Goal: Task Accomplishment & Management: Manage account settings

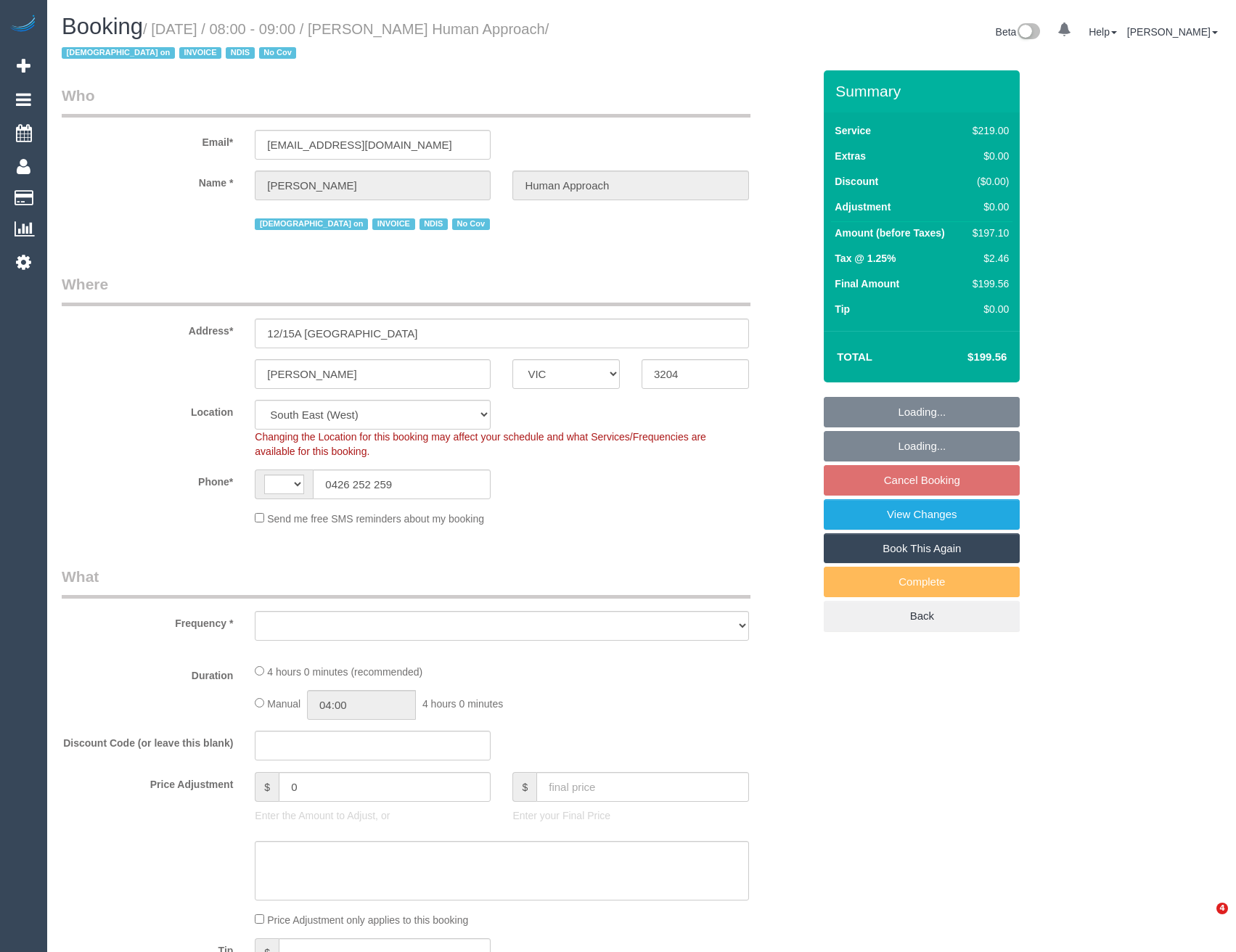
select select "VIC"
select select "string:AU"
select select "object:806"
select select "number:27"
select select "number:14"
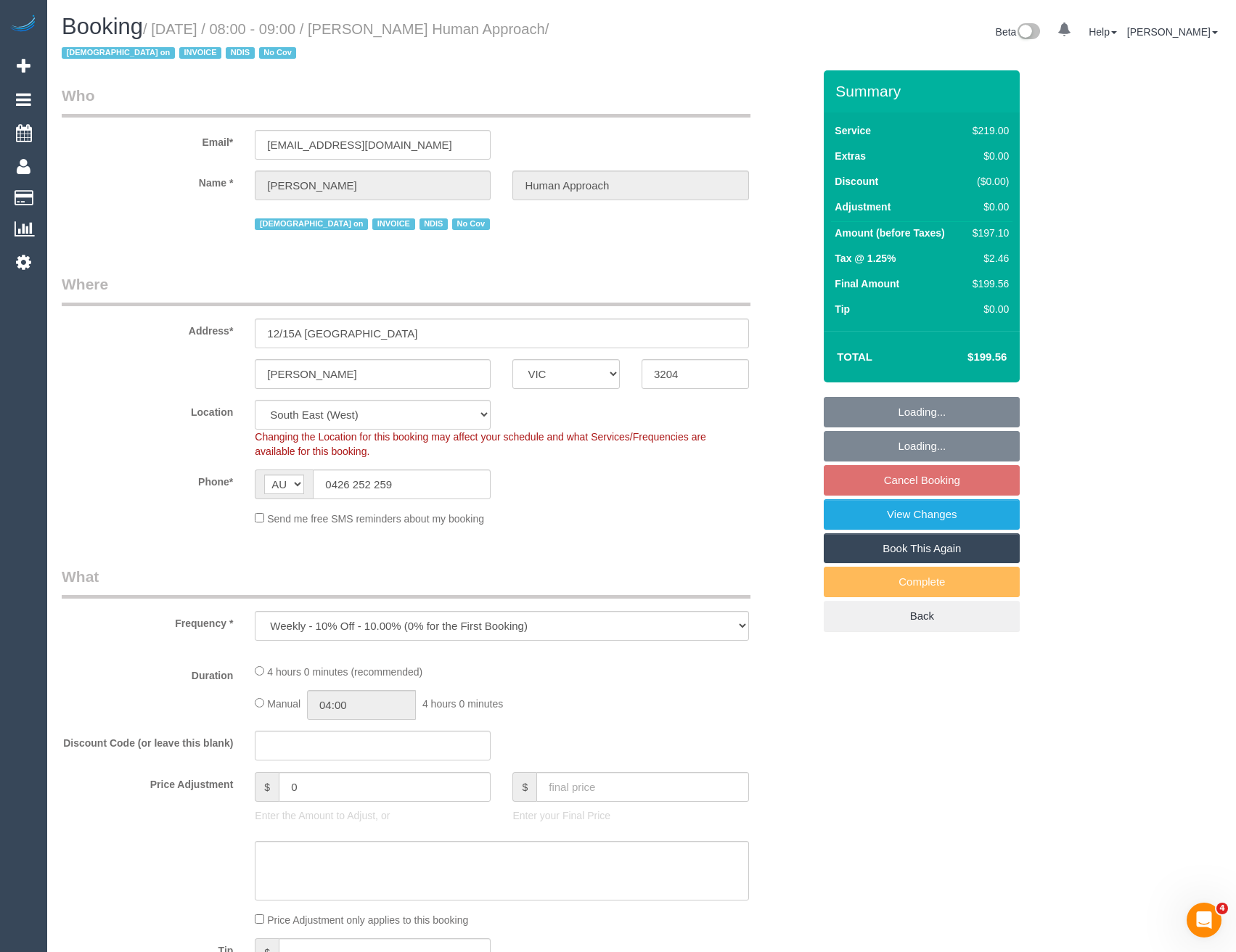
select select "number:18"
select select "number:36"
select select "number:35"
select select "number:13"
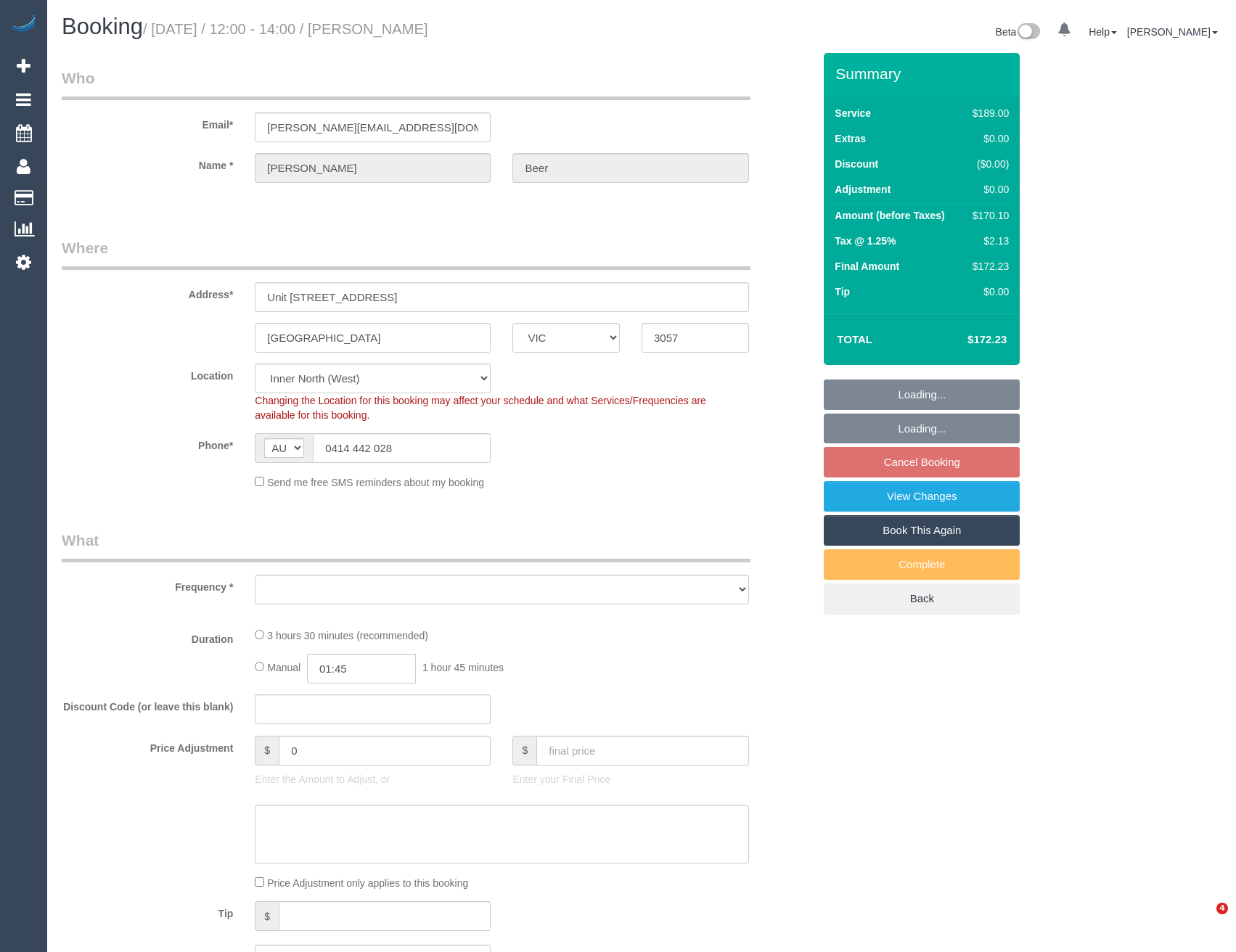
select select "VIC"
select select "object:1517"
select select "number:28"
select select "number:14"
select select "number:21"
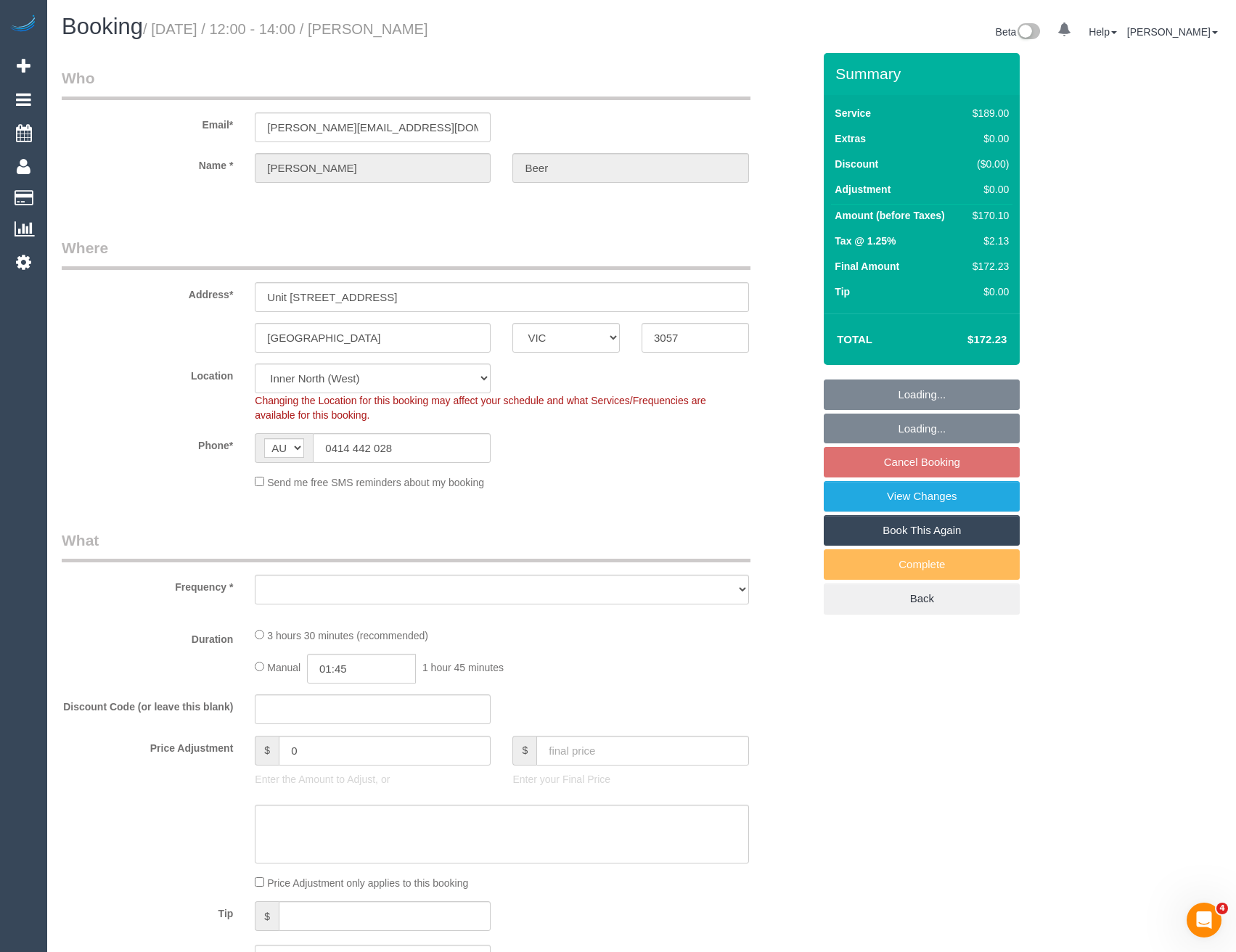
select select "number:22"
select select "number:34"
select select "number:26"
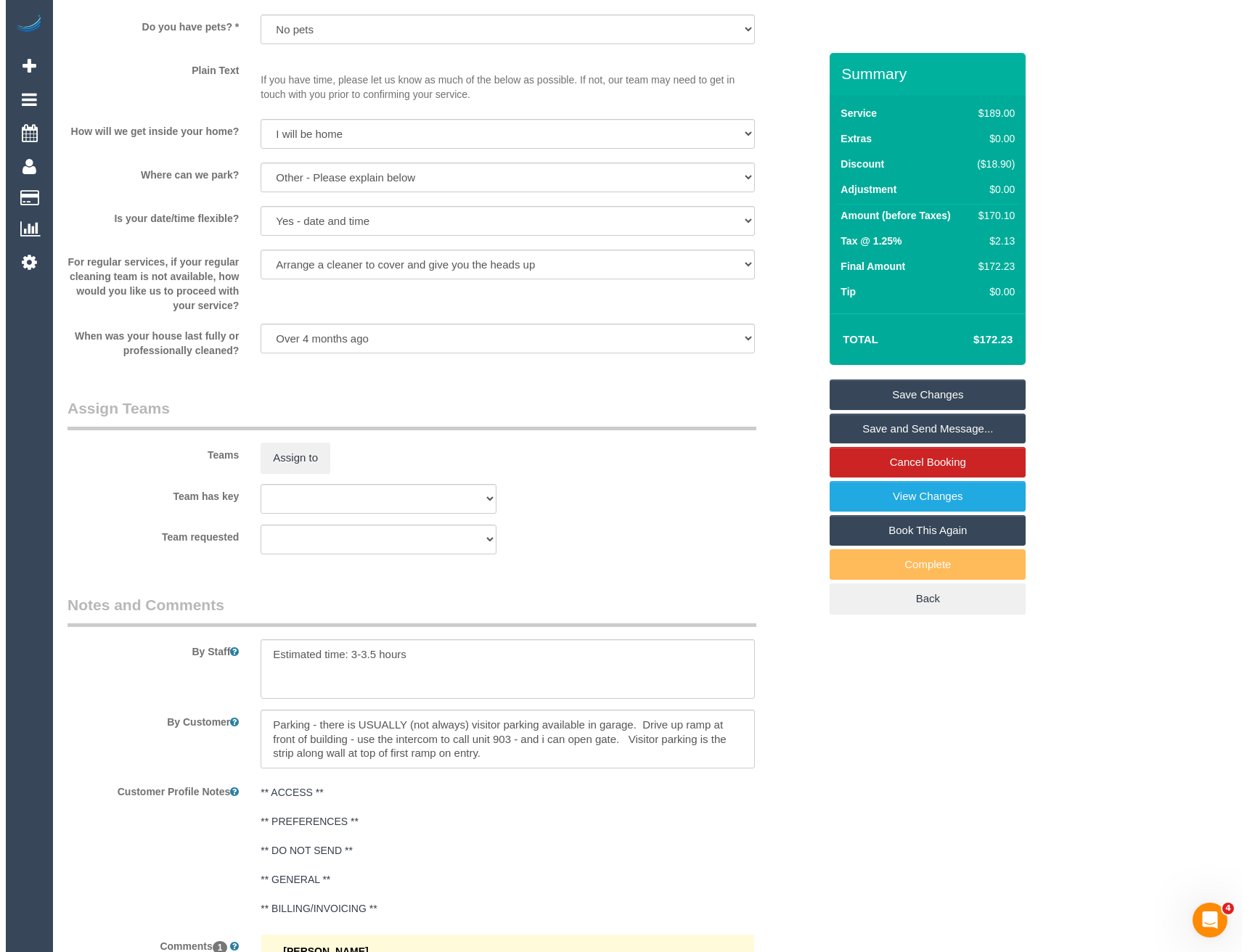
scroll to position [1887, 0]
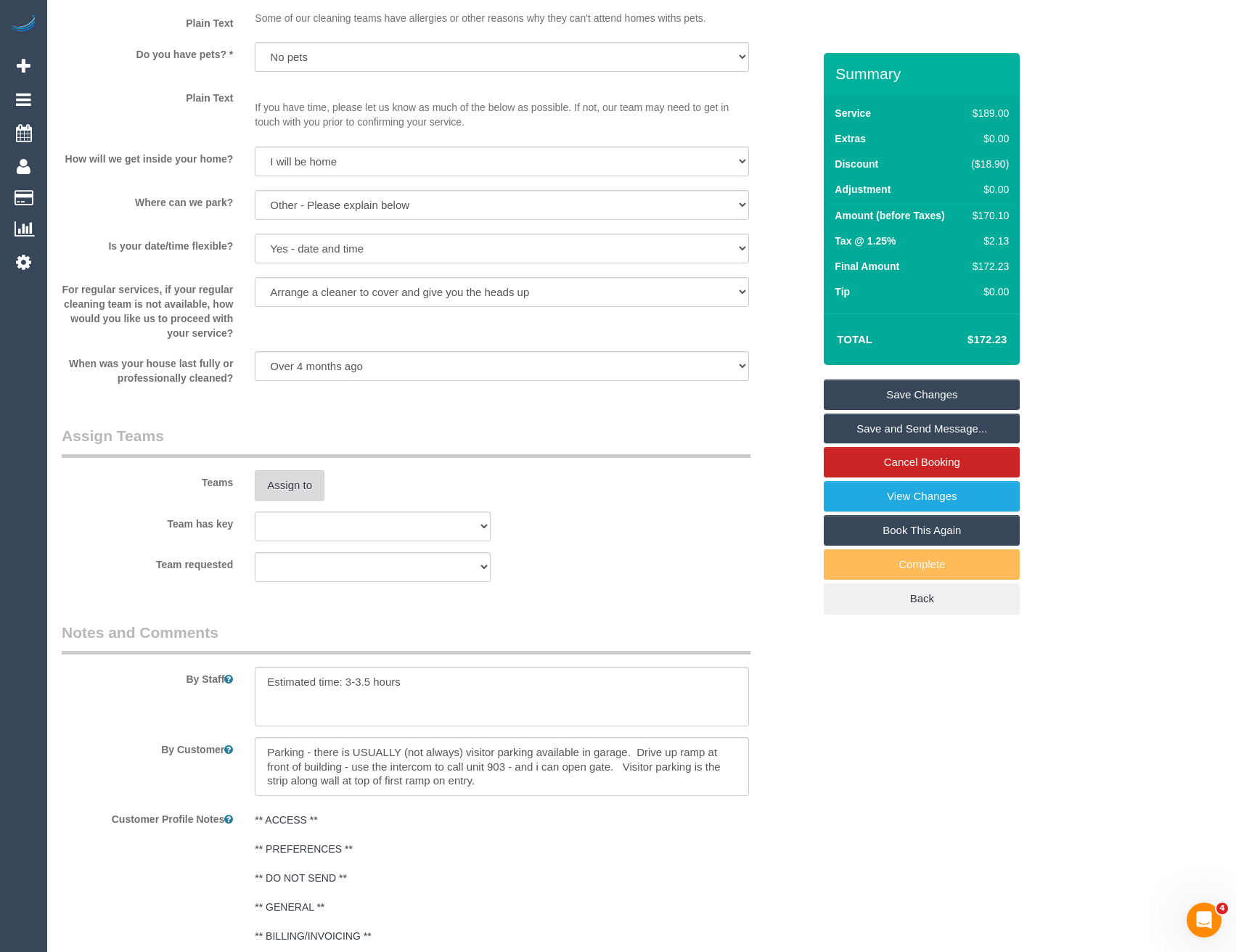
click at [293, 476] on button "Assign to" at bounding box center [289, 485] width 69 height 30
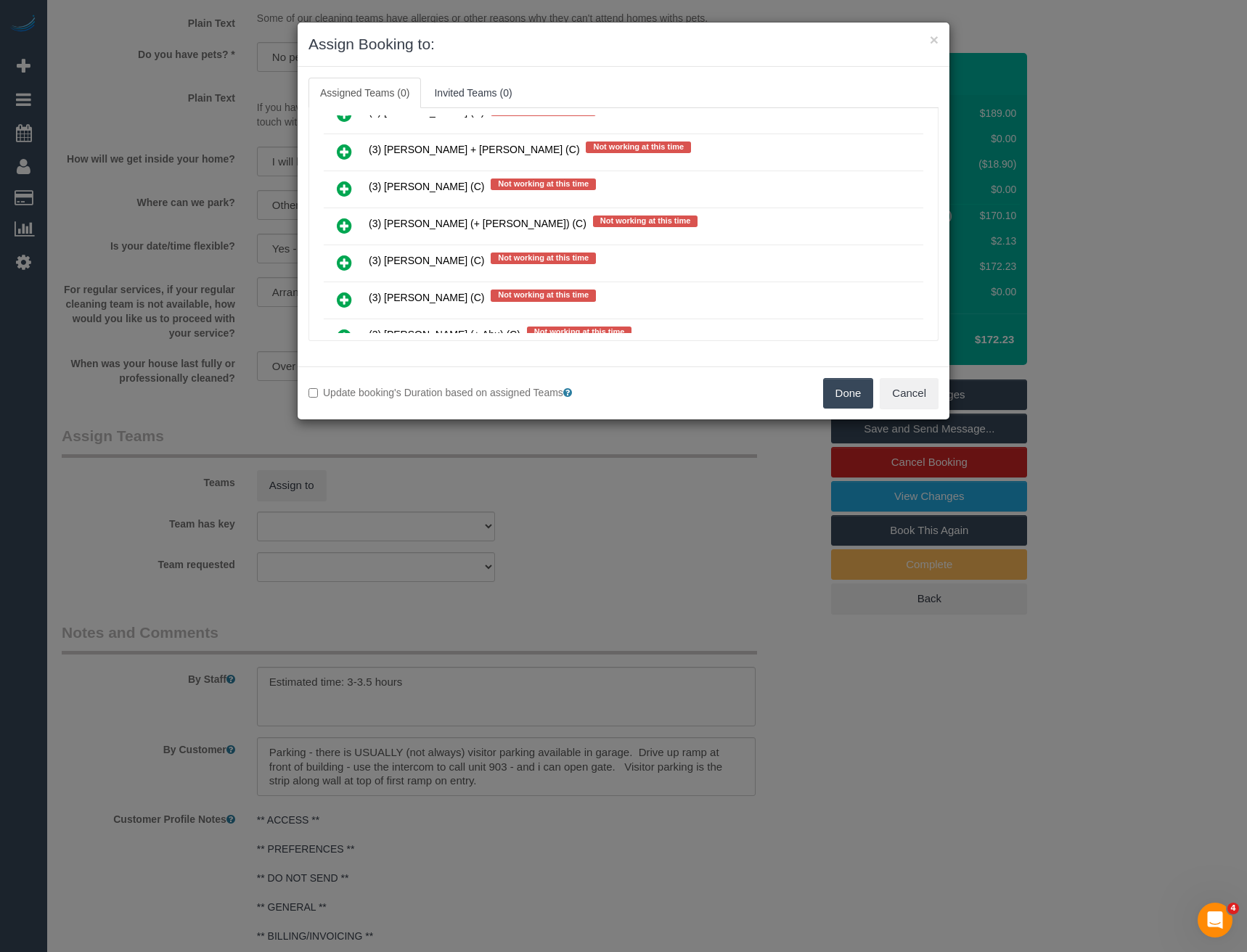
scroll to position [465, 0]
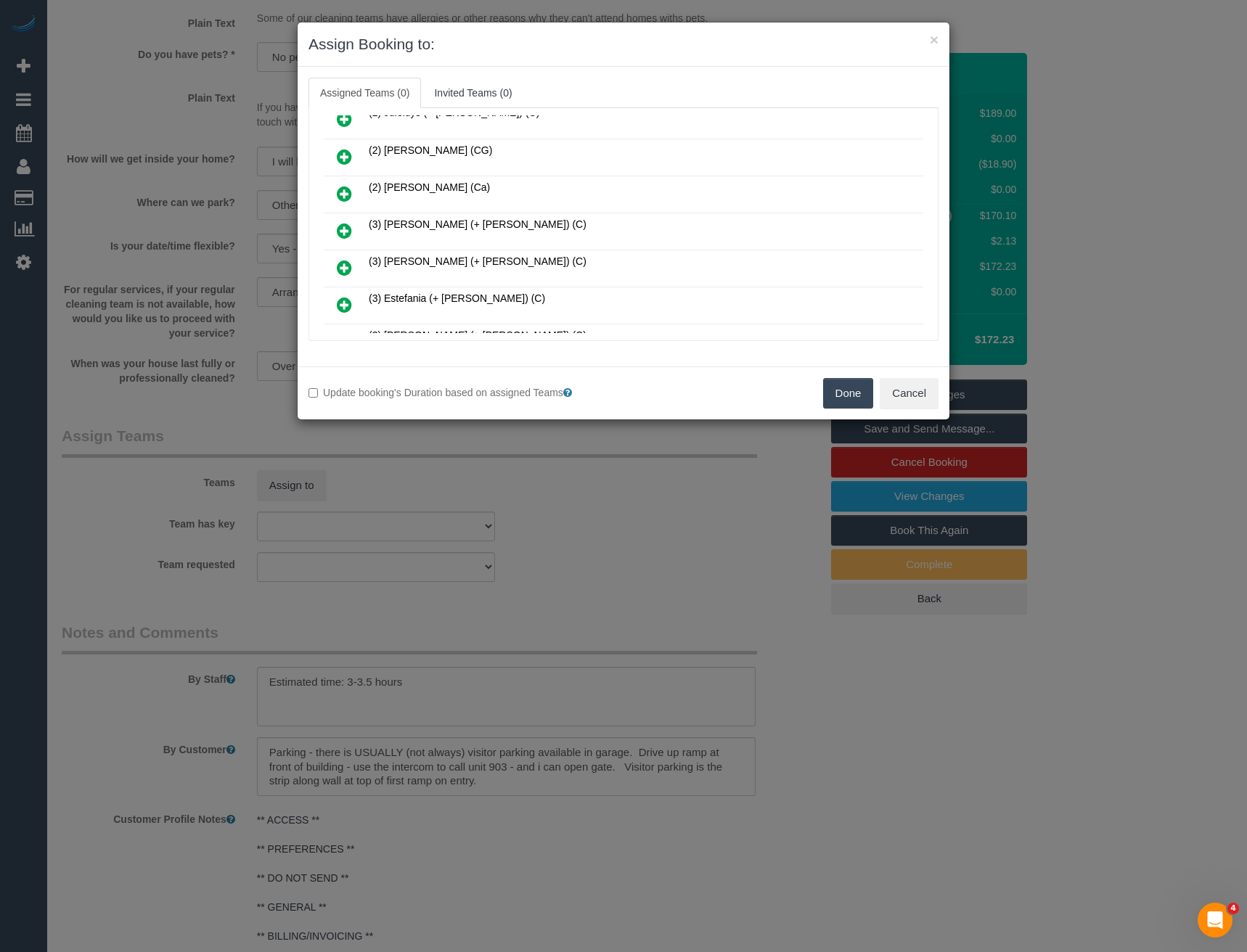
click at [347, 231] on icon at bounding box center [344, 231] width 15 height 18
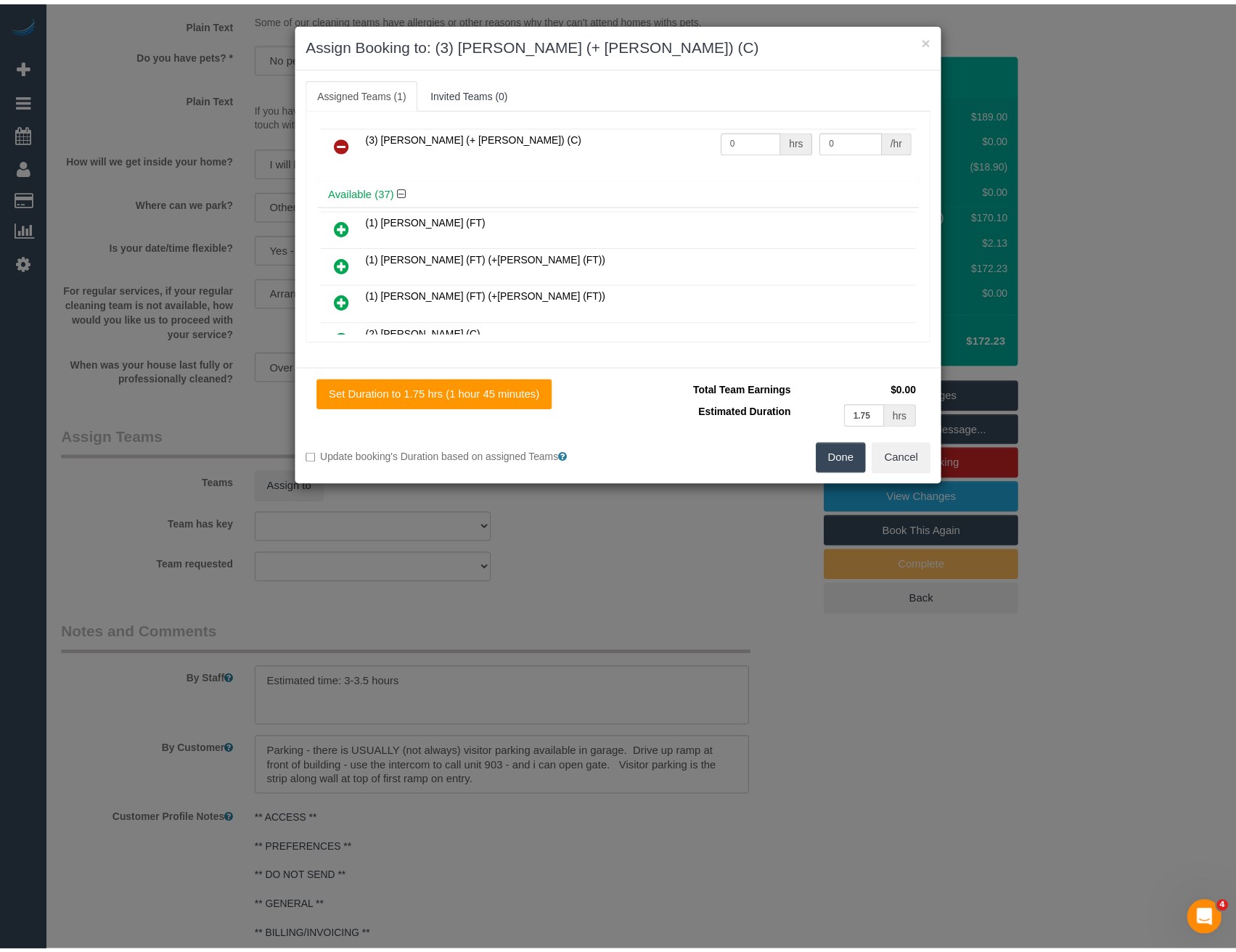
scroll to position [0, 0]
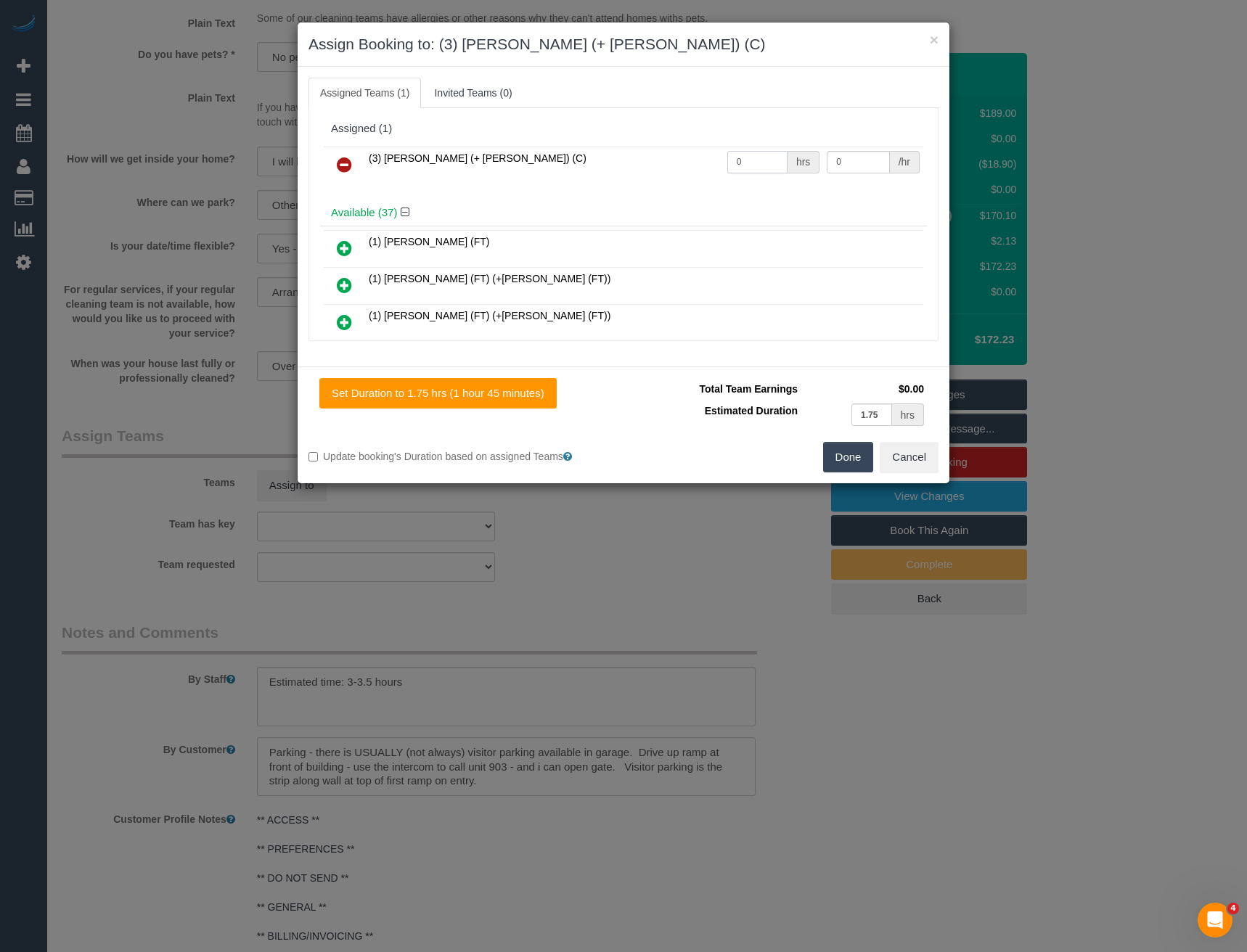
drag, startPoint x: 744, startPoint y: 162, endPoint x: 500, endPoint y: 180, distance: 244.7
click at [555, 172] on tr "(3) Arifin (+ Fatema) (C) 0 hrs 0 /hr" at bounding box center [623, 165] width 599 height 37
type input "1"
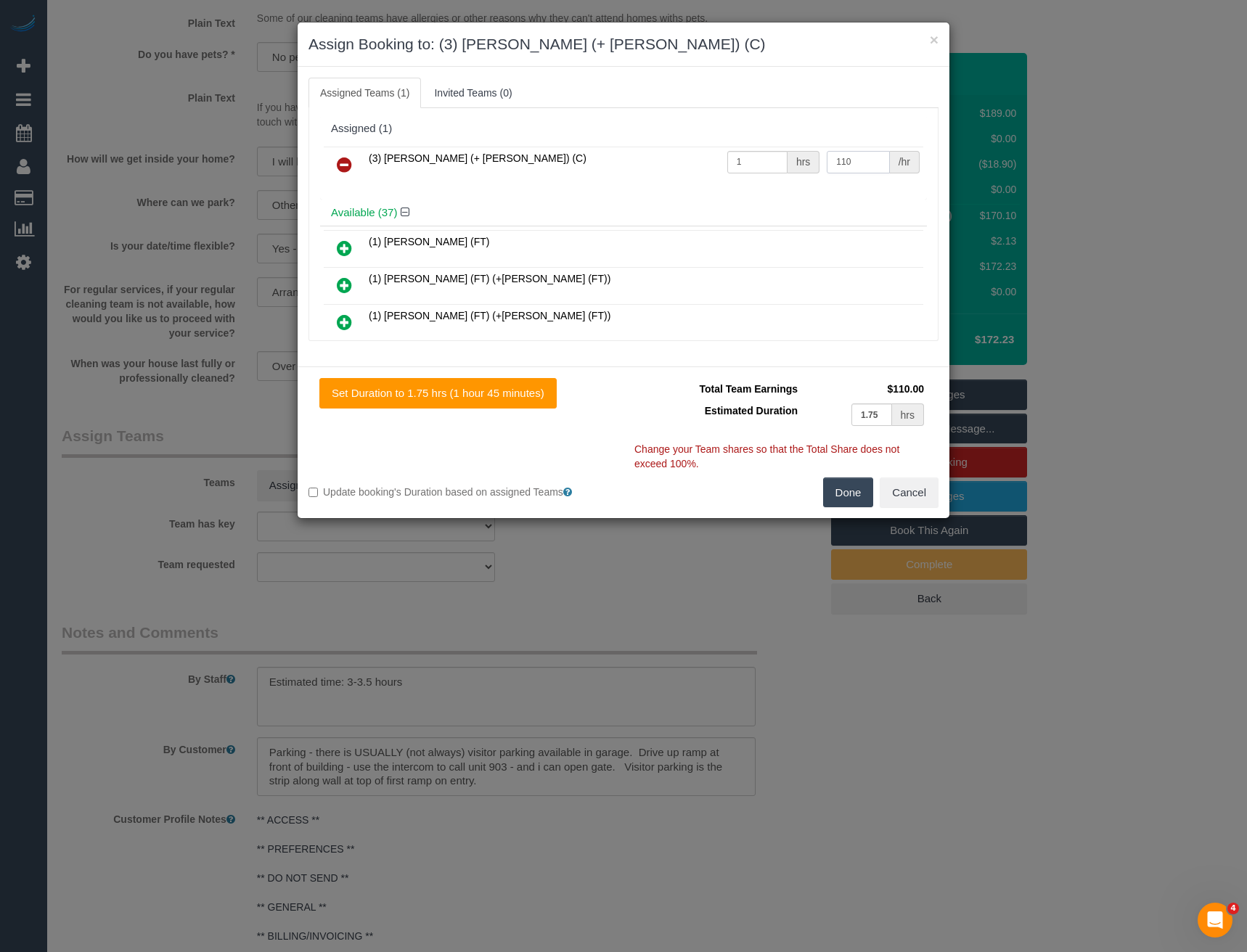
type input "110"
click at [840, 492] on button "Done" at bounding box center [848, 492] width 51 height 30
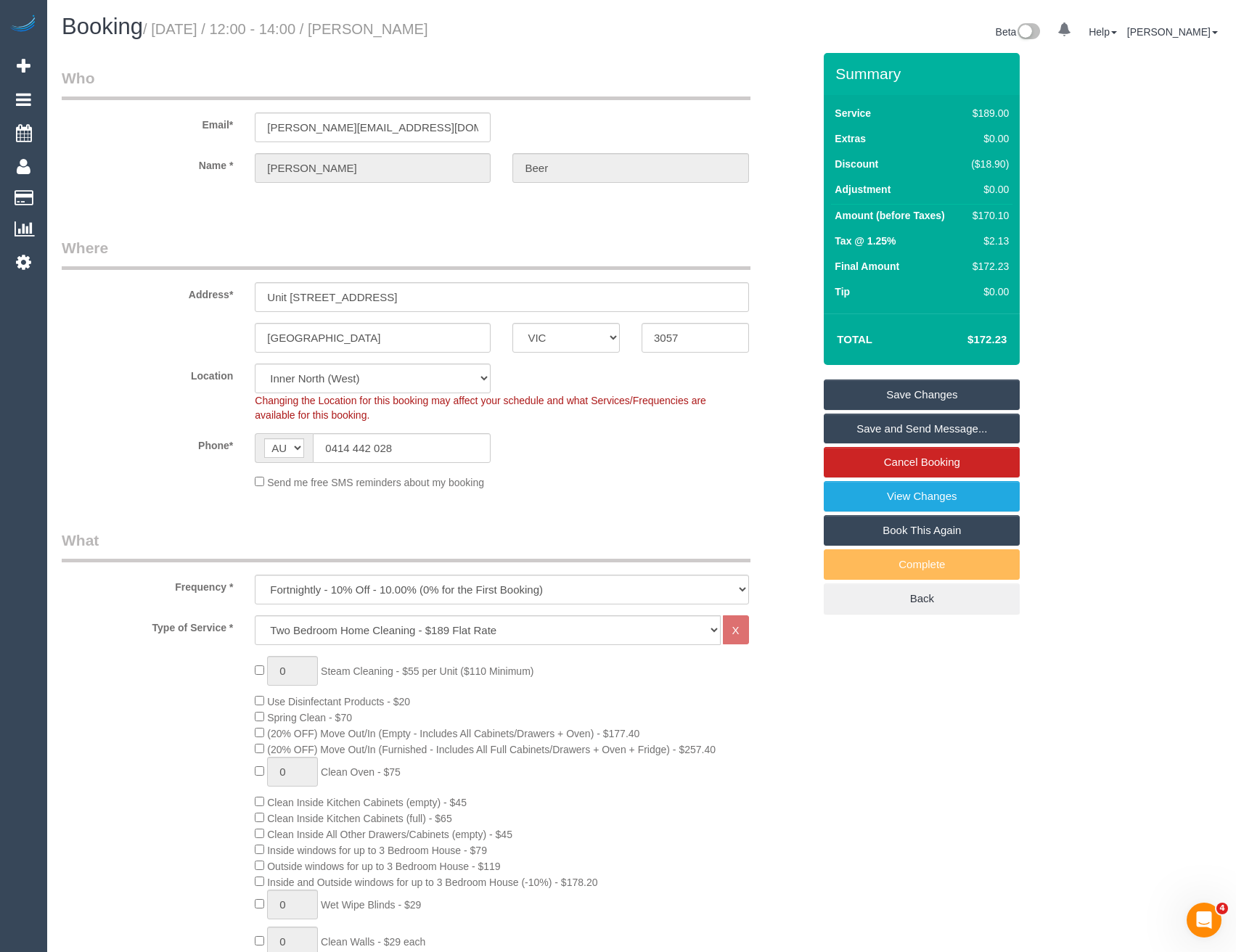
click at [906, 431] on link "Save and Send Message..." at bounding box center [922, 429] width 196 height 30
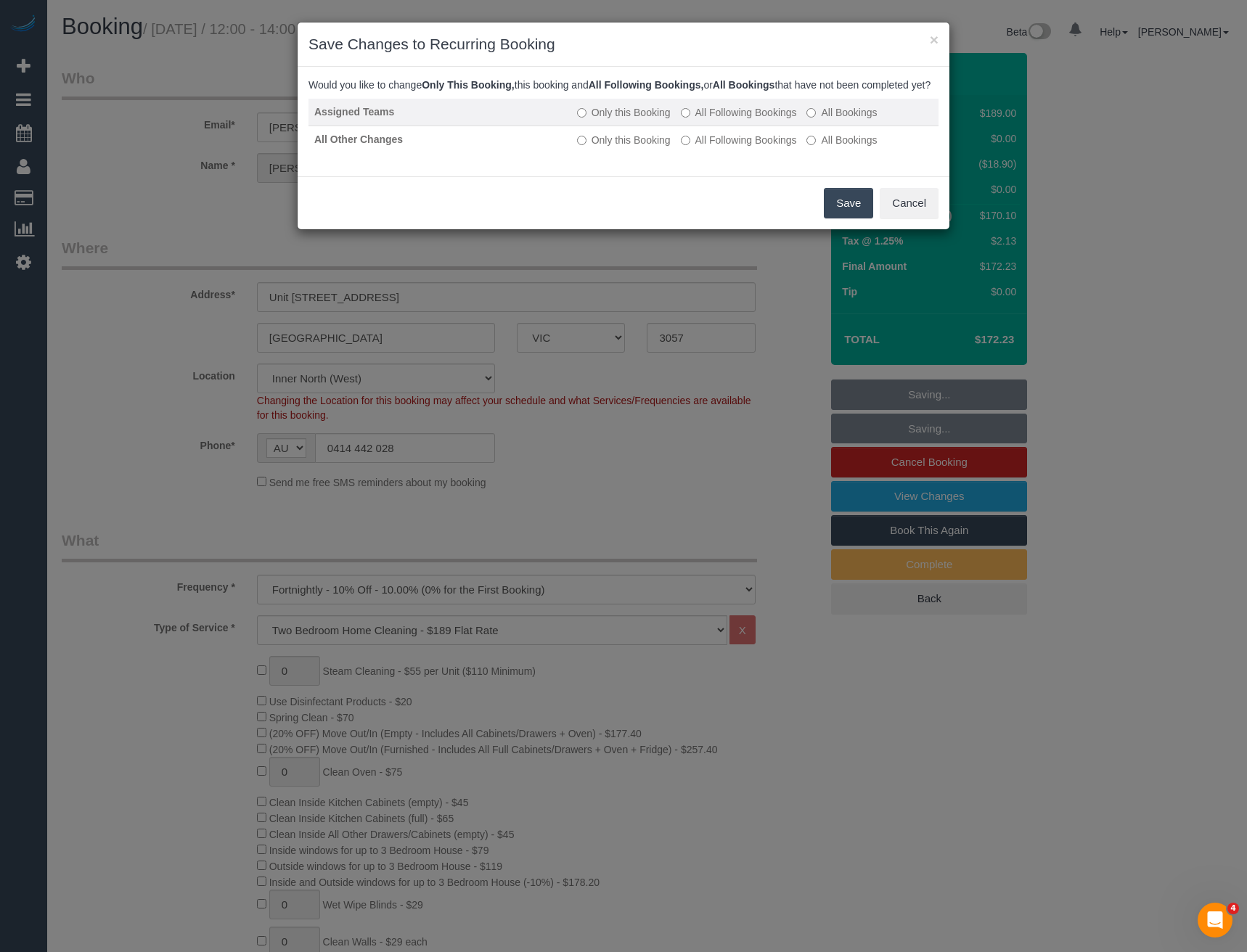
click at [695, 120] on label "All Following Bookings" at bounding box center [739, 113] width 116 height 14
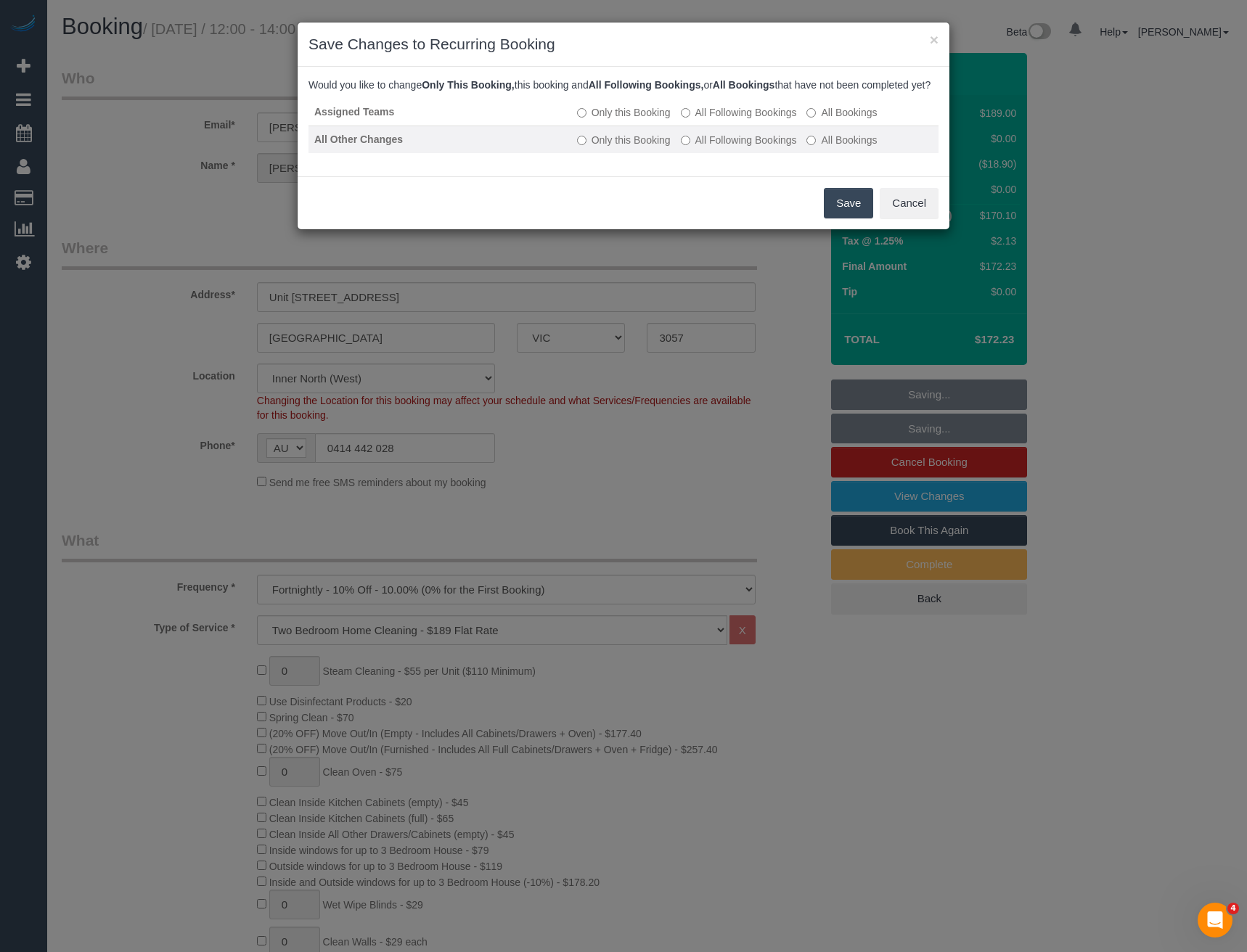
click at [695, 144] on td "Only this Booking All Following Bookings All Bookings" at bounding box center [755, 139] width 367 height 28
click at [701, 148] on label "All Following Bookings" at bounding box center [739, 140] width 116 height 14
click at [855, 219] on button "Save" at bounding box center [848, 203] width 49 height 30
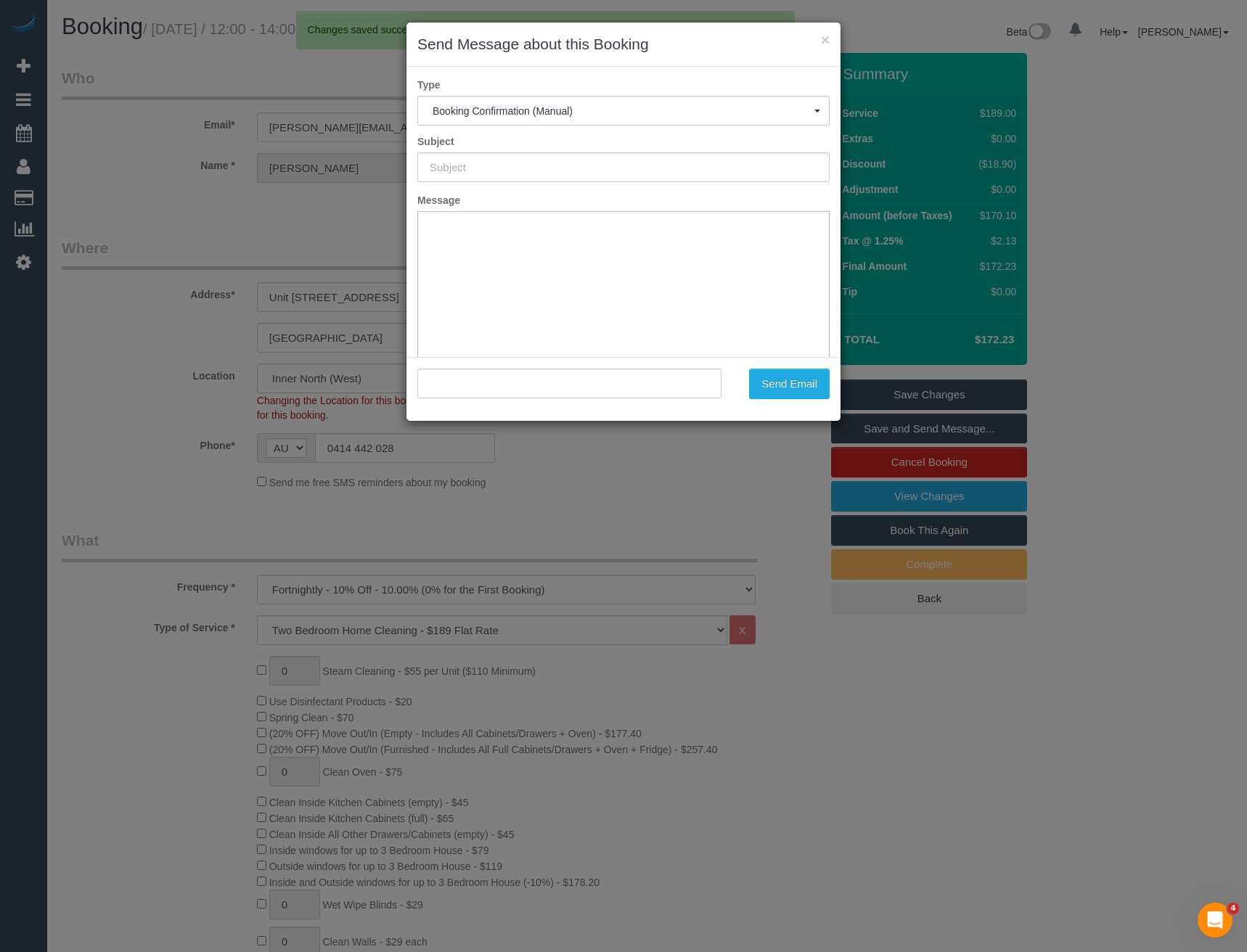
type input "Booking Confirmed"
type input ""Stephen Beer" <steve@beschdah.com>"
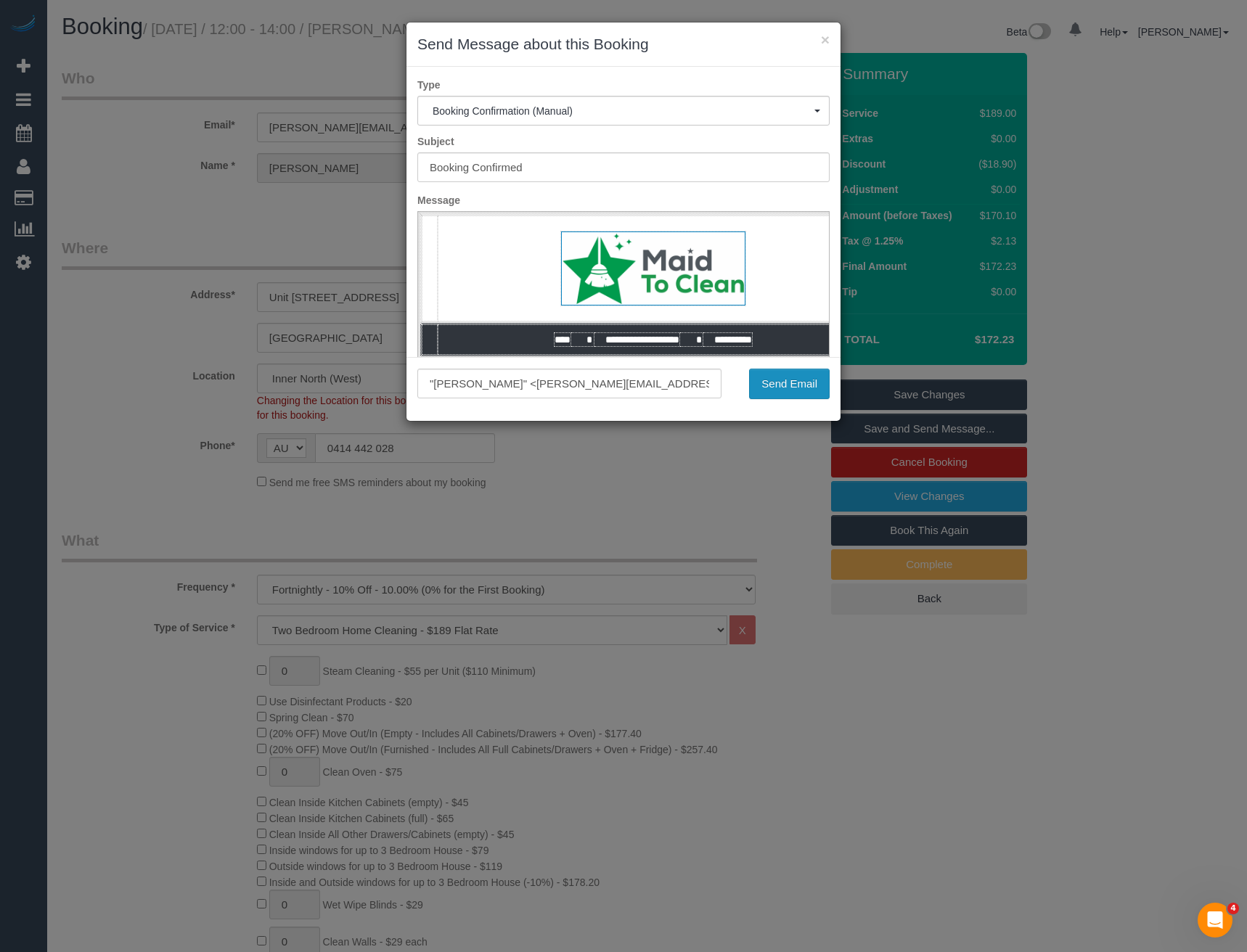
click at [813, 381] on button "Send Email" at bounding box center [789, 384] width 81 height 30
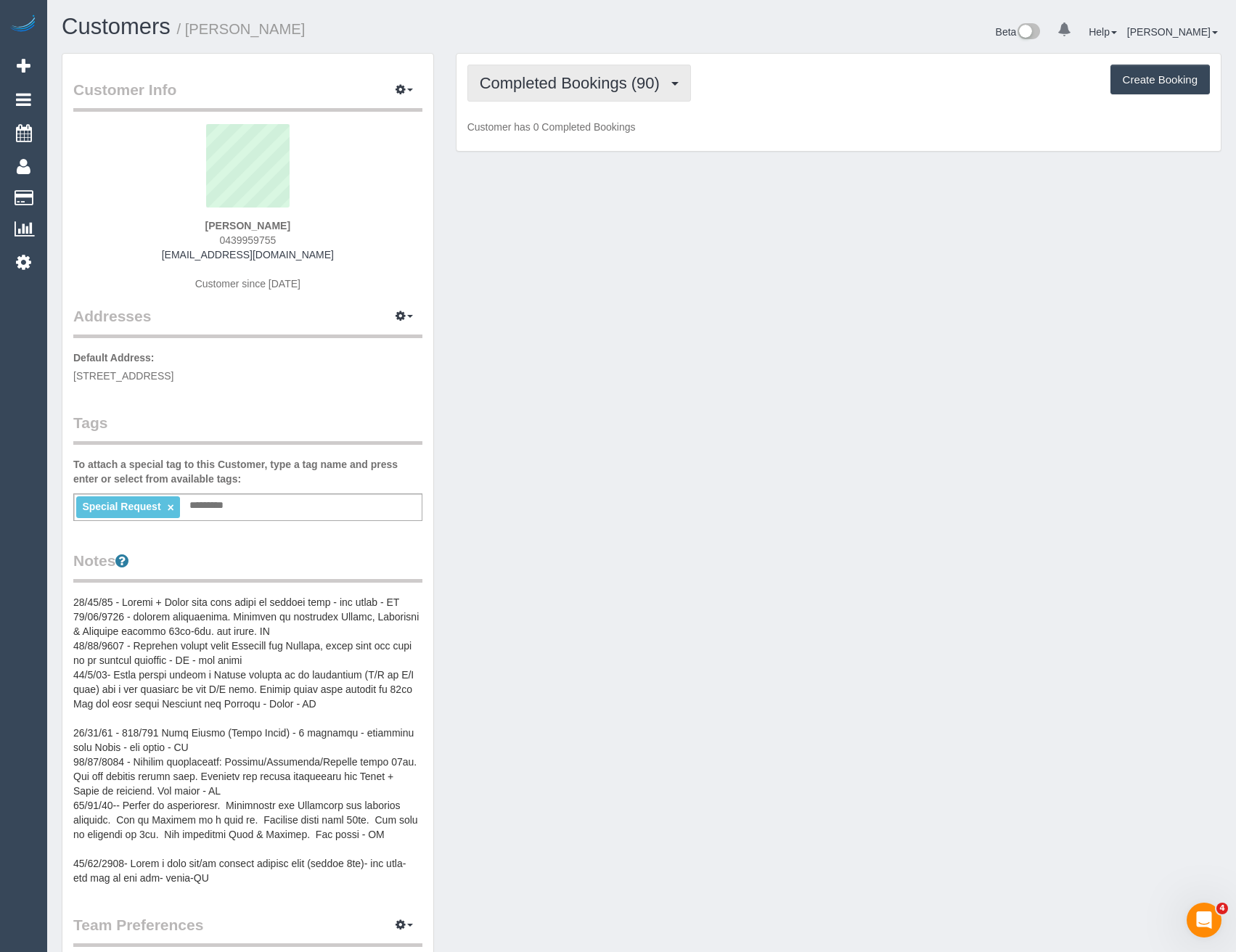
click at [582, 92] on span "Completed Bookings (90)" at bounding box center [573, 83] width 188 height 18
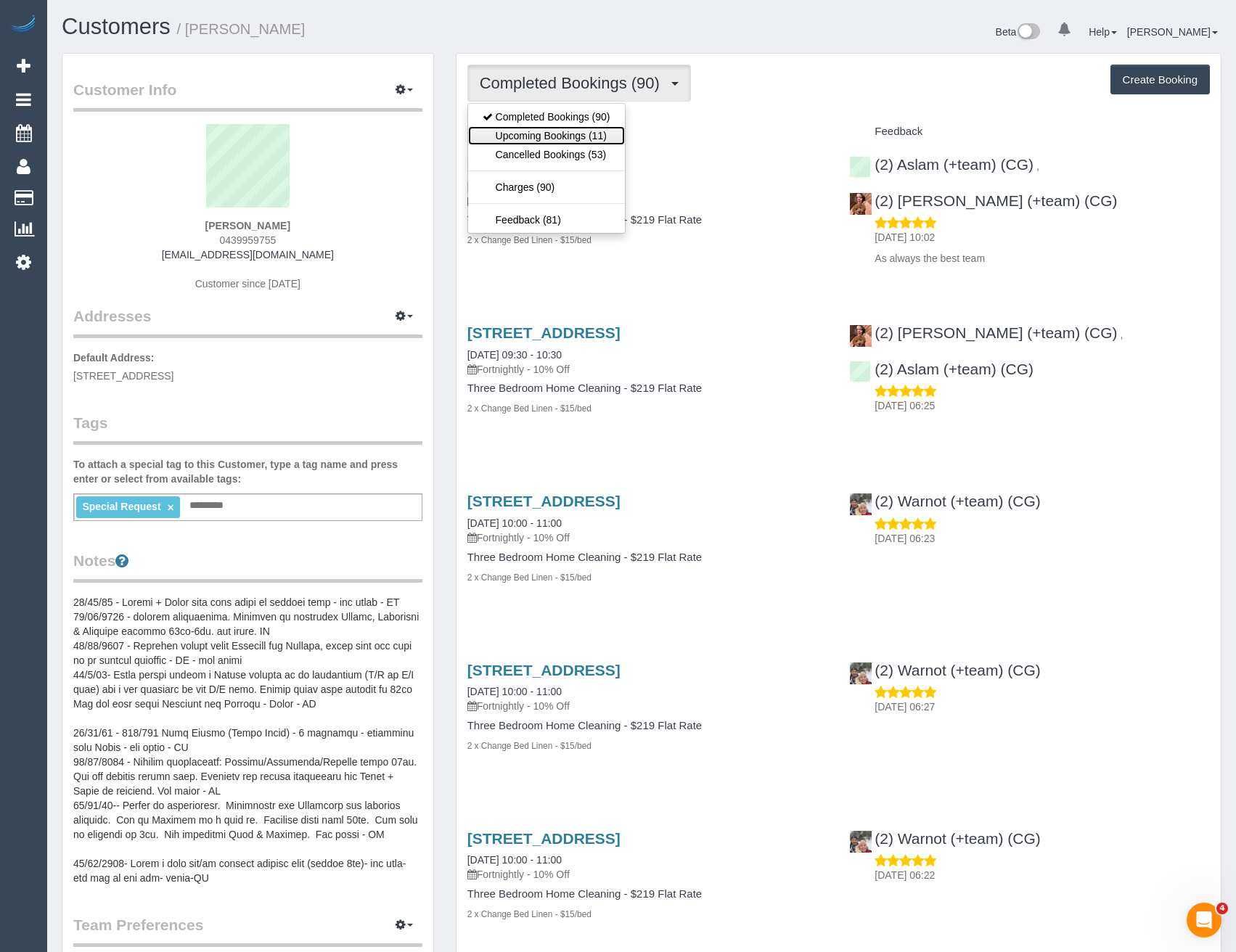
click at [574, 131] on link "Upcoming Bookings (11)" at bounding box center [547, 136] width 156 height 19
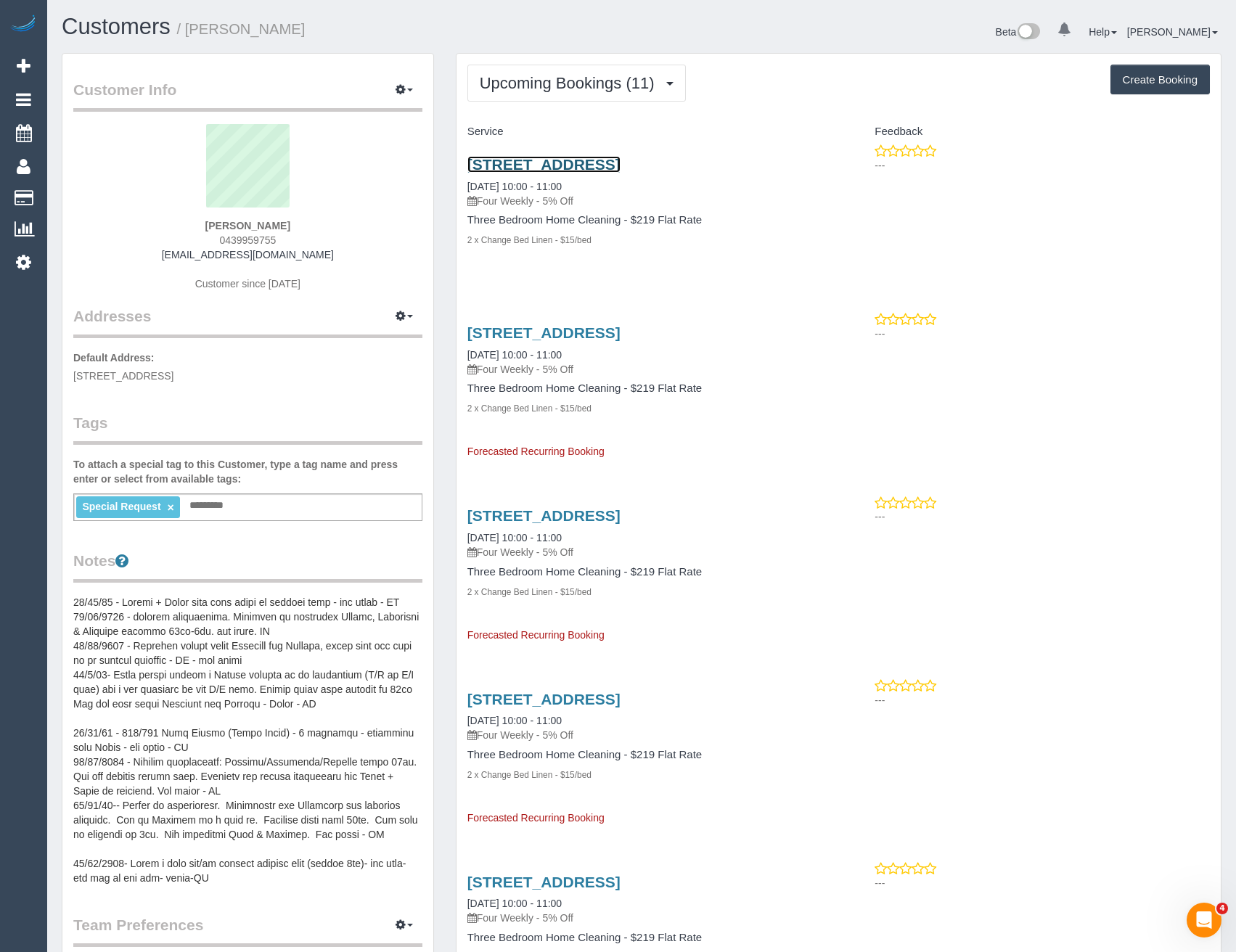
click at [523, 169] on link "807/125 Bell Street (Samma Place), Ivanhoe, VIC 3079" at bounding box center [544, 164] width 153 height 17
click at [518, 71] on button "Upcoming Bookings (11)" at bounding box center [577, 83] width 219 height 37
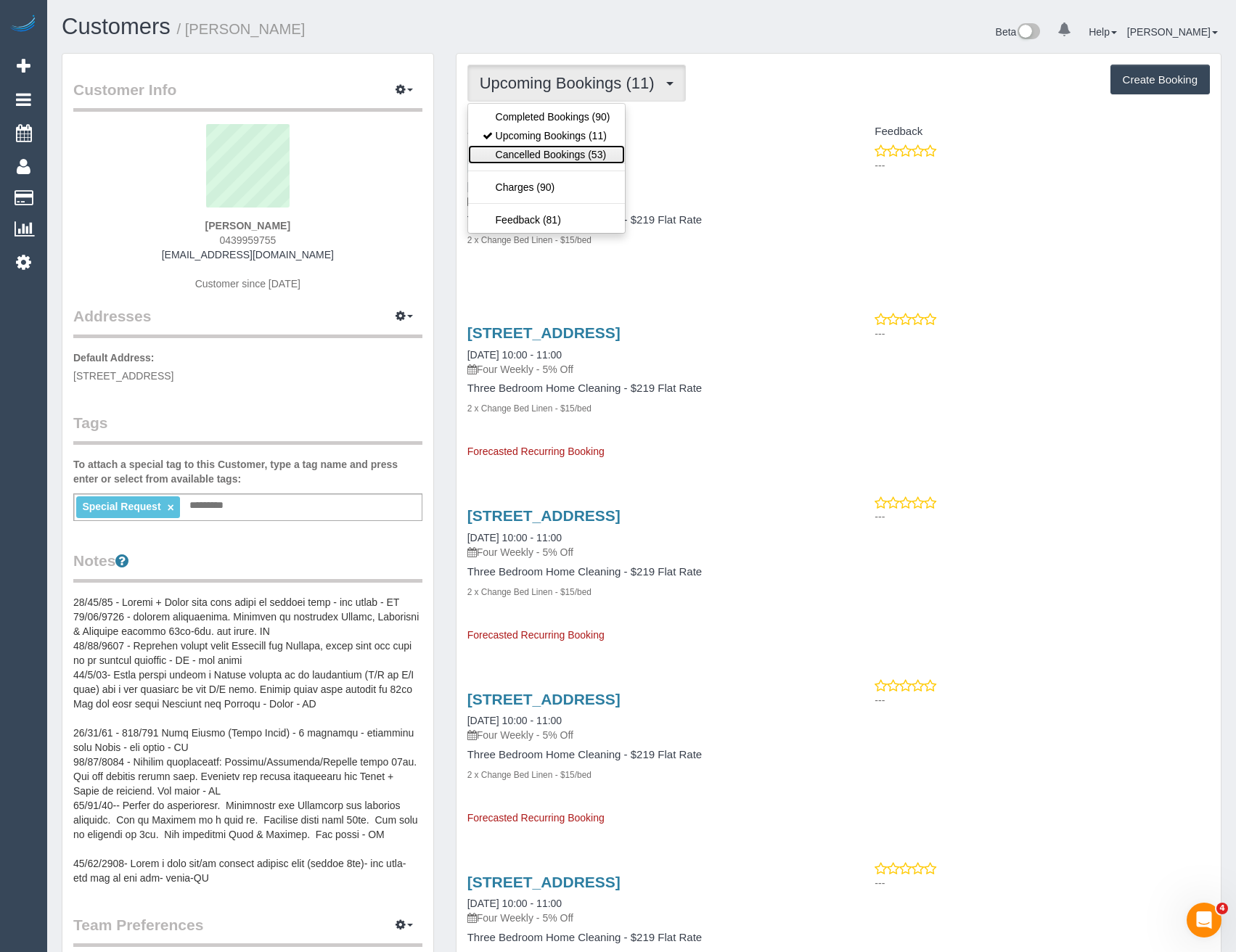
click at [534, 159] on link "Cancelled Bookings (53)" at bounding box center [547, 155] width 156 height 19
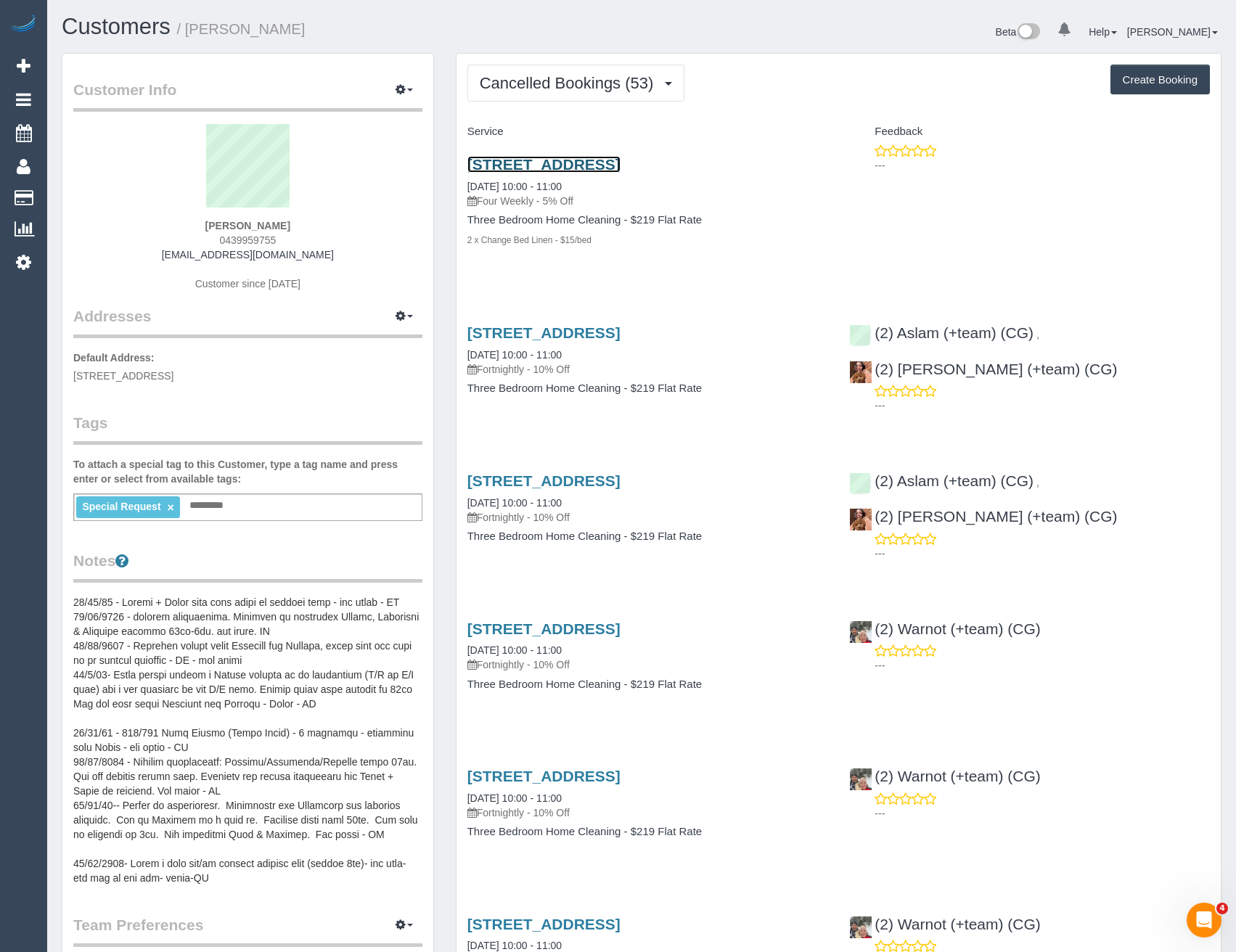
click at [621, 164] on link "807/125 Bell Street (Samma Place), Ivanhoe, VIC 3079" at bounding box center [544, 164] width 153 height 17
click at [543, 76] on span "Cancelled Bookings (53)" at bounding box center [570, 83] width 181 height 18
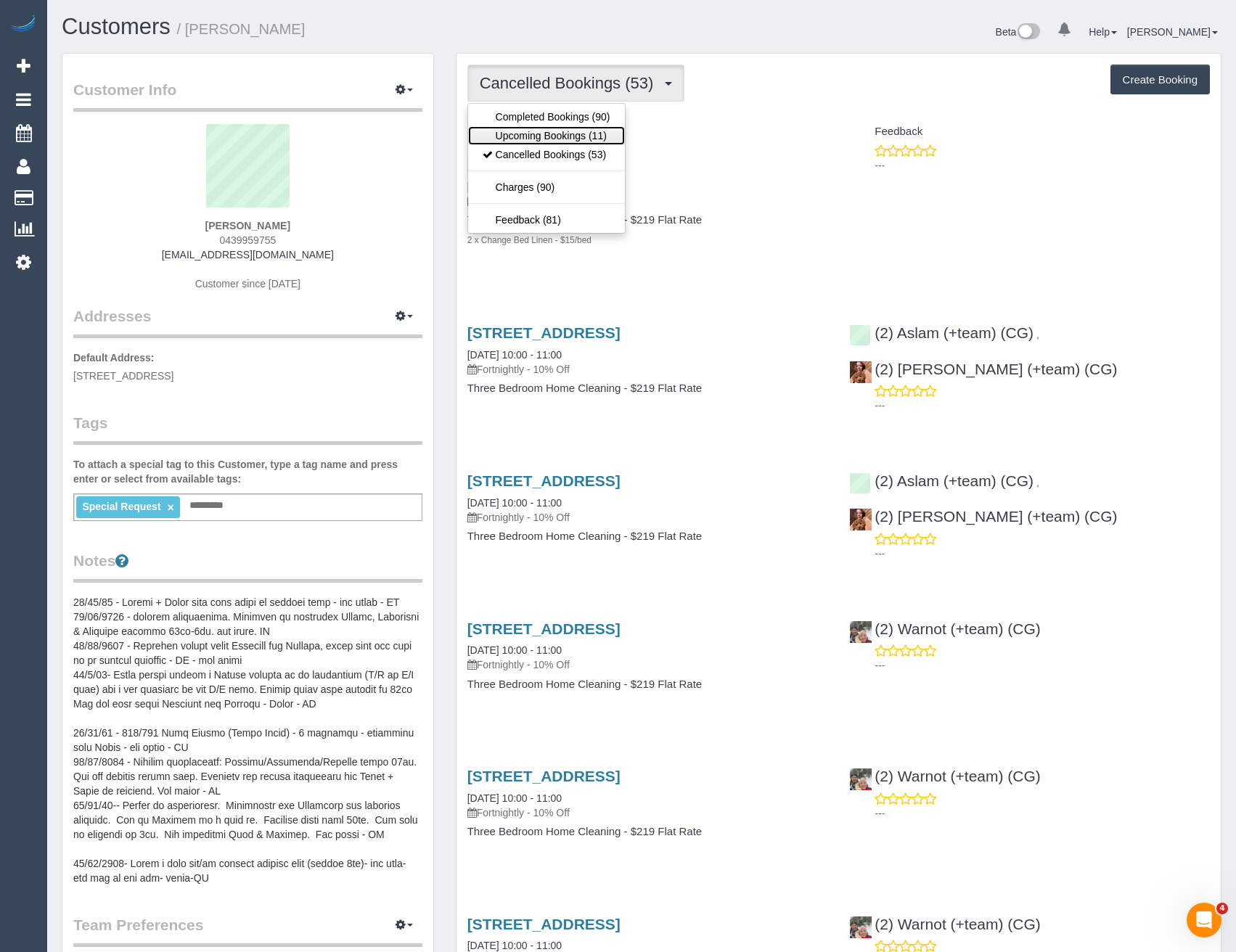
click at [543, 134] on link "Upcoming Bookings (11)" at bounding box center [547, 136] width 156 height 19
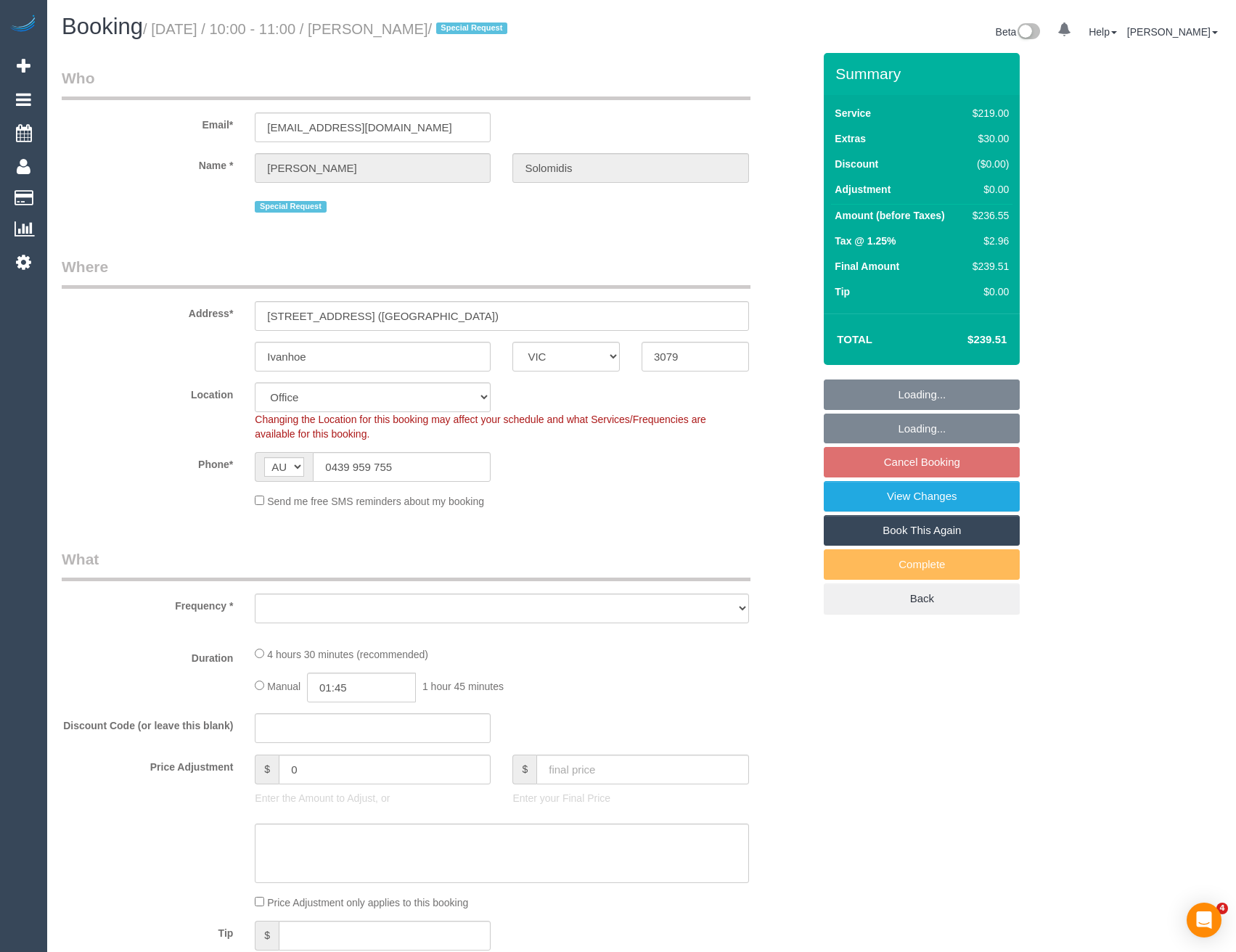
select select "VIC"
select select "object:533"
select select "string:stripe-pm_1KjL7d2GScqysDRVrm1wOwwZ"
select select "object:538"
select select "number:28"
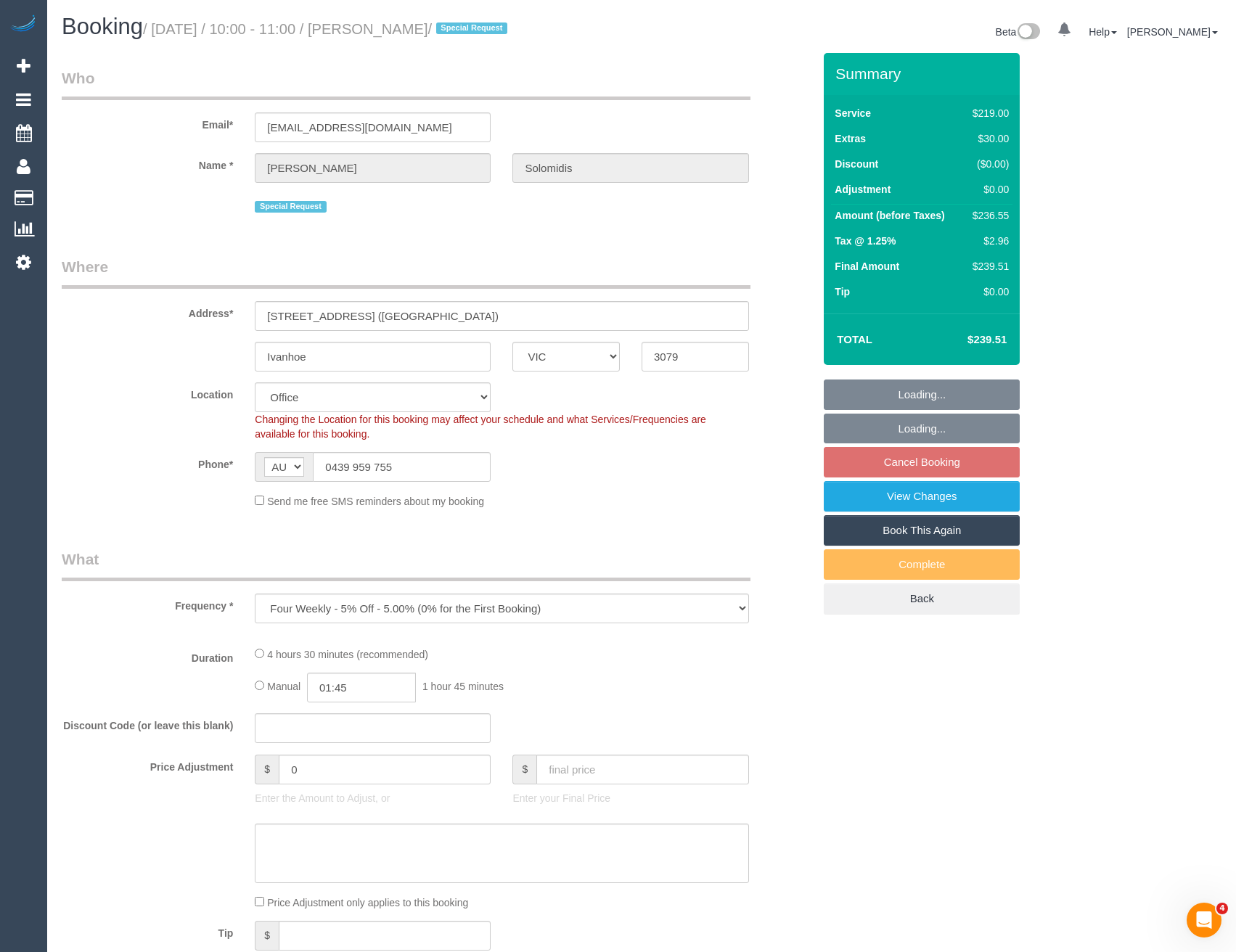
select select "number:14"
select select "number:18"
select select "number:36"
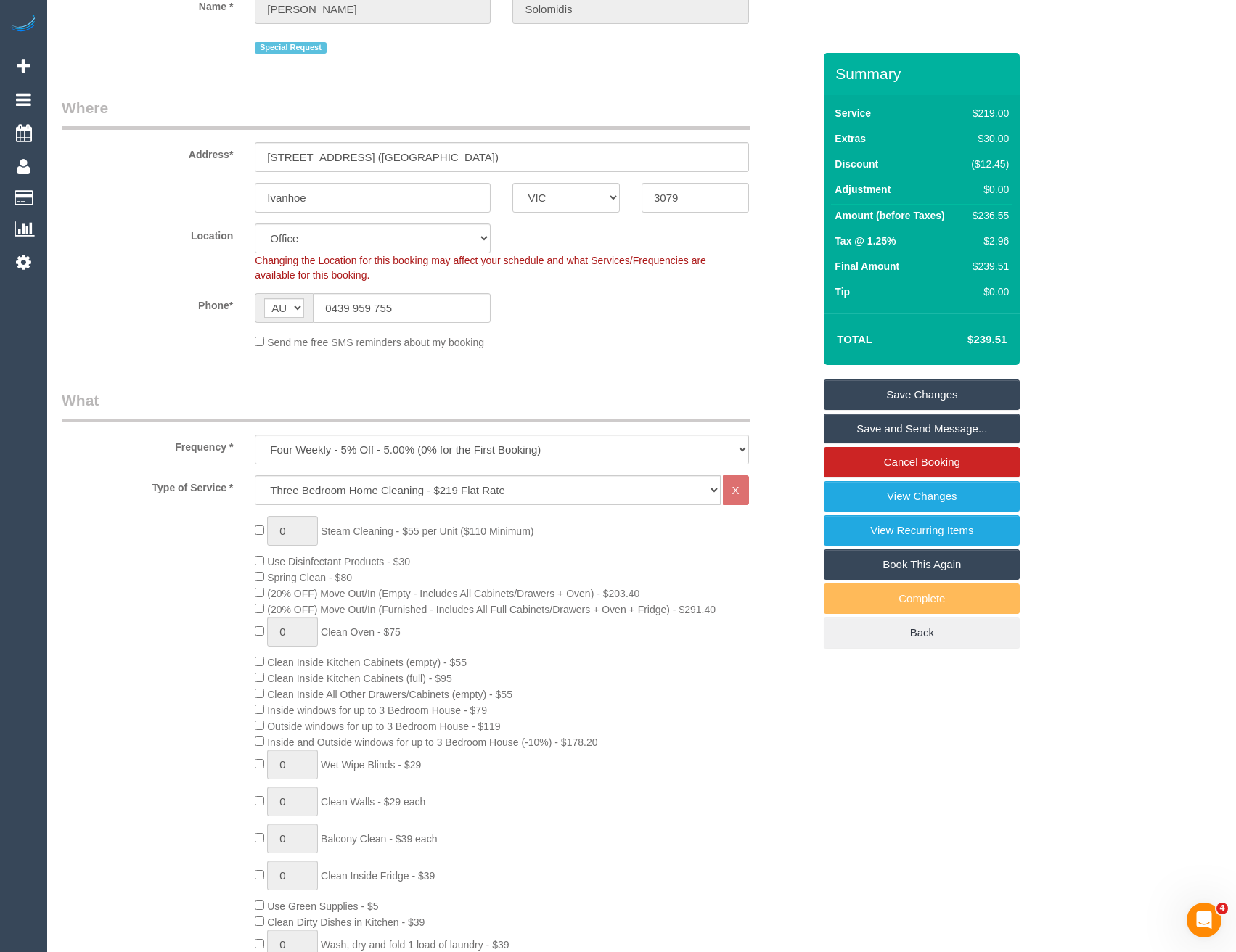
scroll to position [43, 0]
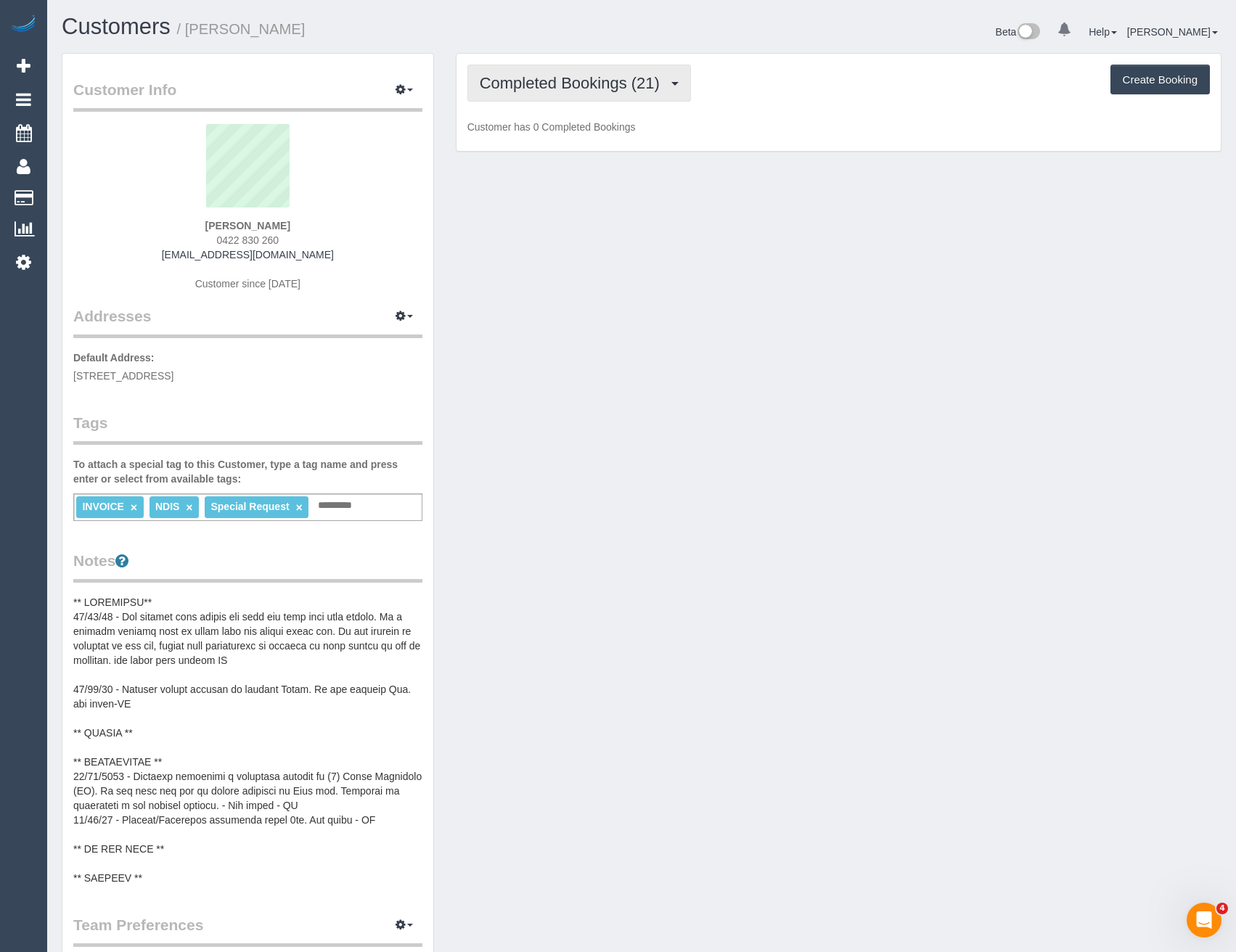
click at [563, 78] on span "Completed Bookings (21)" at bounding box center [573, 83] width 188 height 18
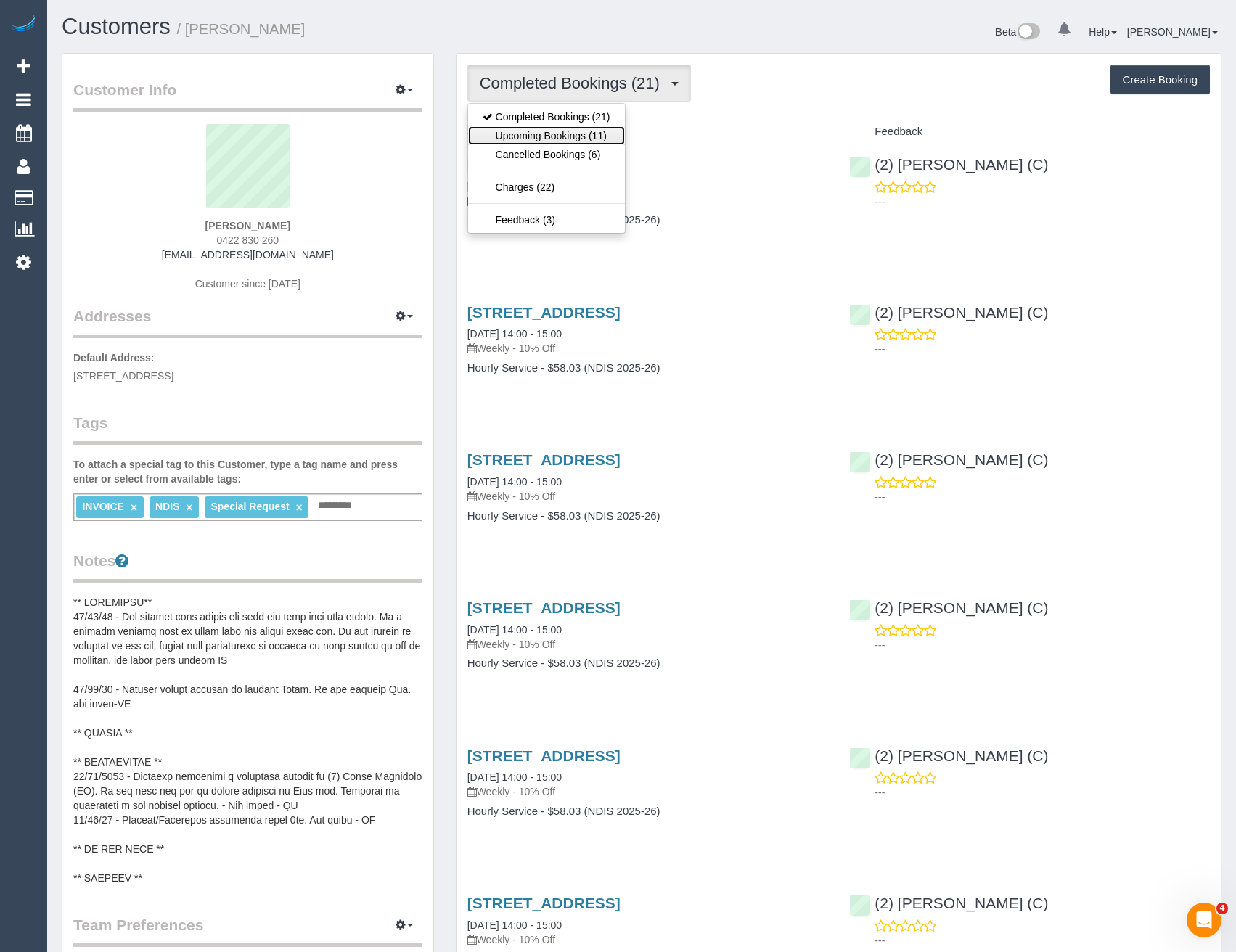
click at [566, 127] on link "Upcoming Bookings (11)" at bounding box center [547, 136] width 156 height 19
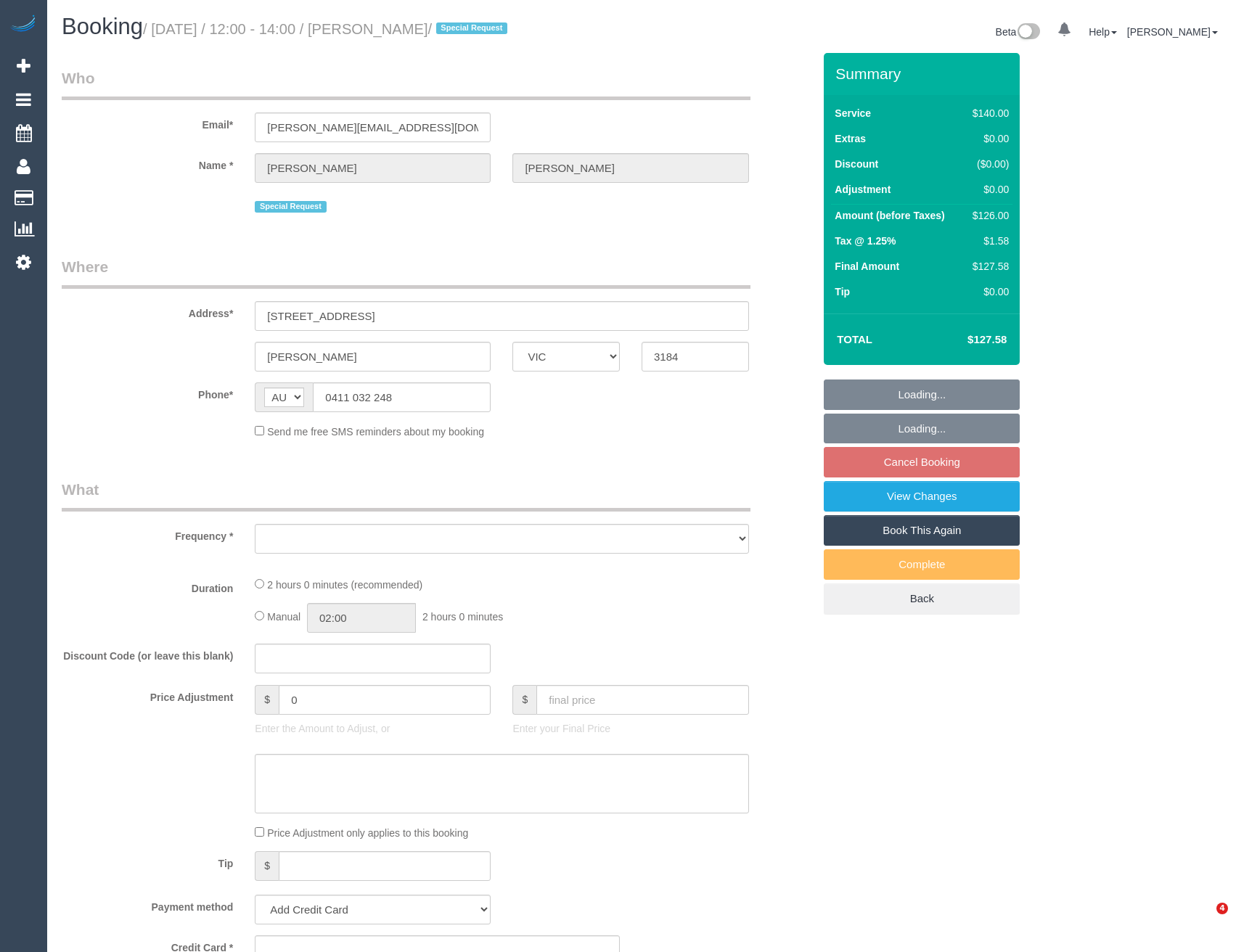
select select "VIC"
select select "number:28"
select select "number:14"
select select "number:19"
select select "number:22"
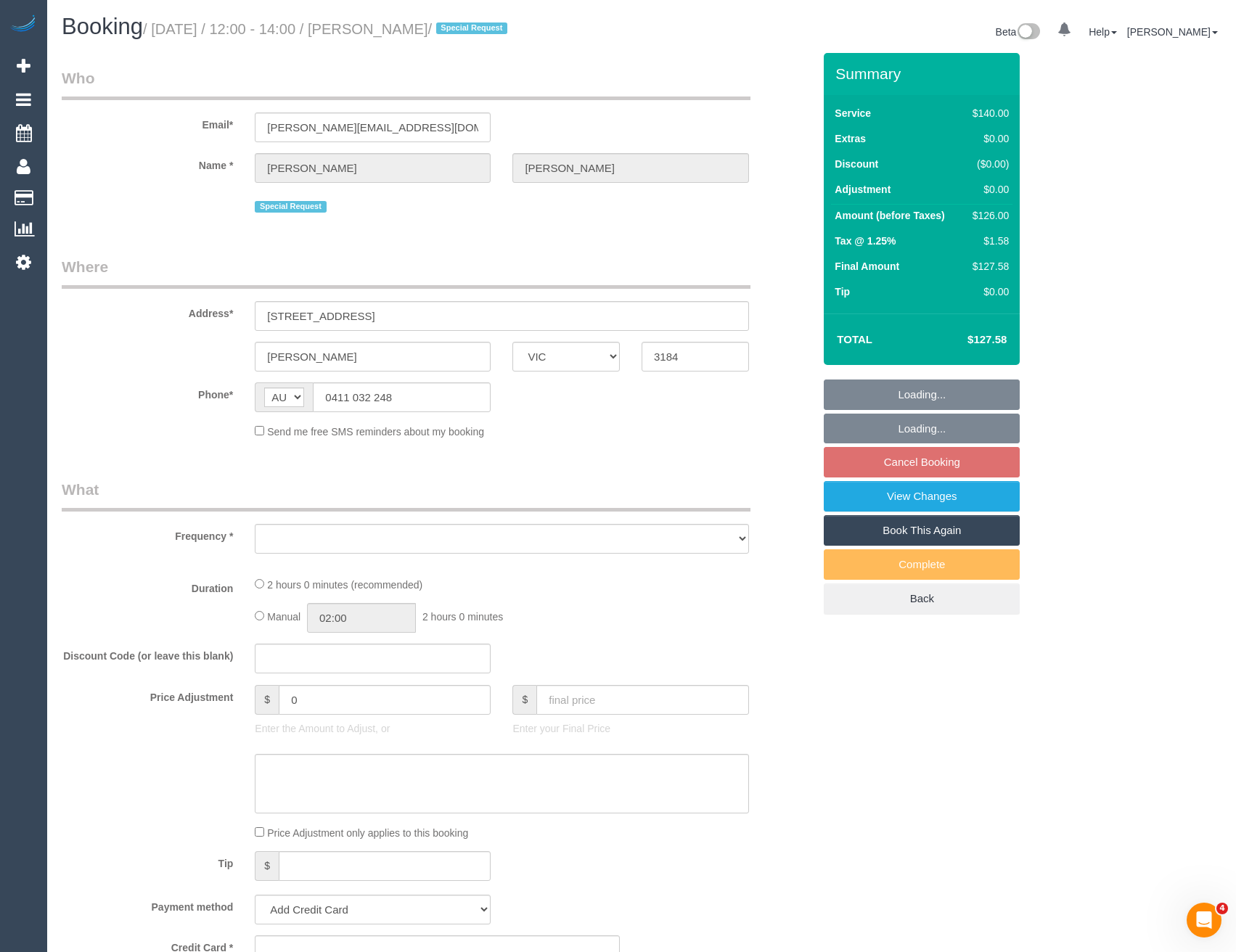
select select "number:35"
select select "number:11"
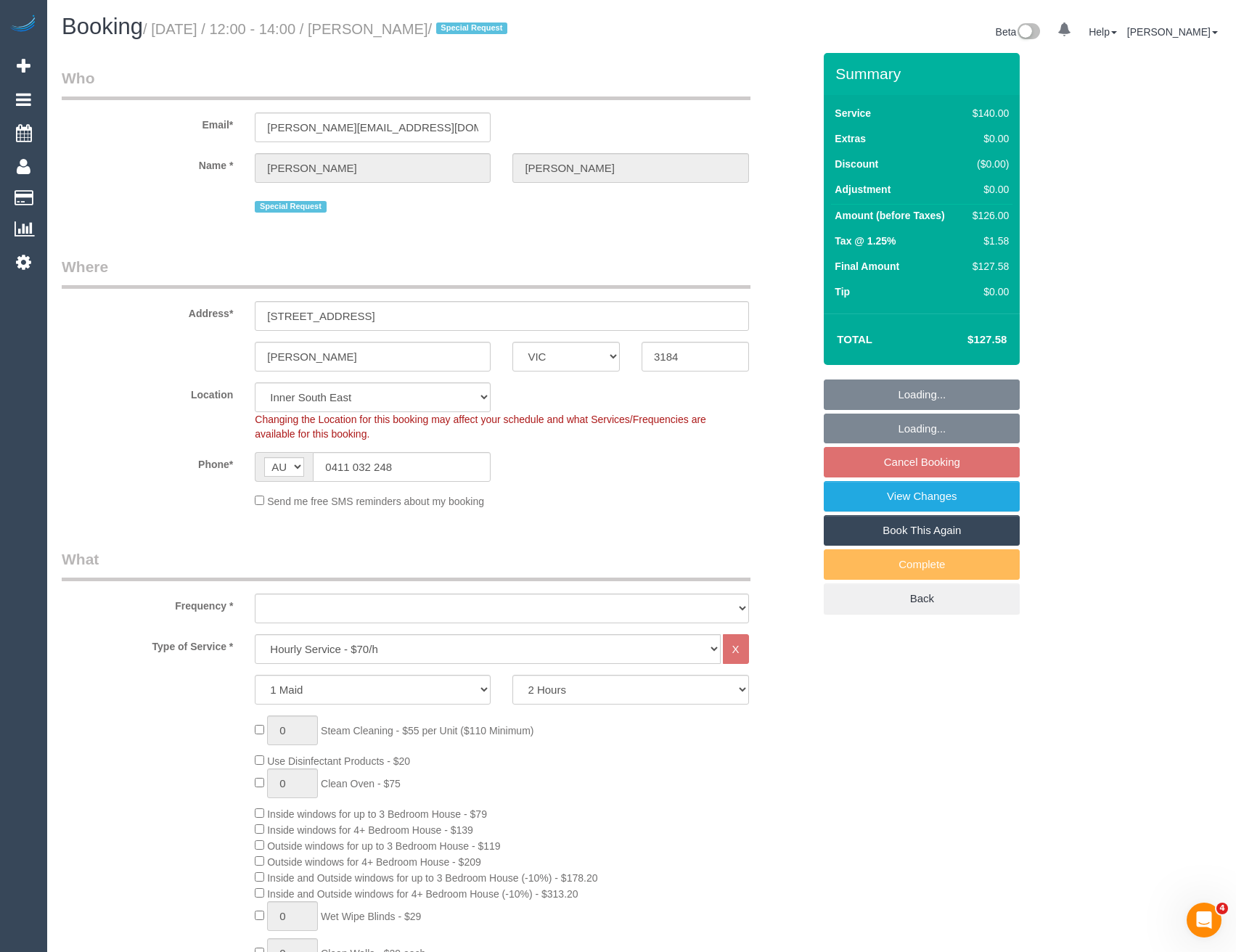
select select "object:879"
select select "string:stripe-pm_1PkfAL2GScqysDRVzj7AGl1Q"
select select "object:888"
select select "spot4"
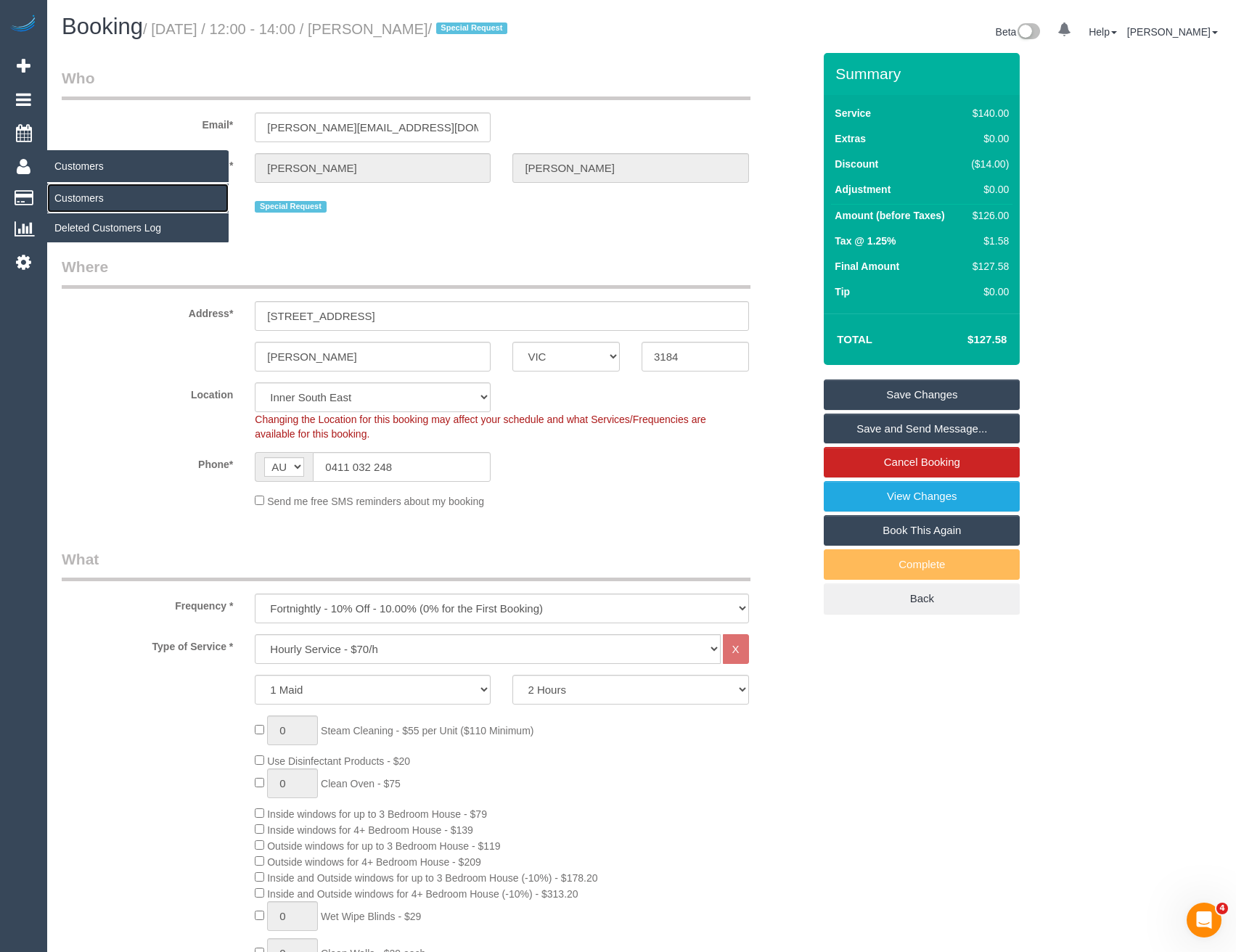
click at [82, 196] on link "Customers" at bounding box center [137, 198] width 181 height 29
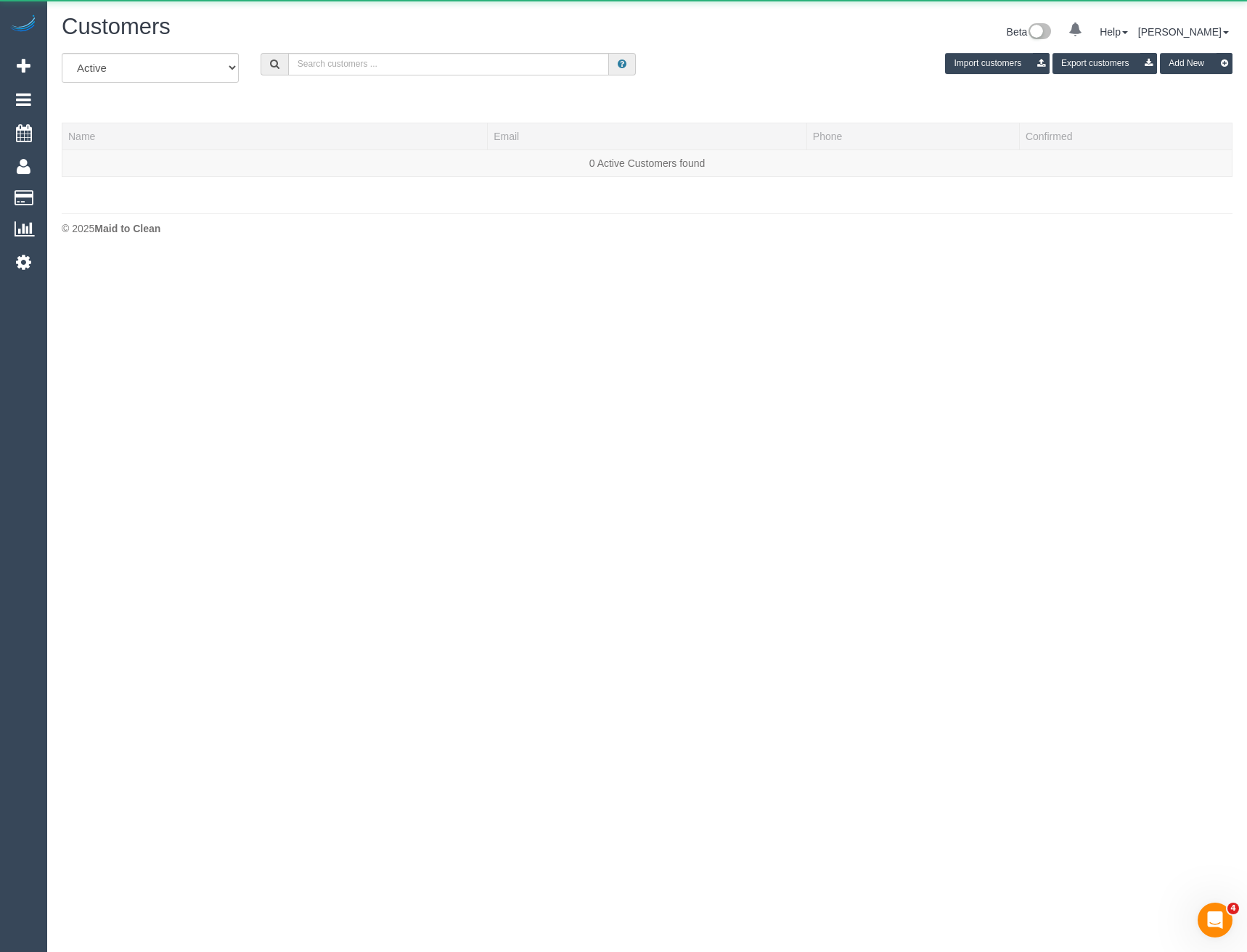
click at [370, 75] on div "All Active Archived Import customers Export customers Add New" at bounding box center [647, 73] width 1192 height 41
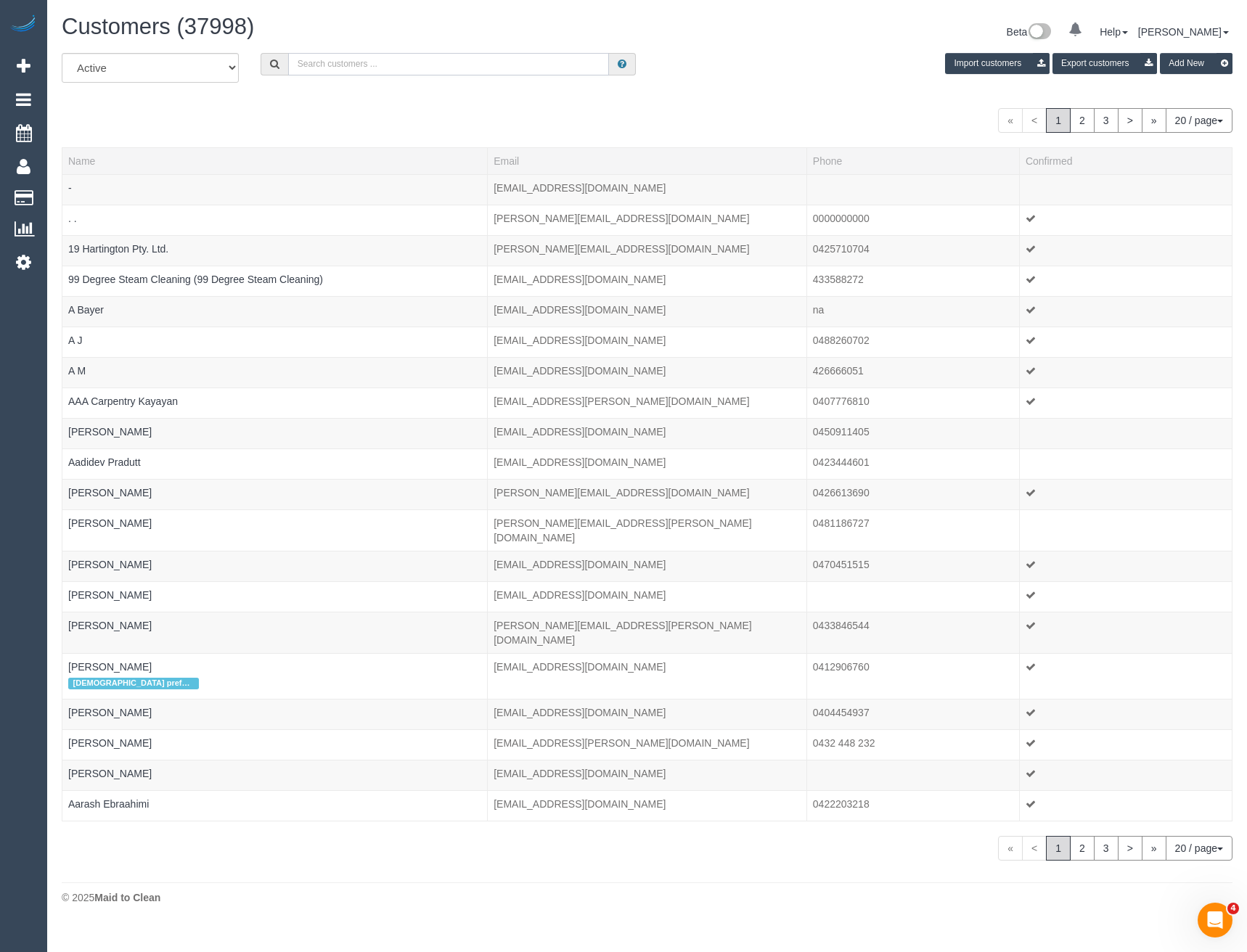
drag, startPoint x: 372, startPoint y: 57, endPoint x: 375, endPoint y: 47, distance: 10.4
click at [372, 57] on input "text" at bounding box center [448, 64] width 322 height 22
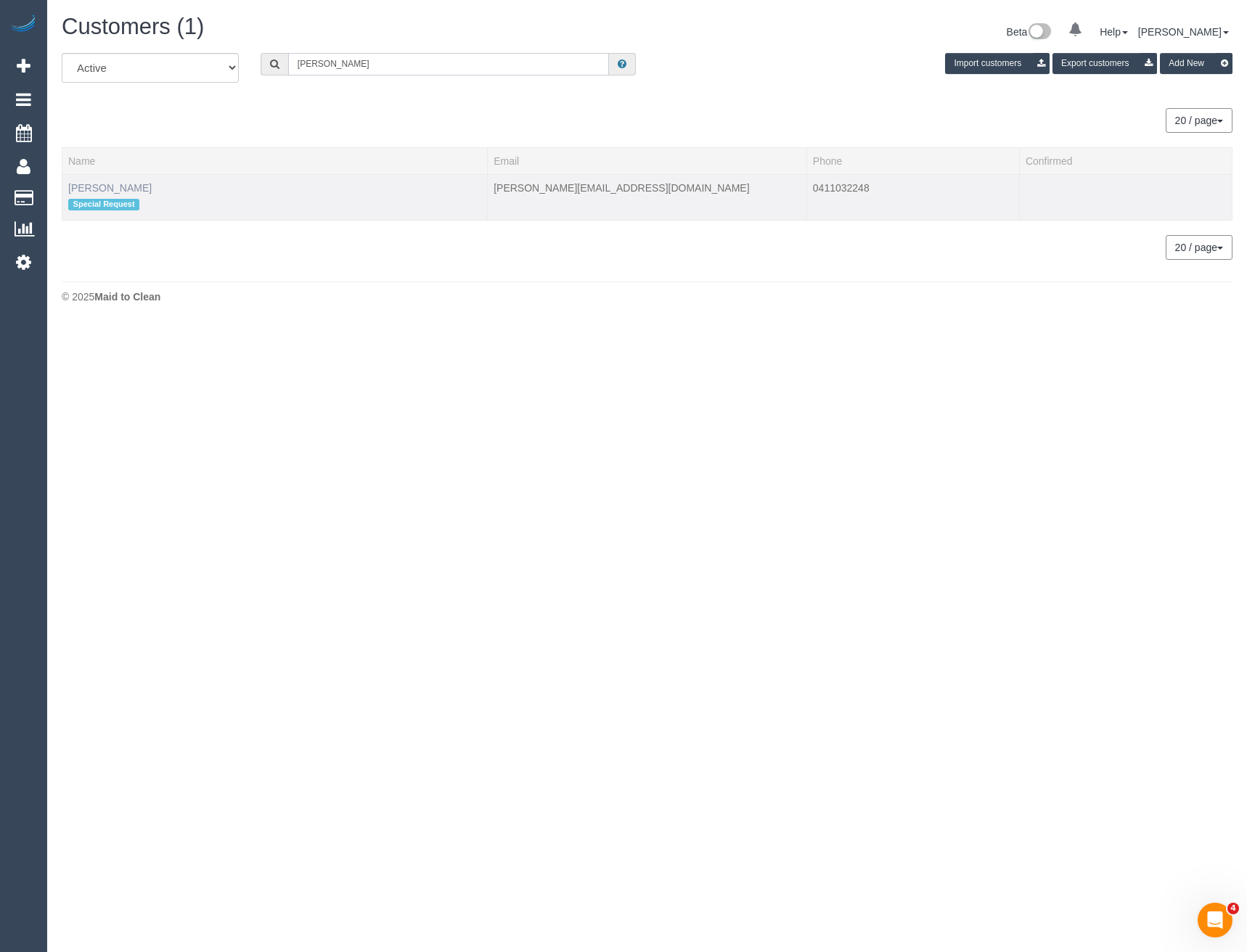
type input "Alison rus"
click at [115, 192] on link "Alison Russell" at bounding box center [109, 188] width 84 height 12
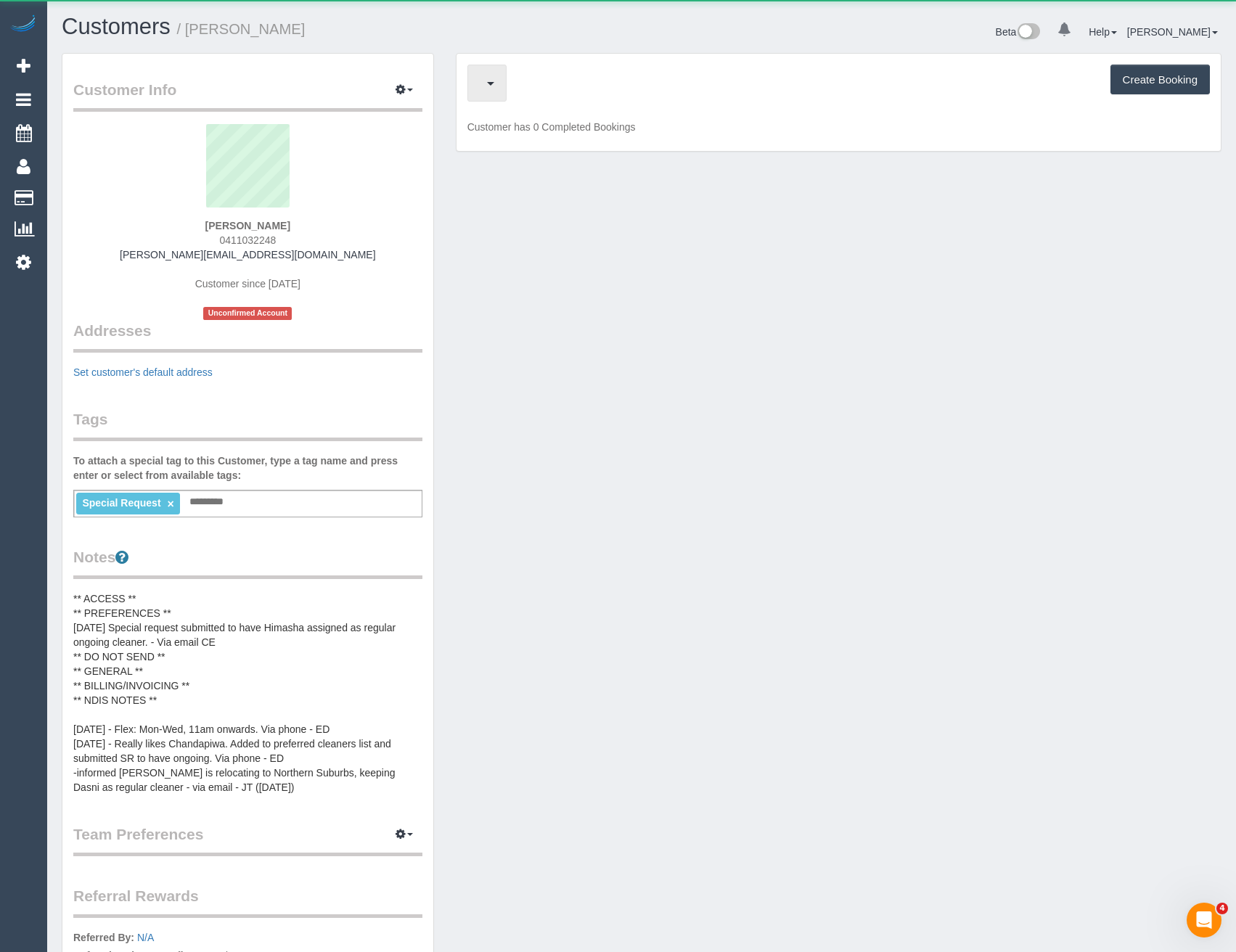
click at [487, 85] on span "button" at bounding box center [483, 83] width 7 height 18
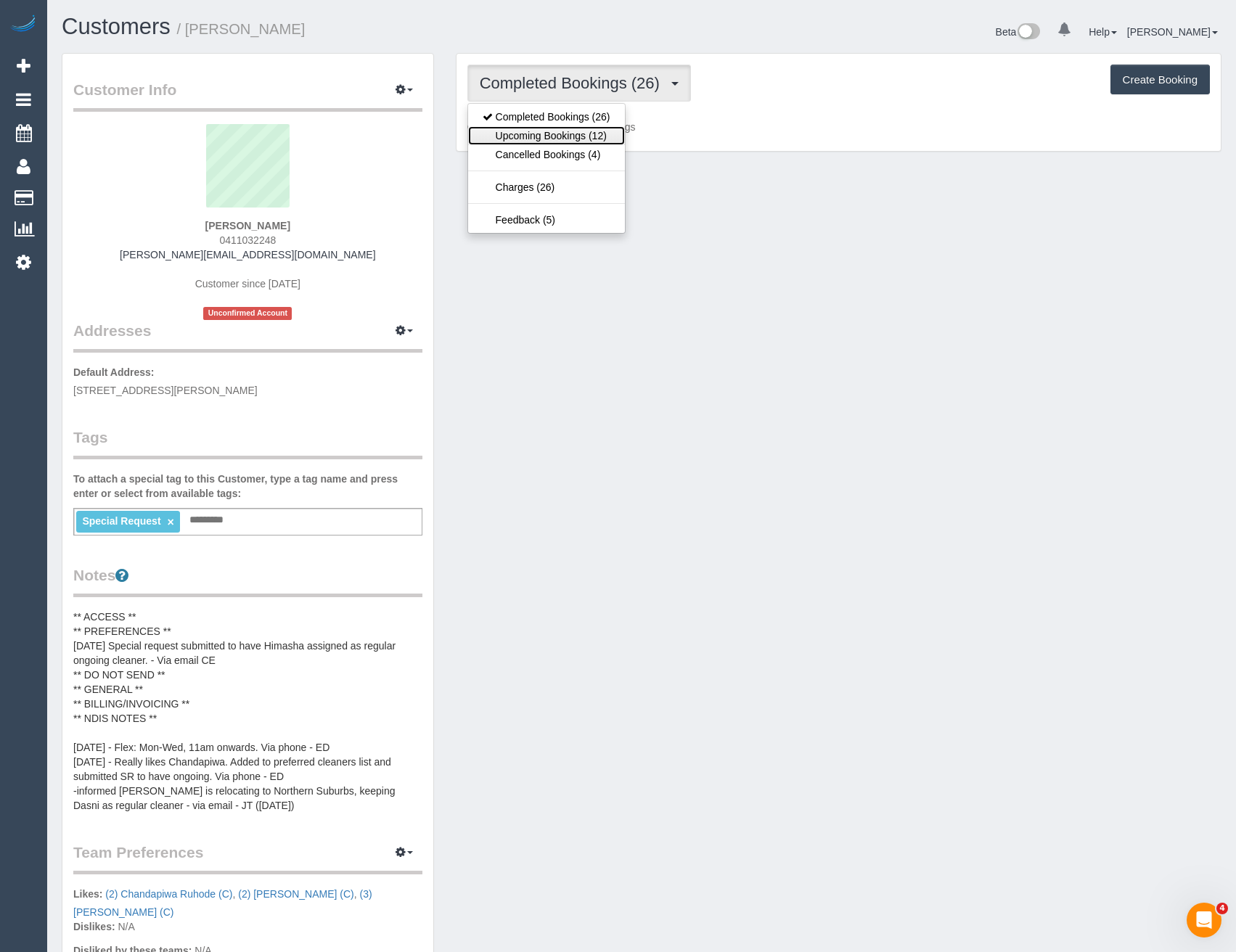
click at [589, 139] on link "Upcoming Bookings (12)" at bounding box center [547, 136] width 156 height 19
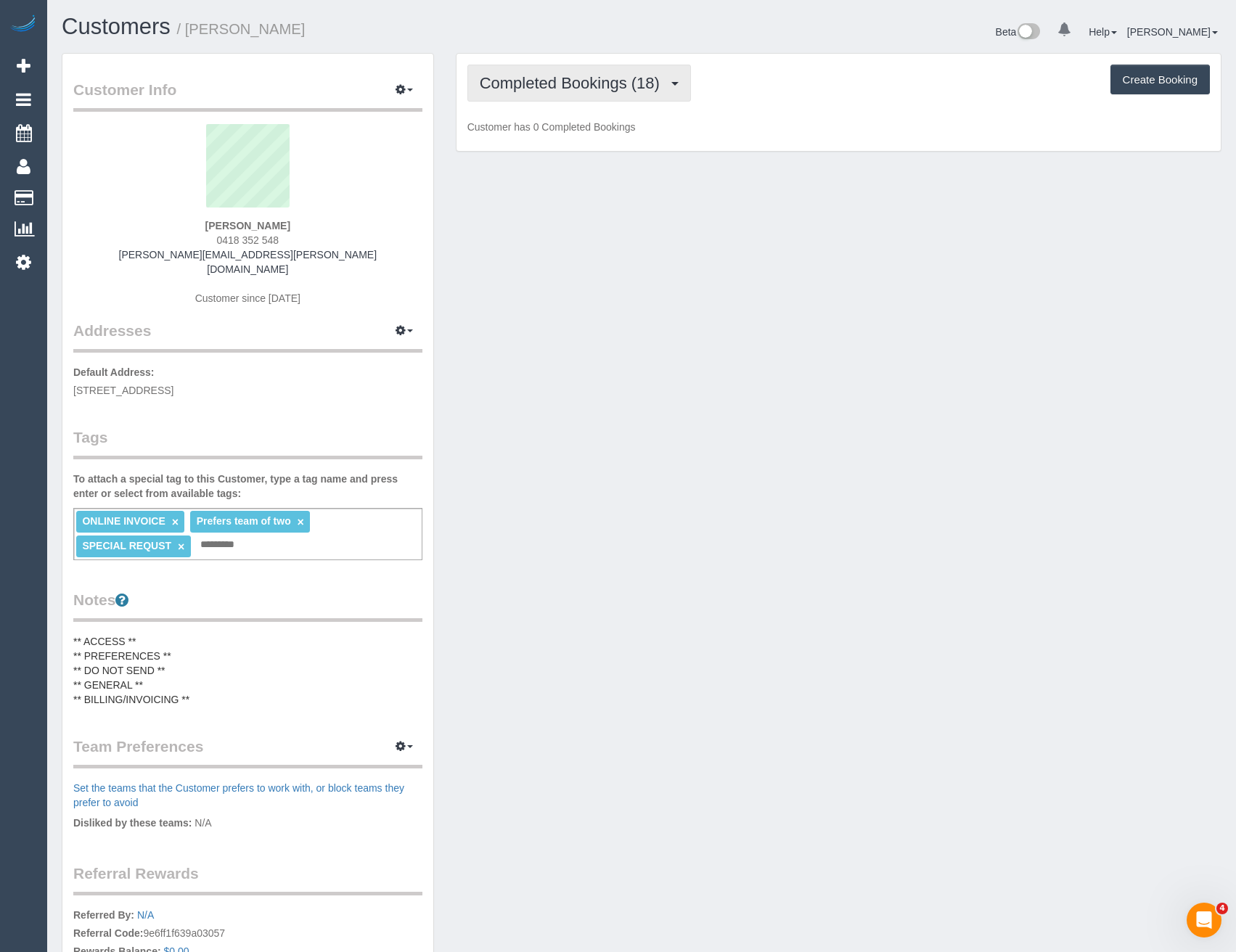
click at [618, 81] on span "Completed Bookings (18)" at bounding box center [573, 83] width 188 height 18
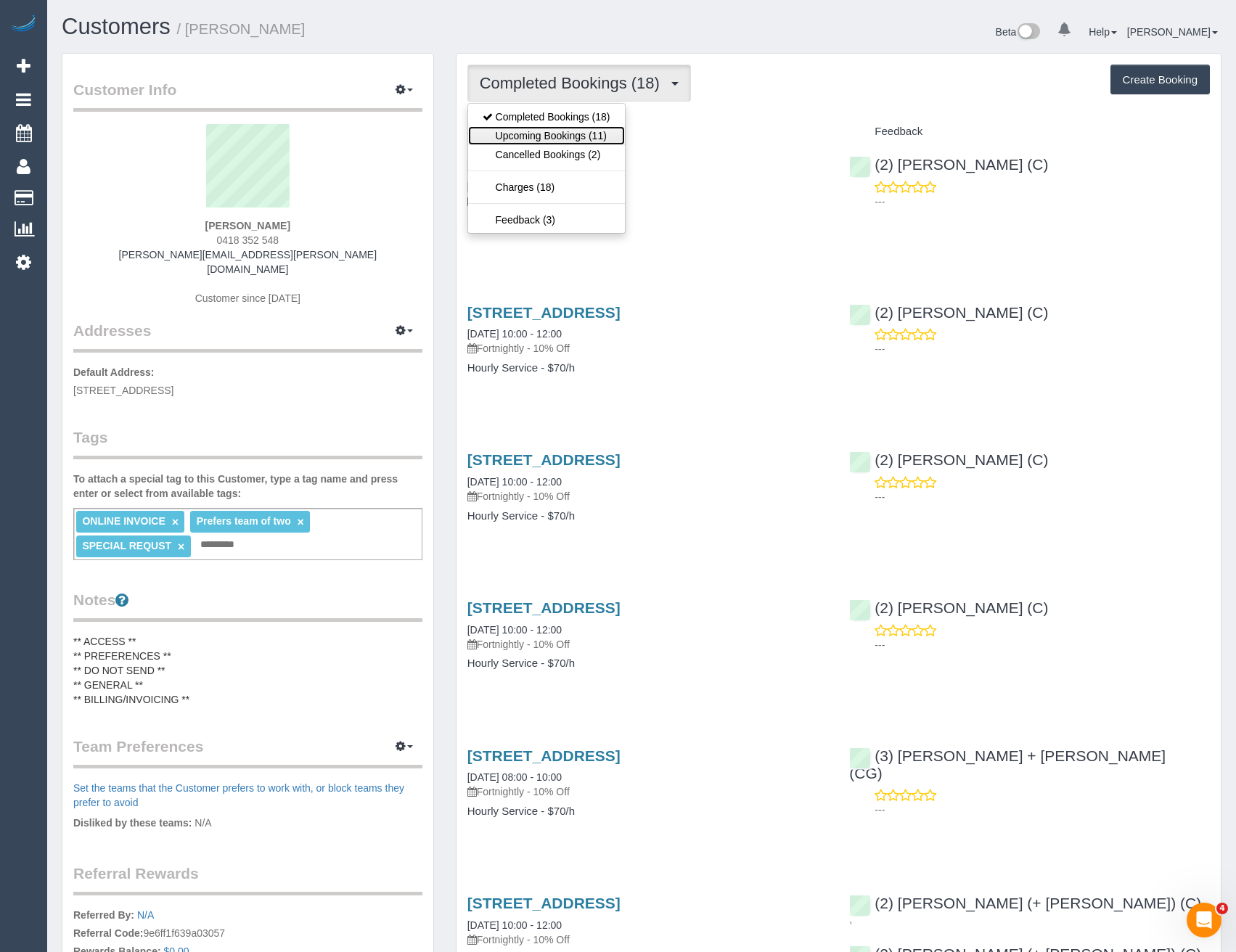
click at [610, 135] on link "Upcoming Bookings (11)" at bounding box center [547, 136] width 156 height 19
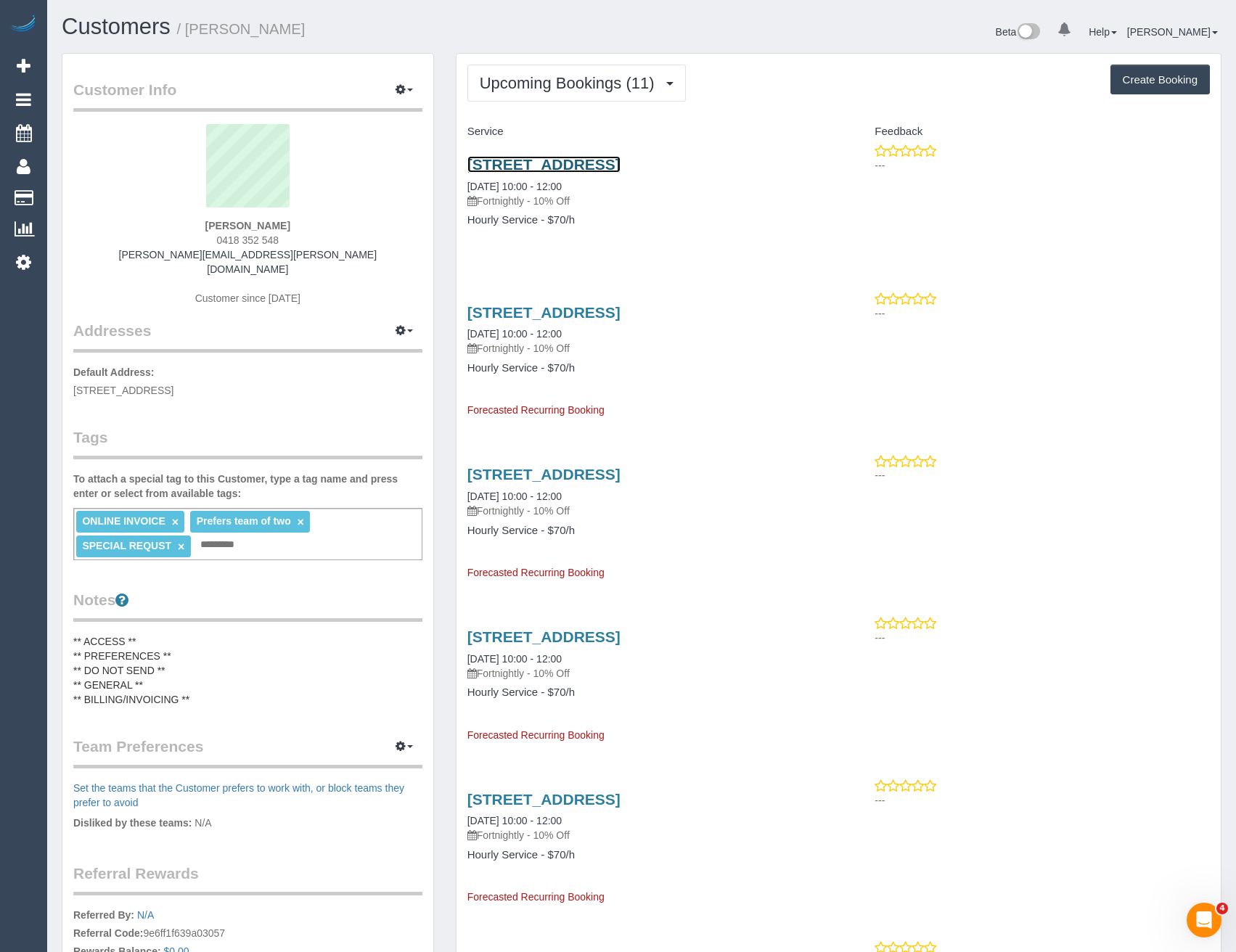
click at [557, 164] on link "53 South Road, Brighton, VIC 3186" at bounding box center [544, 164] width 153 height 17
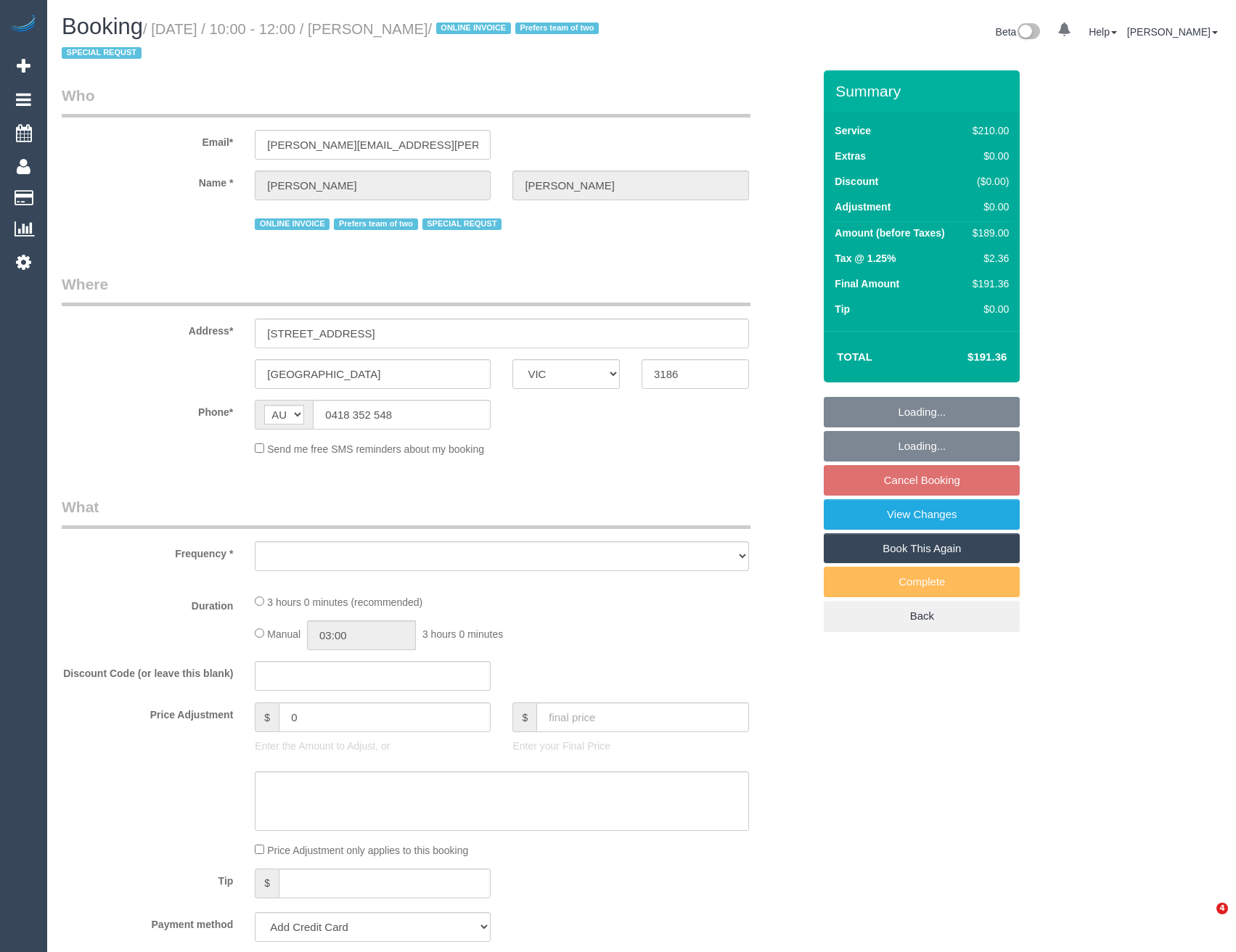
select select "VIC"
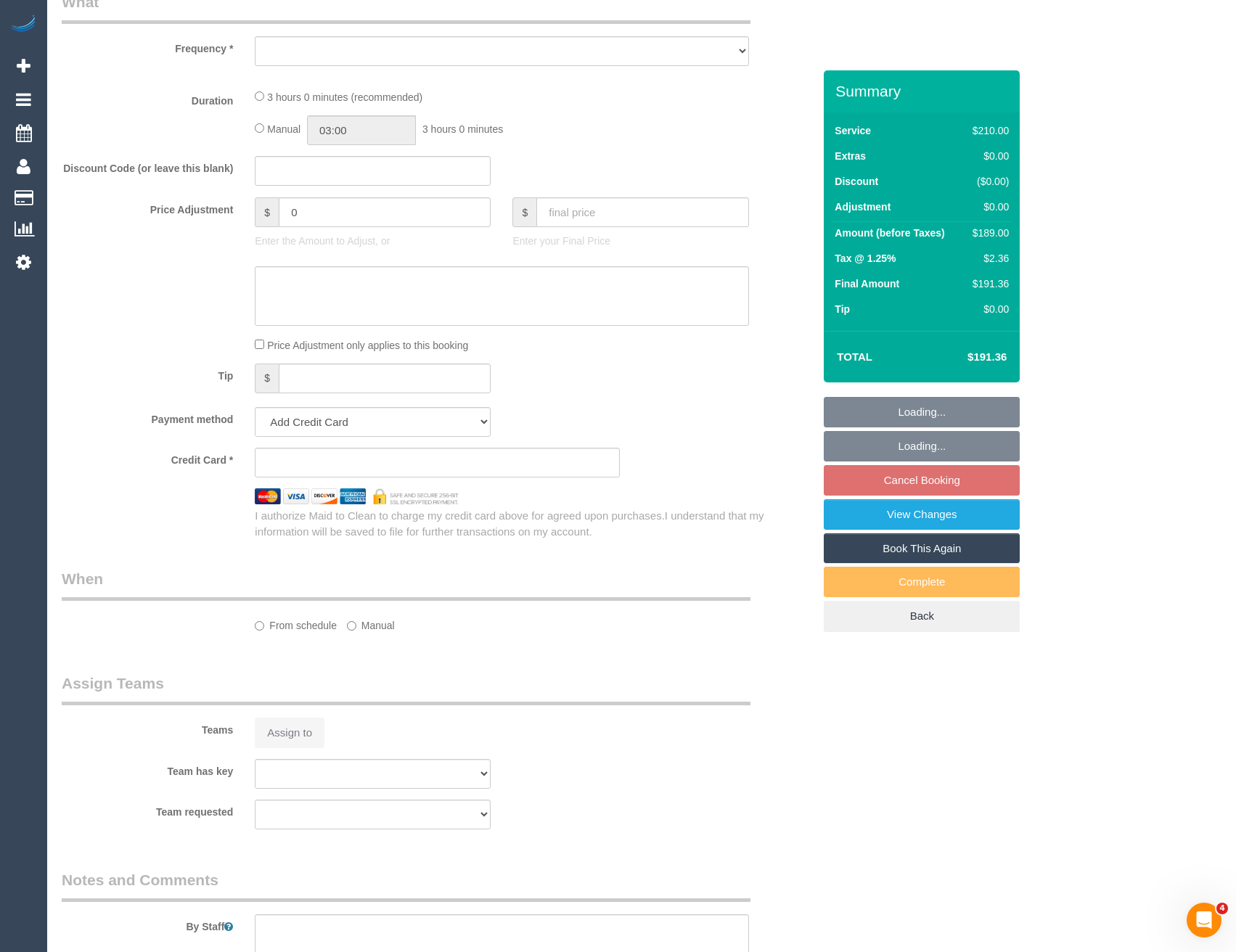
select select "object:560"
select select "string:stripe-pm_1QeXPw2GScqysDRVf9lwhELO"
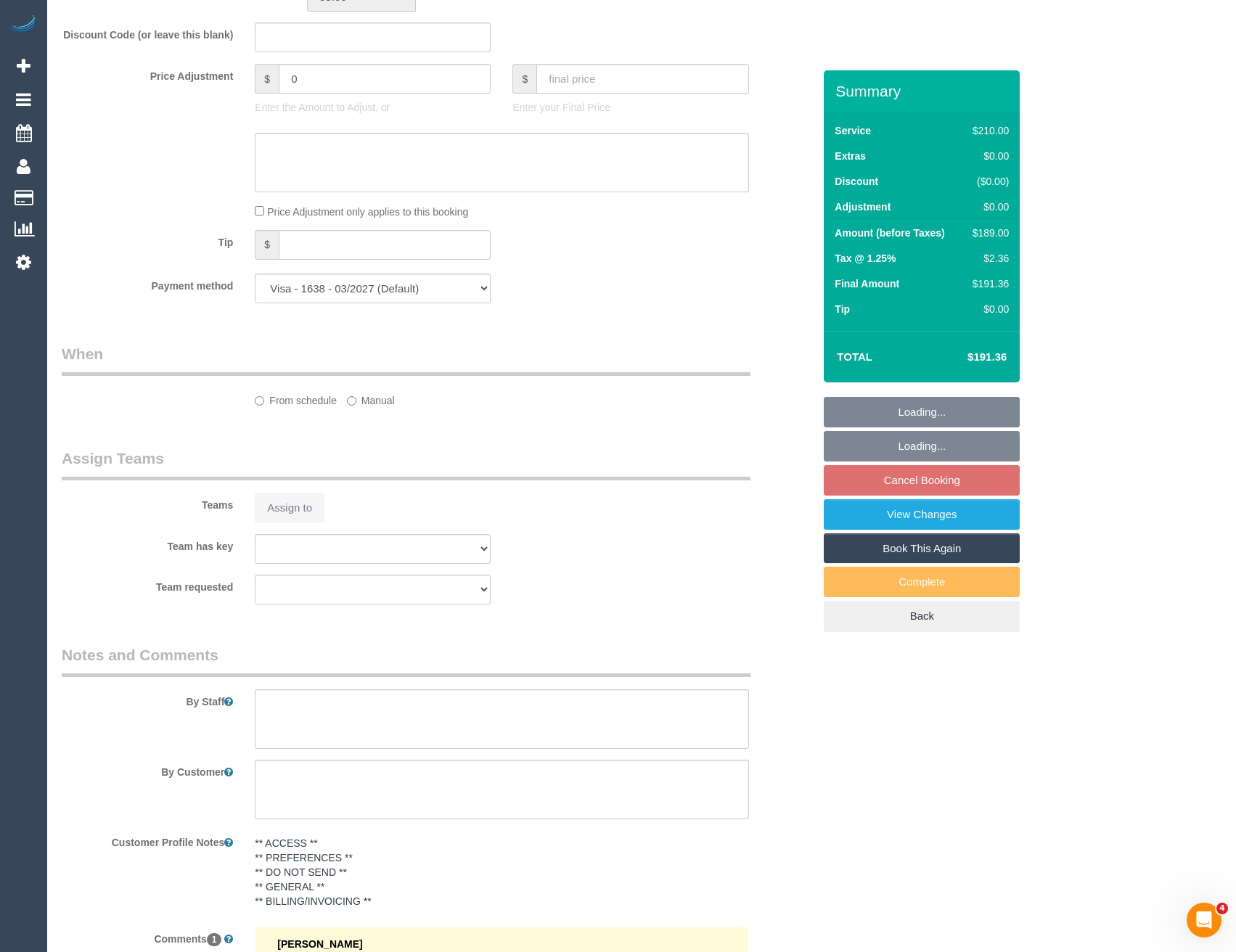
select select "object:713"
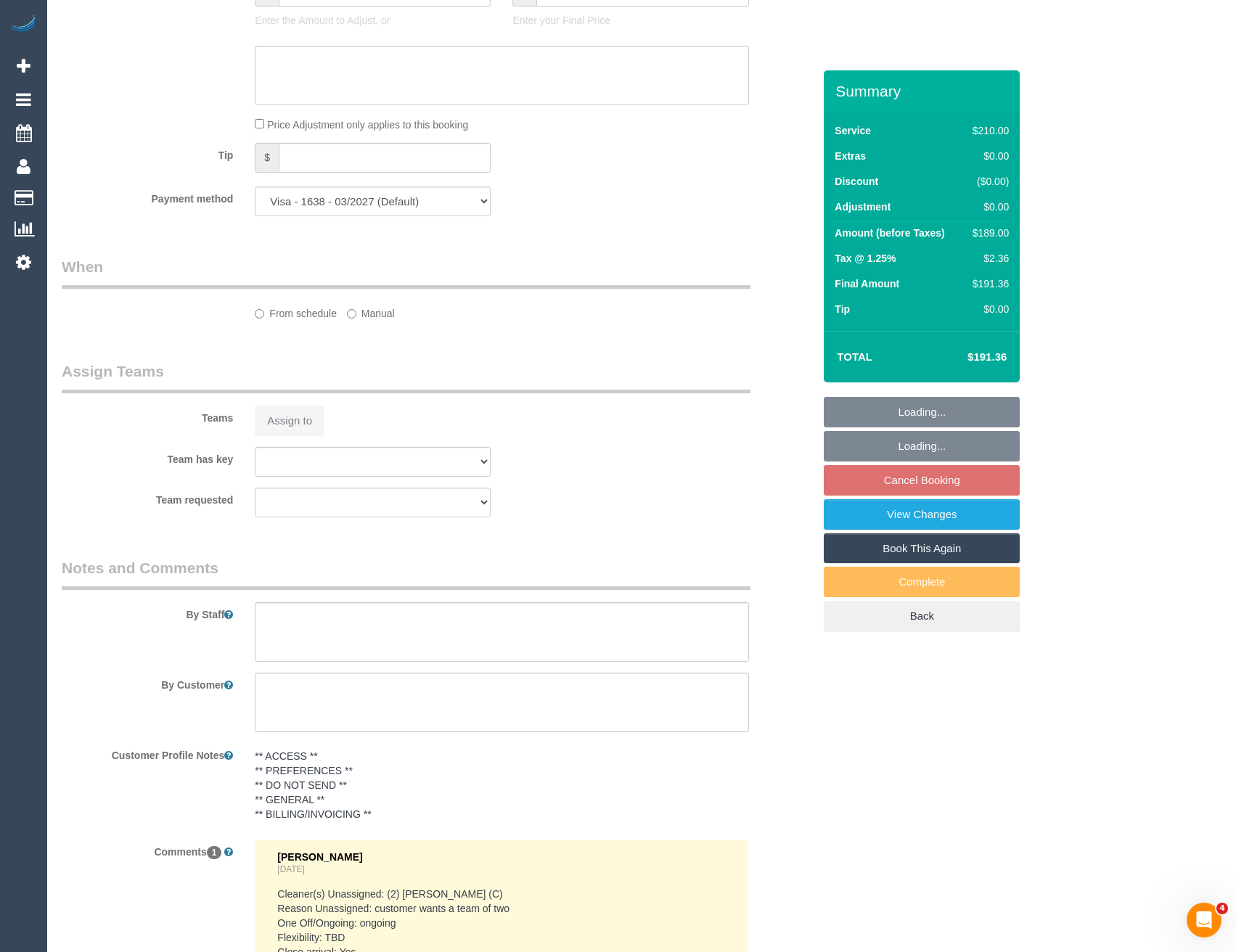
select select "number:30"
select select "number:14"
select select "number:19"
select select "number:25"
select select "number:35"
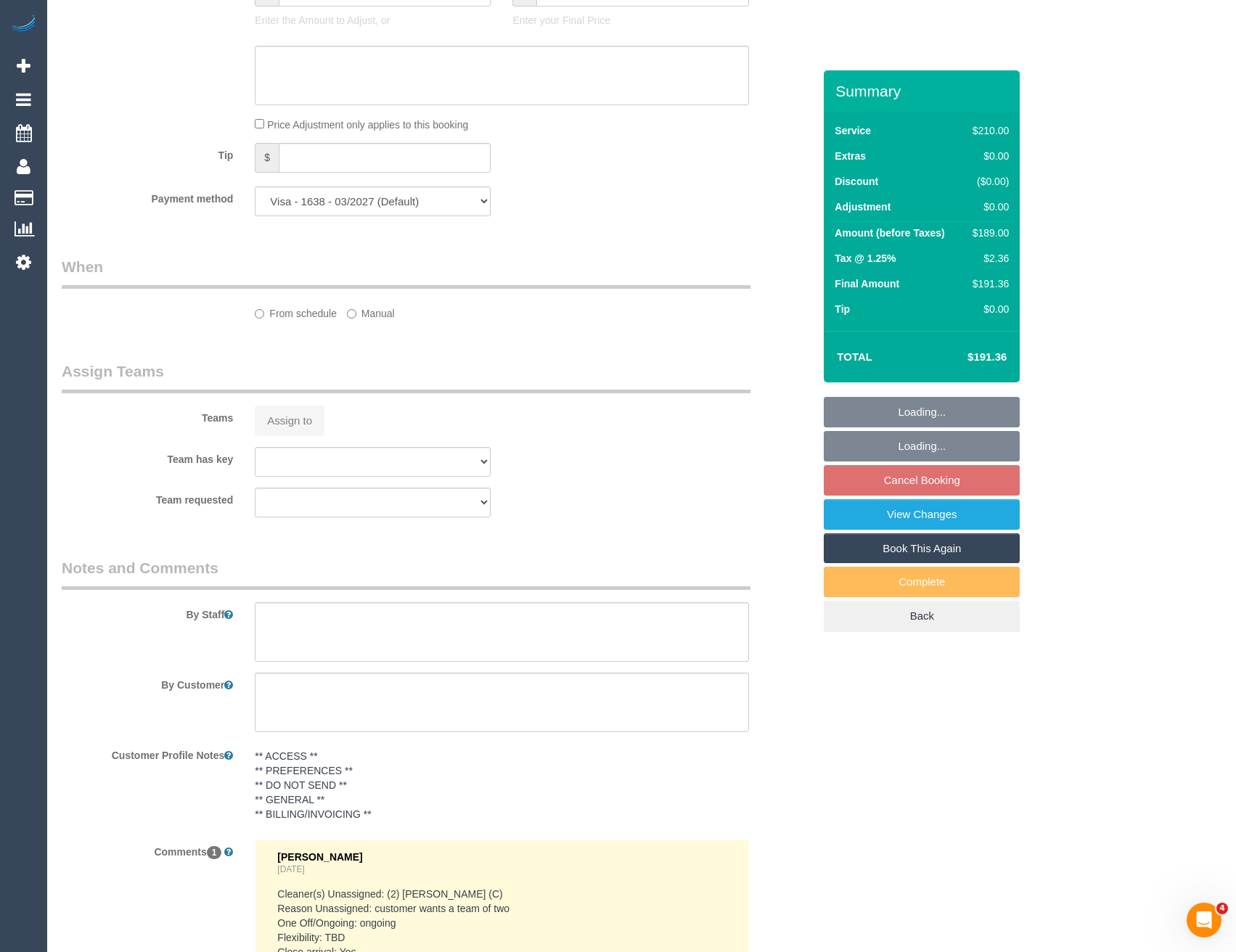
select select "number:11"
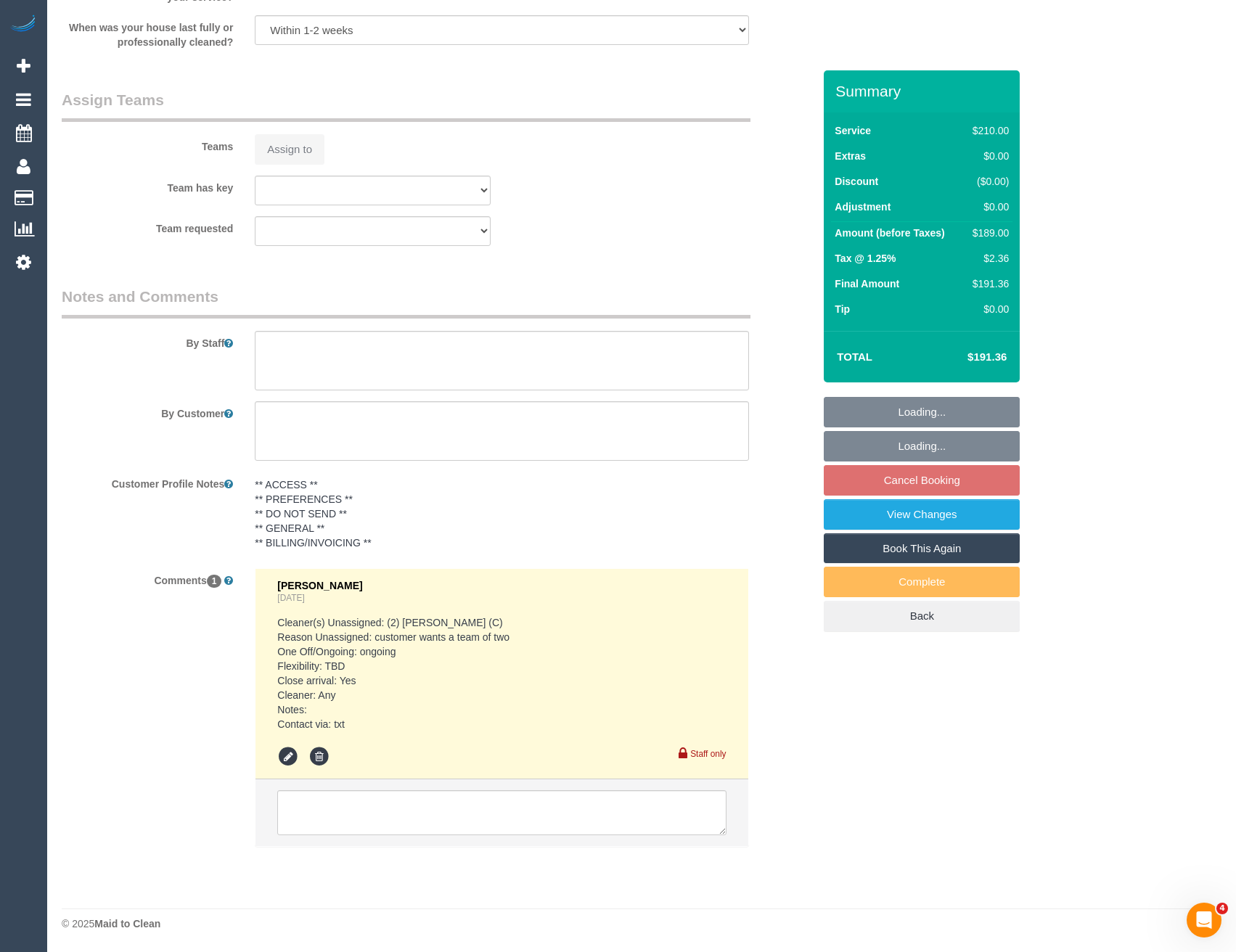
select select "180"
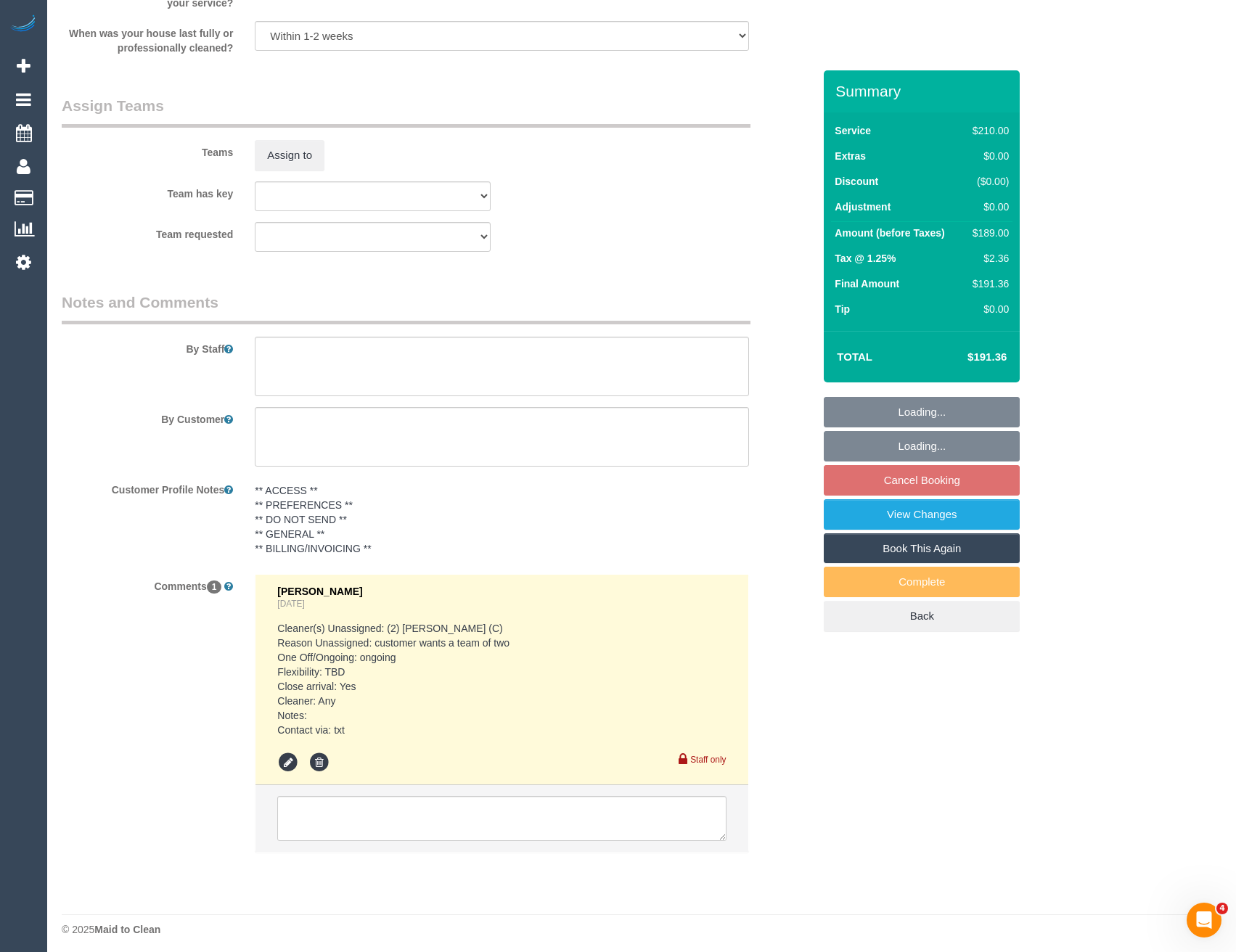
select select "spot3"
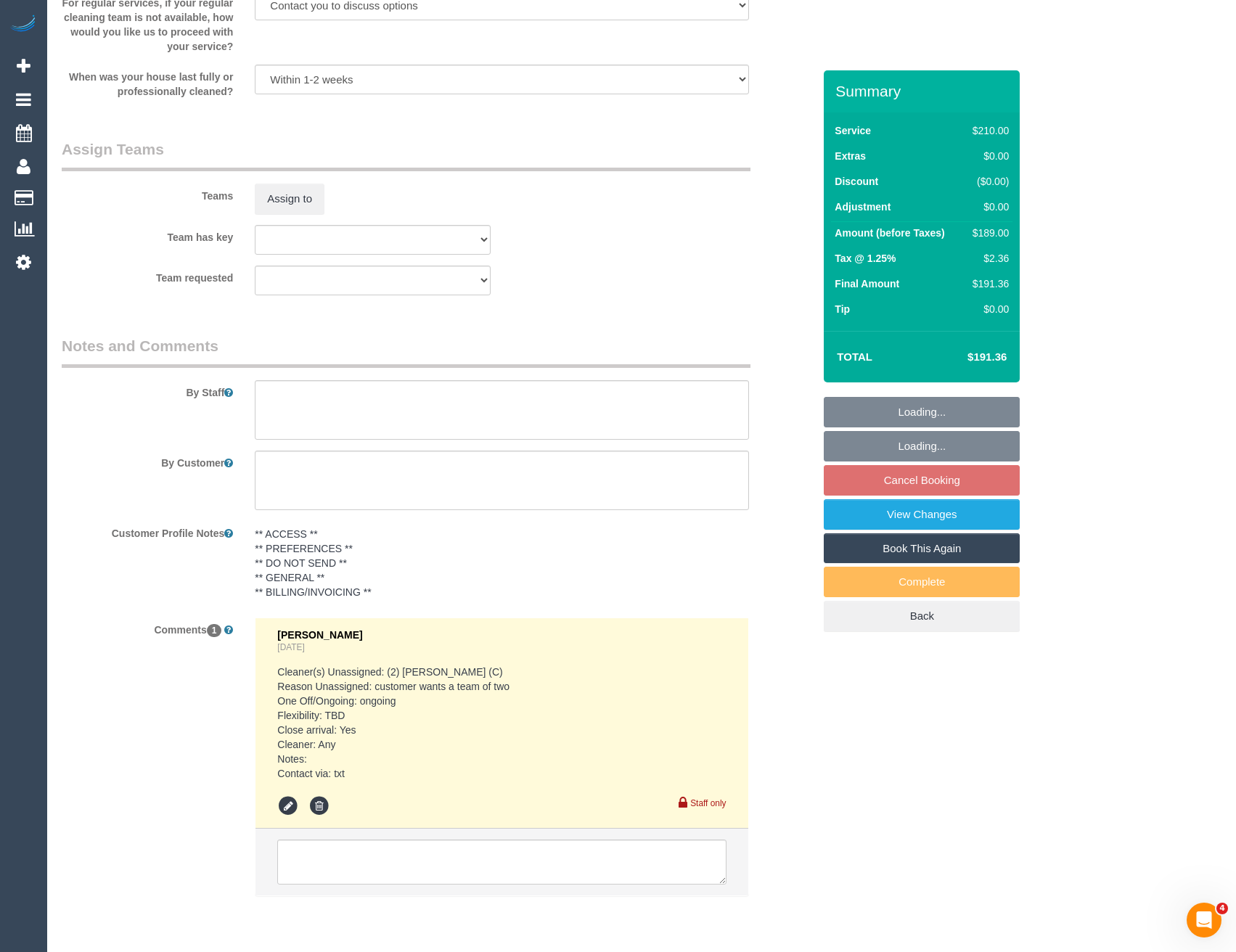
scroll to position [2173, 0]
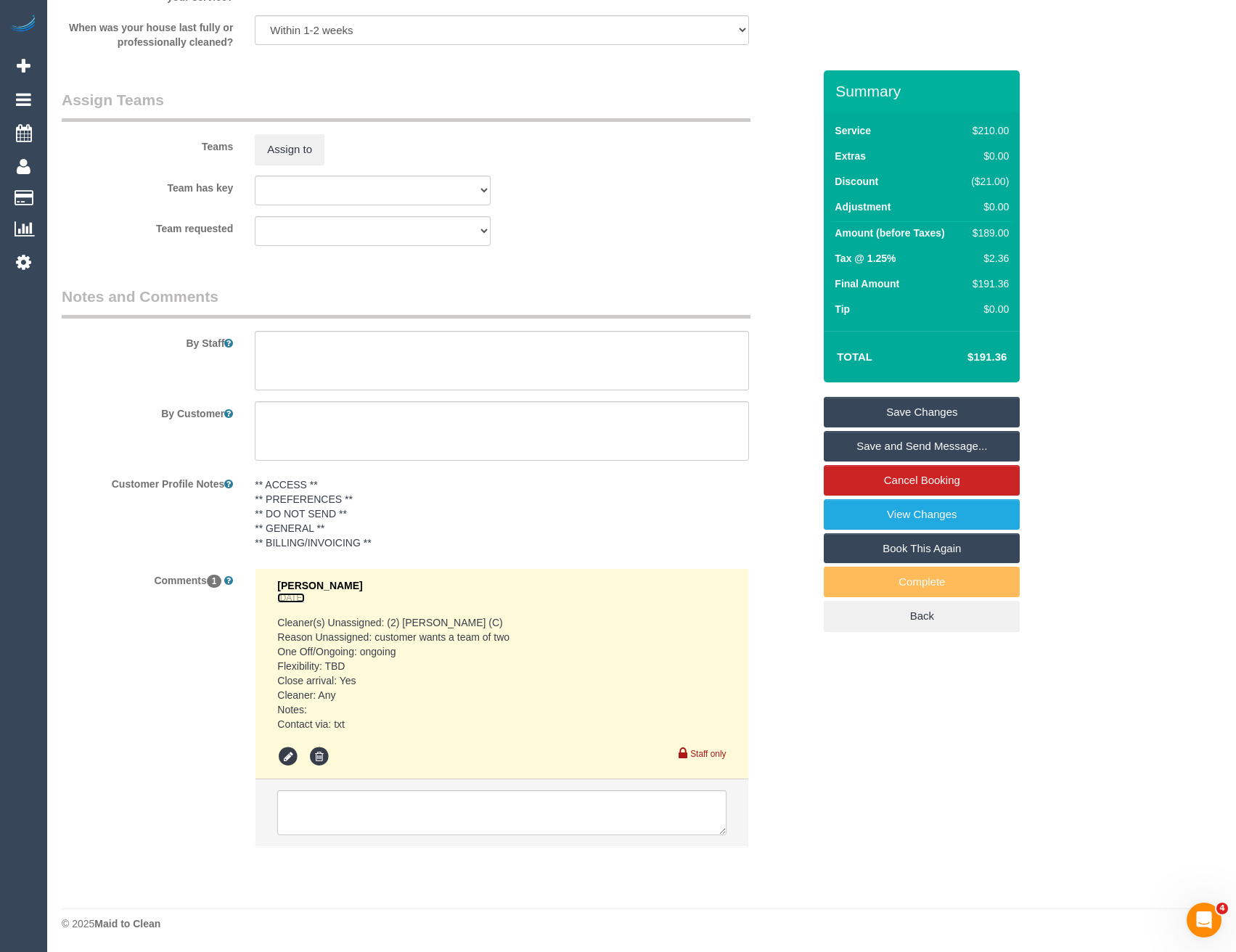
click at [293, 597] on link "4 days ago" at bounding box center [290, 598] width 27 height 10
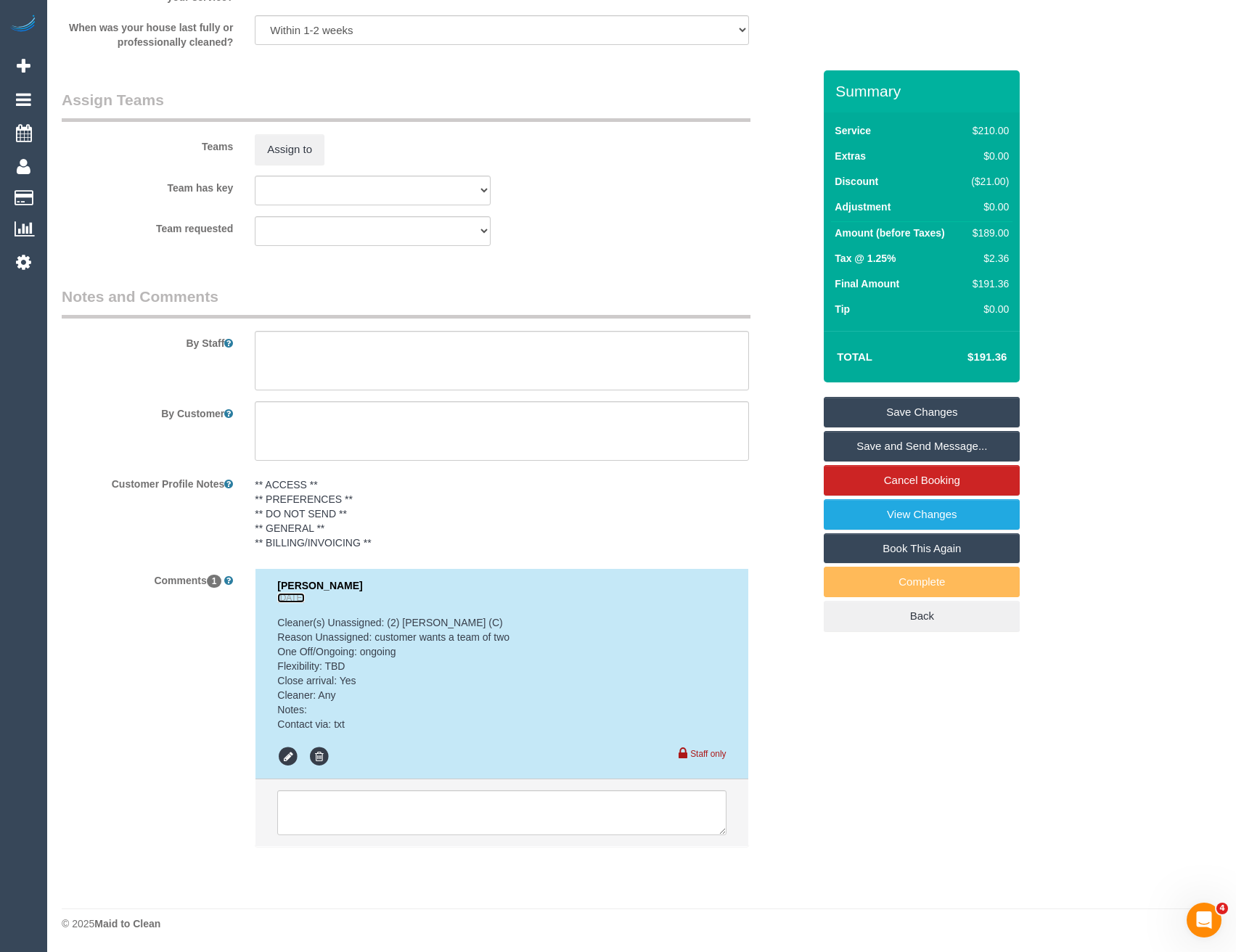
click at [304, 602] on link "4 days ago" at bounding box center [290, 598] width 27 height 10
click at [877, 523] on link "View Changes" at bounding box center [922, 515] width 196 height 30
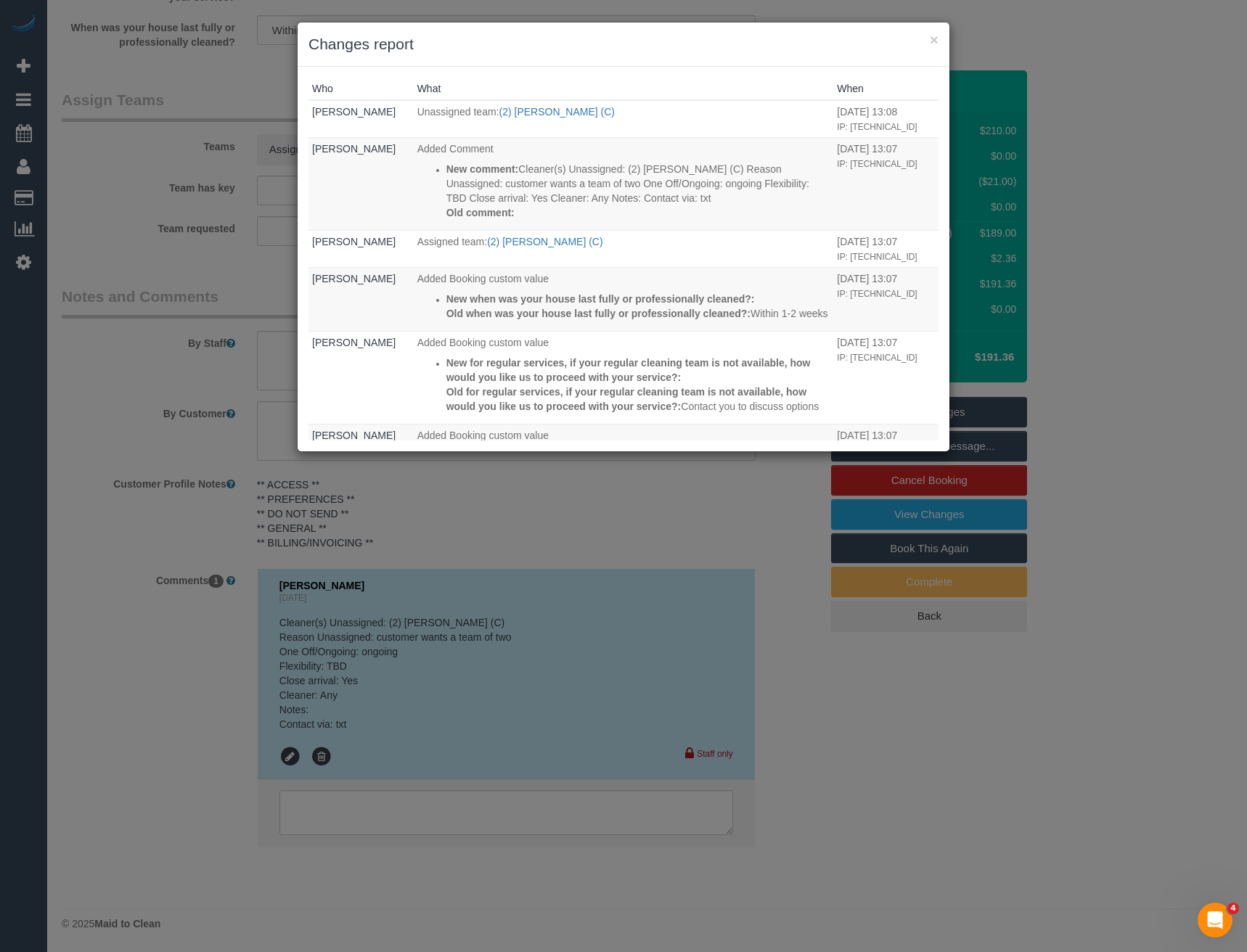
click at [160, 572] on div "× Changes report Who What When Kimberly Arjona Unassigned team: (2) Priyanshi P…" at bounding box center [623, 476] width 1247 height 952
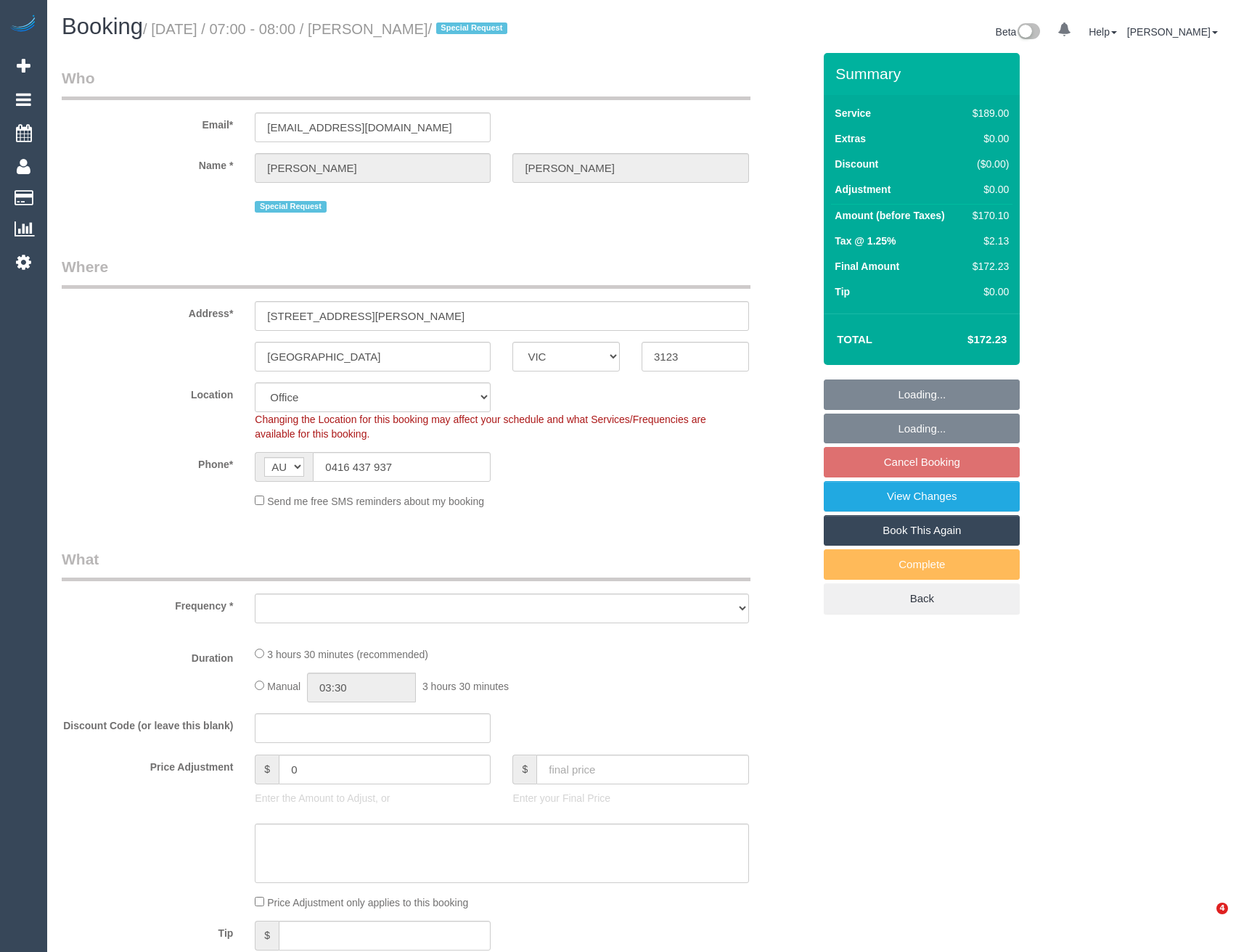
select select "VIC"
select select "object:802"
select select "number:28"
select select "number:17"
select select "number:19"
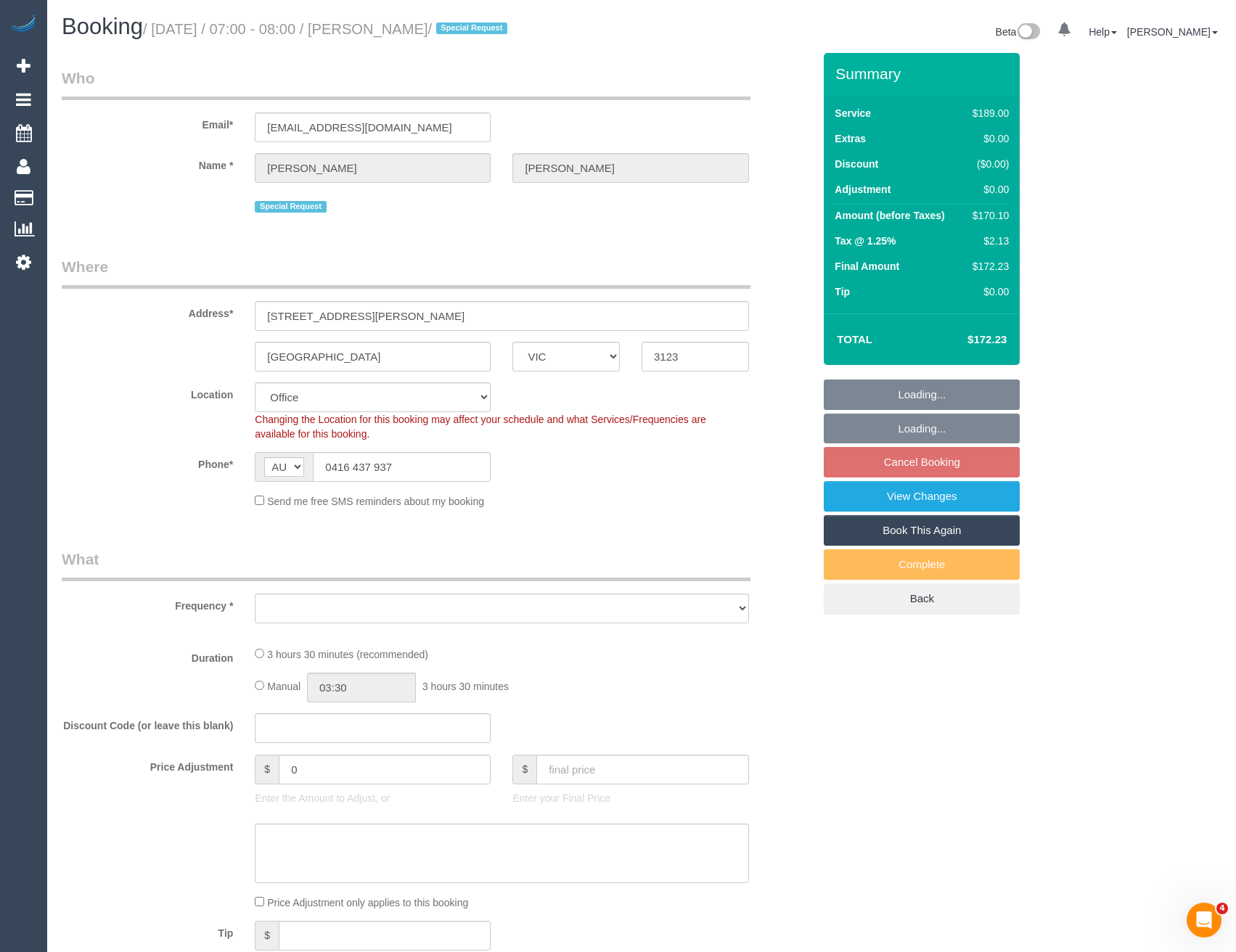
select select "number:36"
select select "number:33"
select select "number:11"
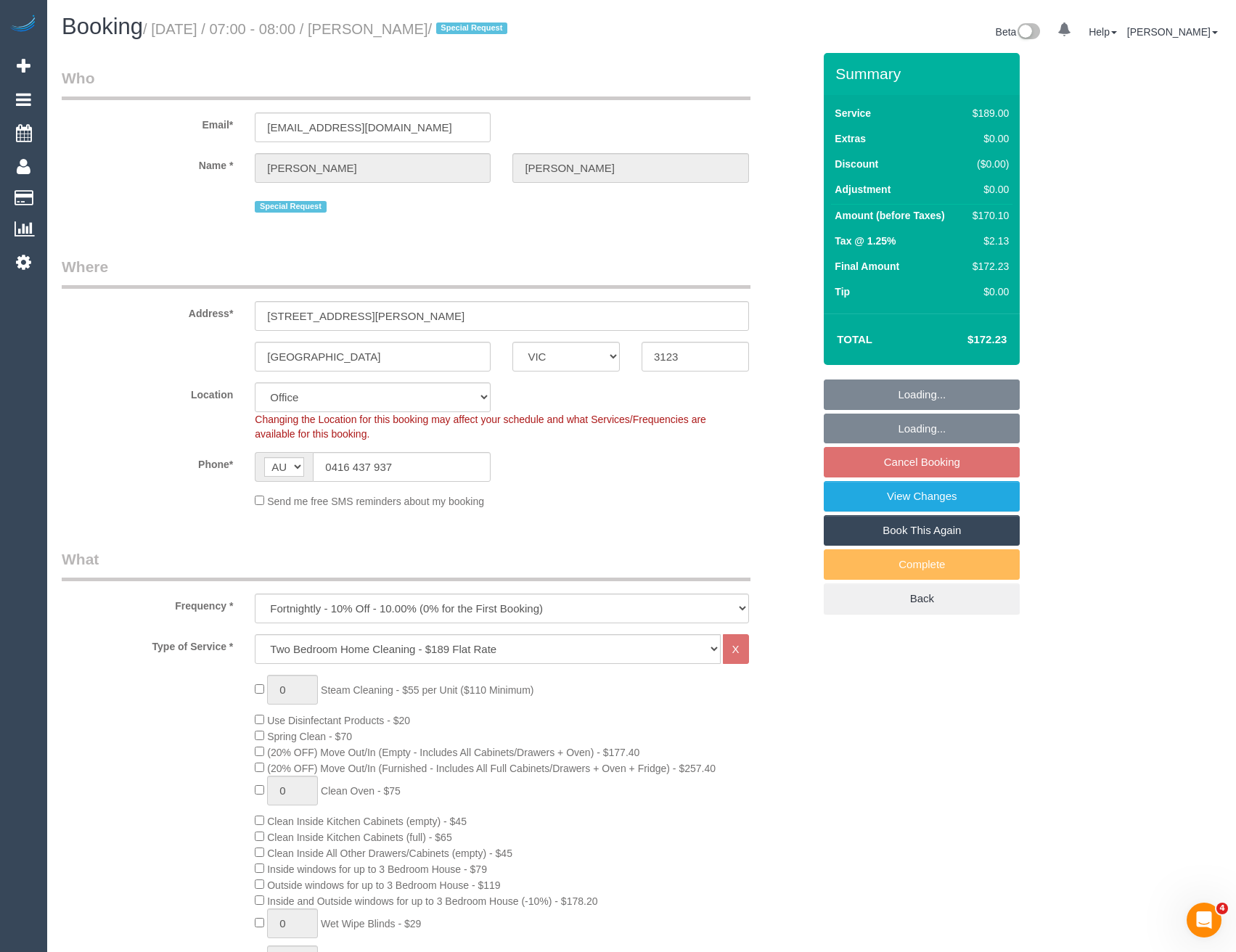
select select "object:807"
select select "string:stripe-pm_1P4MPT2GScqysDRVxvxFibMC"
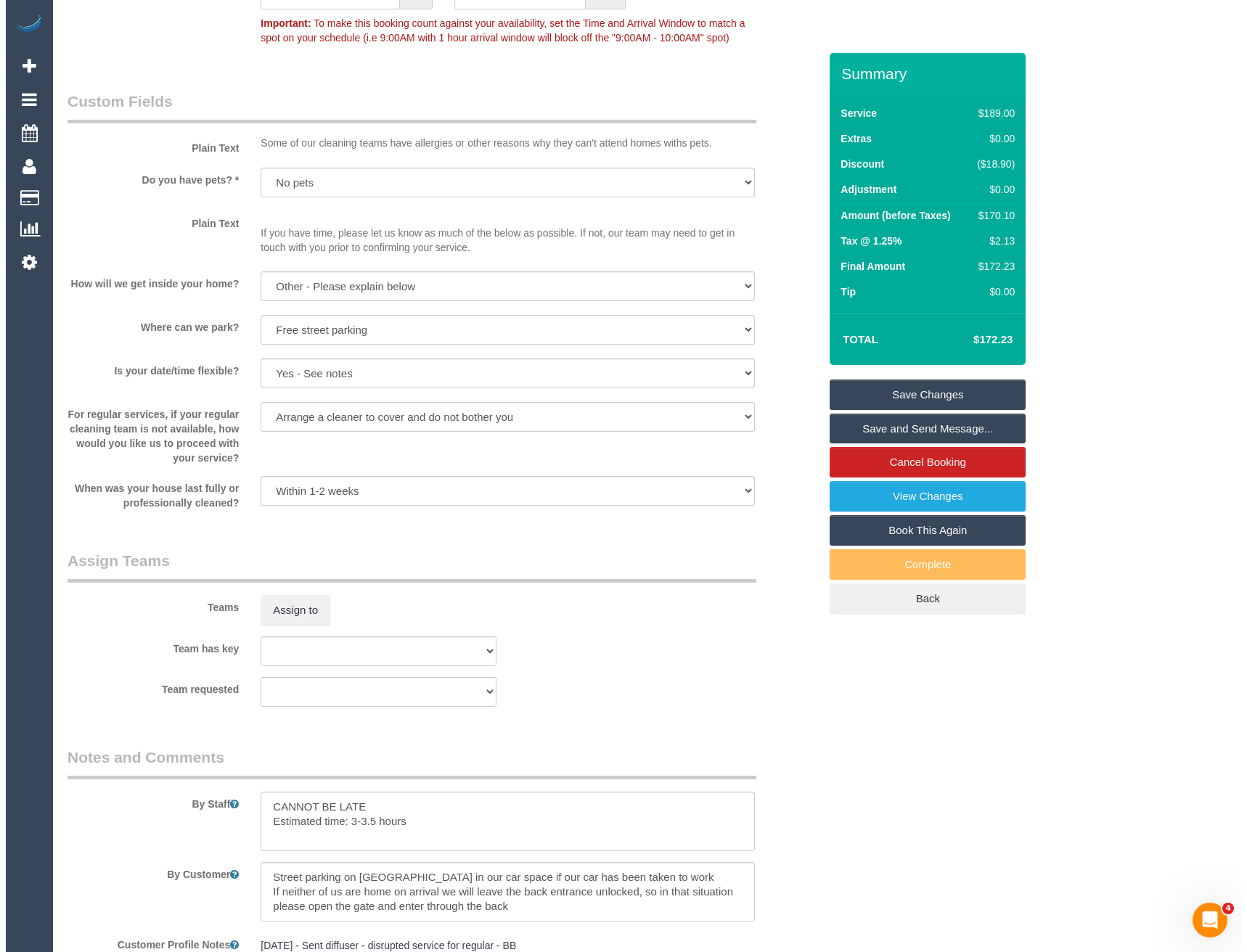
scroll to position [1815, 0]
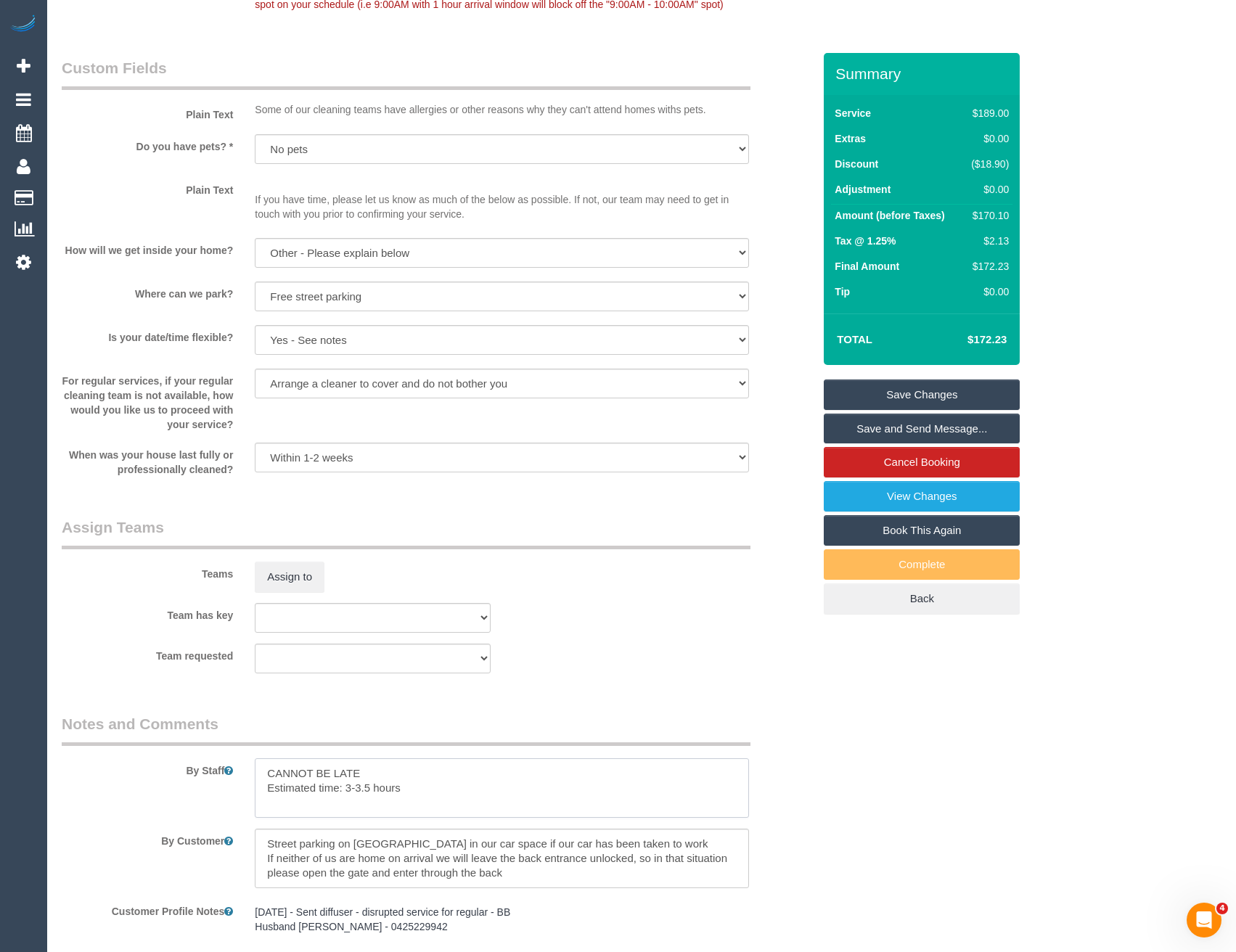
drag, startPoint x: 372, startPoint y: 789, endPoint x: 346, endPoint y: 792, distance: 26.2
click at [346, 792] on textarea at bounding box center [501, 788] width 493 height 60
click at [432, 790] on textarea at bounding box center [501, 788] width 493 height 60
type textarea "CANNOT BE LATE Estimated time: 2.5-3 hours"
click at [279, 577] on button "Assign to" at bounding box center [289, 577] width 69 height 30
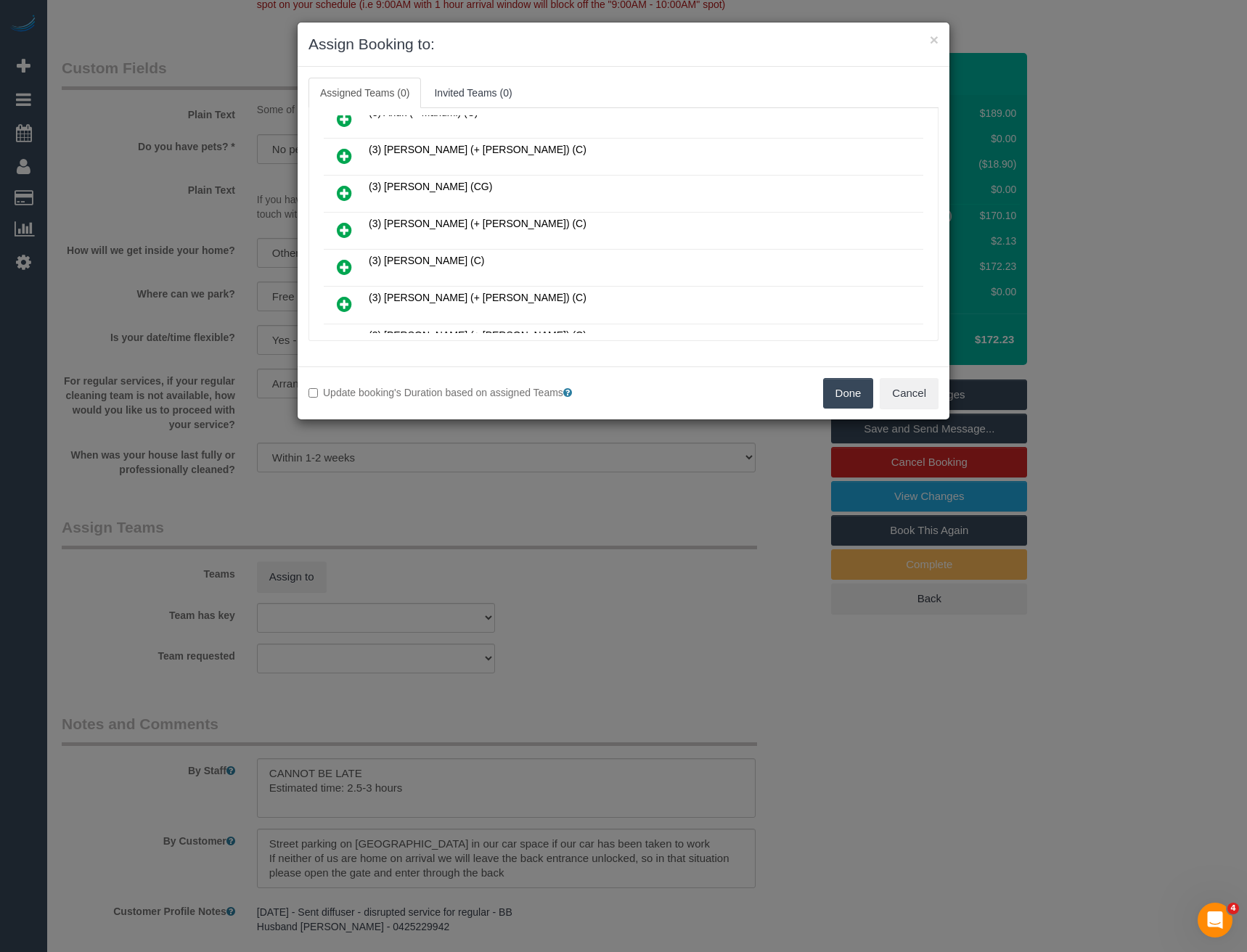
scroll to position [502, 0]
click at [338, 228] on icon at bounding box center [344, 231] width 15 height 18
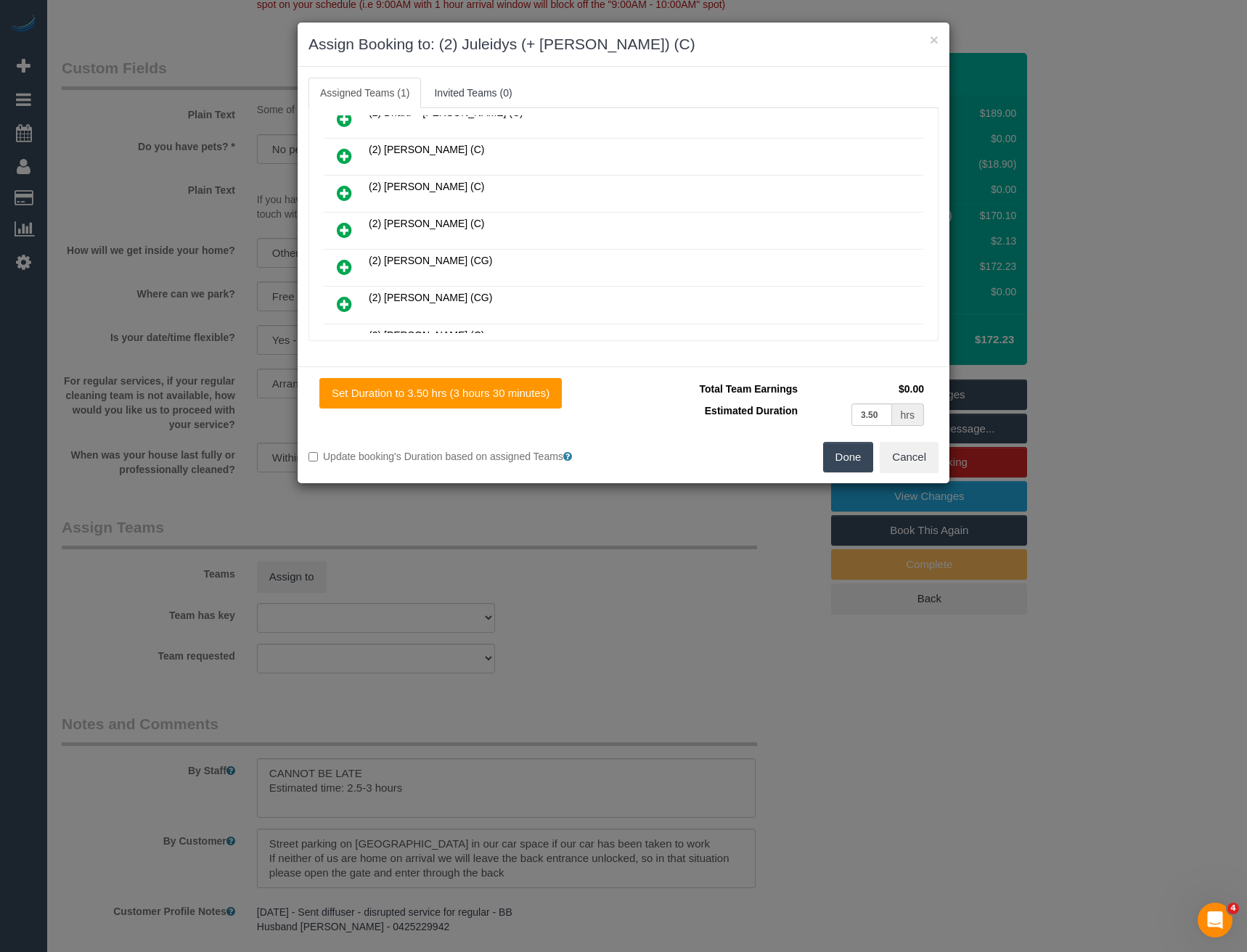
scroll to position [352, 0]
click at [341, 229] on icon at bounding box center [344, 230] width 15 height 18
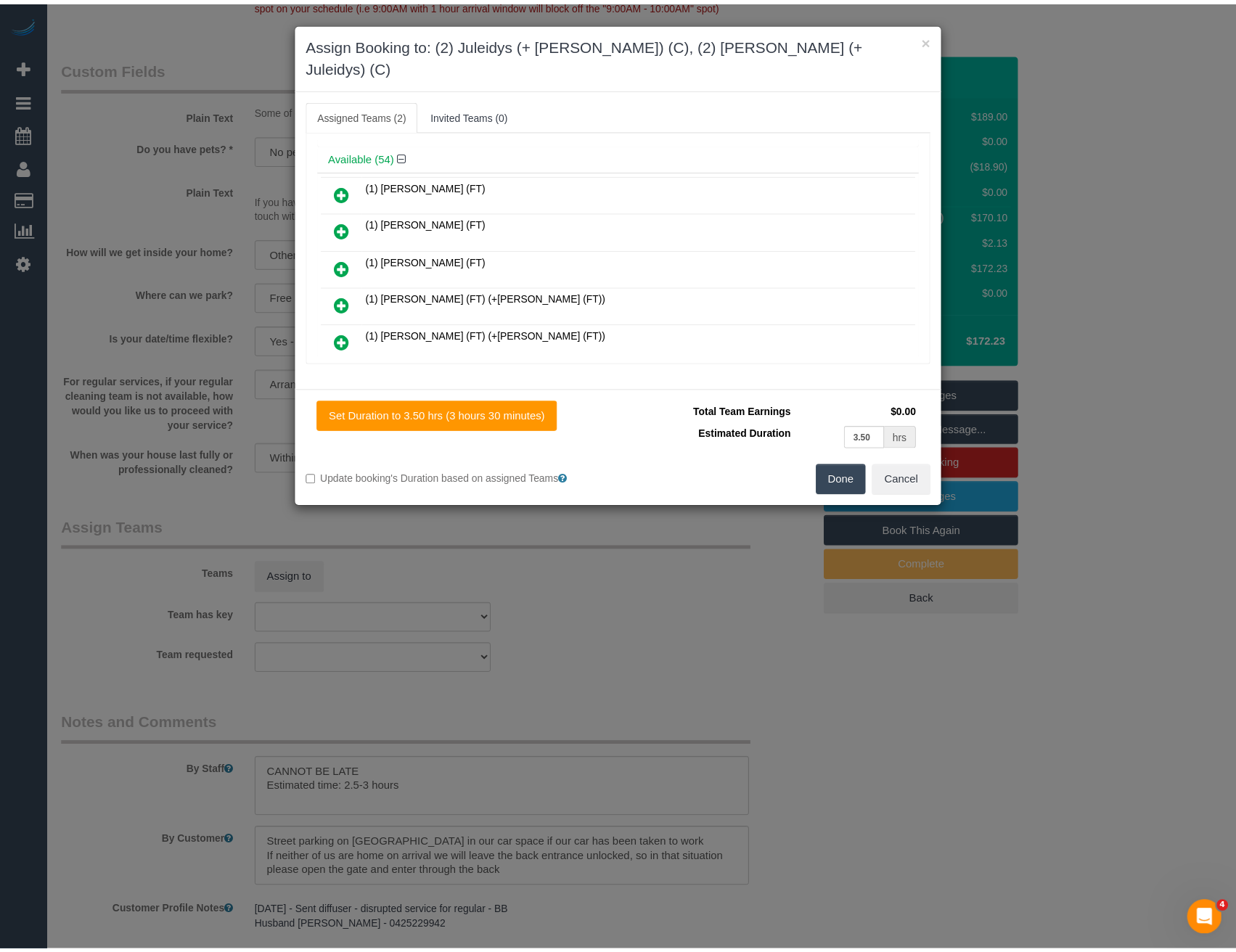
scroll to position [0, 0]
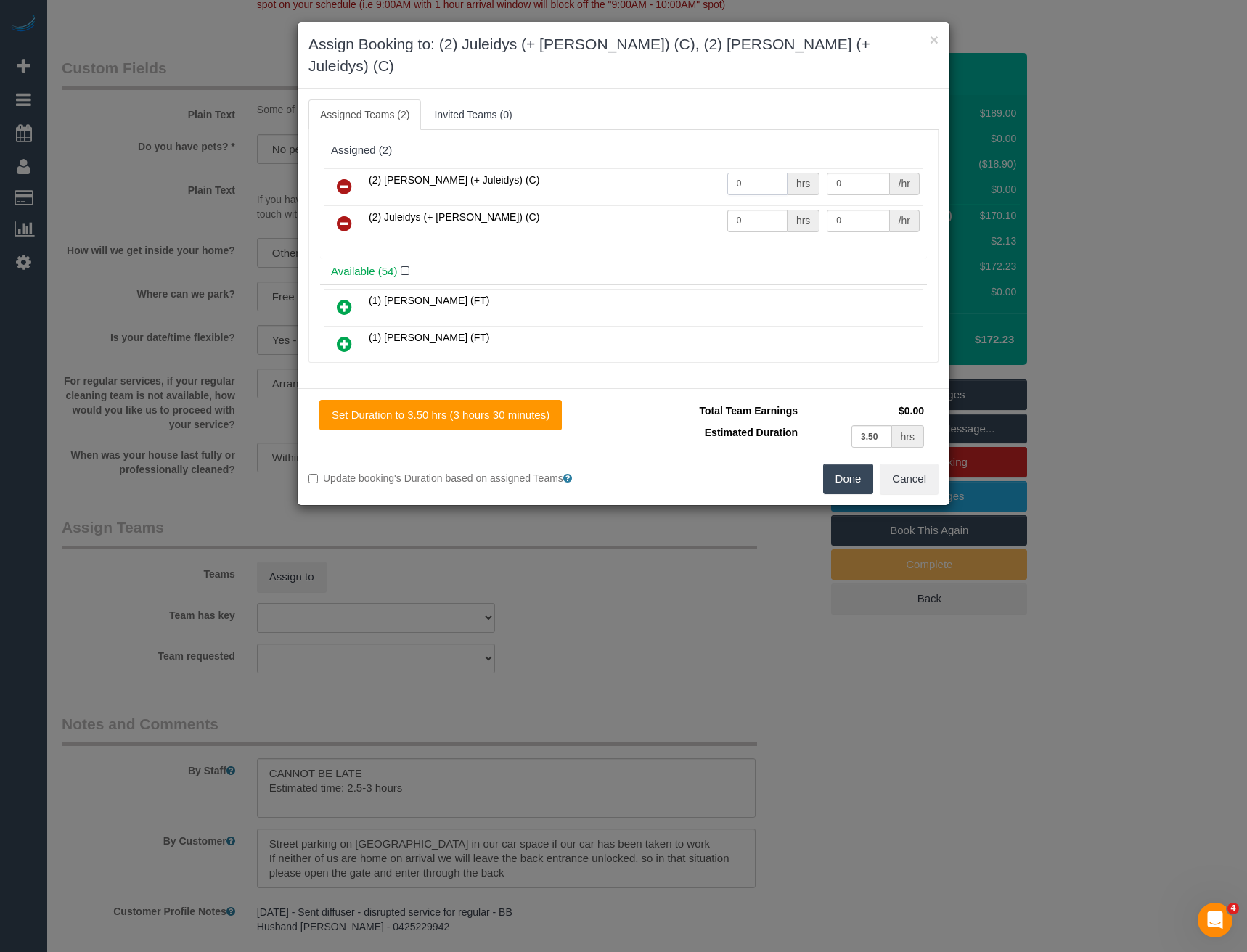
drag, startPoint x: 739, startPoint y: 164, endPoint x: 676, endPoint y: 166, distance: 63.0
click at [689, 173] on tr "(2) Cris (+ Juleidys) (C) 0 hrs 0 /hr" at bounding box center [623, 187] width 599 height 37
type input "1"
type input "55"
drag, startPoint x: 712, startPoint y: 209, endPoint x: 675, endPoint y: 217, distance: 37.9
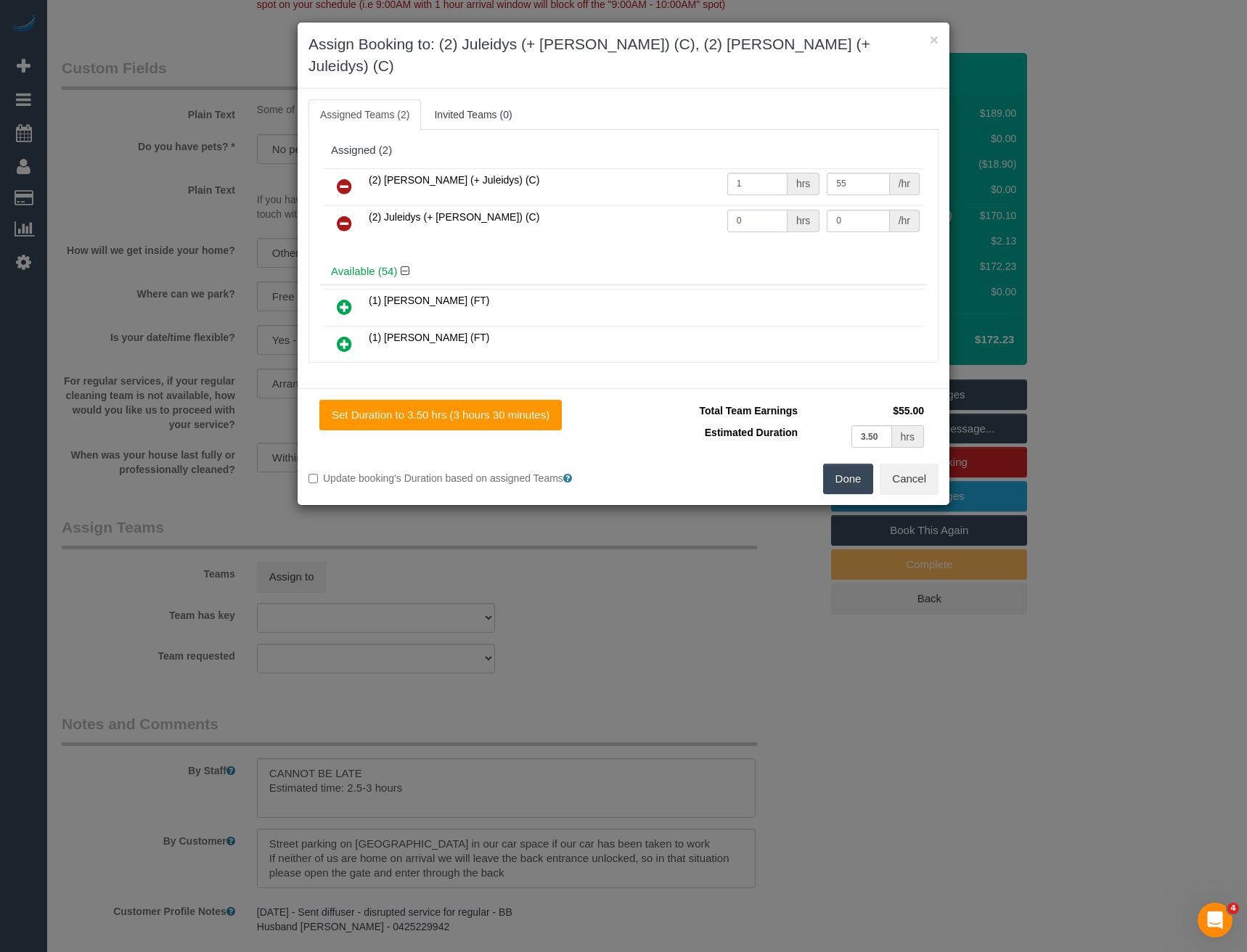
click at [669, 215] on tr "(2) Juleidys (+ Cris) (C) 0 hrs 0 /hr" at bounding box center [623, 223] width 599 height 37
type input "1"
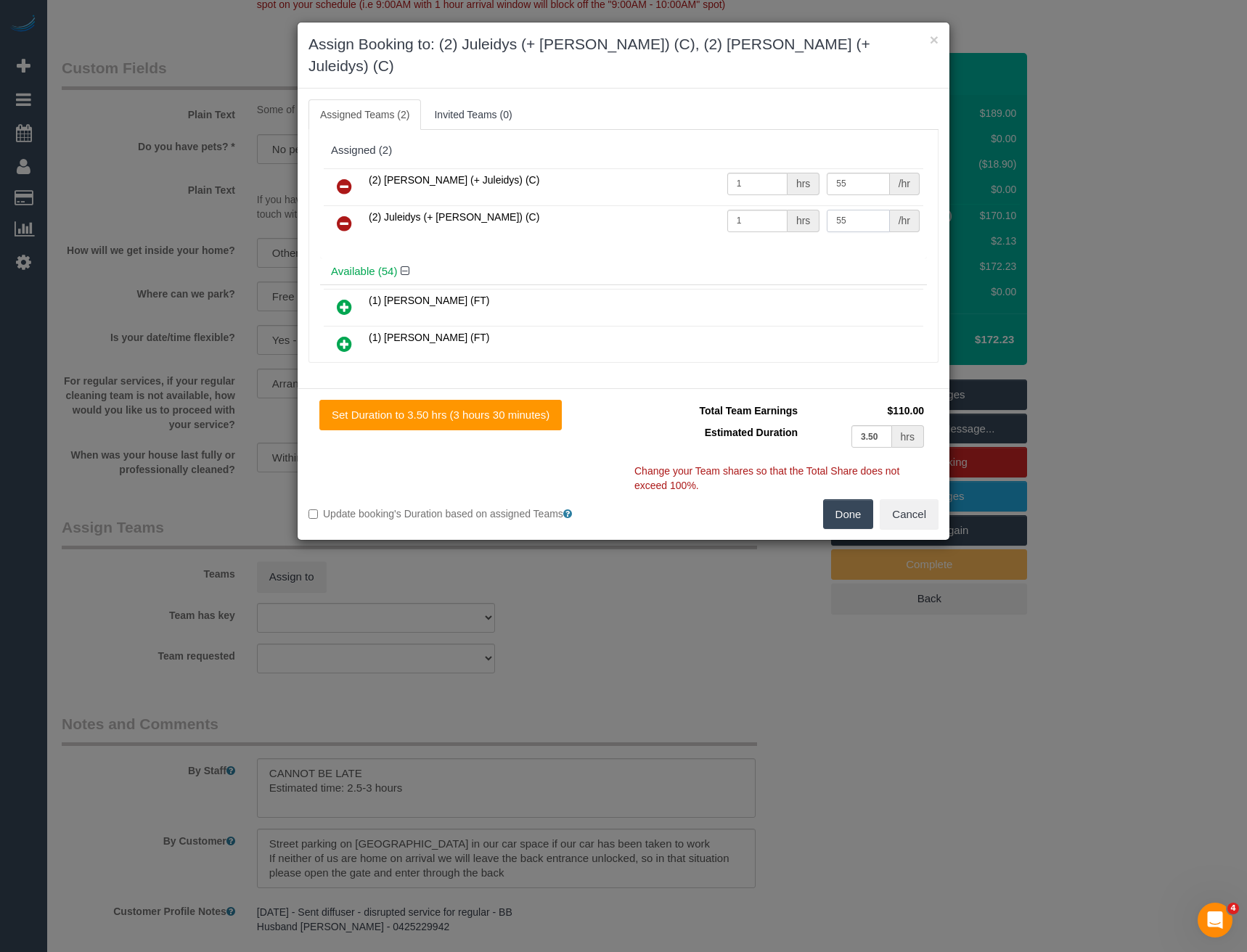
type input "55"
click at [852, 500] on button "Done" at bounding box center [848, 515] width 51 height 30
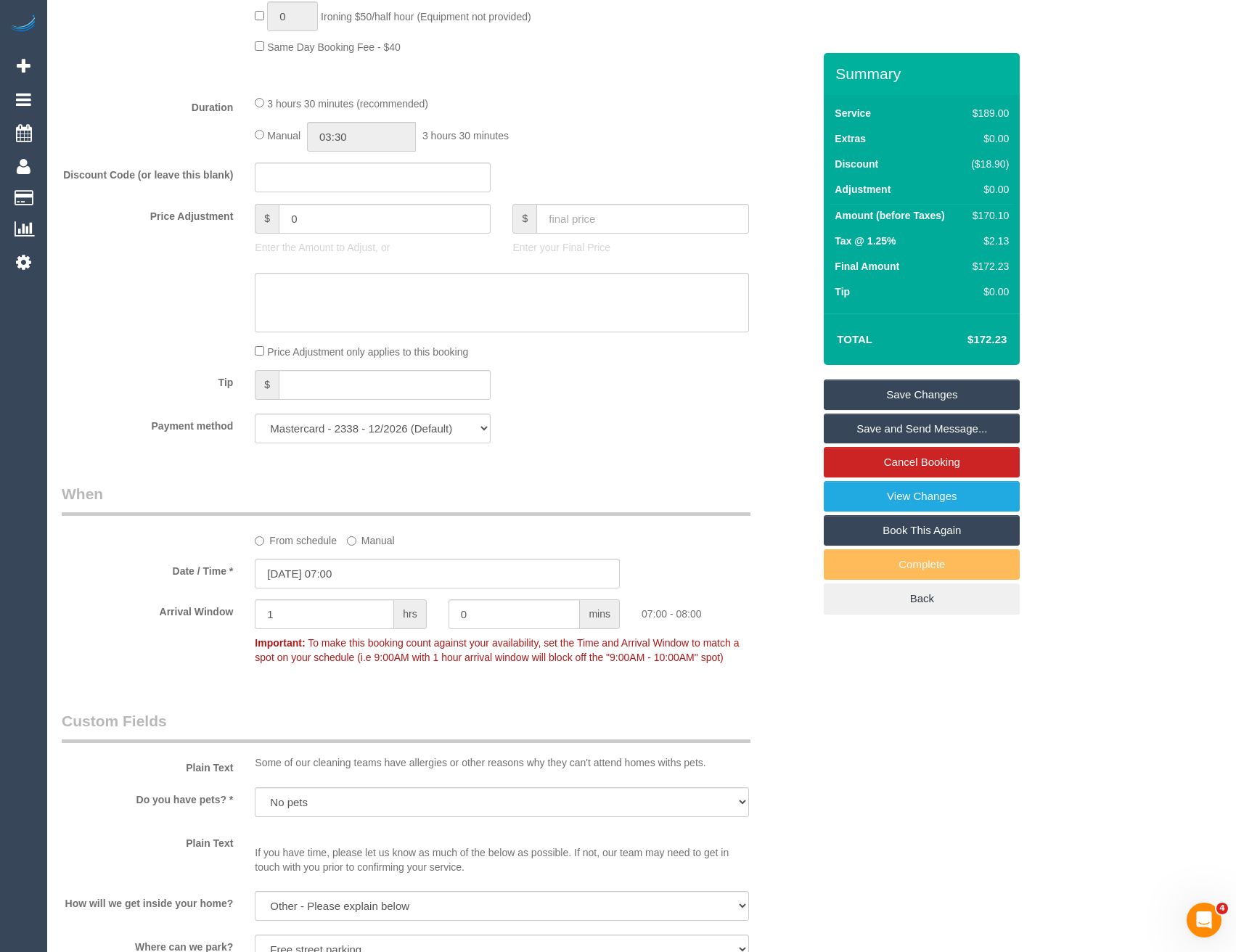
scroll to position [943, 0]
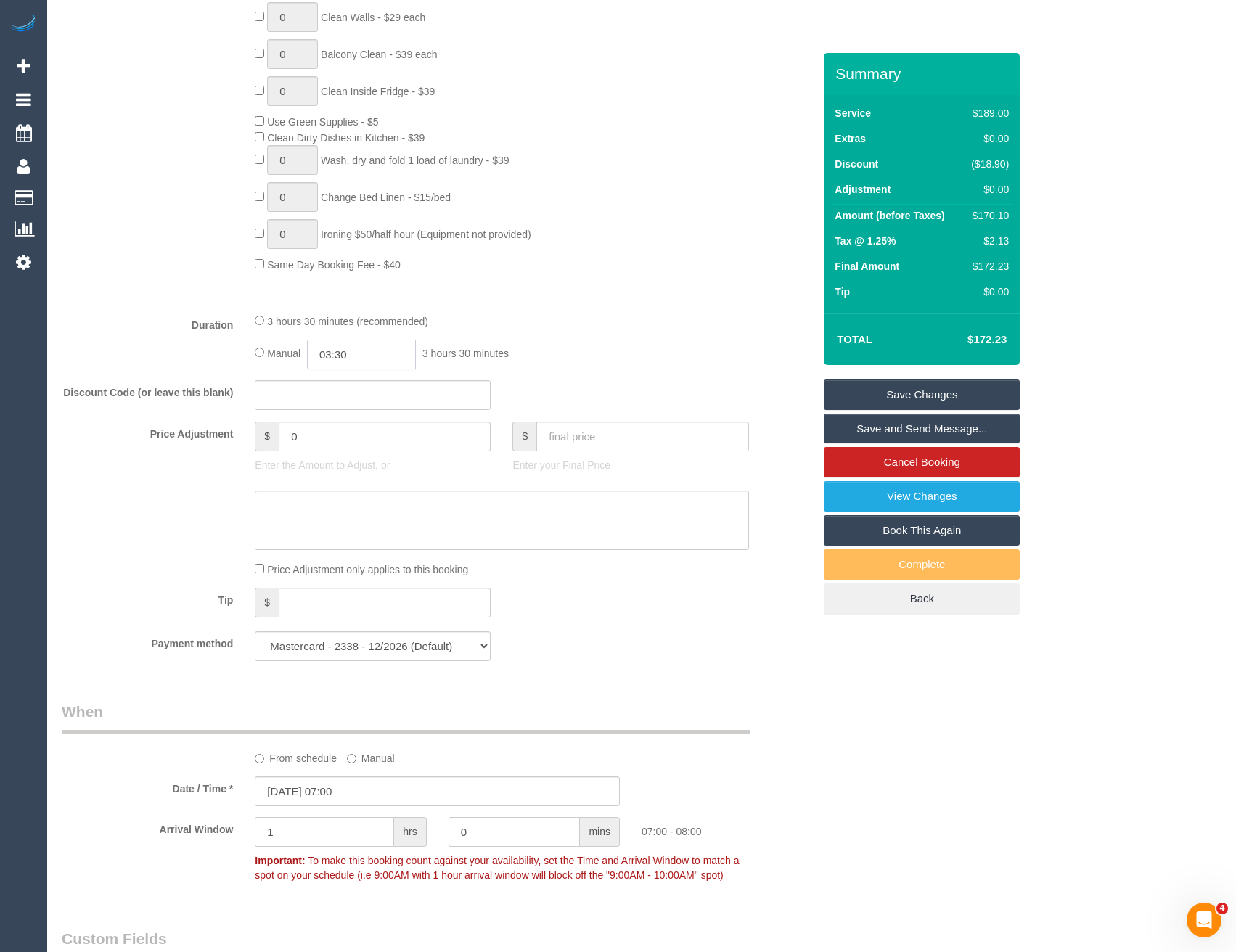
click at [376, 350] on input "03:30" at bounding box center [361, 354] width 109 height 30
type input "01:30"
click at [353, 413] on li "01:30" at bounding box center [346, 410] width 65 height 19
click at [591, 373] on fieldset "What Frequency * One Time Cleaning Weekly - 10% Off - 10.00% (0% for the First …" at bounding box center [436, 138] width 751 height 1067
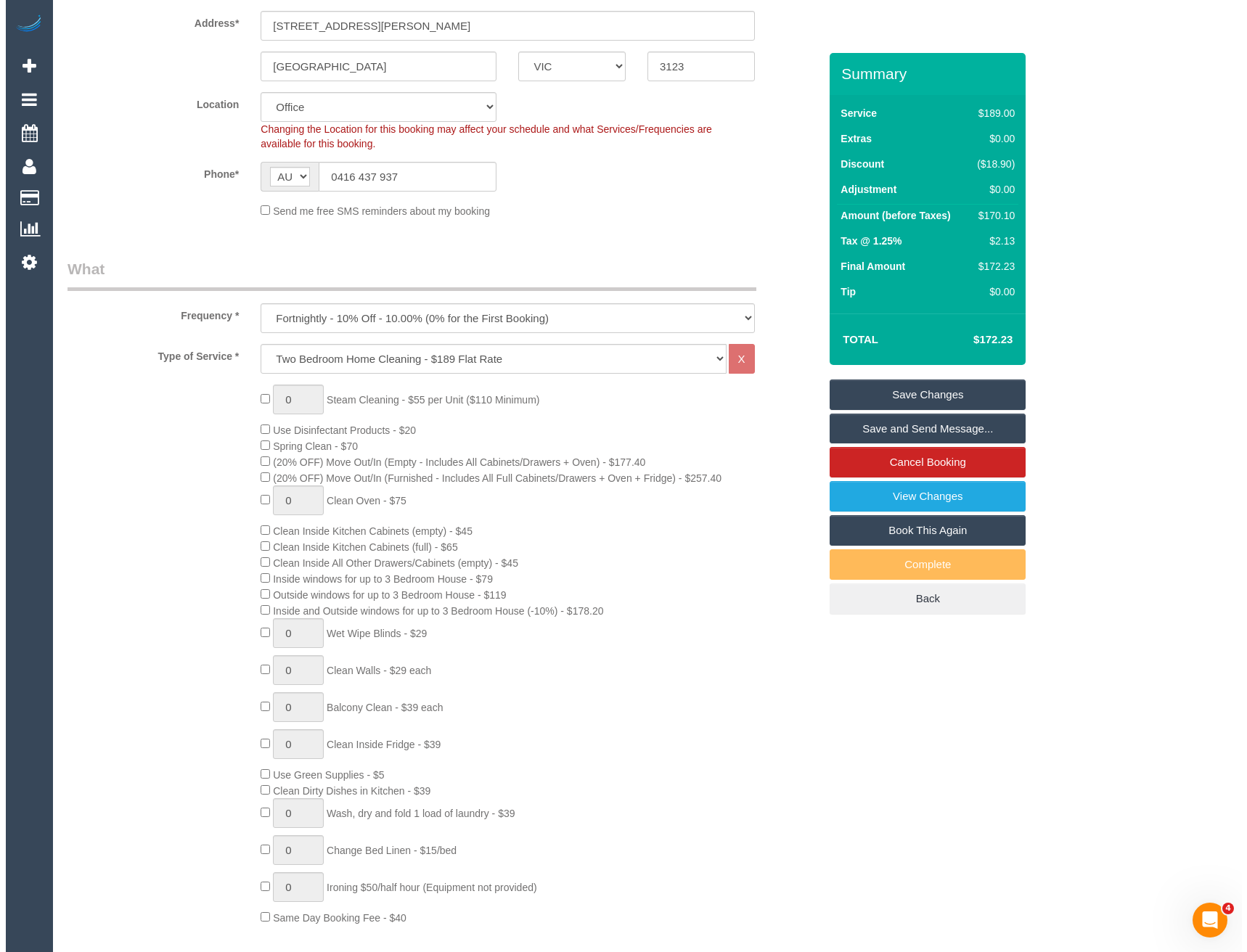
scroll to position [0, 0]
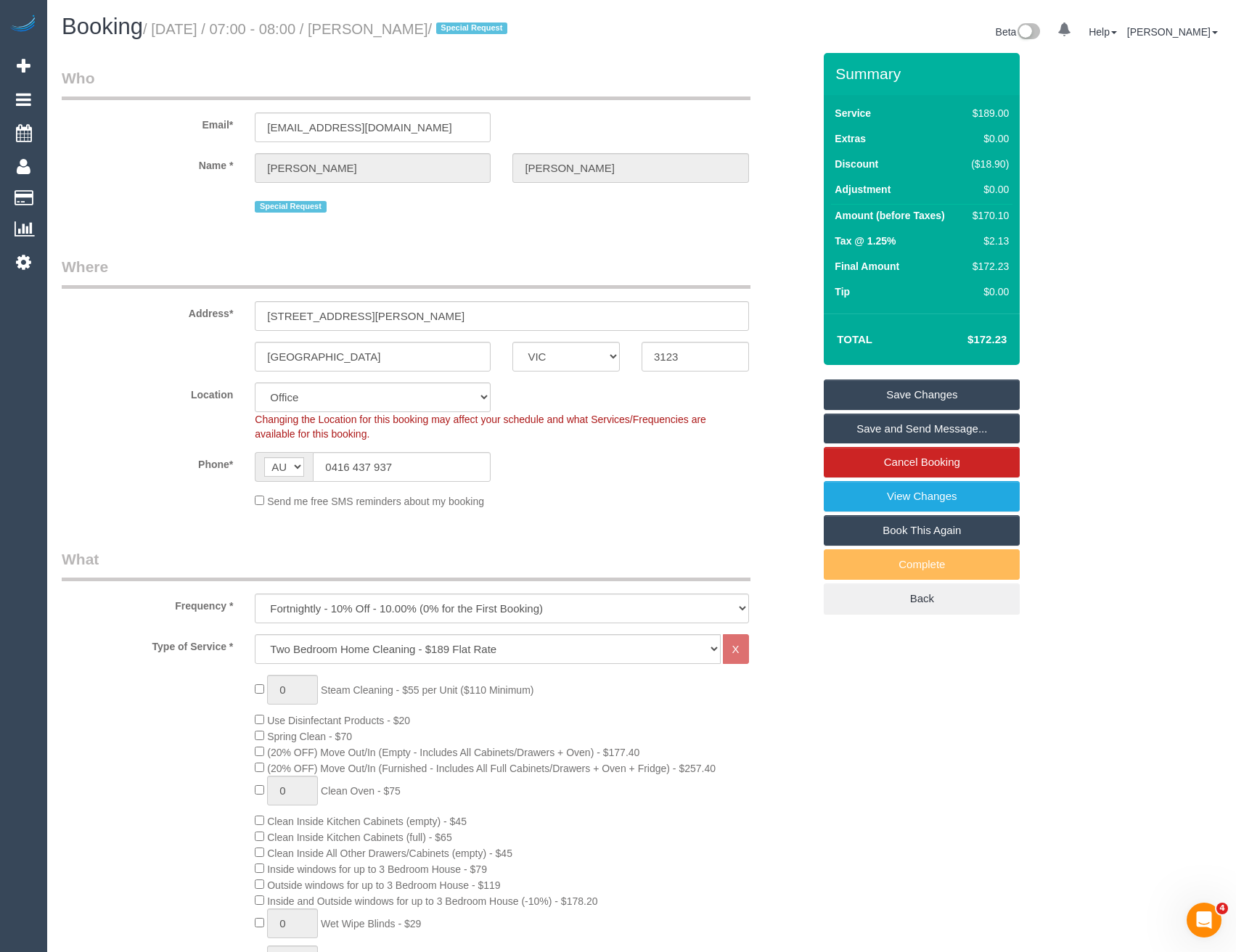
click at [876, 426] on link "Save and Send Message..." at bounding box center [922, 429] width 196 height 30
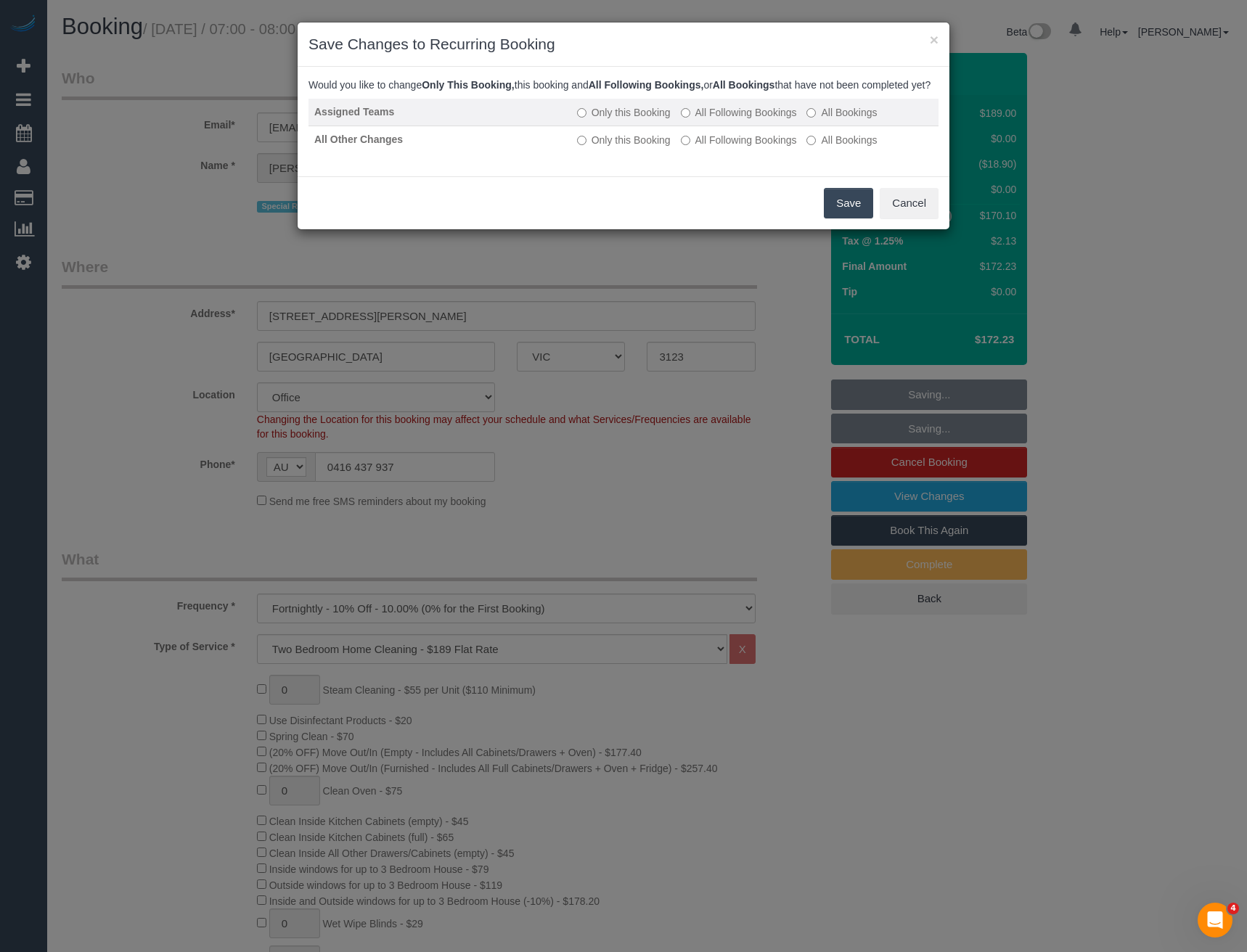
click at [700, 117] on td "Only this Booking All Following Bookings All Bookings" at bounding box center [755, 113] width 367 height 28
click at [699, 120] on label "All Following Bookings" at bounding box center [739, 113] width 116 height 14
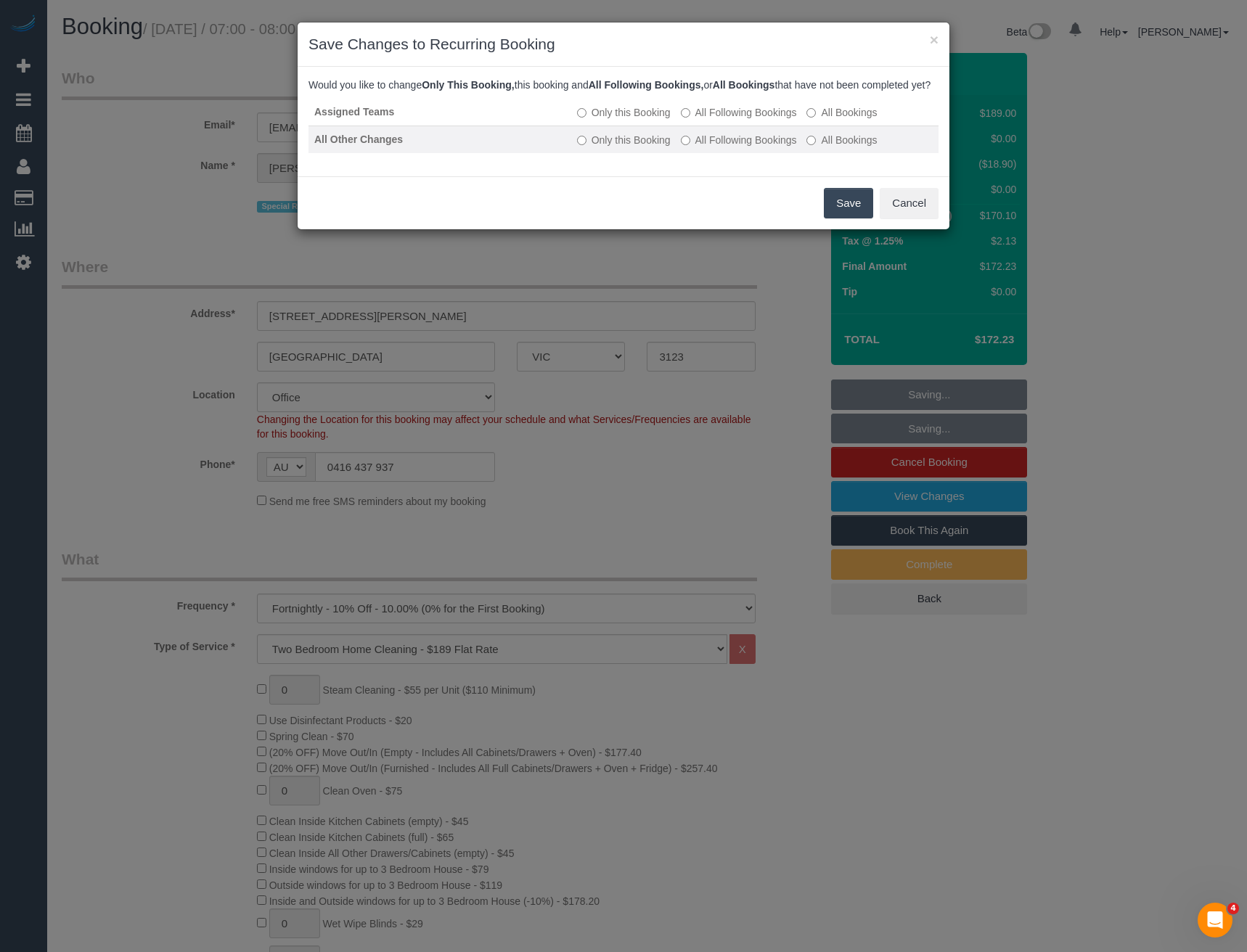
click at [708, 148] on label "All Following Bookings" at bounding box center [739, 140] width 116 height 14
click at [853, 219] on button "Save" at bounding box center [848, 203] width 49 height 30
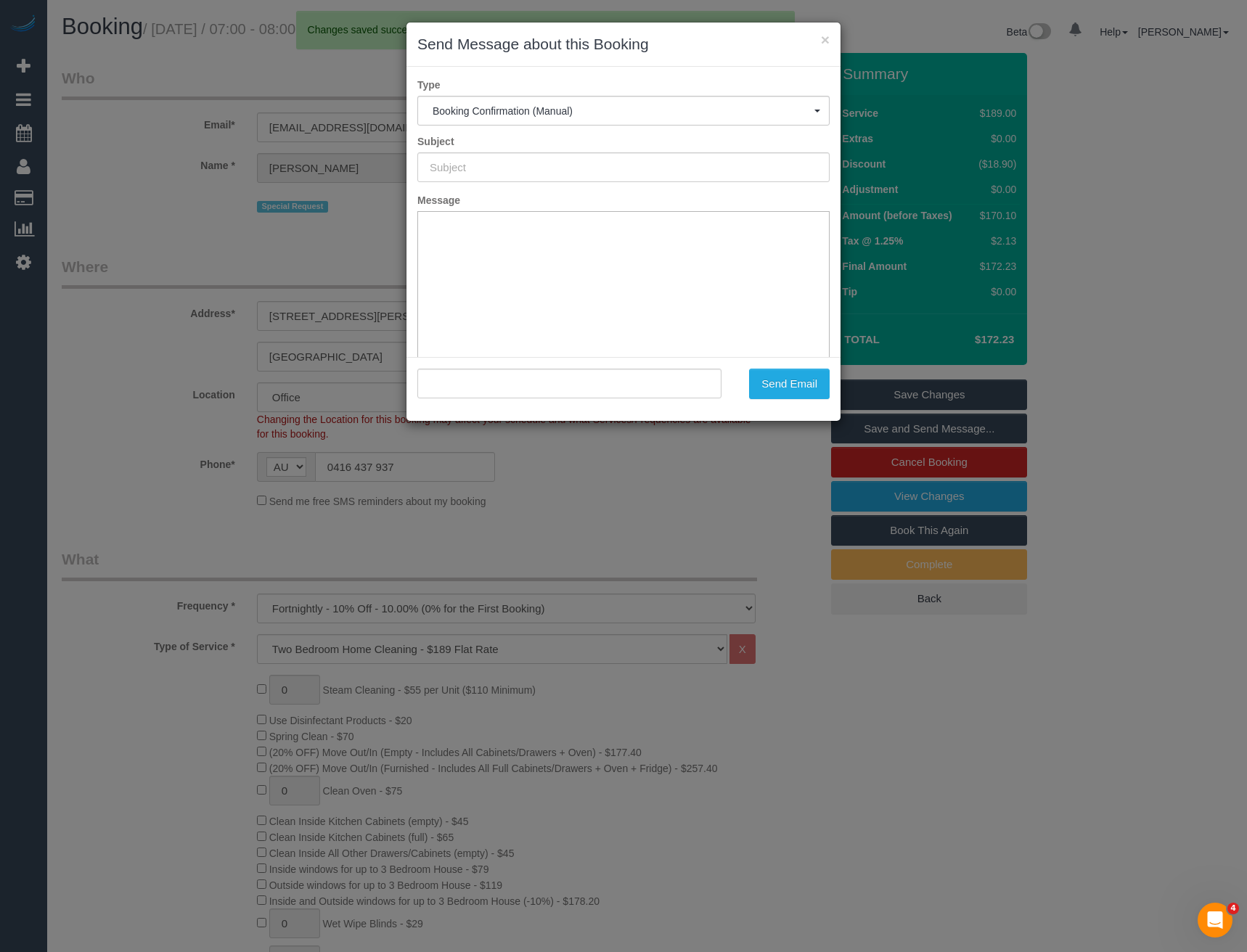
type input "Booking Confirmed"
type input ""Rosie Rabindran" <jmrabindran@gmail.com>"
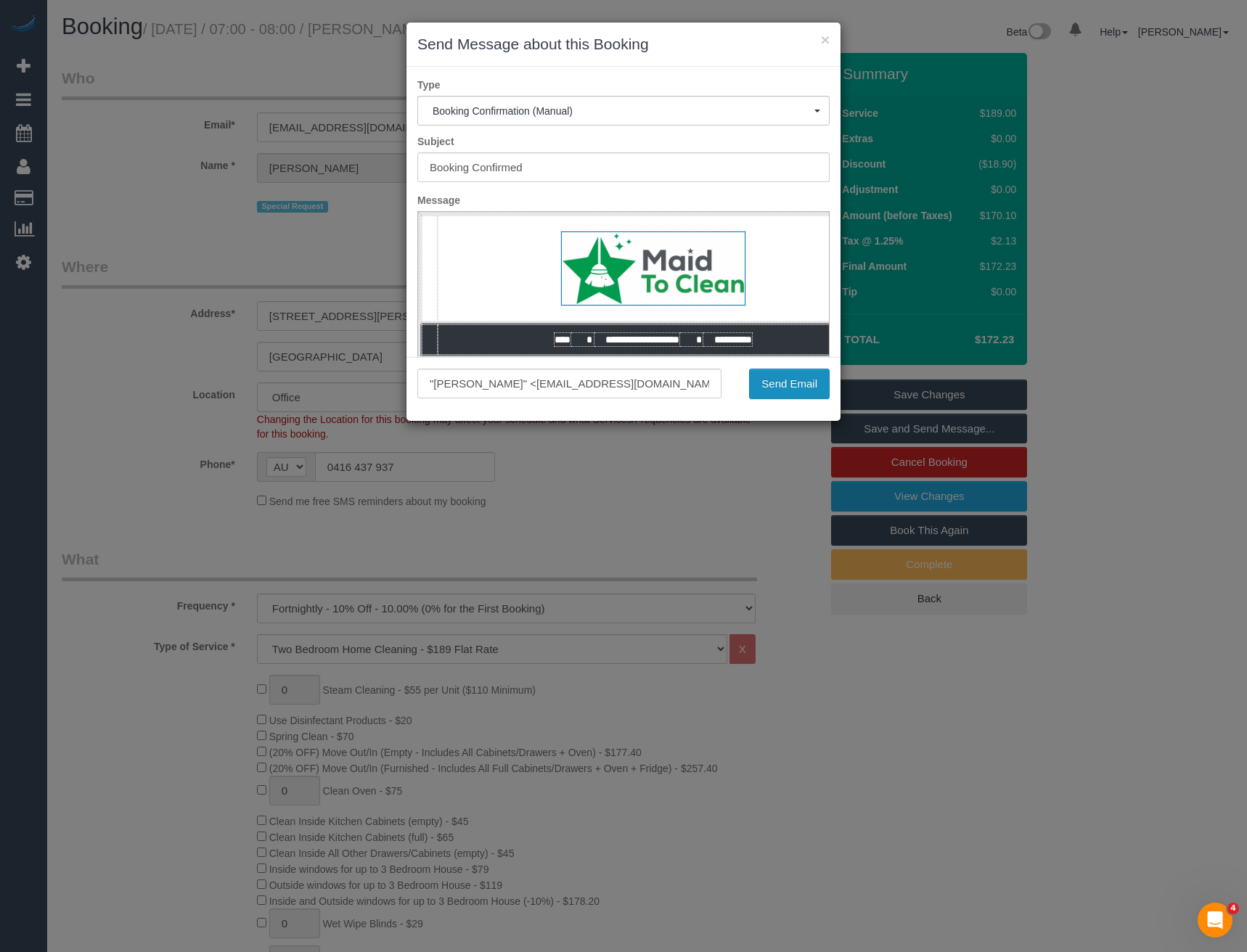
click at [778, 385] on button "Send Email" at bounding box center [789, 384] width 81 height 30
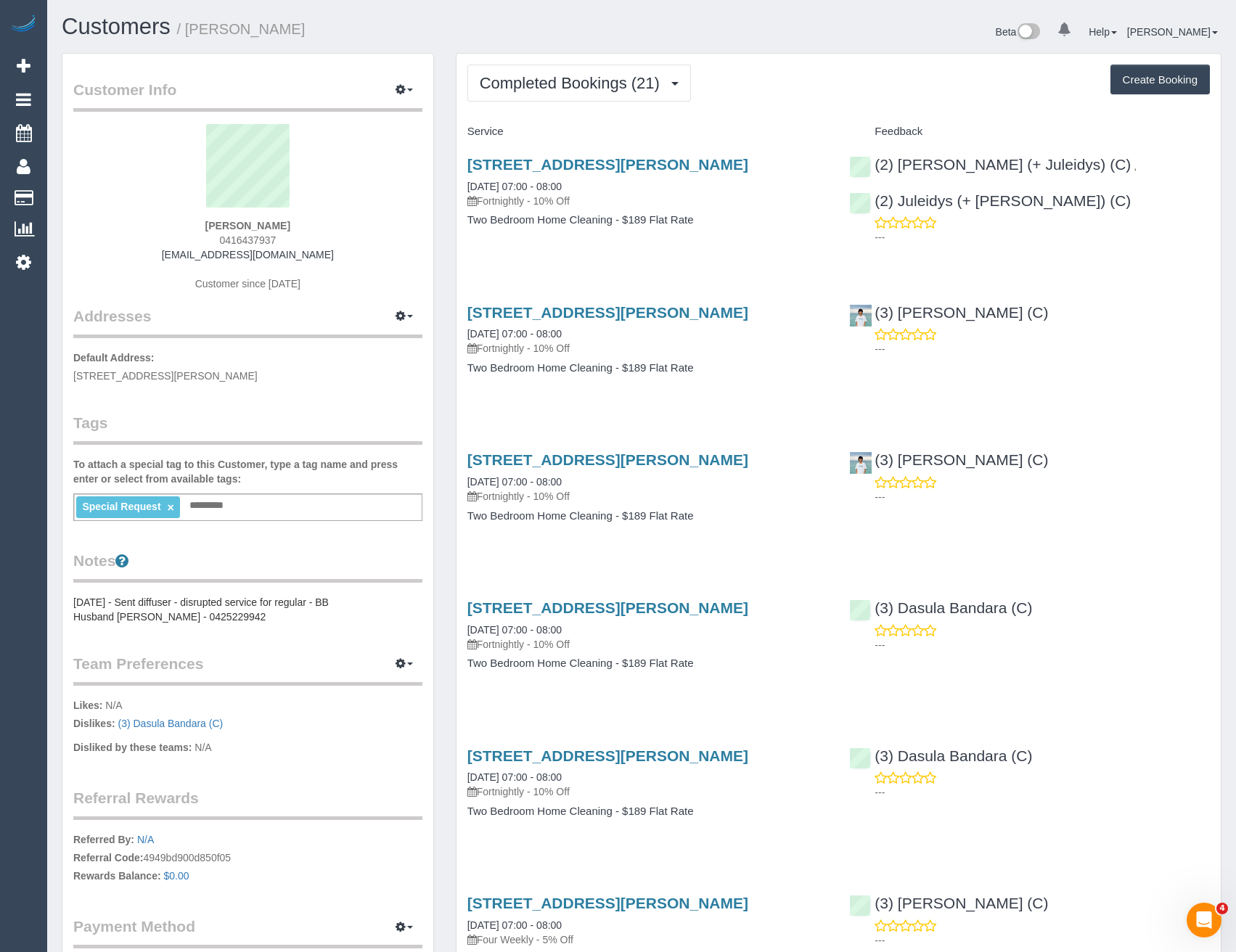
click at [169, 508] on link "×" at bounding box center [170, 507] width 6 height 12
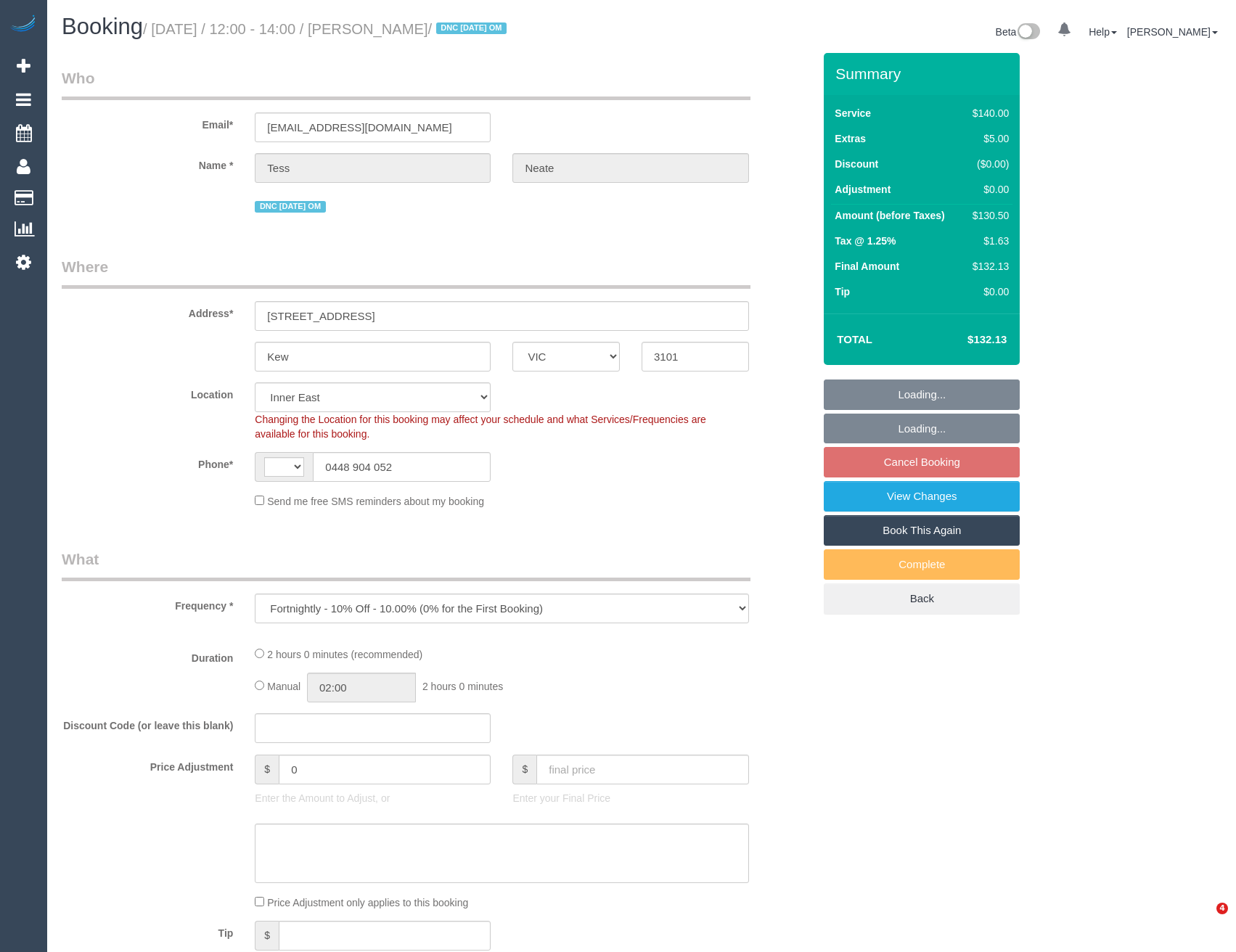
select select "VIC"
select select "object:559"
select select "string:AU"
select select "string:stripe-pm_1N6ksF2GScqysDRVbVn5fQs9"
select select "number:28"
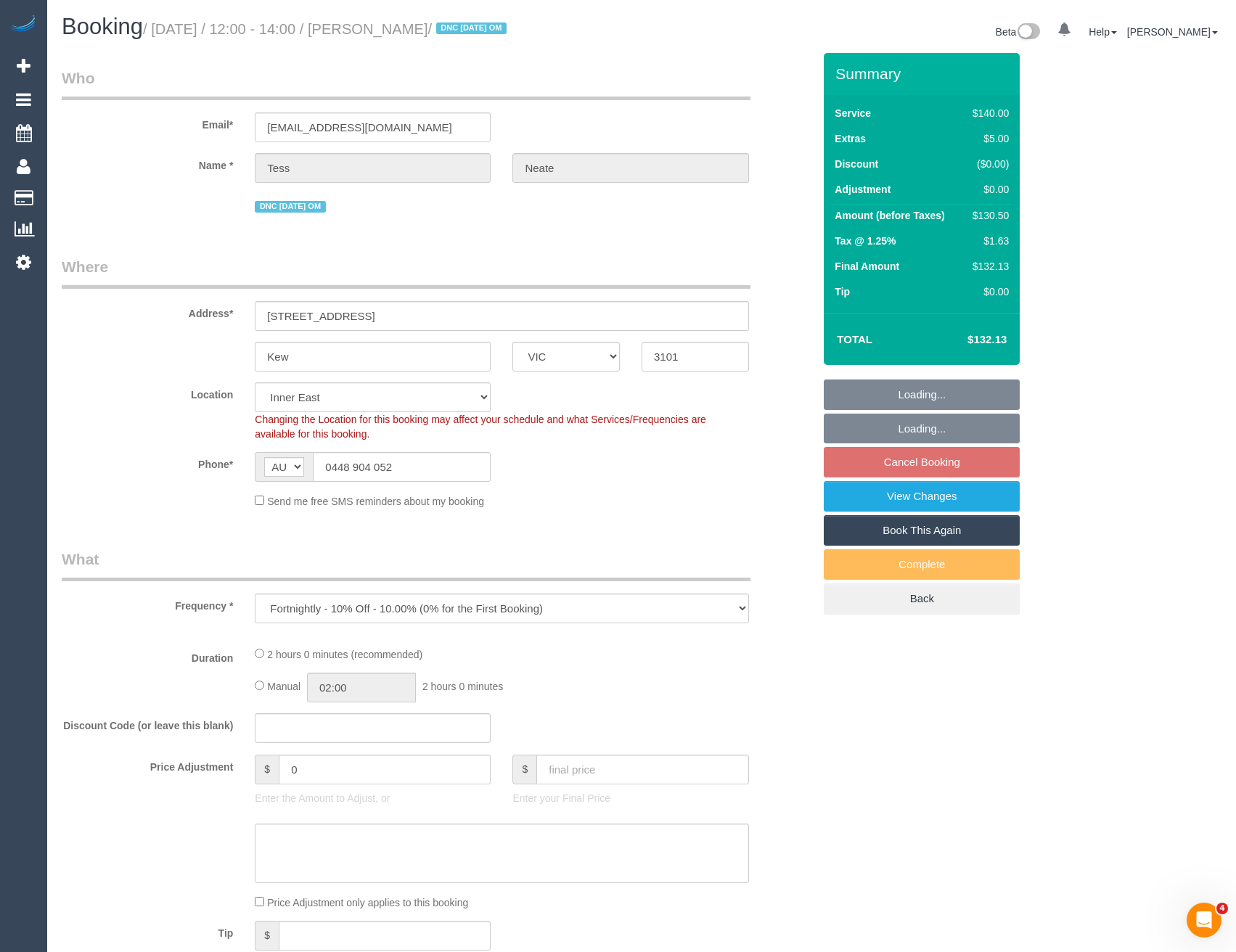
select select "number:14"
select select "number:18"
select select "number:36"
select select "number:35"
select select "number:11"
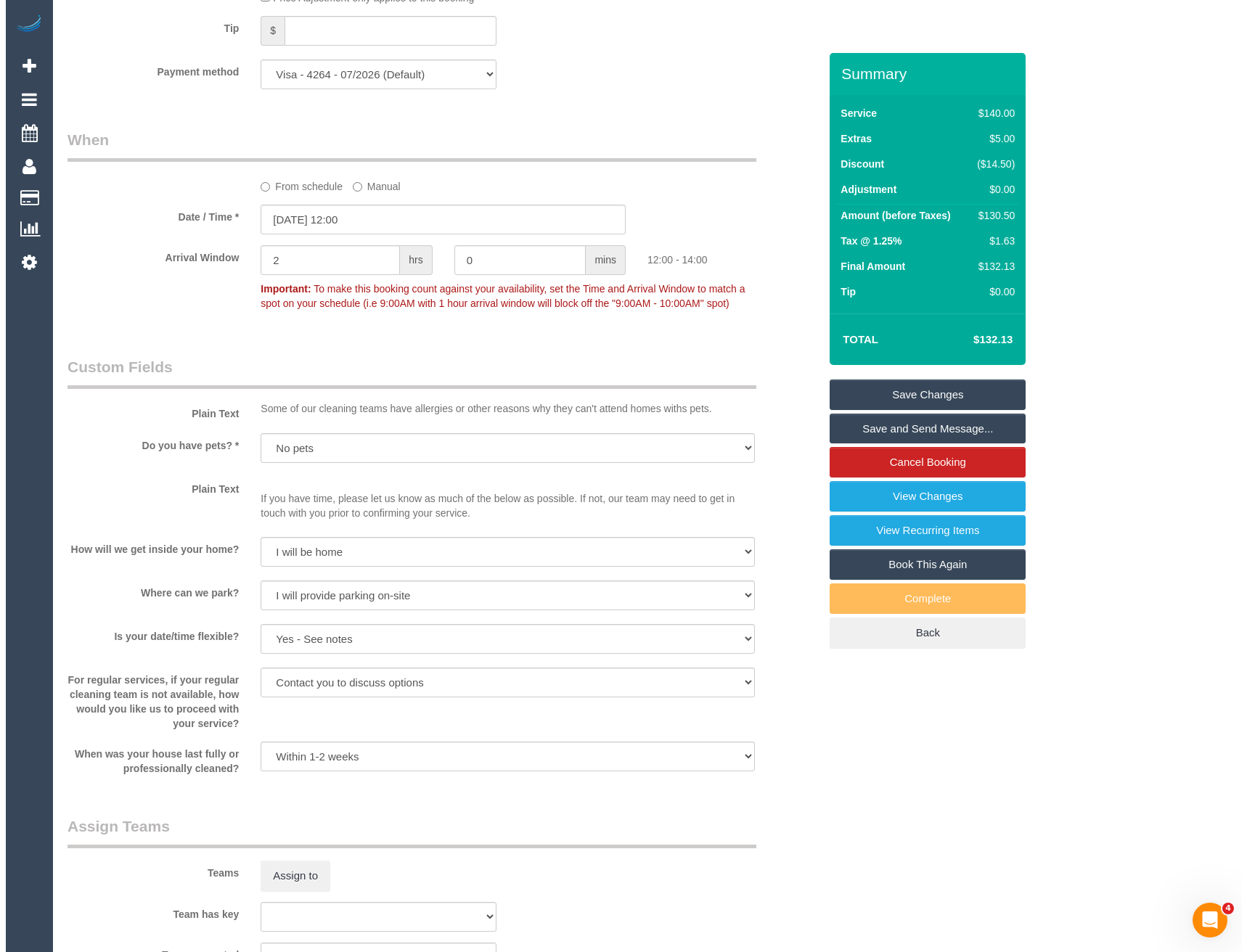
scroll to position [1597, 0]
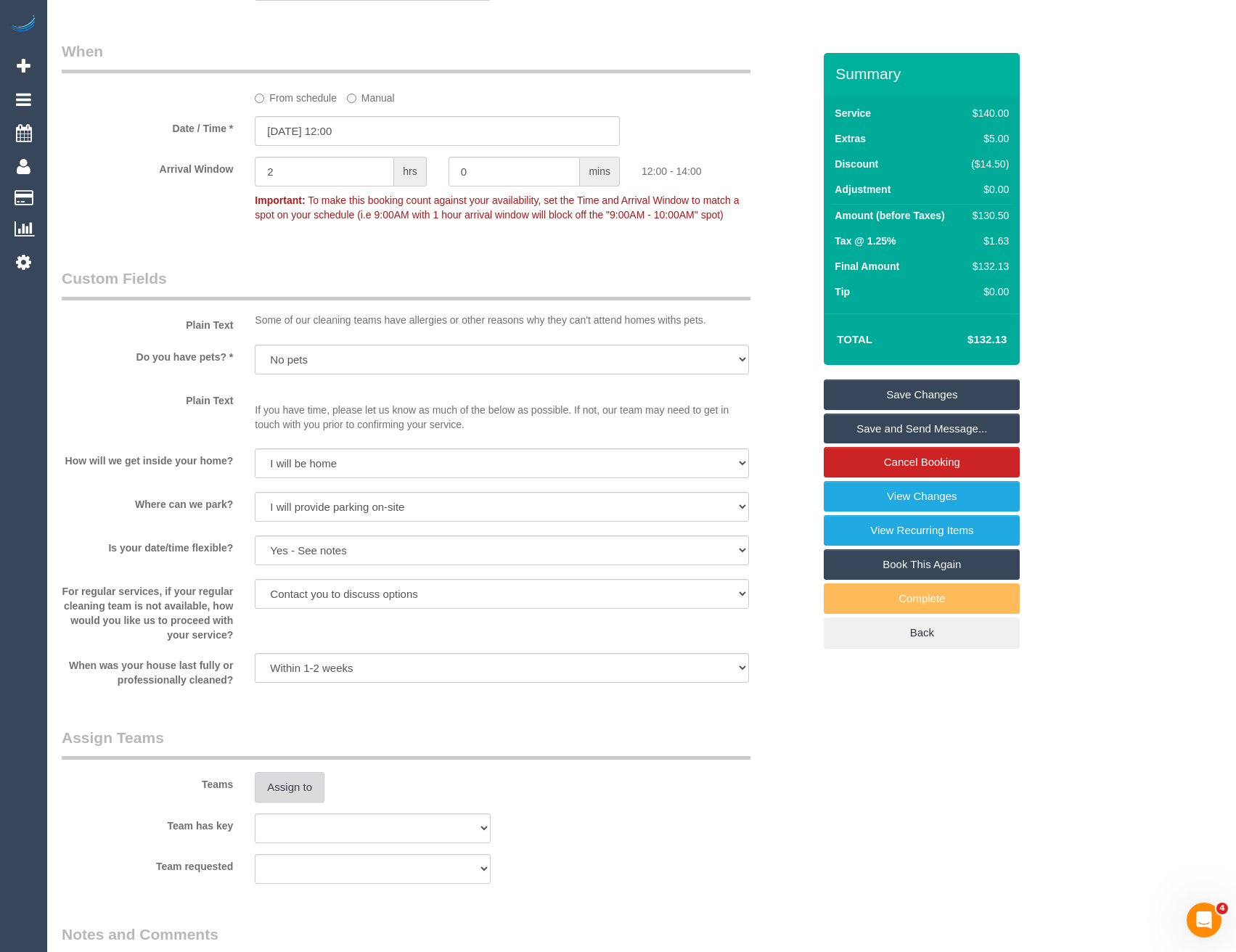
click at [302, 778] on button "Assign to" at bounding box center [289, 788] width 69 height 30
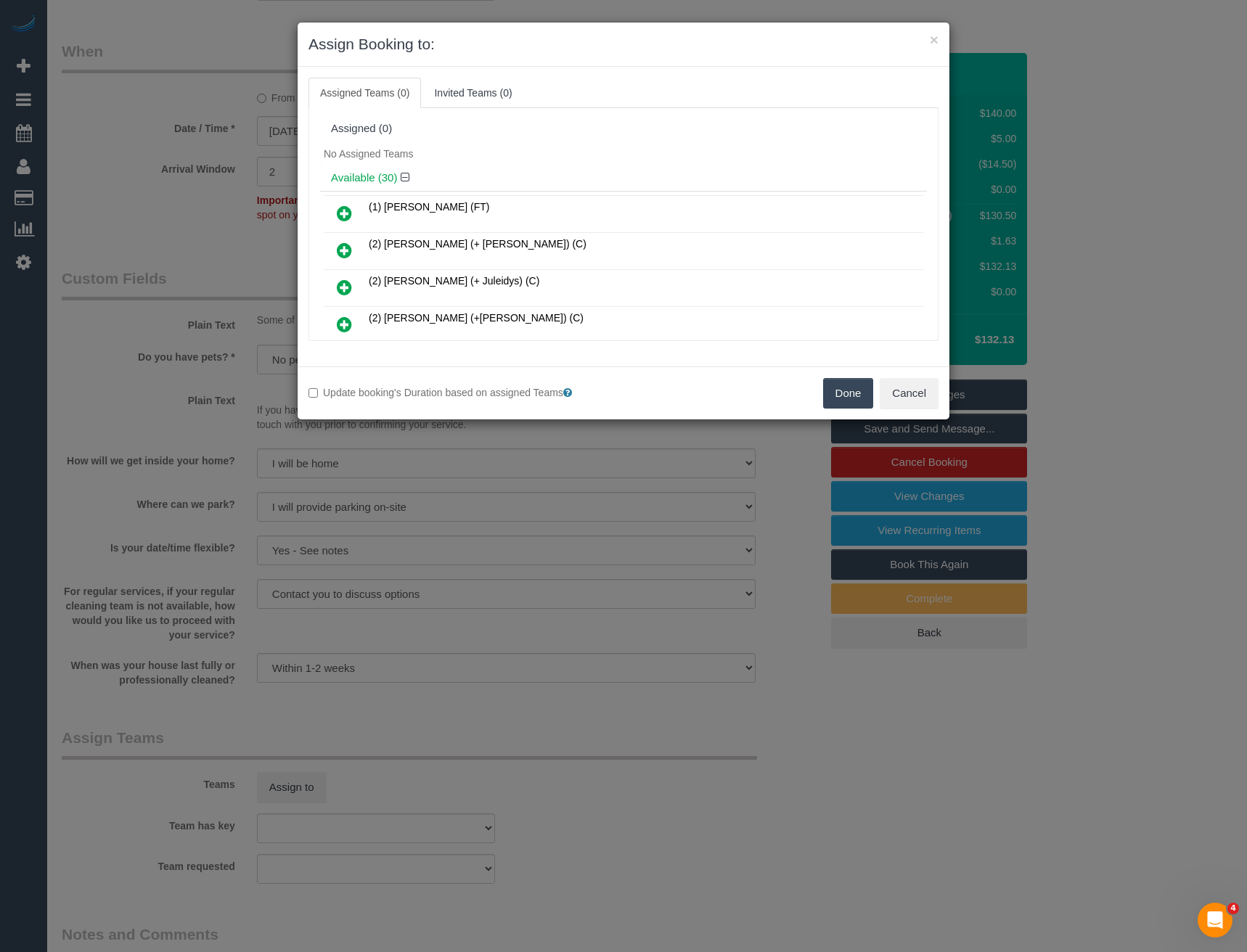
scroll to position [243, 0]
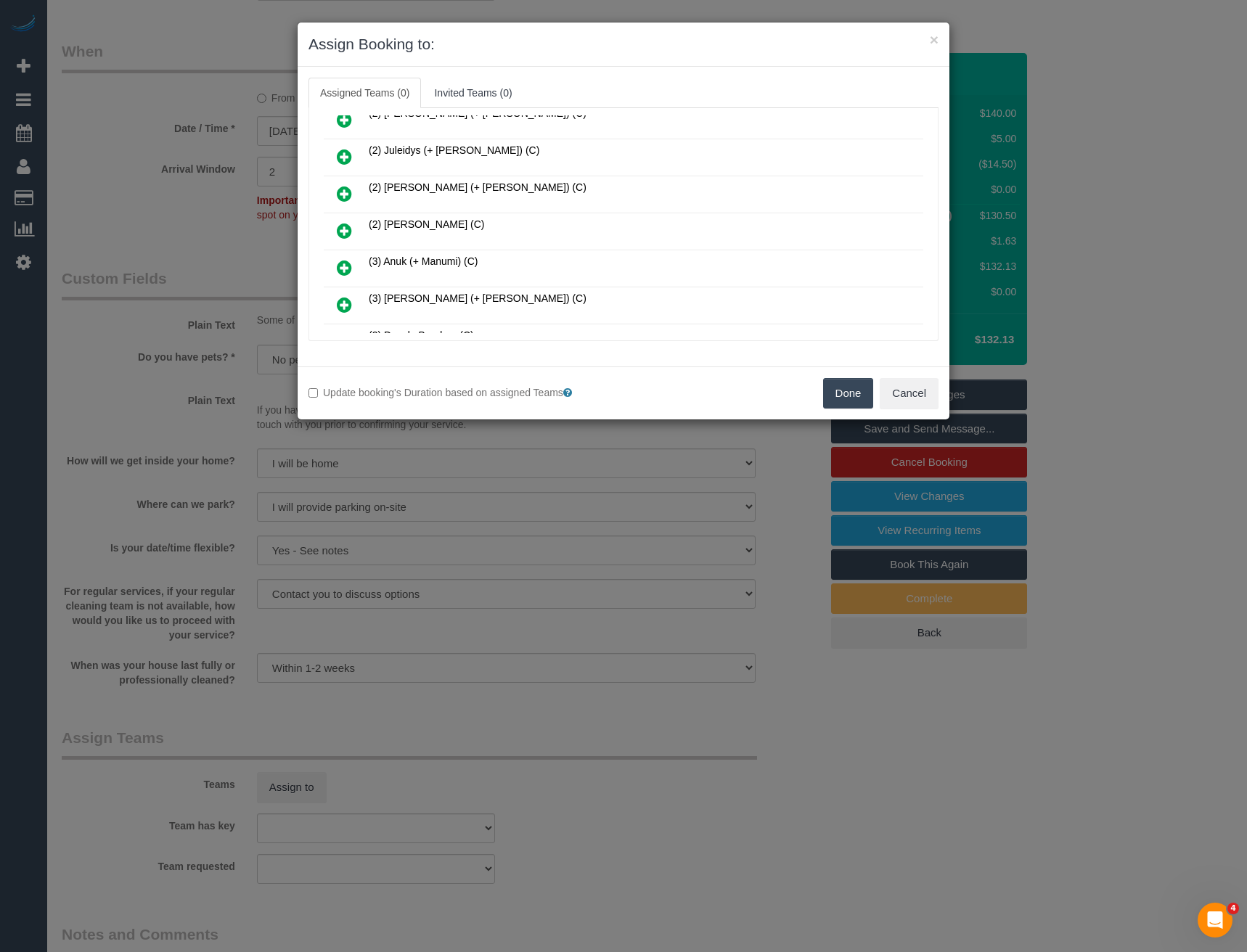
click at [349, 233] on icon at bounding box center [344, 231] width 15 height 18
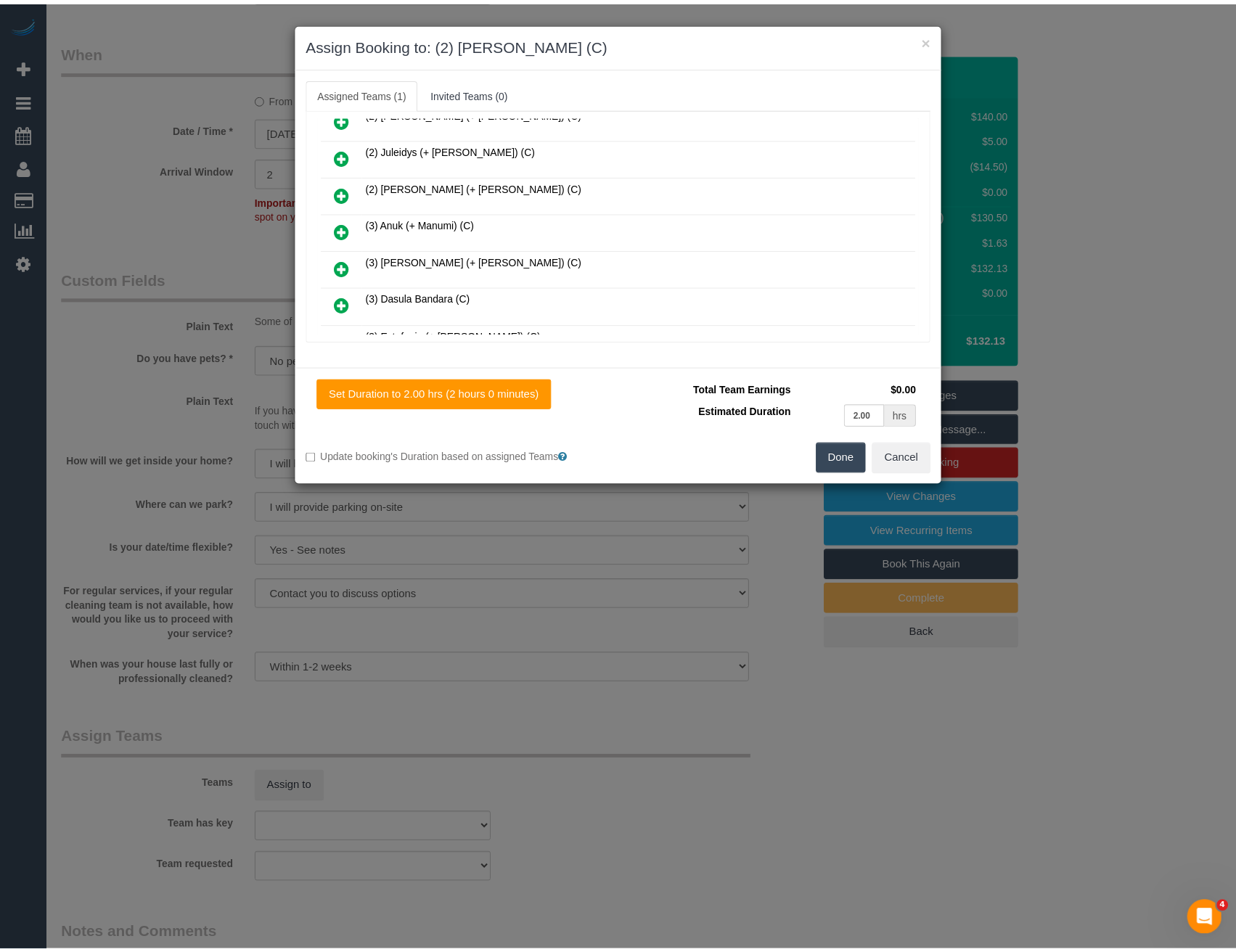
scroll to position [0, 0]
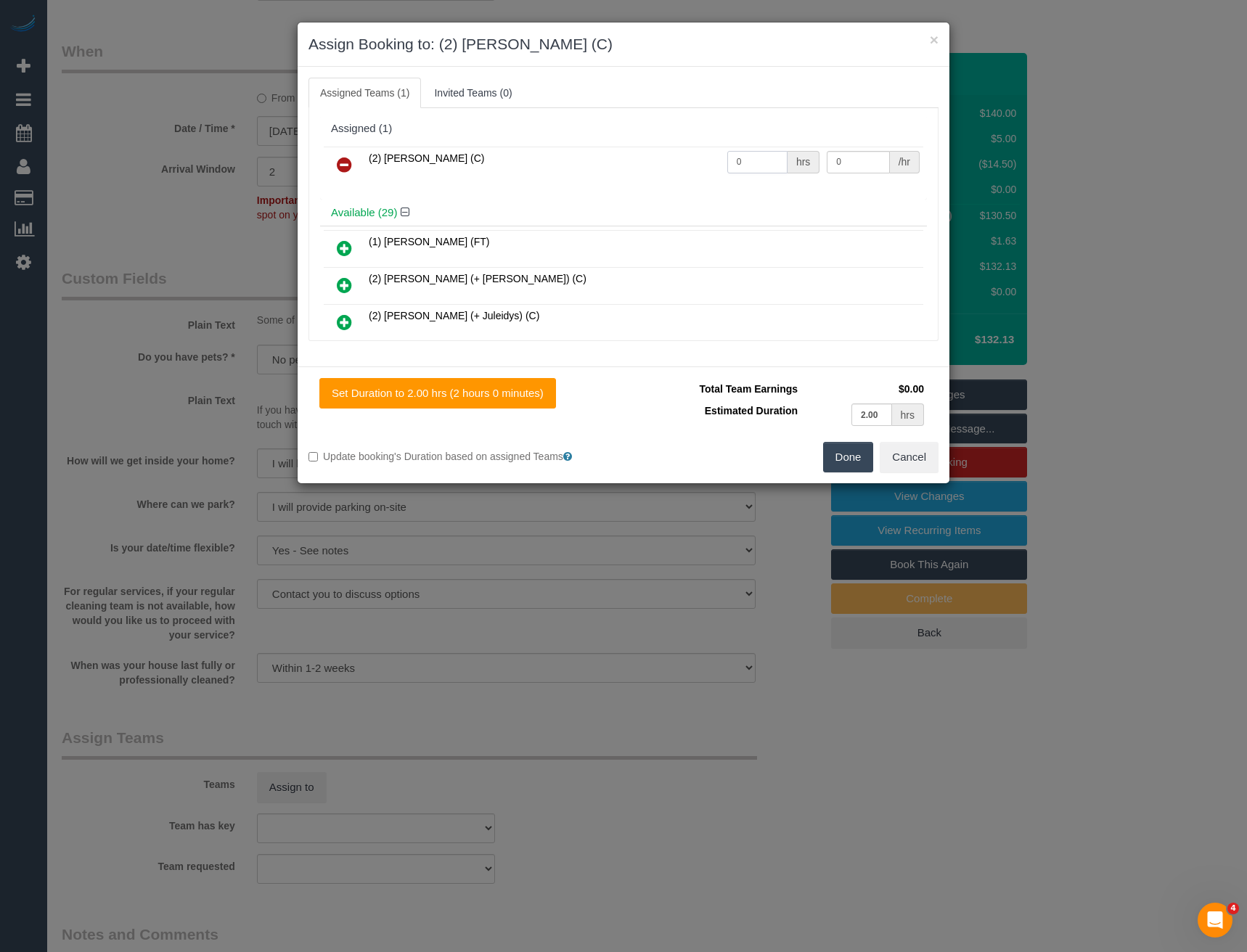
drag, startPoint x: 752, startPoint y: 162, endPoint x: 656, endPoint y: 156, distance: 96.2
click at [666, 164] on tr "(2) Nadine Young (C) 0 hrs 0 /hr" at bounding box center [623, 165] width 599 height 37
click at [754, 159] on input "0" at bounding box center [756, 162] width 60 height 22
drag, startPoint x: 750, startPoint y: 160, endPoint x: 653, endPoint y: 134, distance: 100.4
click at [661, 152] on tr "(2) Nadine Young (C) 0 hrs 0 /hr" at bounding box center [623, 165] width 599 height 37
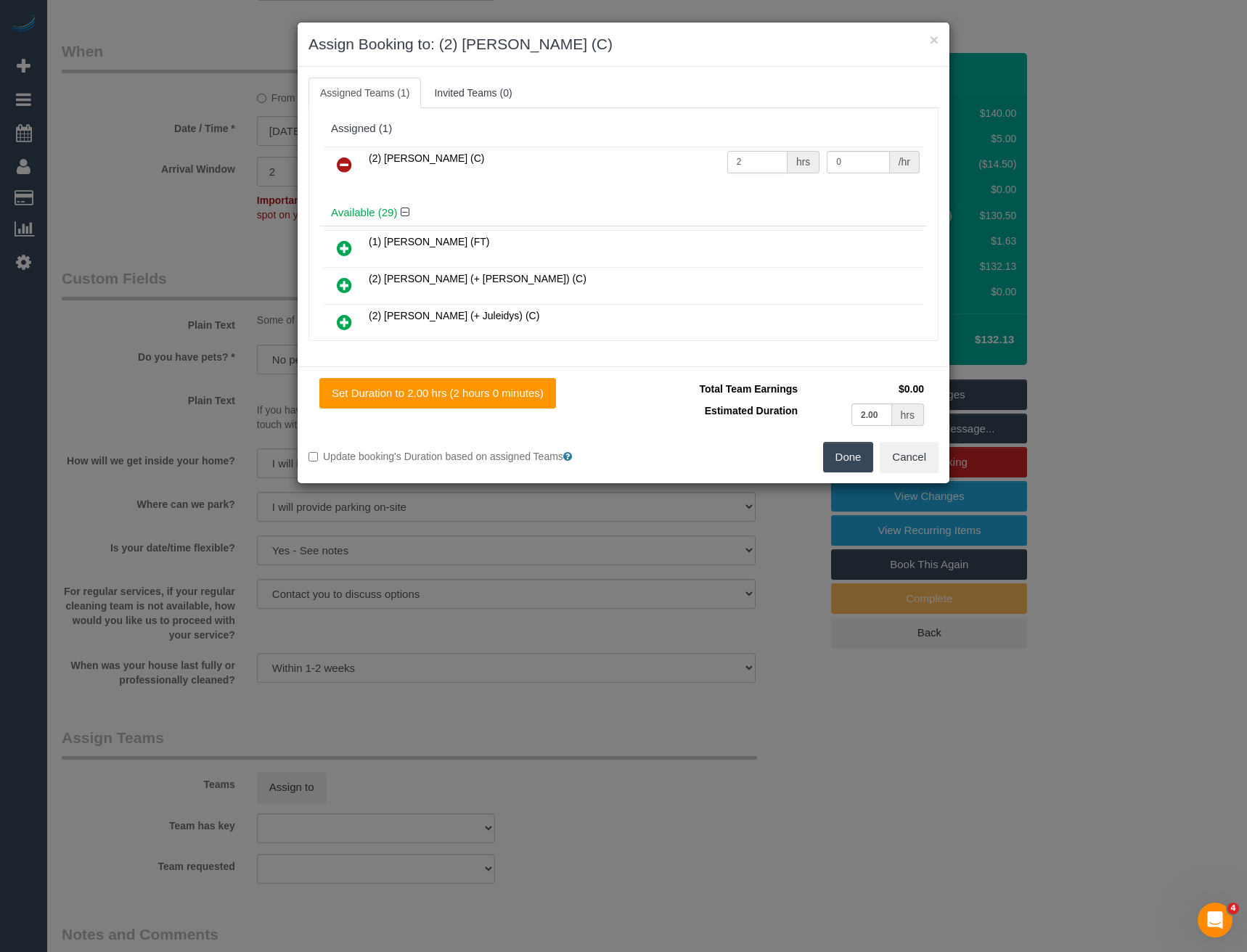
type input "2"
type input "38.75"
click at [852, 452] on button "Done" at bounding box center [848, 457] width 51 height 30
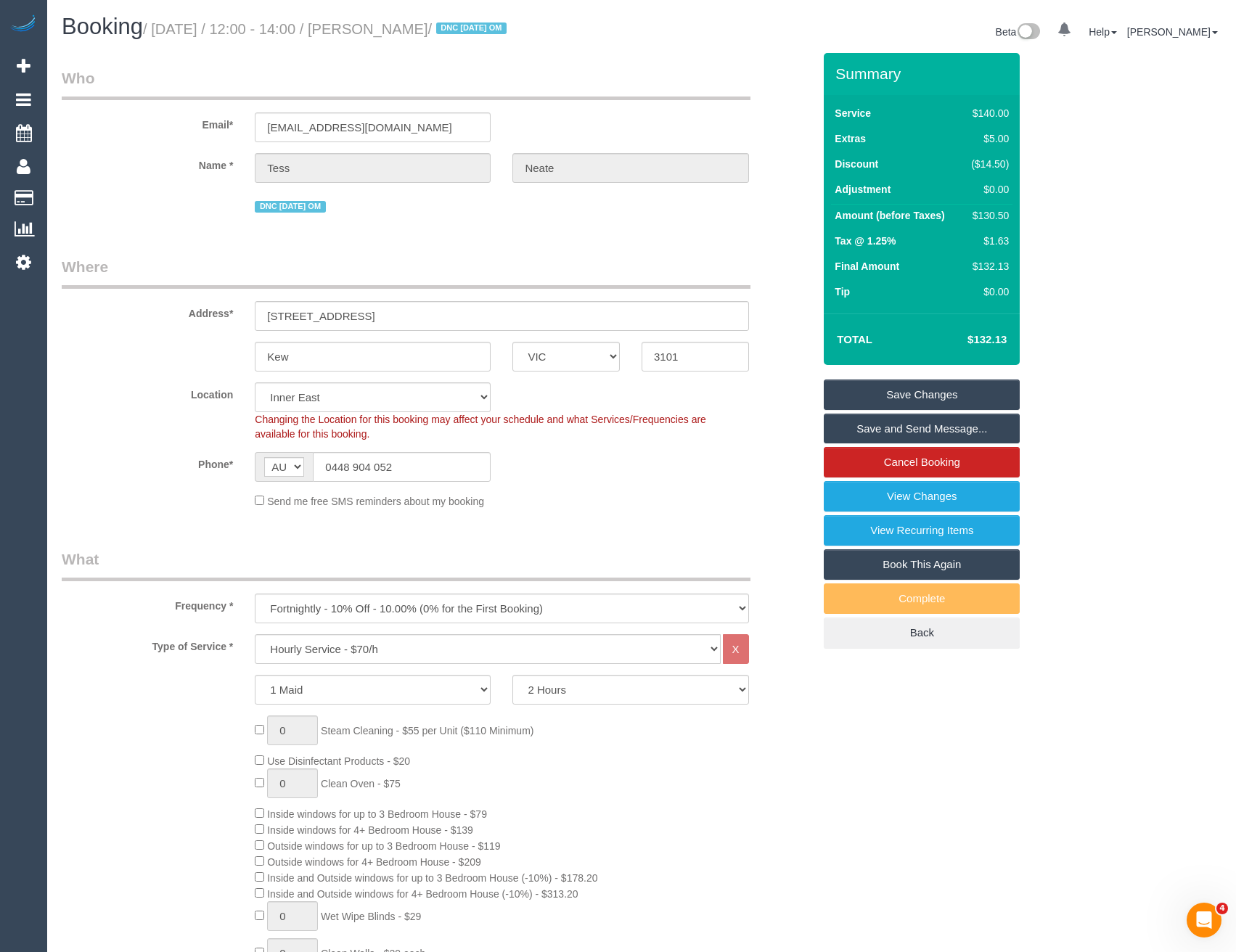
click at [862, 430] on link "Save and Send Message..." at bounding box center [922, 429] width 196 height 30
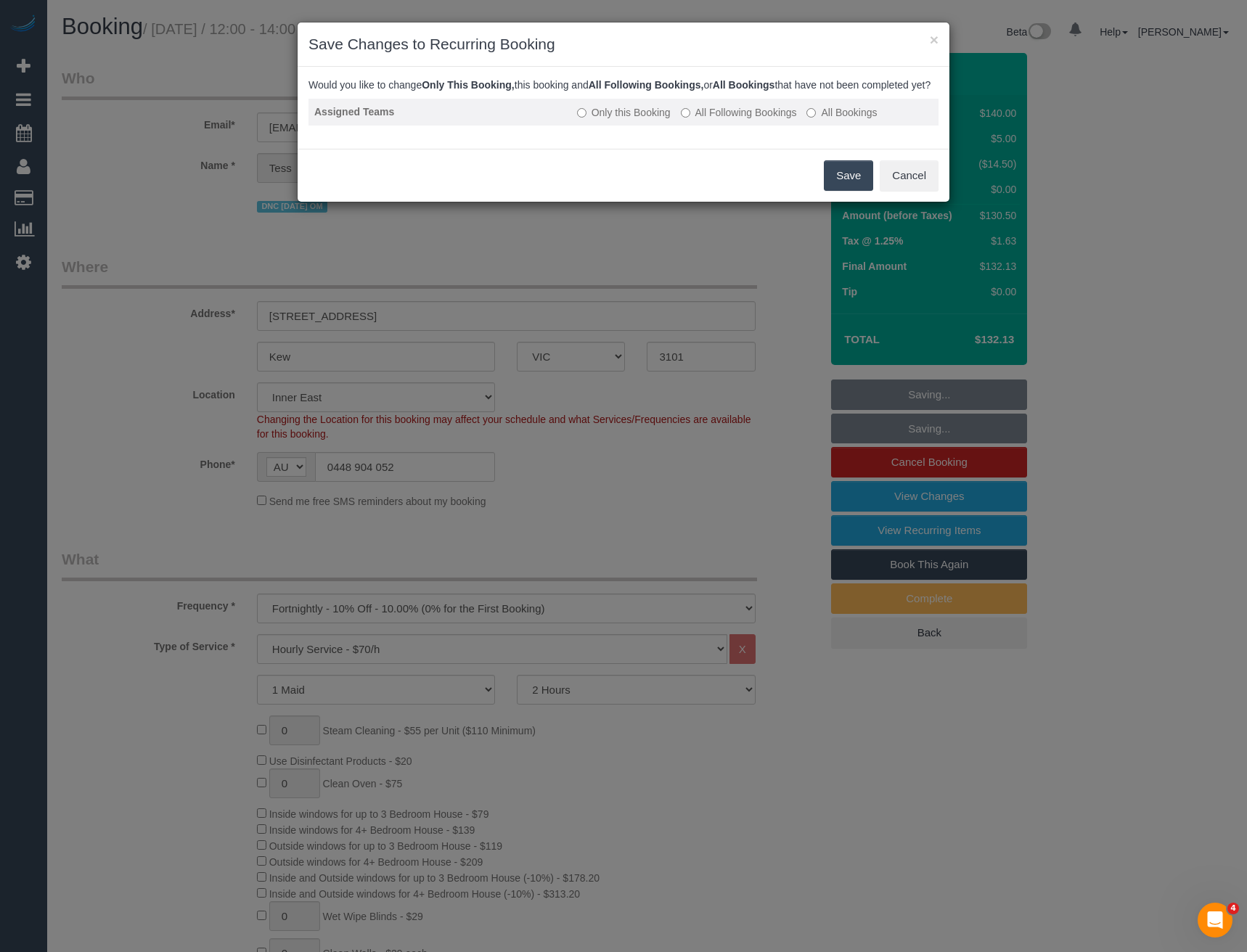
click at [723, 120] on label "All Following Bookings" at bounding box center [739, 113] width 116 height 14
drag, startPoint x: 827, startPoint y: 180, endPoint x: 677, endPoint y: 128, distance: 158.8
click at [828, 180] on button "Save" at bounding box center [848, 176] width 49 height 30
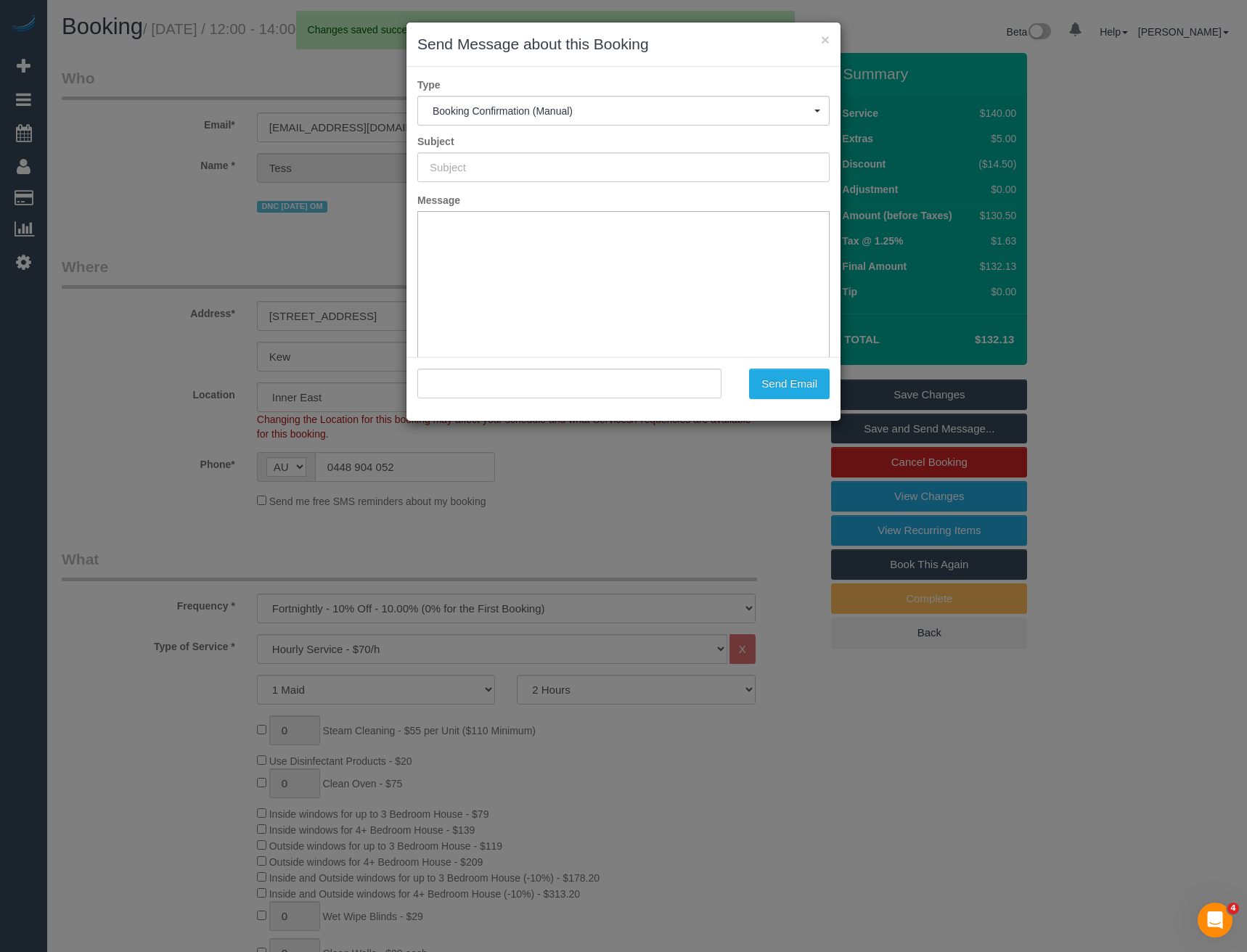
type input "Booking Confirmed"
type input ""Tess Neate" <accountstn@icloud.com>"
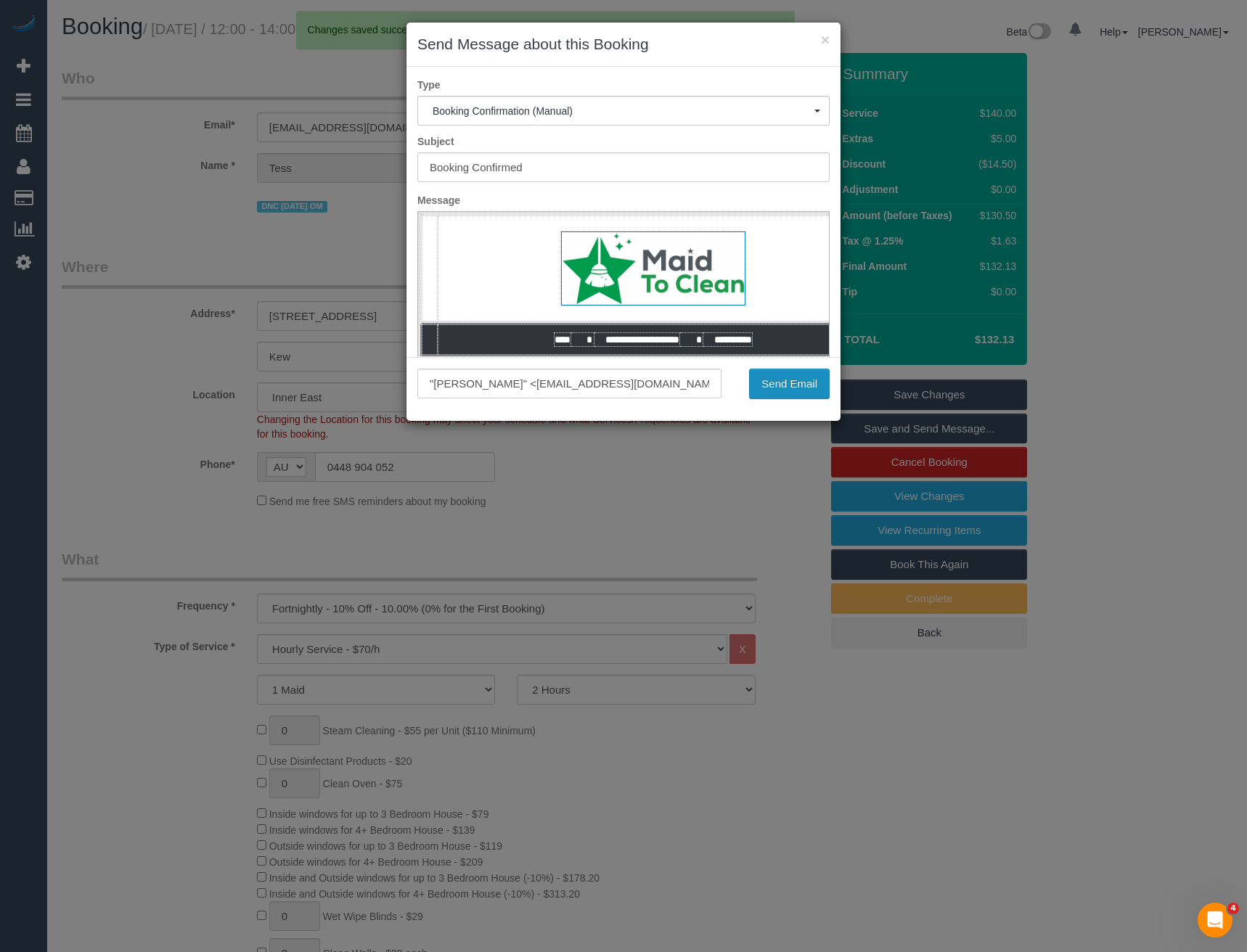
click at [769, 381] on button "Send Email" at bounding box center [789, 384] width 81 height 30
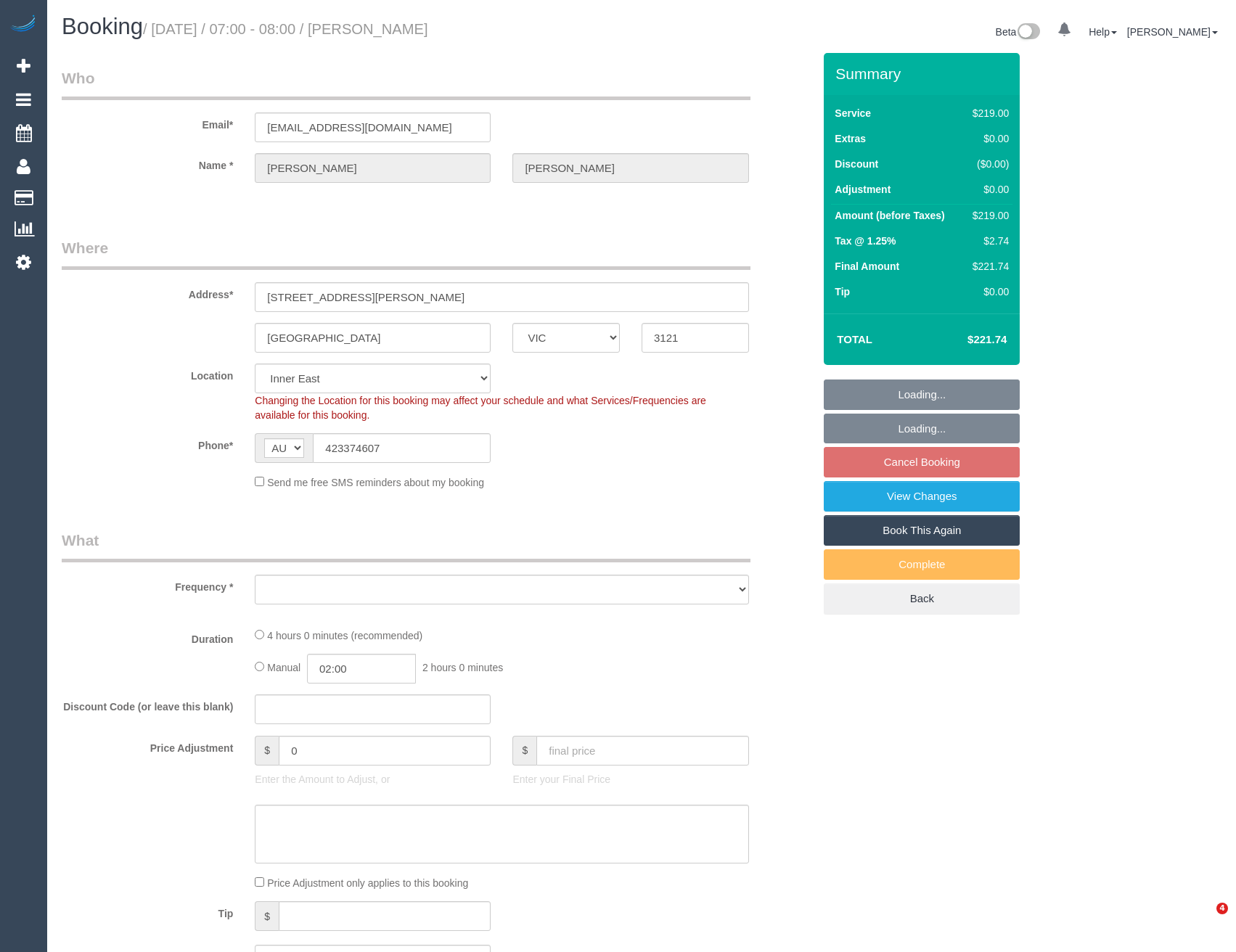
select select "VIC"
select select "string:stripe-pm_1S4Vzy2GScqysDRVqEKpVryW"
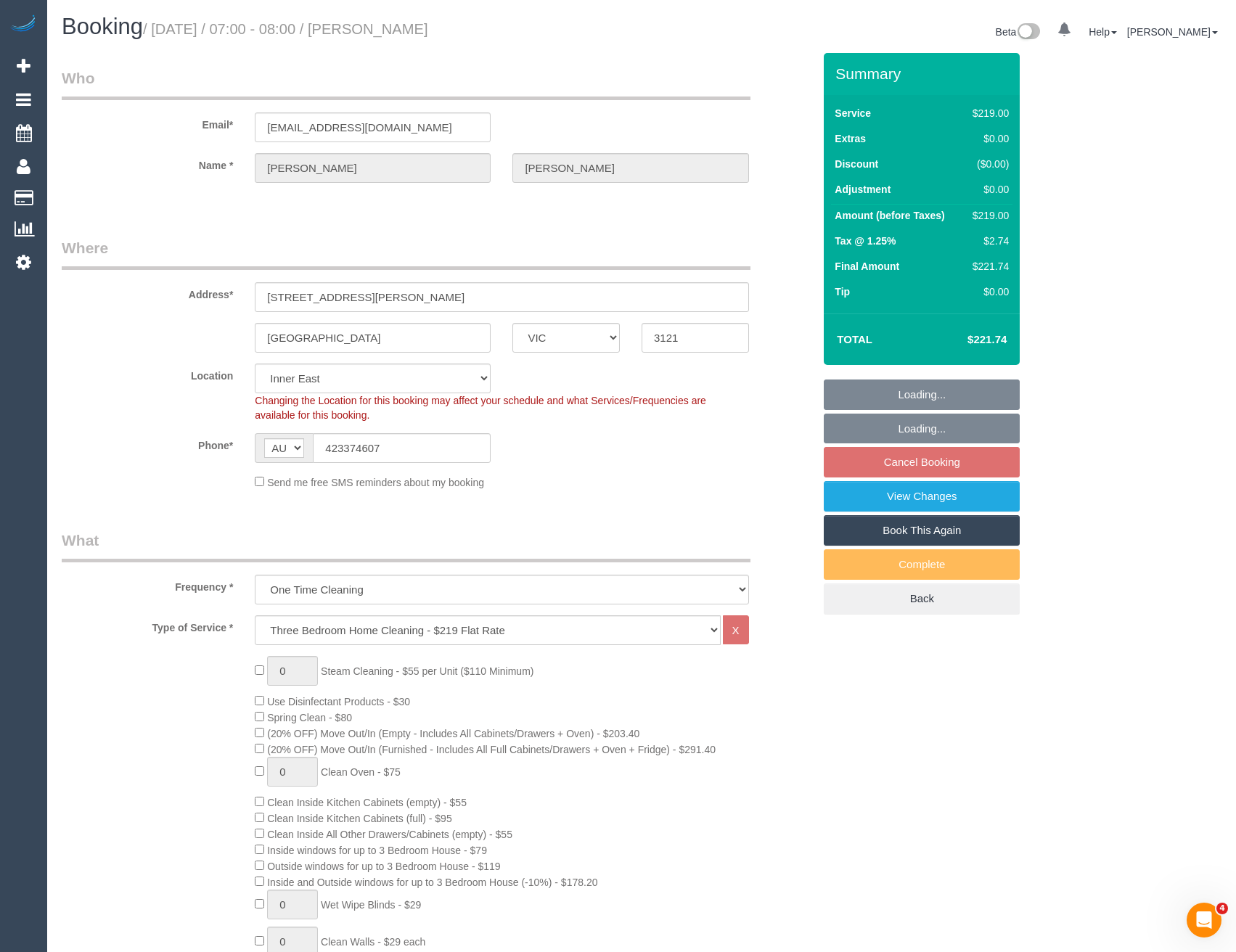
select select "object:1271"
select select "number:29"
select select "number:14"
select select "number:18"
select select "number:24"
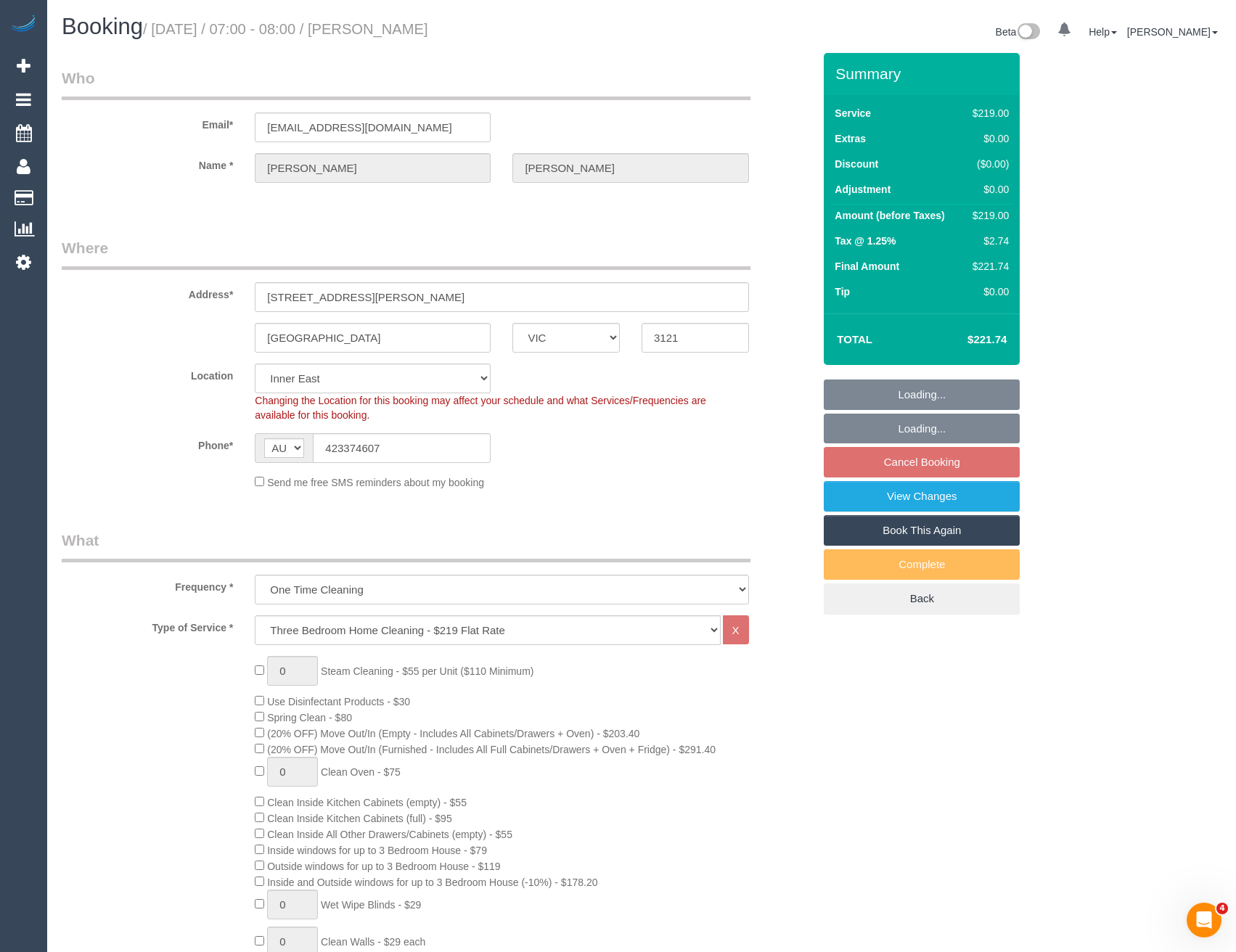
select select "number:12"
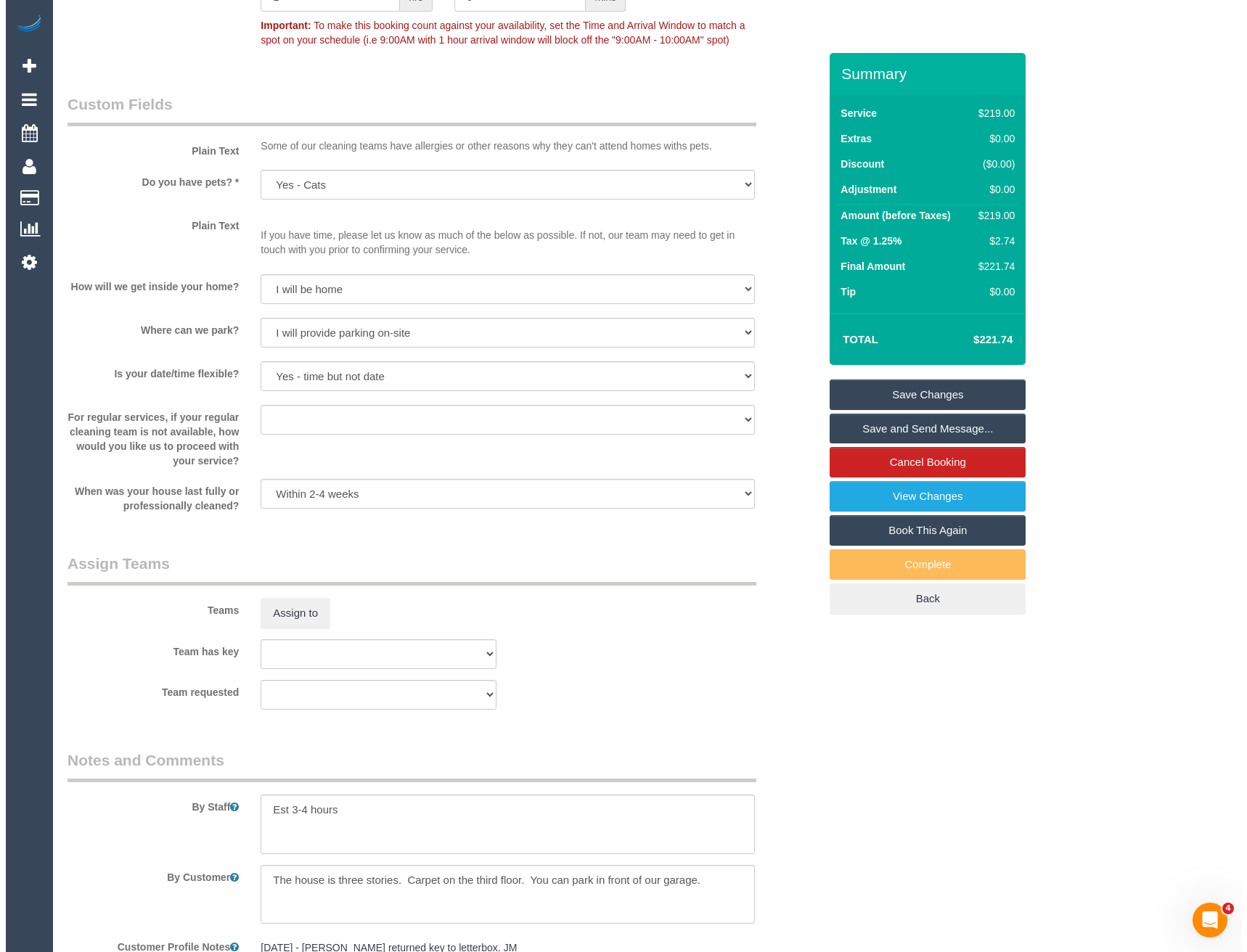
scroll to position [1751, 0]
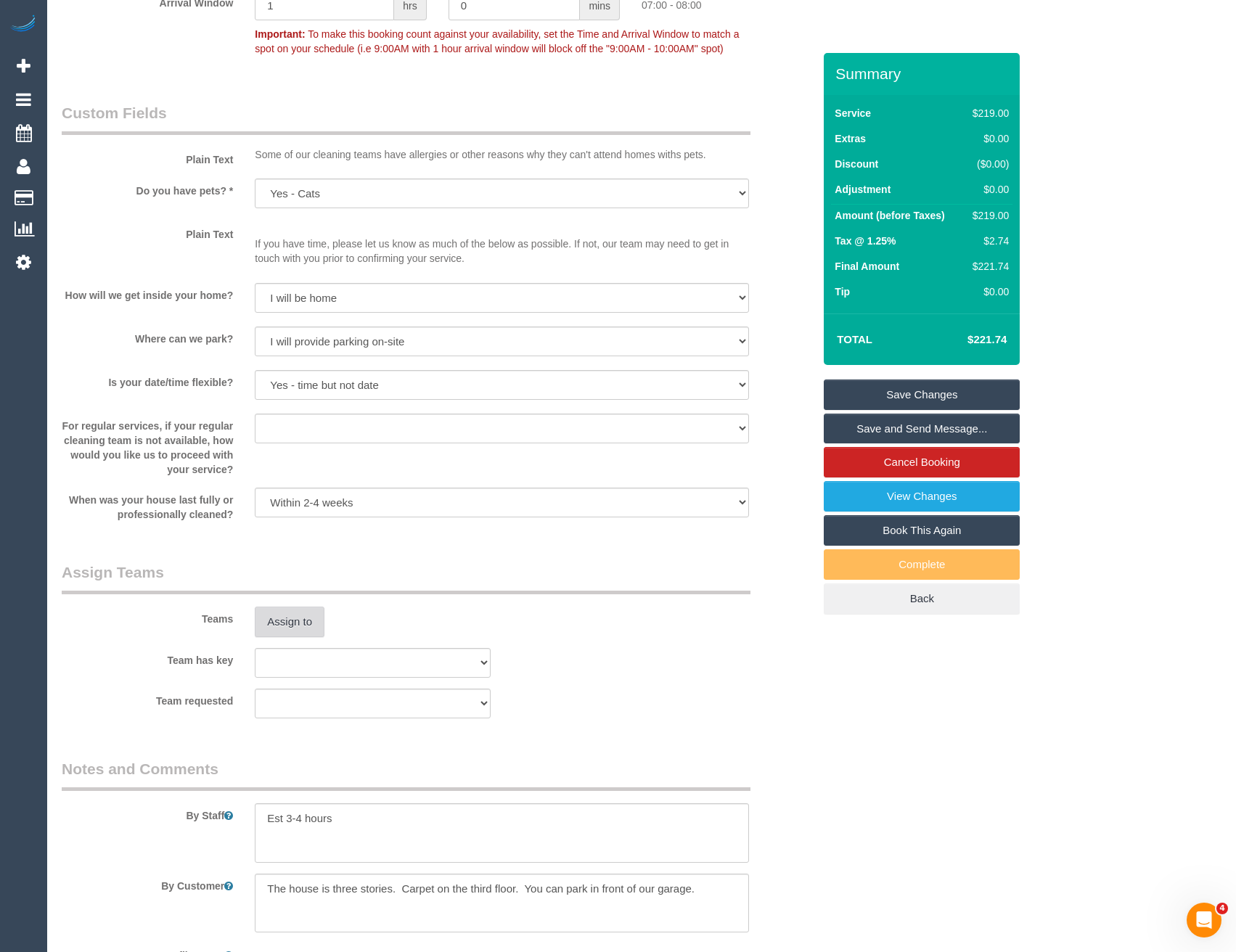
click at [290, 616] on button "Assign to" at bounding box center [289, 622] width 69 height 30
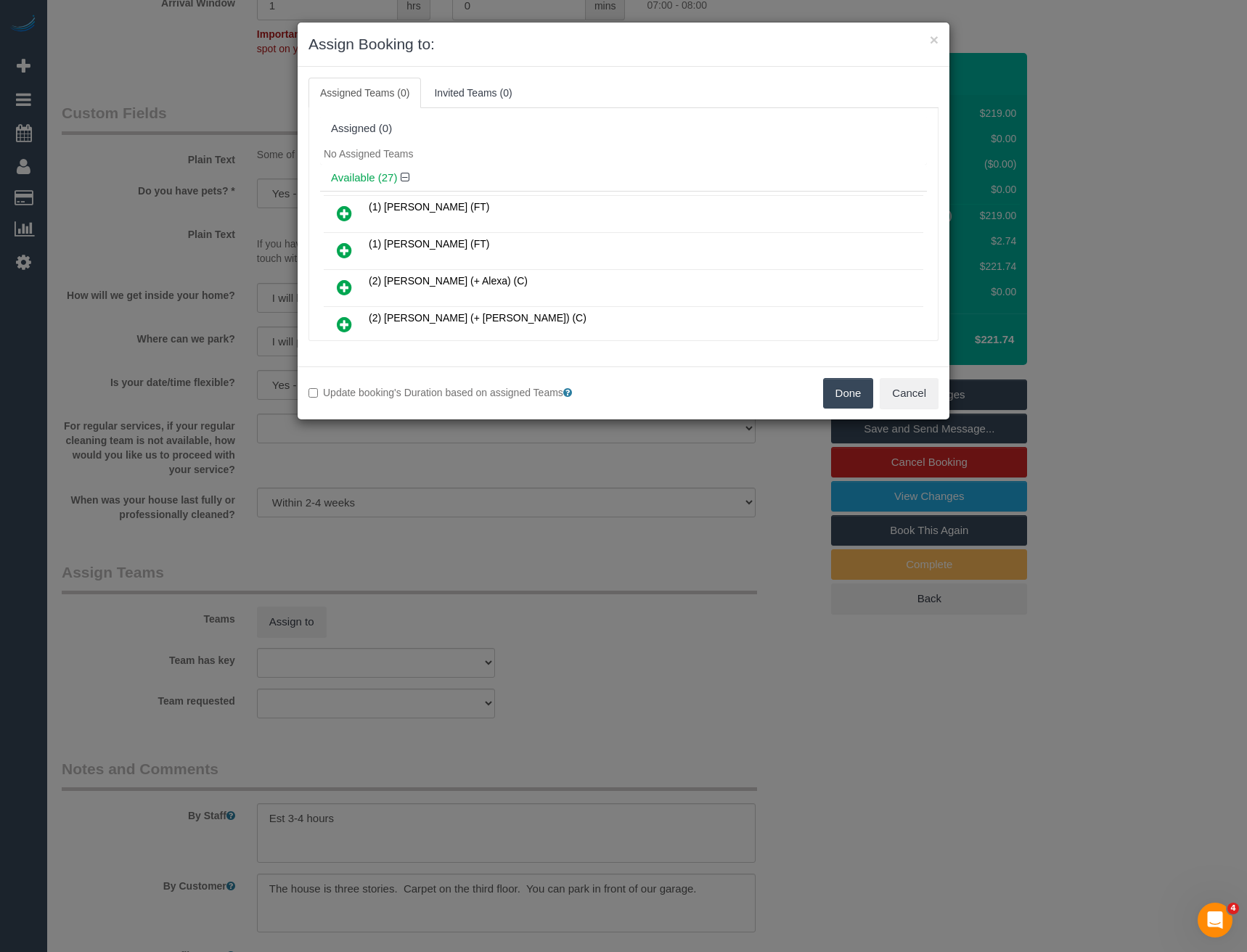
scroll to position [2762, 0]
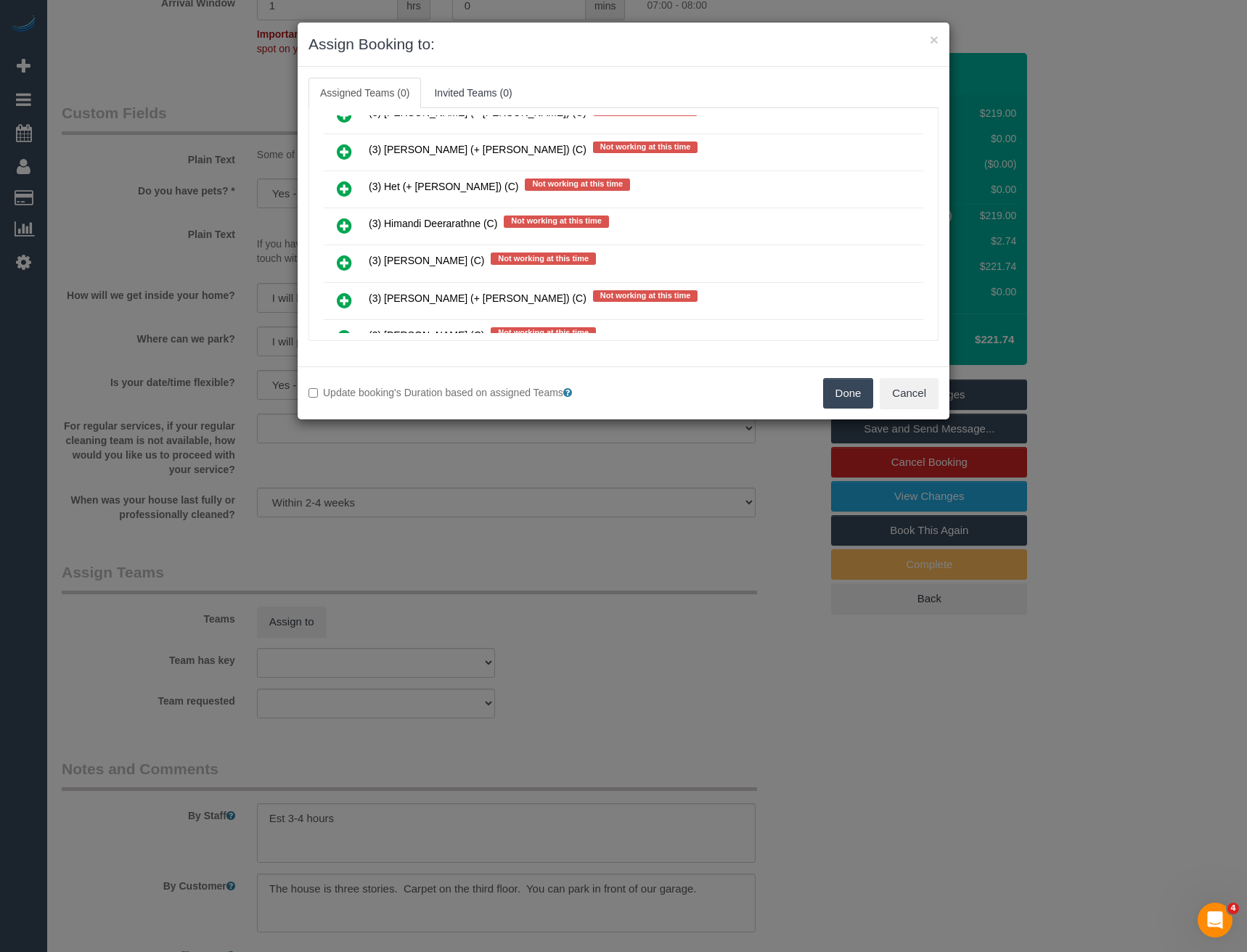
click at [345, 260] on icon at bounding box center [344, 263] width 15 height 18
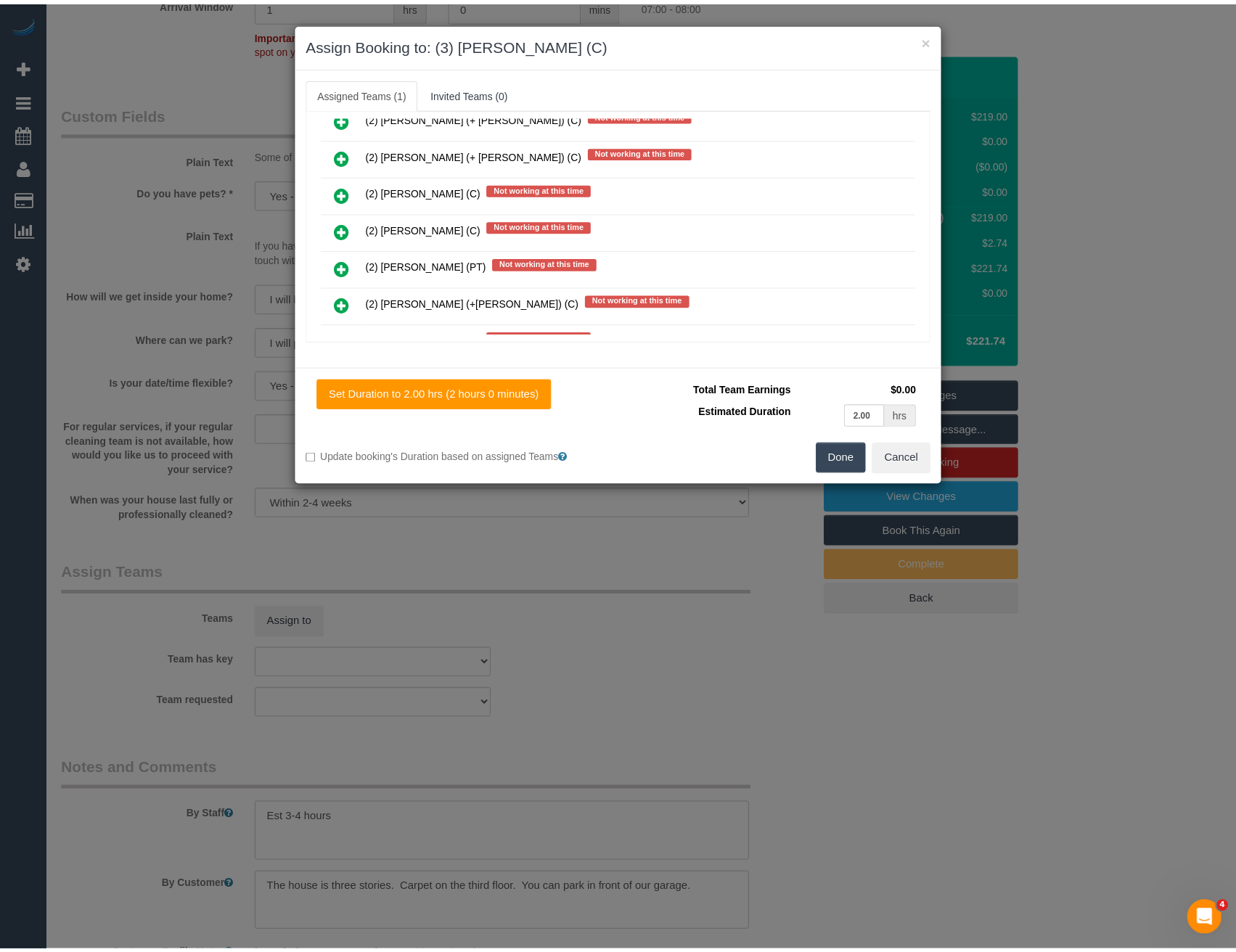
scroll to position [0, 0]
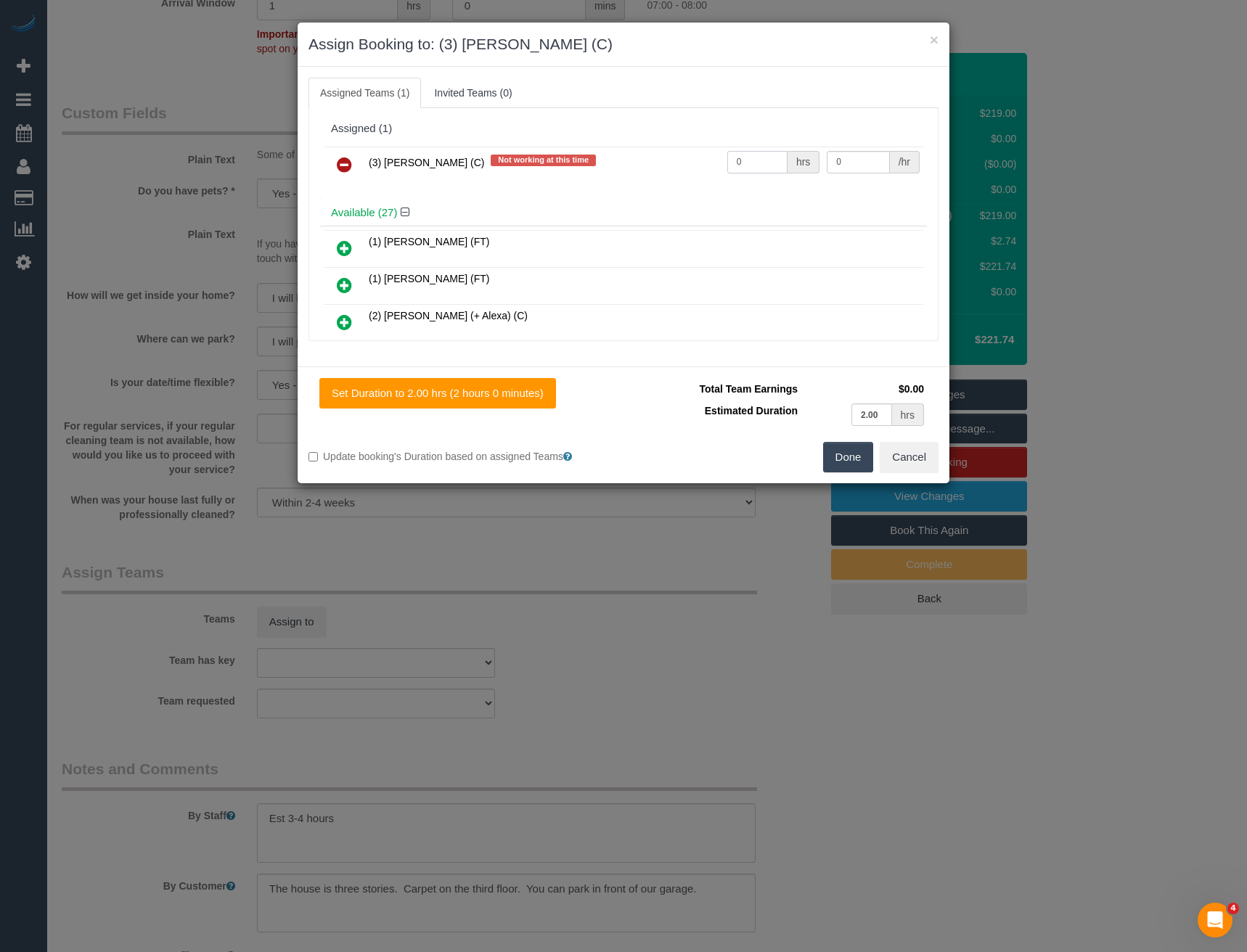
drag, startPoint x: 742, startPoint y: 159, endPoint x: 618, endPoint y: 159, distance: 124.0
click at [634, 158] on tr "(3) [PERSON_NAME] (C) Not working at this time 0 hrs 0 /hr" at bounding box center [623, 165] width 599 height 37
type input "1"
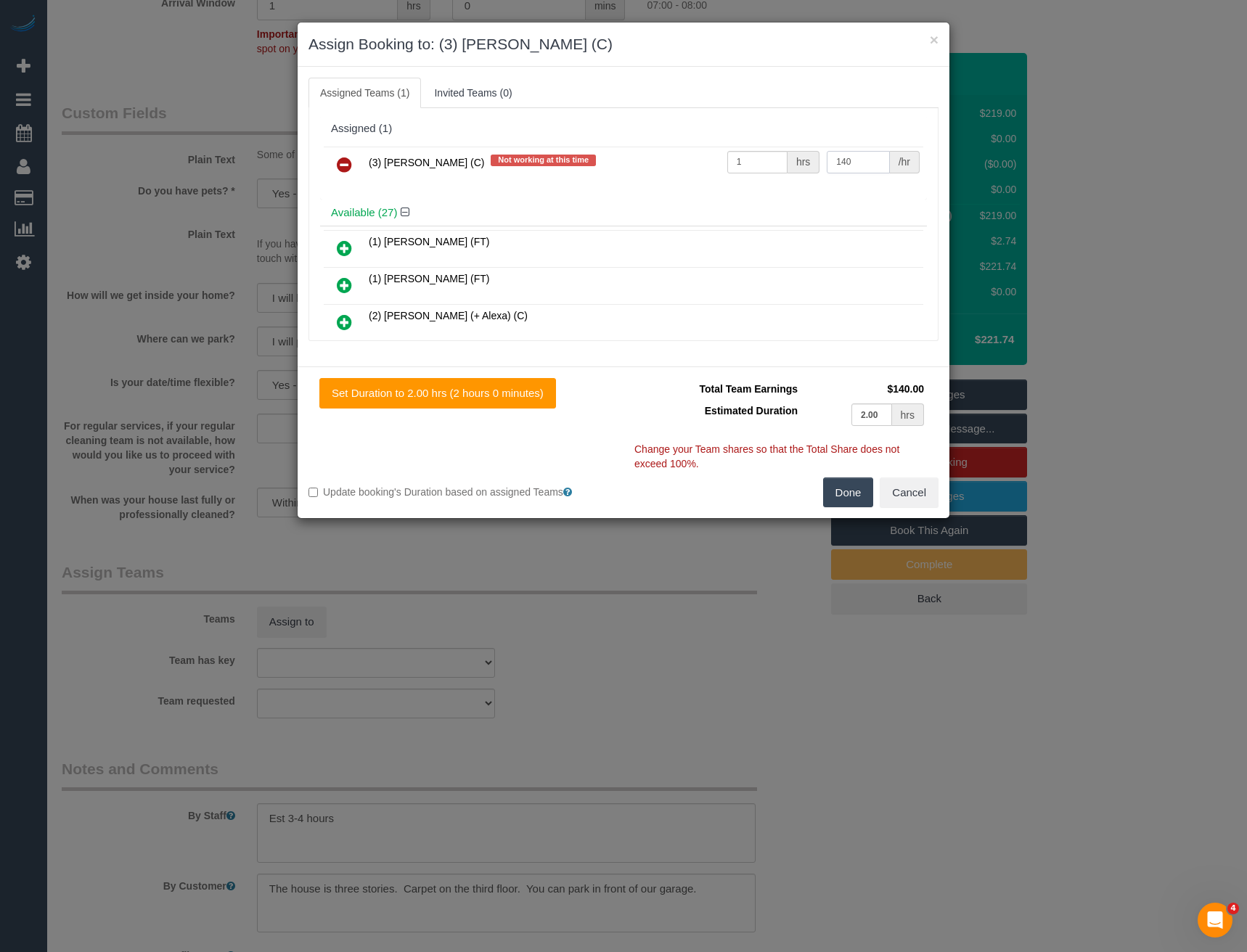
type input "140"
click at [836, 495] on button "Done" at bounding box center [848, 492] width 51 height 30
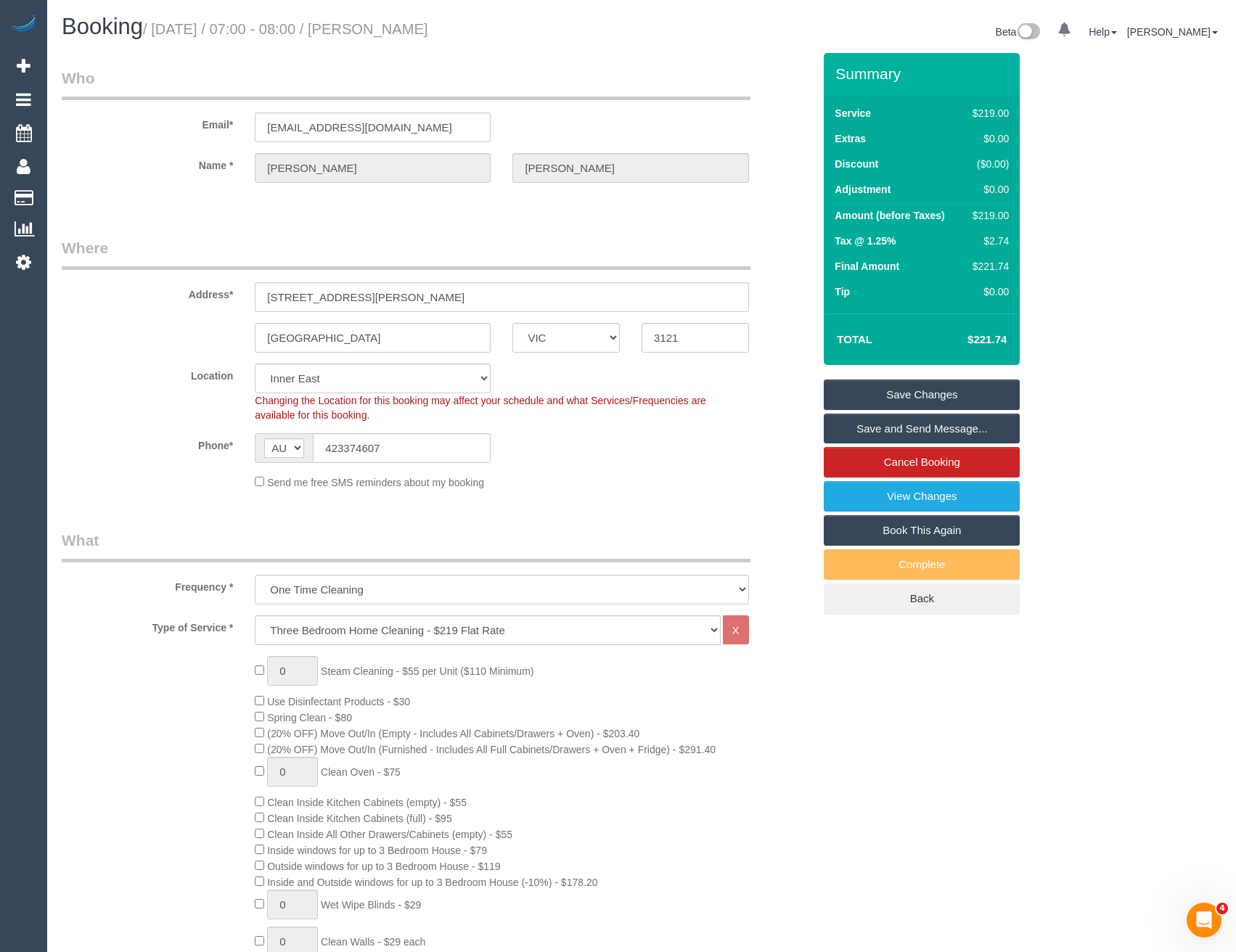
click at [875, 389] on link "Save Changes" at bounding box center [922, 395] width 196 height 30
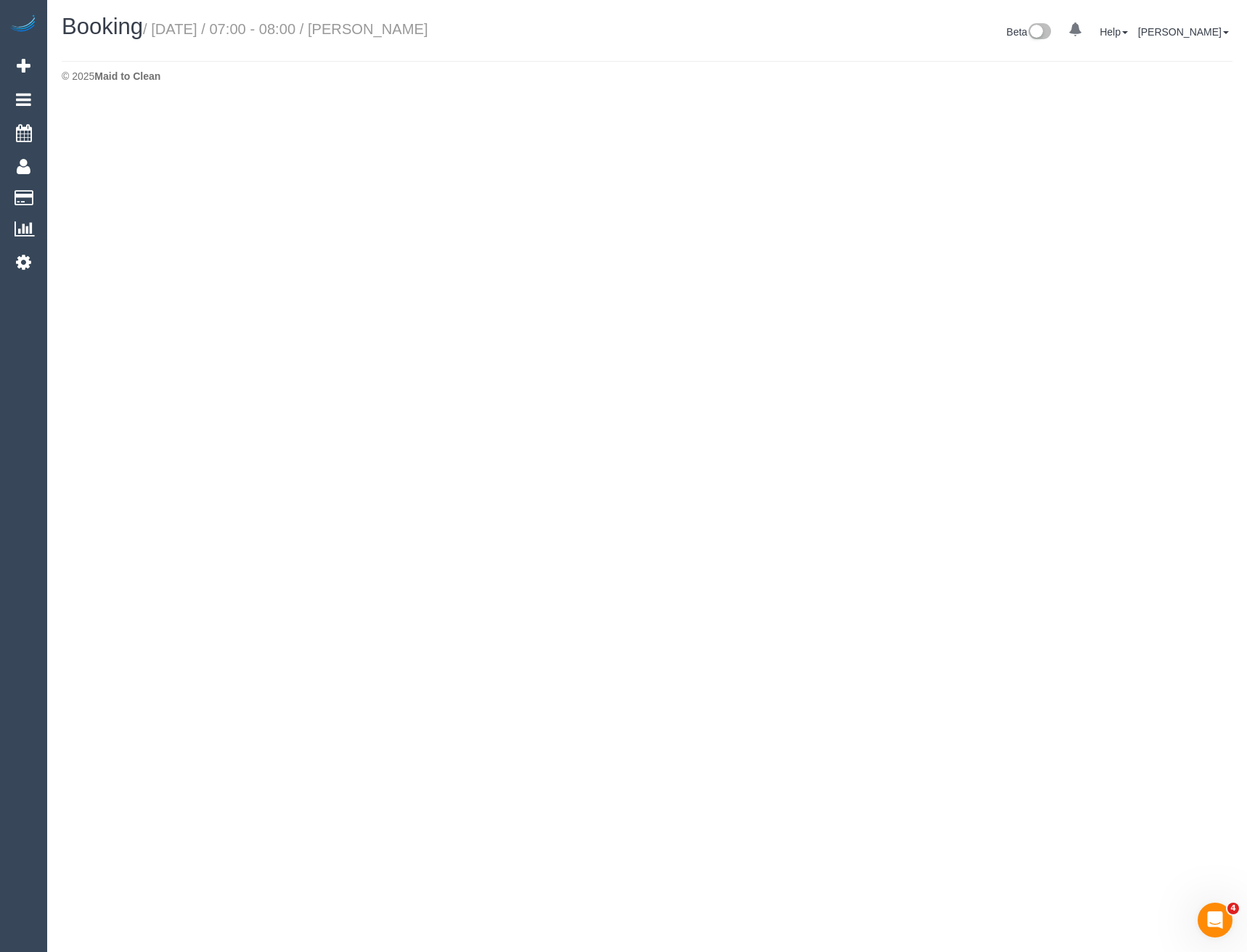
select select "VIC"
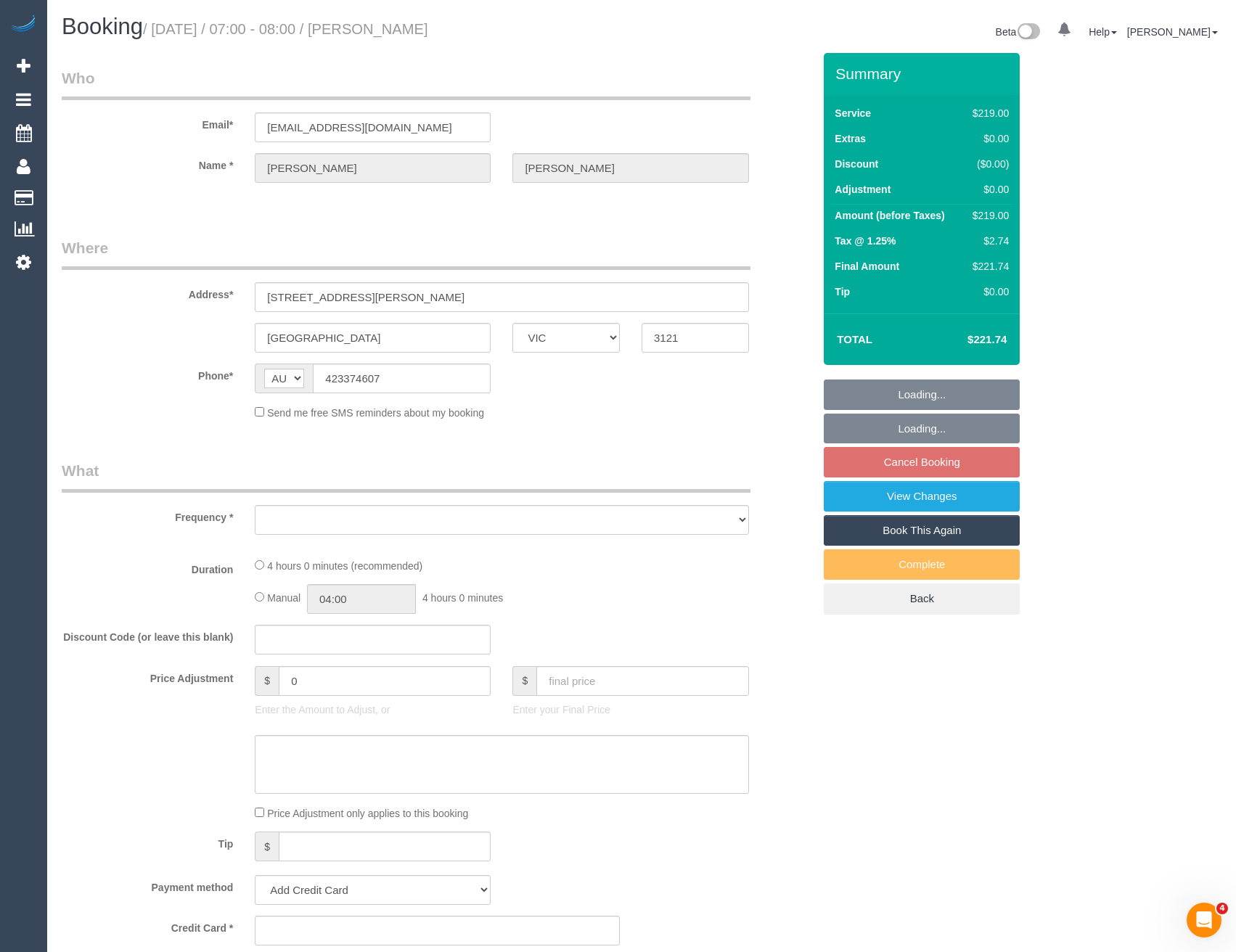
select select "object:4948"
select select "string:stripe-pm_1S4Vzy2GScqysDRVqEKpVryW"
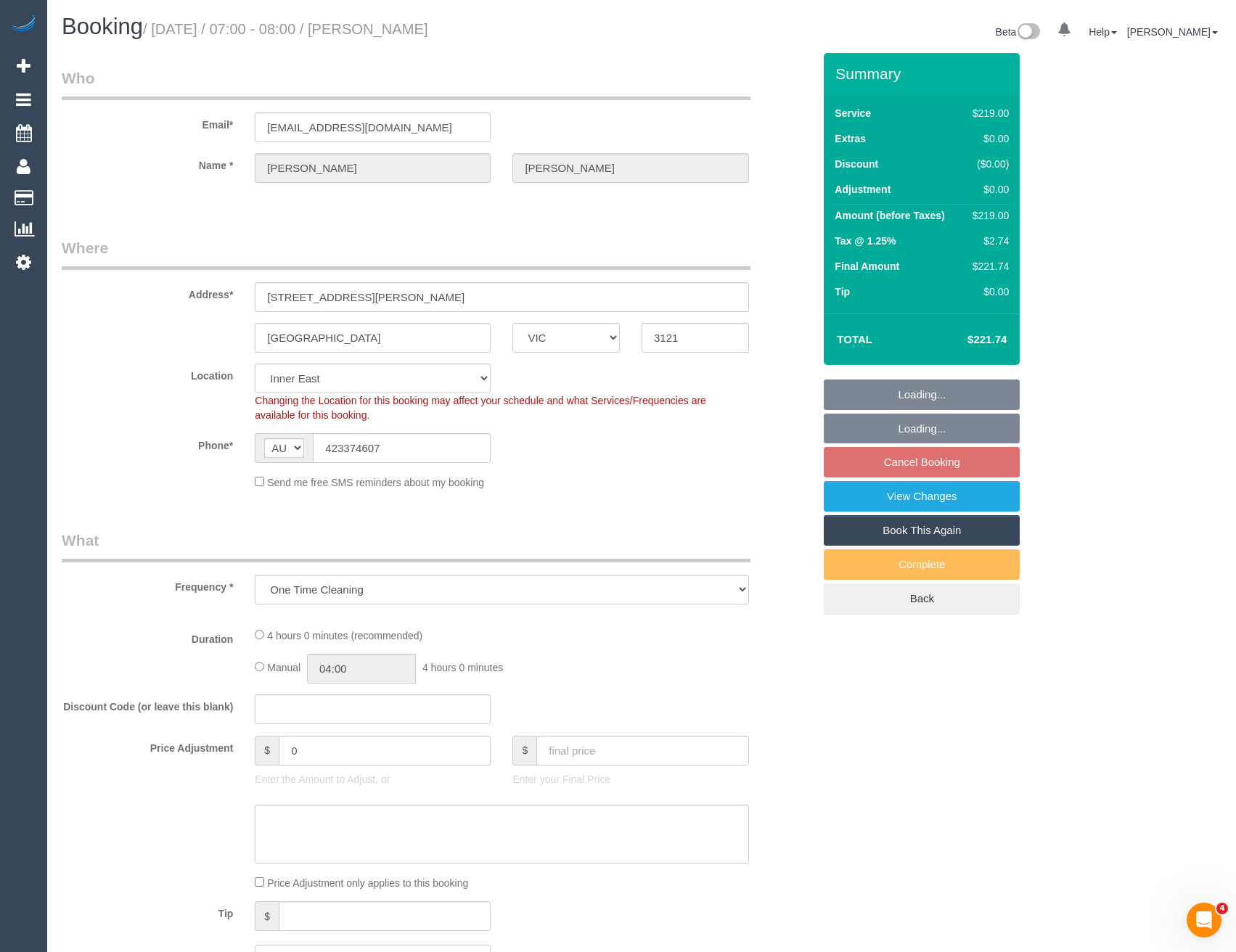
select select "object:5057"
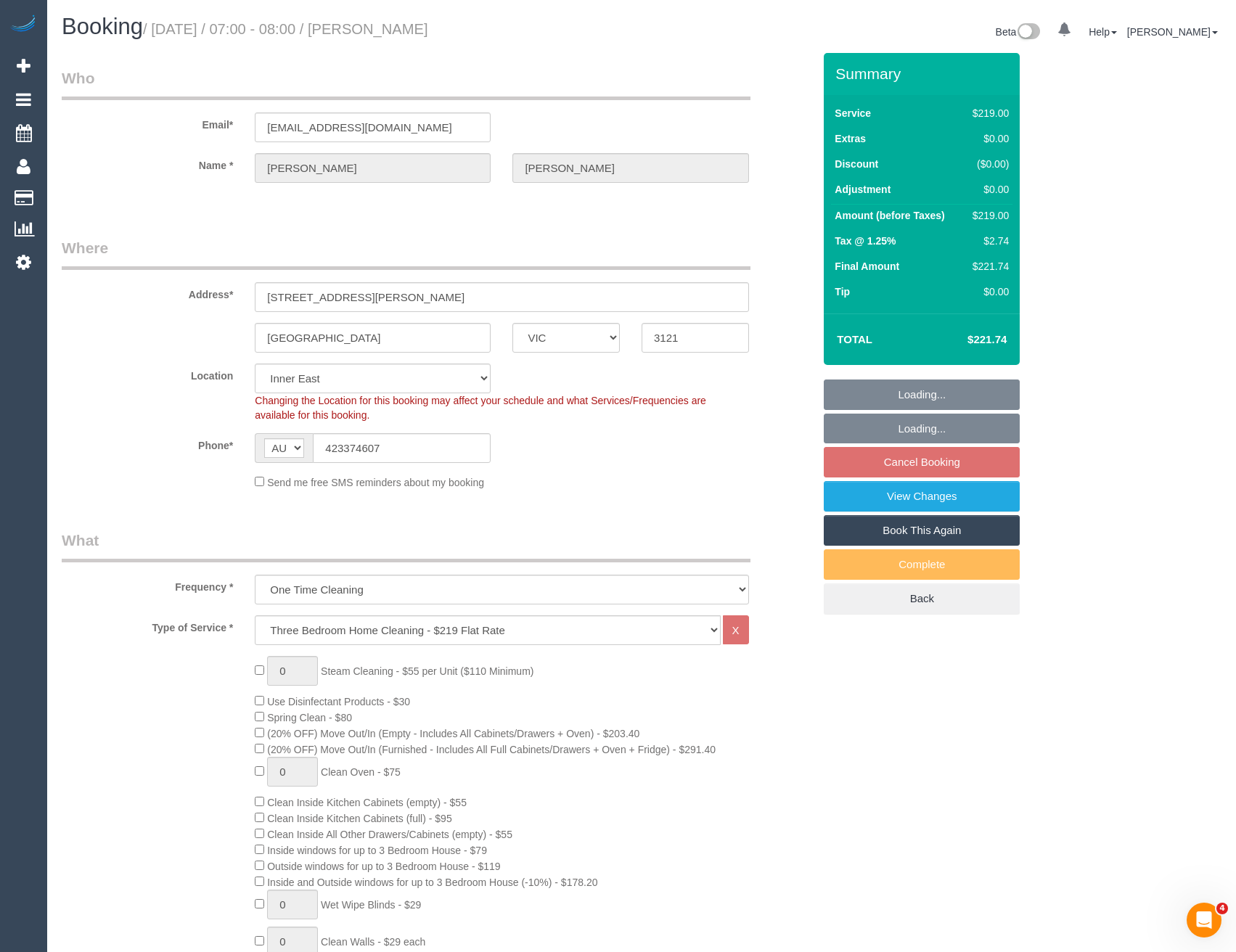
select select "number:29"
select select "number:14"
select select "number:18"
select select "number:24"
select select "number:12"
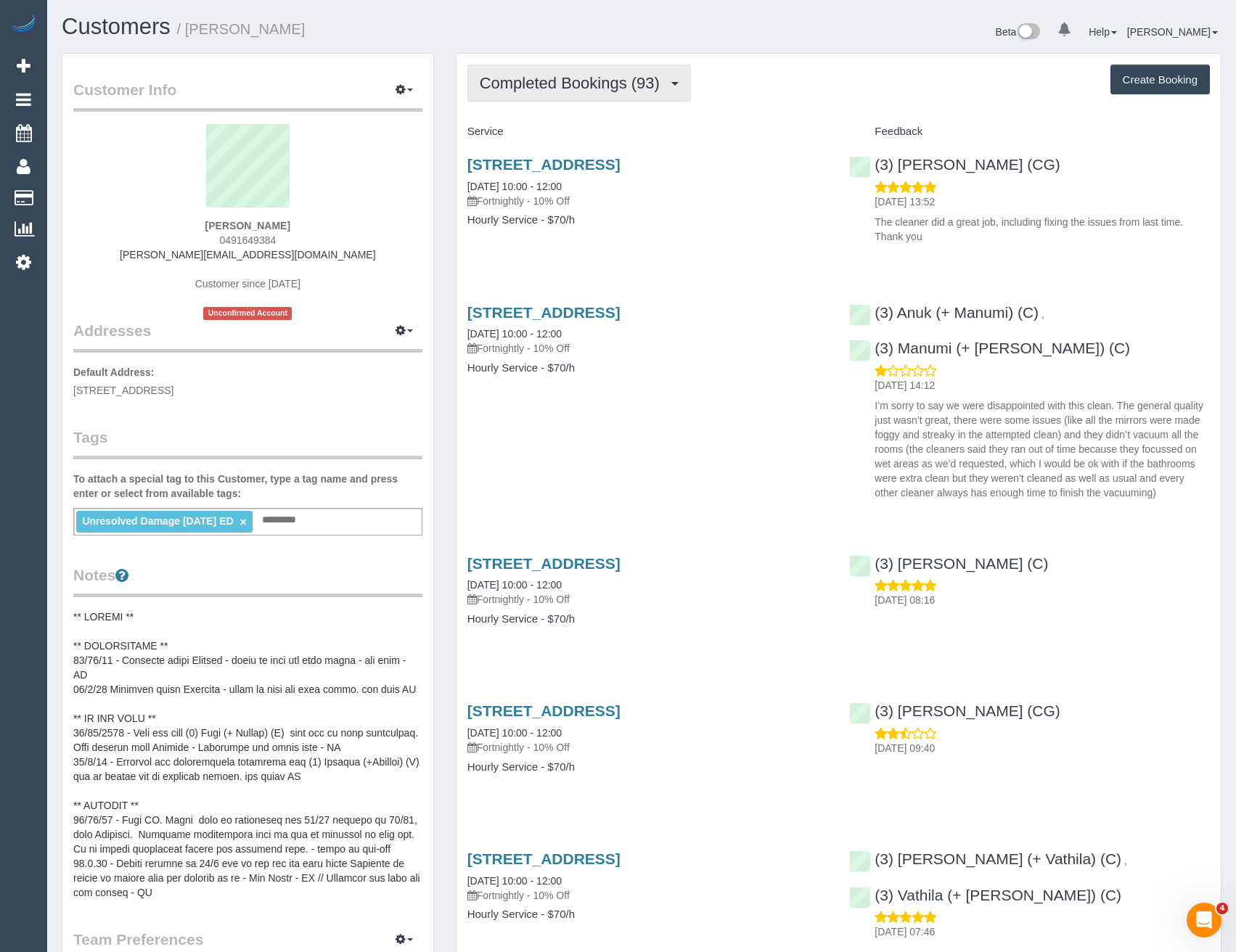
click at [634, 76] on span "Completed Bookings (93)" at bounding box center [573, 83] width 188 height 18
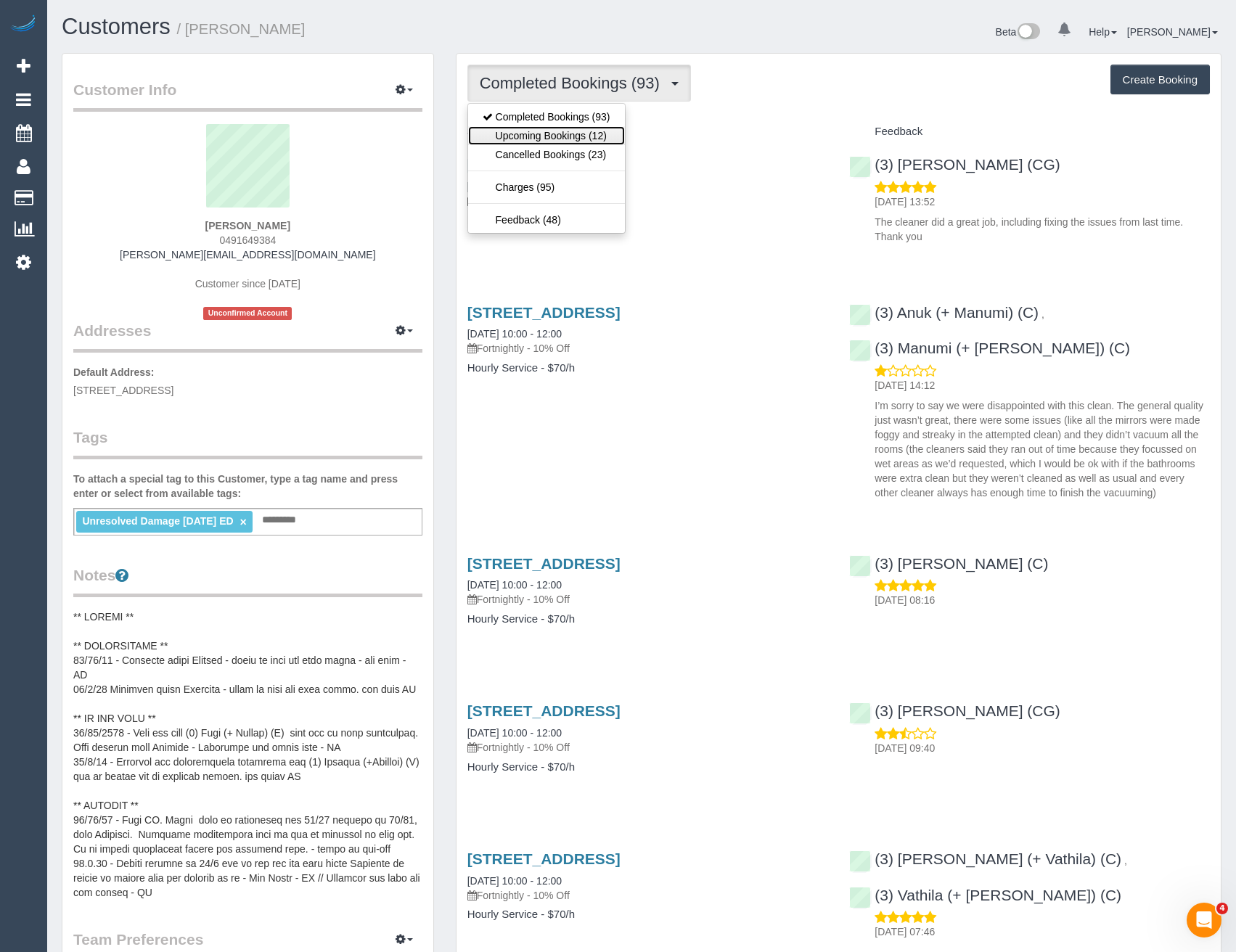
click at [608, 136] on link "Upcoming Bookings (12)" at bounding box center [547, 136] width 156 height 19
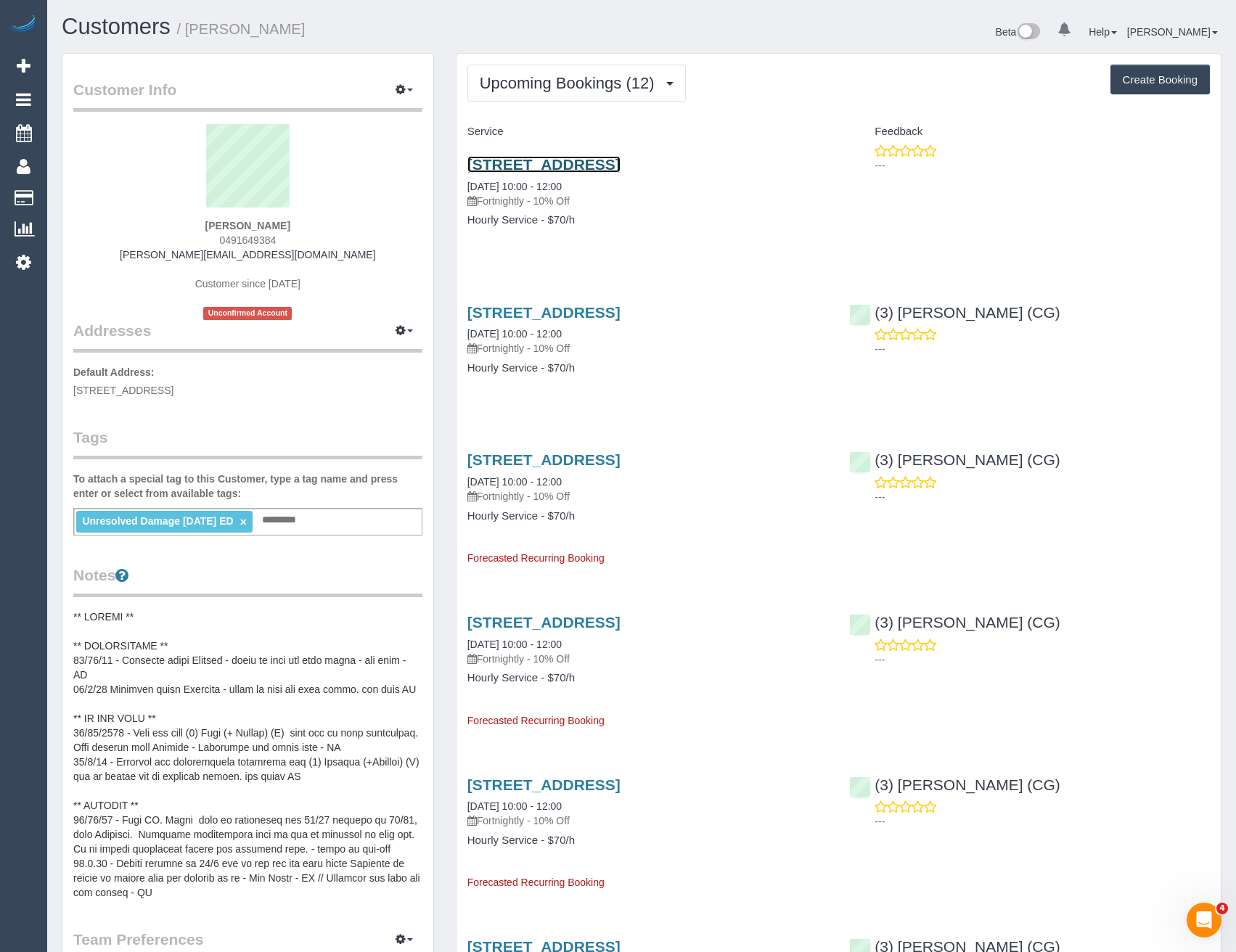
click at [620, 168] on link "[STREET_ADDRESS]" at bounding box center [544, 164] width 153 height 17
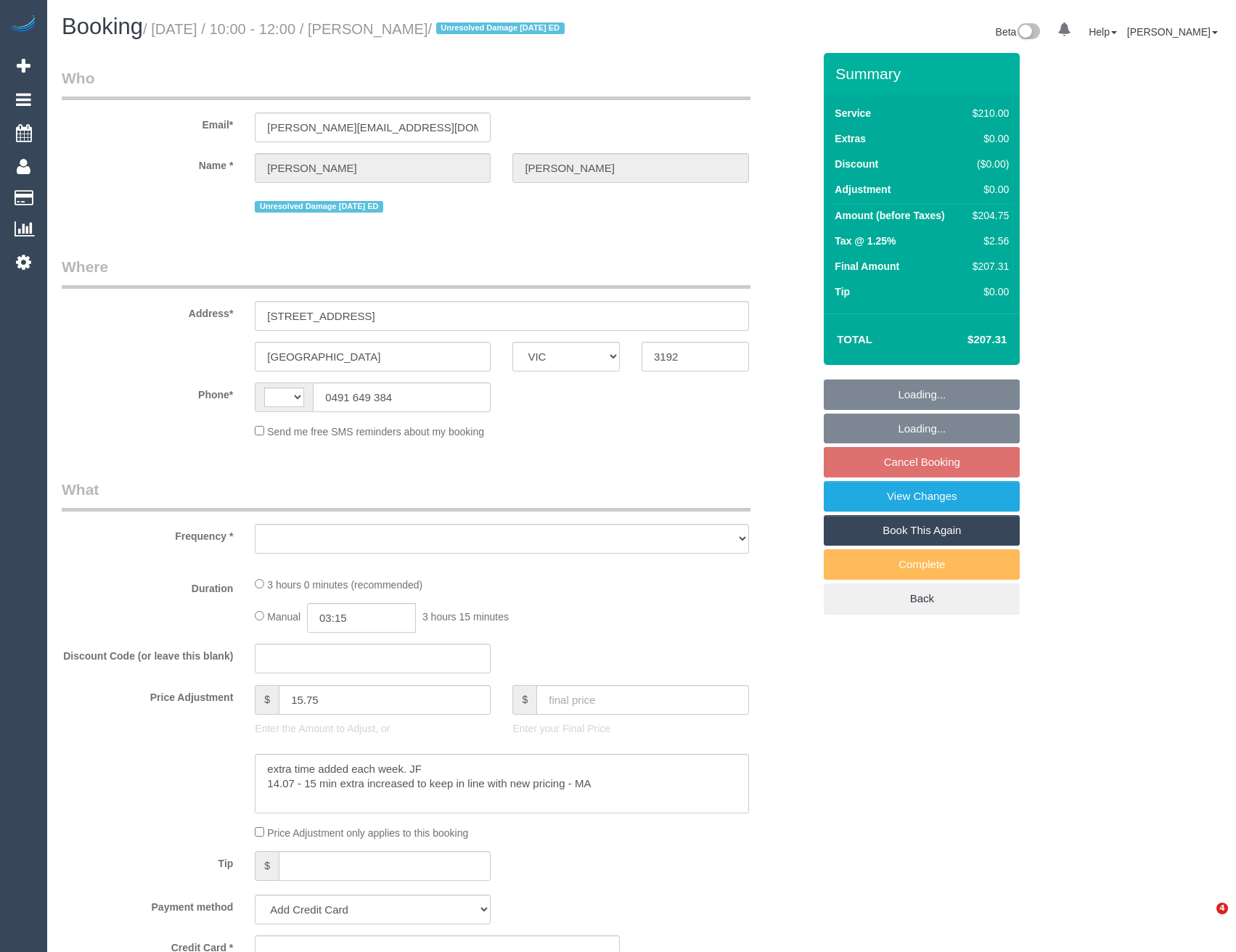
select select "VIC"
select select "string:AU"
select select "string:stripe-pm_1IEM6i2GScqysDRV5FtTPRrA"
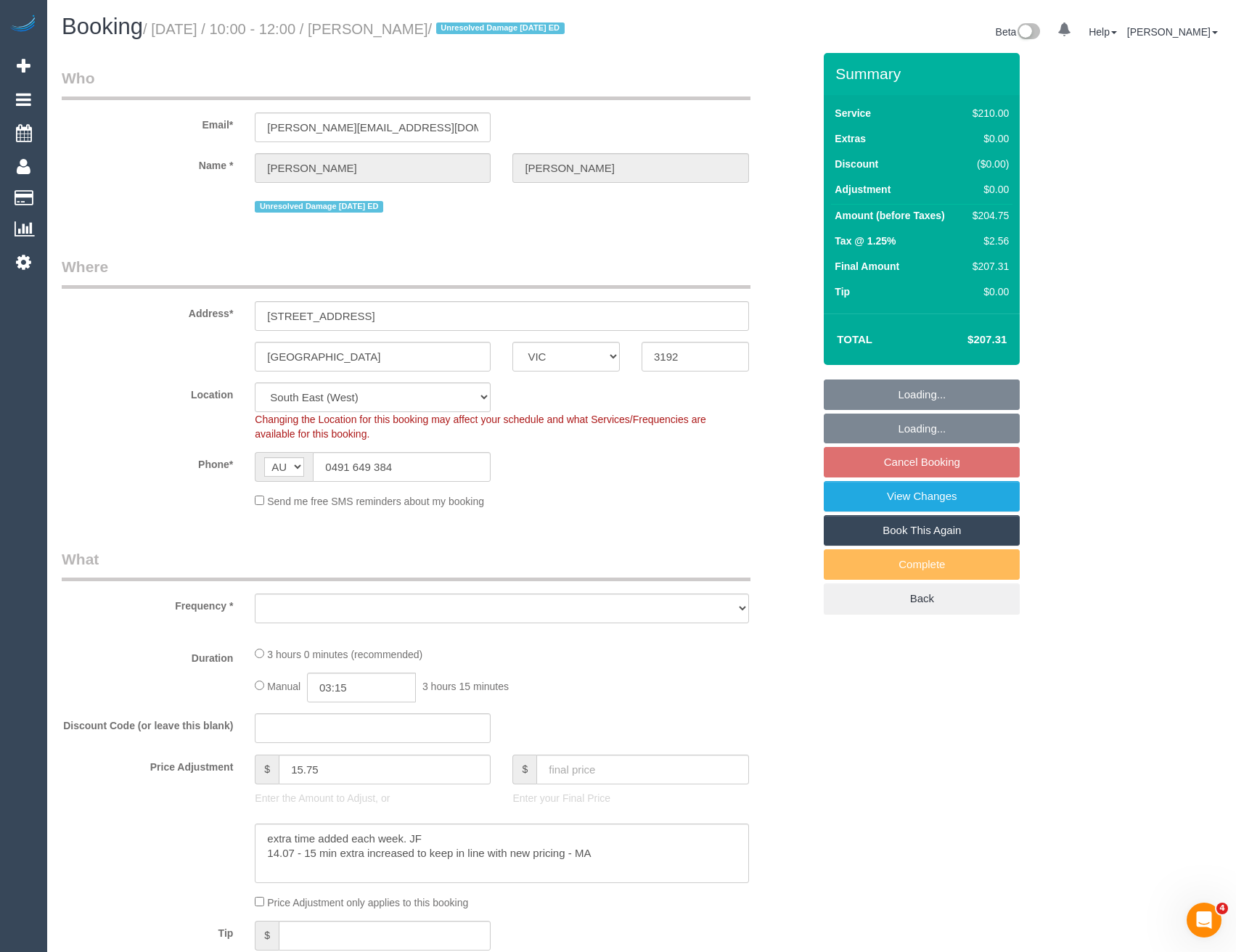
select select "object:730"
select select "180"
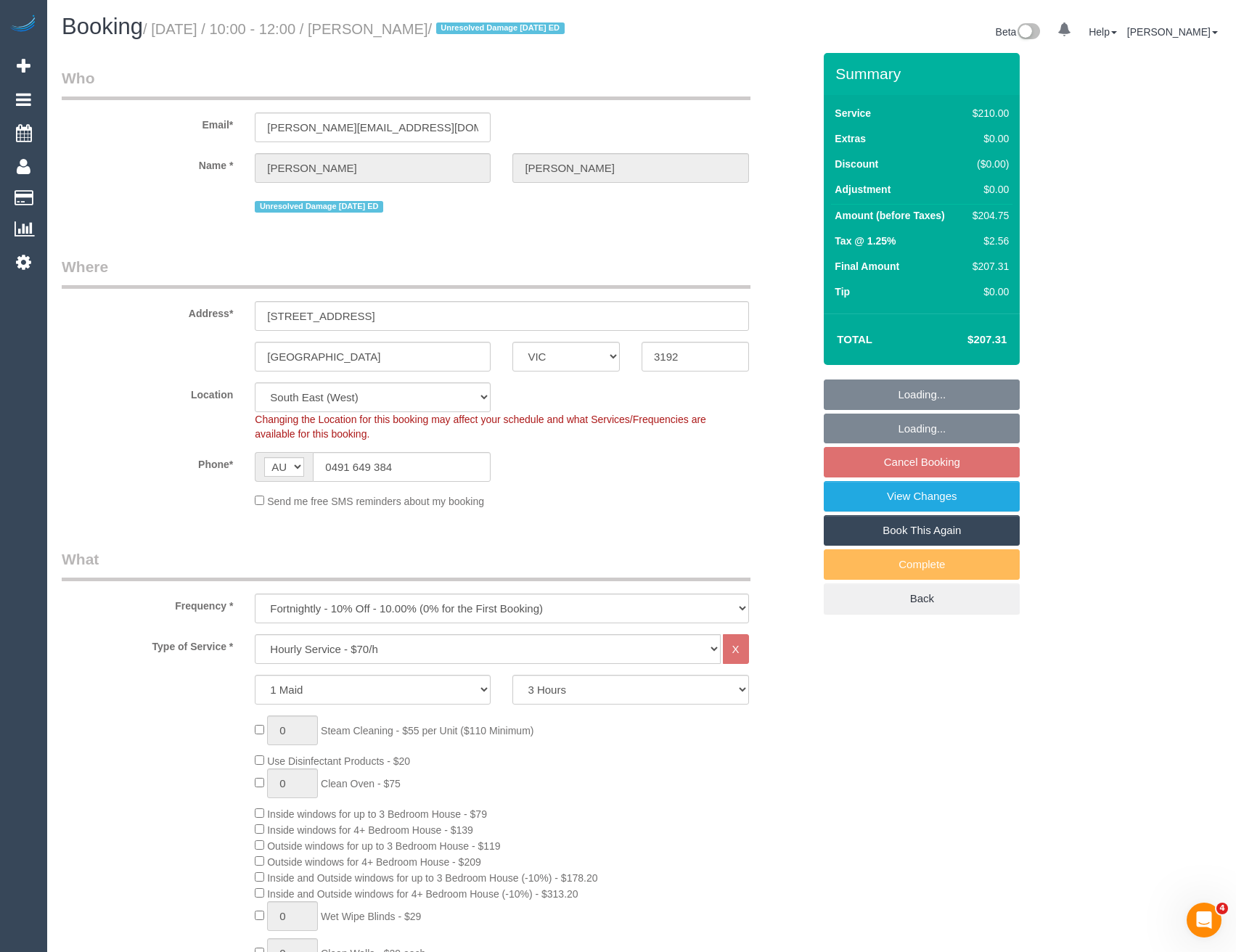
select select "number:27"
select select "number:14"
select select "number:19"
select select "number:22"
select select "number:11"
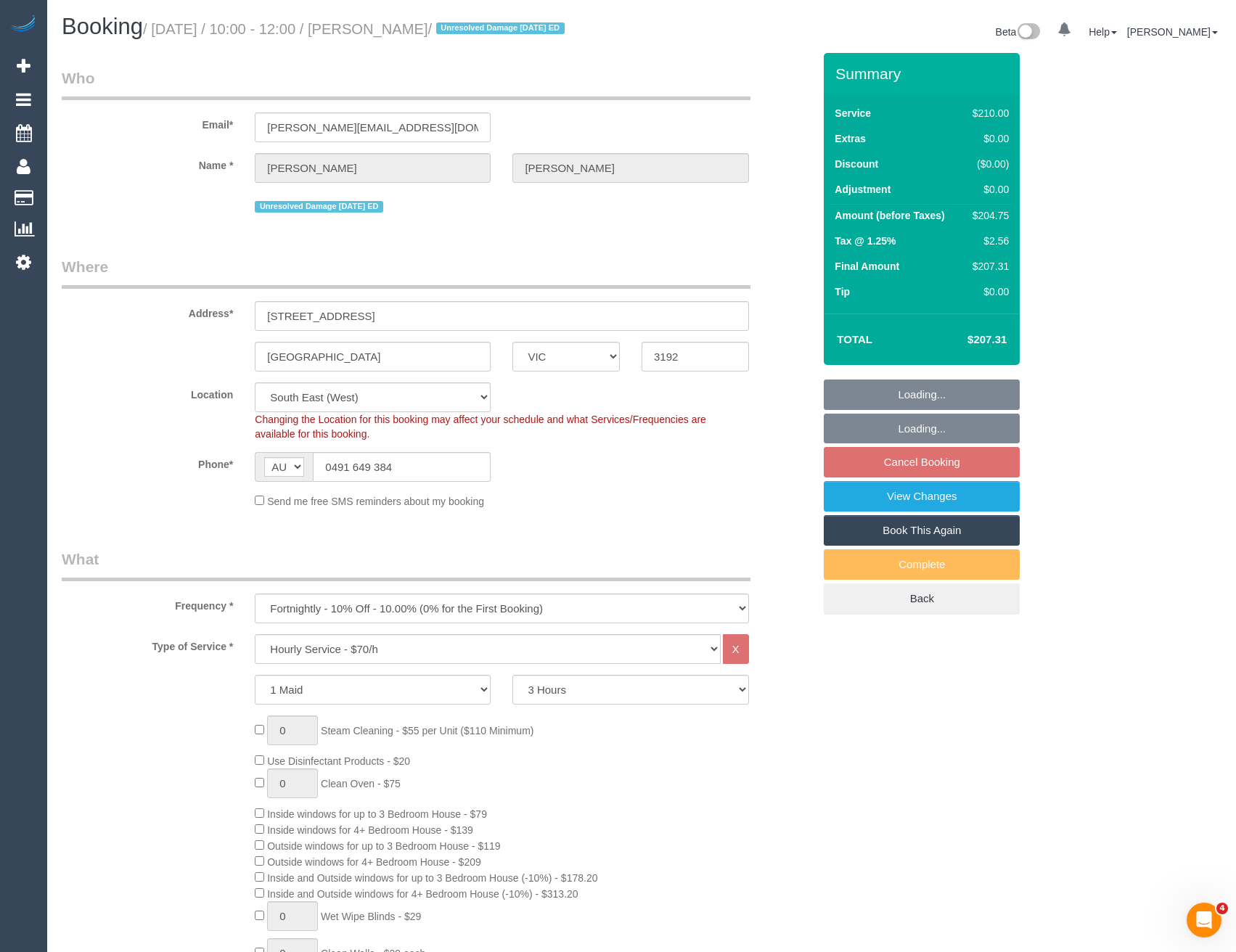
select select "object:881"
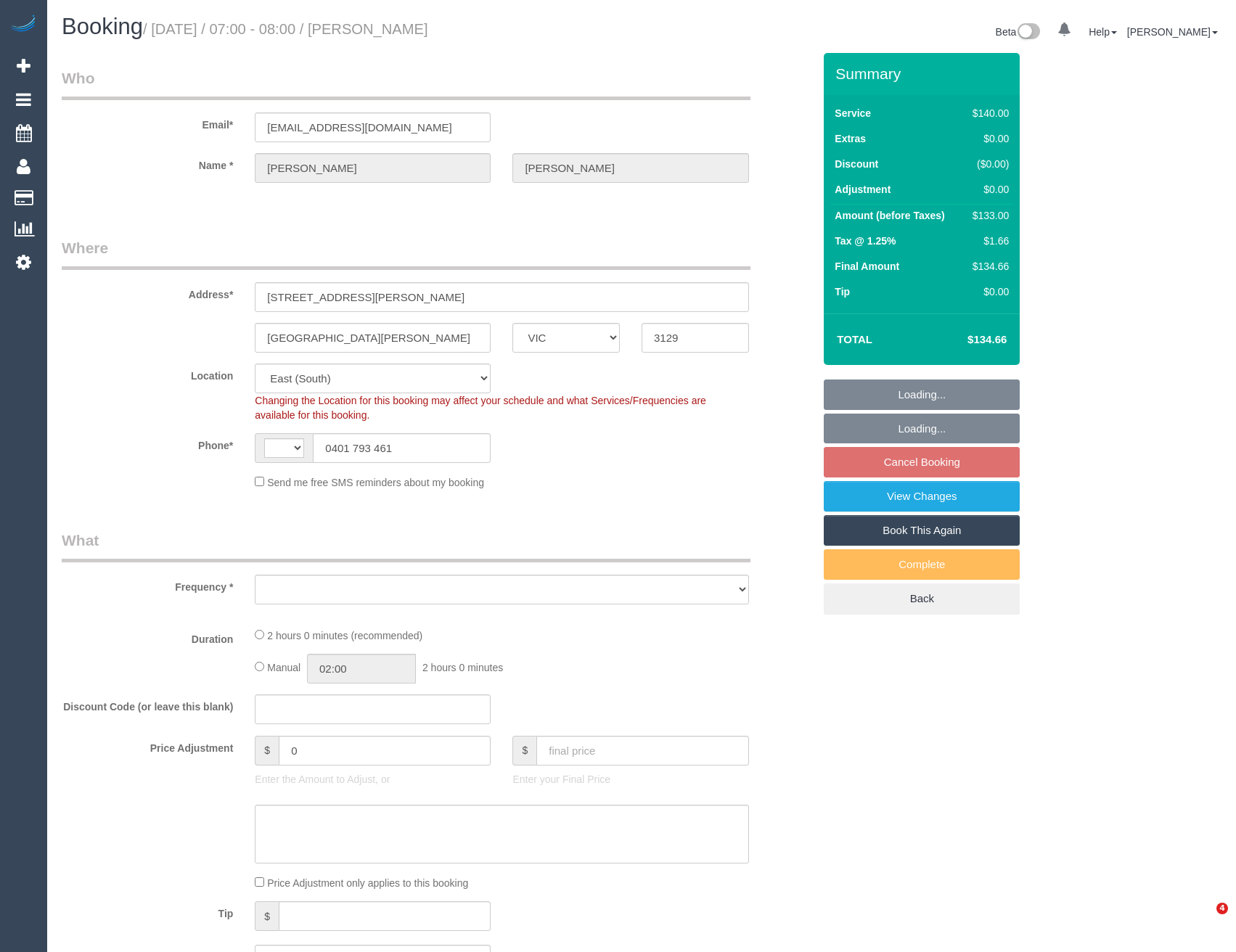
select select "VIC"
select select "string:AU"
select select "object:545"
select select "number:28"
select select "number:14"
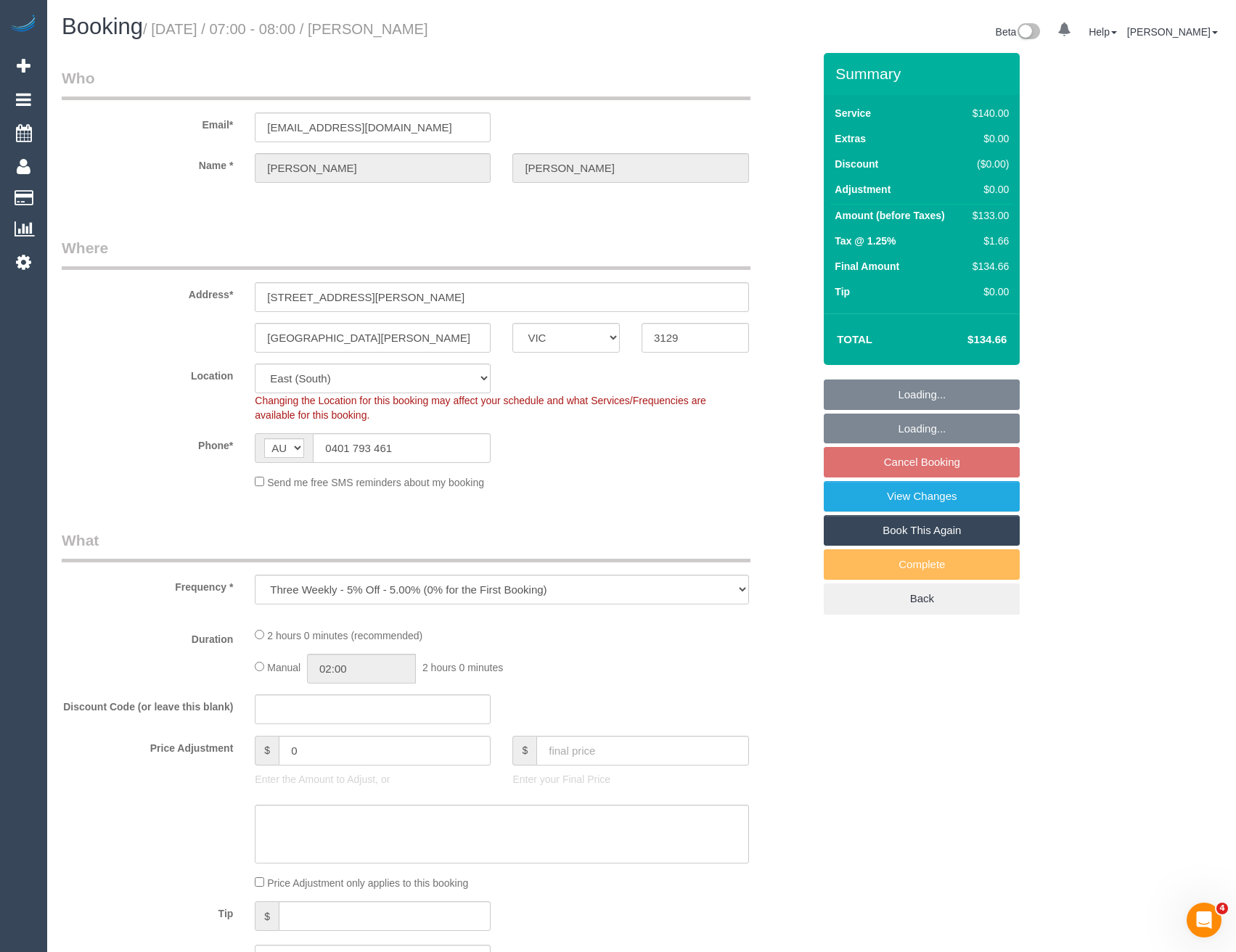
select select "number:19"
select select "number:24"
select select "number:34"
select select "number:13"
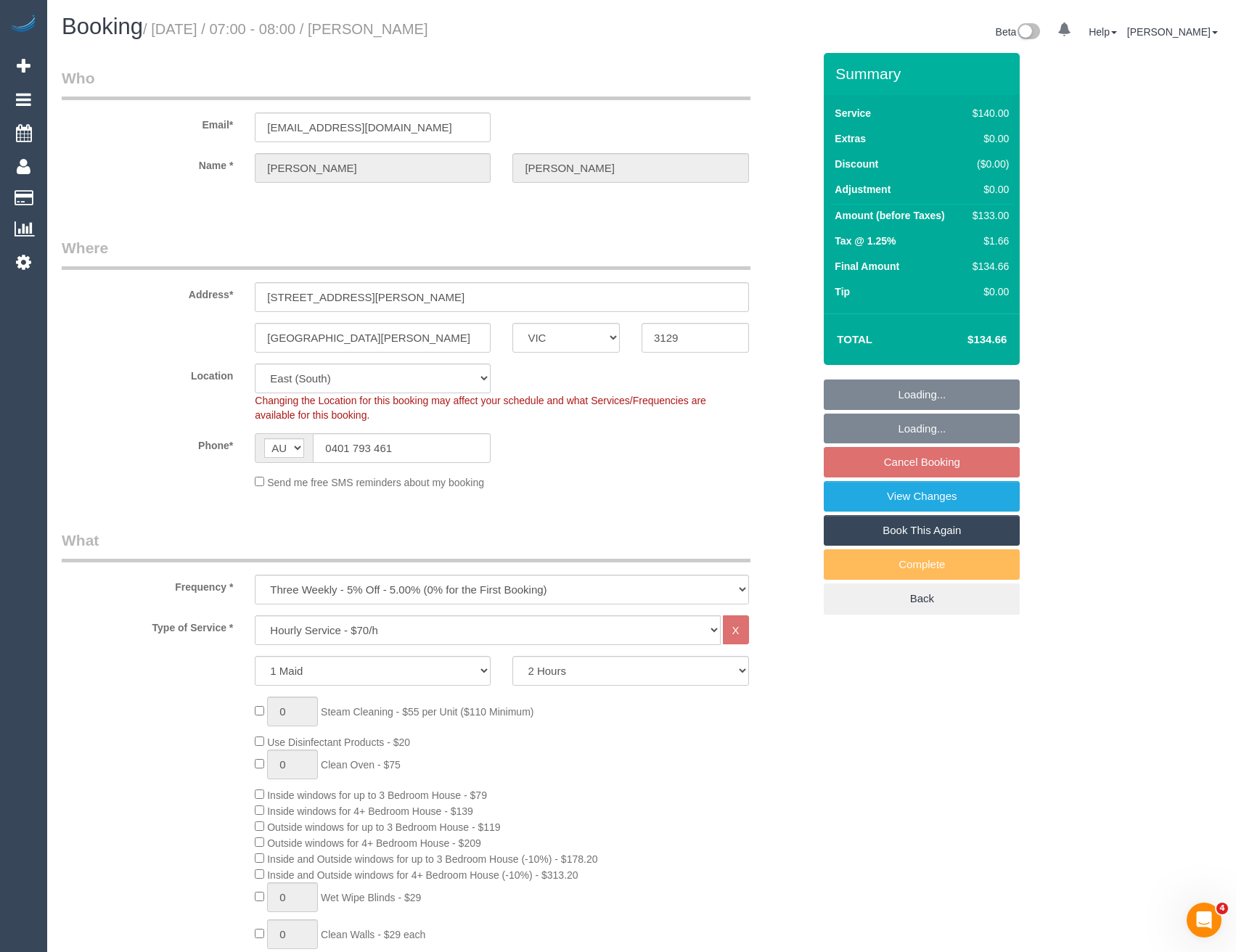
select select "object:726"
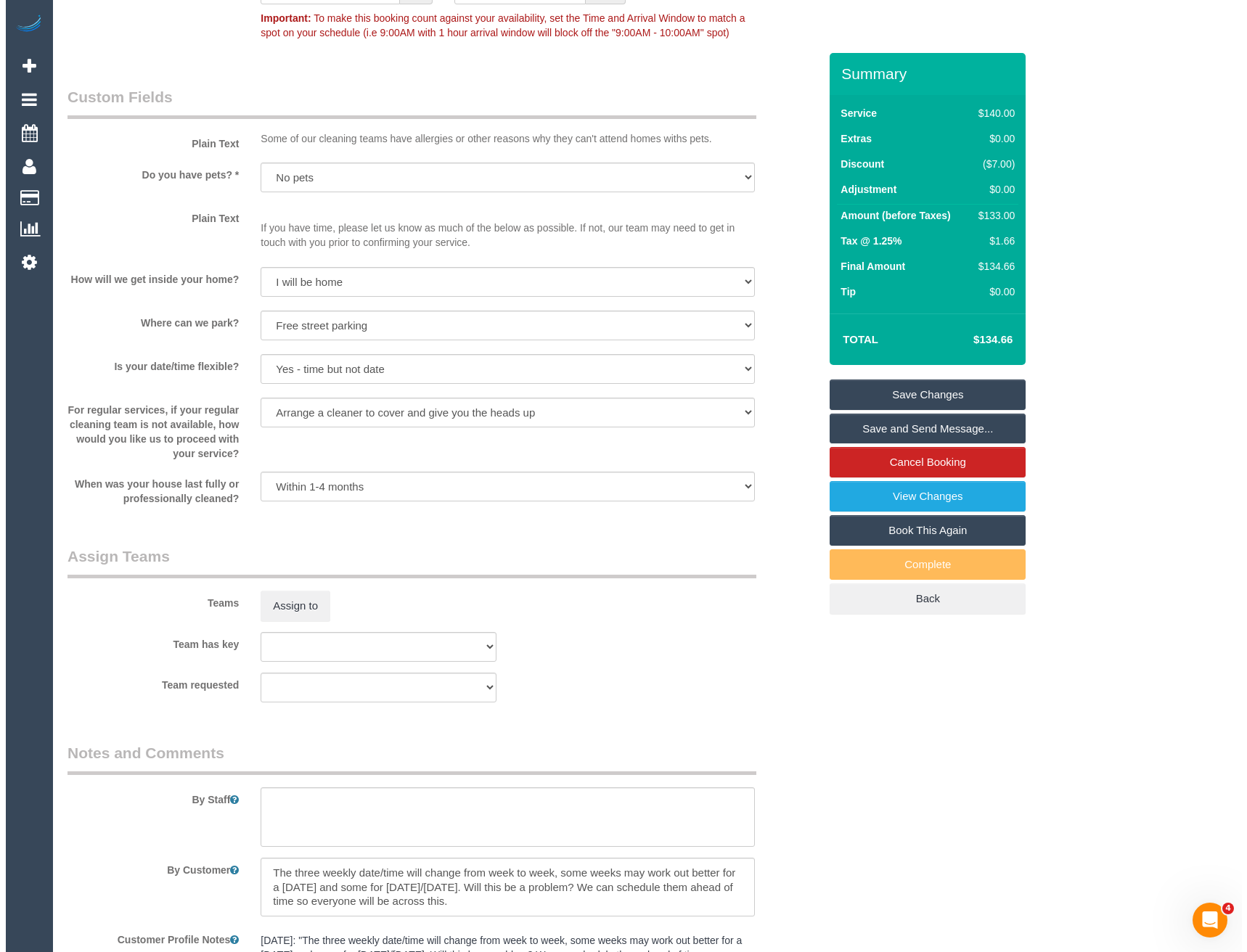
scroll to position [1815, 0]
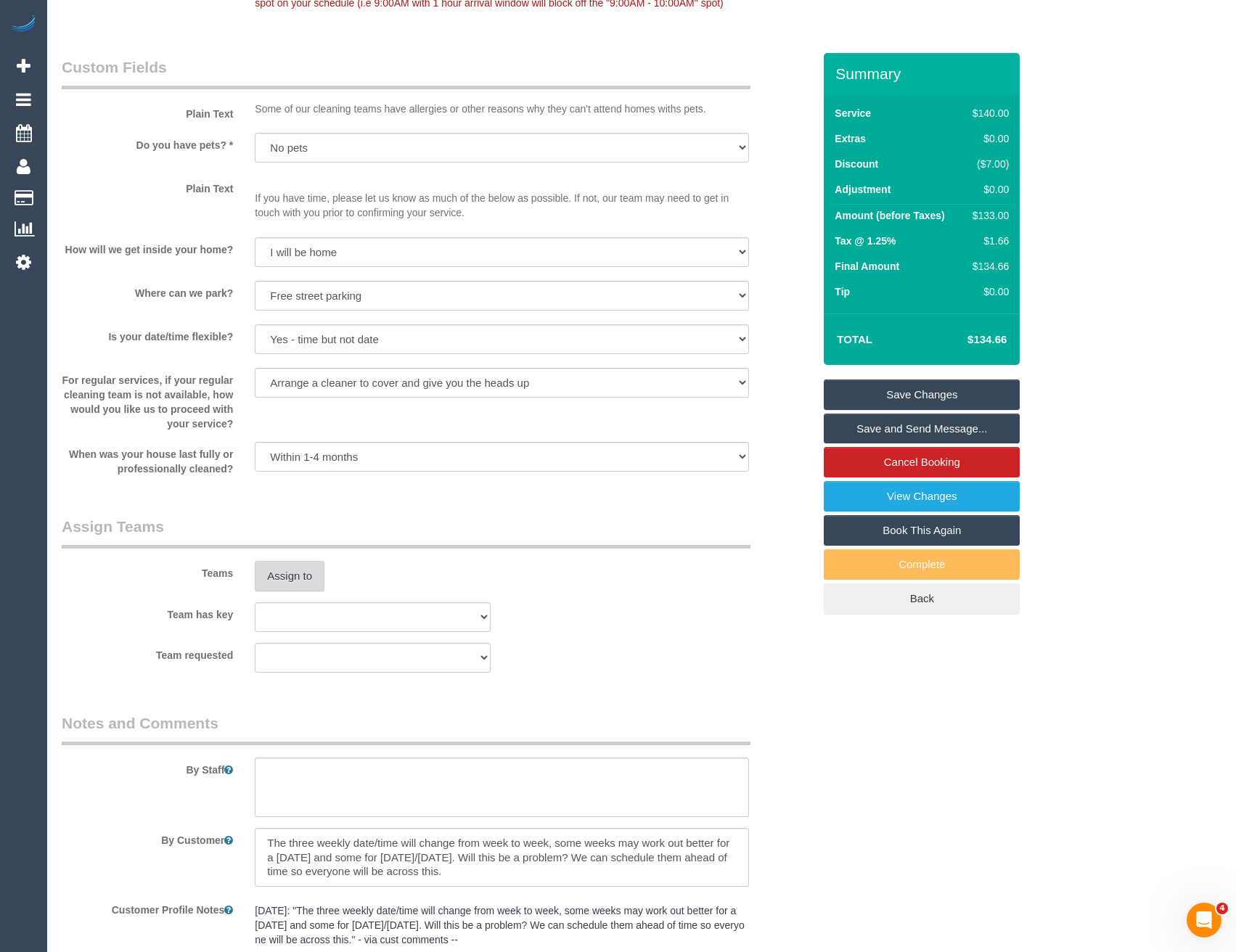
click at [294, 574] on button "Assign to" at bounding box center [289, 576] width 69 height 30
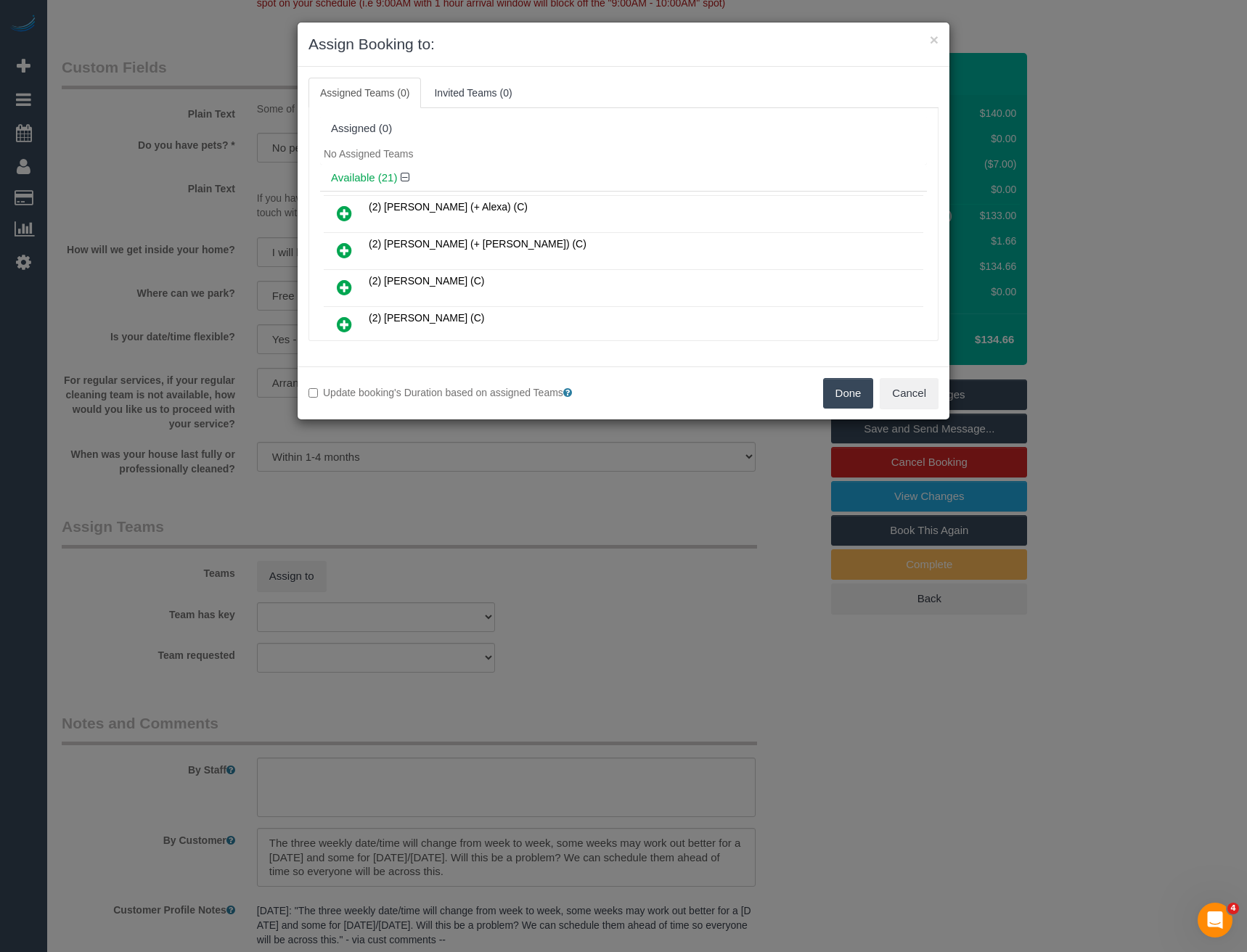
scroll to position [280, 0]
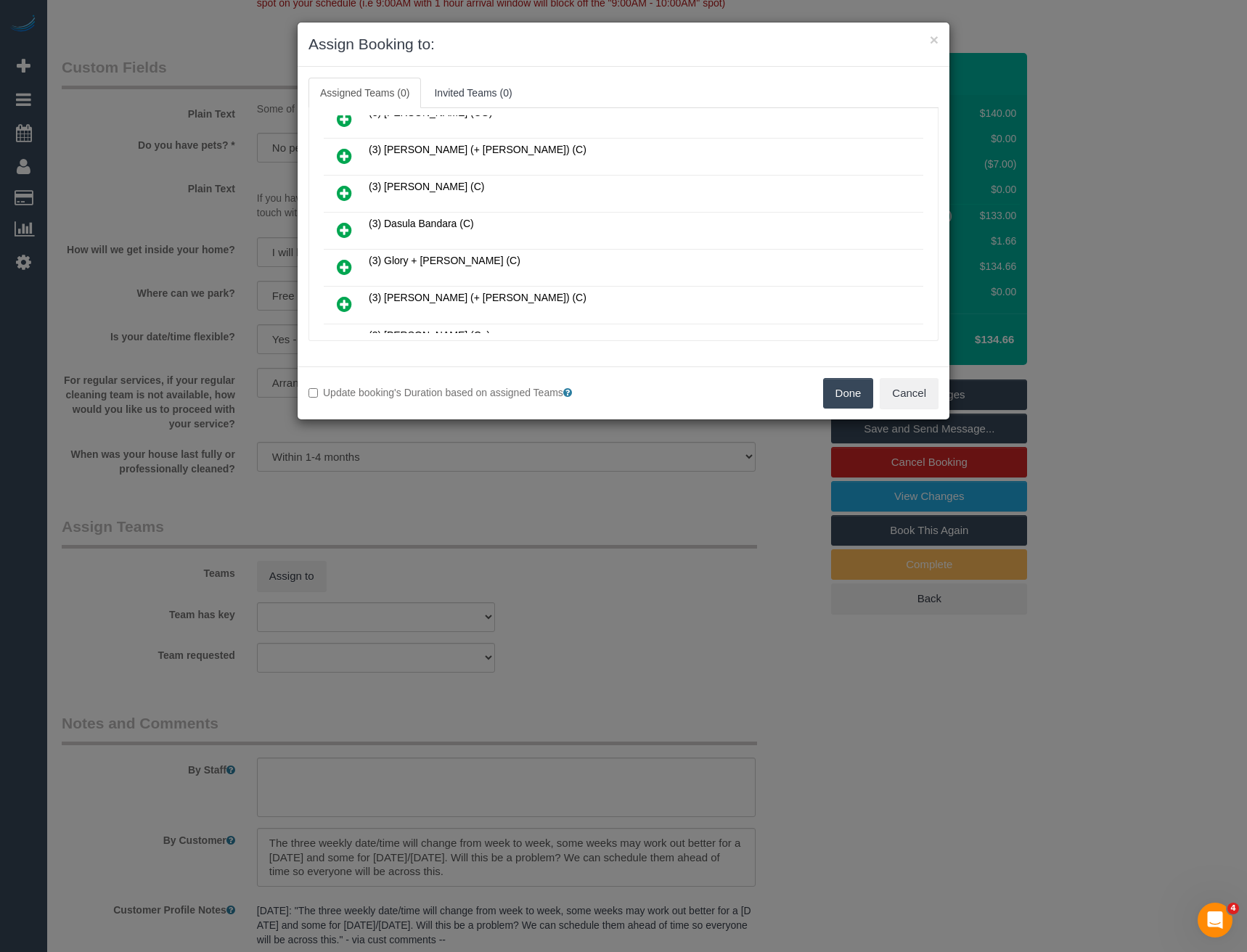
click at [349, 228] on icon at bounding box center [344, 230] width 15 height 18
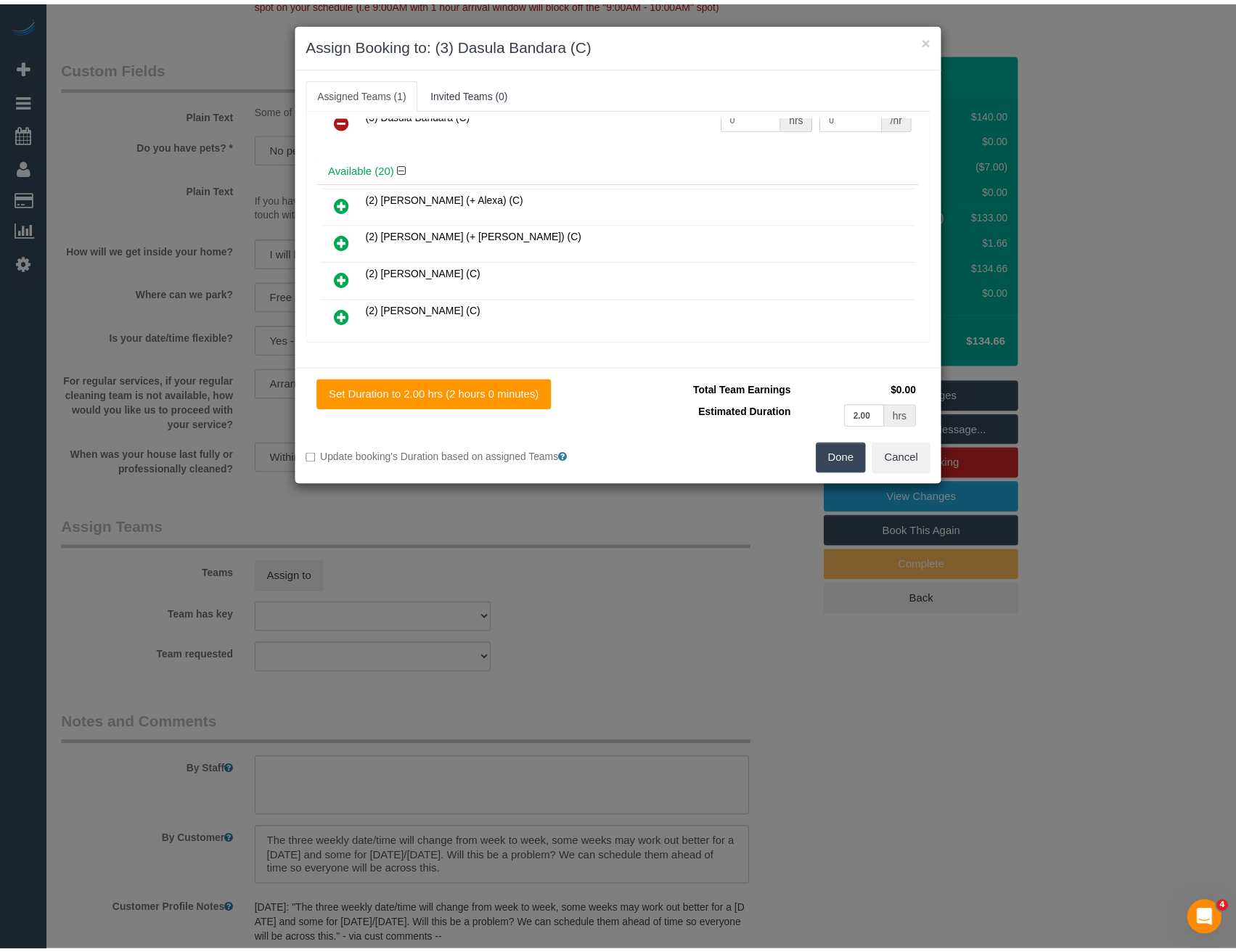
scroll to position [0, 0]
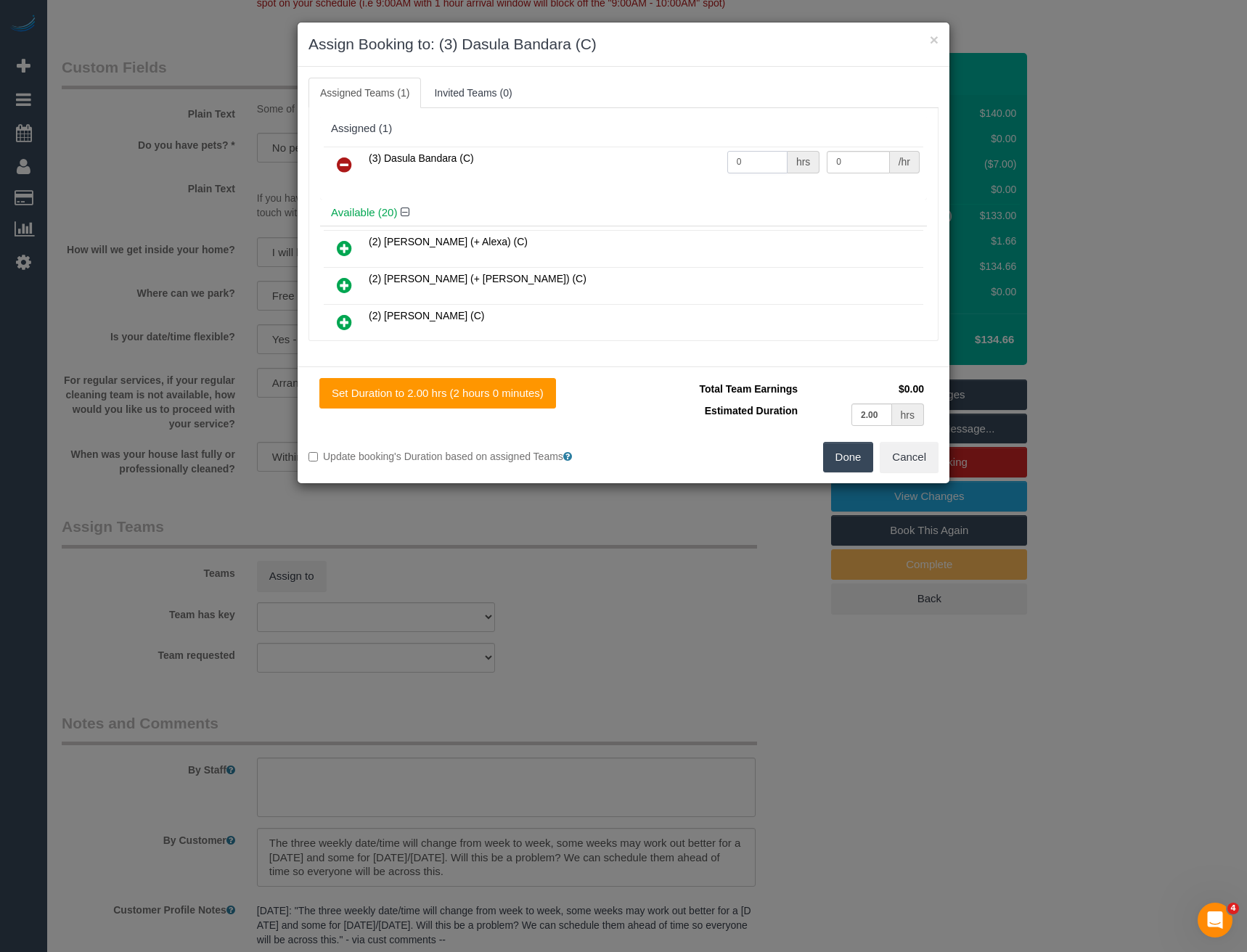
drag, startPoint x: 703, startPoint y: 167, endPoint x: 629, endPoint y: 164, distance: 74.1
click at [669, 165] on tr "(3) Dasula Bandara (C) 0 hrs 0 /hr" at bounding box center [623, 165] width 599 height 37
type input "2"
type input "35"
click at [842, 452] on button "Done" at bounding box center [848, 457] width 51 height 30
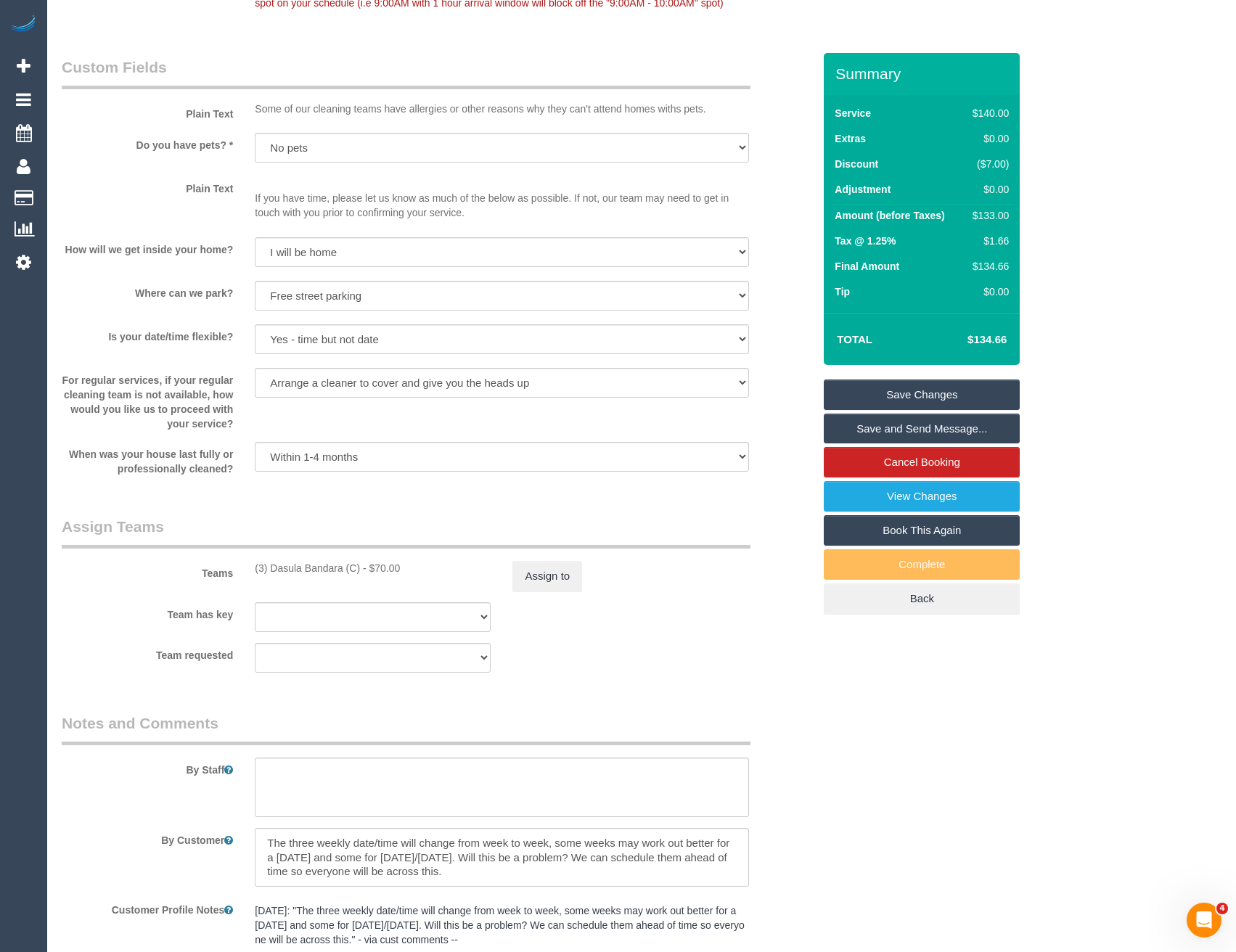
click at [910, 424] on link "Save and Send Message..." at bounding box center [922, 429] width 196 height 30
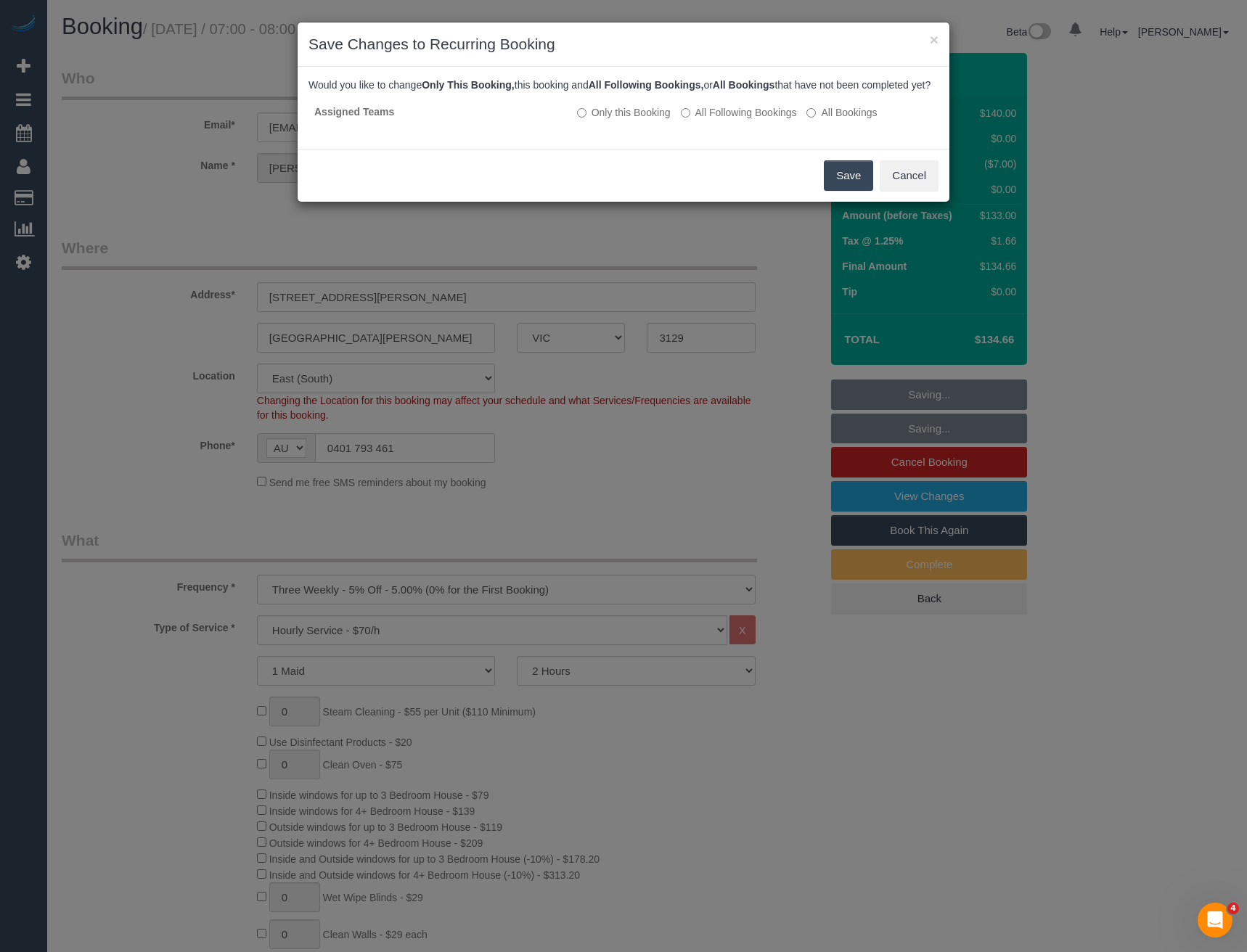
click at [834, 191] on button "Save" at bounding box center [848, 176] width 49 height 30
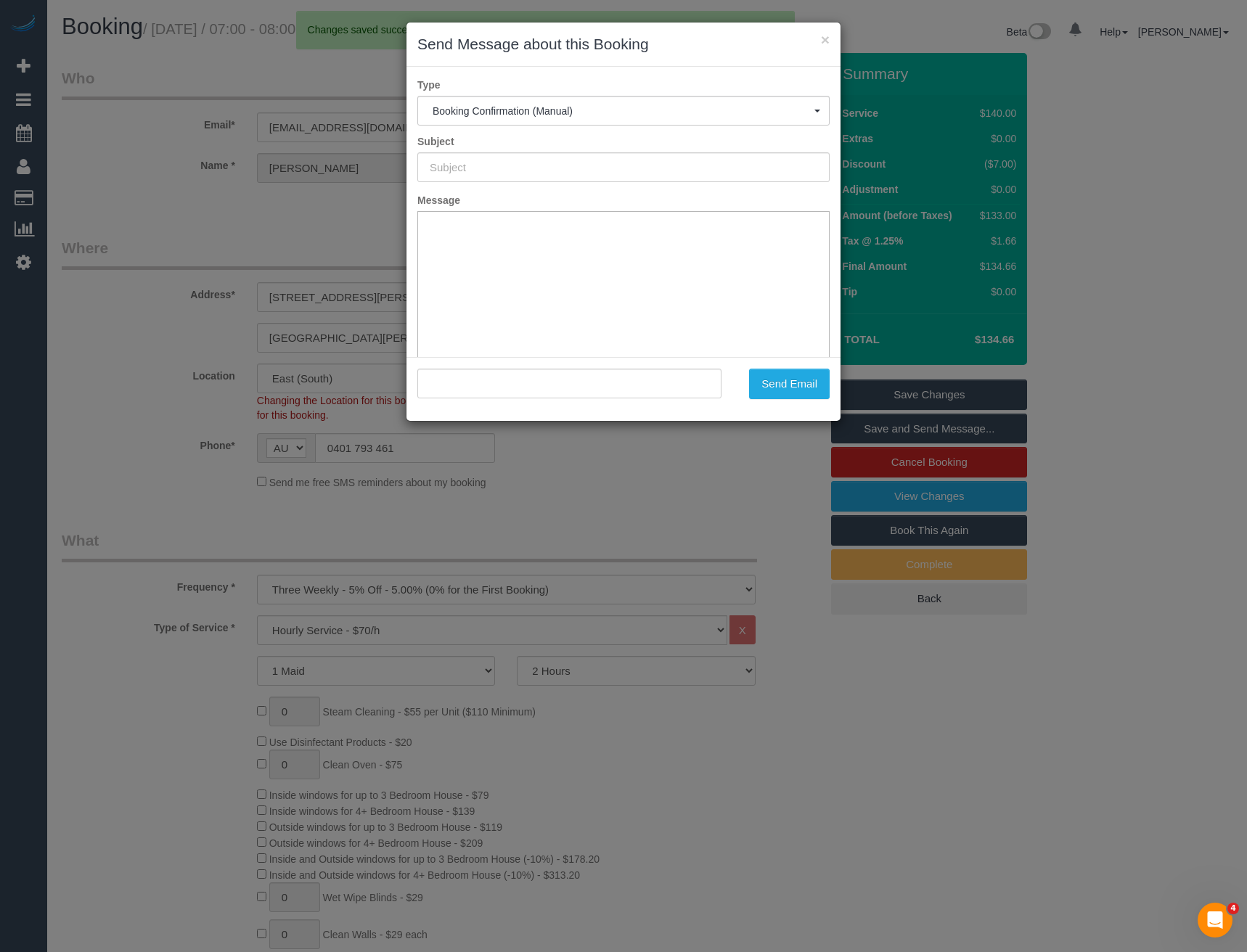
type input "Booking Confirmed"
type input ""Lara Foley" <lara.m_26@hotmail.com>"
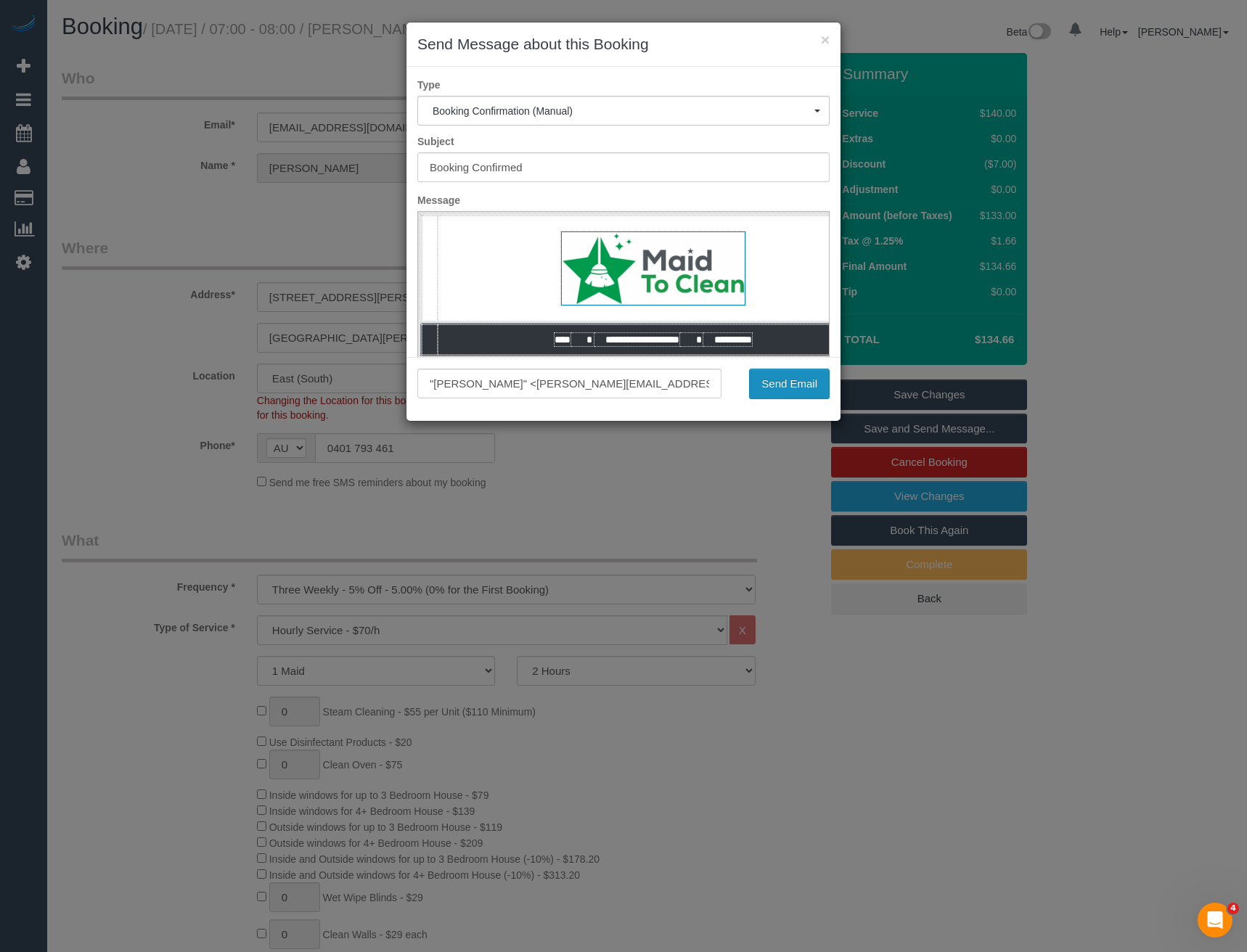
click at [761, 377] on button "Send Email" at bounding box center [789, 384] width 81 height 30
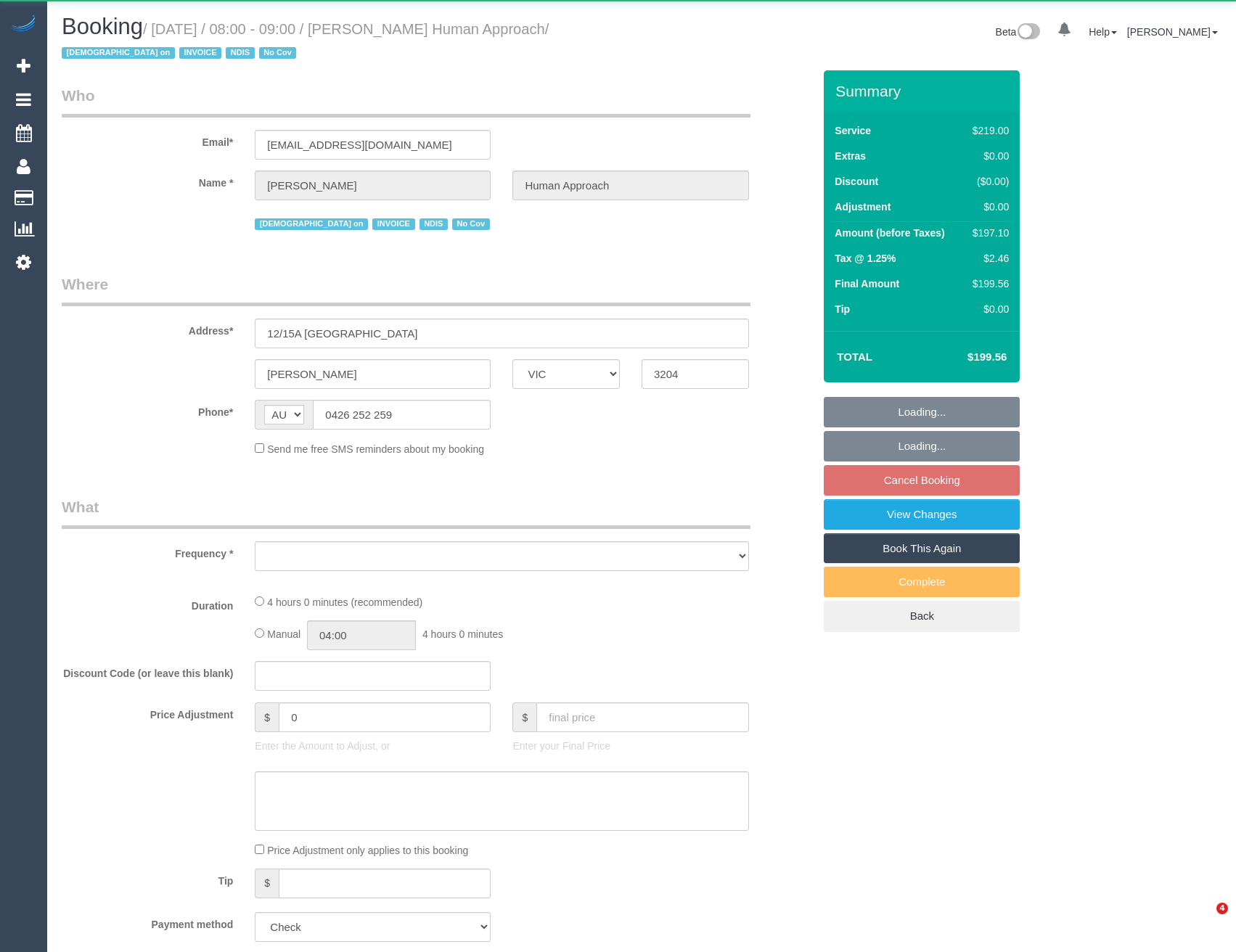
select select "VIC"
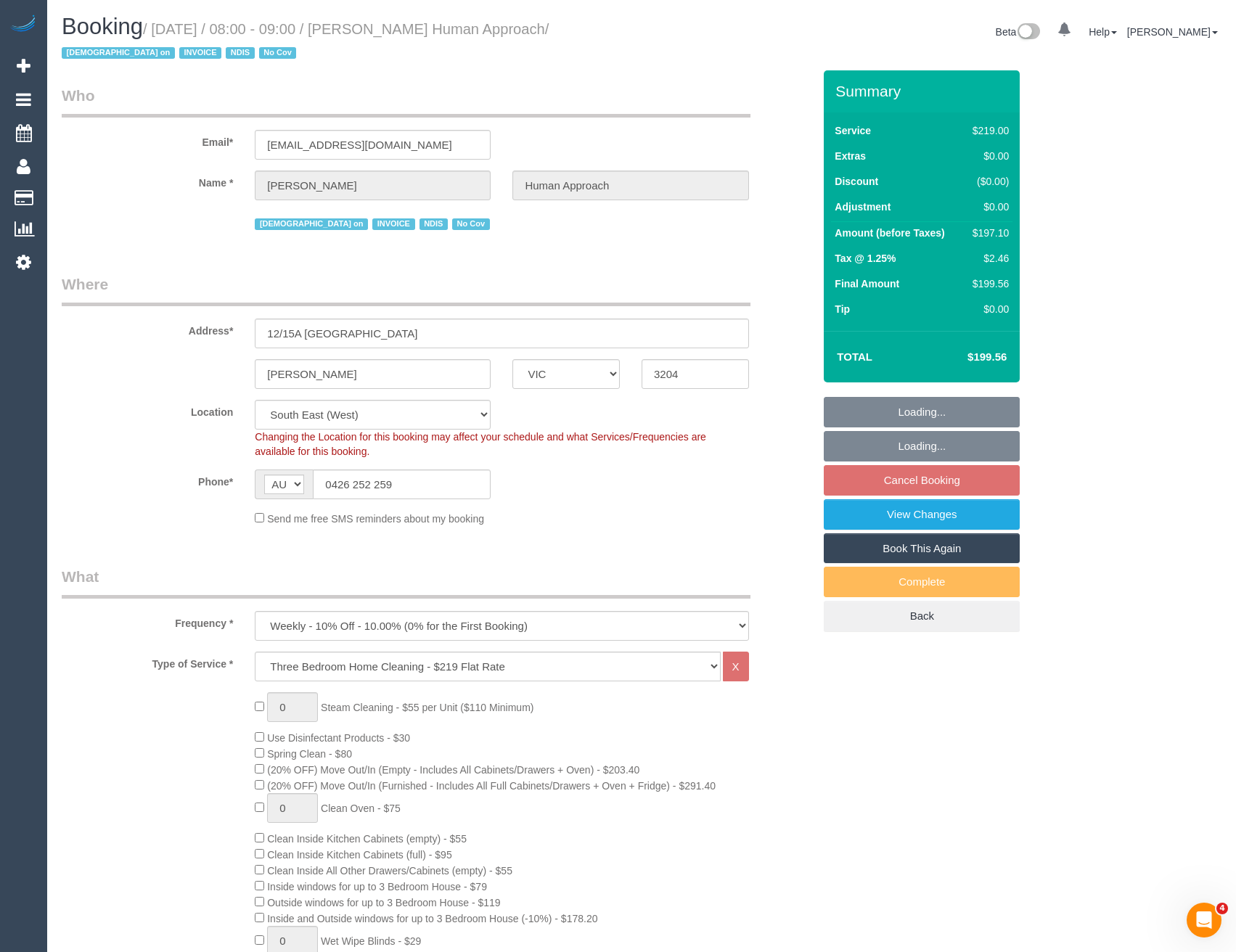
select select "object:1196"
select select "number:27"
select select "number:14"
select select "number:18"
select select "number:36"
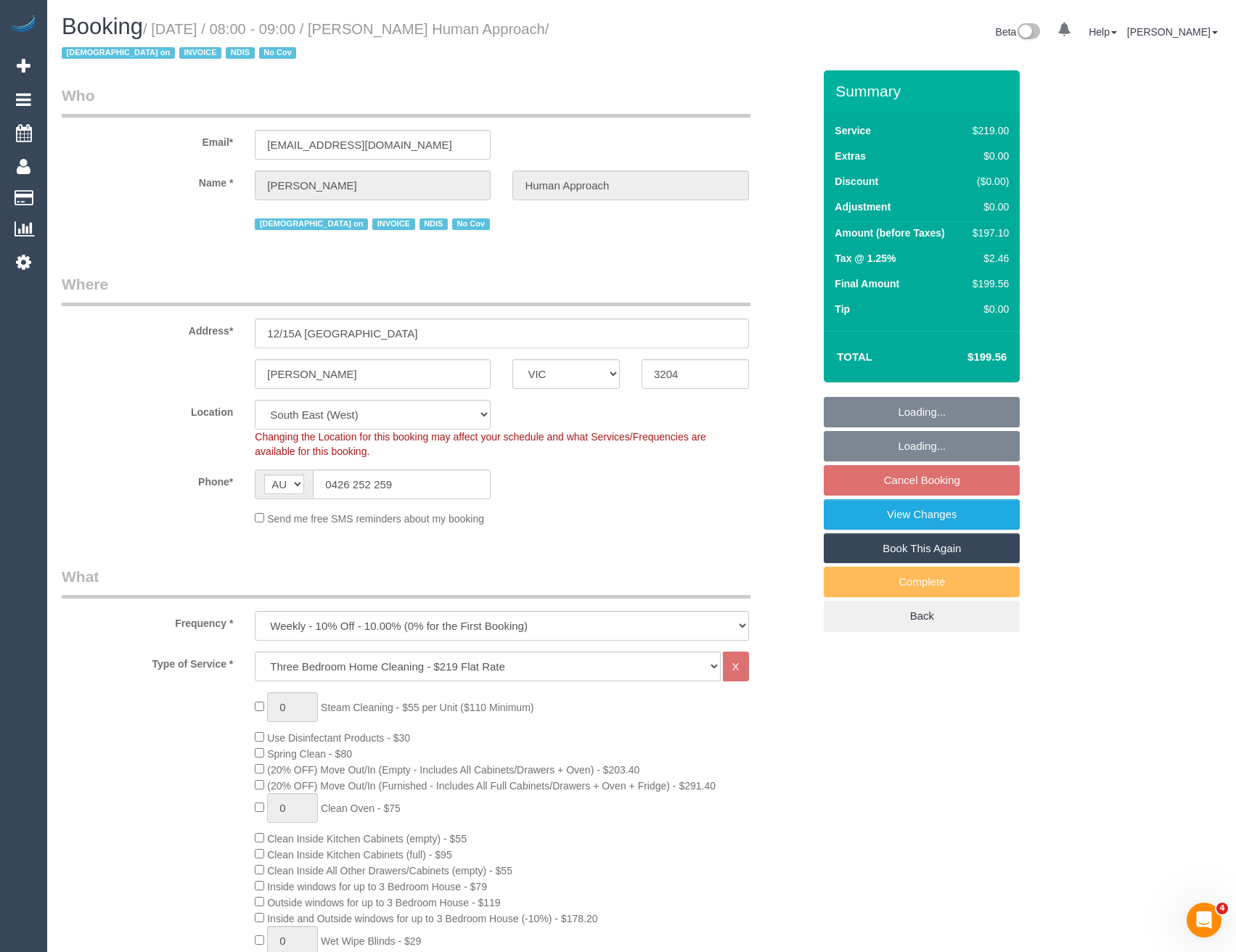
select select "number:35"
select select "number:13"
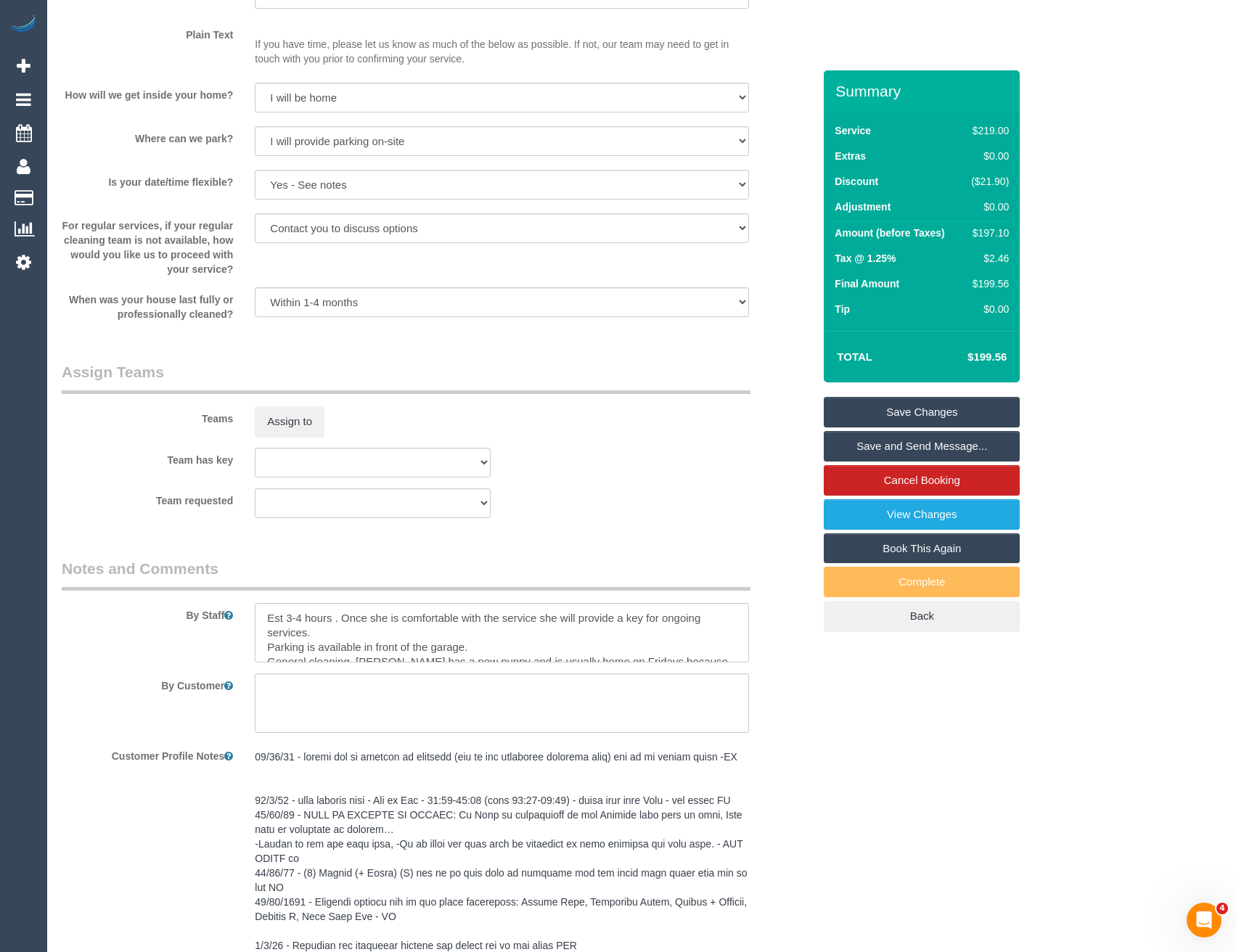
scroll to position [2105, 0]
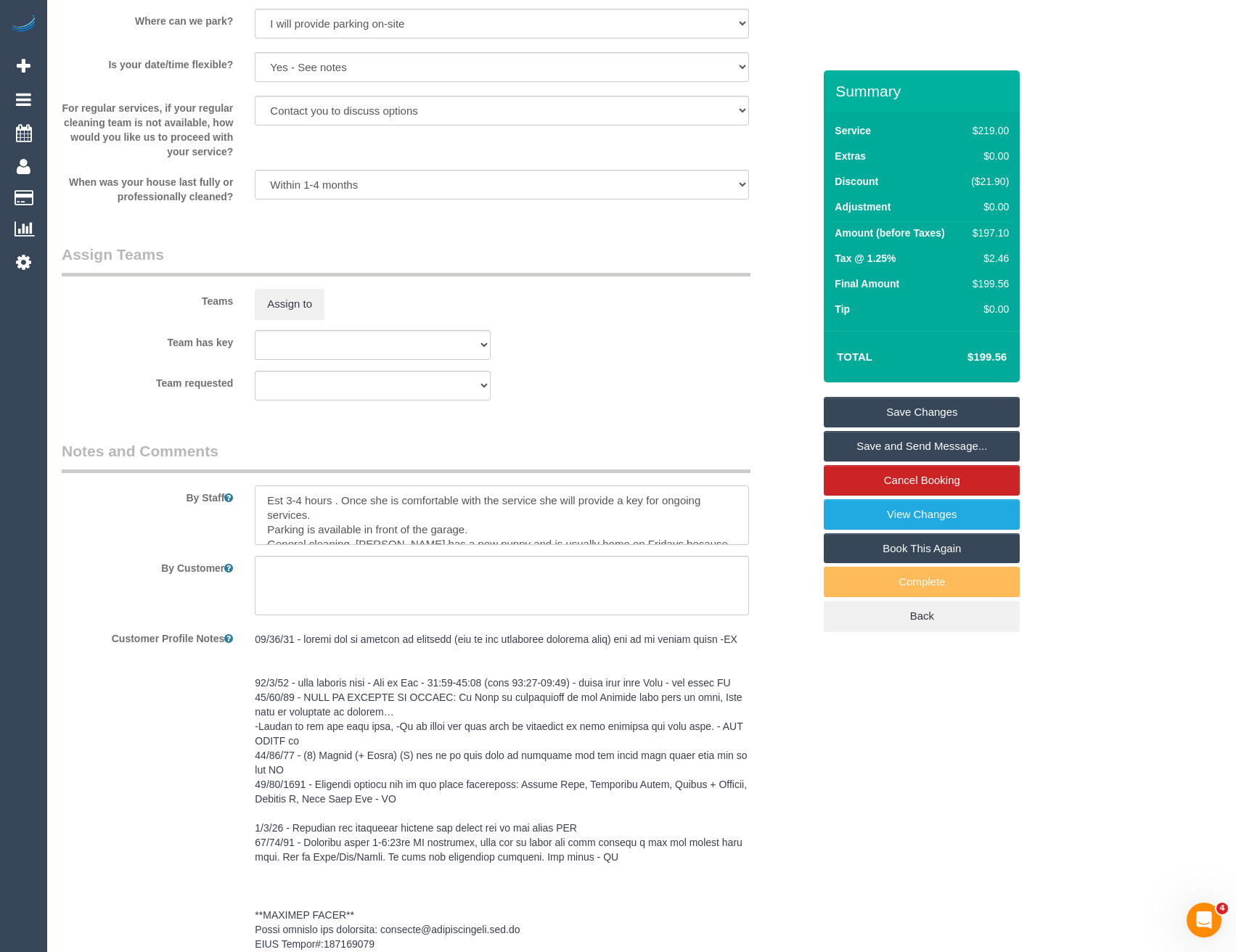
click at [301, 498] on textarea at bounding box center [501, 515] width 493 height 60
click at [262, 495] on textarea at bounding box center [501, 515] width 493 height 60
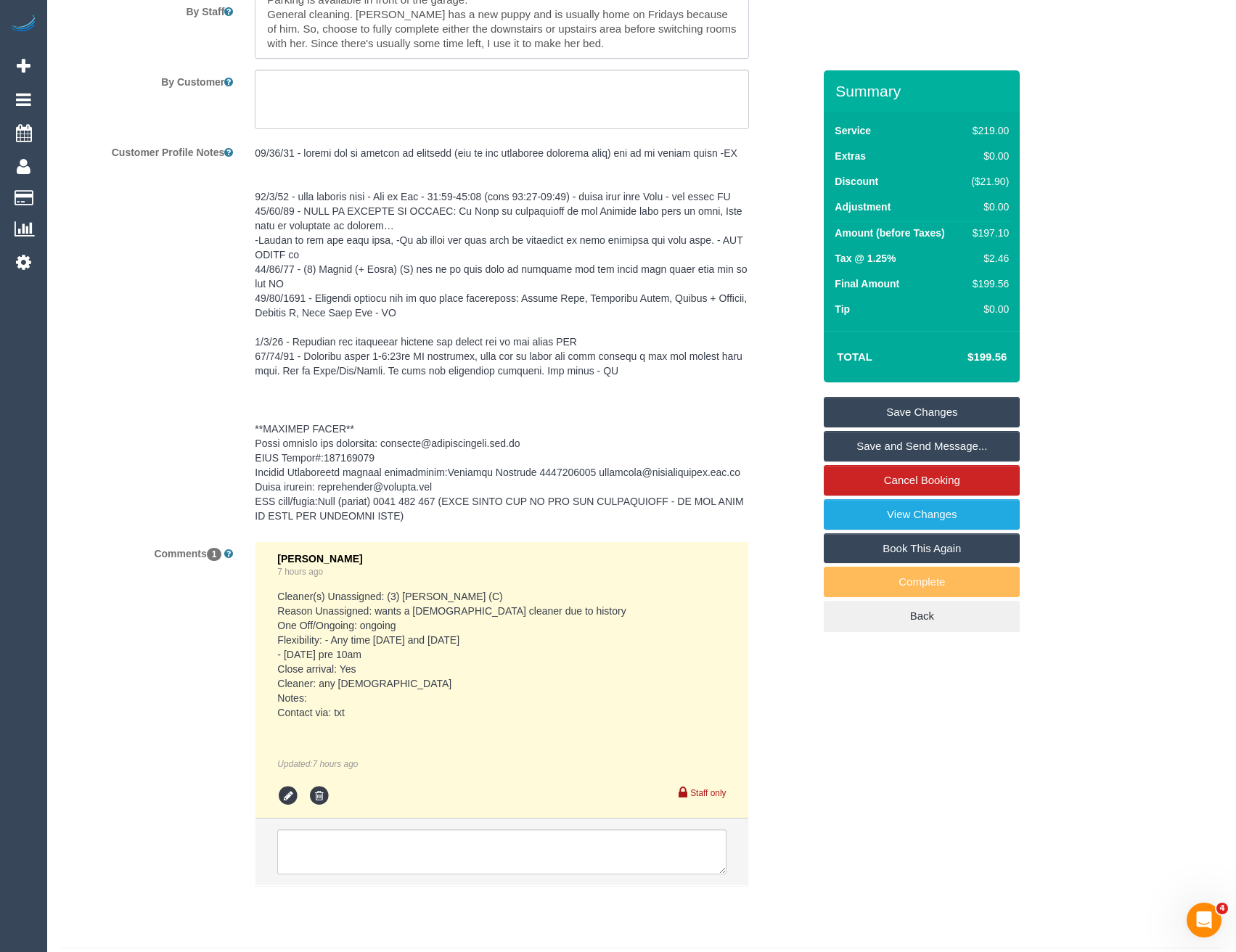
scroll to position [2630, 0]
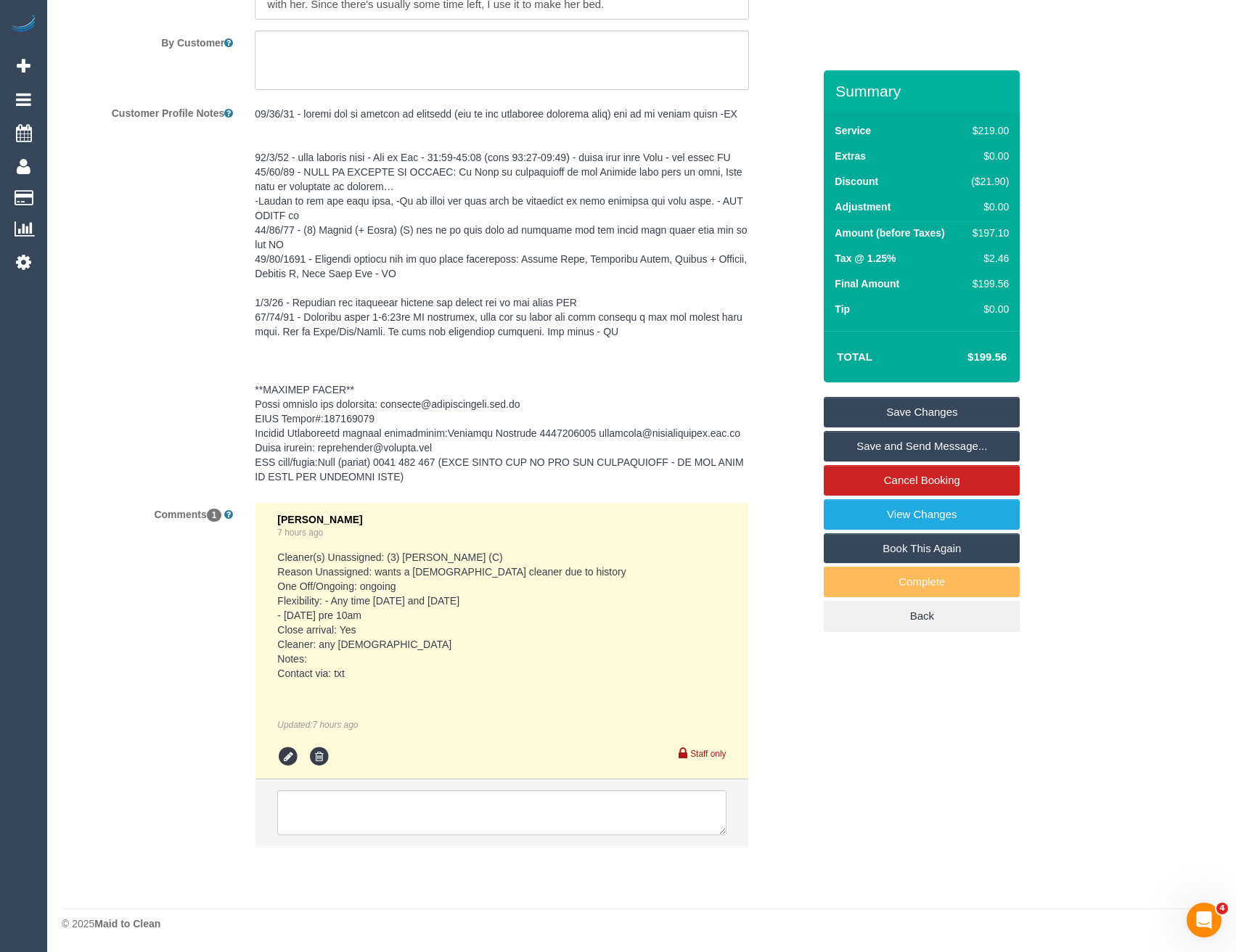
type textarea "*cover* Est 3-3.5 hours . Once she is comfortable with the service she will pro…"
click at [393, 818] on textarea at bounding box center [501, 812] width 448 height 45
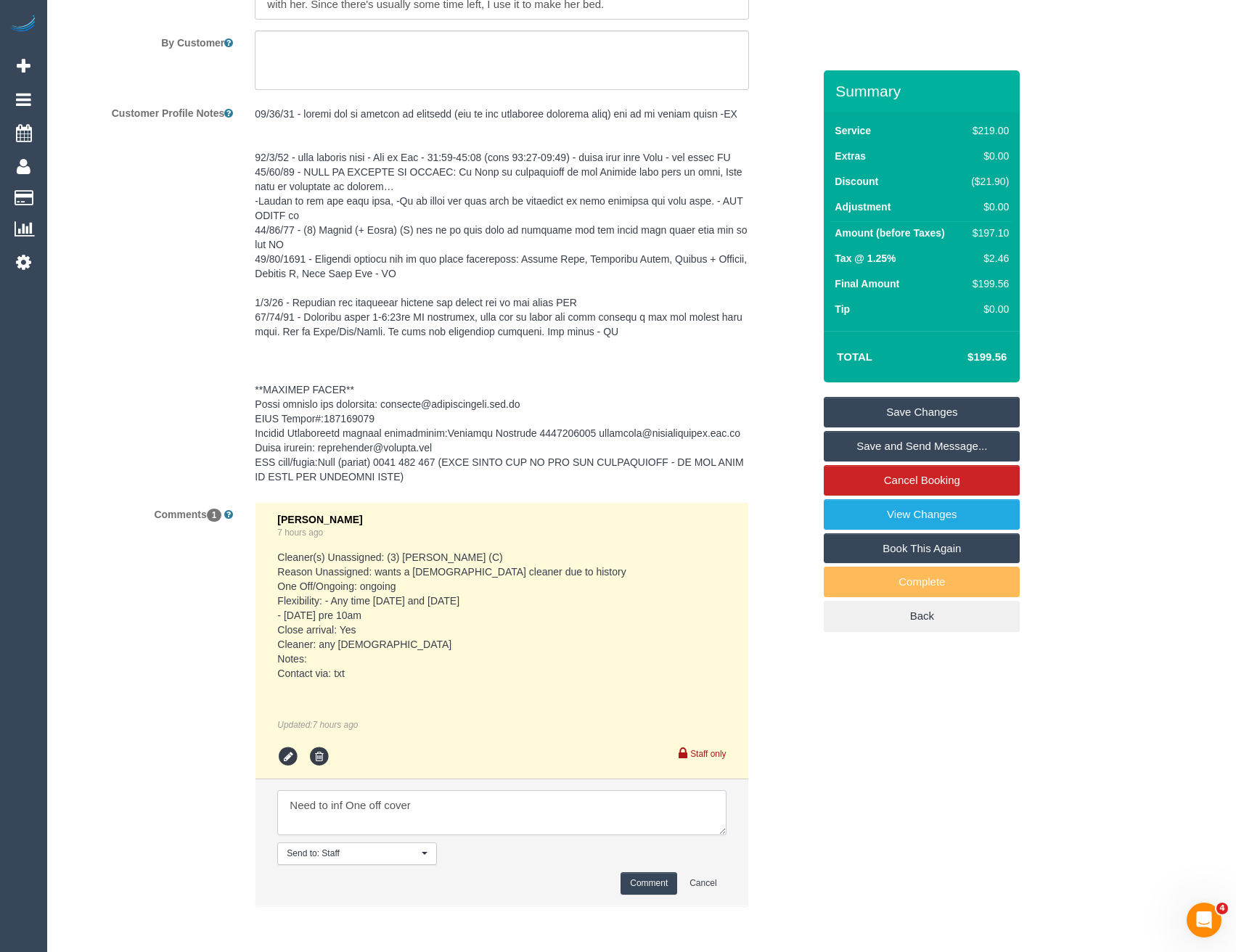
type textarea "Need to inf One off cover"
click at [637, 881] on button "Comment" at bounding box center [649, 883] width 57 height 22
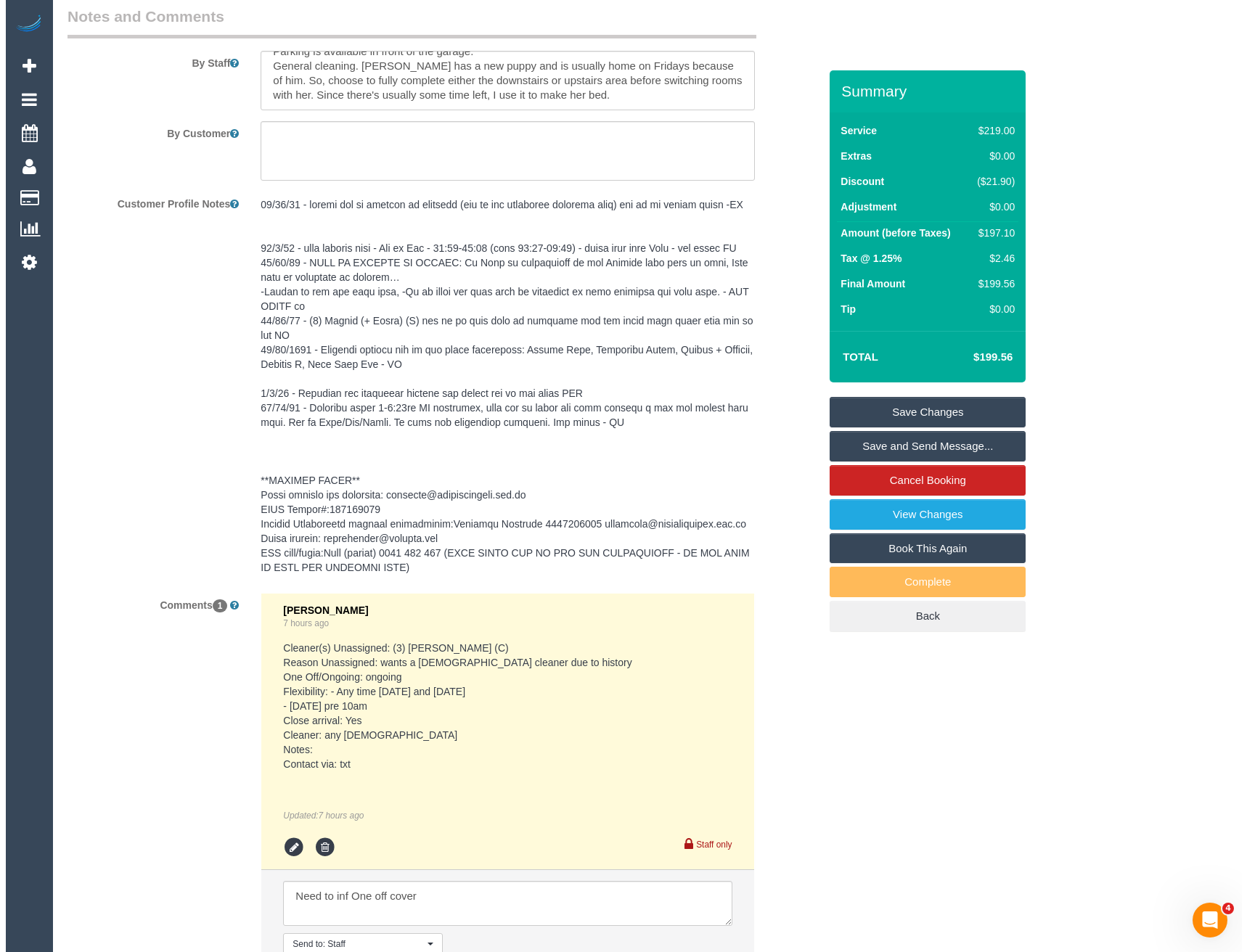
scroll to position [2267, 0]
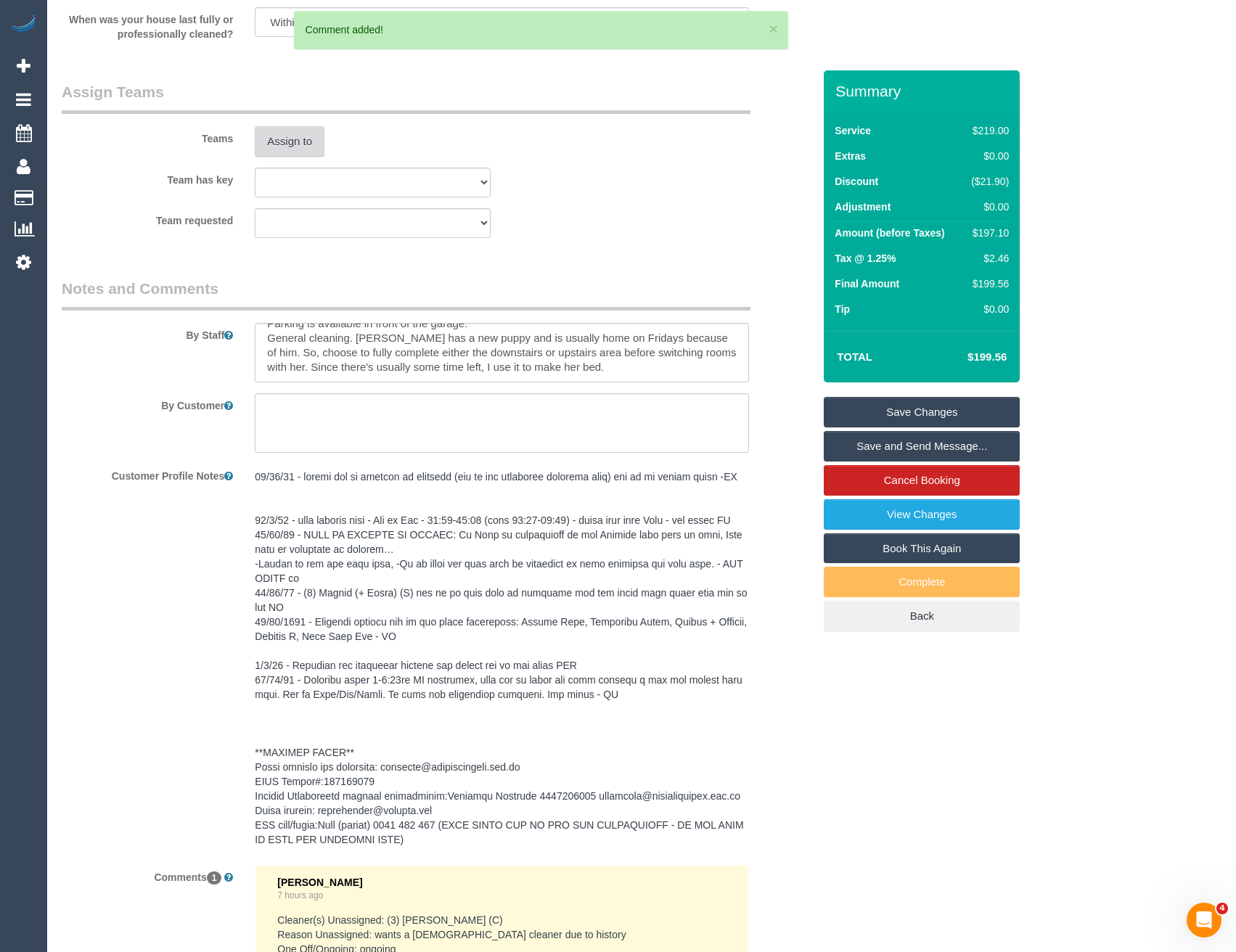
click at [306, 142] on button "Assign to" at bounding box center [289, 141] width 69 height 30
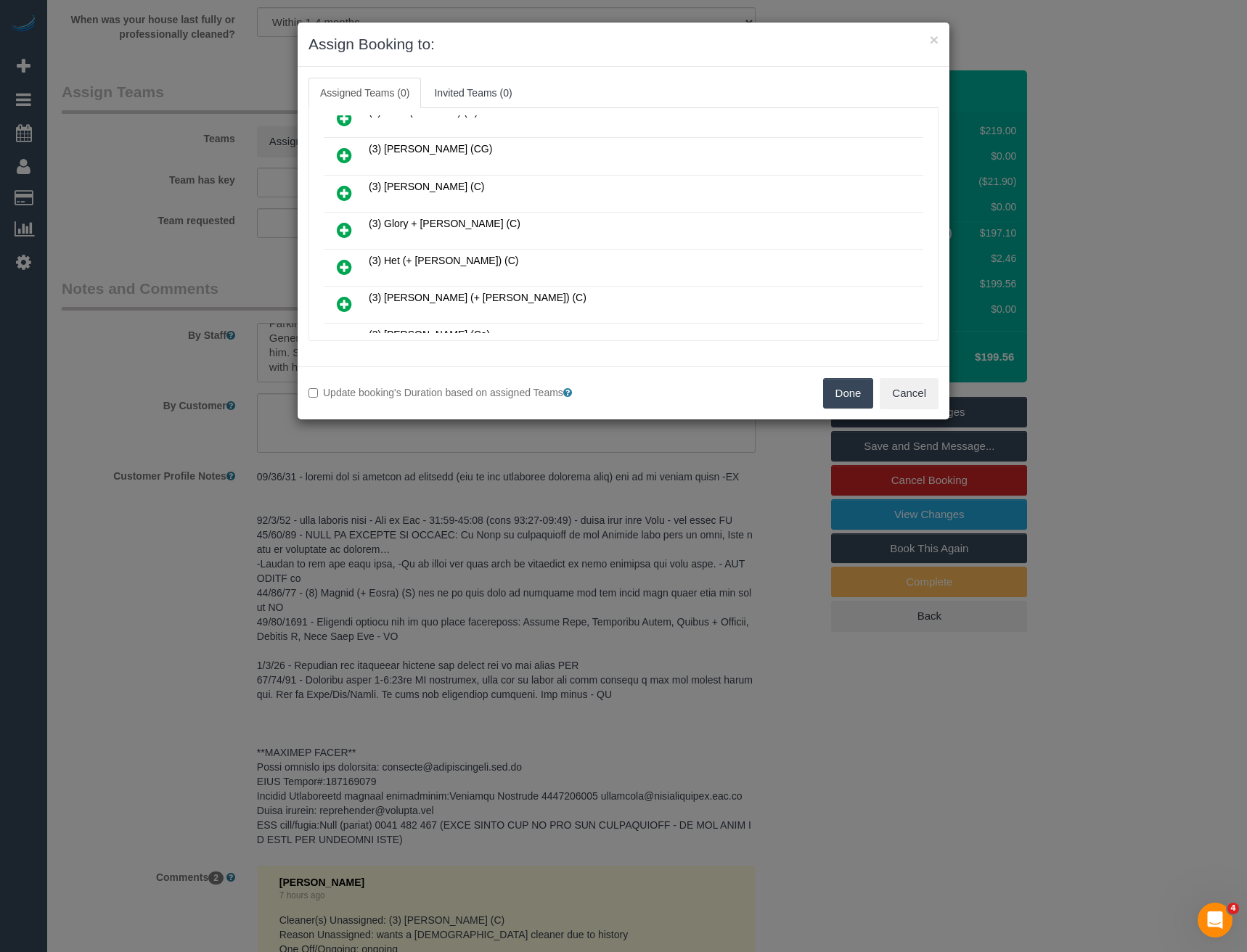
scroll to position [508, 0]
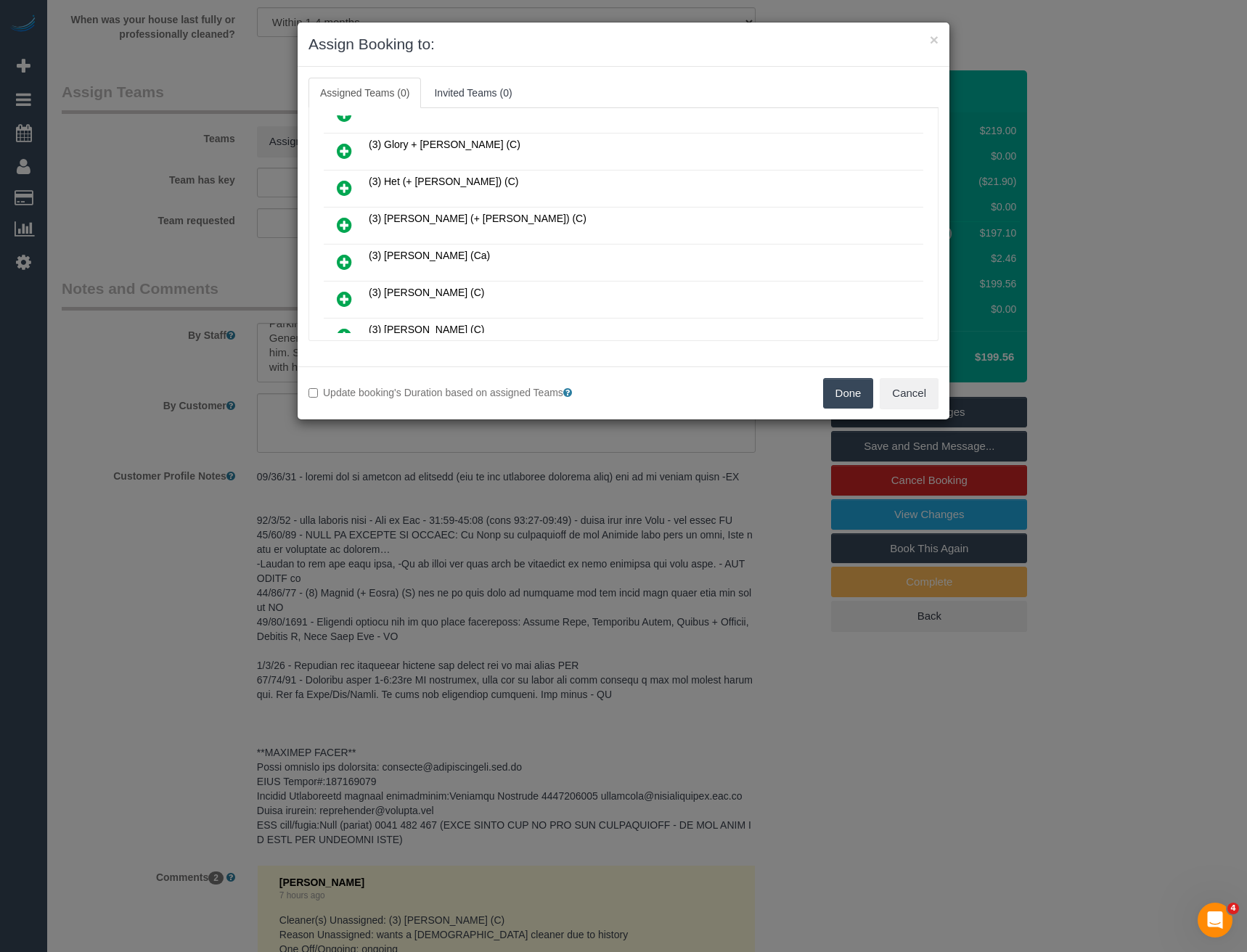
drag, startPoint x: 341, startPoint y: 151, endPoint x: 351, endPoint y: 156, distance: 11.2
click at [341, 151] on icon at bounding box center [344, 151] width 15 height 18
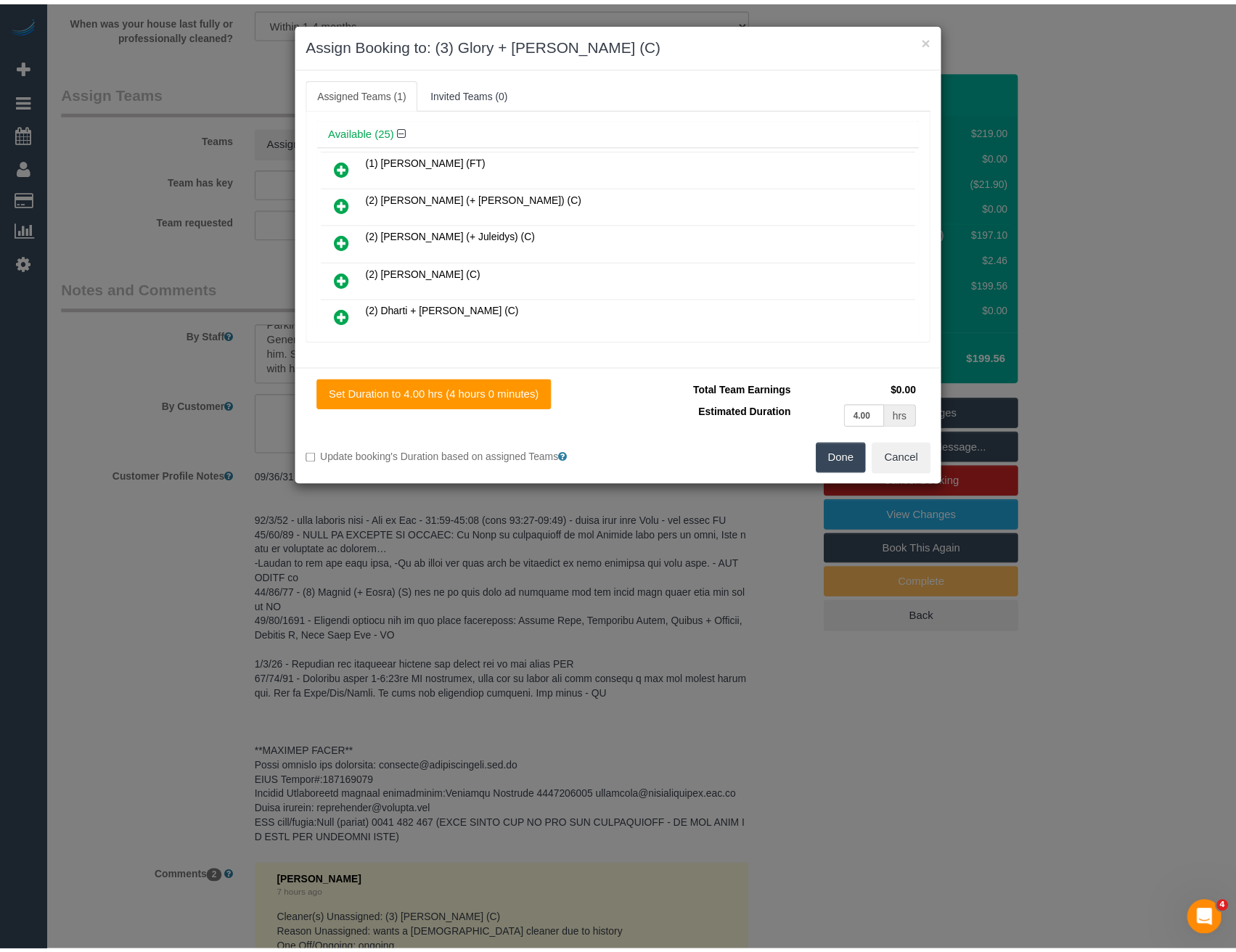
scroll to position [0, 0]
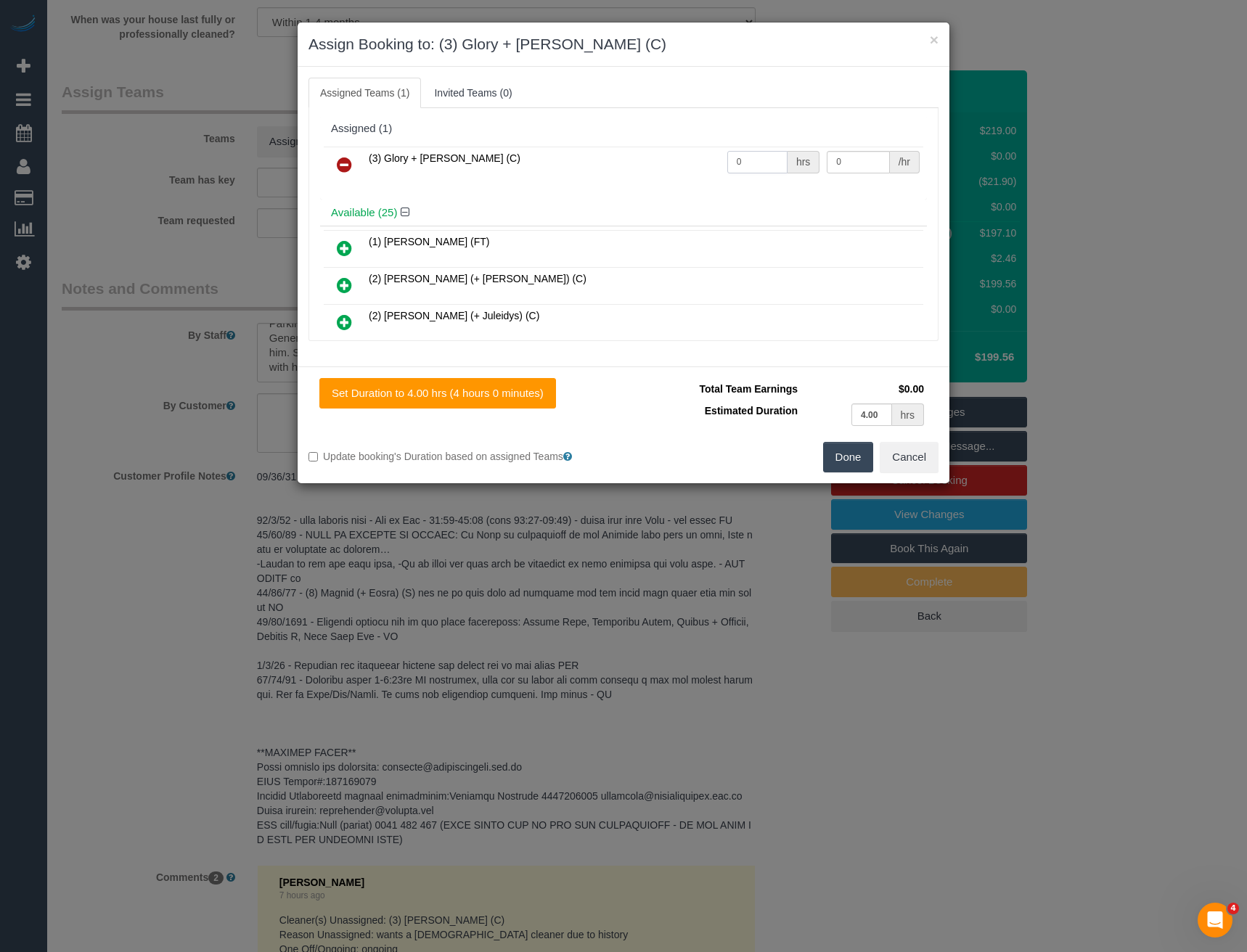
drag, startPoint x: 759, startPoint y: 164, endPoint x: 602, endPoint y: 169, distance: 157.1
click at [618, 172] on tr "(3) Glory + Mary (C) 0 hrs 0 /hr" at bounding box center [623, 165] width 599 height 37
type input "1"
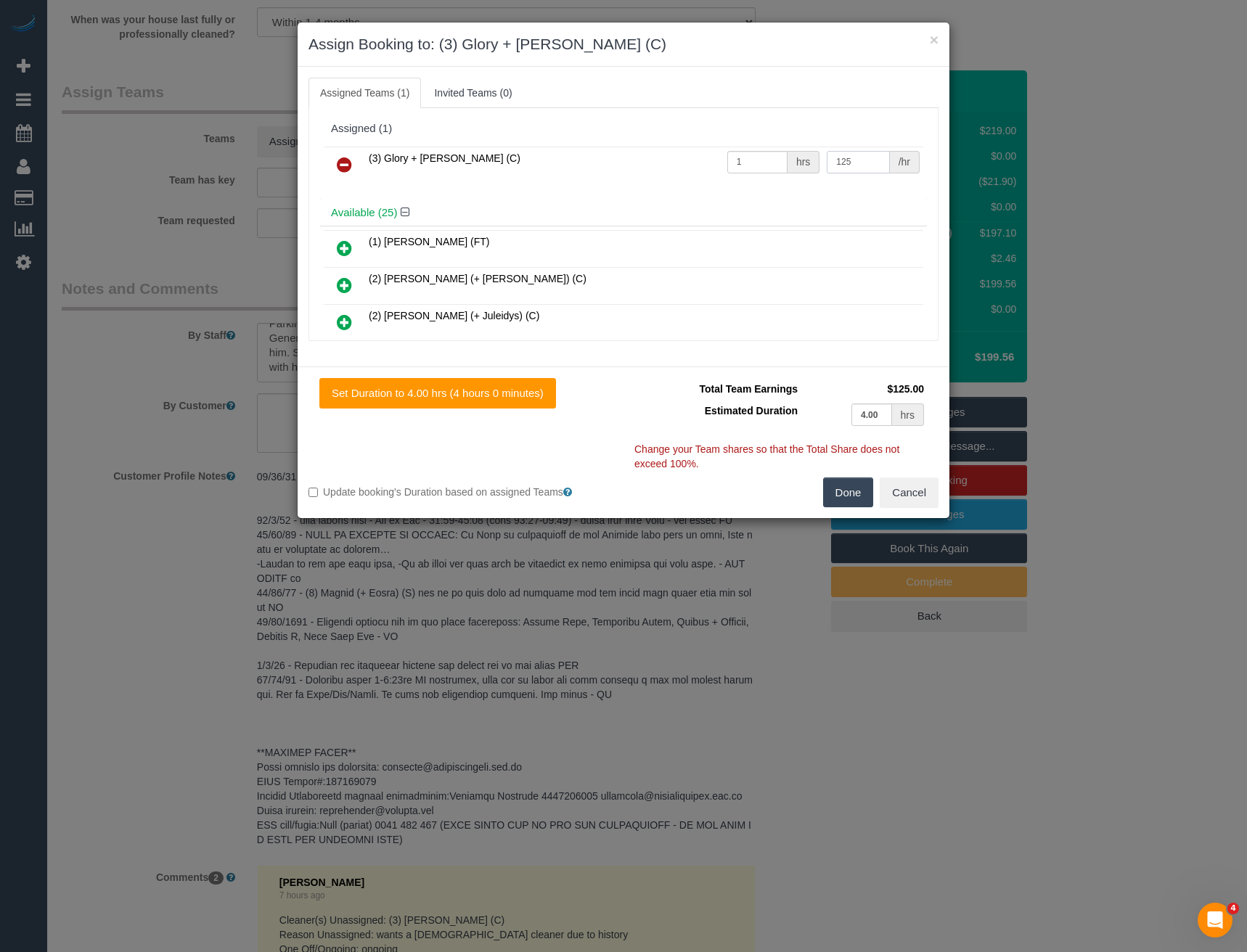
type input "125"
click at [837, 504] on button "Done" at bounding box center [848, 492] width 51 height 30
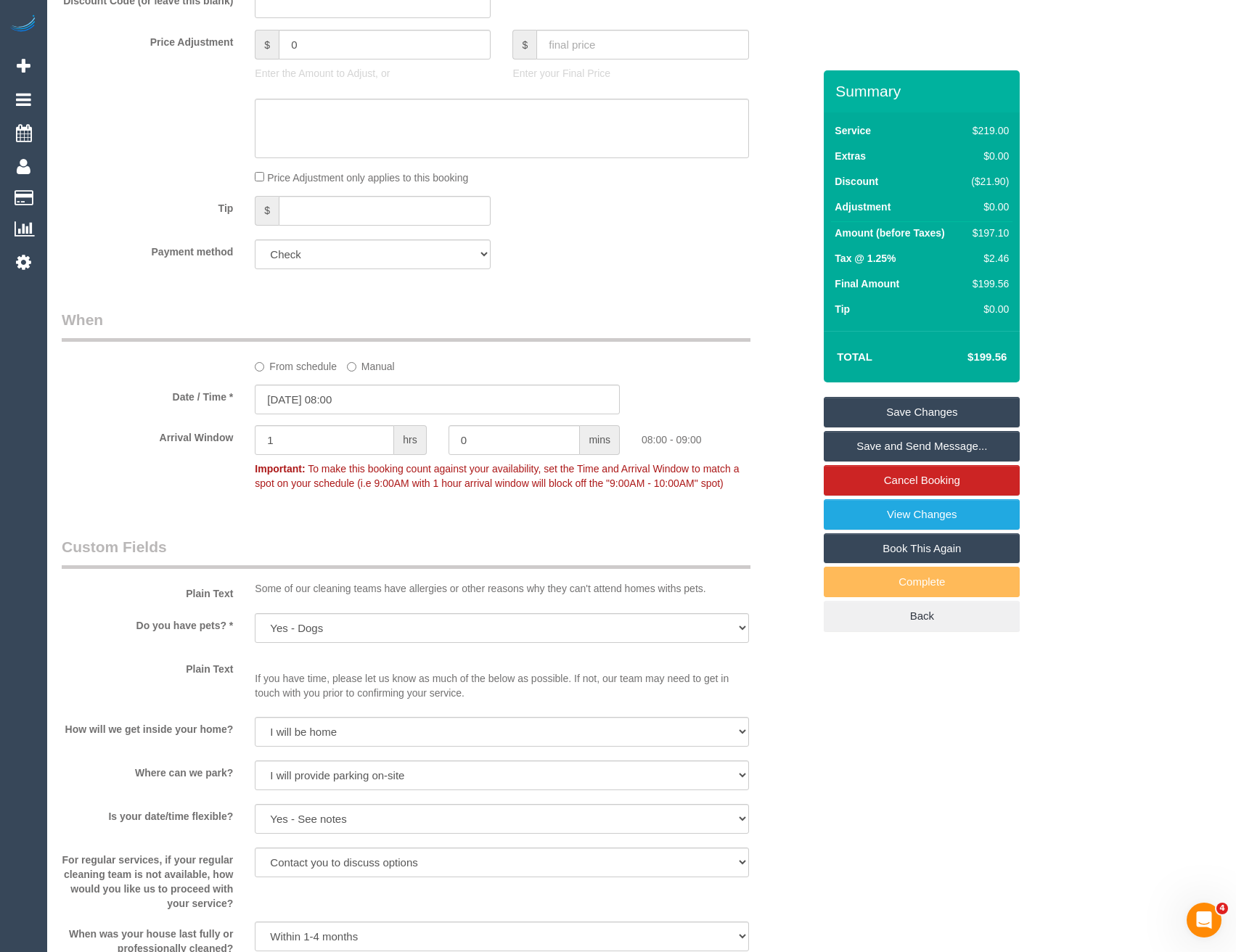
scroll to position [997, 0]
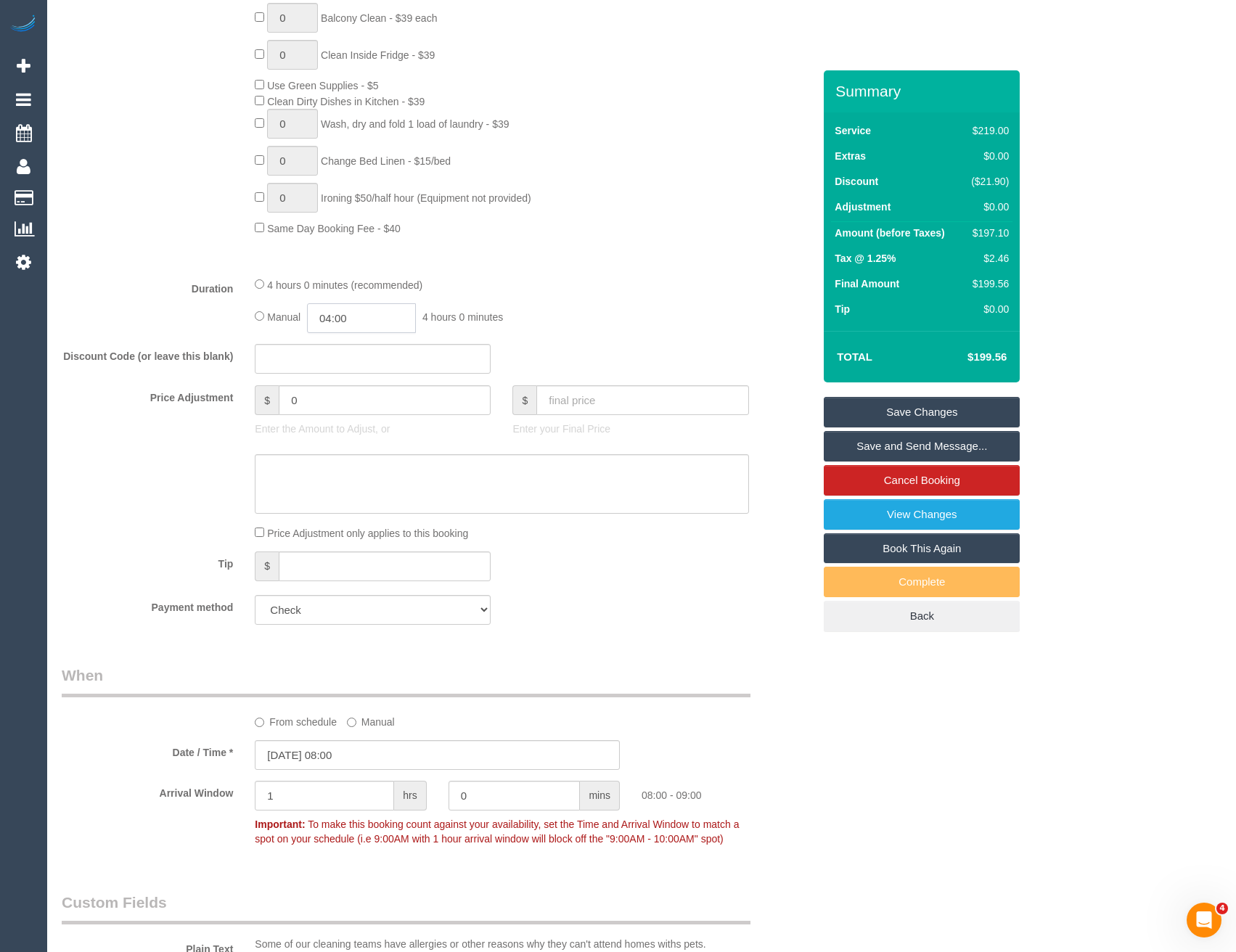
click at [392, 320] on input "04:00" at bounding box center [361, 318] width 109 height 30
click at [379, 338] on fieldset "What Frequency * One Time Cleaning Weekly - 10% Off - 10.00% (0% for the First …" at bounding box center [436, 102] width 751 height 1067
click at [357, 309] on input "04:00" at bounding box center [361, 318] width 109 height 30
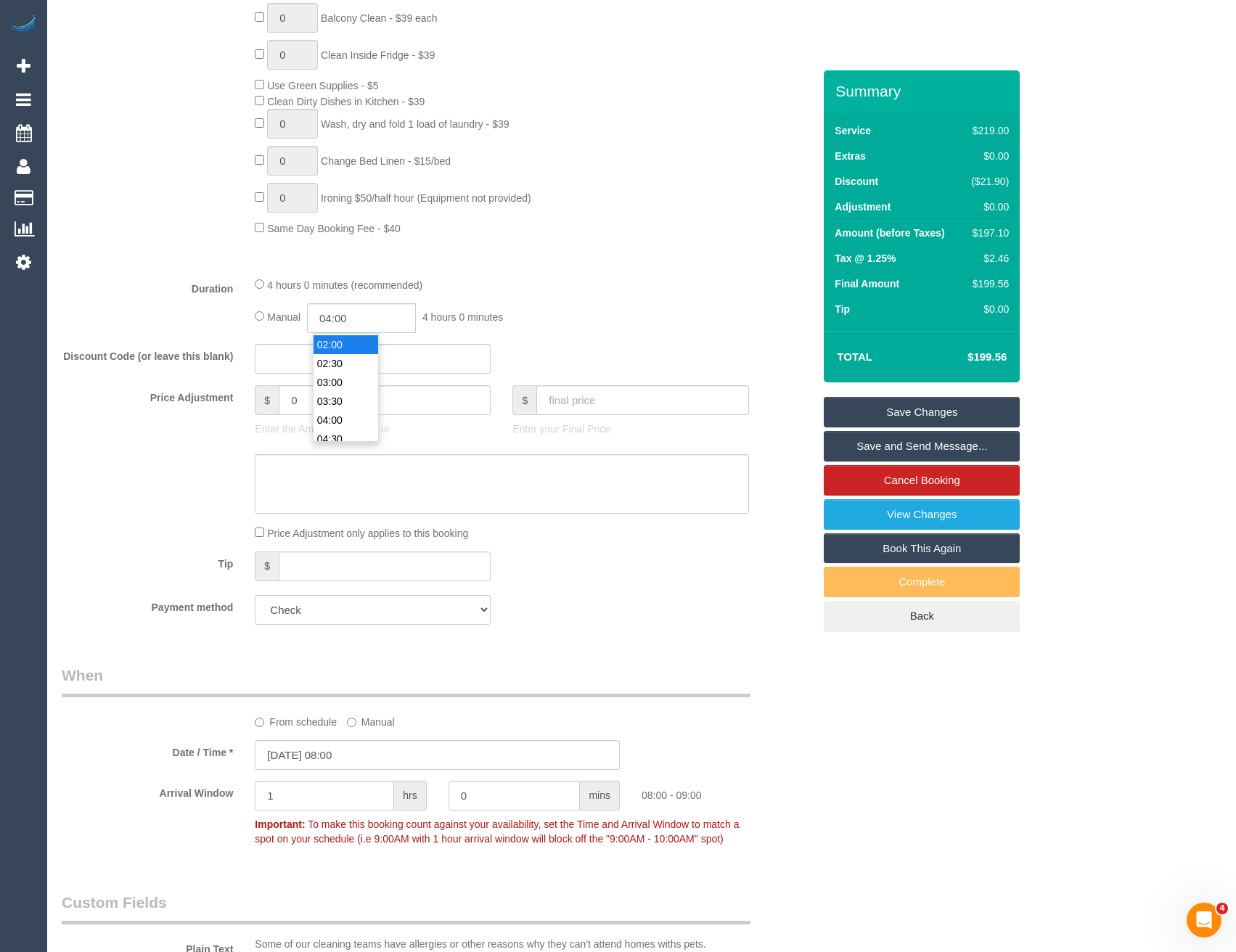
type input "02:00"
click at [349, 349] on li "02:00" at bounding box center [346, 345] width 65 height 19
click at [614, 298] on div "4 hours 0 minutes (recommended) Manual 02:00 2 hours 0 minutes" at bounding box center [502, 305] width 515 height 57
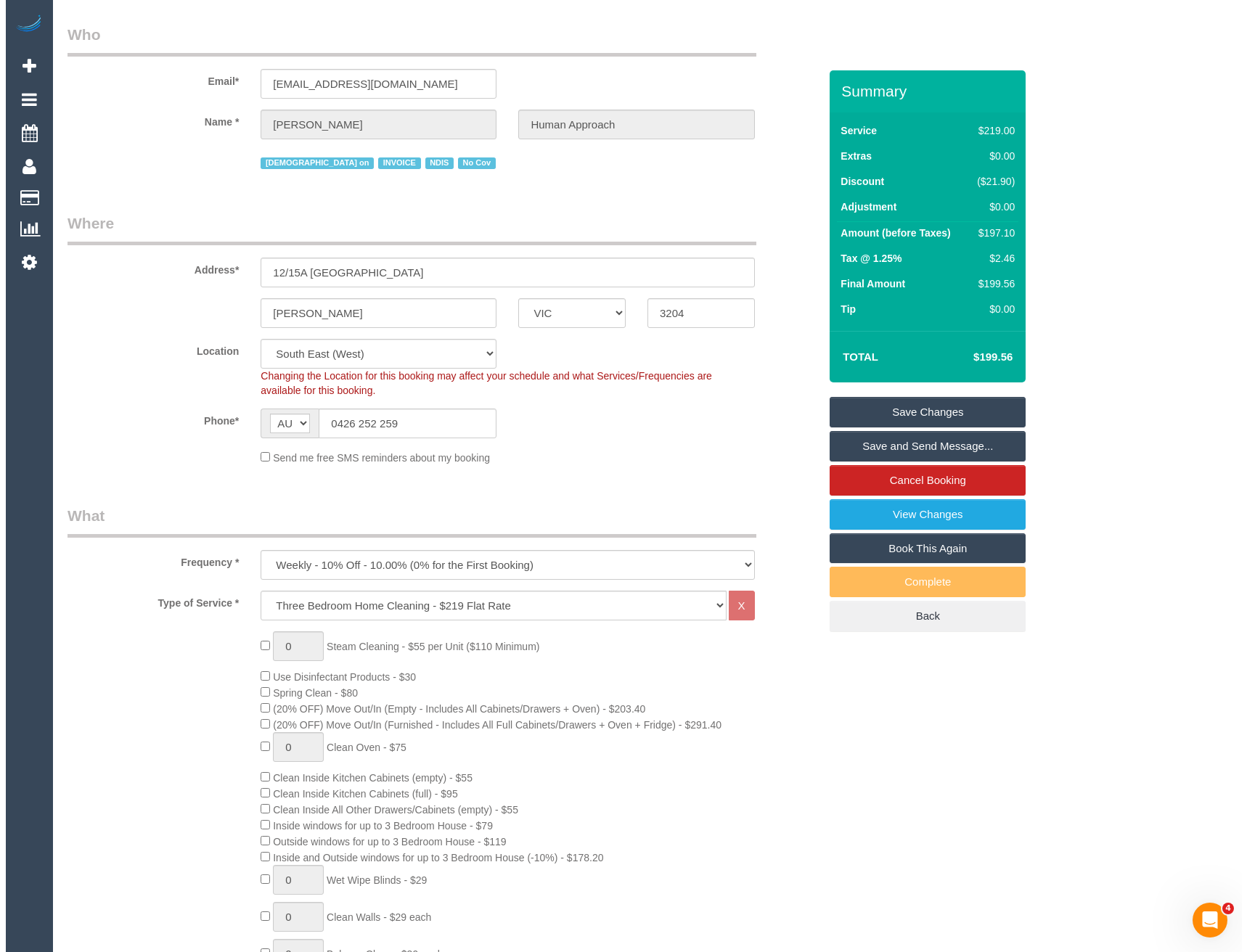
scroll to position [0, 0]
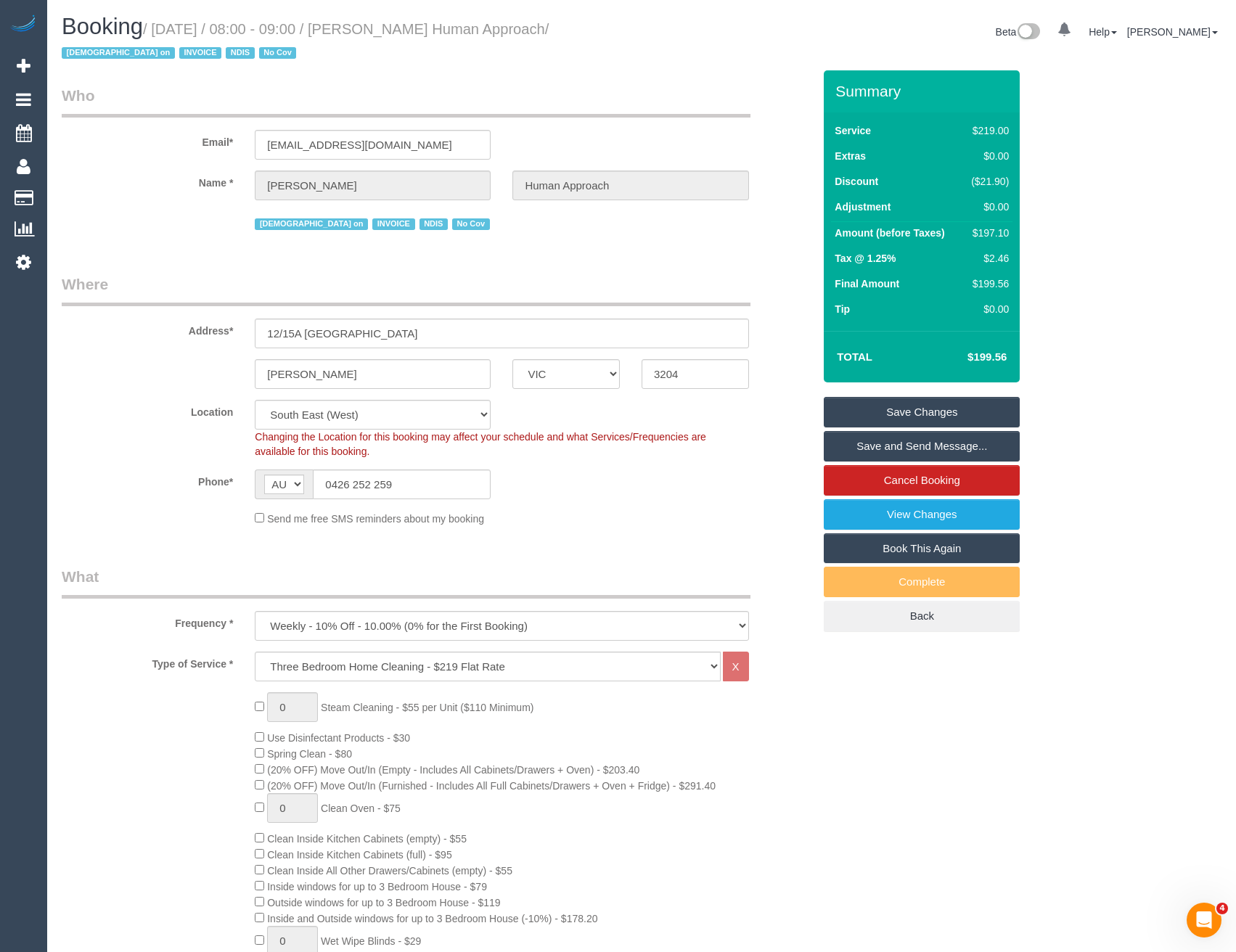
click at [896, 415] on link "Save Changes" at bounding box center [922, 412] width 196 height 30
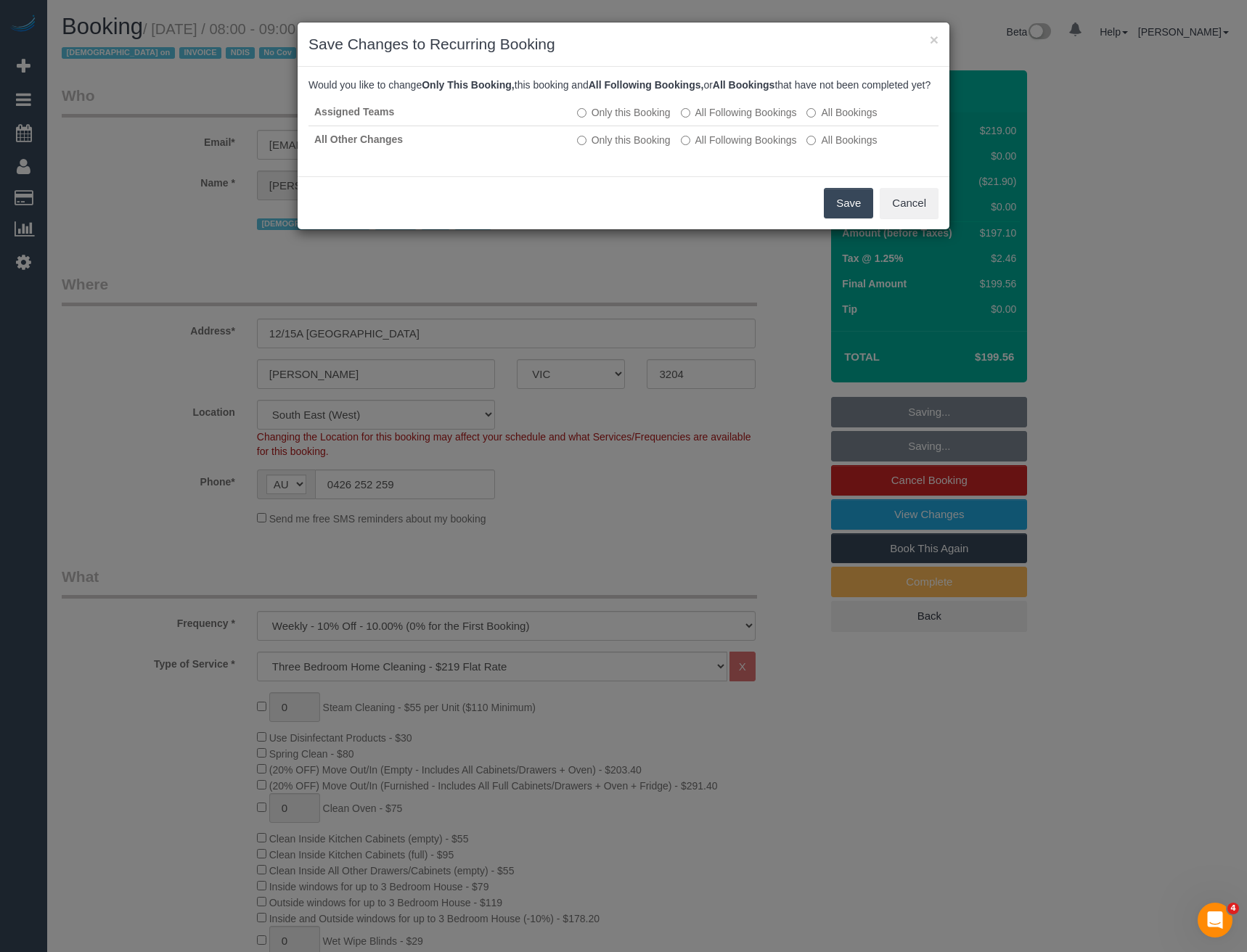
drag, startPoint x: 833, startPoint y: 209, endPoint x: 737, endPoint y: 151, distance: 112.2
click at [833, 209] on button "Save" at bounding box center [848, 203] width 49 height 30
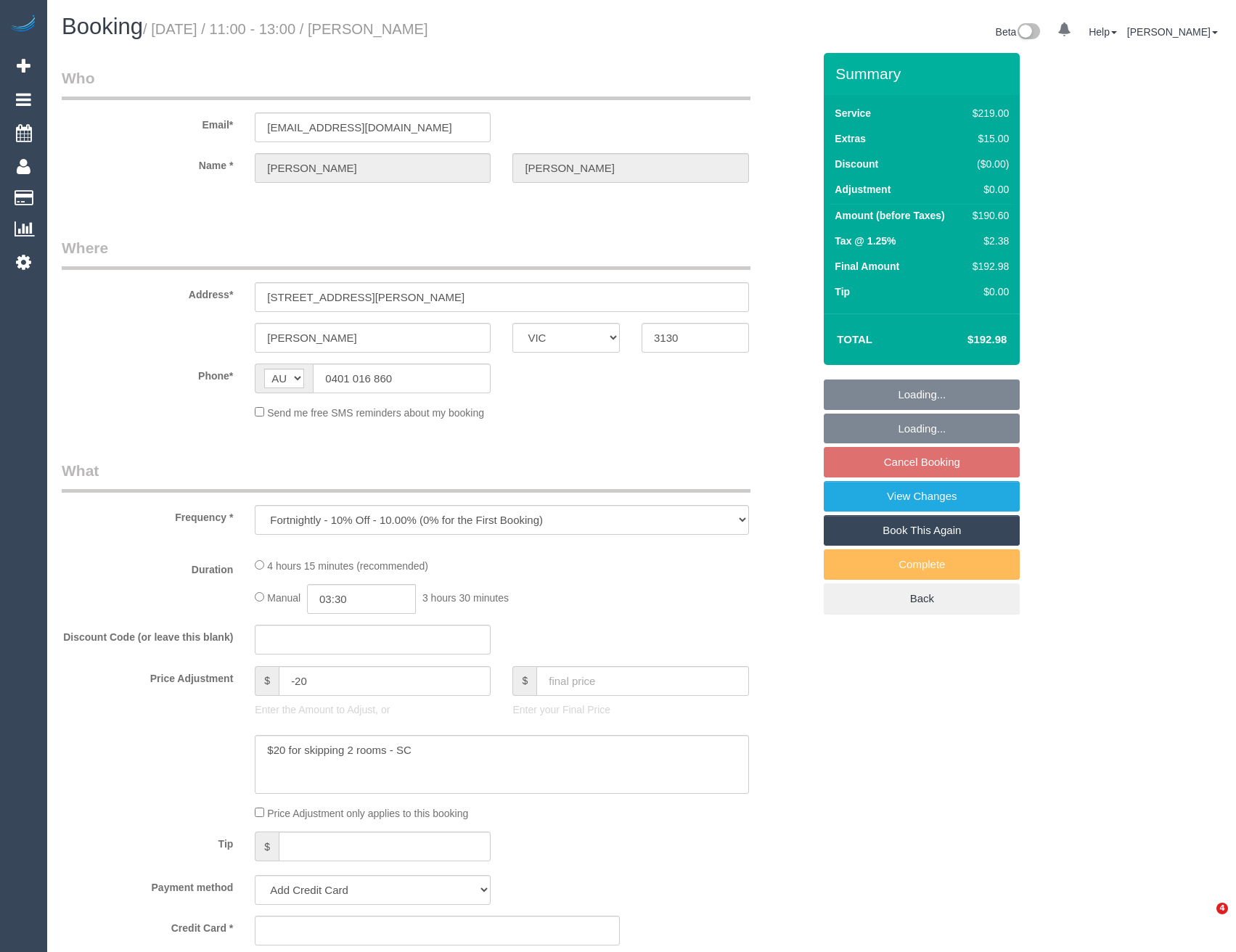
select select "VIC"
select select "string:stripe-pm_1Rff2A2GScqysDRVbcytUx5k"
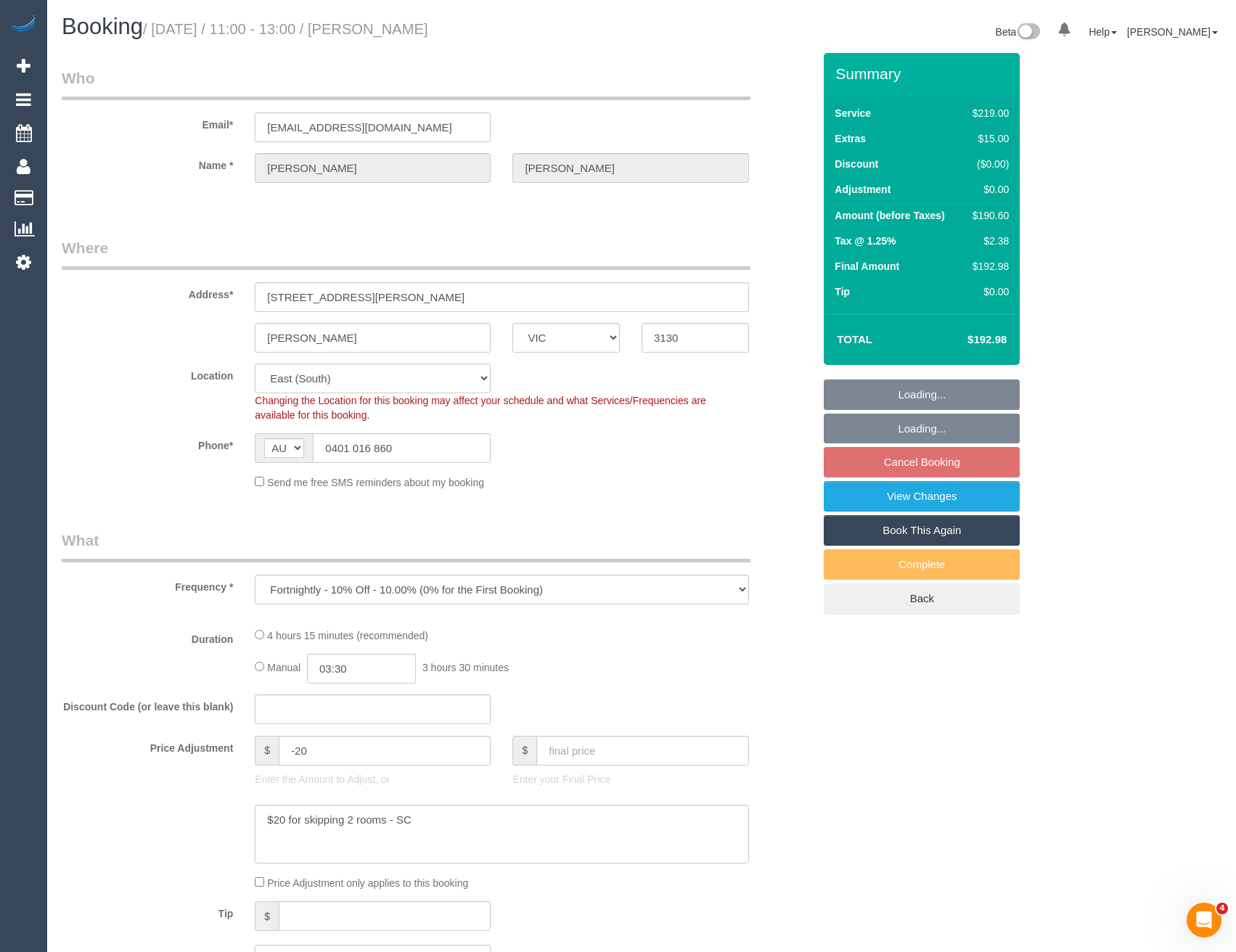
select select "object:550"
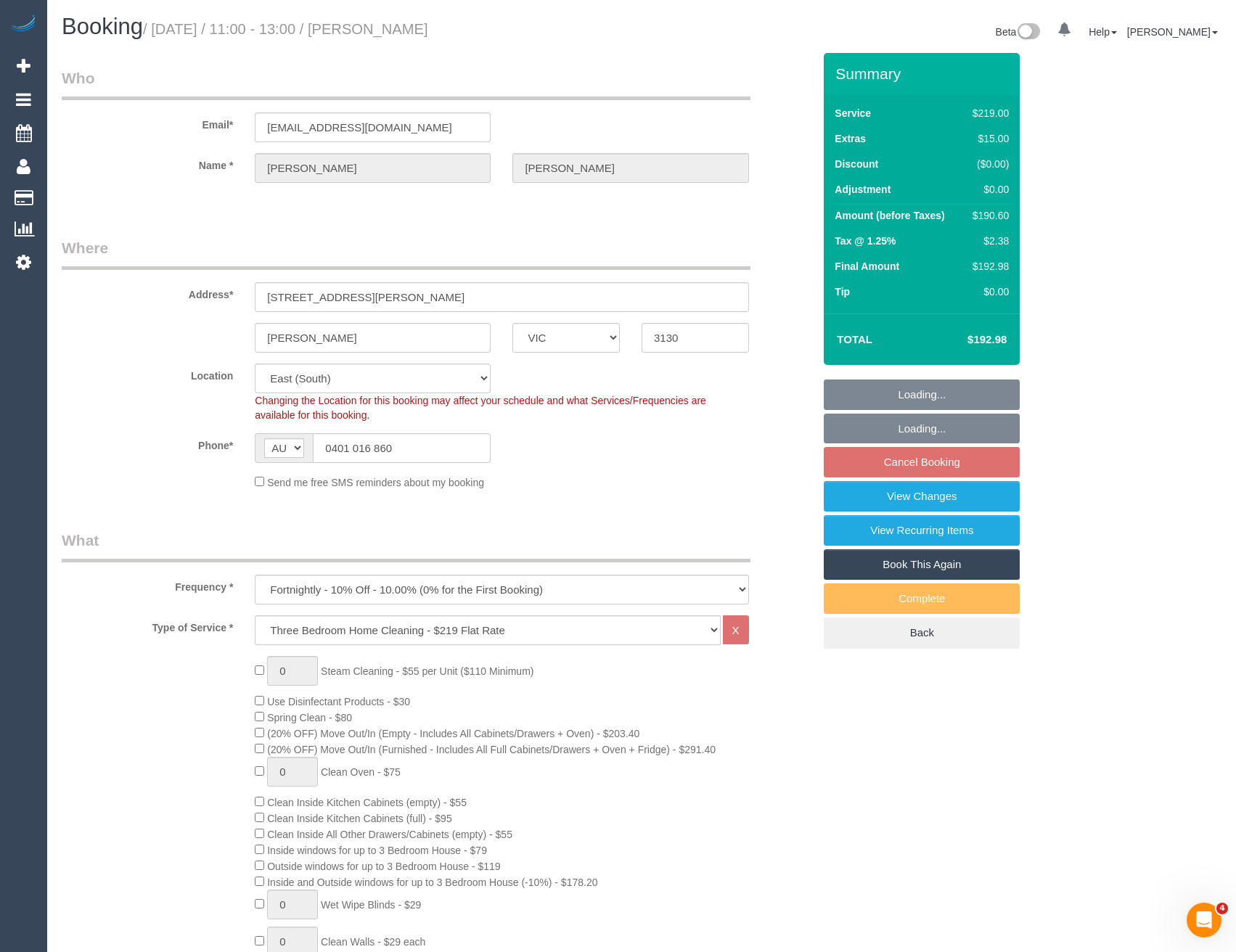
select select "number:27"
select select "number:14"
select select "number:19"
select select "number:23"
select select "number:35"
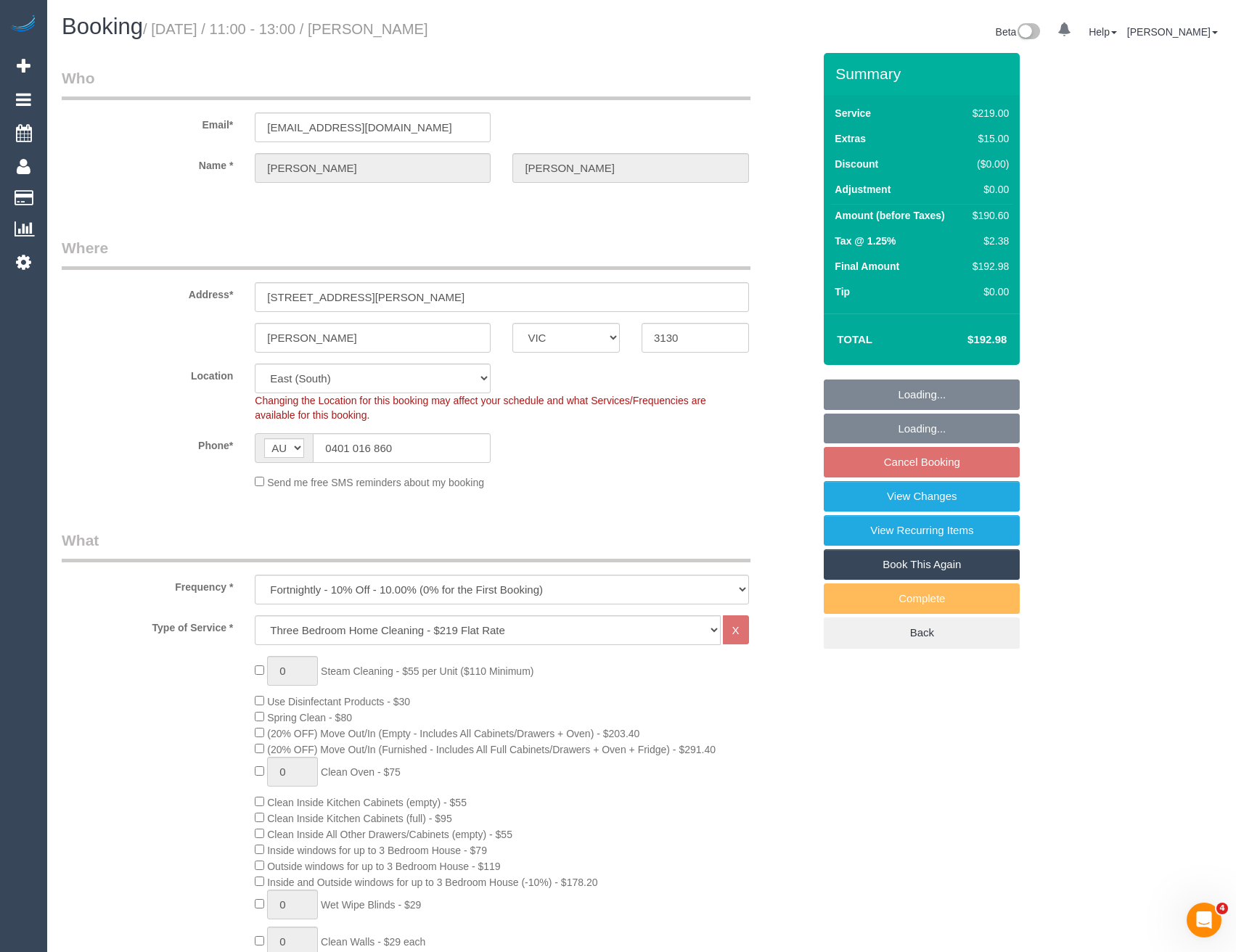
select select "number:13"
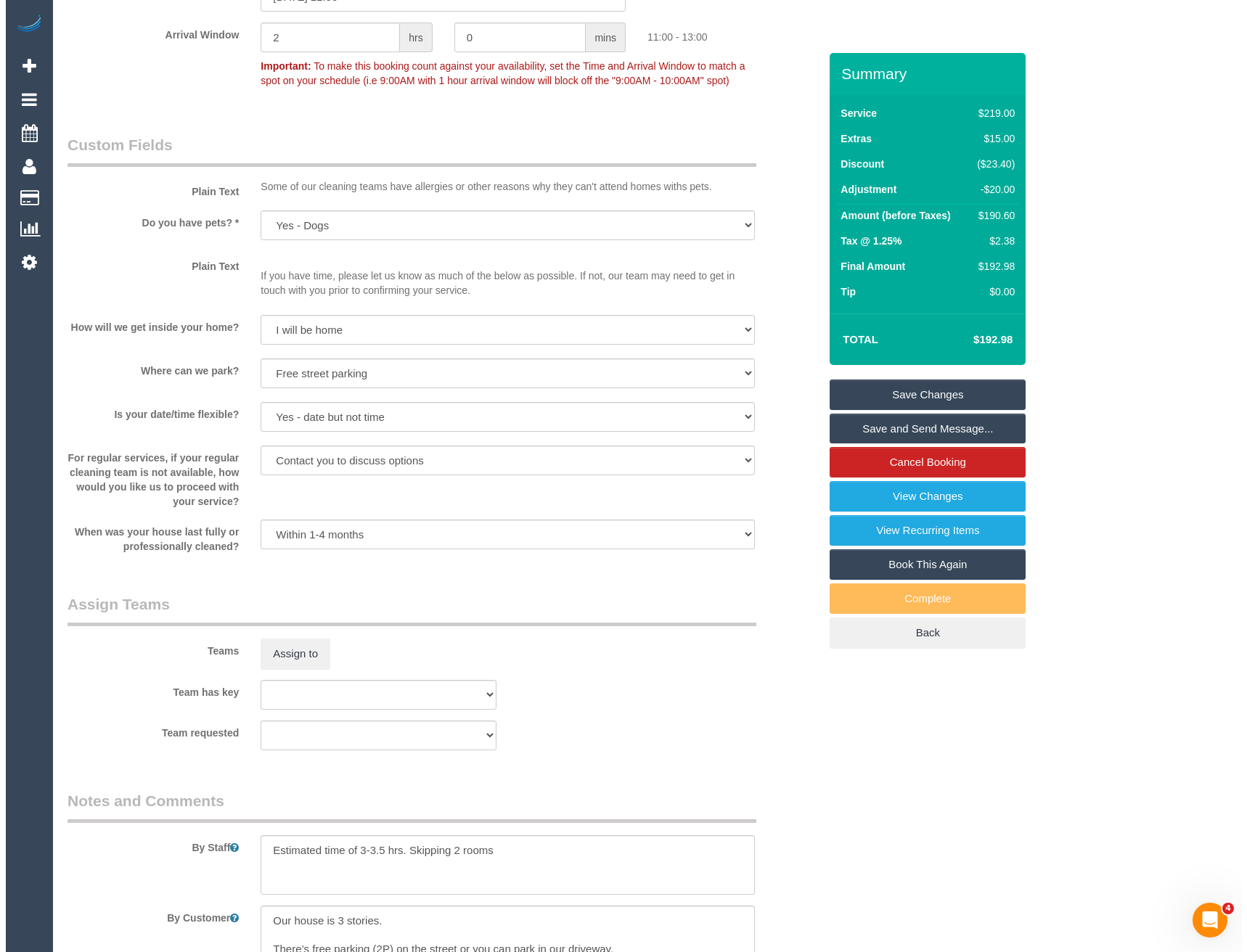
scroll to position [1815, 0]
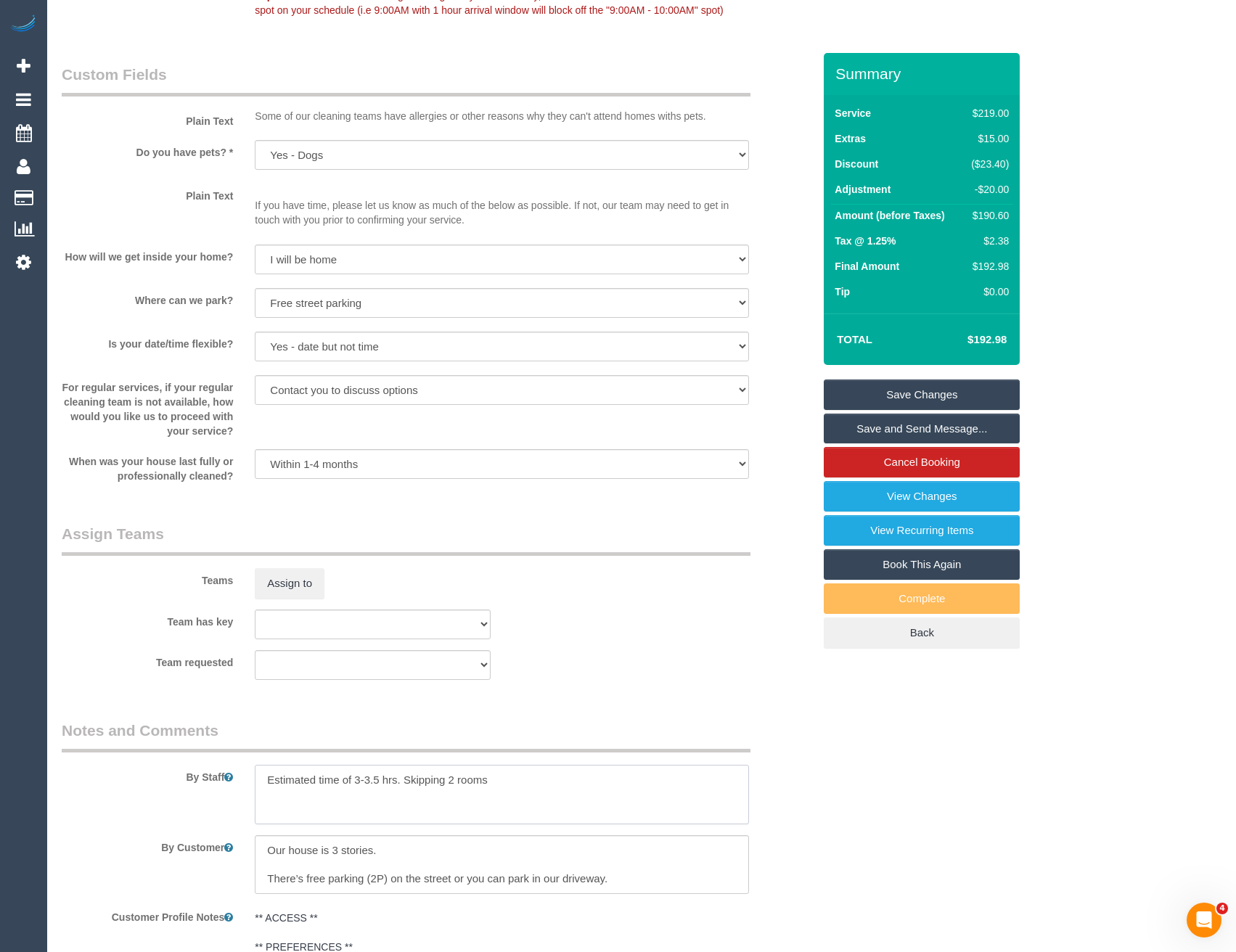
drag, startPoint x: 263, startPoint y: 781, endPoint x: 279, endPoint y: 768, distance: 20.6
click at [263, 781] on textarea at bounding box center [501, 795] width 493 height 60
type textarea "*cover* Estimated time of 3-3.5 hrs. Skipping 2 rooms"
click at [308, 591] on button "Assign to" at bounding box center [289, 583] width 69 height 30
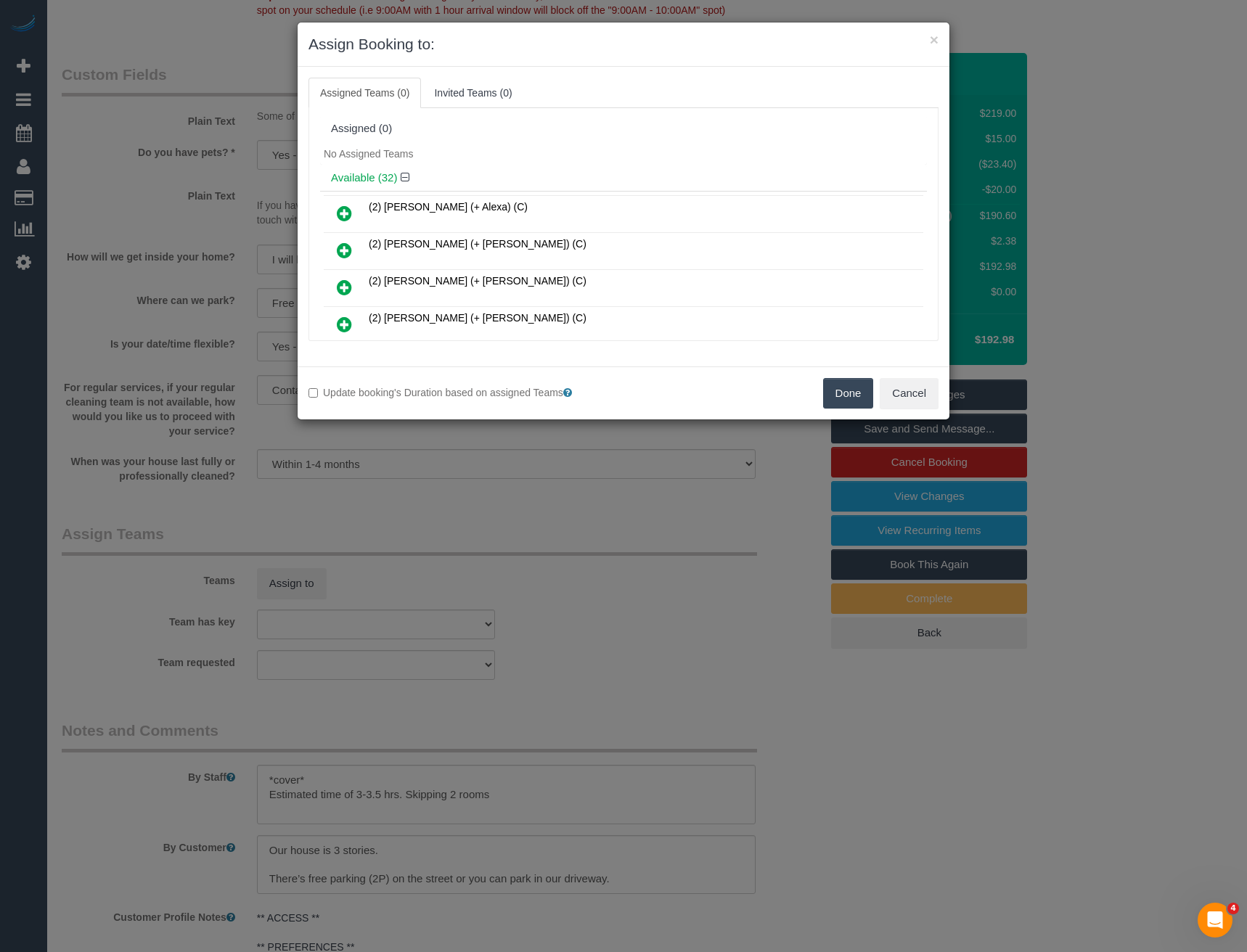
scroll to position [837, 0]
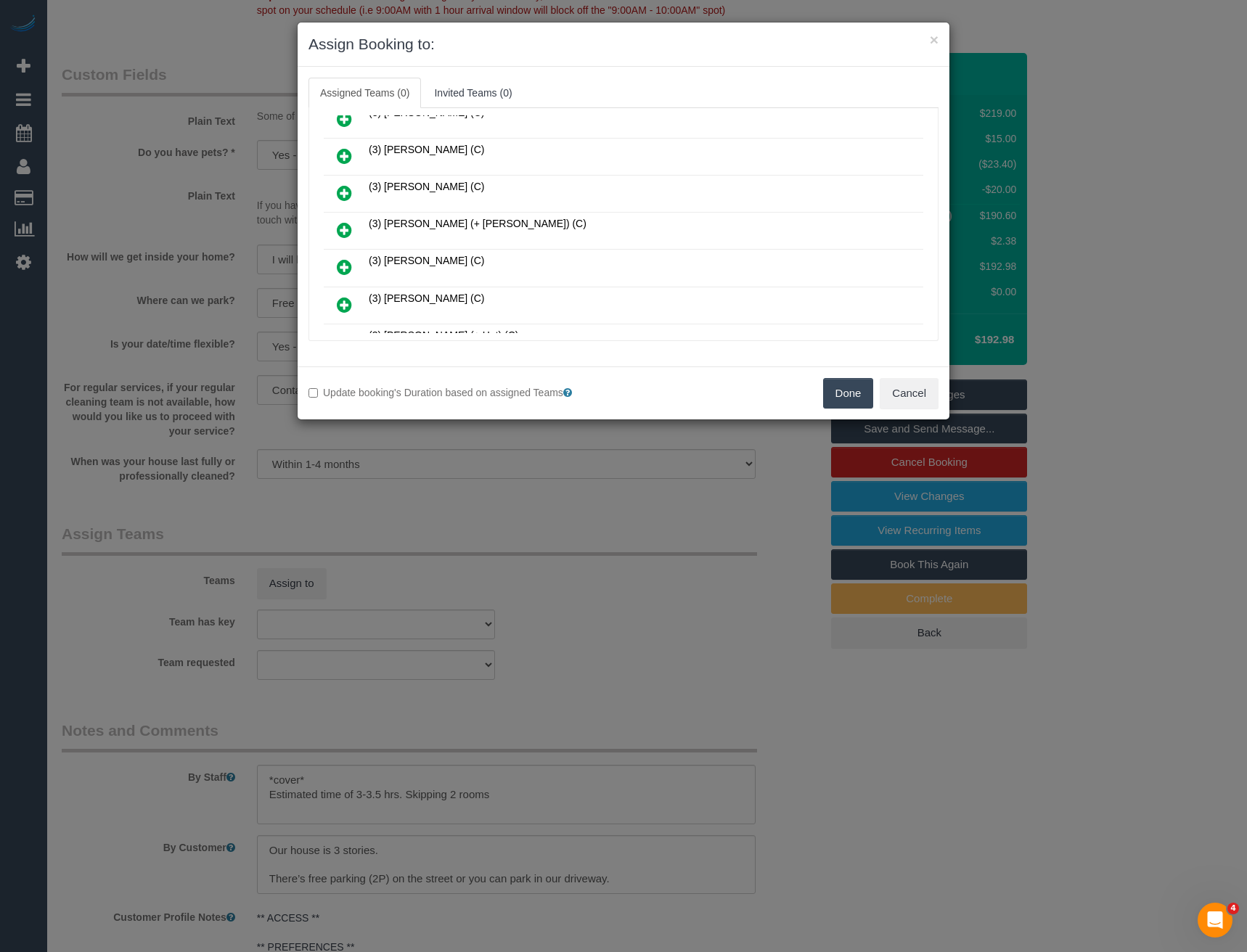
drag, startPoint x: 349, startPoint y: 232, endPoint x: 811, endPoint y: 166, distance: 466.7
click at [349, 232] on icon at bounding box center [344, 230] width 15 height 18
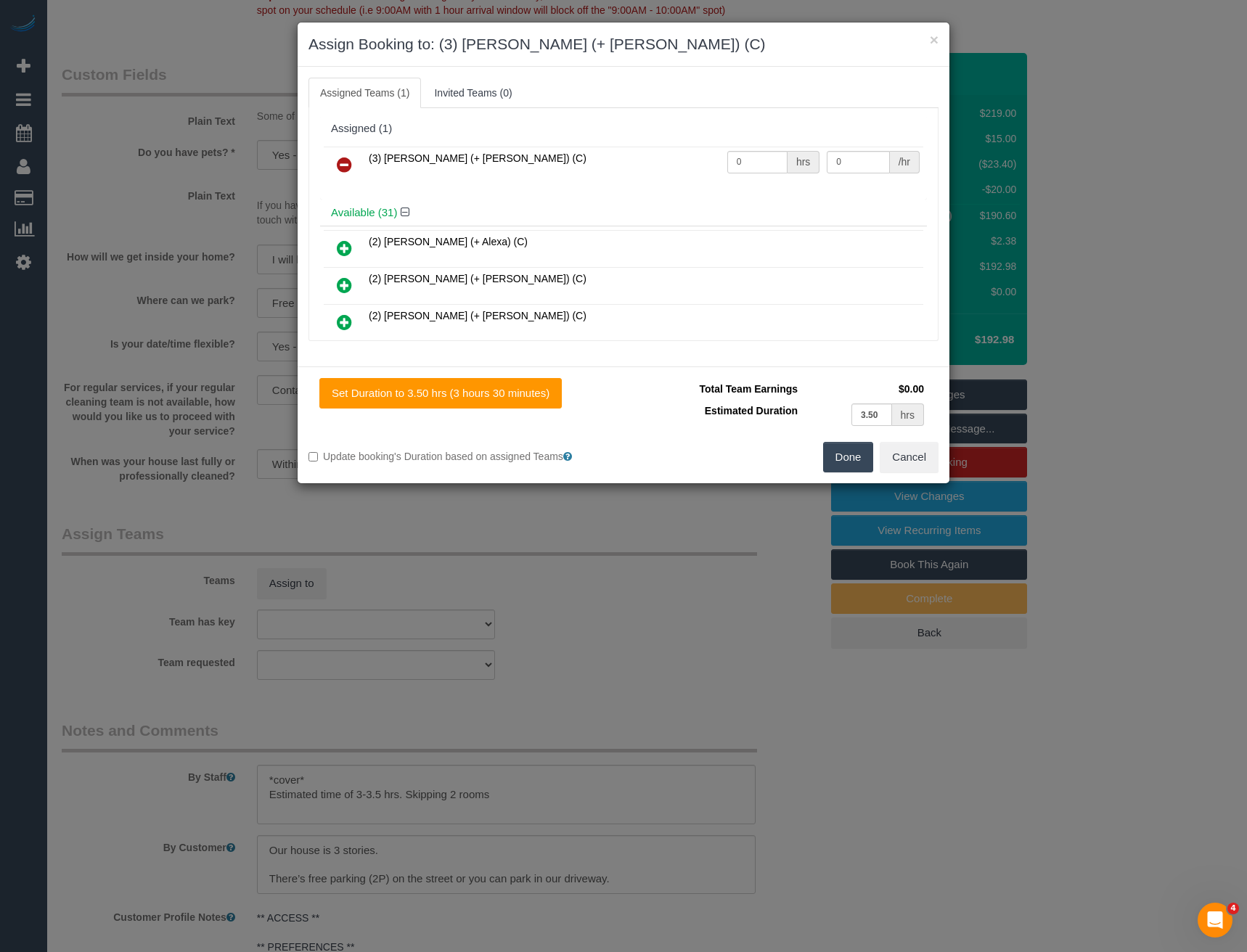
scroll to position [982, 0]
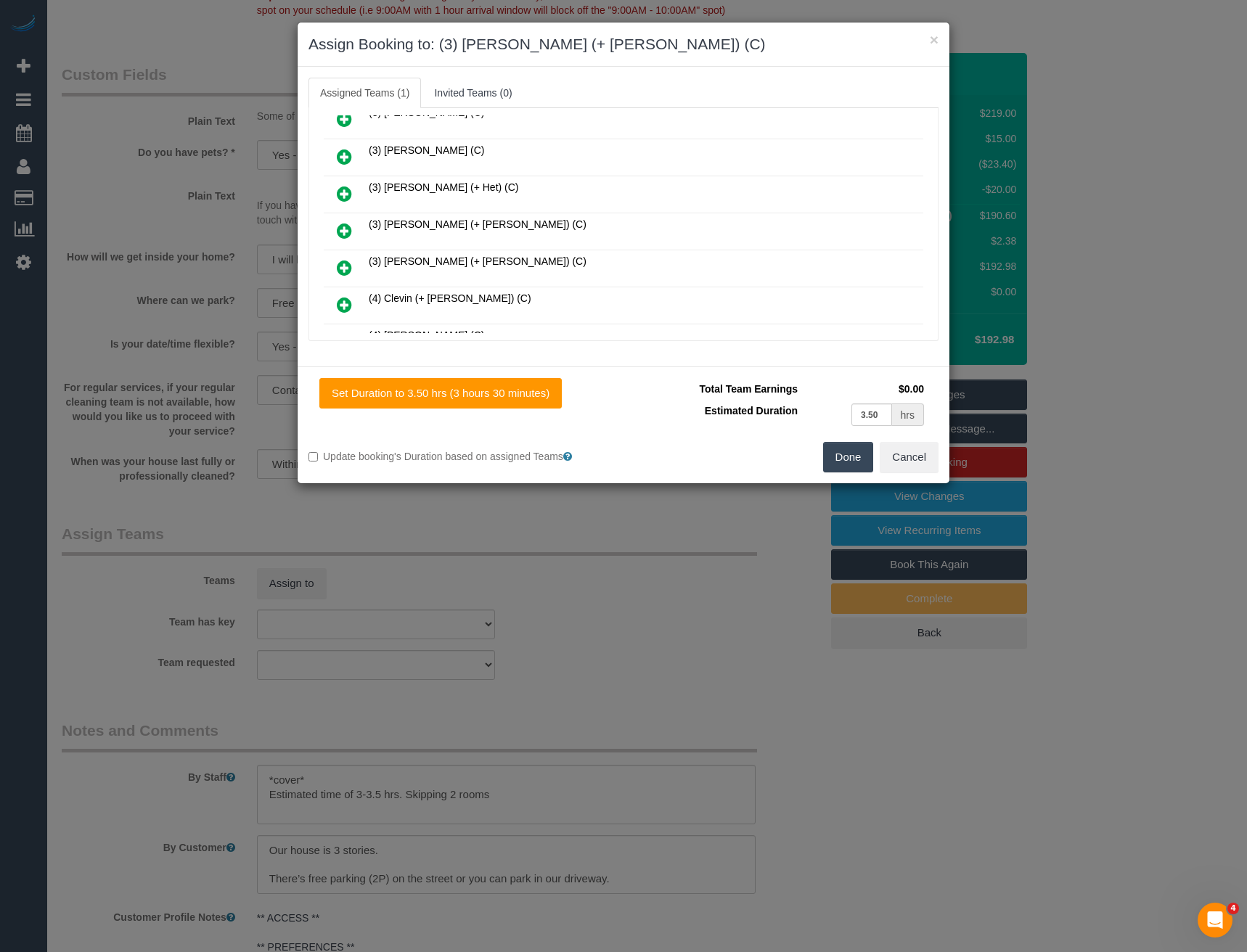
click at [348, 231] on icon at bounding box center [344, 231] width 15 height 18
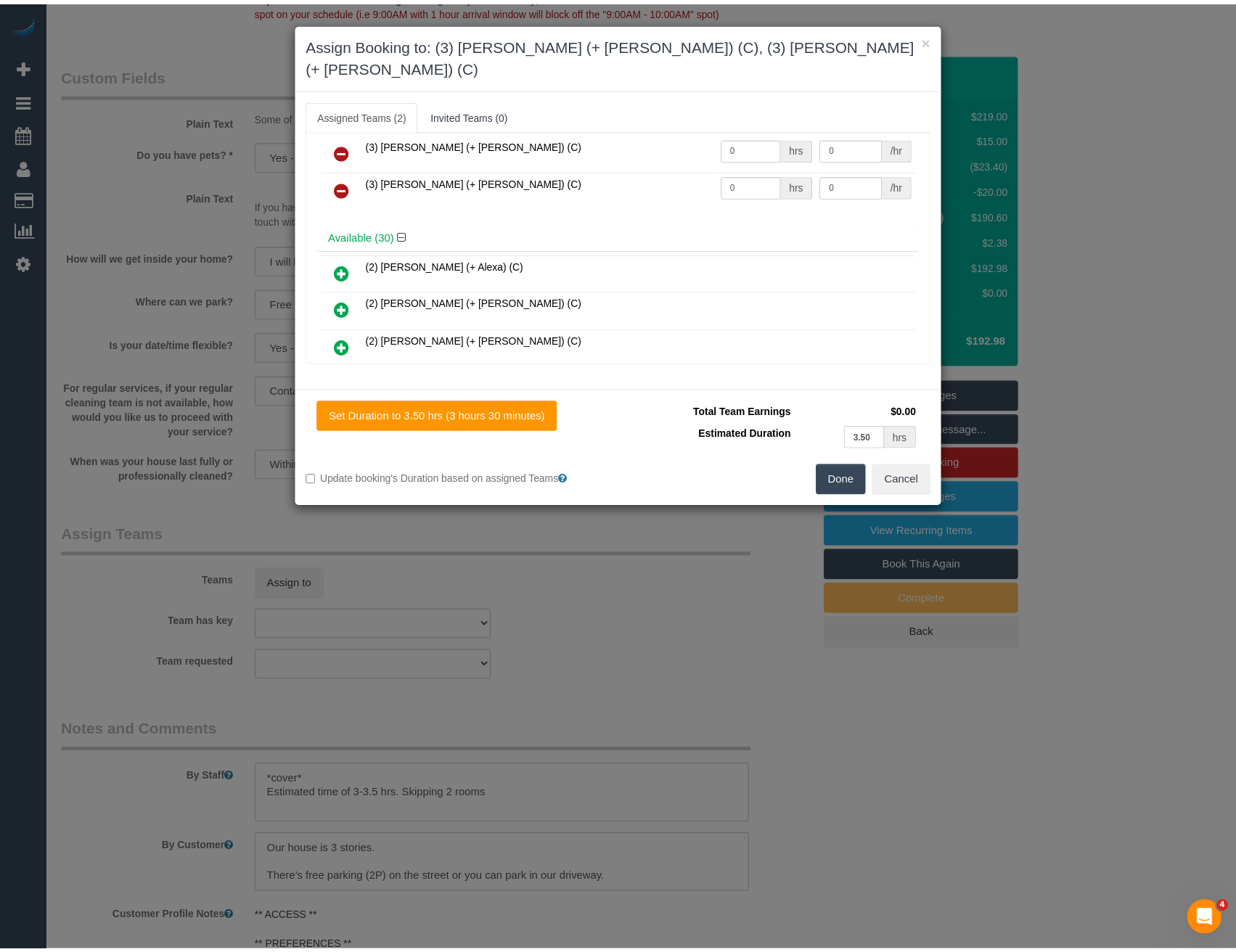
scroll to position [0, 0]
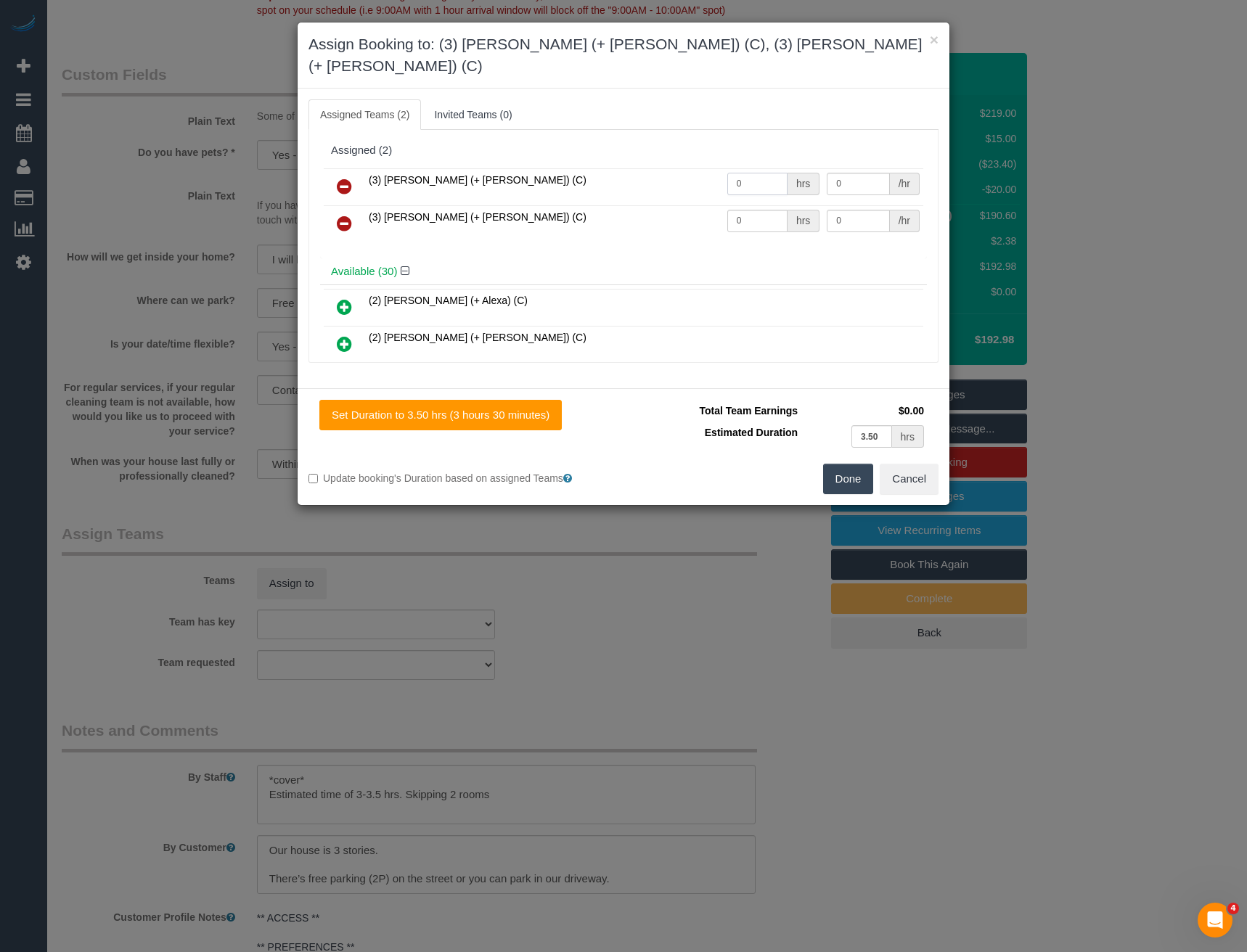
drag, startPoint x: 758, startPoint y: 161, endPoint x: 500, endPoint y: 165, distance: 258.0
click at [598, 168] on tr "(3) Melvin (+ Sahan) (C) 0 hrs 0 /hr" at bounding box center [623, 187] width 599 height 37
type input "1"
type input "60"
drag, startPoint x: 736, startPoint y: 202, endPoint x: 681, endPoint y: 207, distance: 55.2
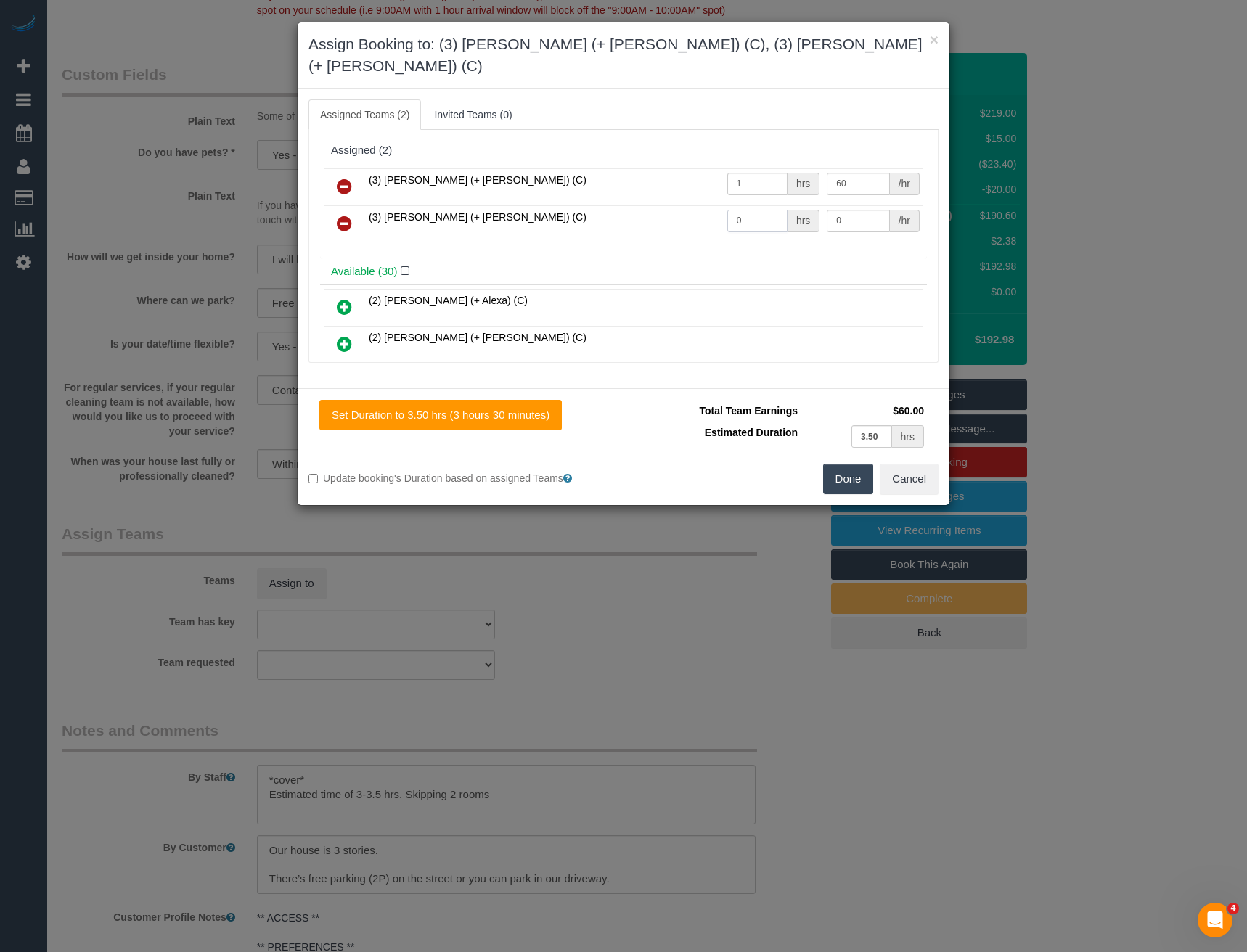
click at [690, 205] on tr "(3) Sahan (+ Melvin) (C) 0 hrs 0 /hr" at bounding box center [623, 223] width 599 height 37
type input "1"
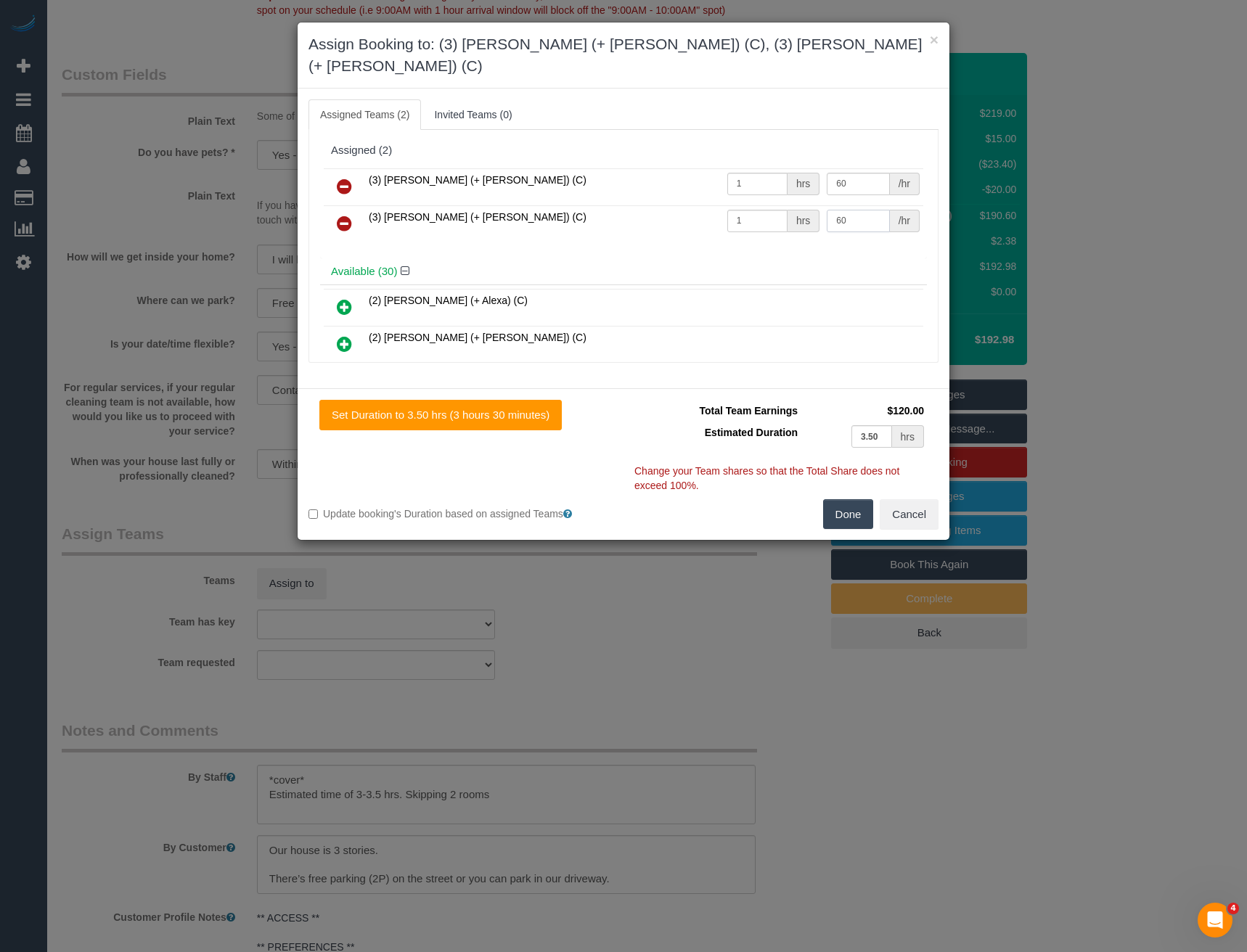
type input "60"
click at [831, 500] on button "Done" at bounding box center [848, 515] width 51 height 30
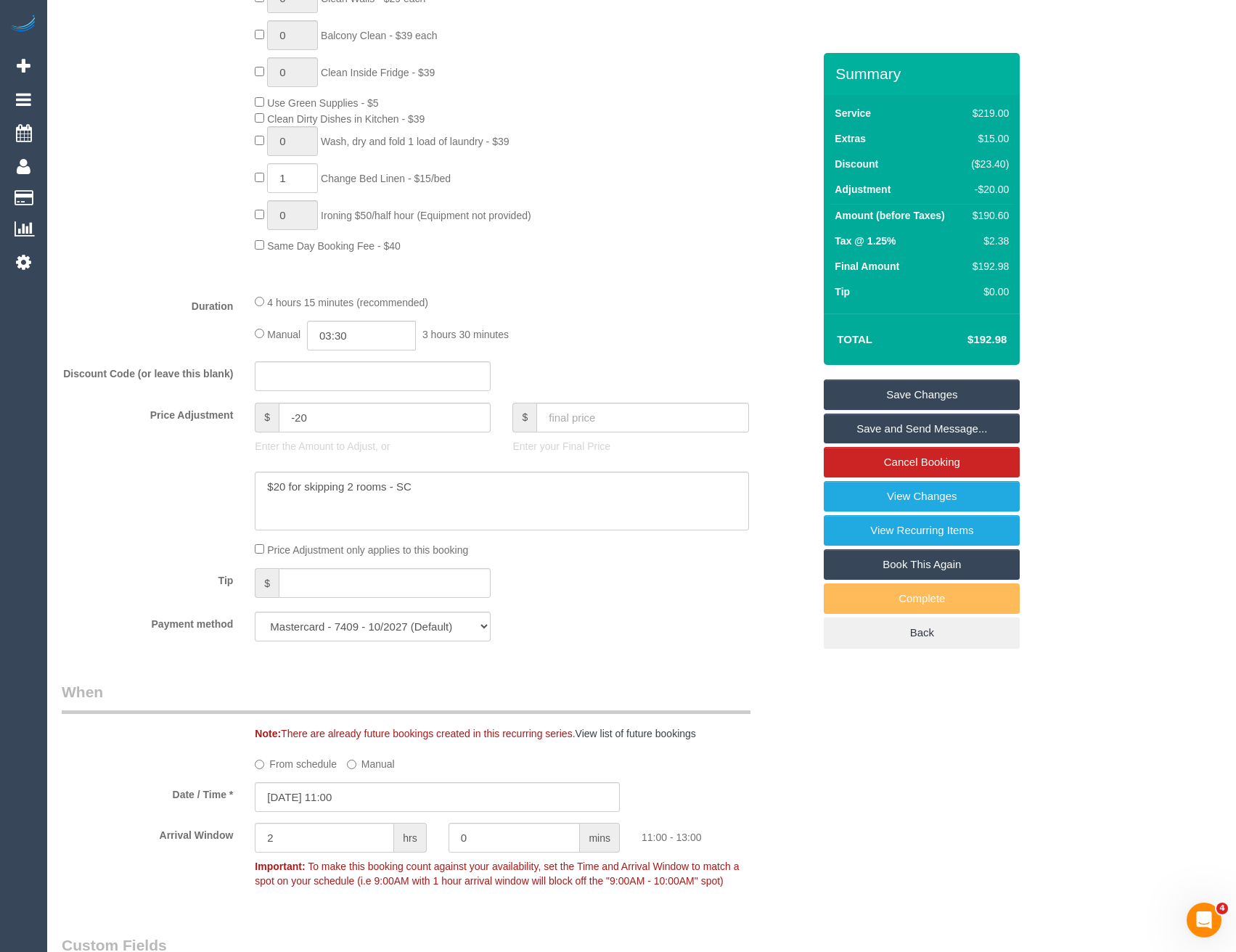
scroll to position [726, 0]
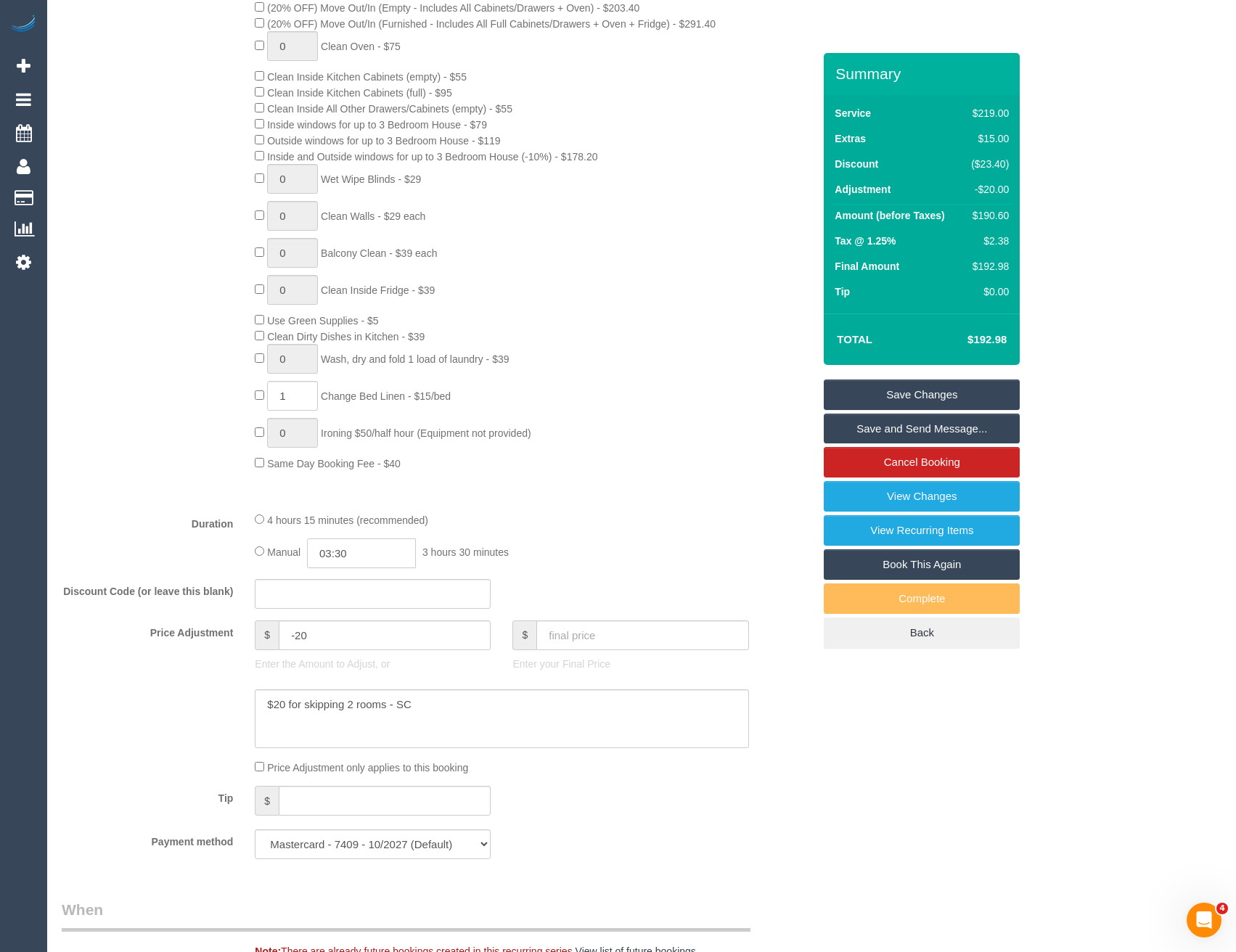
click at [358, 550] on input "03:30" at bounding box center [361, 553] width 109 height 30
click at [345, 635] on li "01:30" at bounding box center [346, 635] width 65 height 19
click at [367, 557] on input "01:30" at bounding box center [361, 553] width 109 height 30
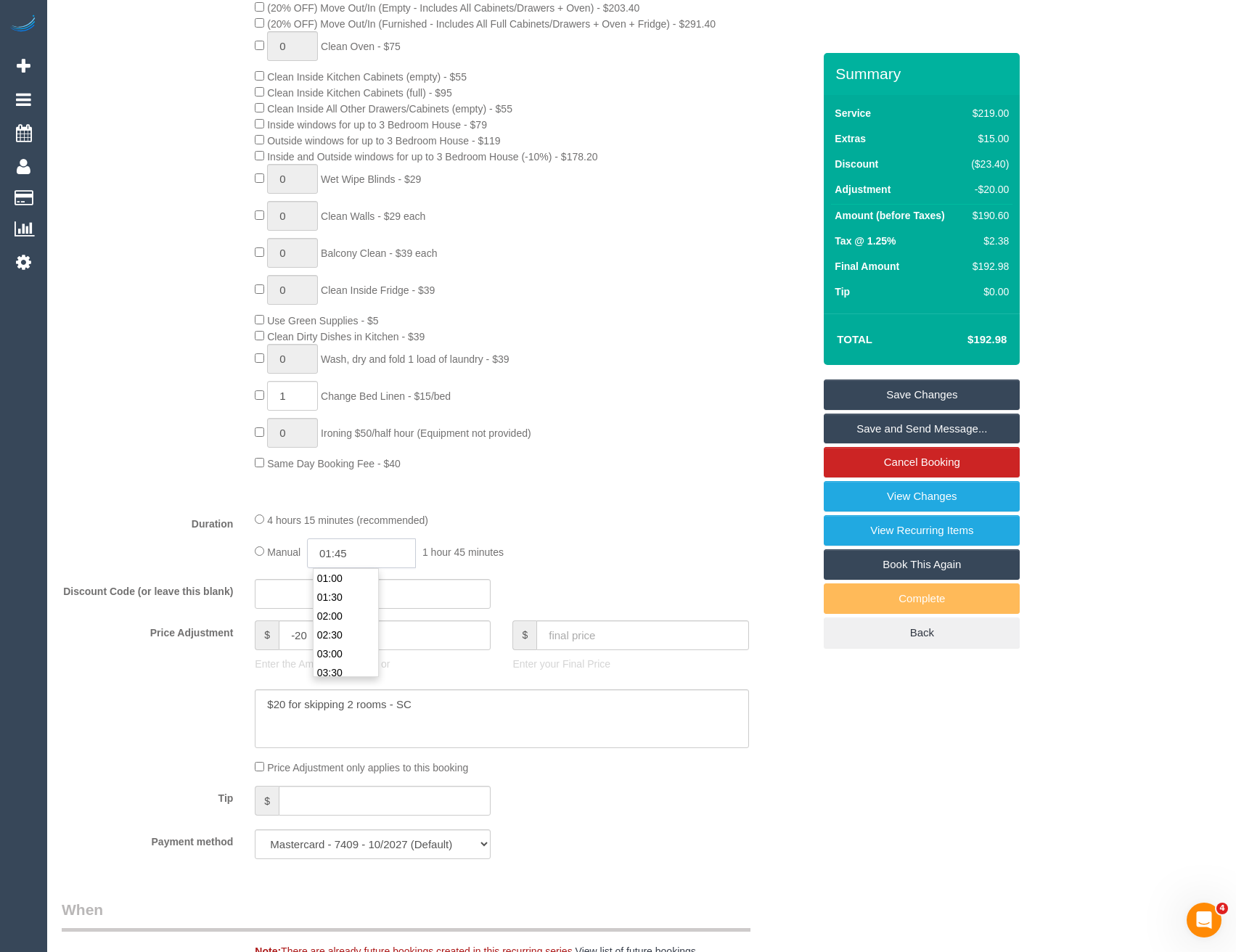
type input "01:45"
click at [432, 471] on div "Type of Service * Hourly Service - $70/h Hourly Service - $65/h Hourly Service …" at bounding box center [436, 195] width 751 height 610
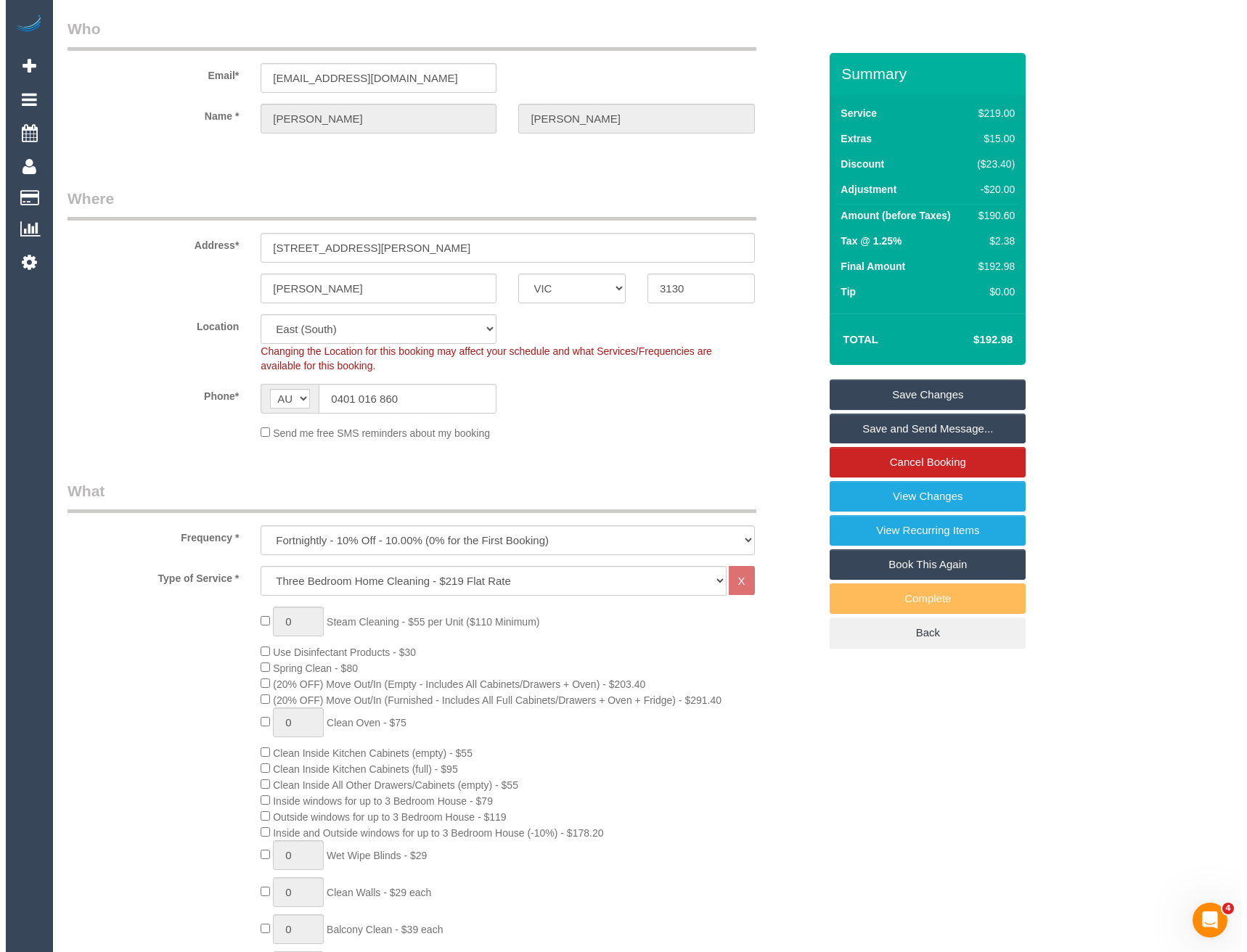
scroll to position [0, 0]
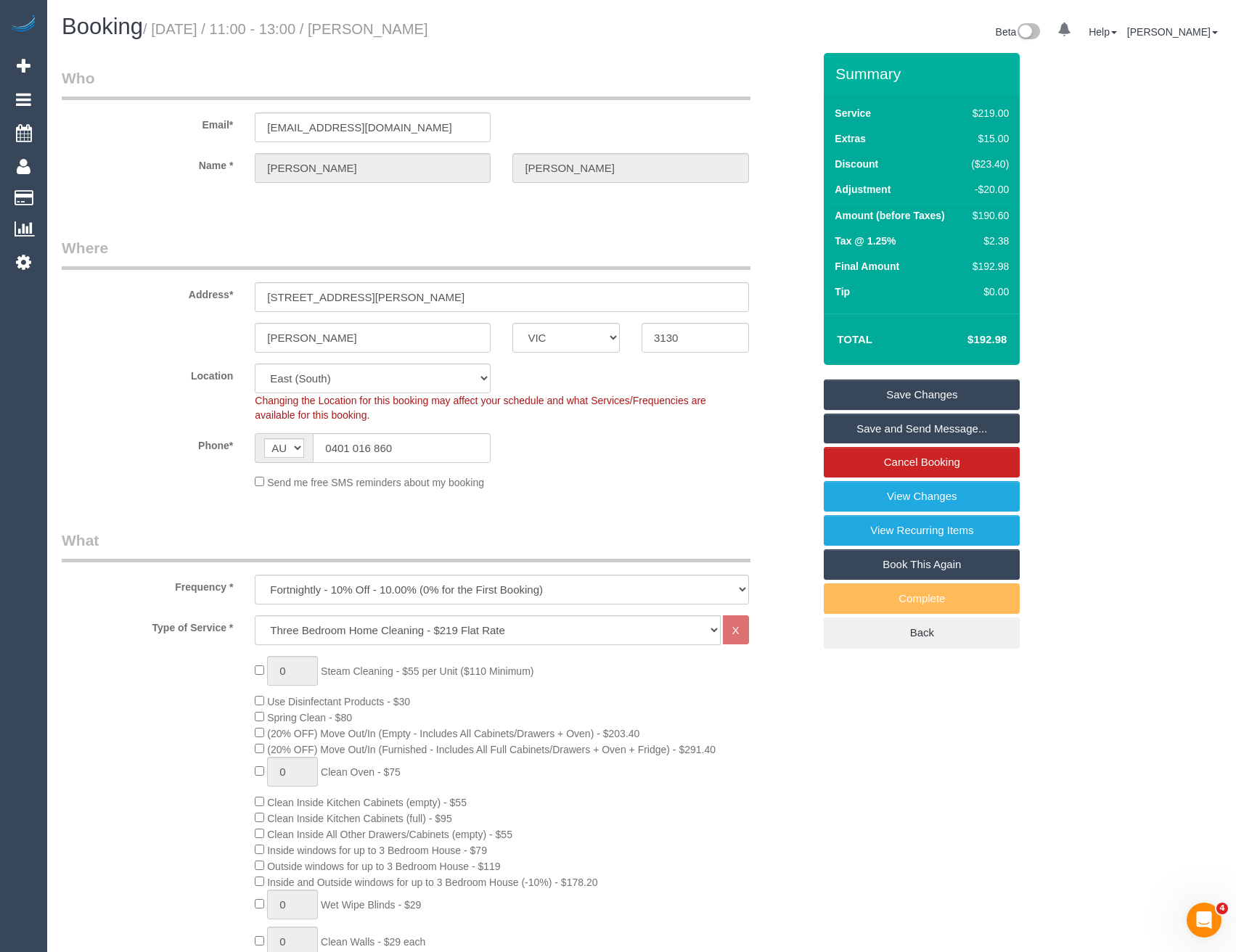
click at [859, 429] on link "Save and Send Message..." at bounding box center [922, 429] width 196 height 30
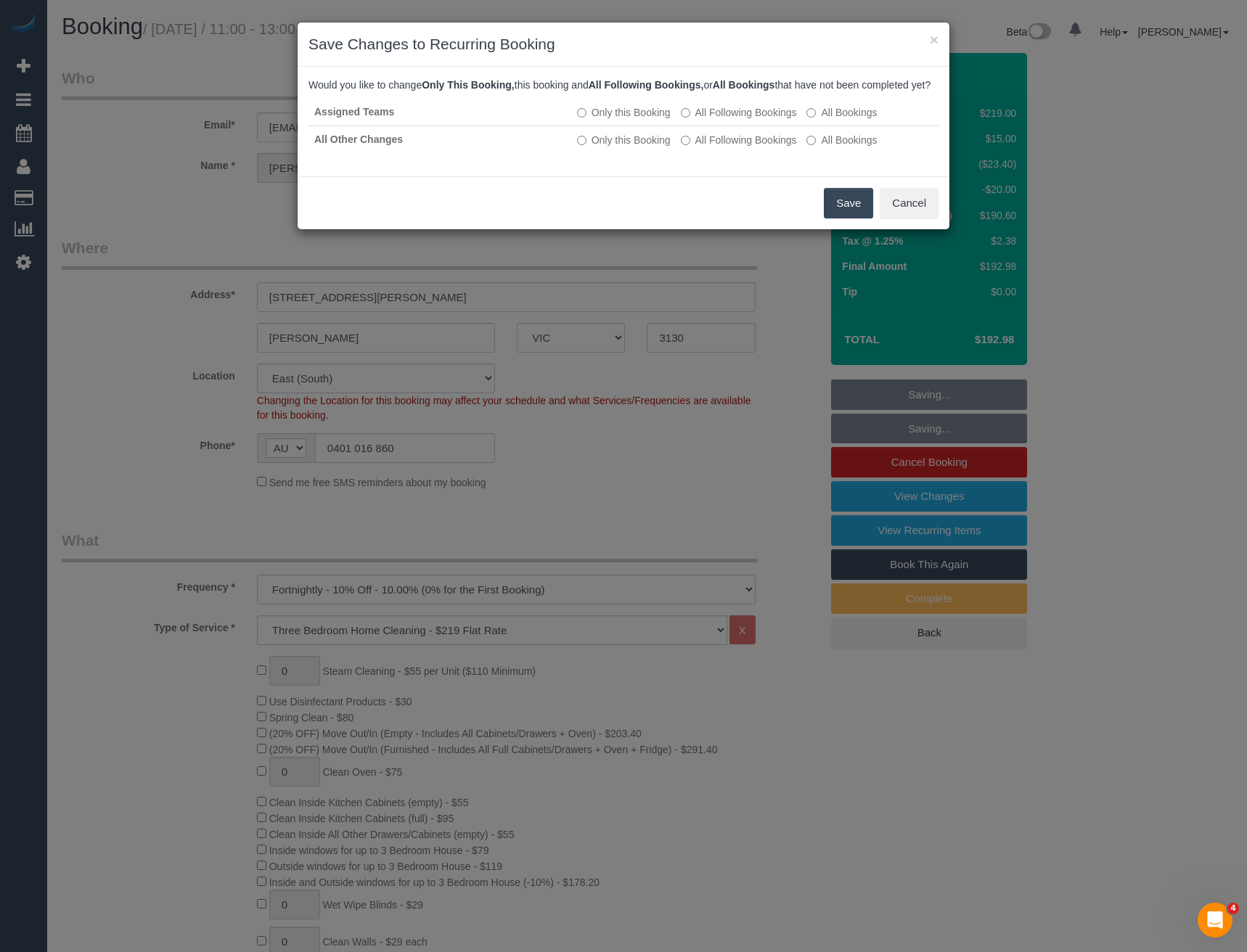
click at [837, 219] on button "Save" at bounding box center [848, 203] width 49 height 30
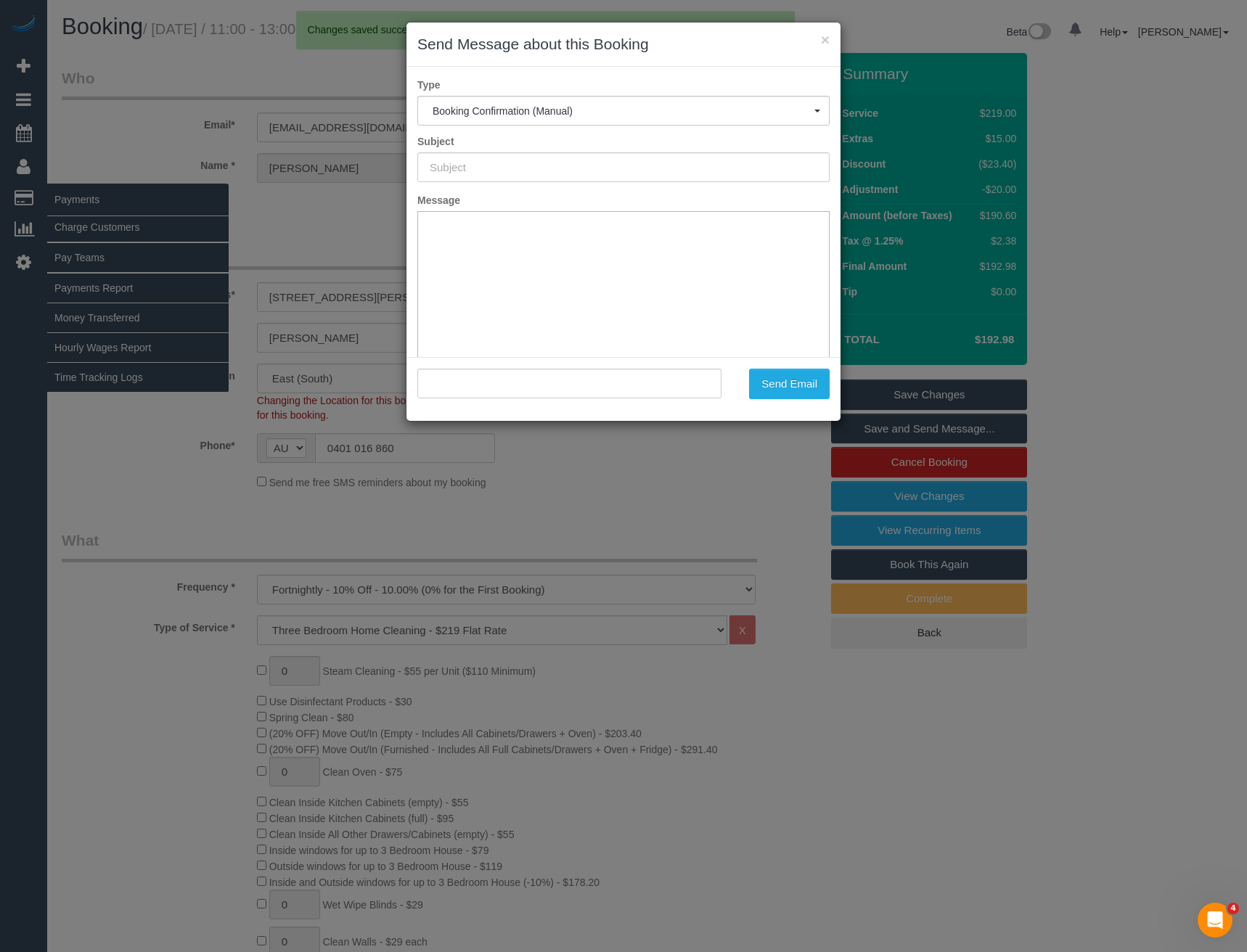
type input "Booking Confirmed"
type input ""Anissha Yacono" <anissha99@gmail.com>"
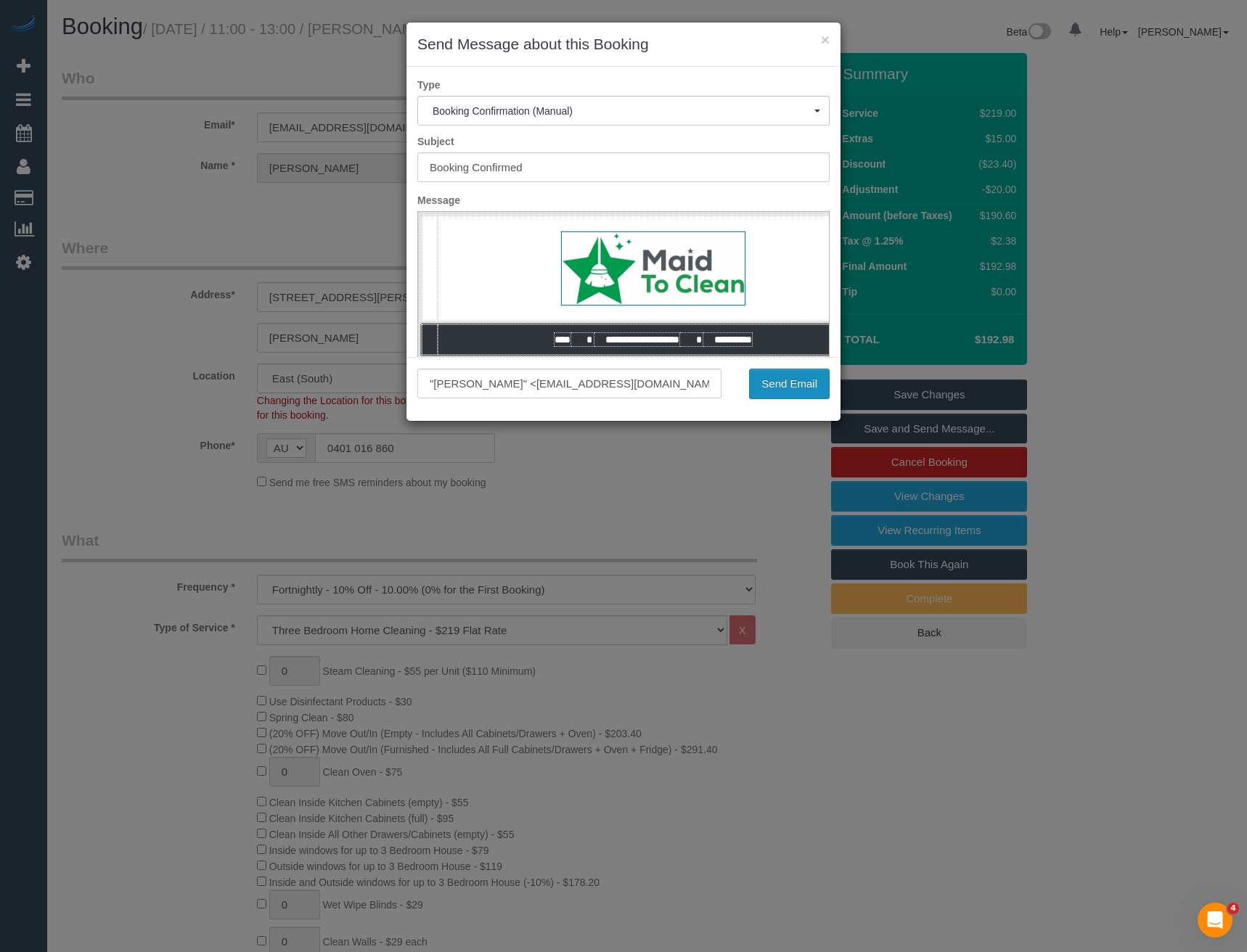
drag, startPoint x: 768, startPoint y: 383, endPoint x: 760, endPoint y: 383, distance: 8.0
click at [768, 383] on button "Send Email" at bounding box center [789, 384] width 81 height 30
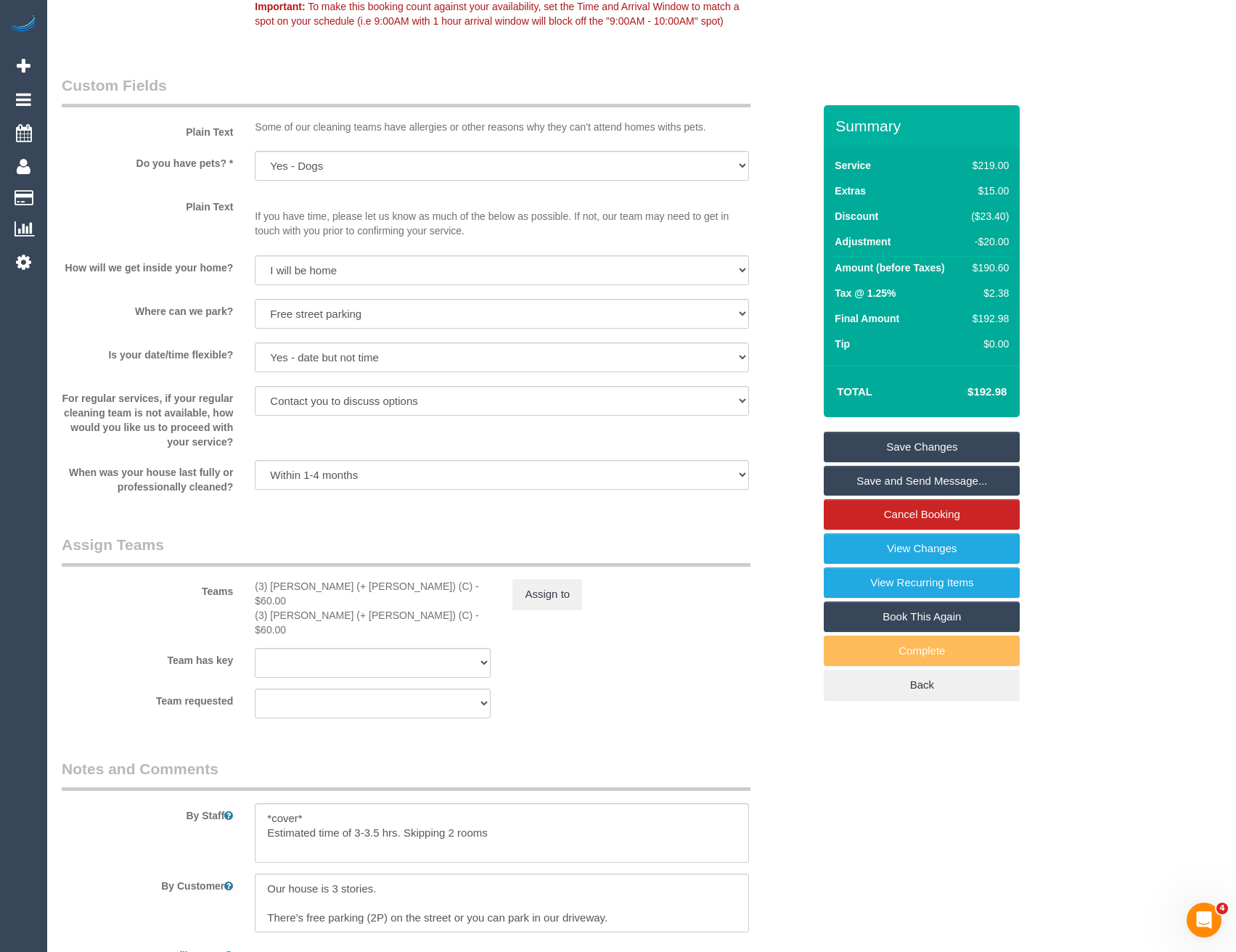
scroll to position [1960, 0]
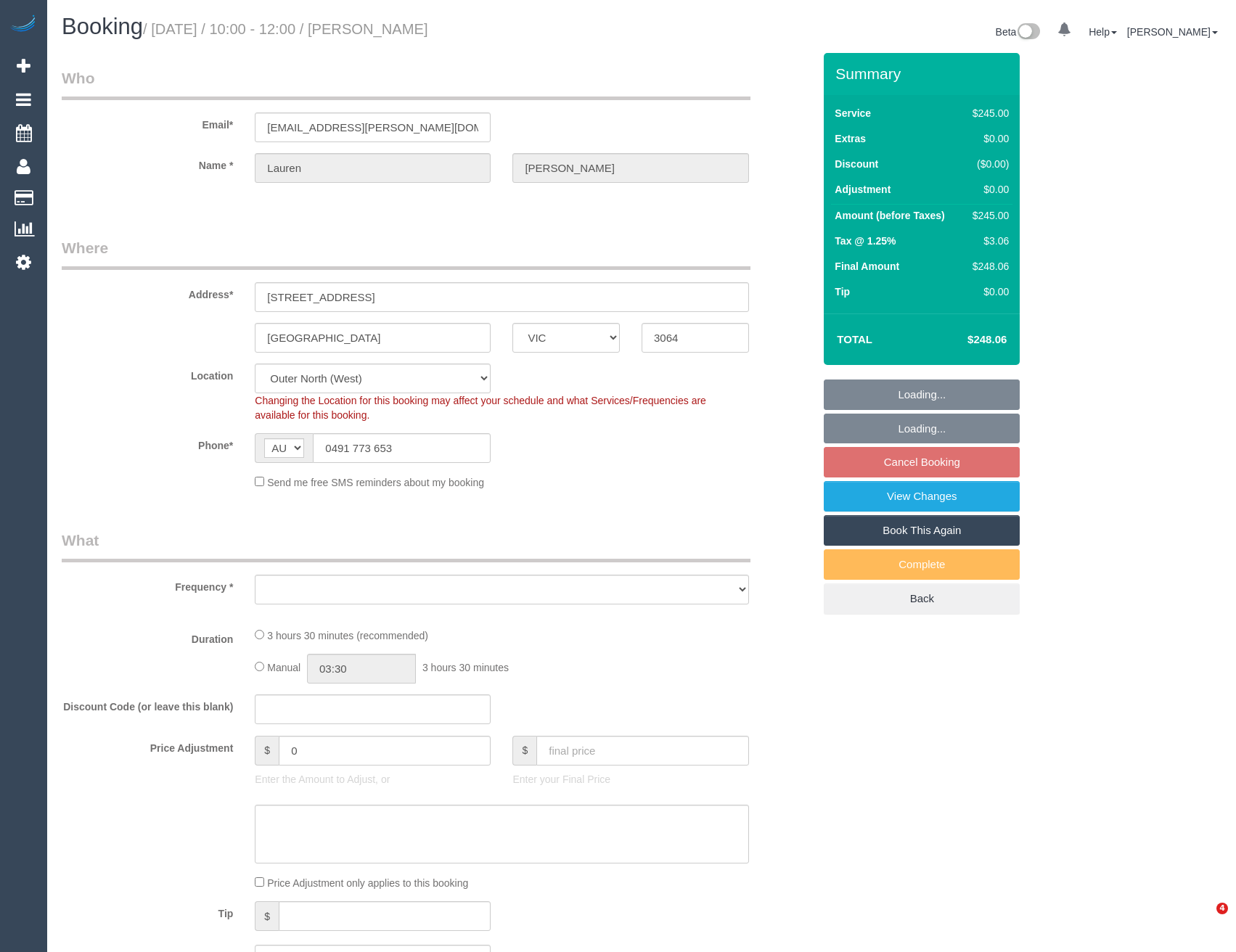
select select "VIC"
select select "object:846"
select select "string:stripe-pm_1S2M3C2GScqysDRVsqMJBA97"
select select "210"
select select "number:29"
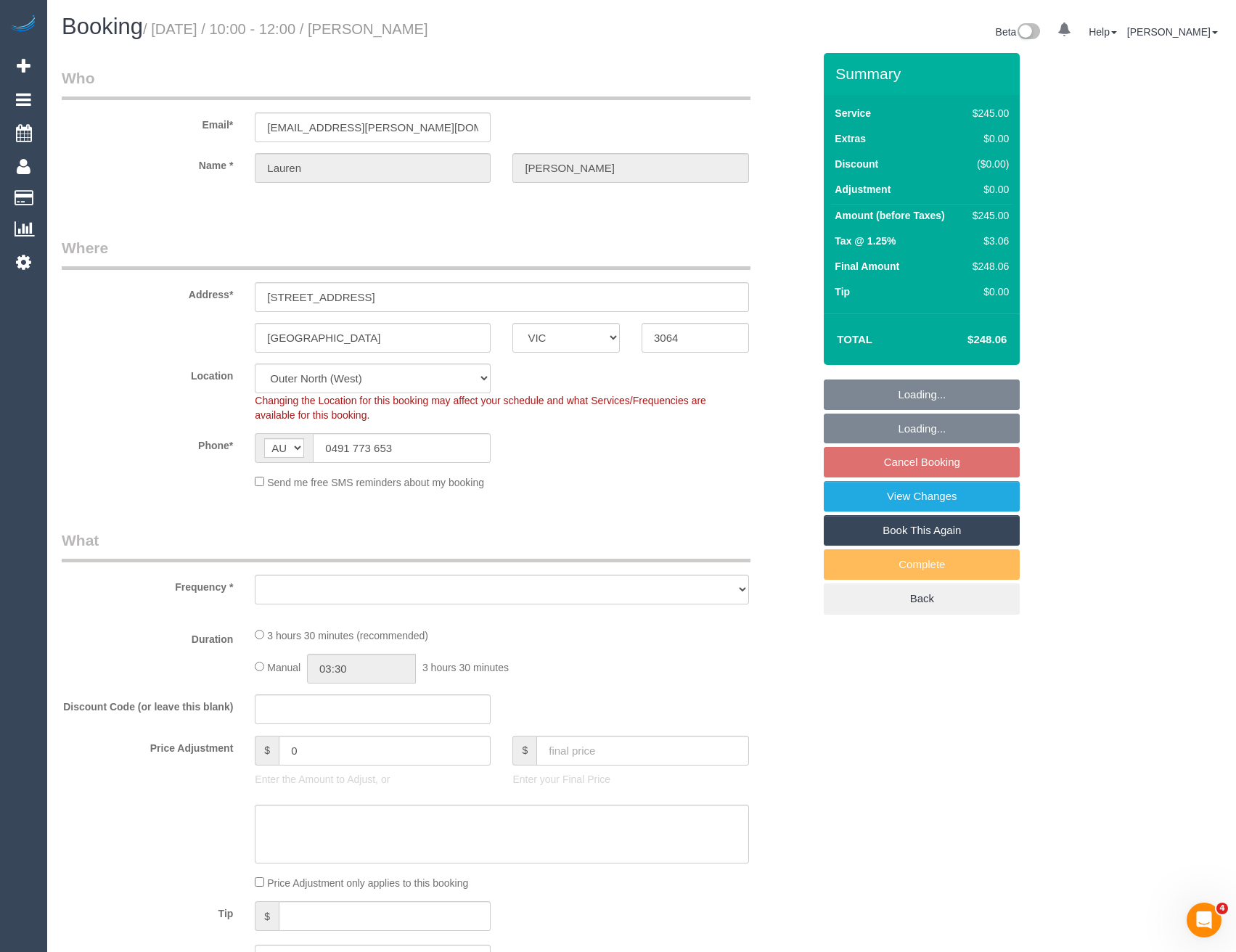
select select "number:14"
select select "number:19"
select select "number:25"
select select "number:11"
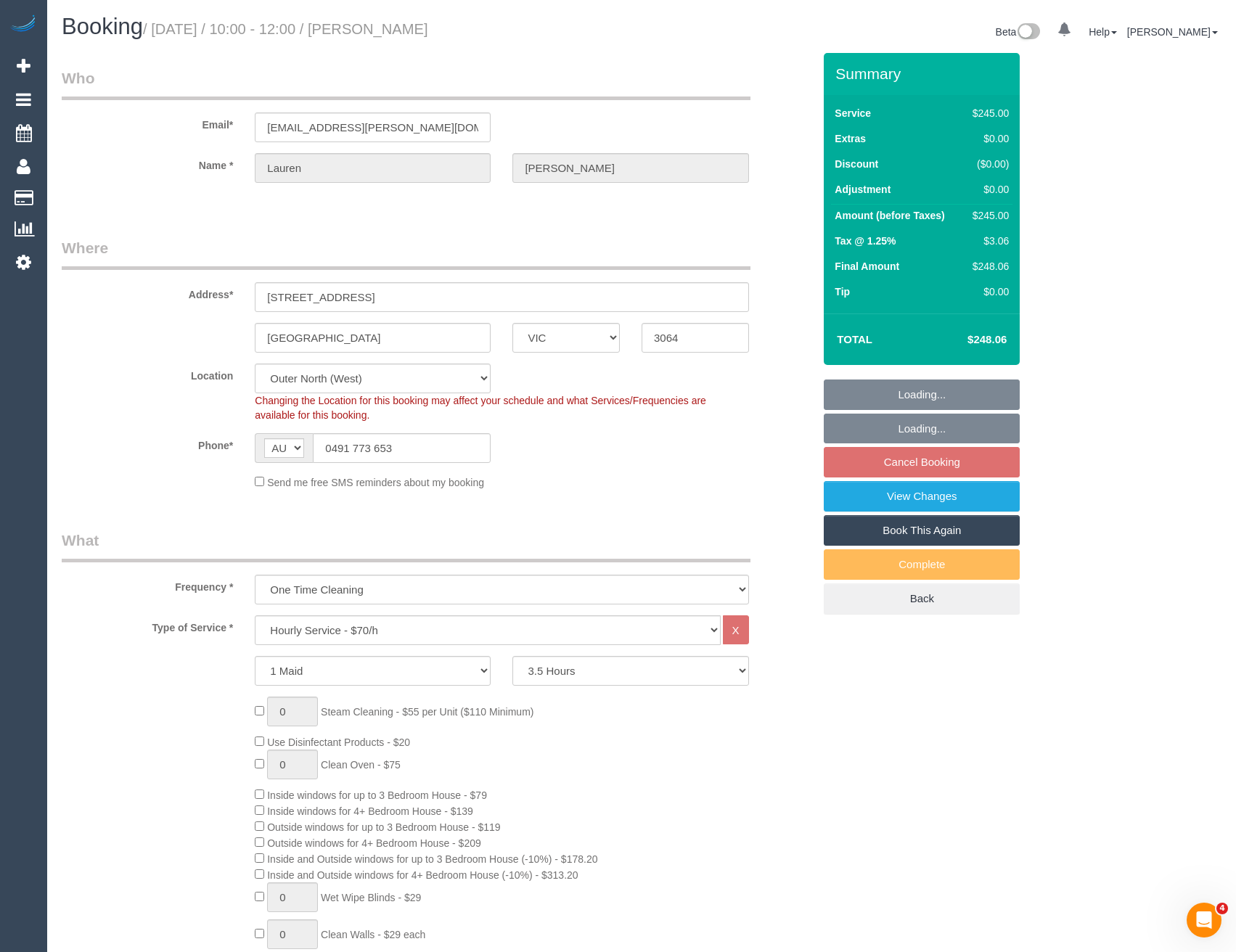
select select "object:1201"
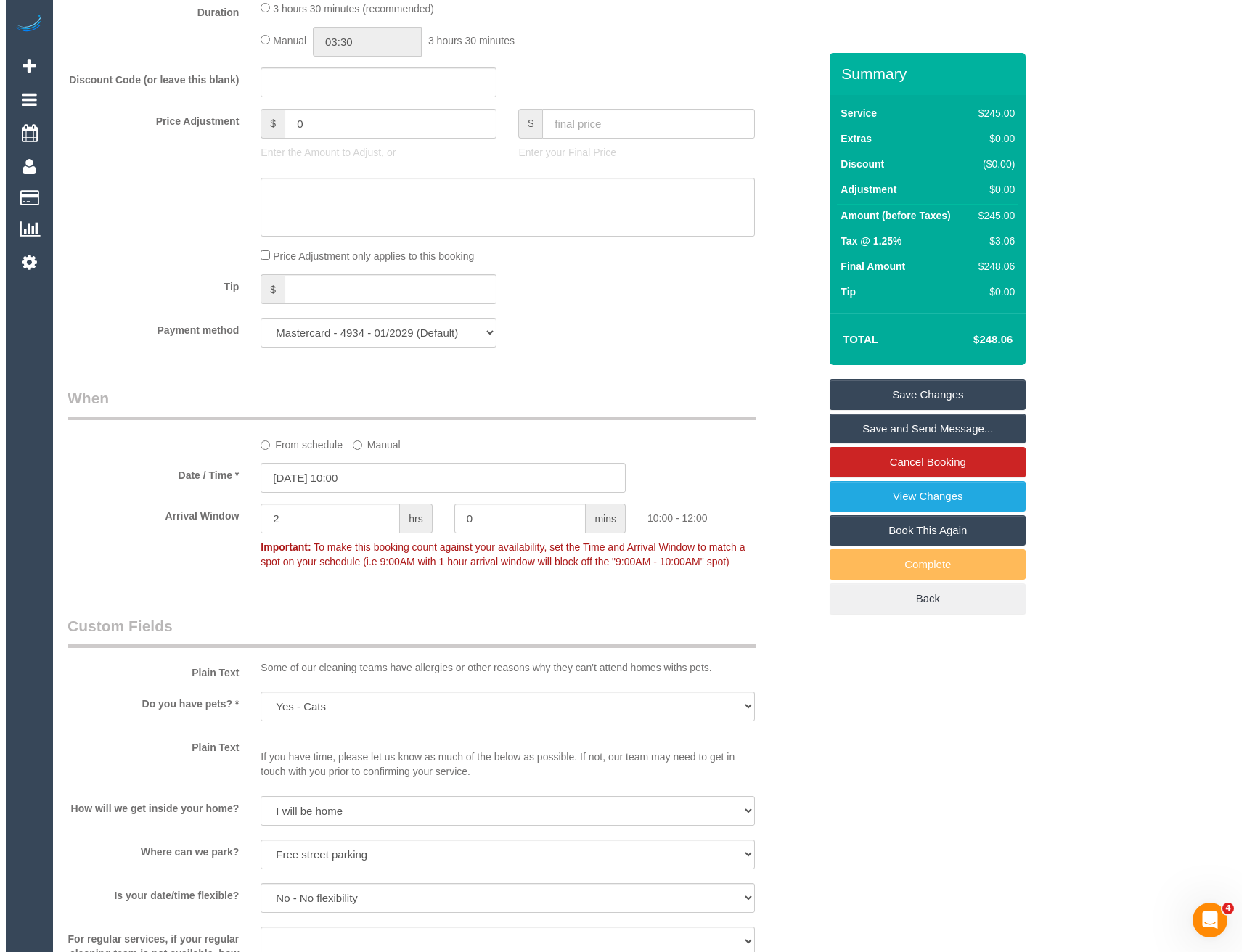
scroll to position [1597, 0]
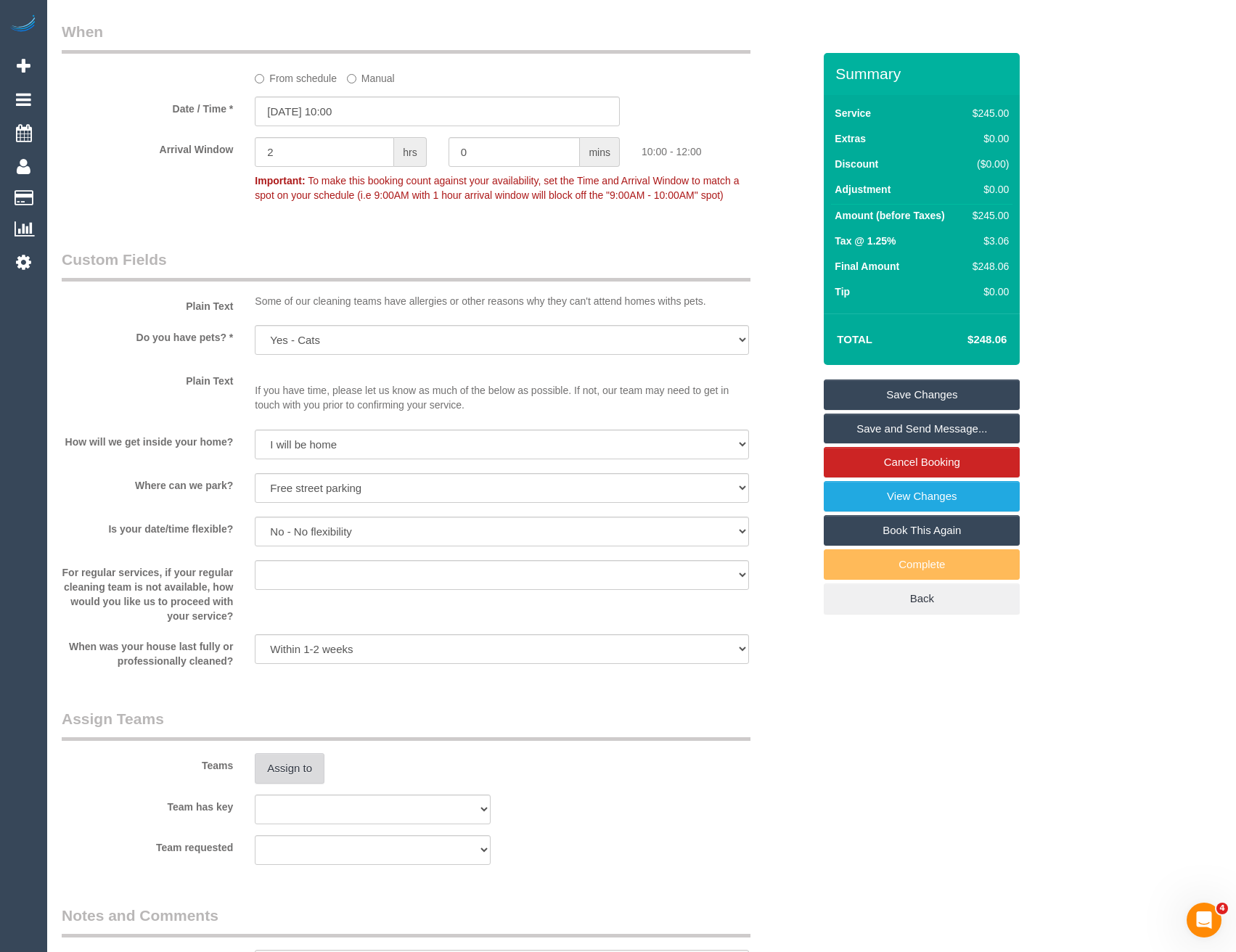
click at [302, 774] on button "Assign to" at bounding box center [289, 768] width 69 height 30
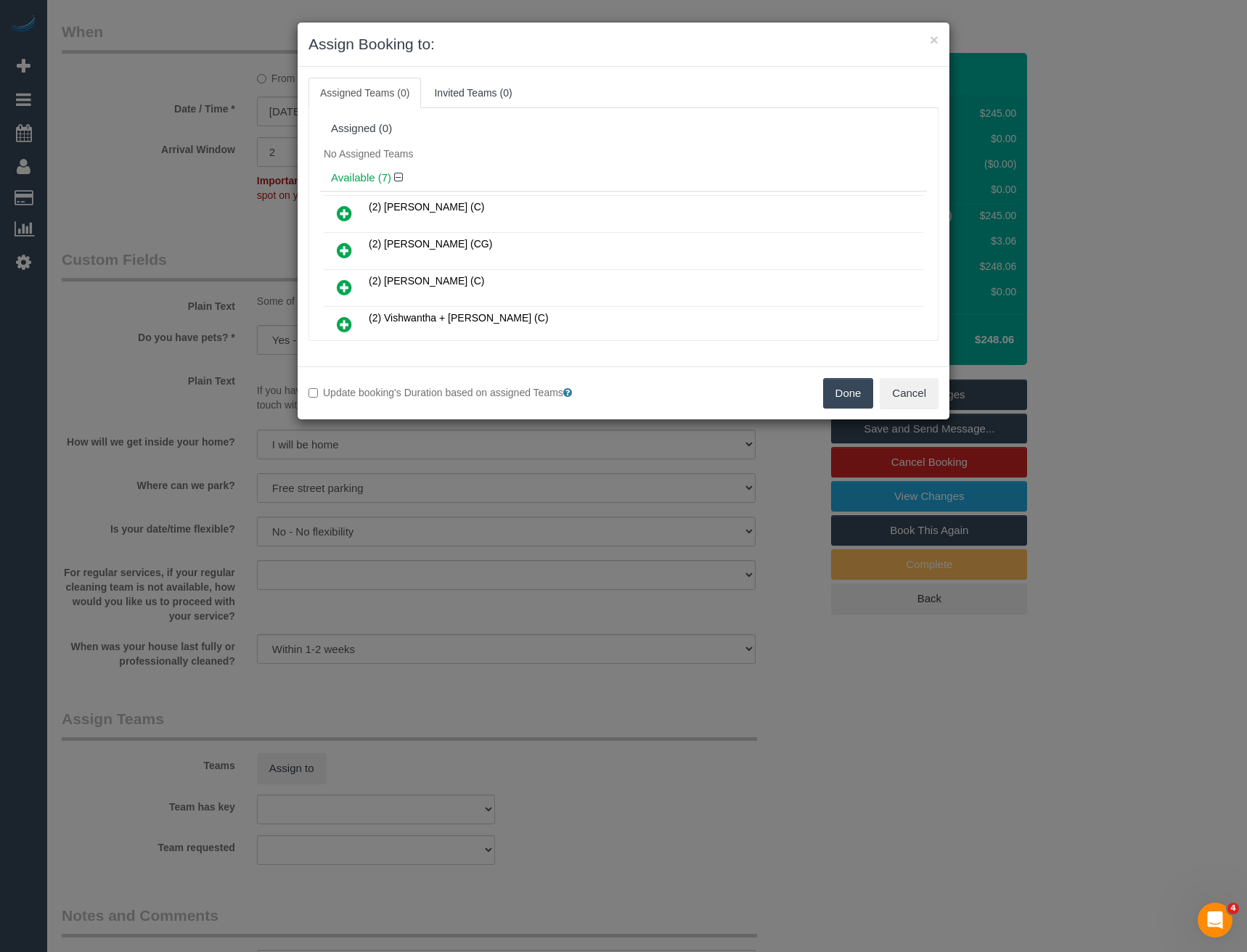
scroll to position [168, 0]
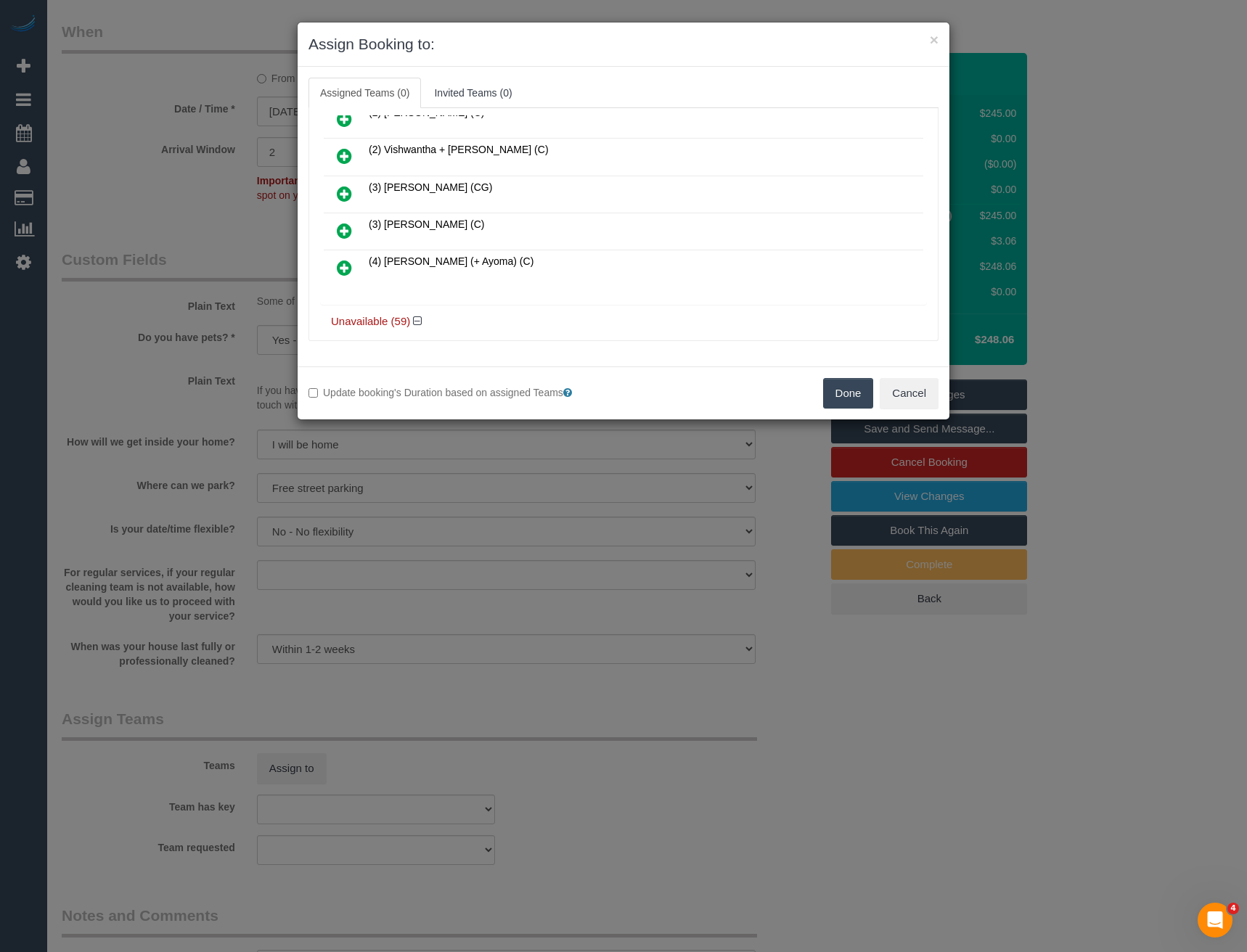
click at [343, 224] on icon at bounding box center [344, 231] width 15 height 18
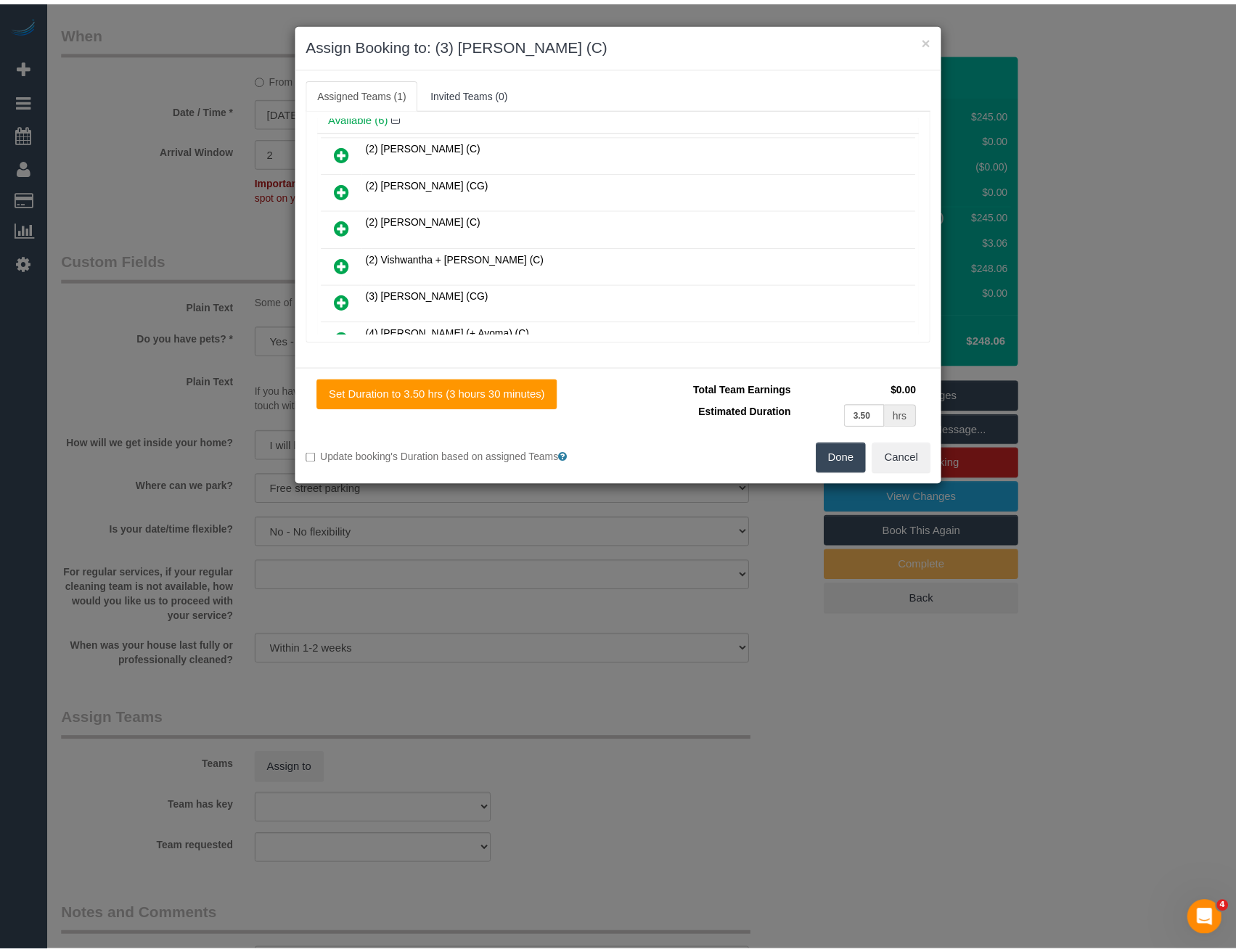
scroll to position [0, 0]
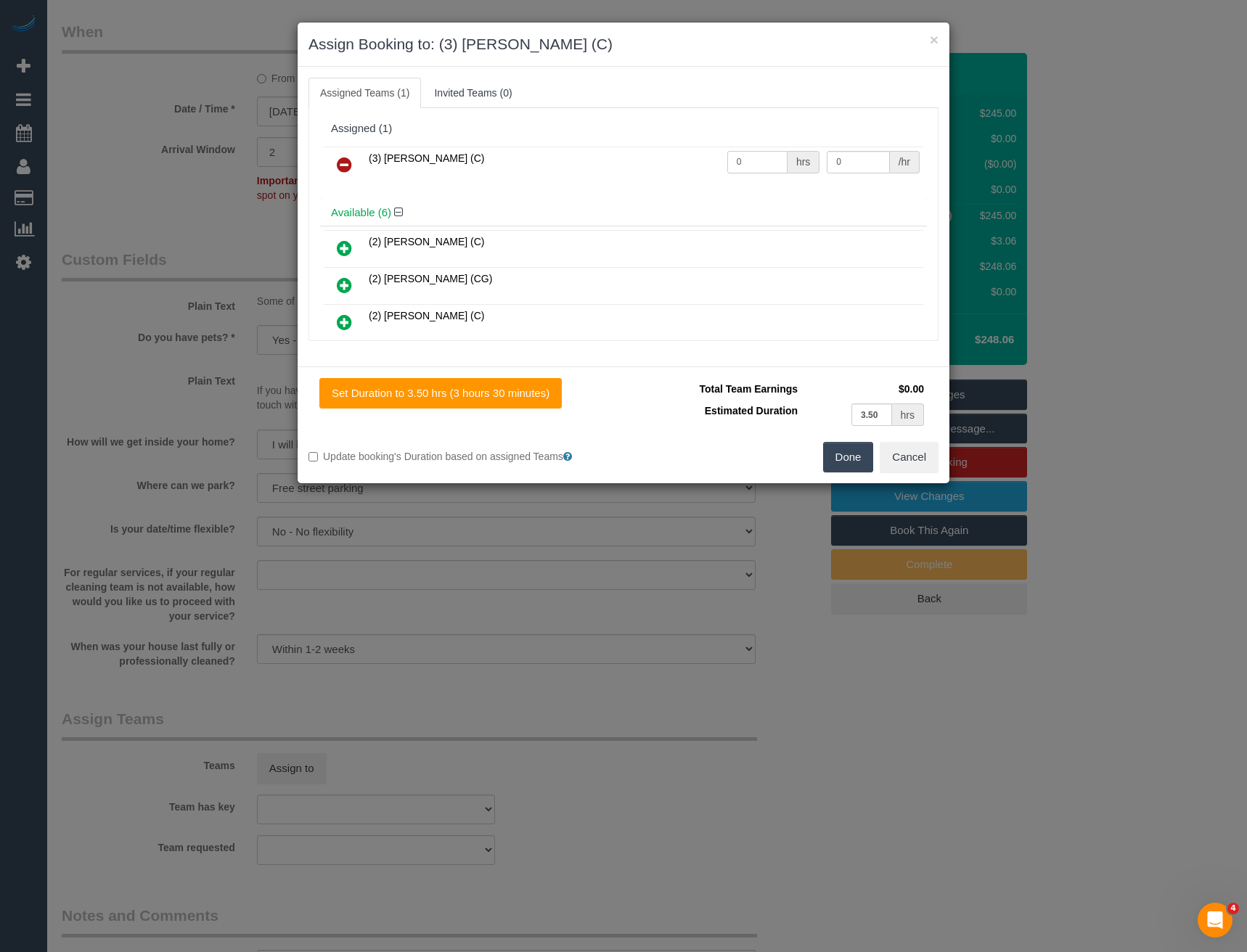
drag, startPoint x: 766, startPoint y: 164, endPoint x: 598, endPoint y: 172, distance: 168.2
click at [603, 174] on tr "(3) Pratham Bagga (C) 0 hrs 0 /hr" at bounding box center [623, 165] width 599 height 37
type input "3.5"
type input "35"
click at [850, 458] on button "Done" at bounding box center [848, 457] width 51 height 30
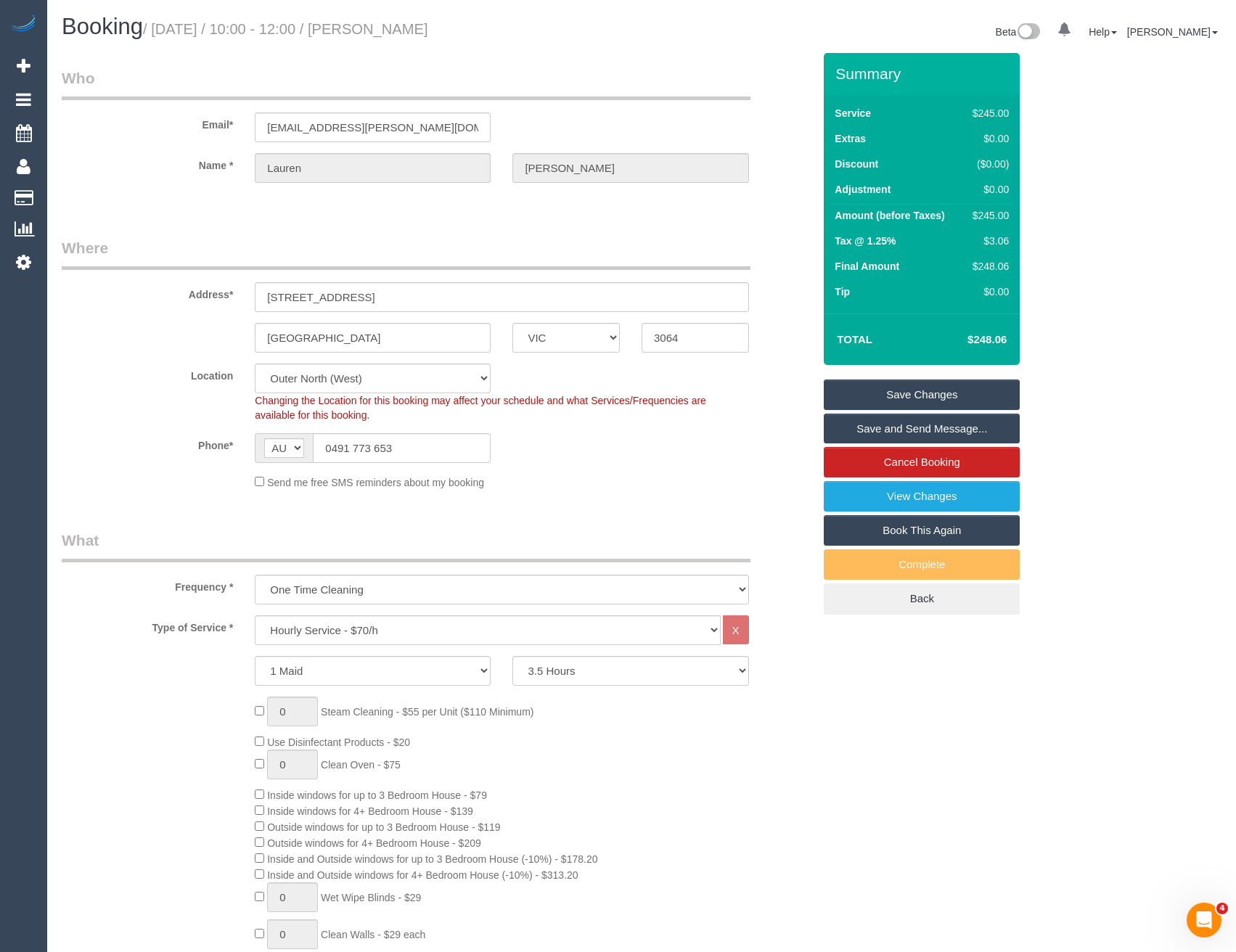
click at [887, 429] on link "Save and Send Message..." at bounding box center [922, 429] width 196 height 30
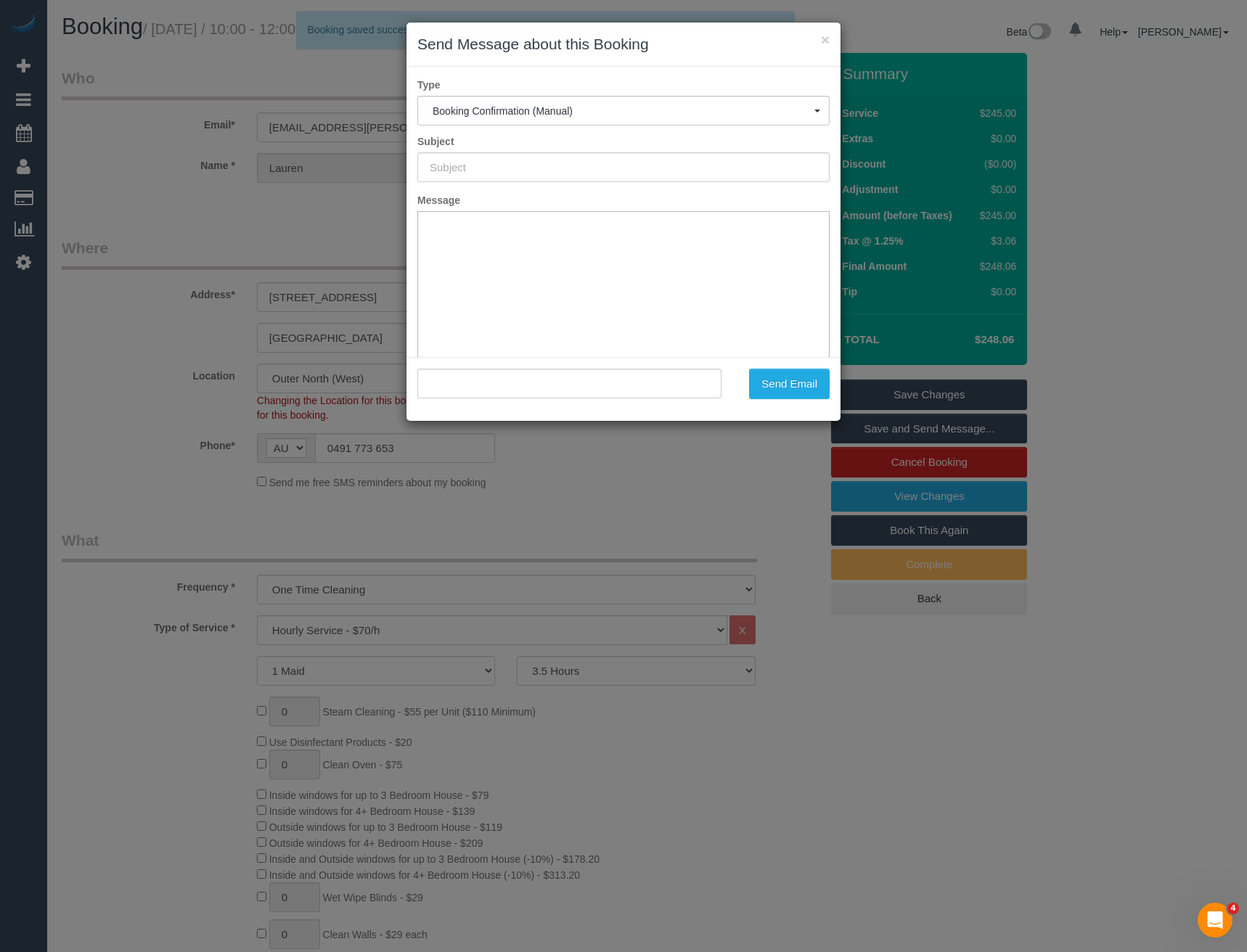
type input "Booking Confirmed"
type input ""Lauren Enright" <lauren.a.enright@gmail.com>"
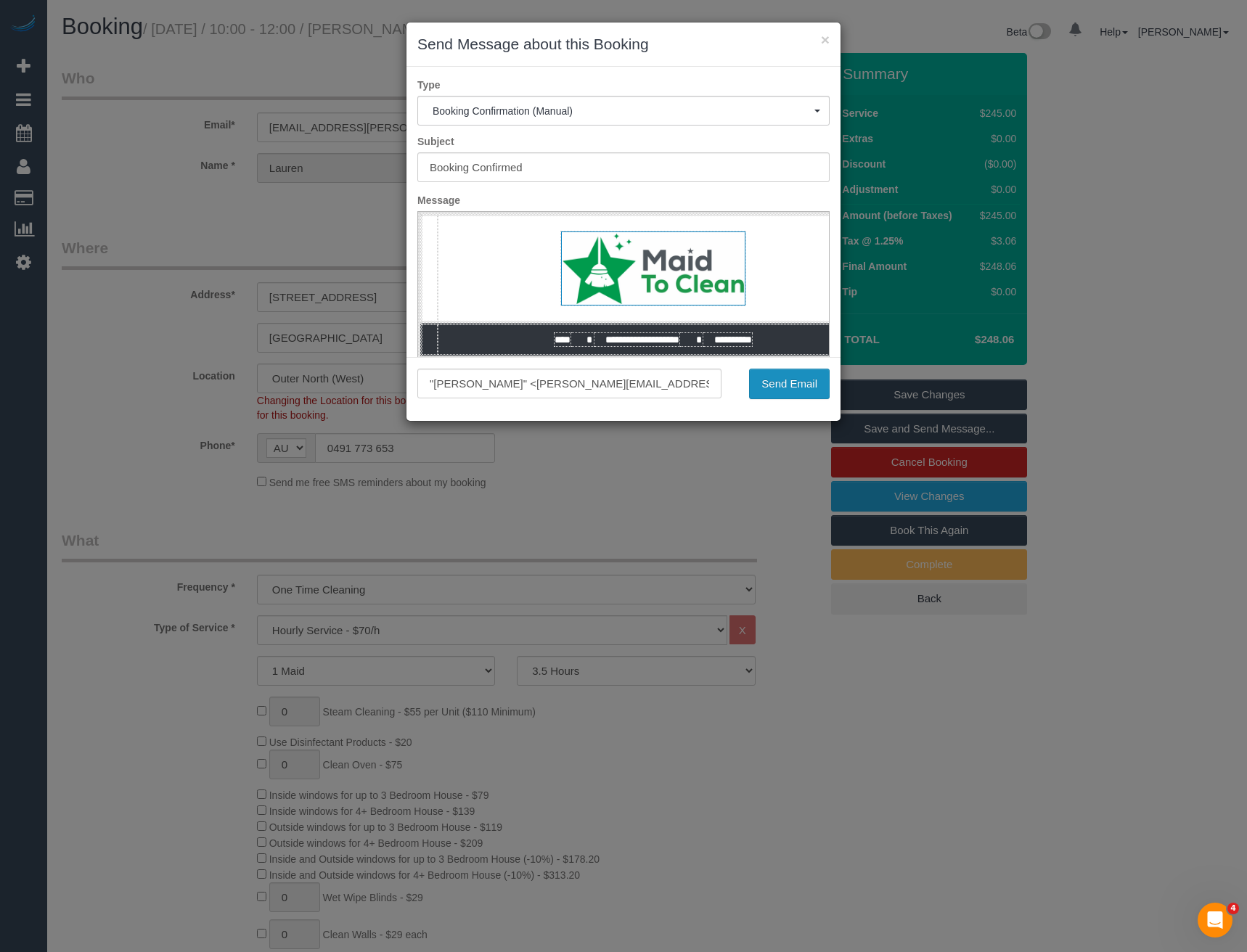
click at [773, 383] on button "Send Email" at bounding box center [789, 384] width 81 height 30
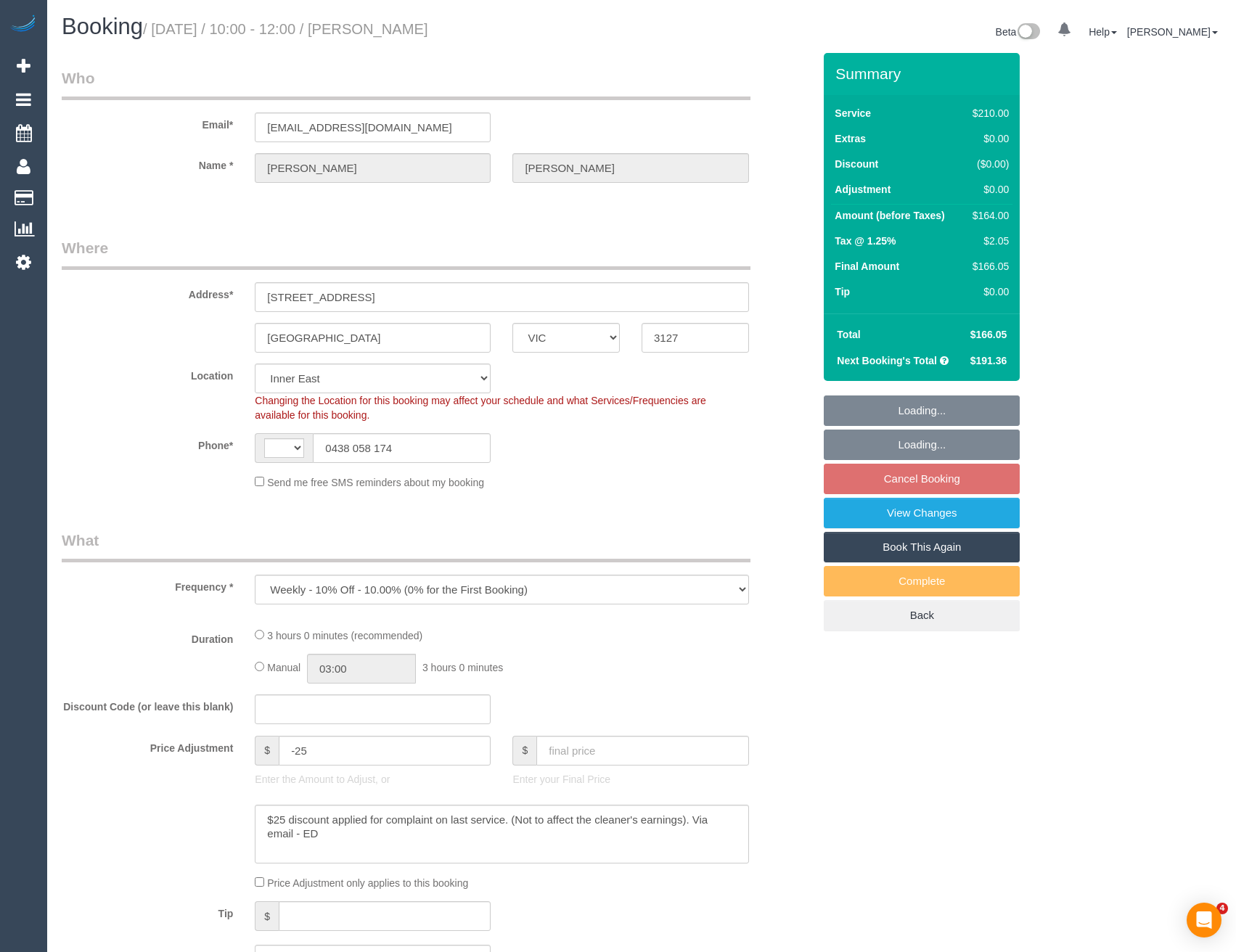
select select "VIC"
select select "object:743"
select select "string:AU"
select select "180"
select select "number:27"
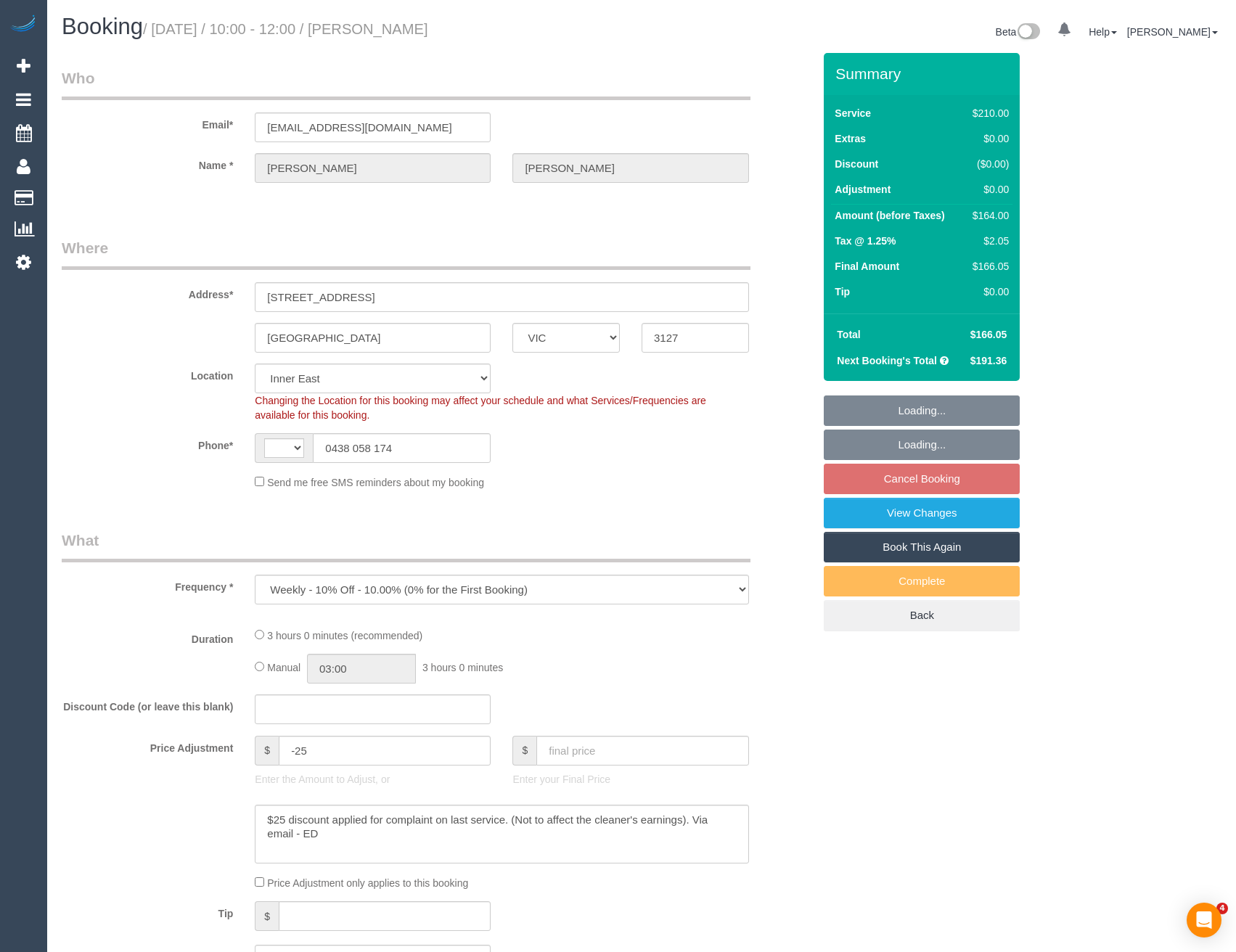
select select "number:14"
select select "number:19"
select select "number:24"
select select "number:35"
select select "number:13"
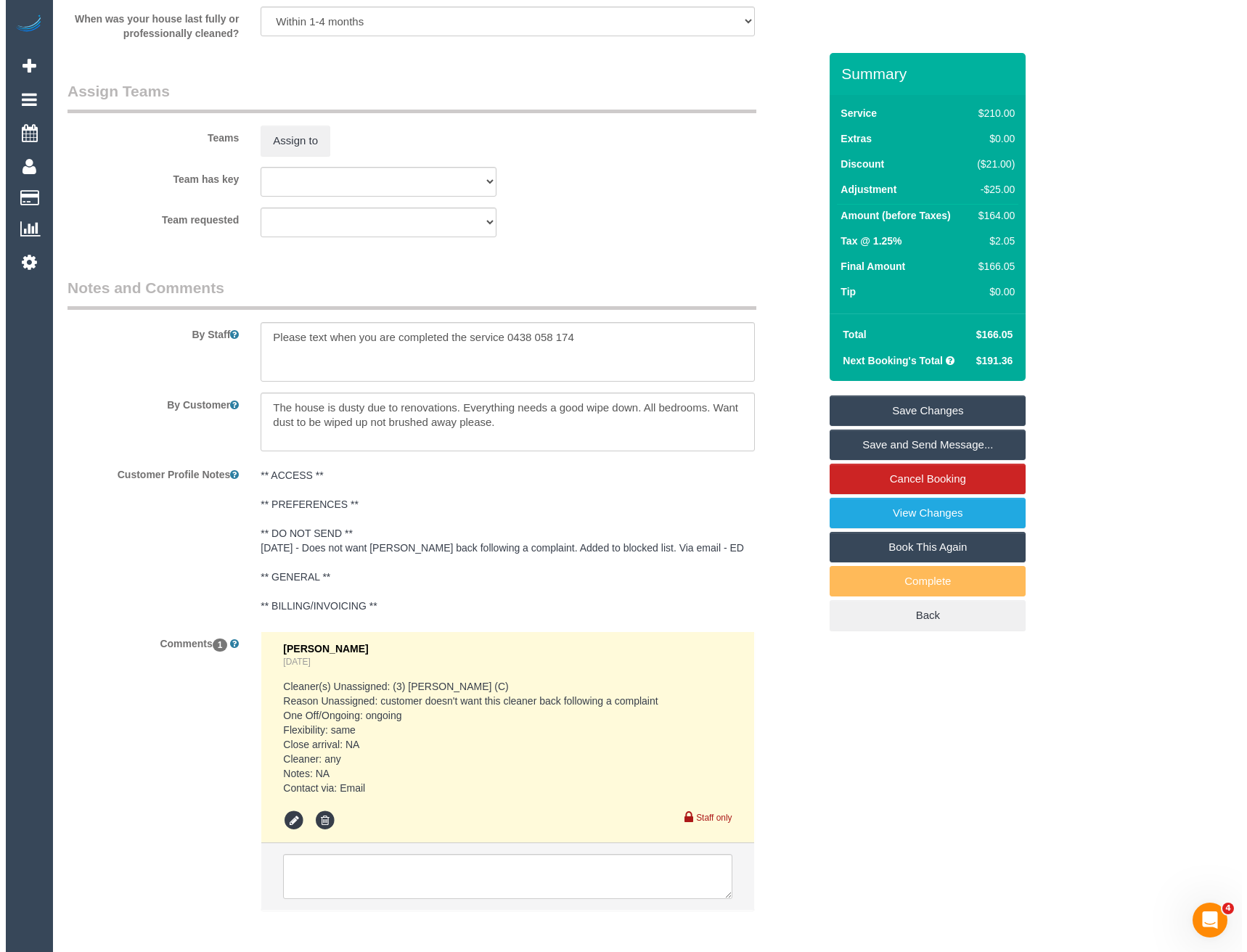
scroll to position [2178, 0]
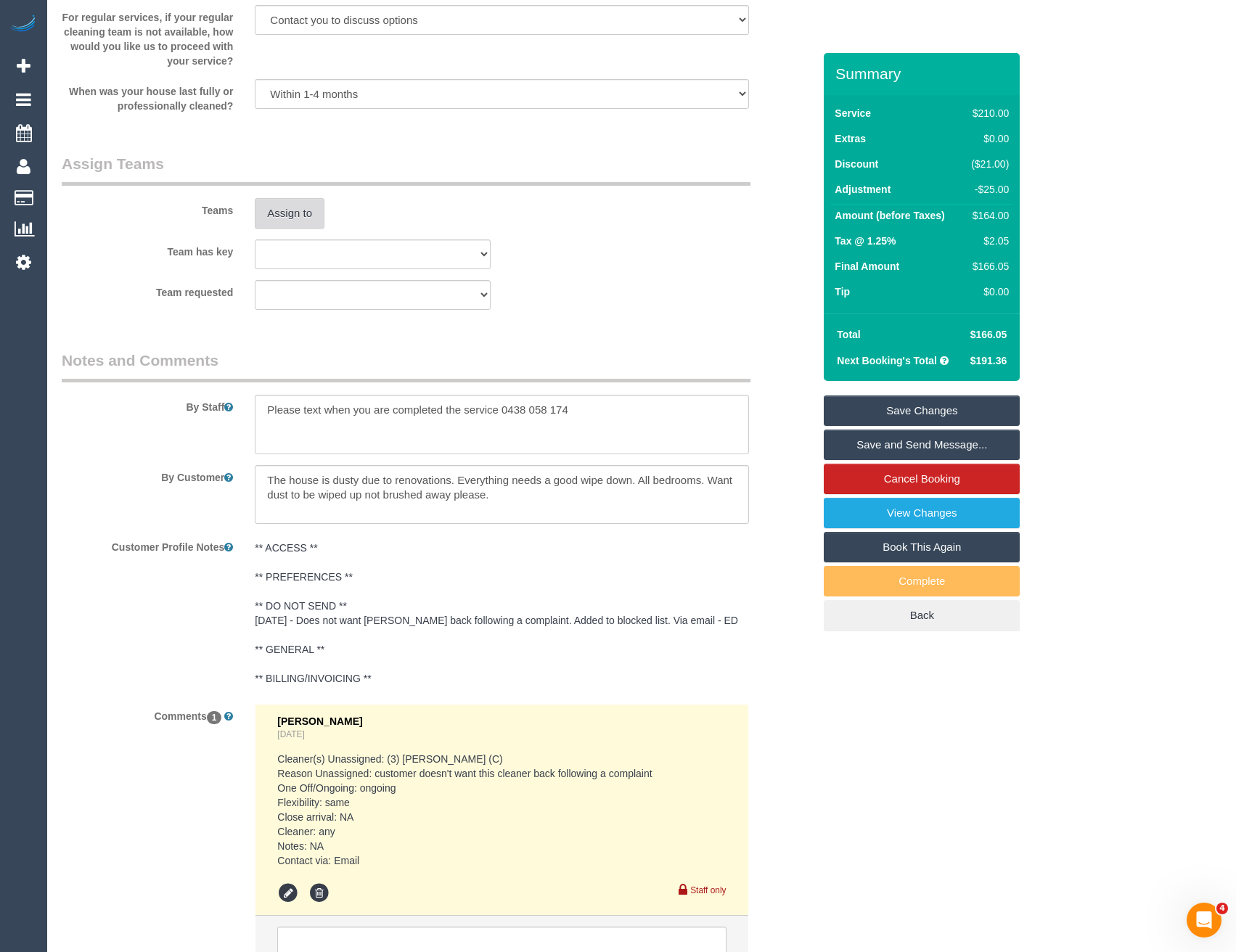
click at [301, 211] on button "Assign to" at bounding box center [289, 213] width 69 height 30
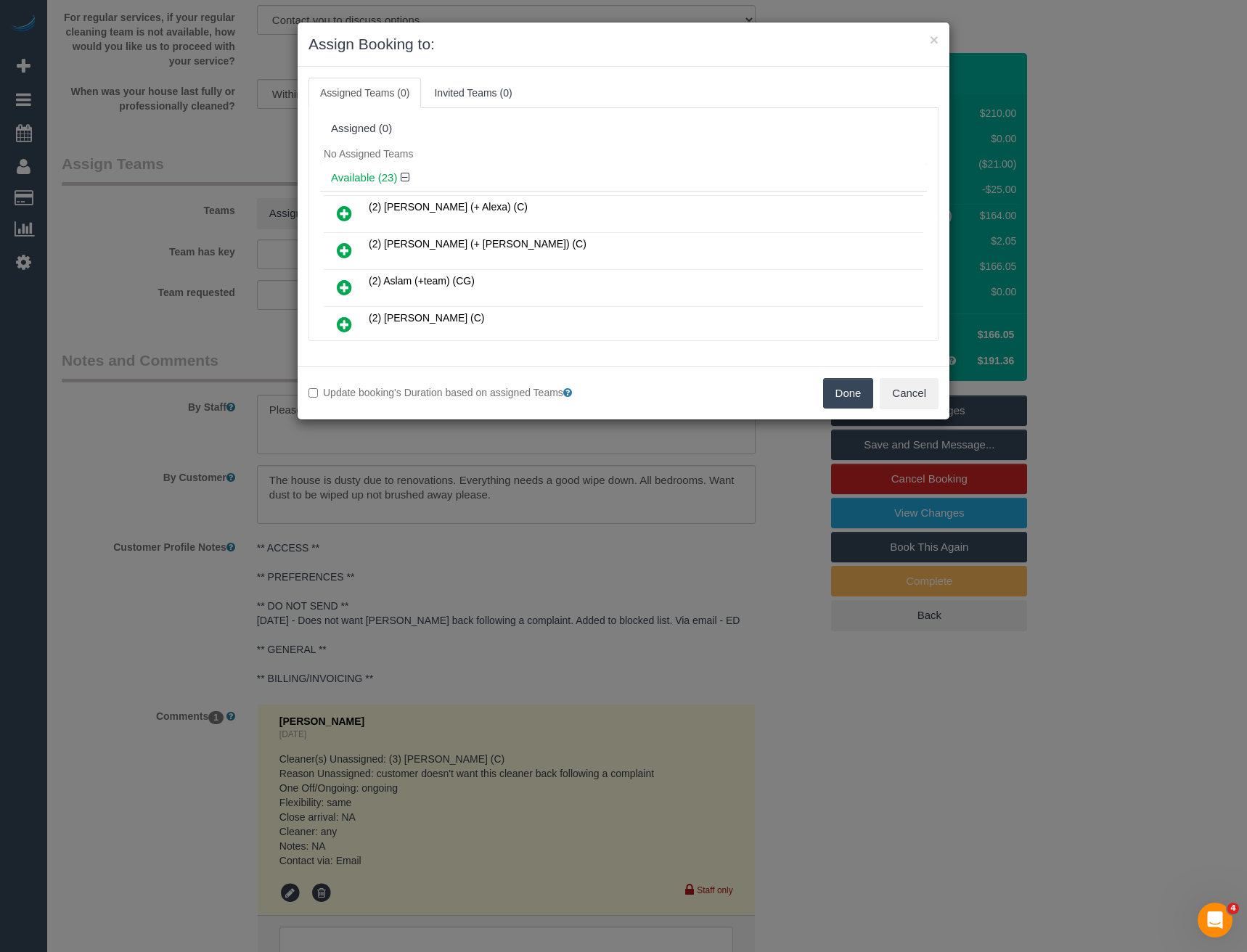
scroll to position [762, 0]
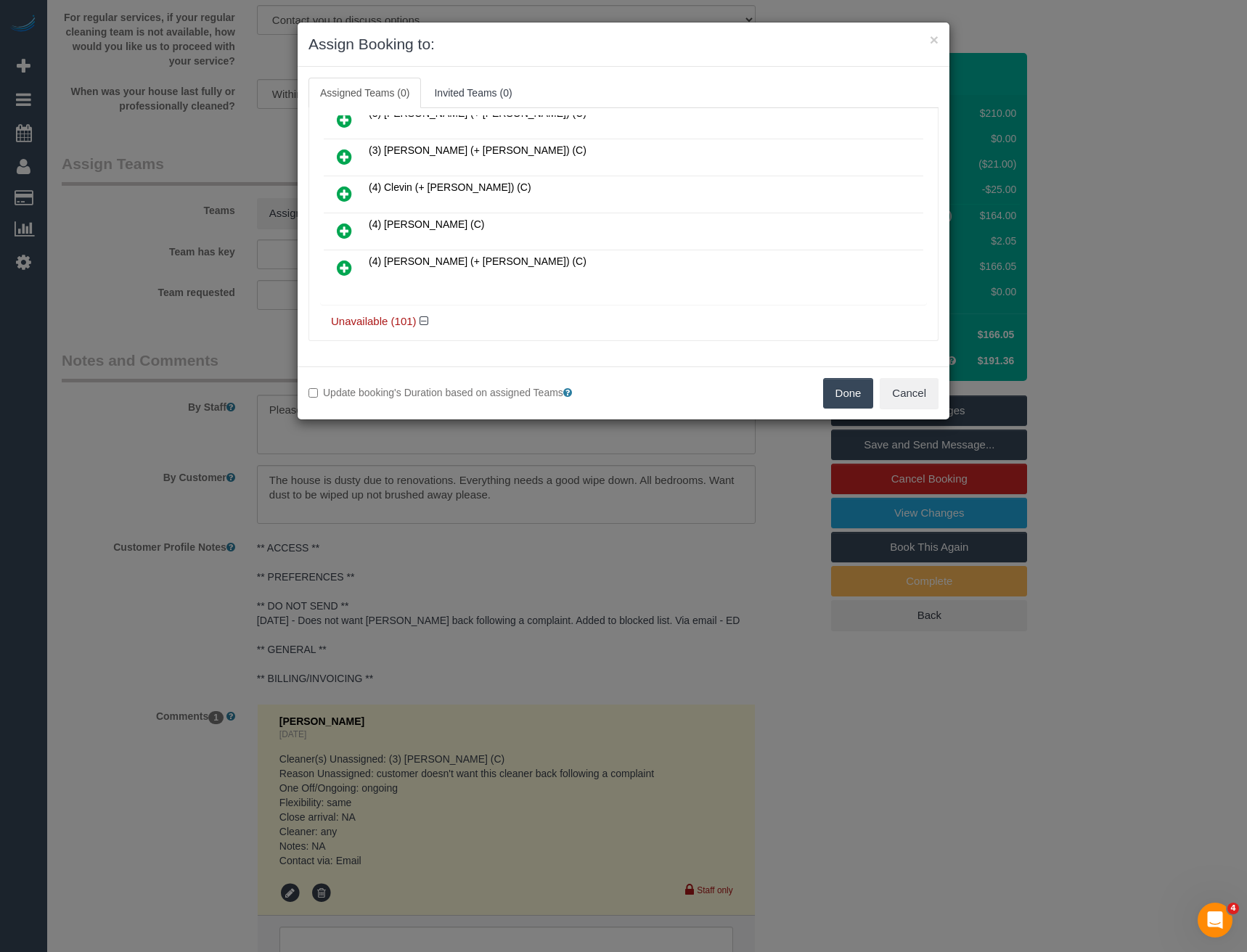
click at [349, 231] on icon at bounding box center [344, 231] width 15 height 18
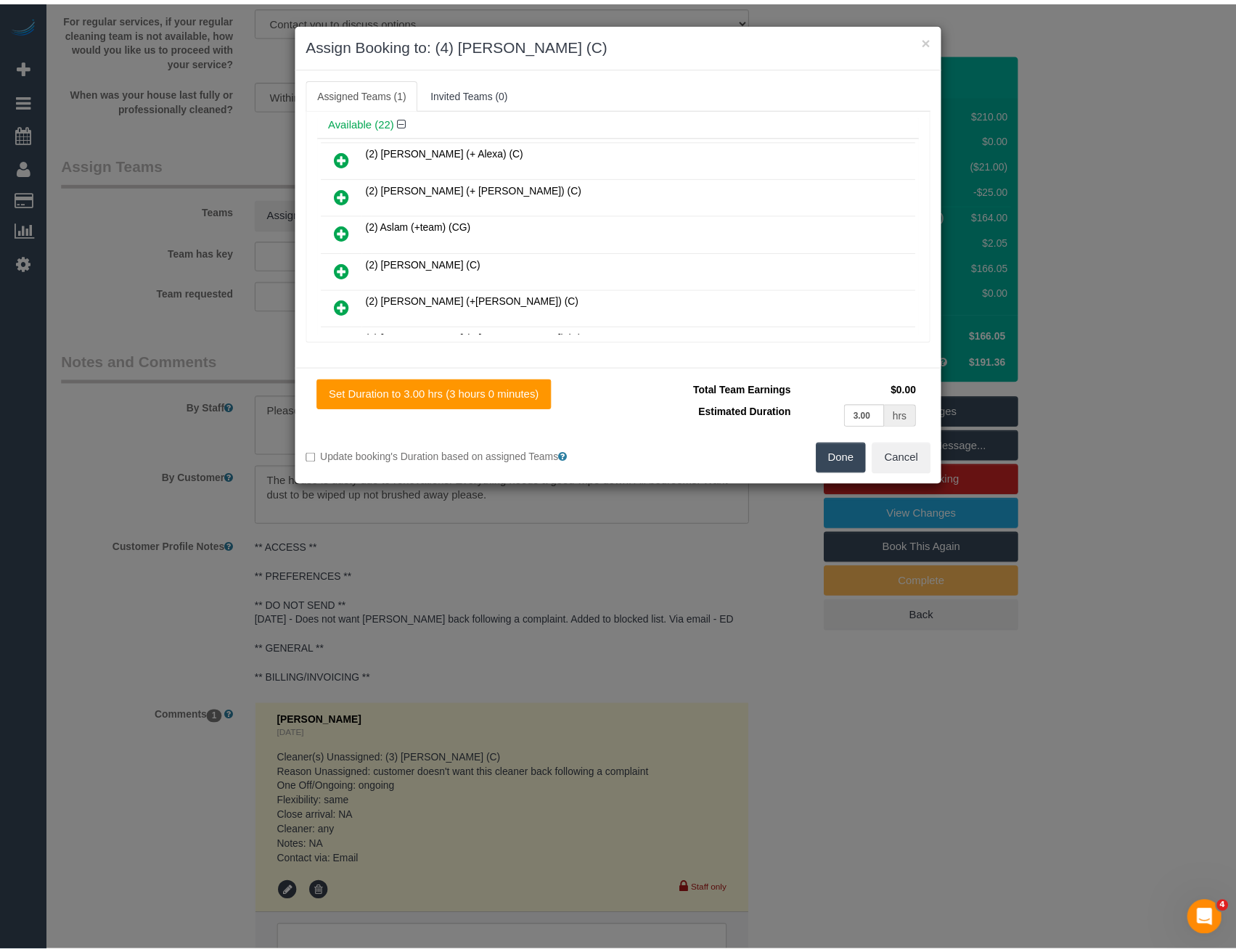
scroll to position [0, 0]
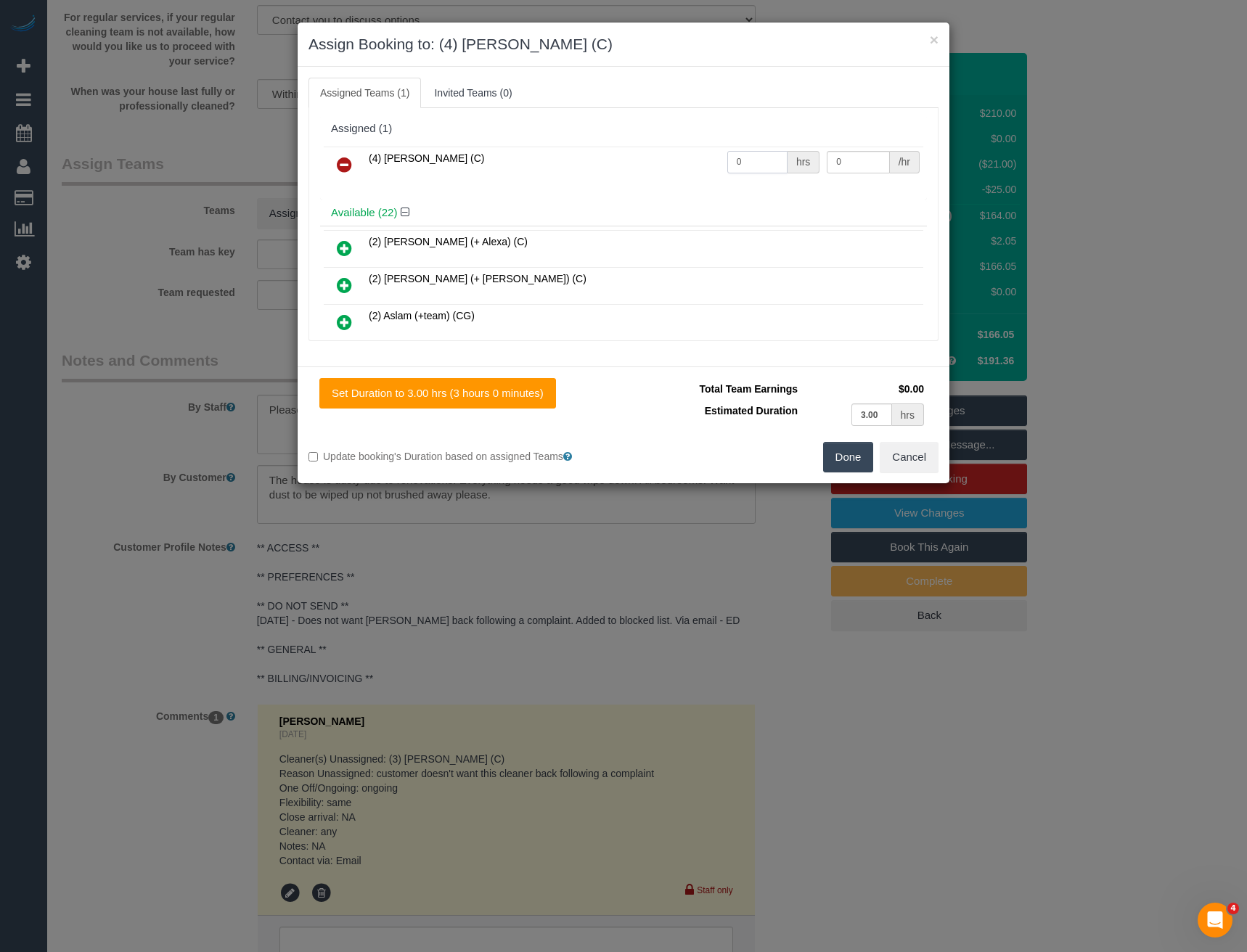
drag, startPoint x: 760, startPoint y: 163, endPoint x: 657, endPoint y: 156, distance: 103.2
click at [665, 160] on tr "(4) [PERSON_NAME] (C) 0 hrs 0 /hr" at bounding box center [623, 165] width 599 height 37
type input "3"
type input "35"
click at [846, 452] on button "Done" at bounding box center [848, 457] width 51 height 30
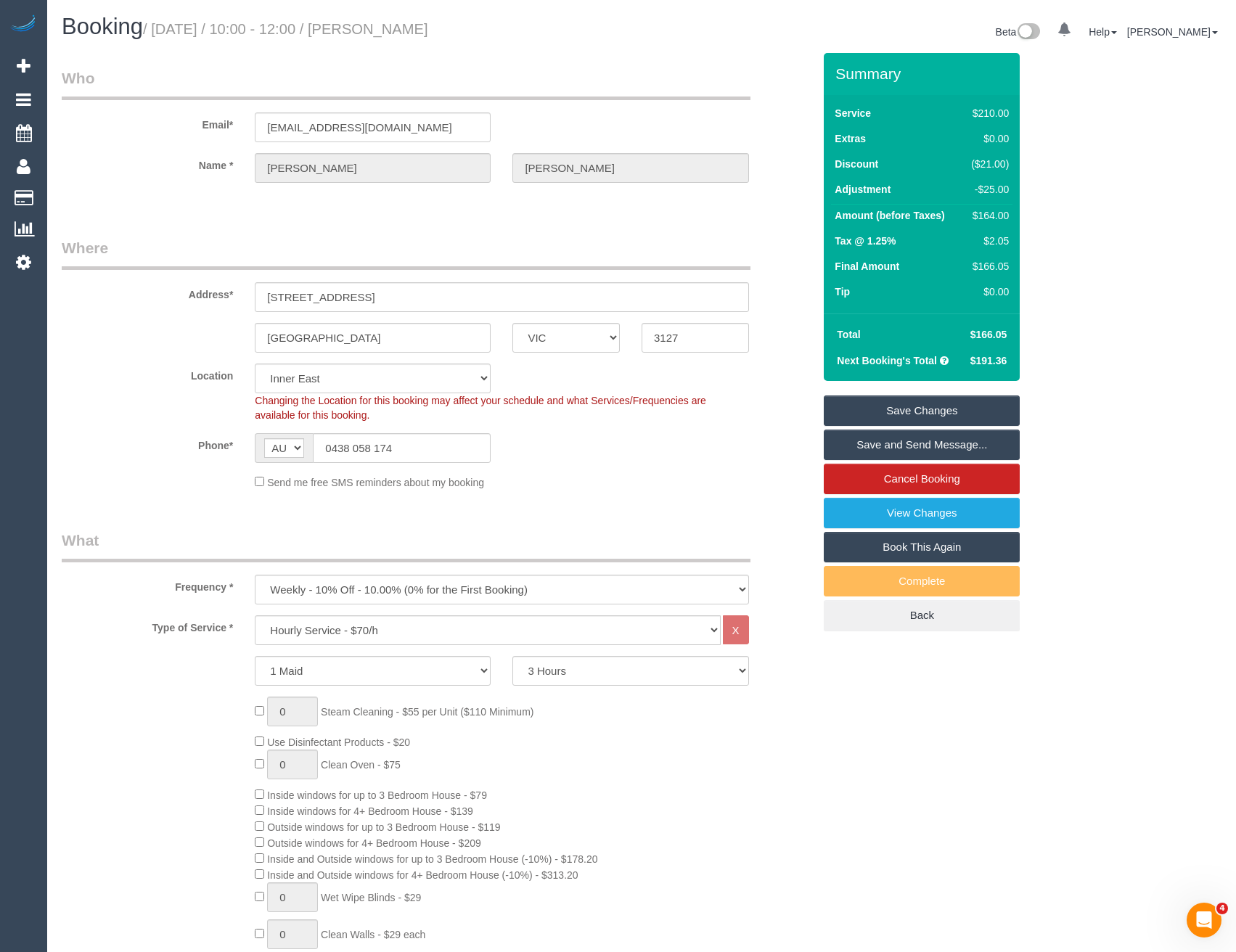
click at [870, 444] on link "Save and Send Message..." at bounding box center [922, 444] width 196 height 30
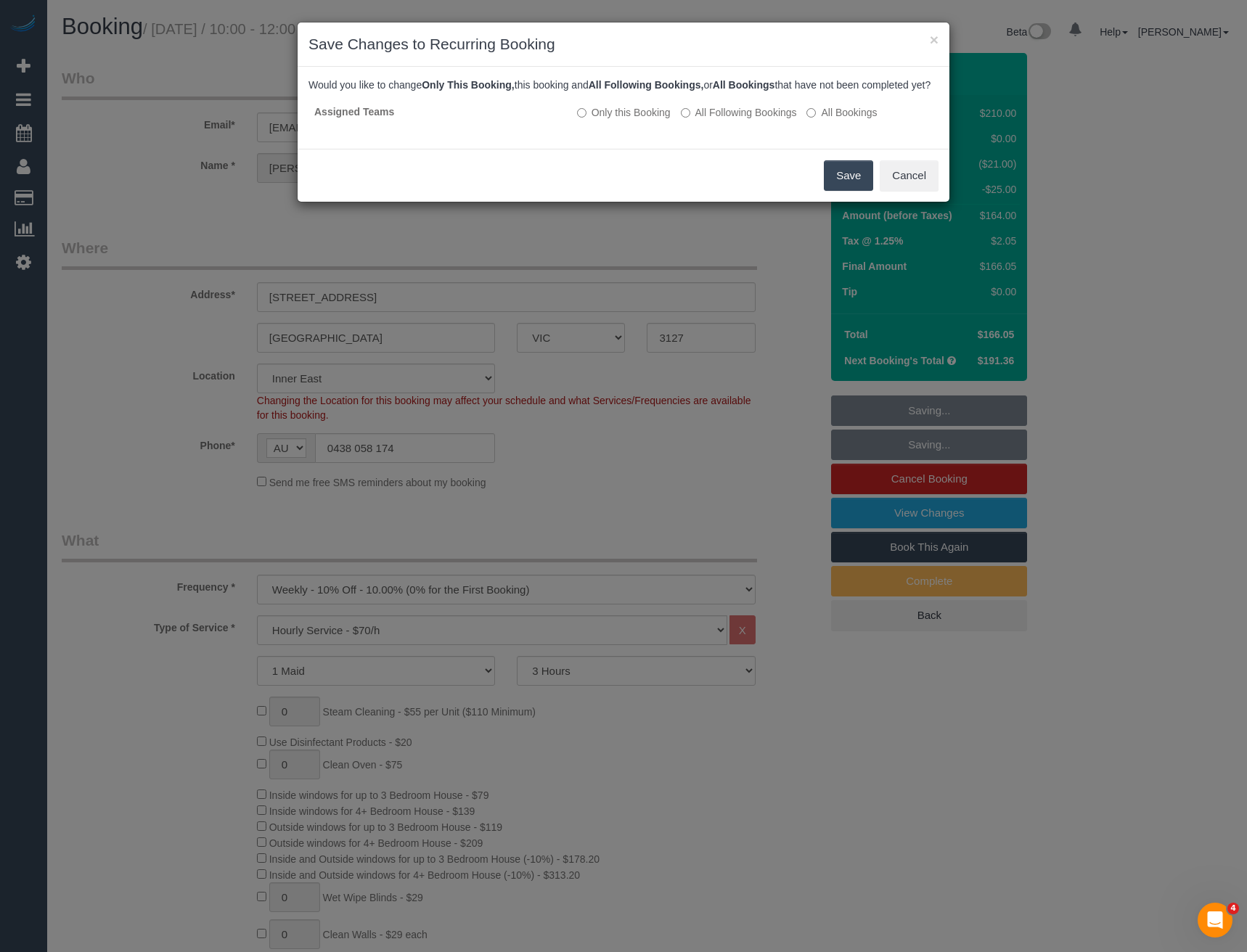
drag, startPoint x: 713, startPoint y: 126, endPoint x: 726, endPoint y: 159, distance: 35.5
click at [713, 120] on label "All Following Bookings" at bounding box center [739, 113] width 116 height 14
click at [858, 188] on button "Save" at bounding box center [848, 176] width 49 height 30
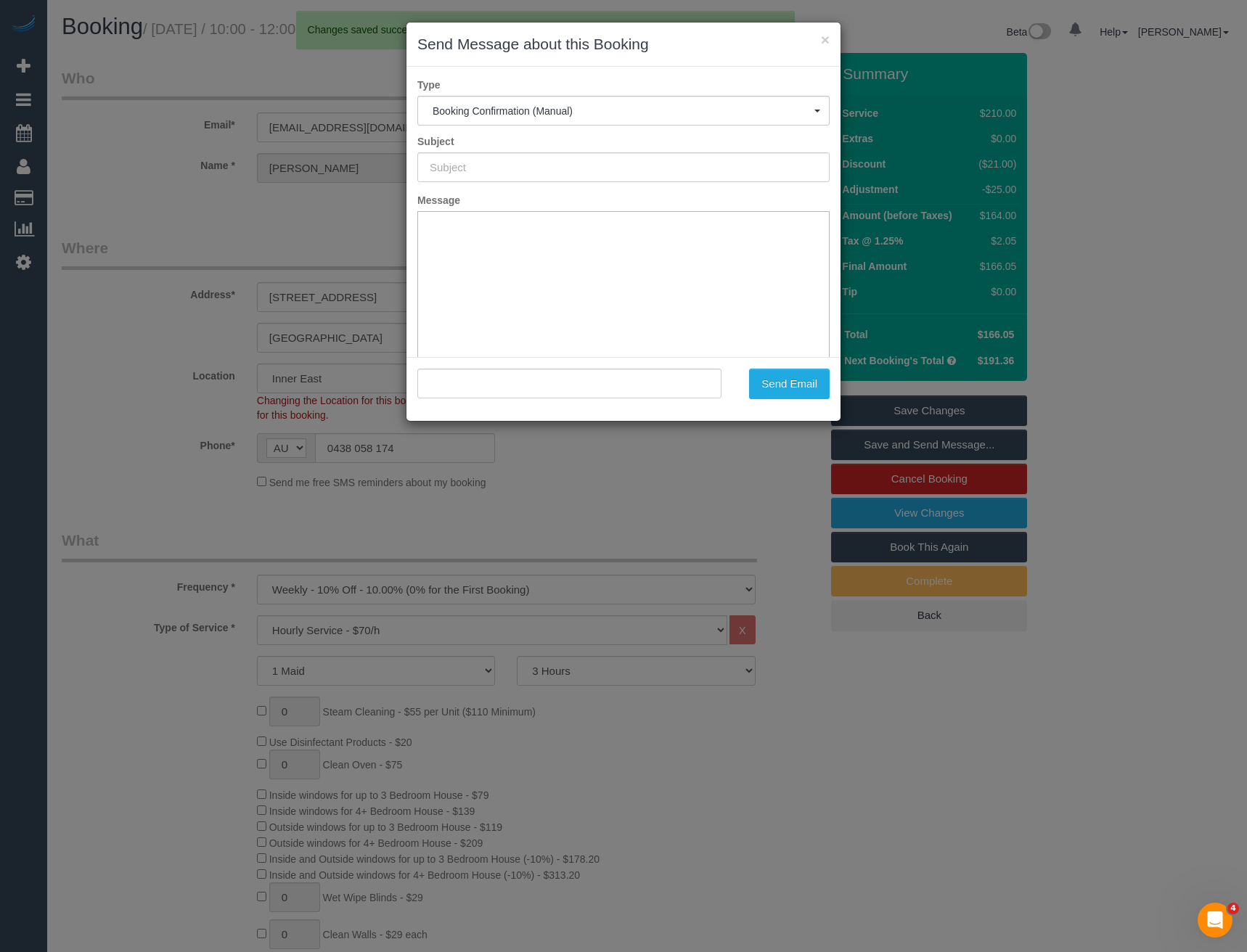
type input "Booking Confirmed"
type input ""Sarah Blane" <saraheblane@gmail.com>"
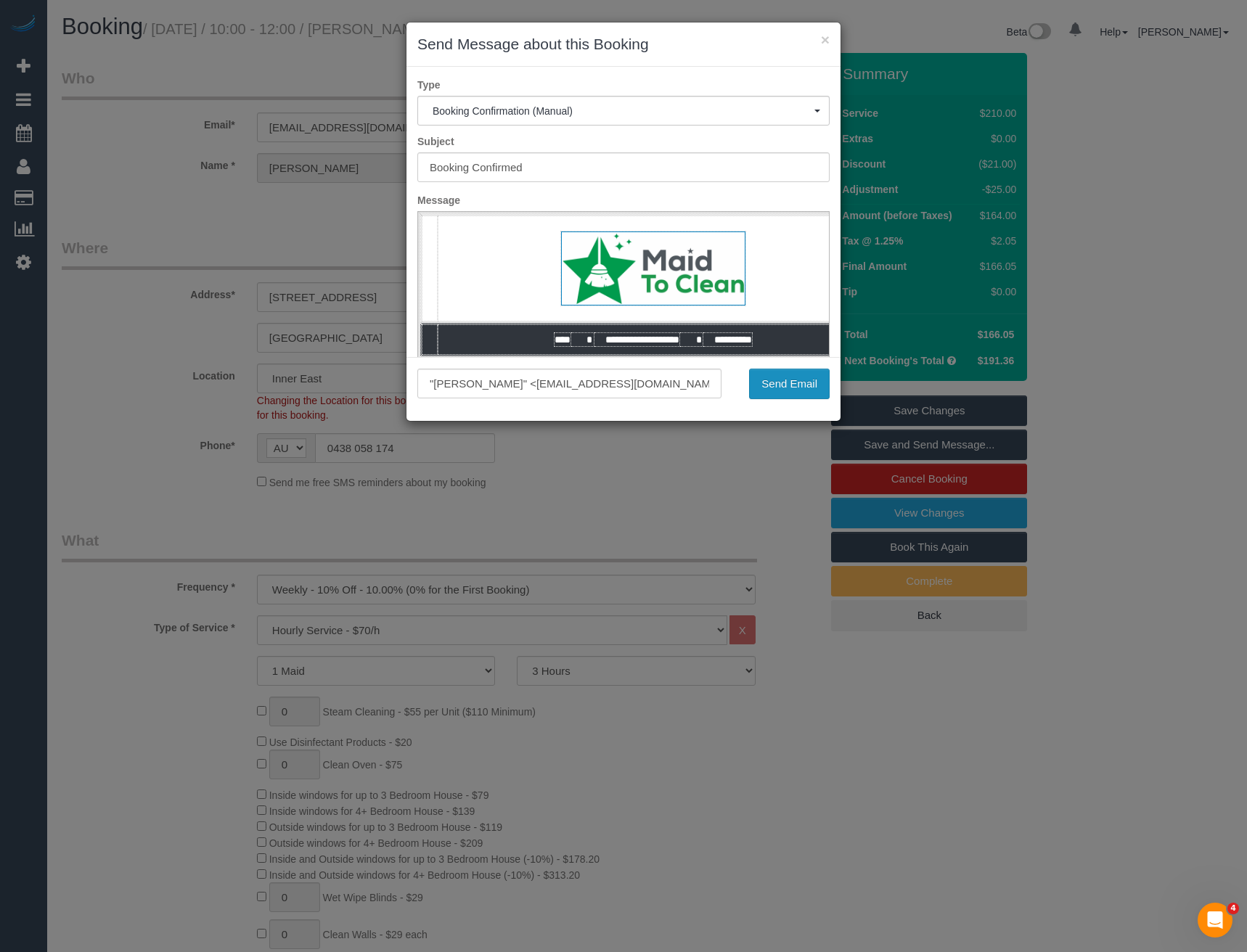
click at [816, 394] on button "Send Email" at bounding box center [789, 384] width 81 height 30
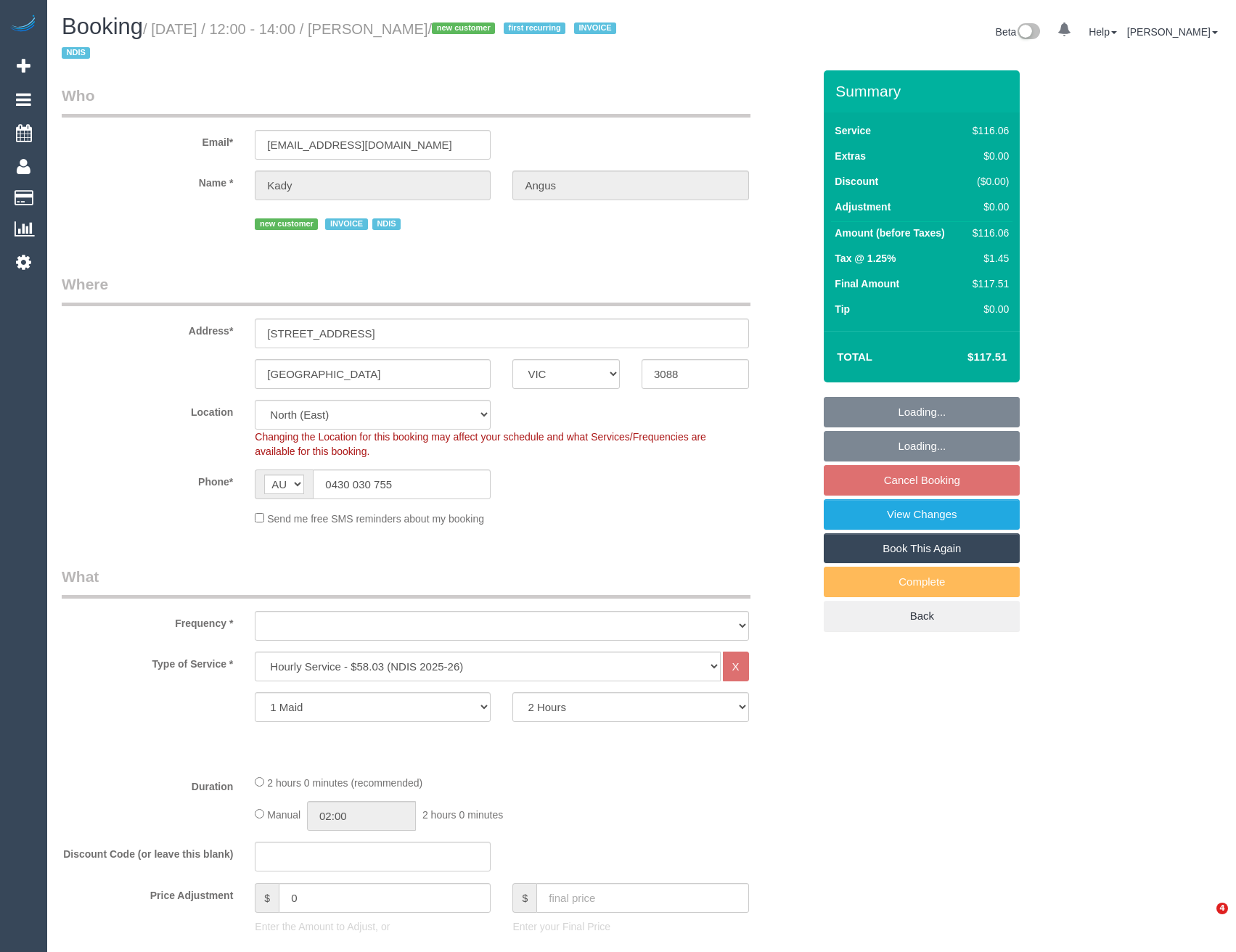
select select "VIC"
select select "number:29"
select select "number:14"
select select "number:18"
select select "number:25"
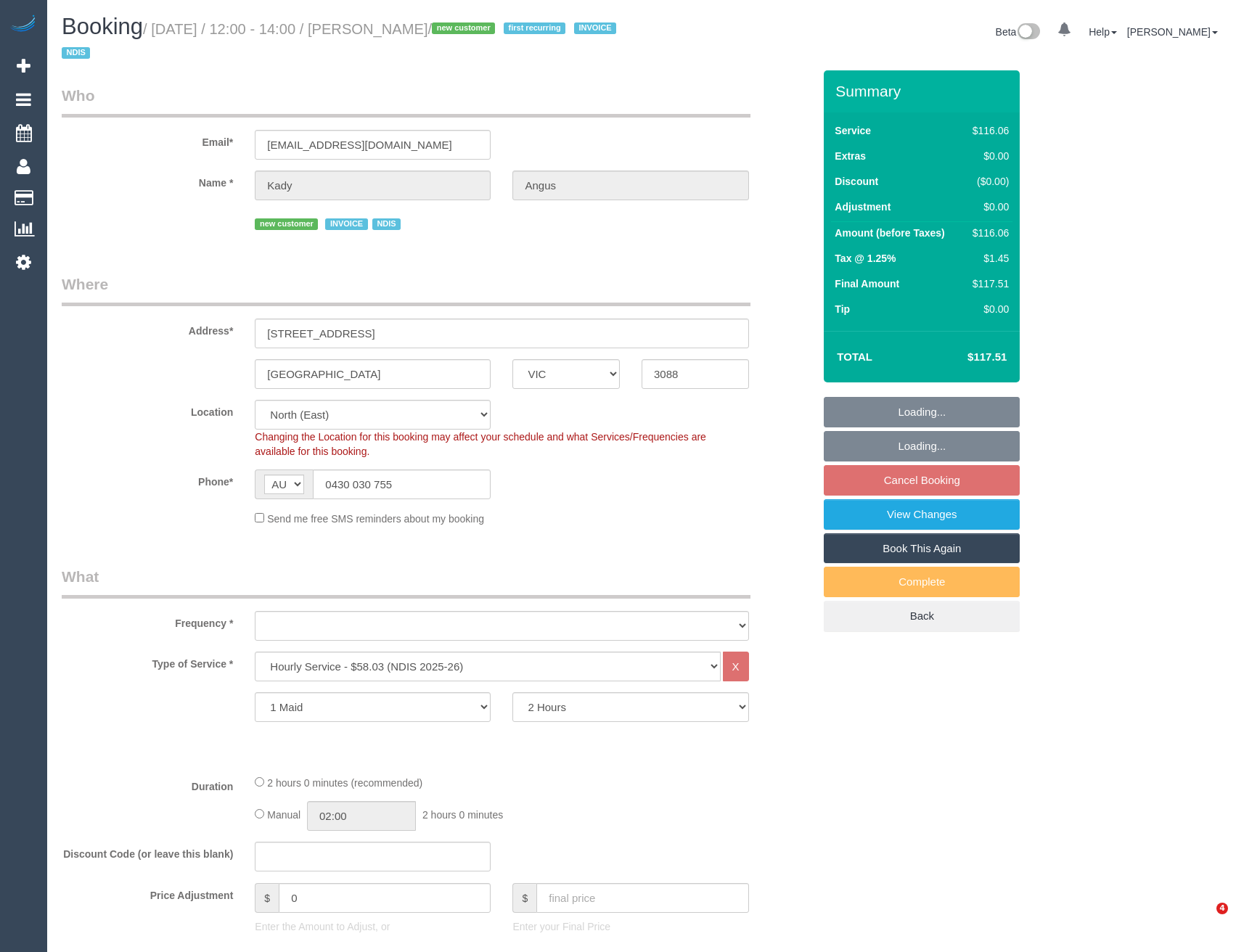
select select "number:34"
select select "number:12"
select select "object:758"
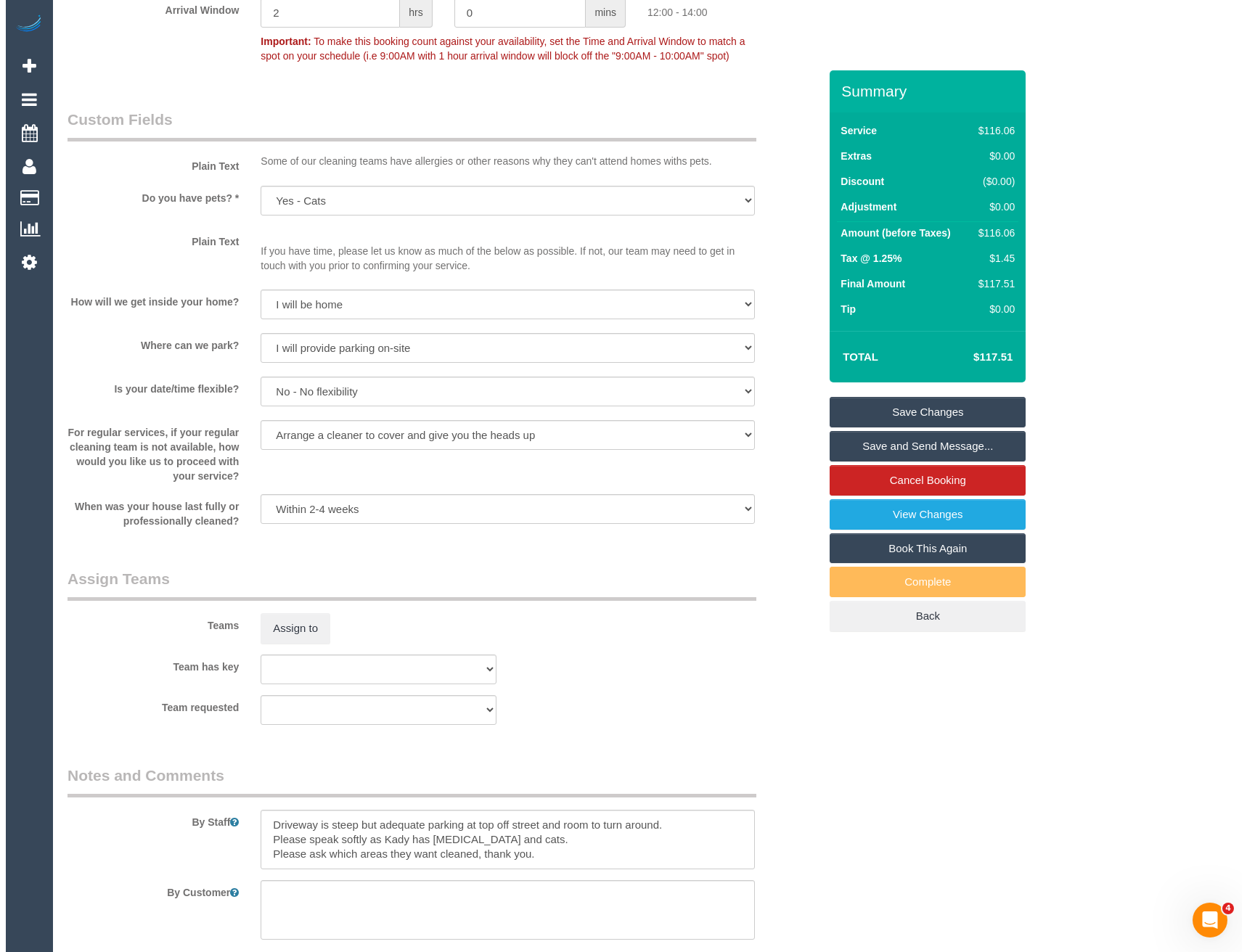
scroll to position [1379, 0]
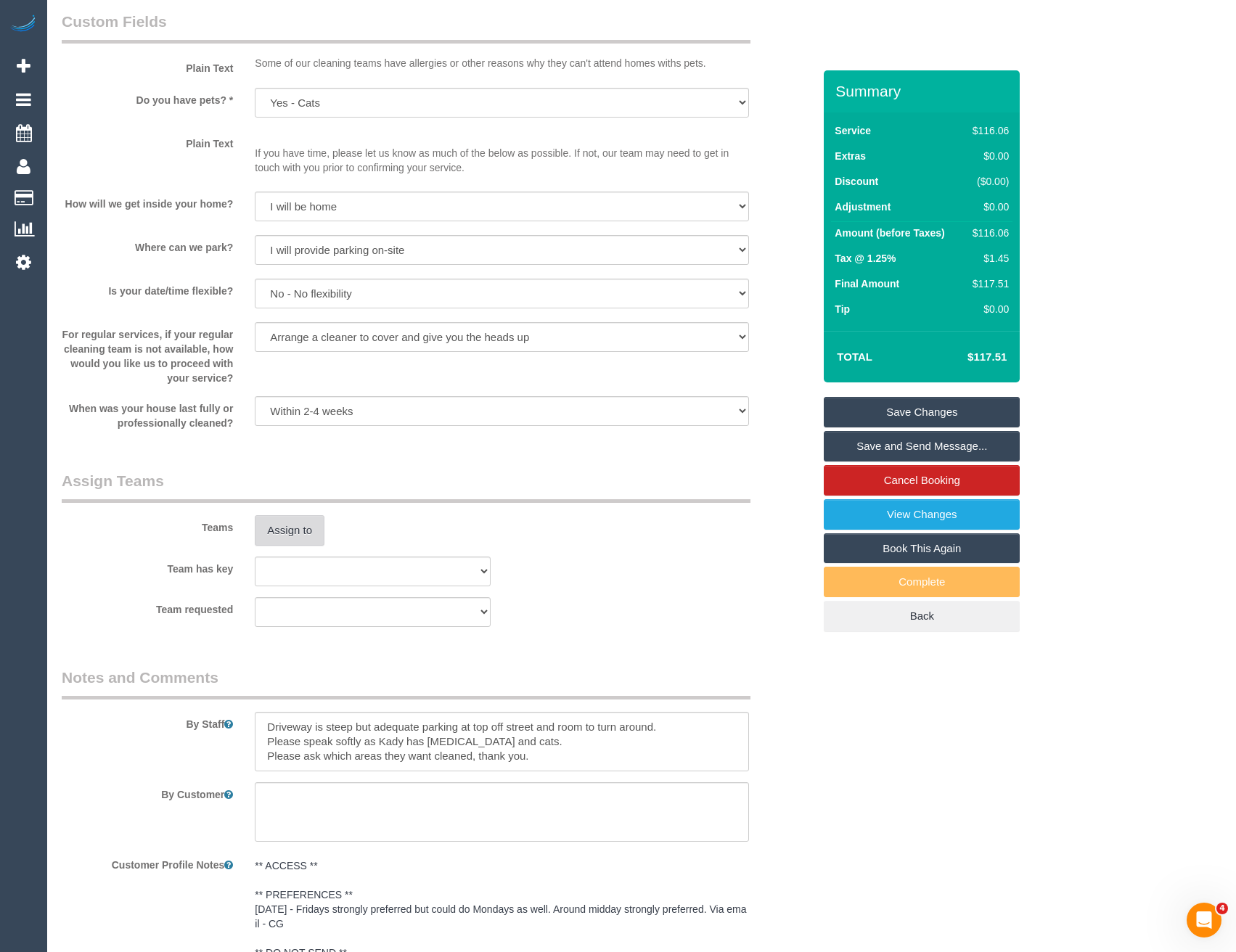
click at [286, 516] on button "Assign to" at bounding box center [289, 531] width 69 height 30
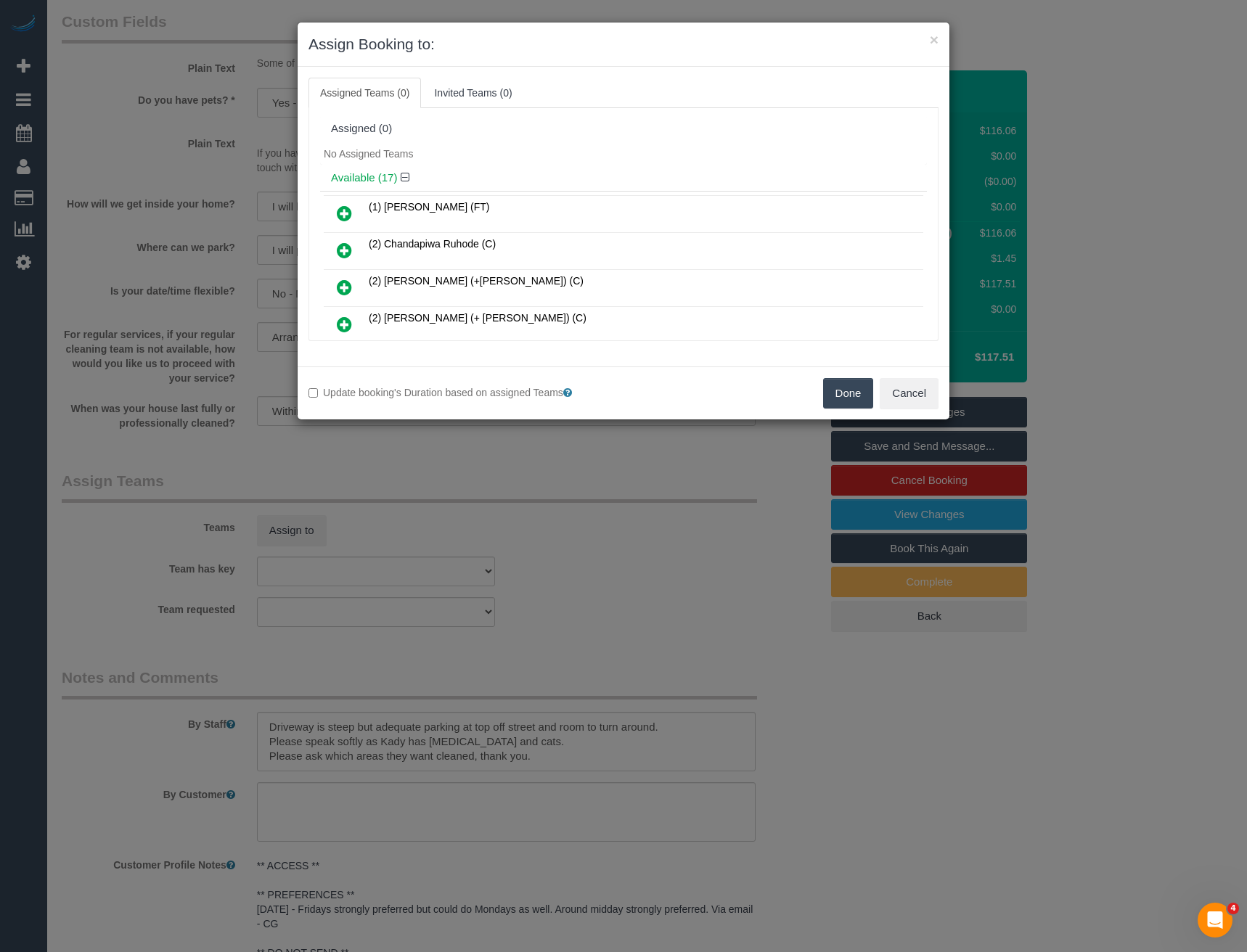
scroll to position [577, 0]
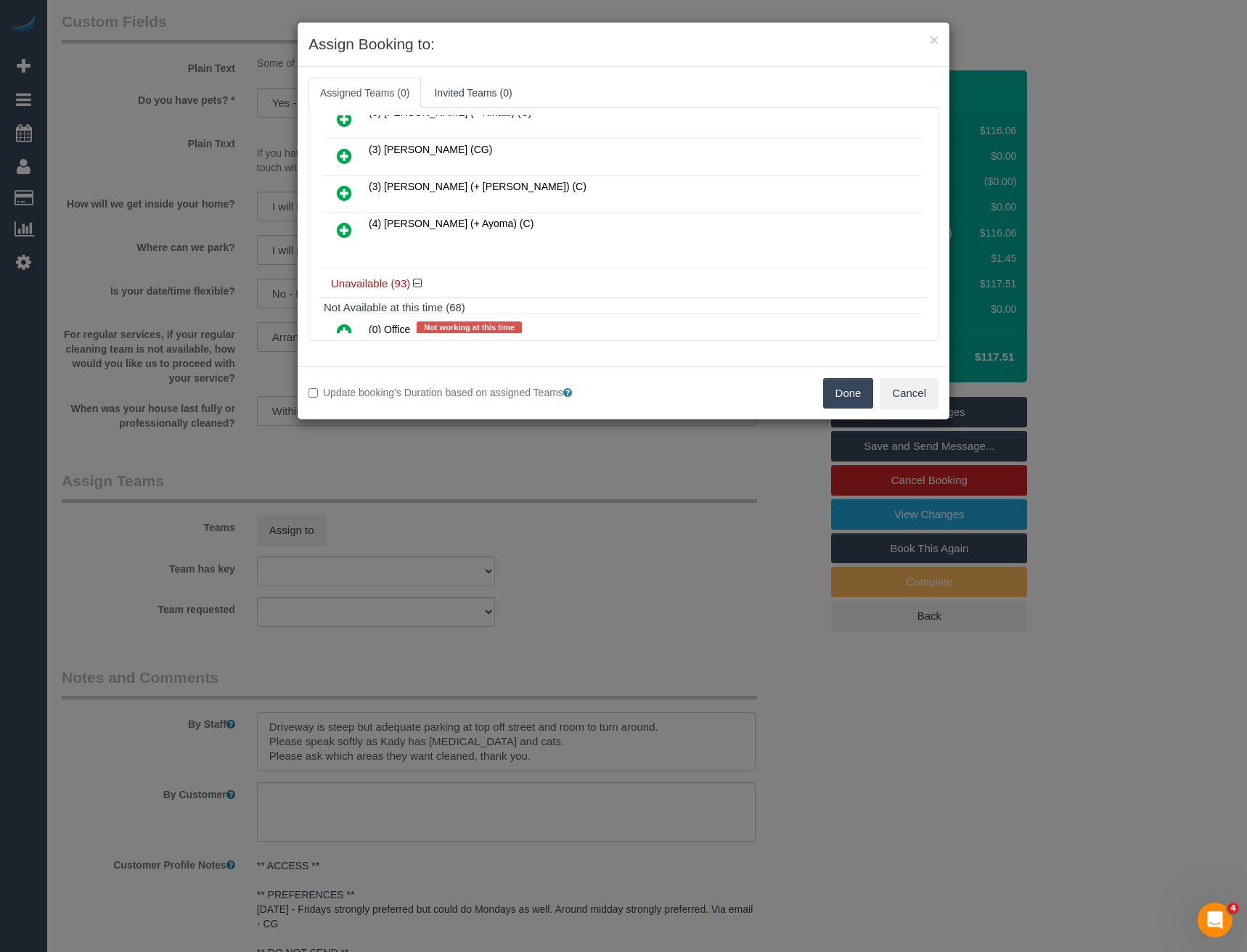
click at [344, 231] on icon at bounding box center [344, 230] width 15 height 18
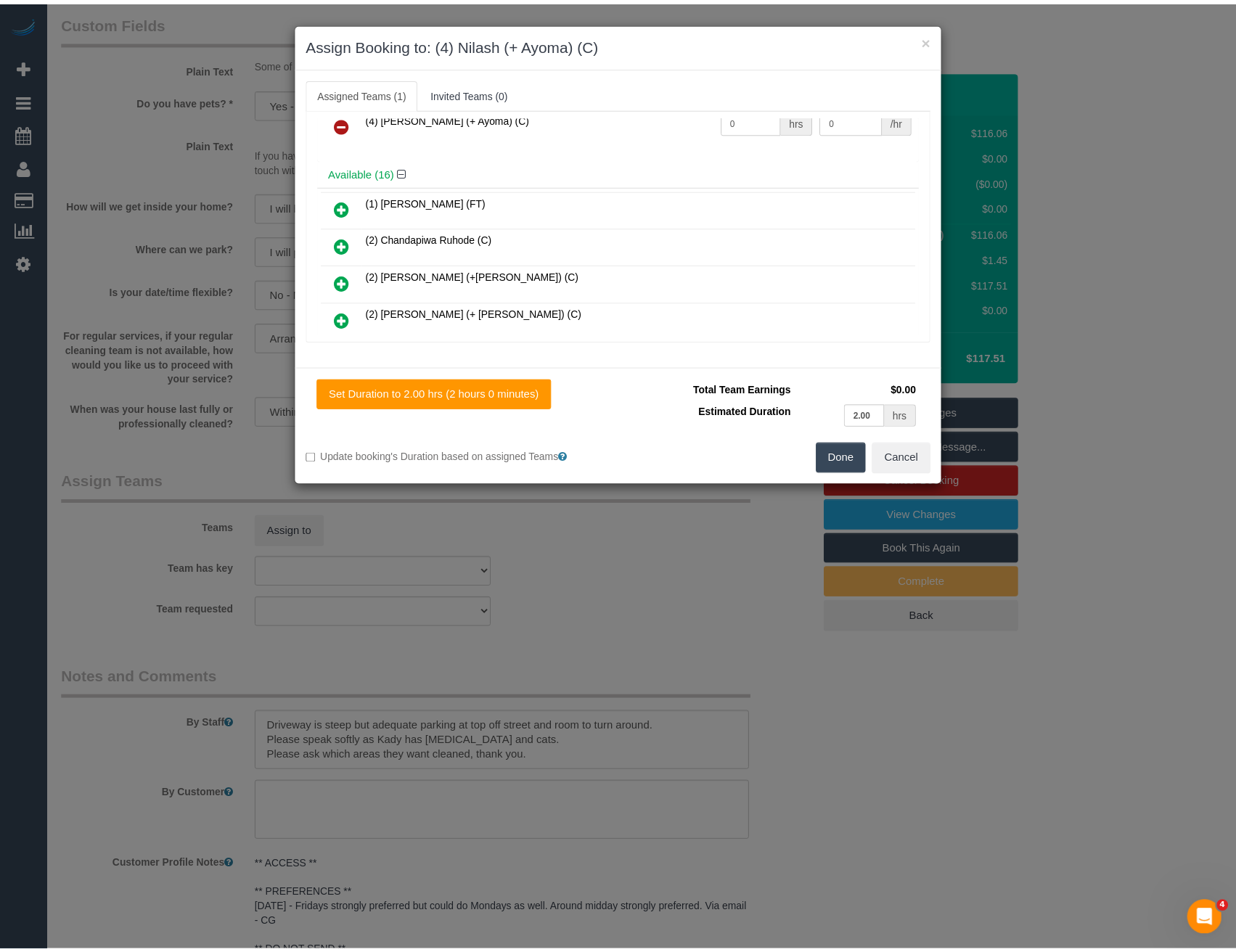
scroll to position [0, 0]
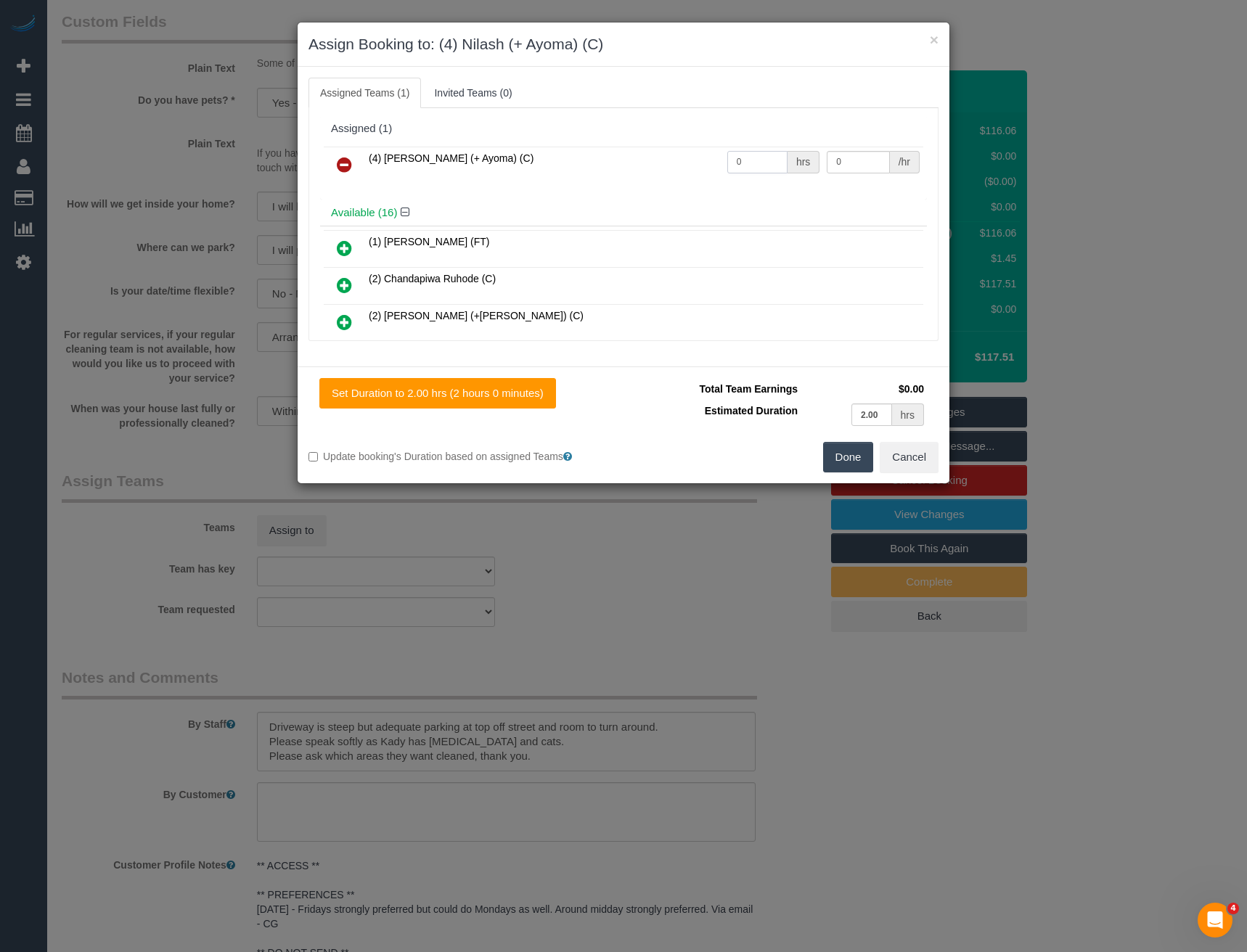
drag, startPoint x: 764, startPoint y: 160, endPoint x: 629, endPoint y: 155, distance: 135.1
click at [638, 168] on tr "(4) Nilash (+ Ayoma) (C) 0 hrs 0 /hr" at bounding box center [623, 165] width 599 height 37
type input "2"
type input "35"
click at [847, 455] on button "Done" at bounding box center [848, 457] width 51 height 30
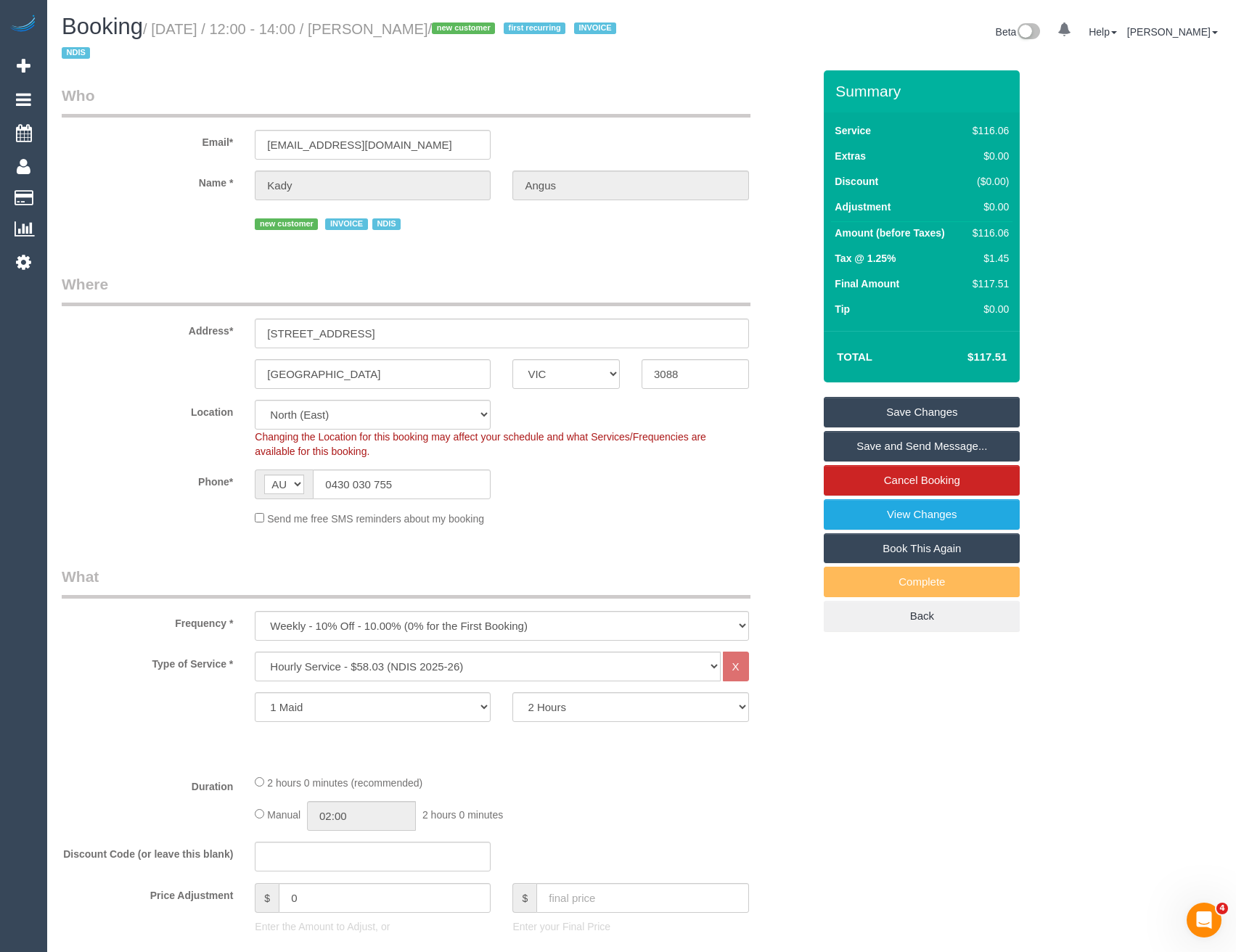
click at [885, 446] on link "Save and Send Message..." at bounding box center [922, 446] width 196 height 30
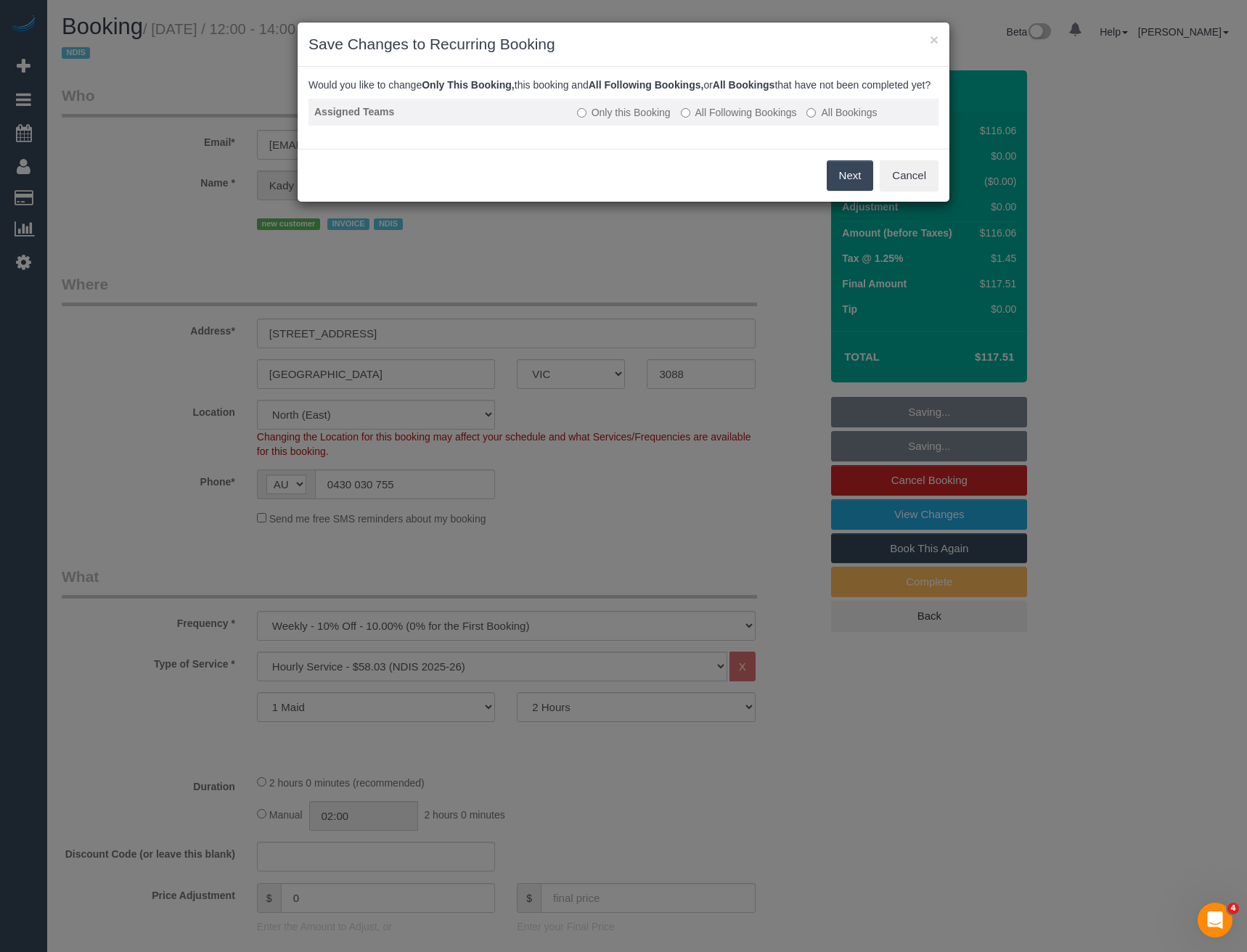
drag, startPoint x: 719, startPoint y: 132, endPoint x: 740, endPoint y: 132, distance: 21.0
click at [719, 120] on label "All Following Bookings" at bounding box center [739, 113] width 116 height 14
click at [836, 191] on button "Save" at bounding box center [848, 176] width 49 height 30
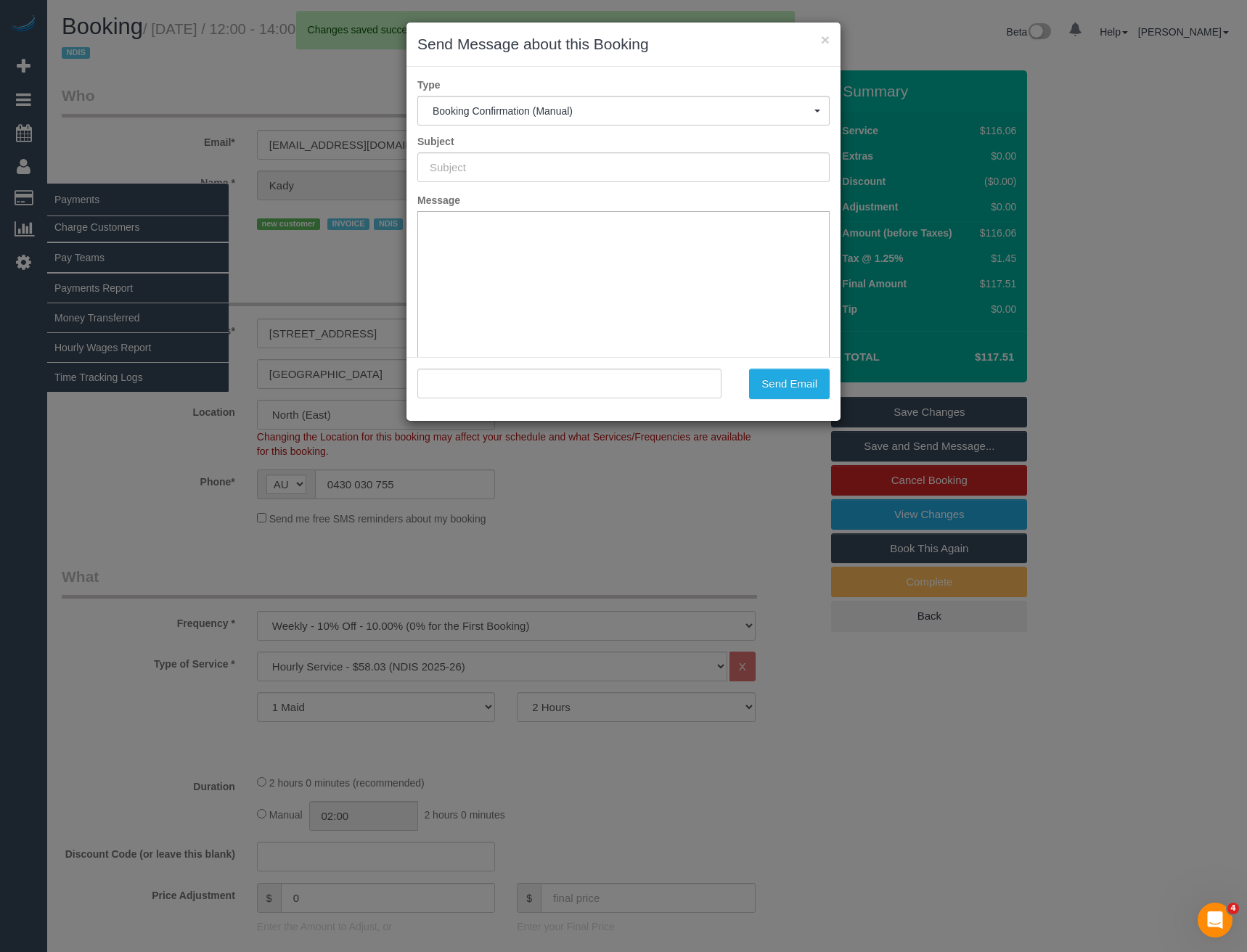
type input "Booking Confirmed"
type input ""Kady Angus" <bj.angus3@gmail.com>"
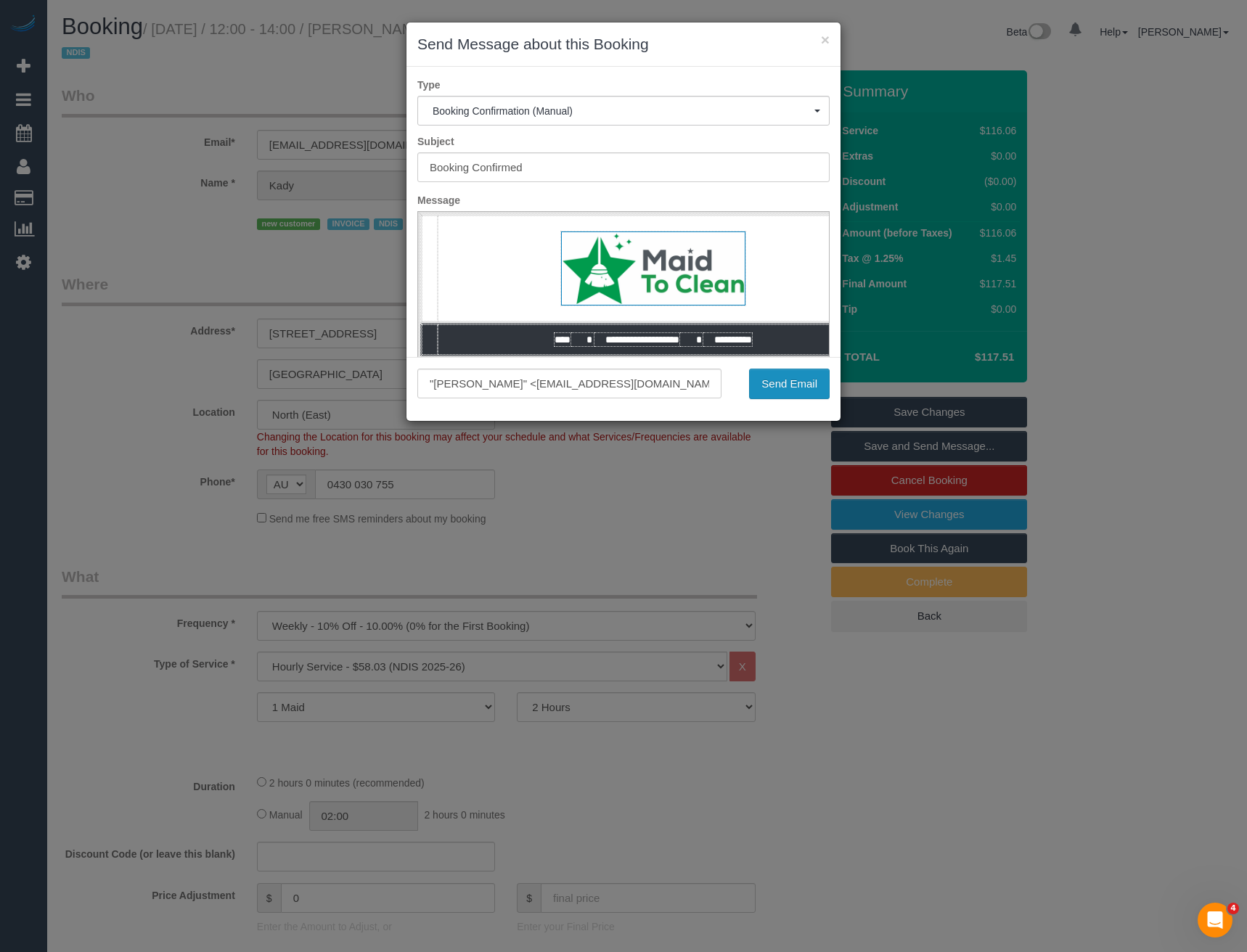
drag, startPoint x: 771, startPoint y: 389, endPoint x: 758, endPoint y: 389, distance: 13.0
click at [771, 389] on button "Send Email" at bounding box center [789, 384] width 81 height 30
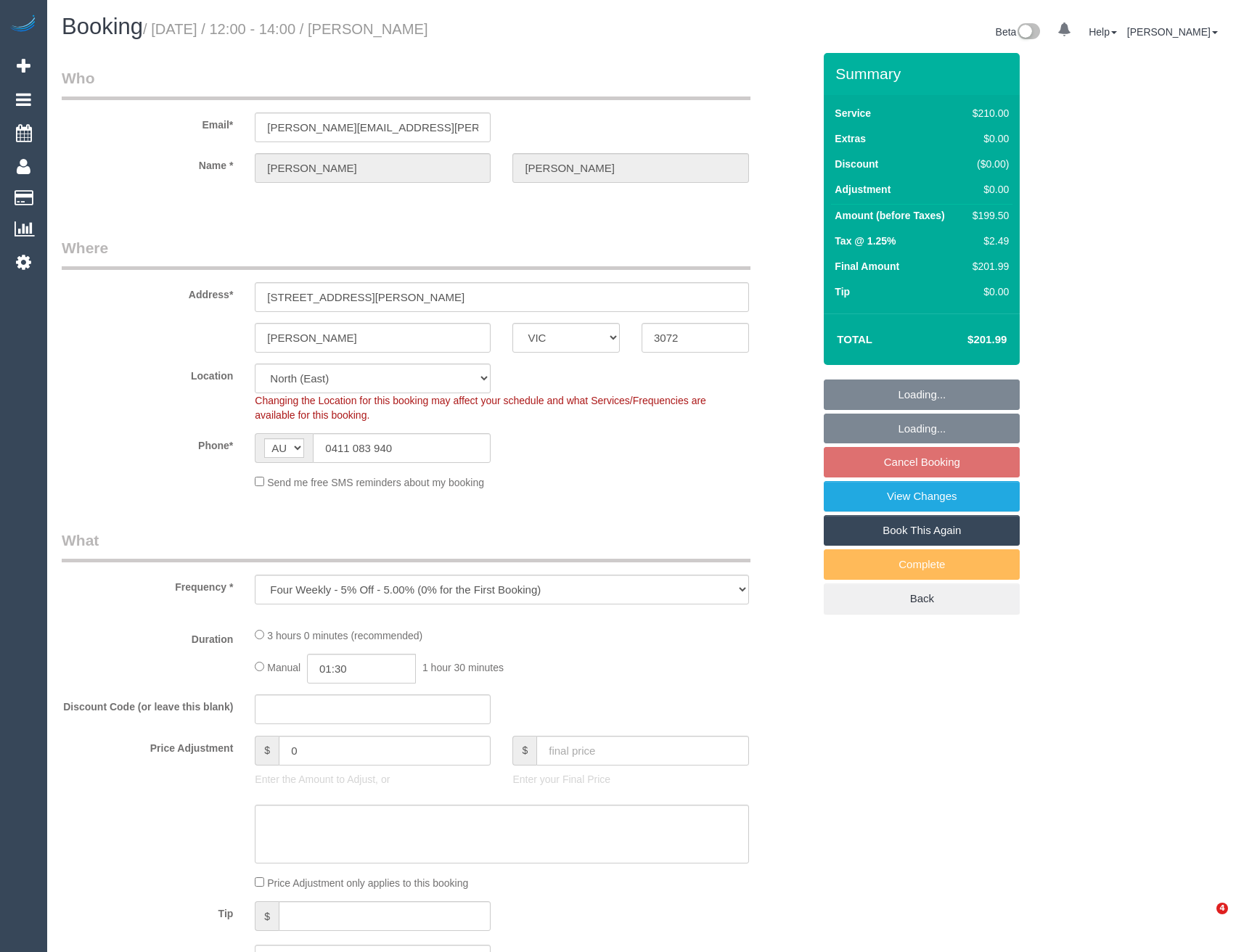
select select "VIC"
select select "object:872"
select select "180"
select select "number:28"
select select "number:14"
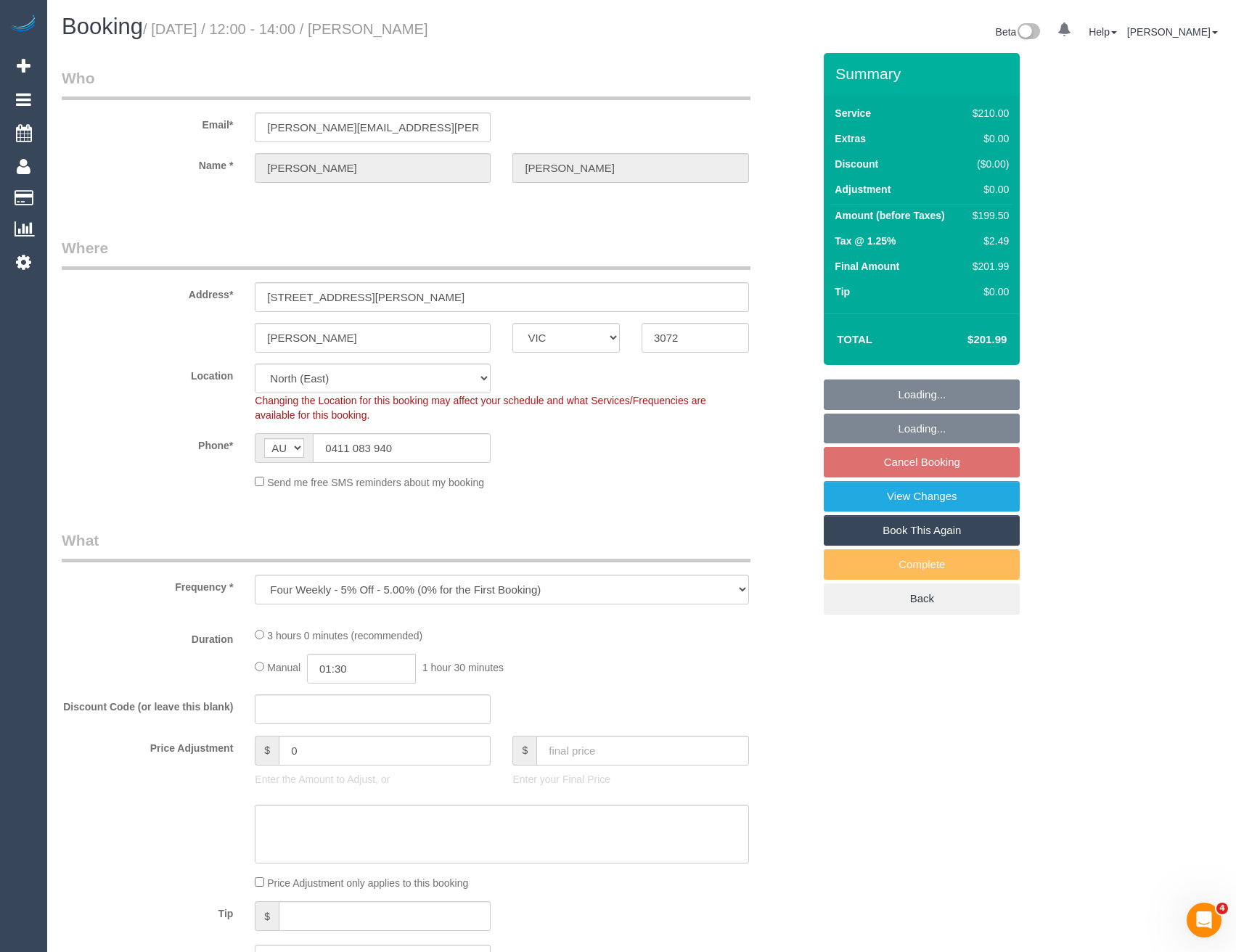
select select "number:19"
select select "number:36"
select select "number:34"
select select "number:26"
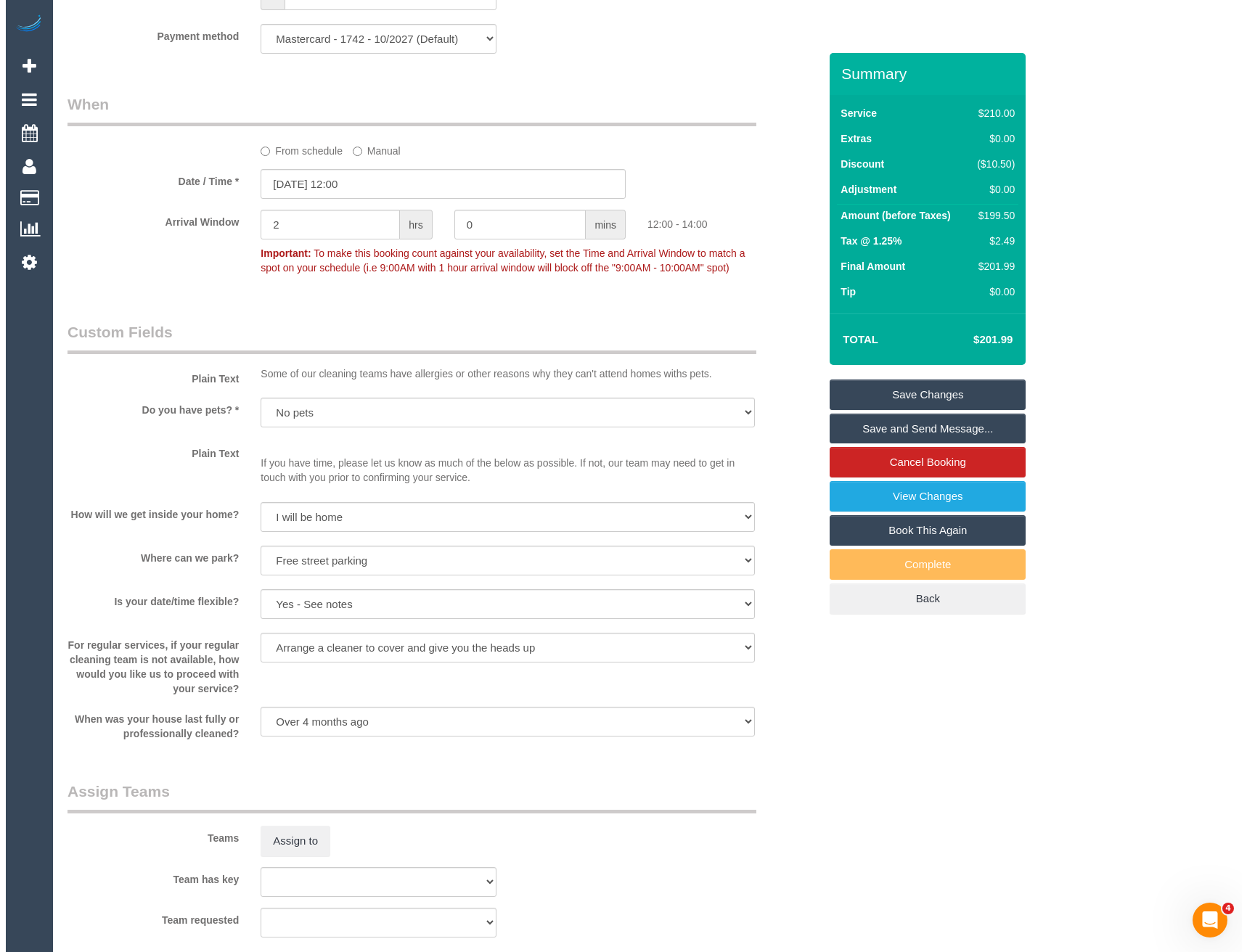
scroll to position [1815, 0]
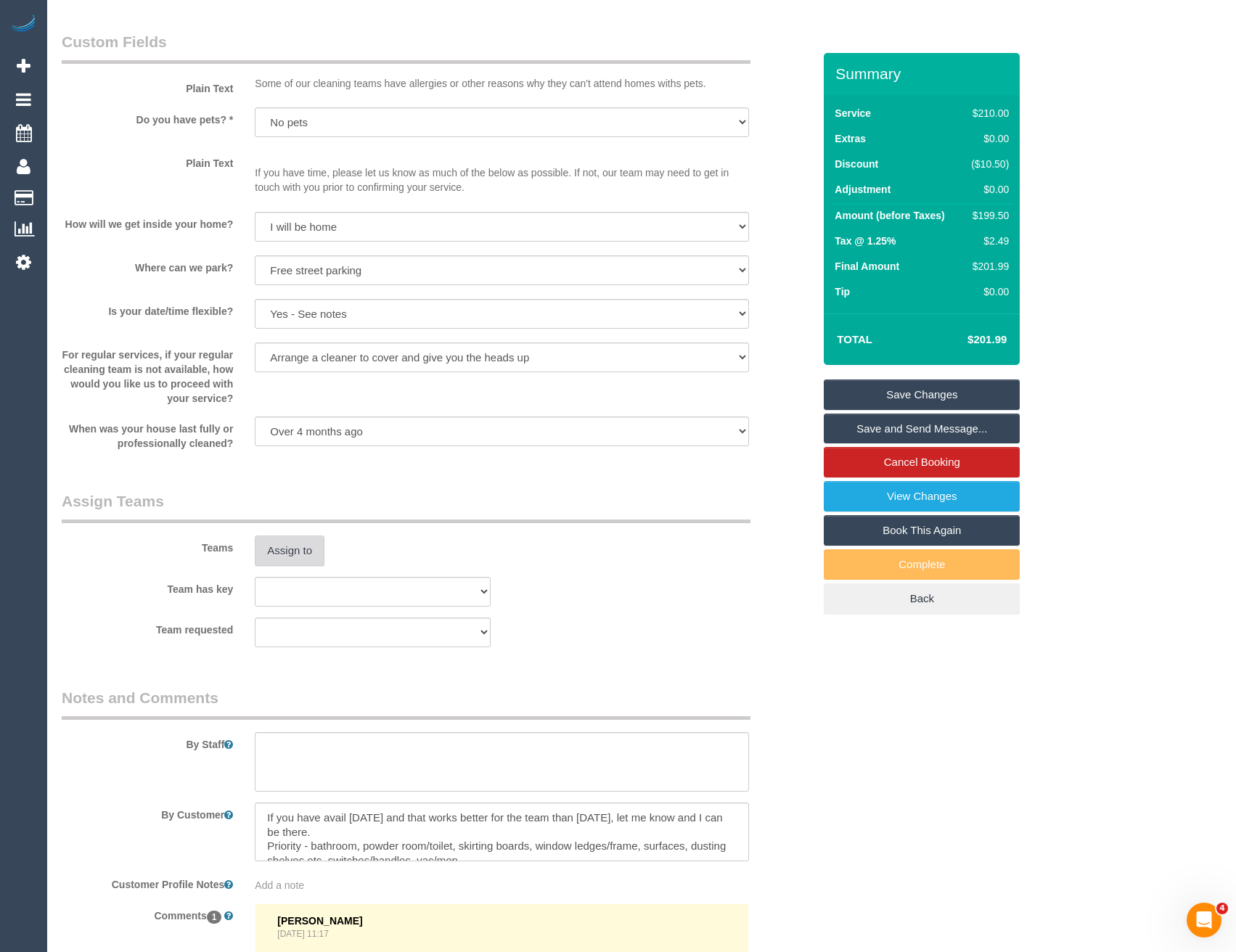
click at [278, 553] on button "Assign to" at bounding box center [289, 551] width 69 height 30
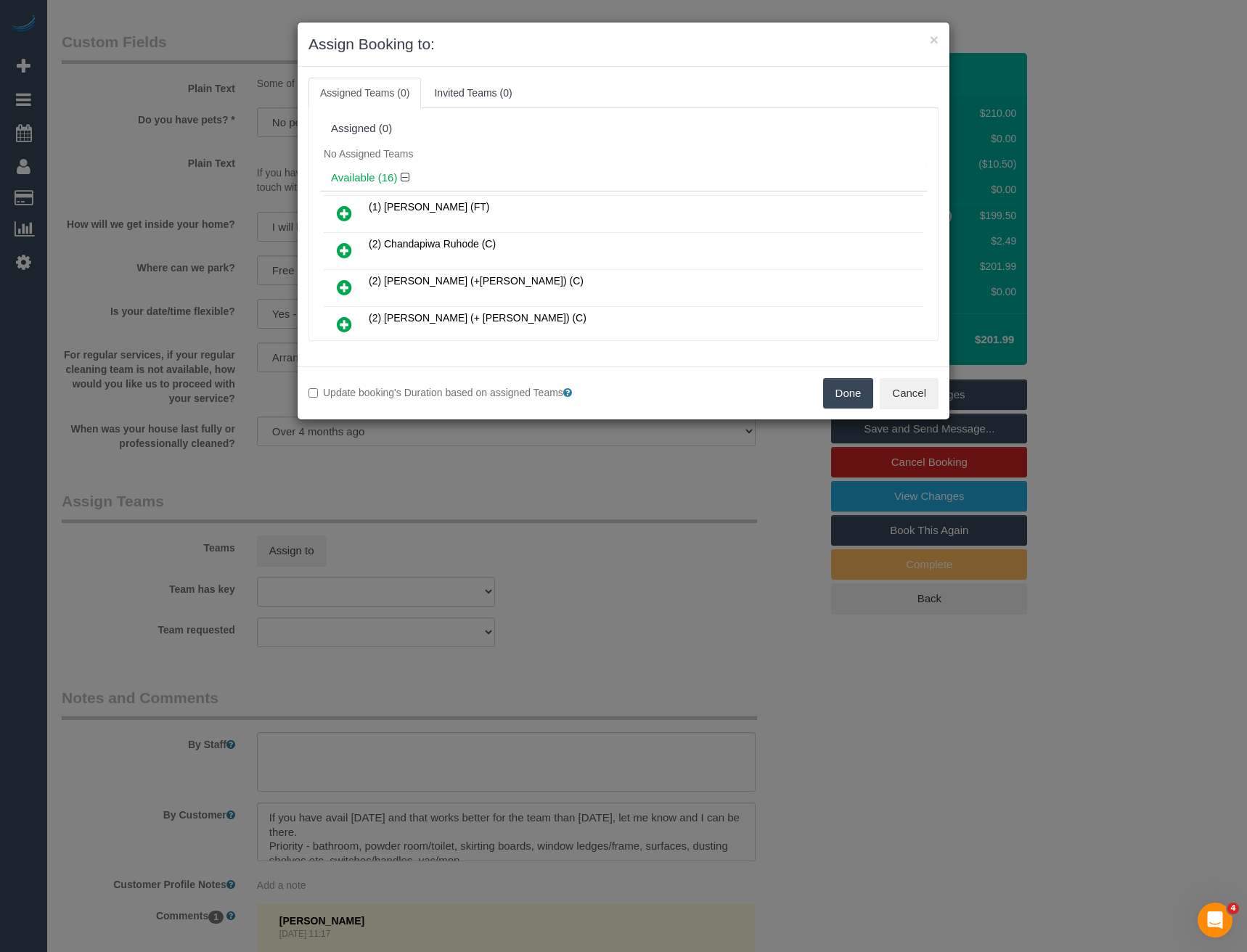
scroll to position [280, 0]
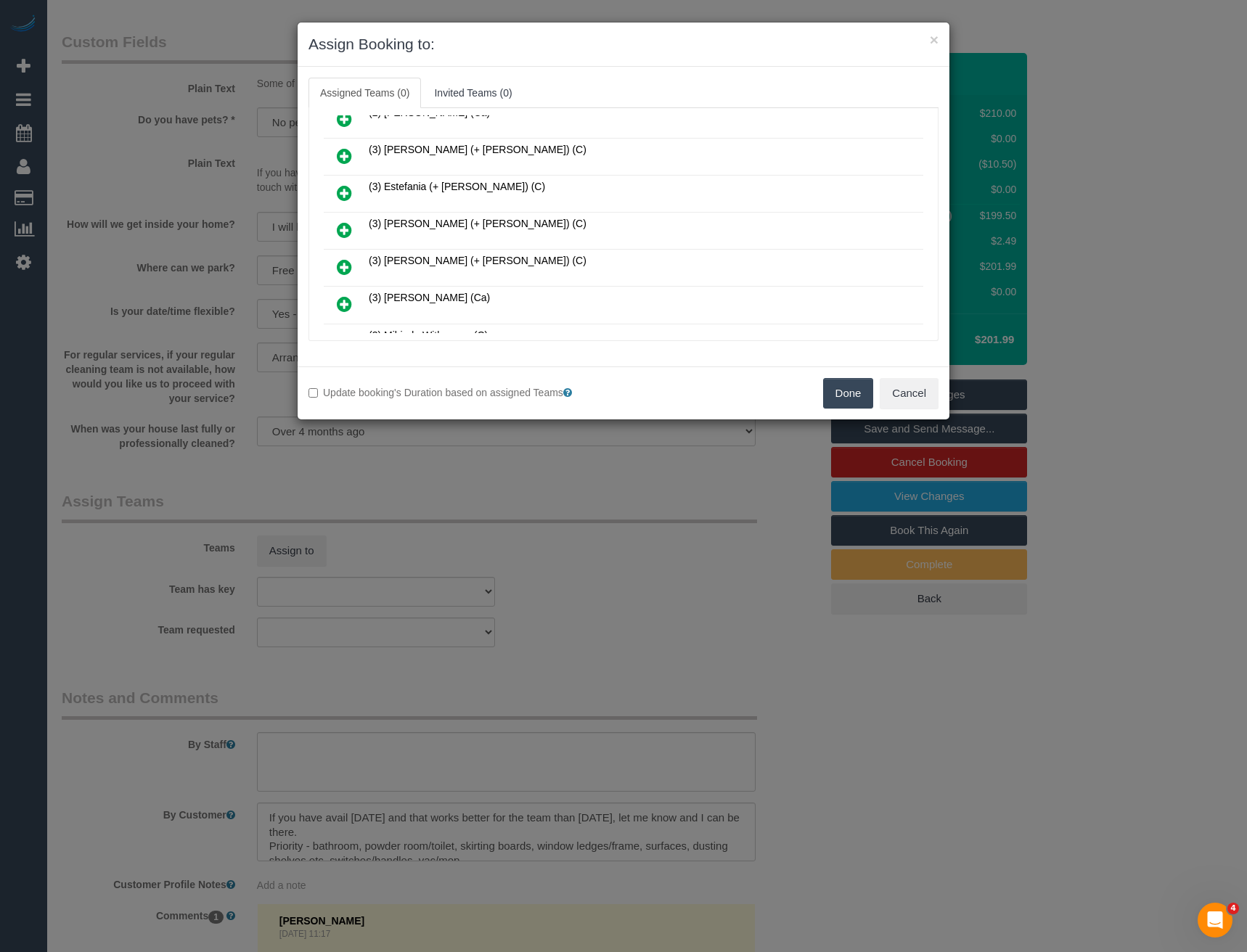
click at [341, 231] on icon at bounding box center [344, 230] width 15 height 18
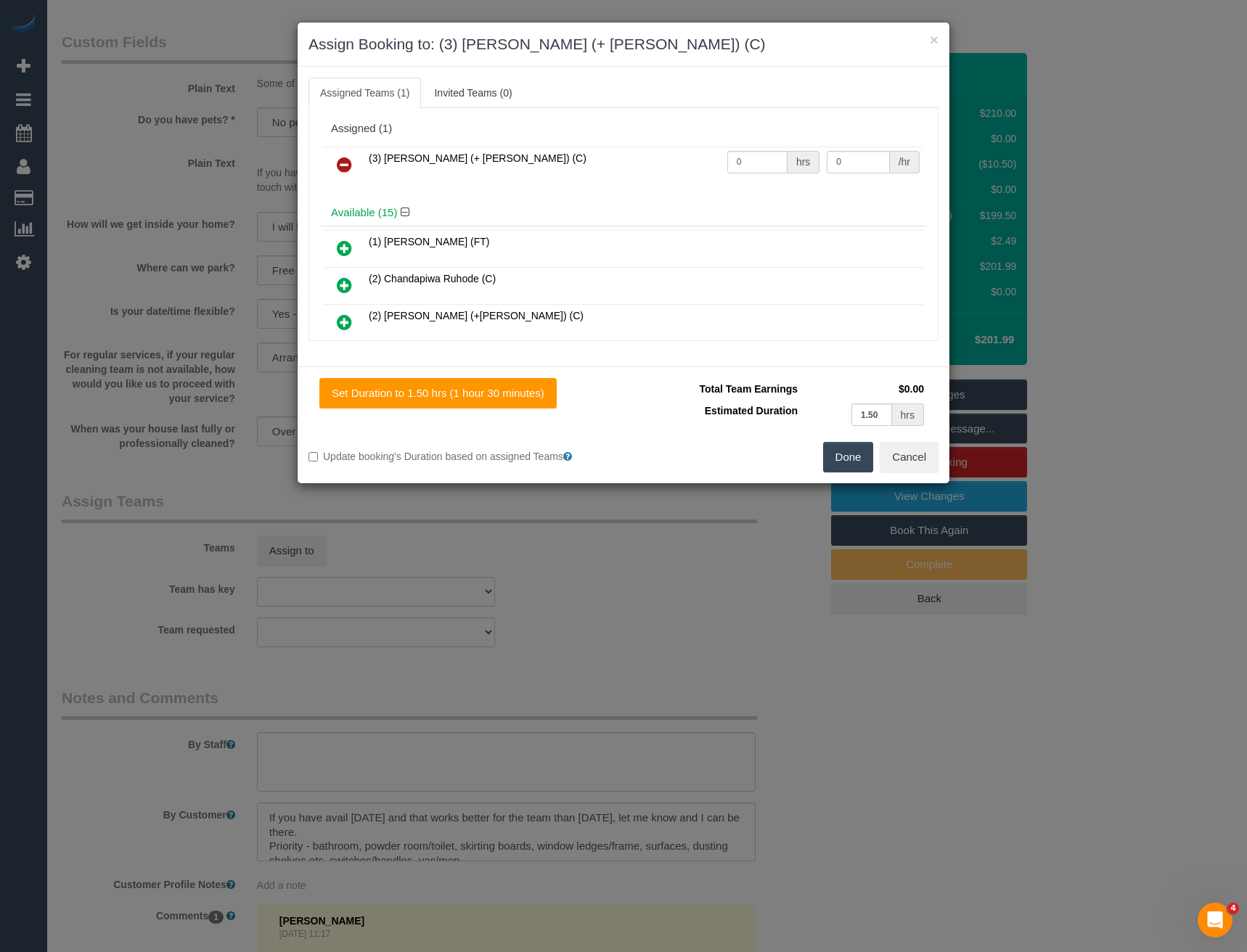
scroll to position [538, 0]
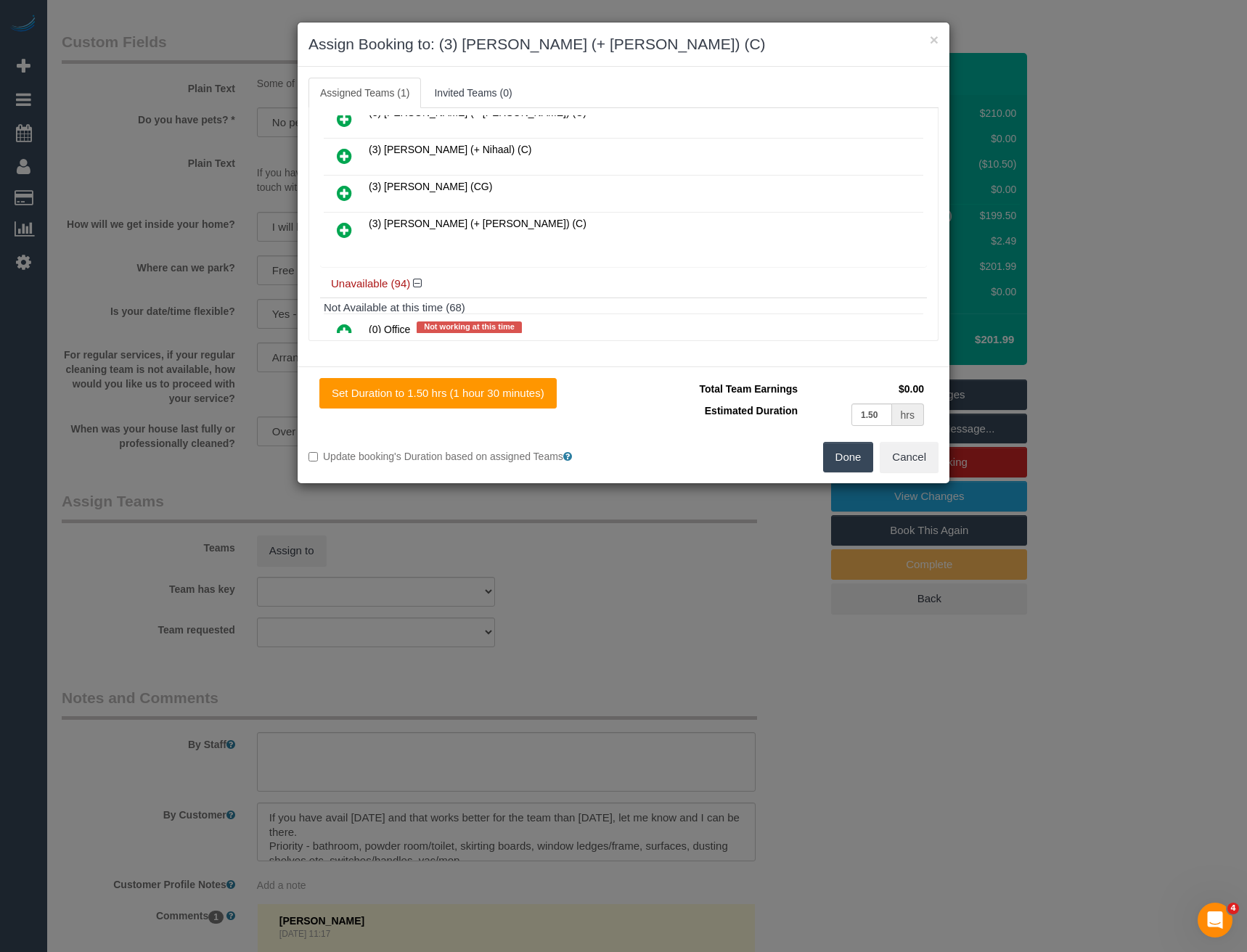
drag, startPoint x: 342, startPoint y: 236, endPoint x: 408, endPoint y: 232, distance: 66.1
click at [342, 235] on icon at bounding box center [344, 230] width 15 height 18
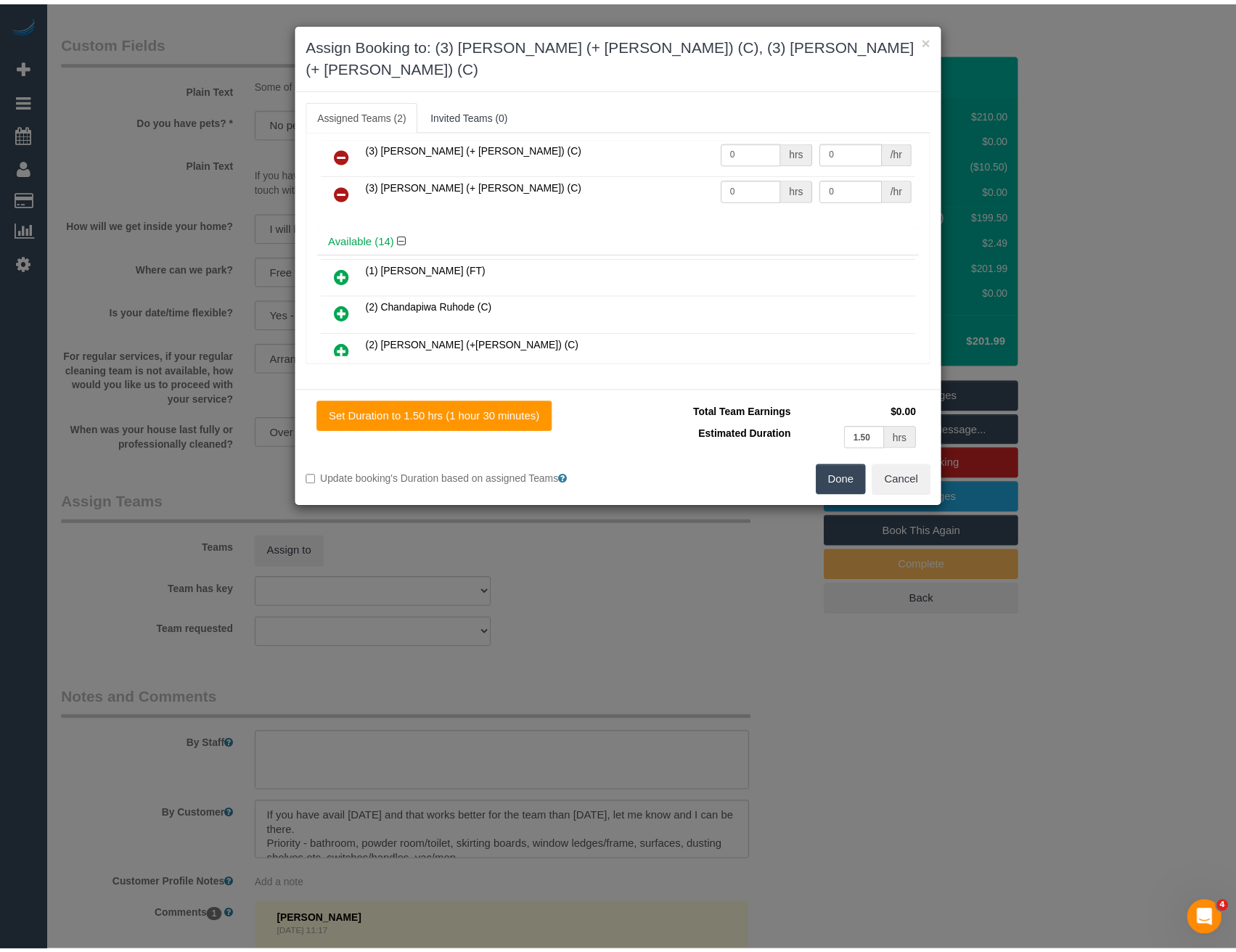
scroll to position [0, 0]
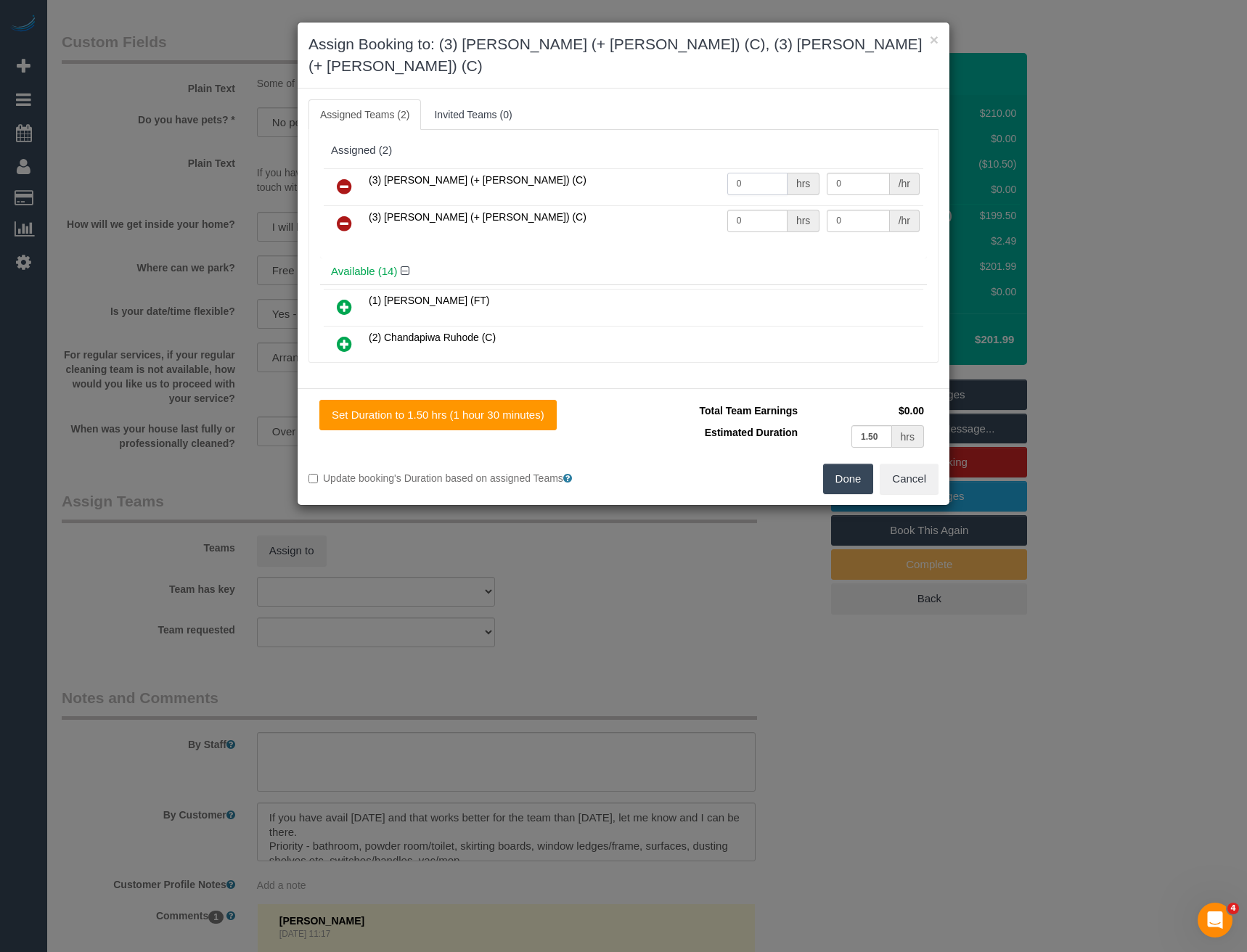
drag, startPoint x: 735, startPoint y: 157, endPoint x: 697, endPoint y: 164, distance: 38.6
click at [697, 168] on tr "(3) Felipe (+ Tatiana) (C) 0 hrs 0 /hr" at bounding box center [623, 187] width 599 height 37
type input "1.5"
type input "35"
drag, startPoint x: 756, startPoint y: 197, endPoint x: 624, endPoint y: 204, distance: 132.2
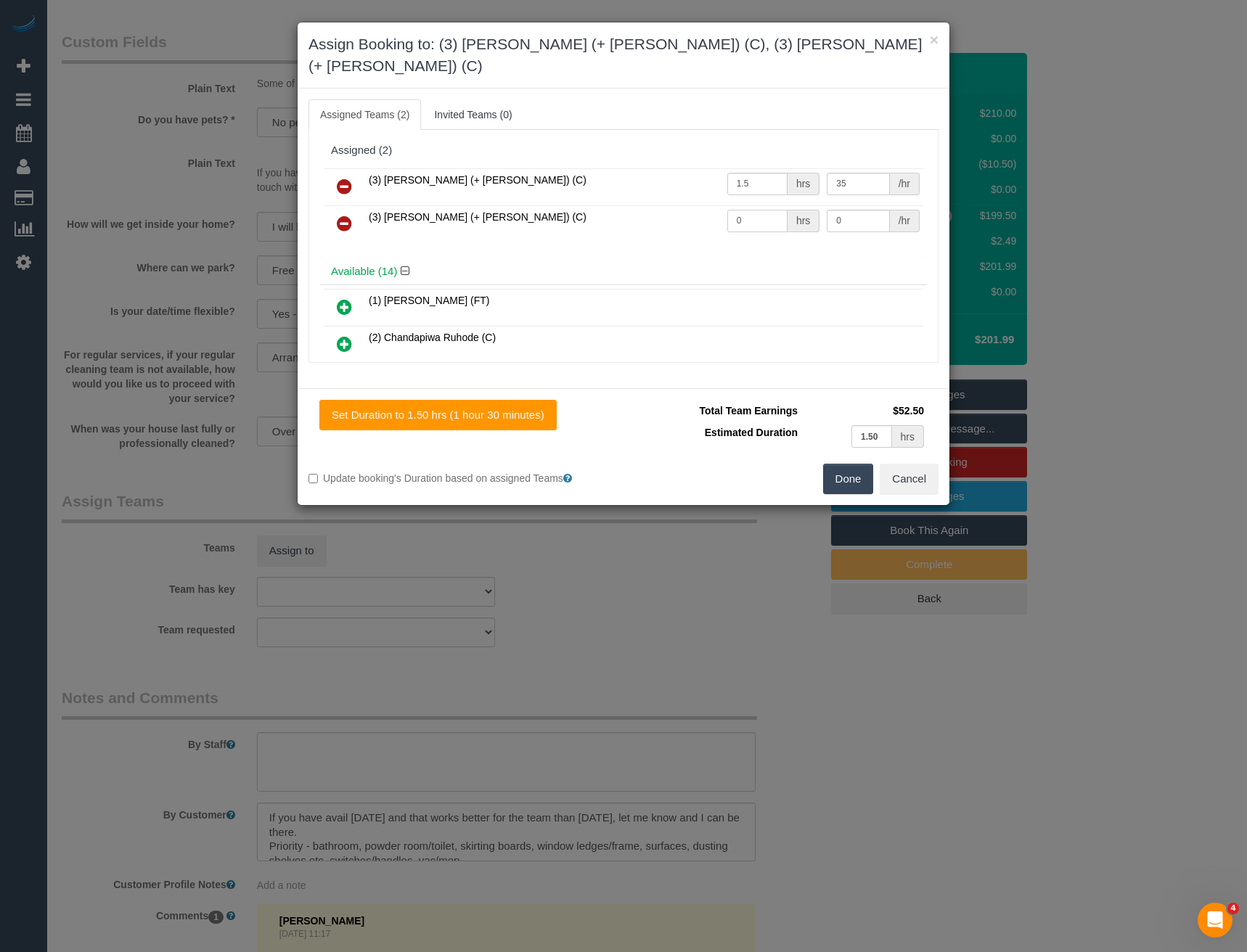
click at [627, 207] on tr "(3) Tatiana (+ Felipe) (C) 0 hrs 0 /hr" at bounding box center [623, 223] width 599 height 37
type input "1.5"
type input "35"
click at [839, 464] on button "Done" at bounding box center [848, 479] width 51 height 30
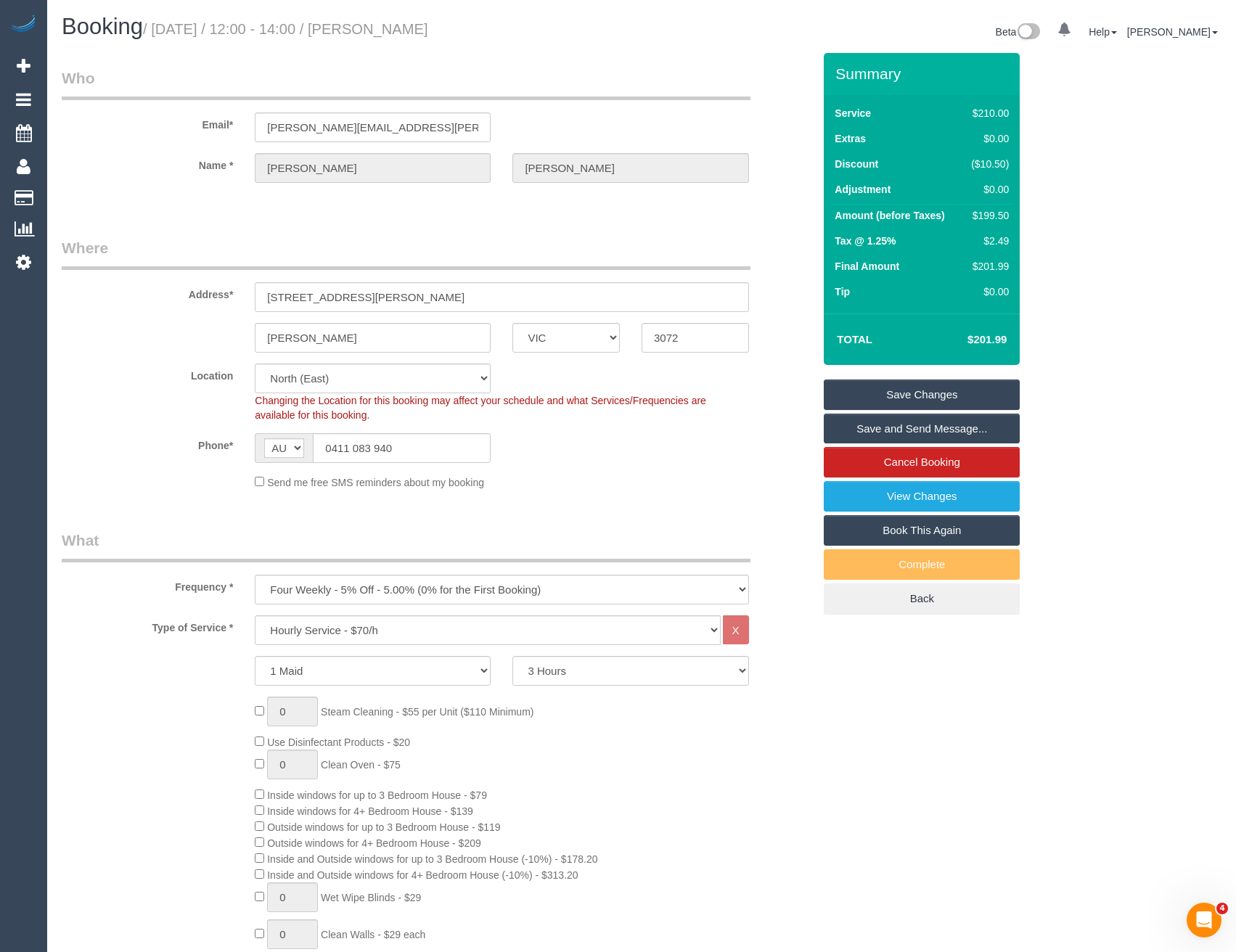
click at [910, 432] on link "Save and Send Message..." at bounding box center [922, 429] width 196 height 30
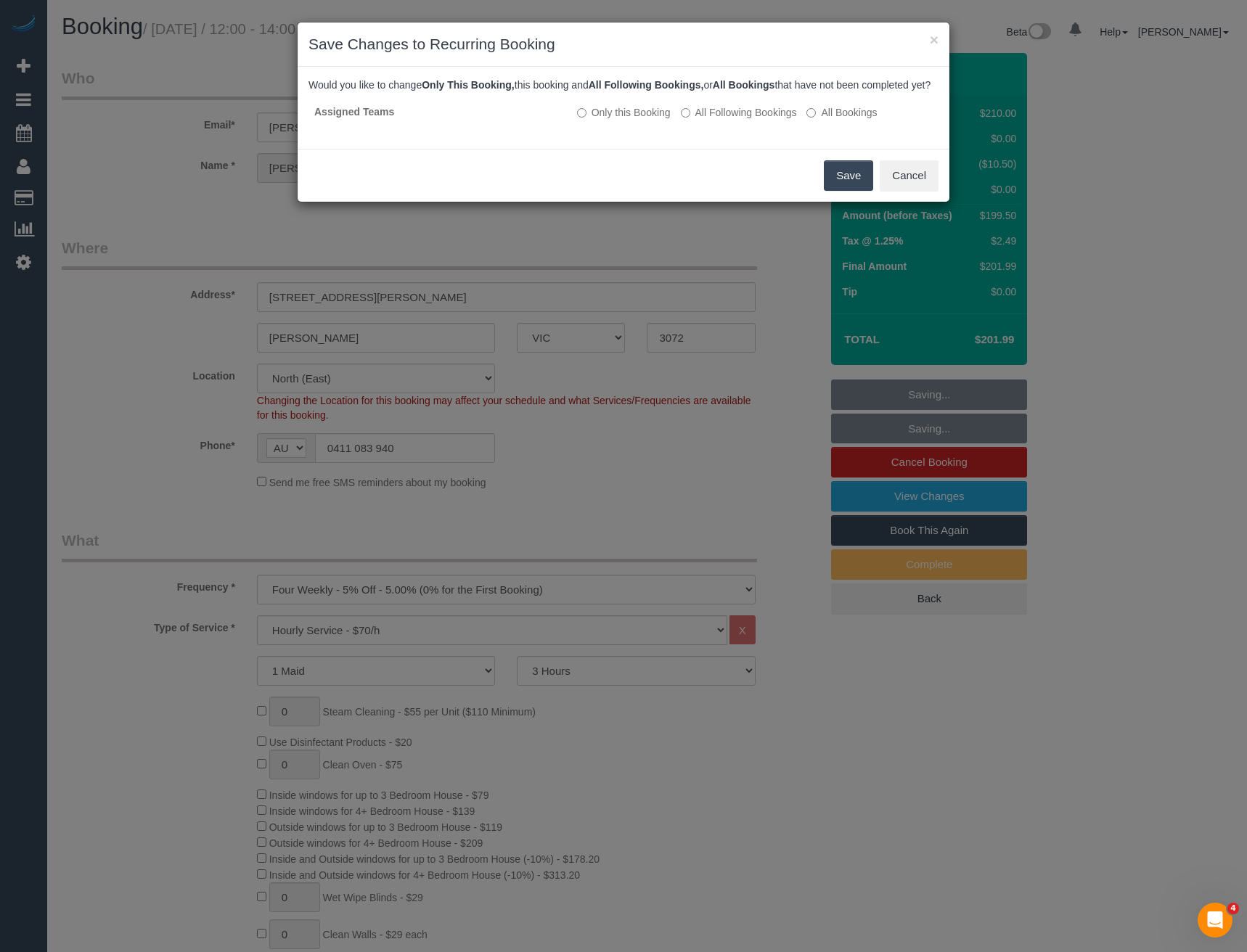
click at [858, 191] on button "Save" at bounding box center [848, 176] width 49 height 30
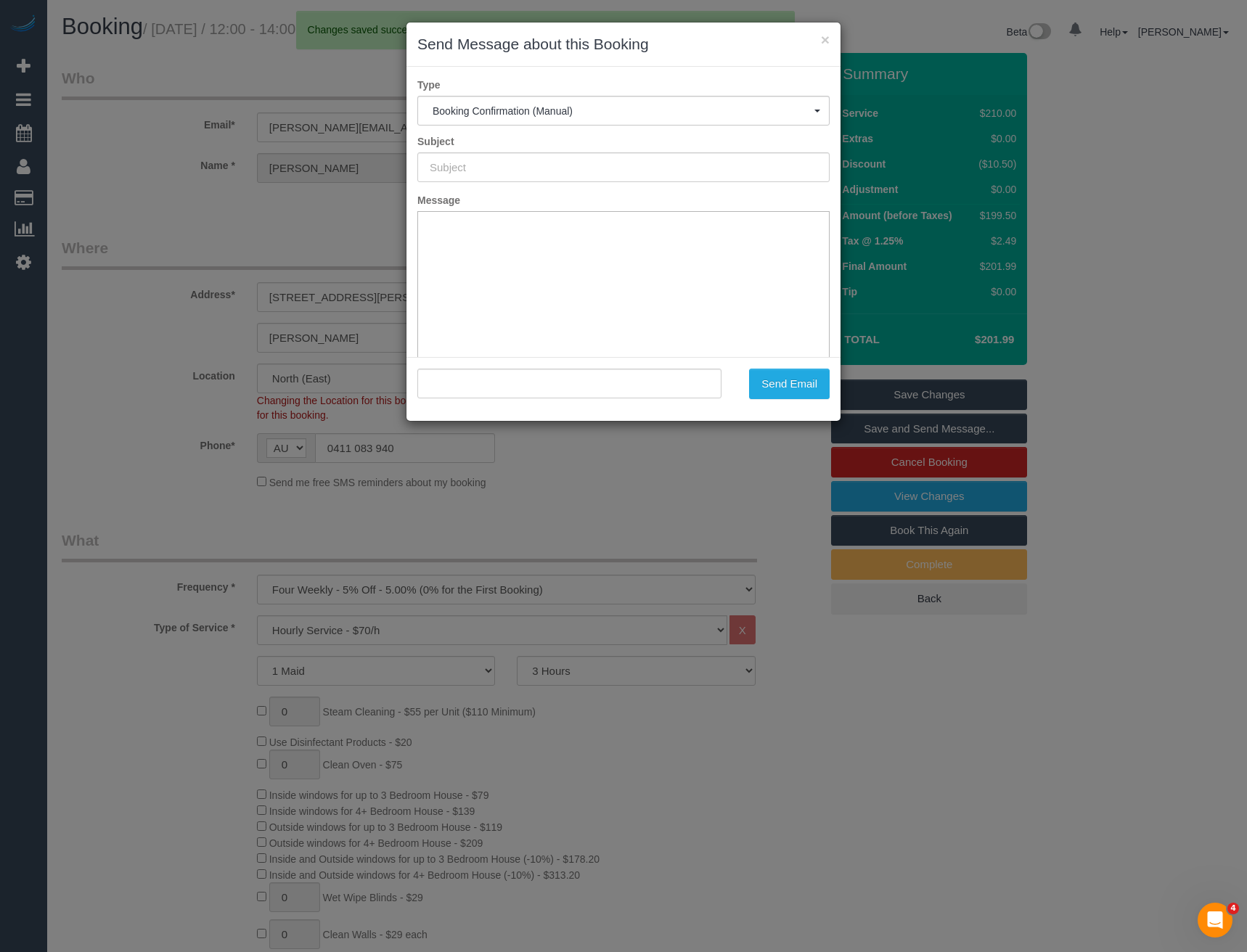
type input "Booking Confirmed"
type input ""Karla Hodgson" <karla.hodgson@gmail.com>"
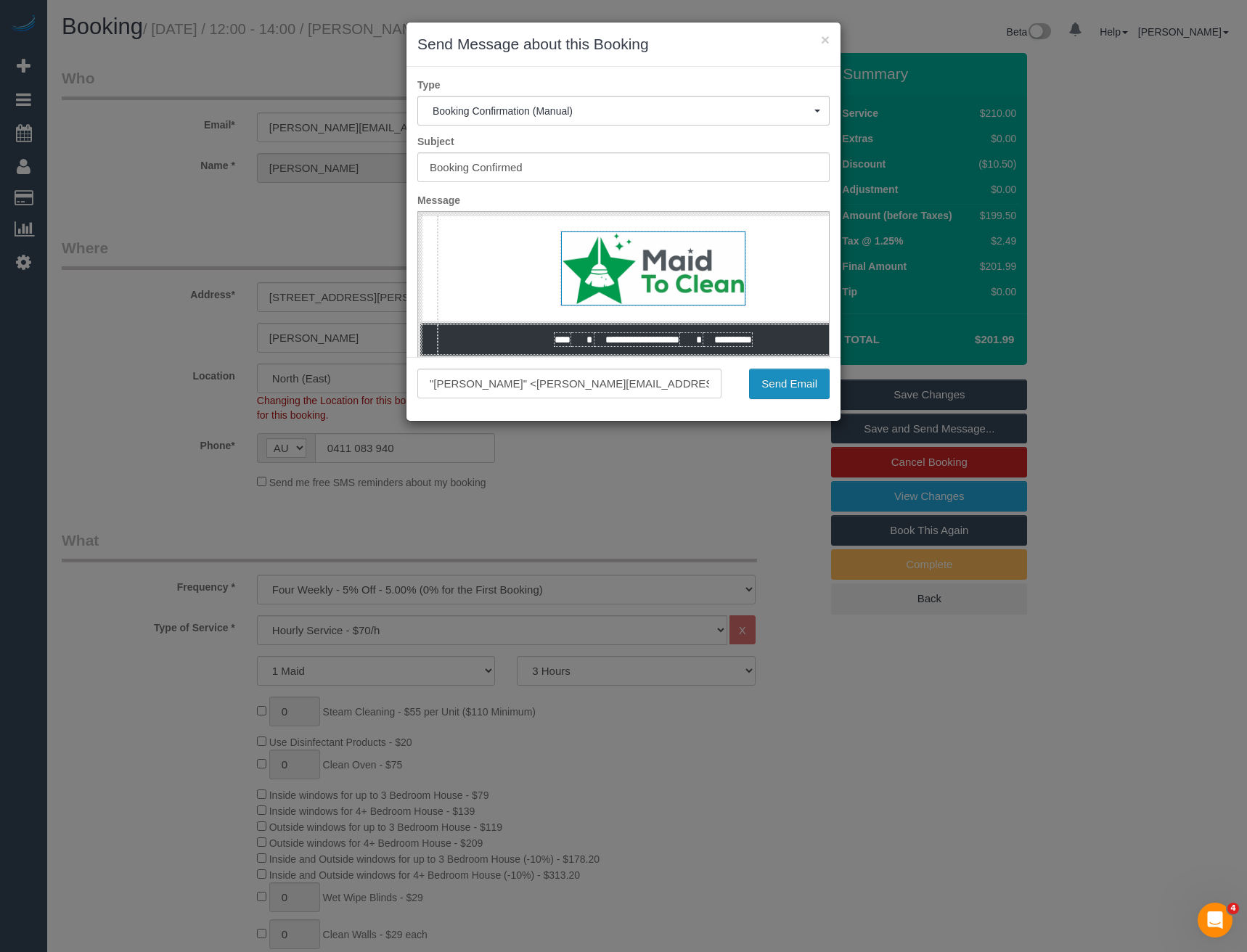
click at [804, 385] on button "Send Email" at bounding box center [789, 384] width 81 height 30
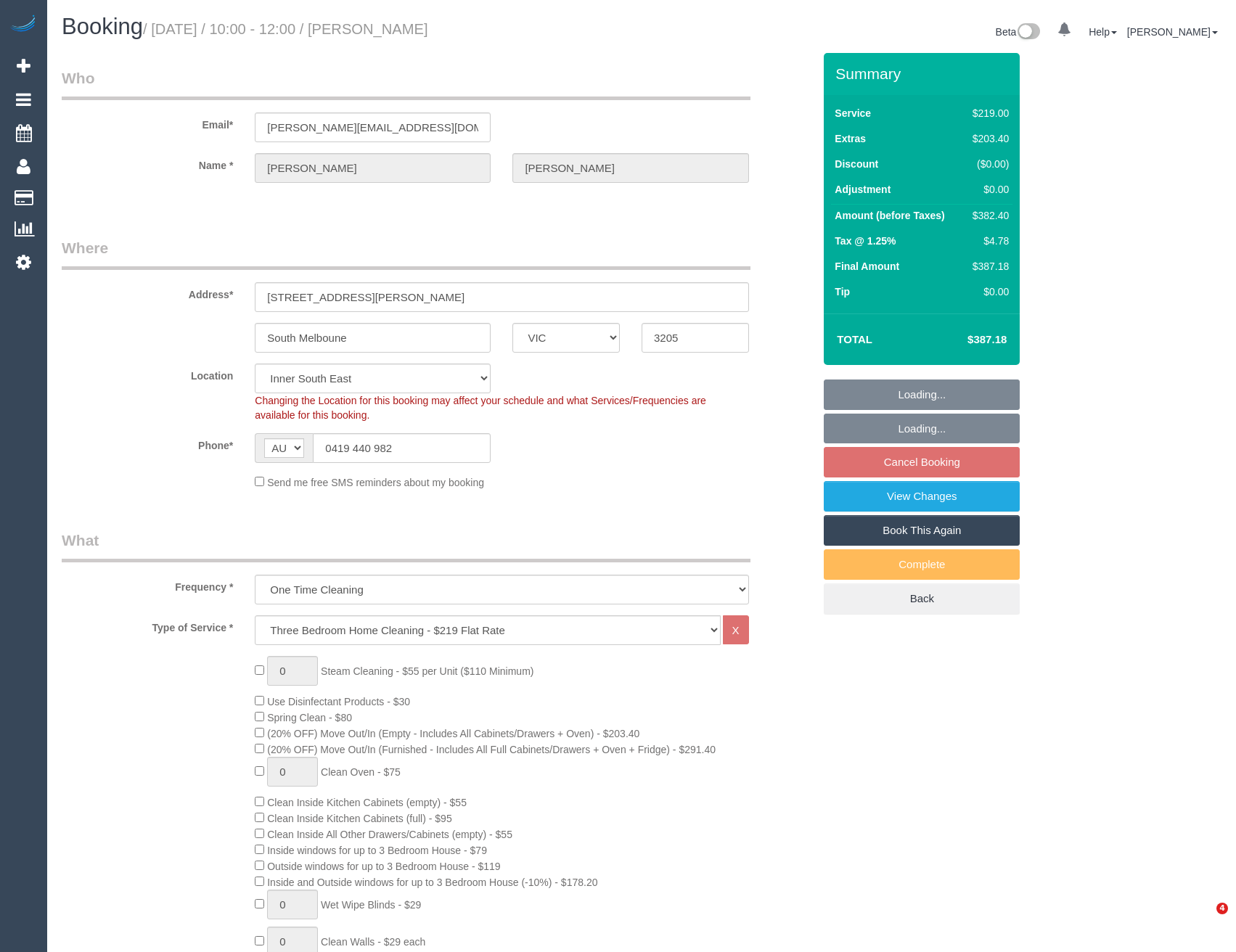
select select "VIC"
select select "string:stripe-pm_1S9Gbg2GScqysDRVb1UIbqH4"
select select "number:28"
select select "number:14"
select select "number:19"
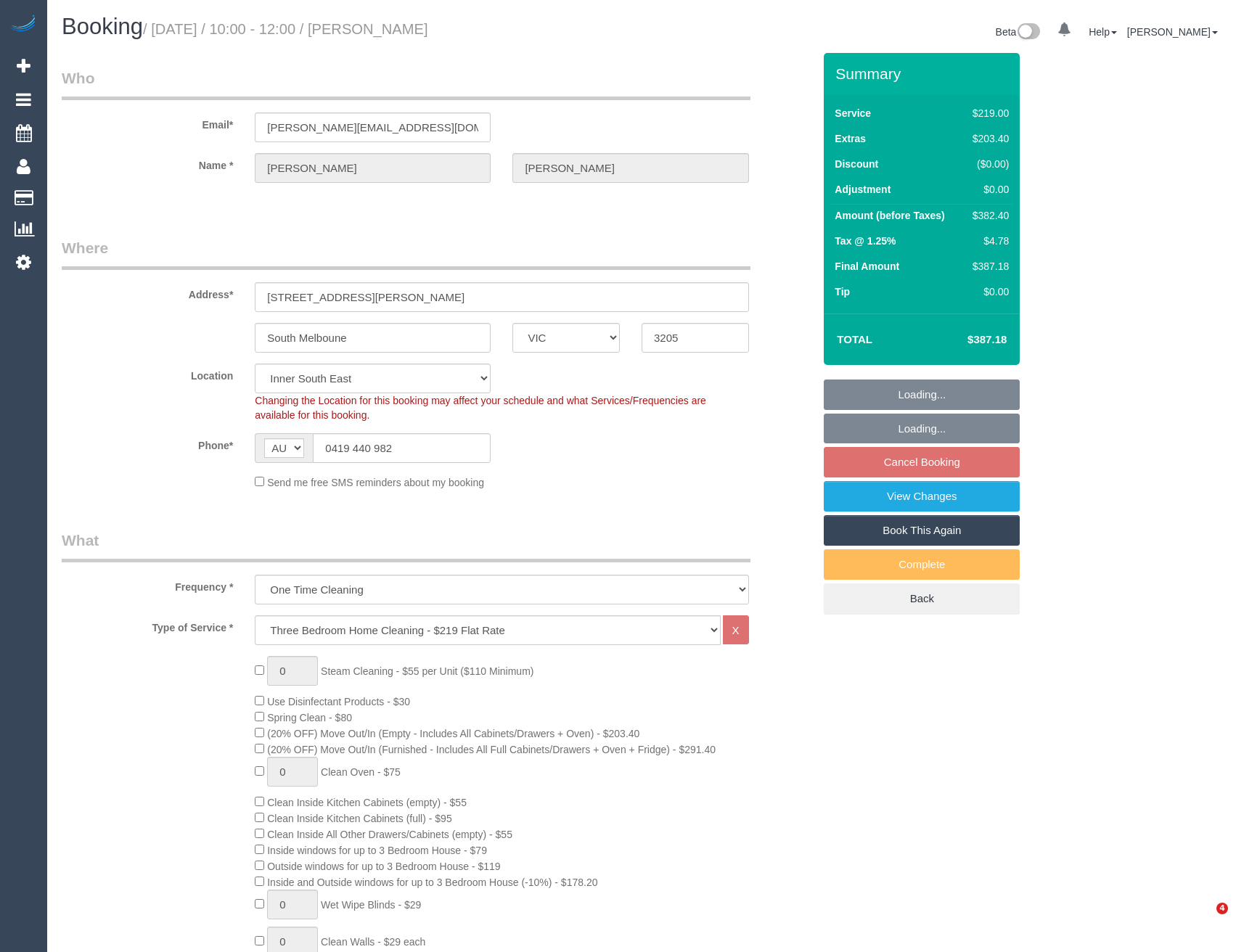
select select "number:24"
select select "number:13"
select select "object:1418"
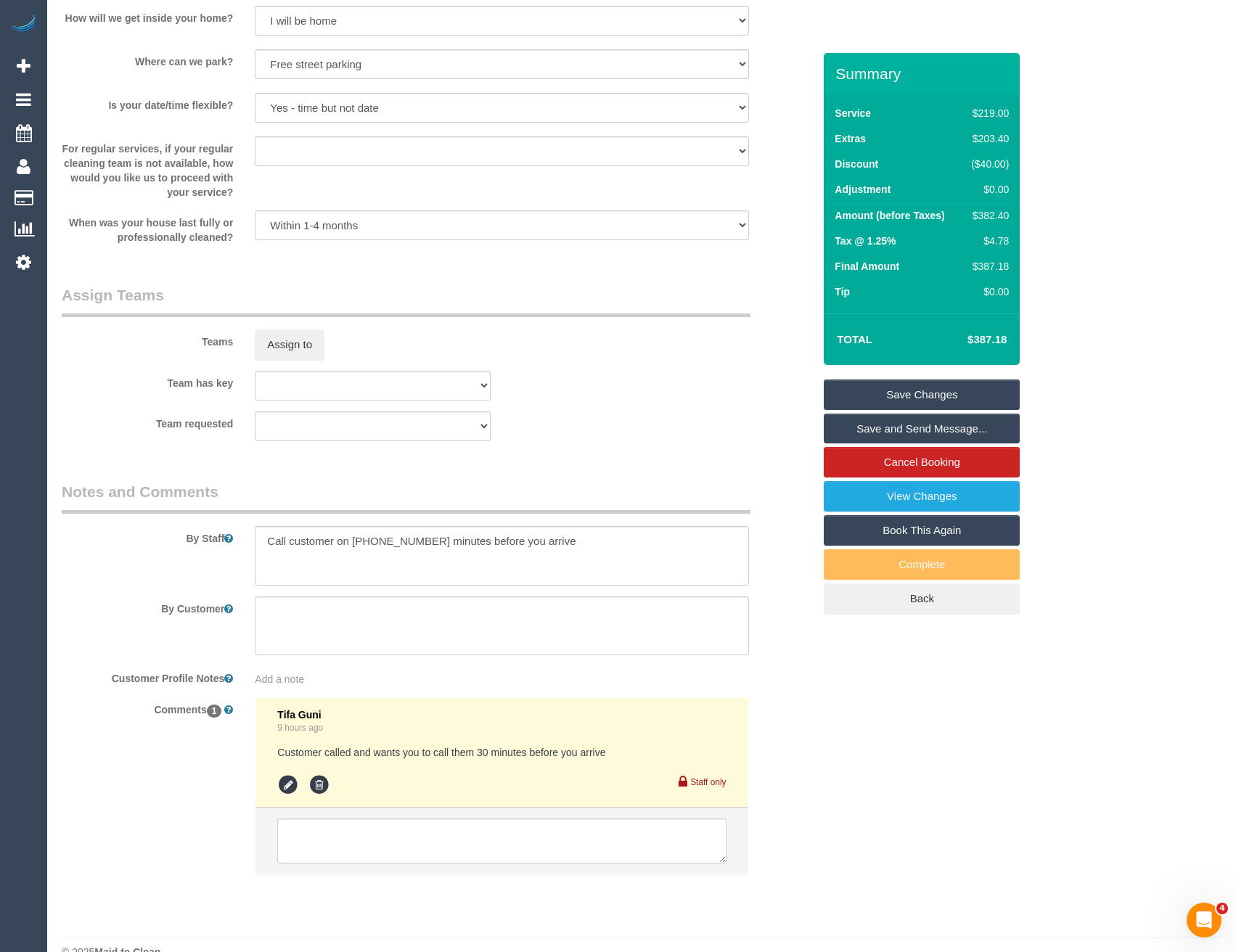
scroll to position [2056, 0]
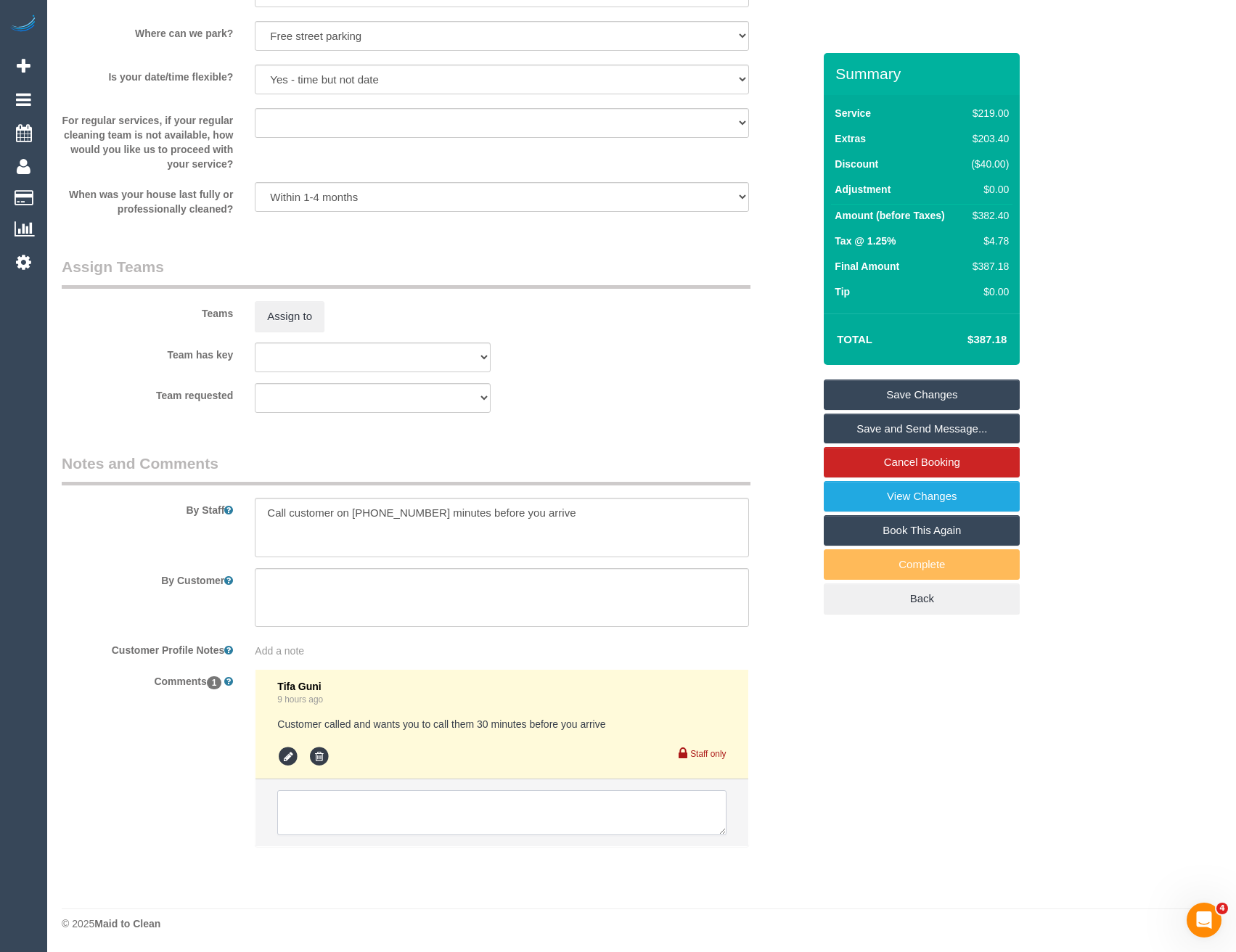
drag, startPoint x: 429, startPoint y: 809, endPoint x: 438, endPoint y: 805, distance: 9.8
click at [429, 809] on textarea at bounding box center [501, 812] width 448 height 45
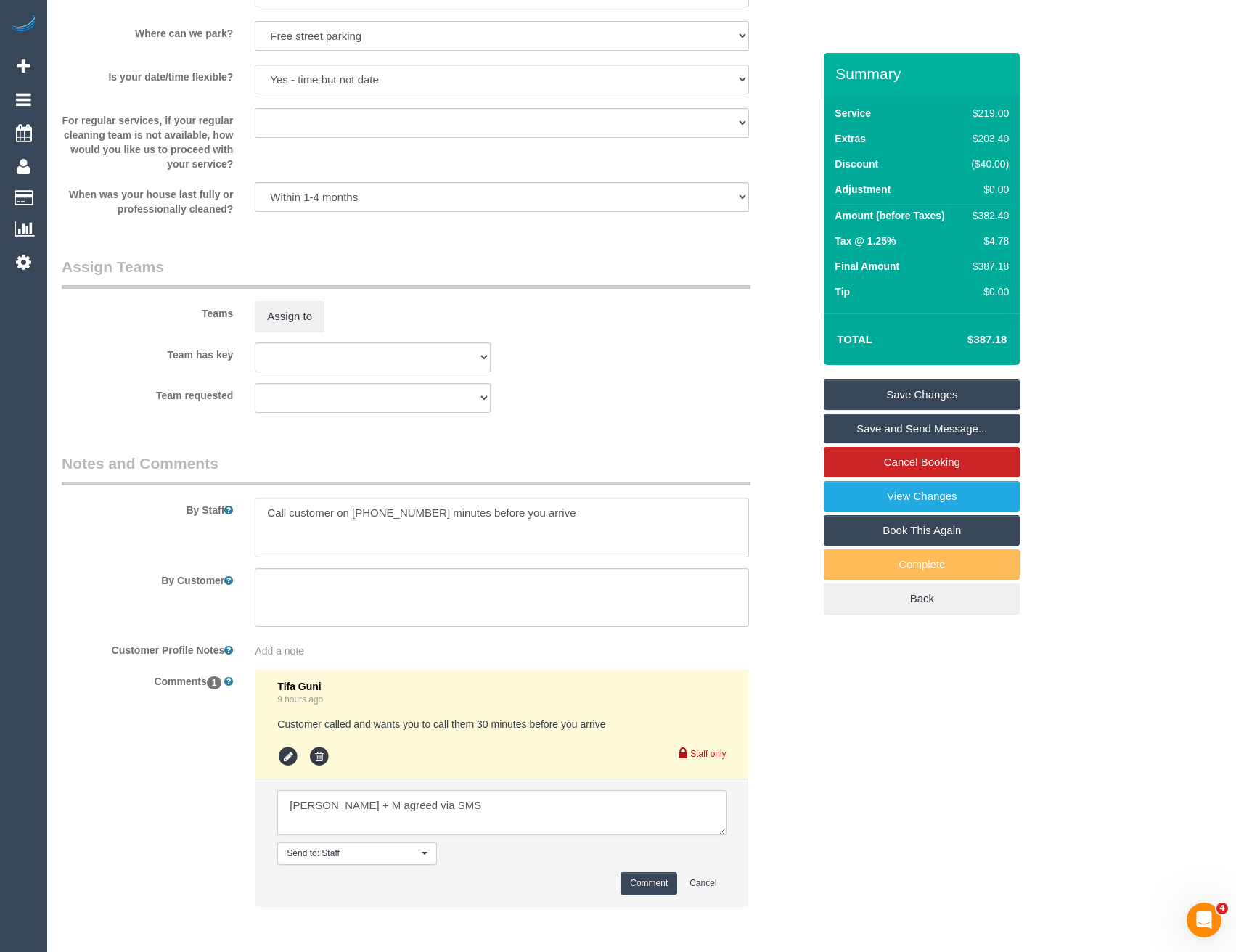
type textarea "[PERSON_NAME] + M agreed via SMS"
click at [655, 884] on button "Comment" at bounding box center [649, 883] width 57 height 22
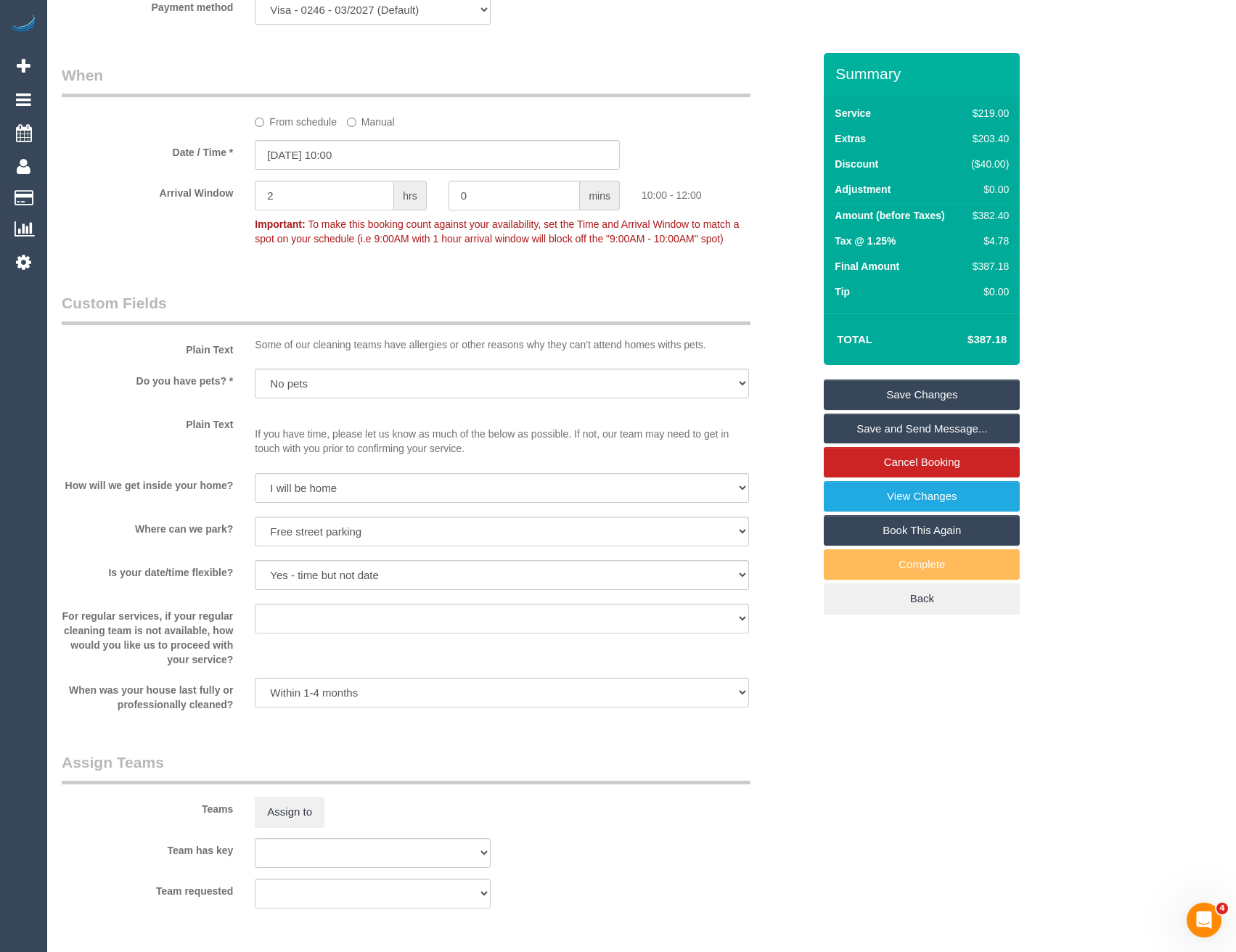
scroll to position [1766, 0]
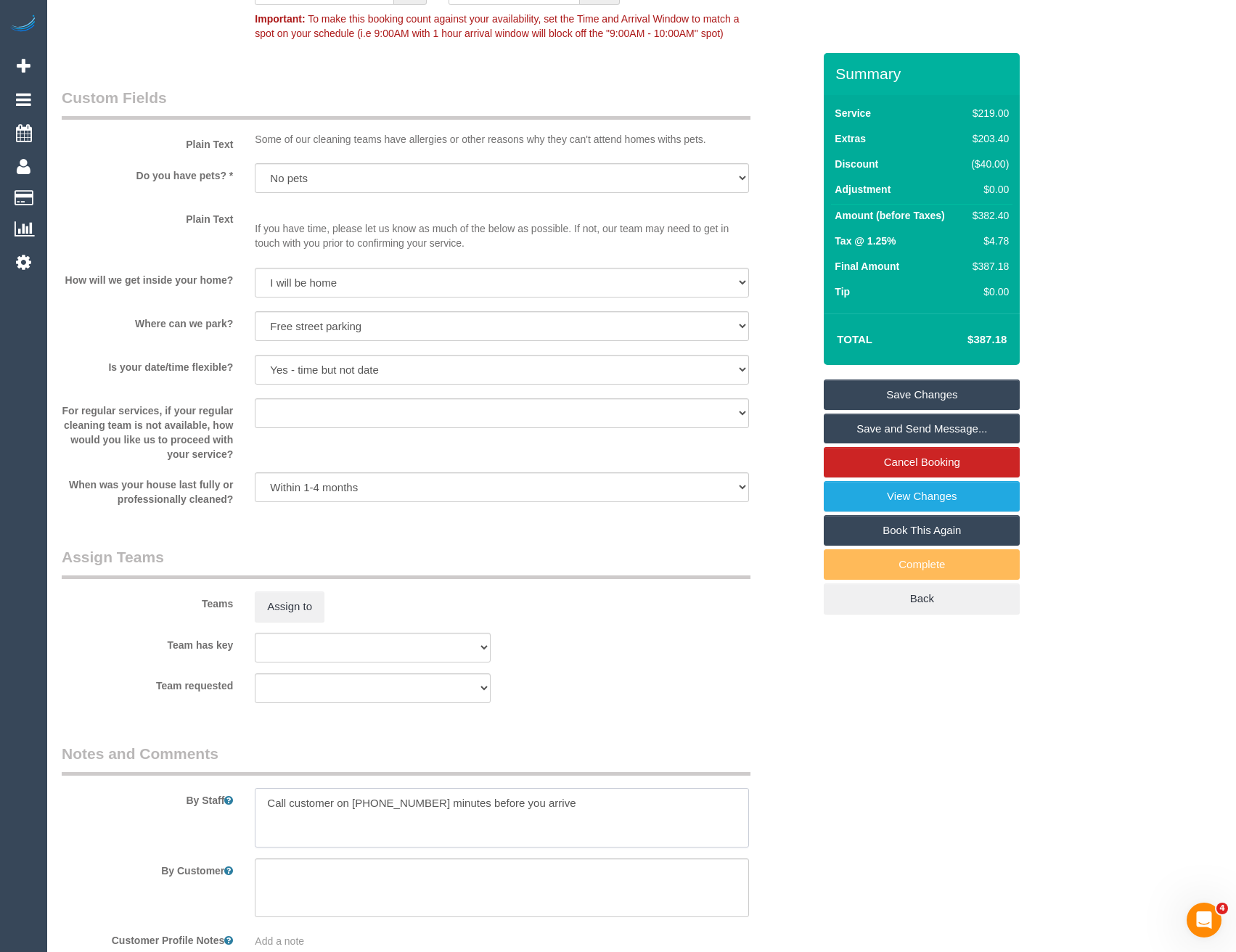
click at [263, 800] on textarea at bounding box center [501, 818] width 493 height 60
type textarea "Est 6 - 8 hours Call customer on +61 419 440 982 30 minutes before you arrive"
click at [317, 613] on button "Assign to" at bounding box center [289, 606] width 69 height 30
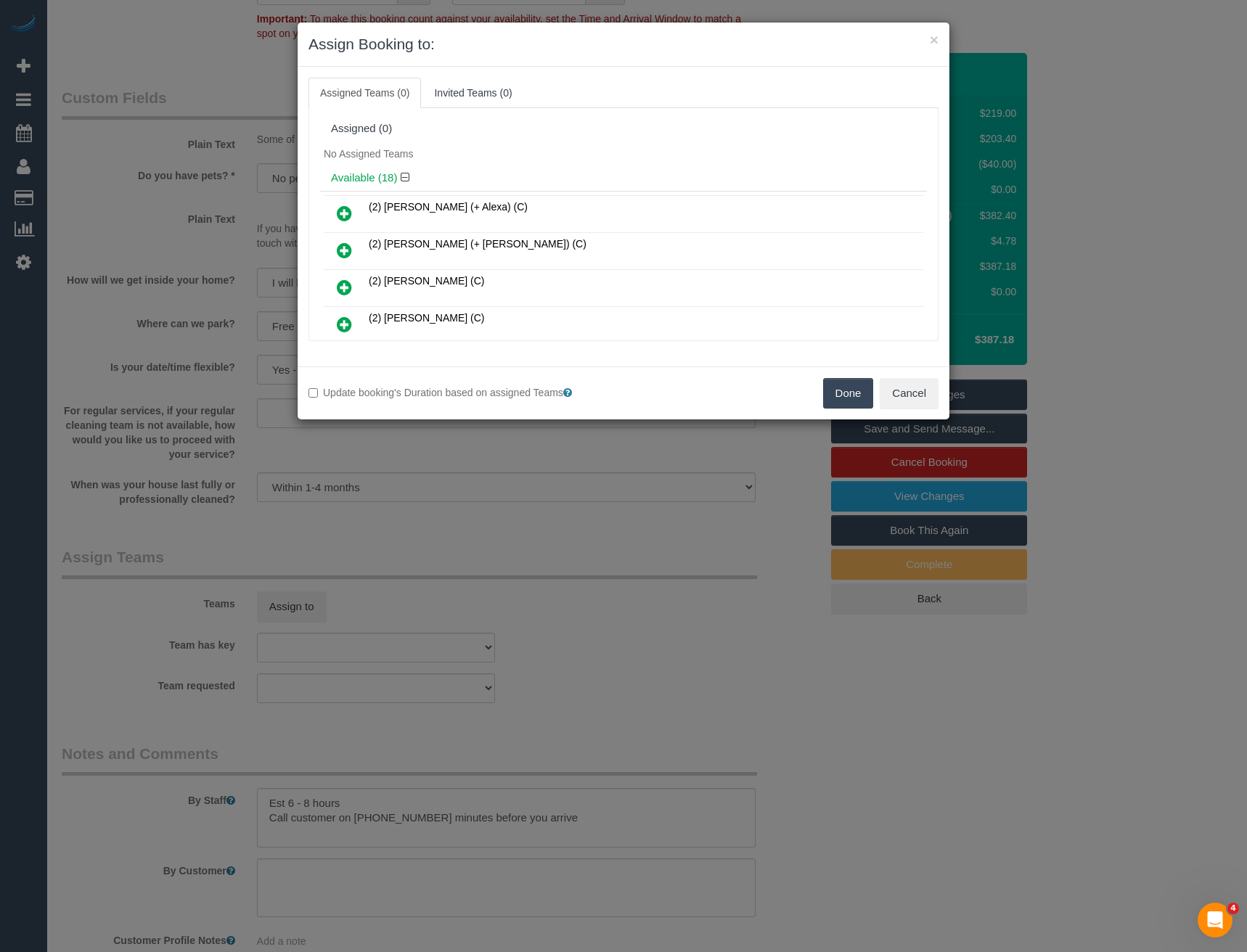
click at [641, 393] on div "Done Cancel" at bounding box center [786, 393] width 326 height 30
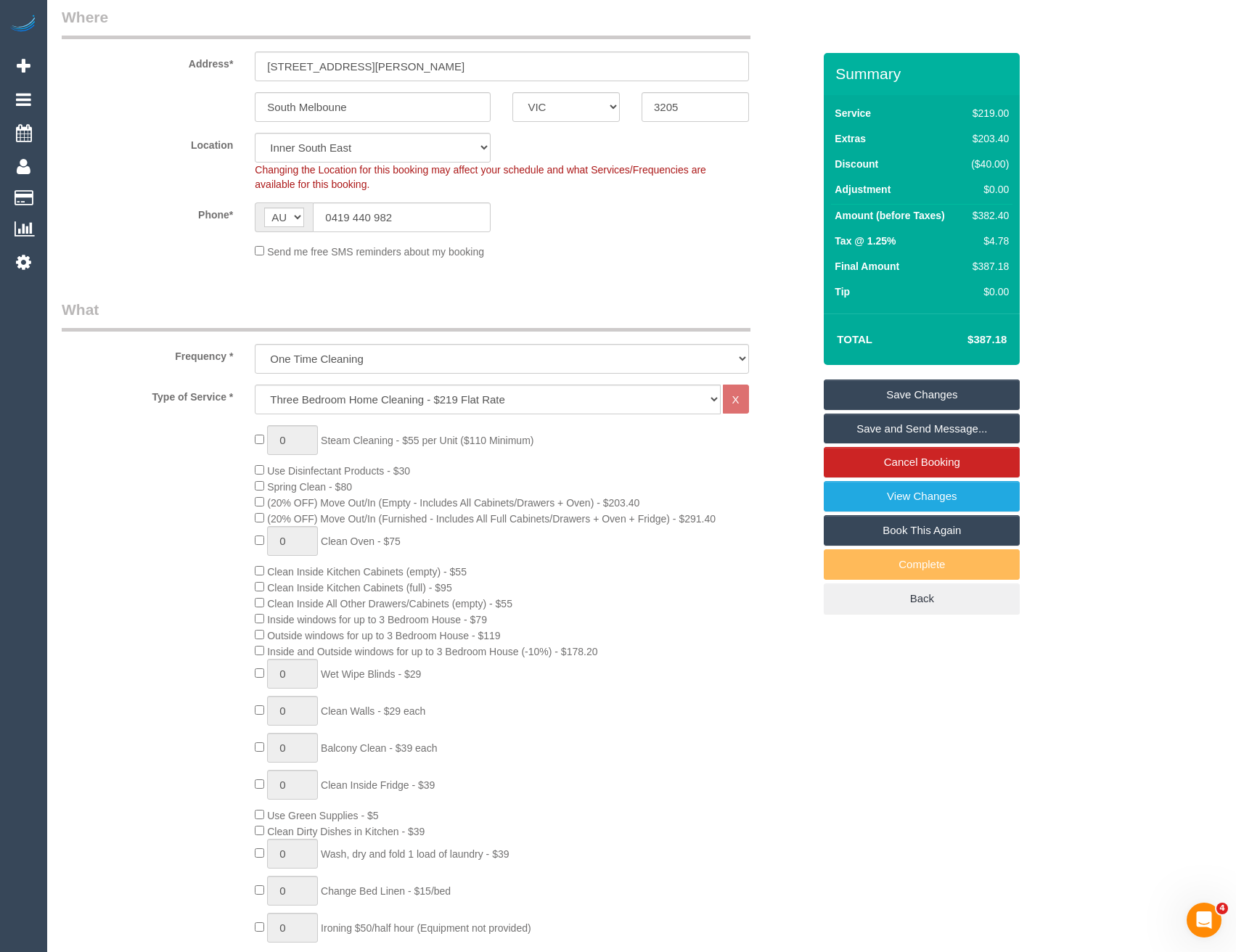
scroll to position [169, 0]
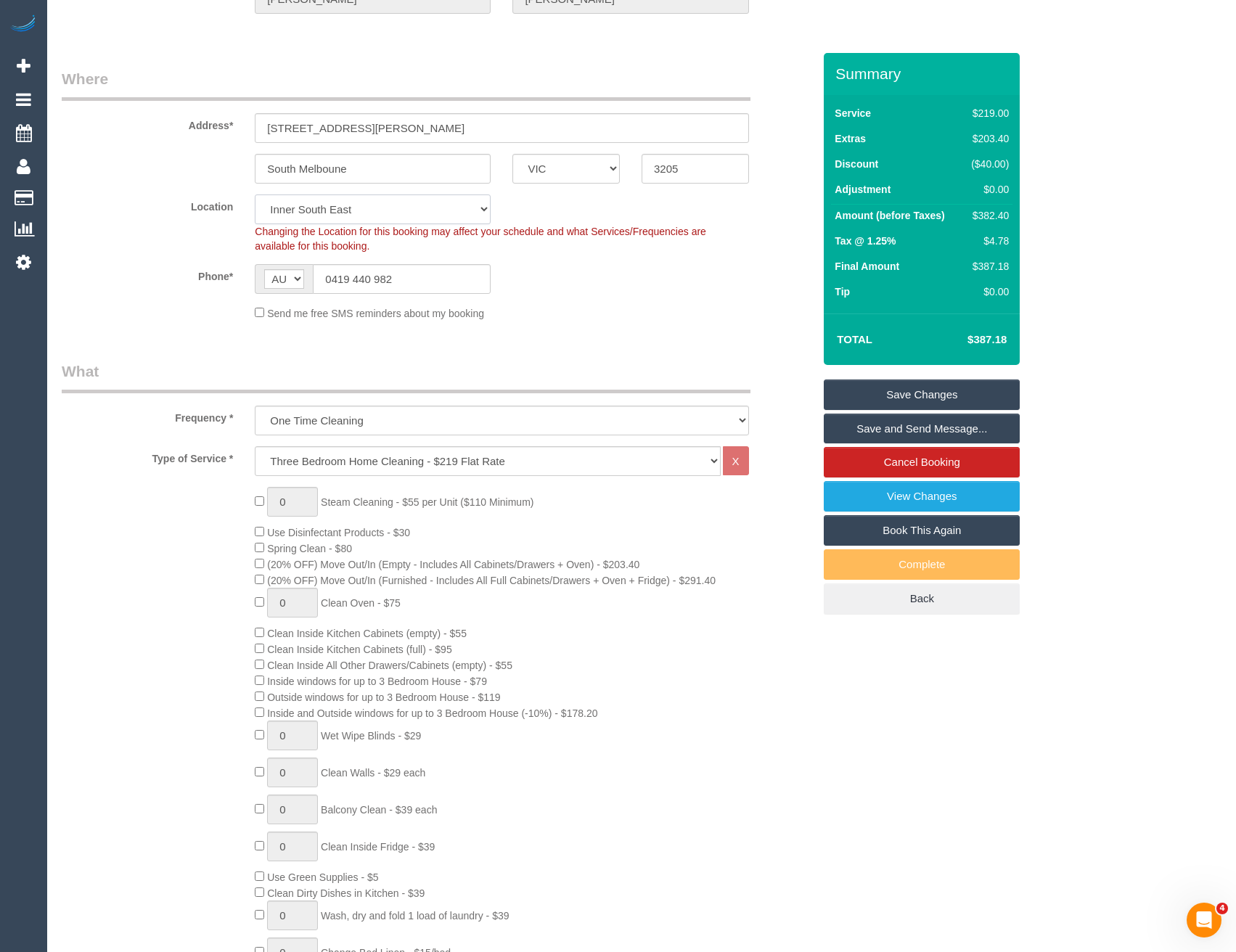
click at [334, 209] on select "Office City East (North) East (South) Inner East Inner North (East) Inner North…" at bounding box center [373, 209] width 236 height 30
select select "50"
click at [255, 195] on select "Office City East (North) East (South) Inner East Inner North (East) Inner North…" at bounding box center [373, 209] width 236 height 30
click at [623, 325] on fieldset "Where Address* 36 Palmer Street South Melboune ACT NSW NT QLD SA TAS VIC WA 320…" at bounding box center [436, 199] width 751 height 263
select select "object:4226"
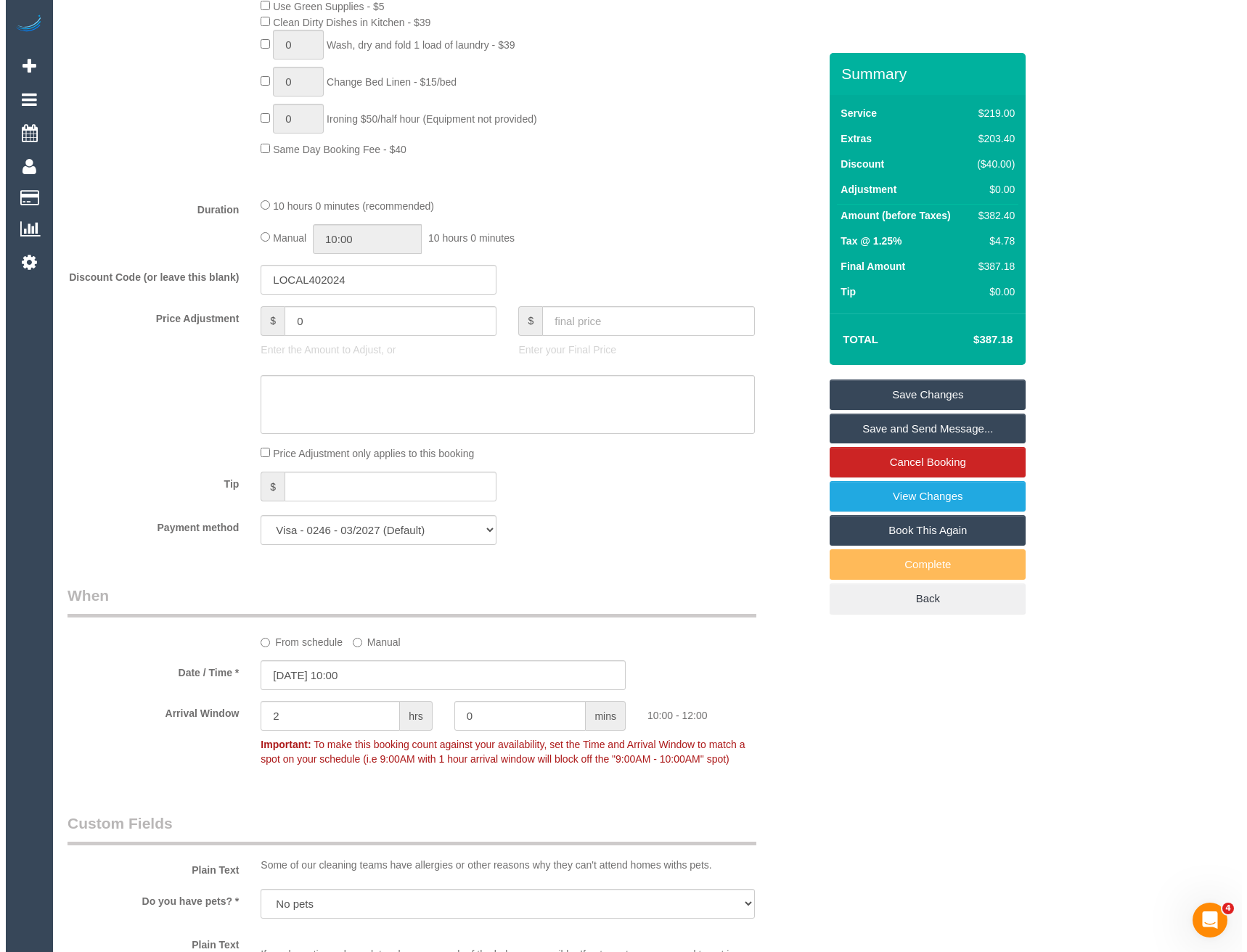
scroll to position [1839, 0]
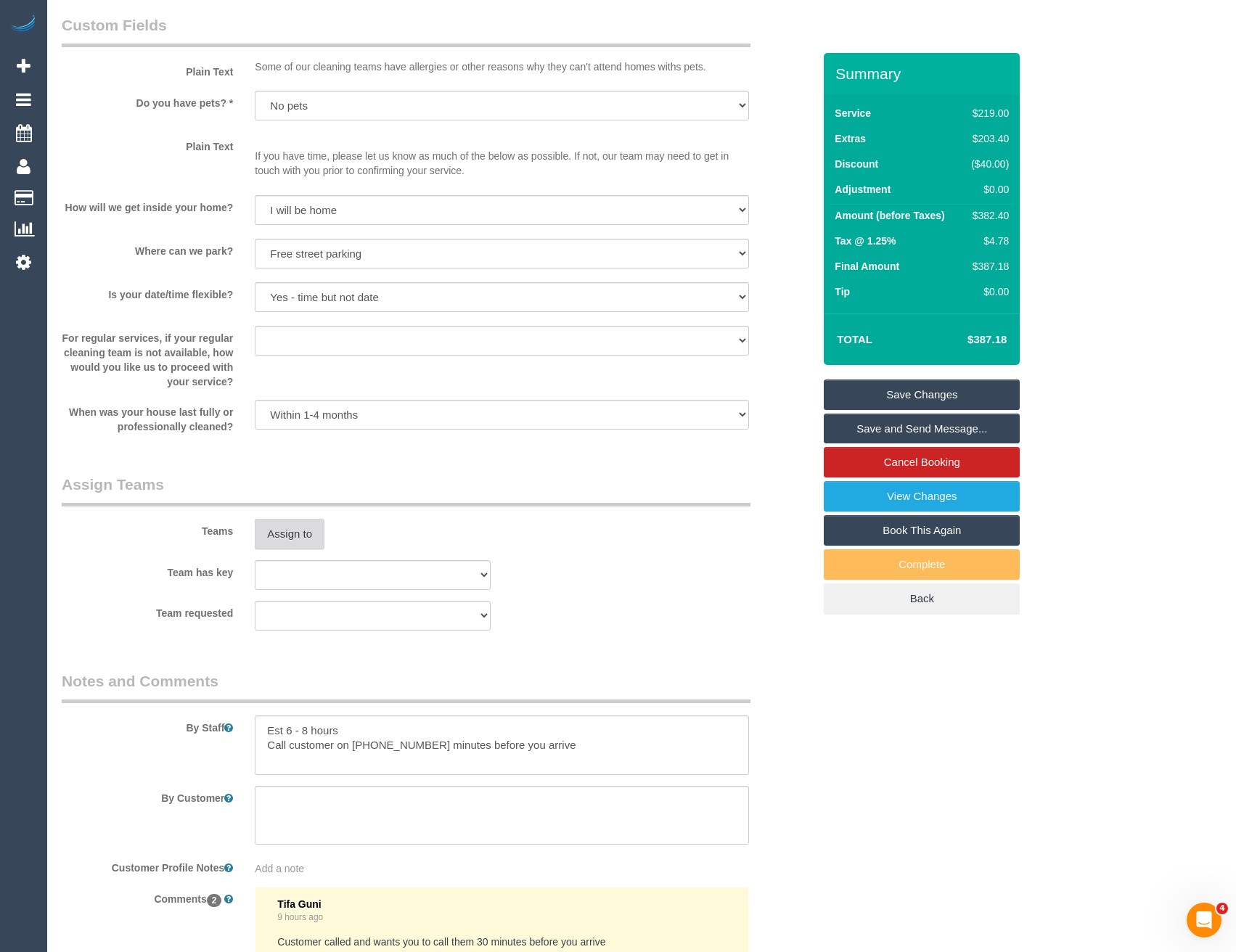
click at [278, 541] on button "Assign to" at bounding box center [289, 534] width 69 height 30
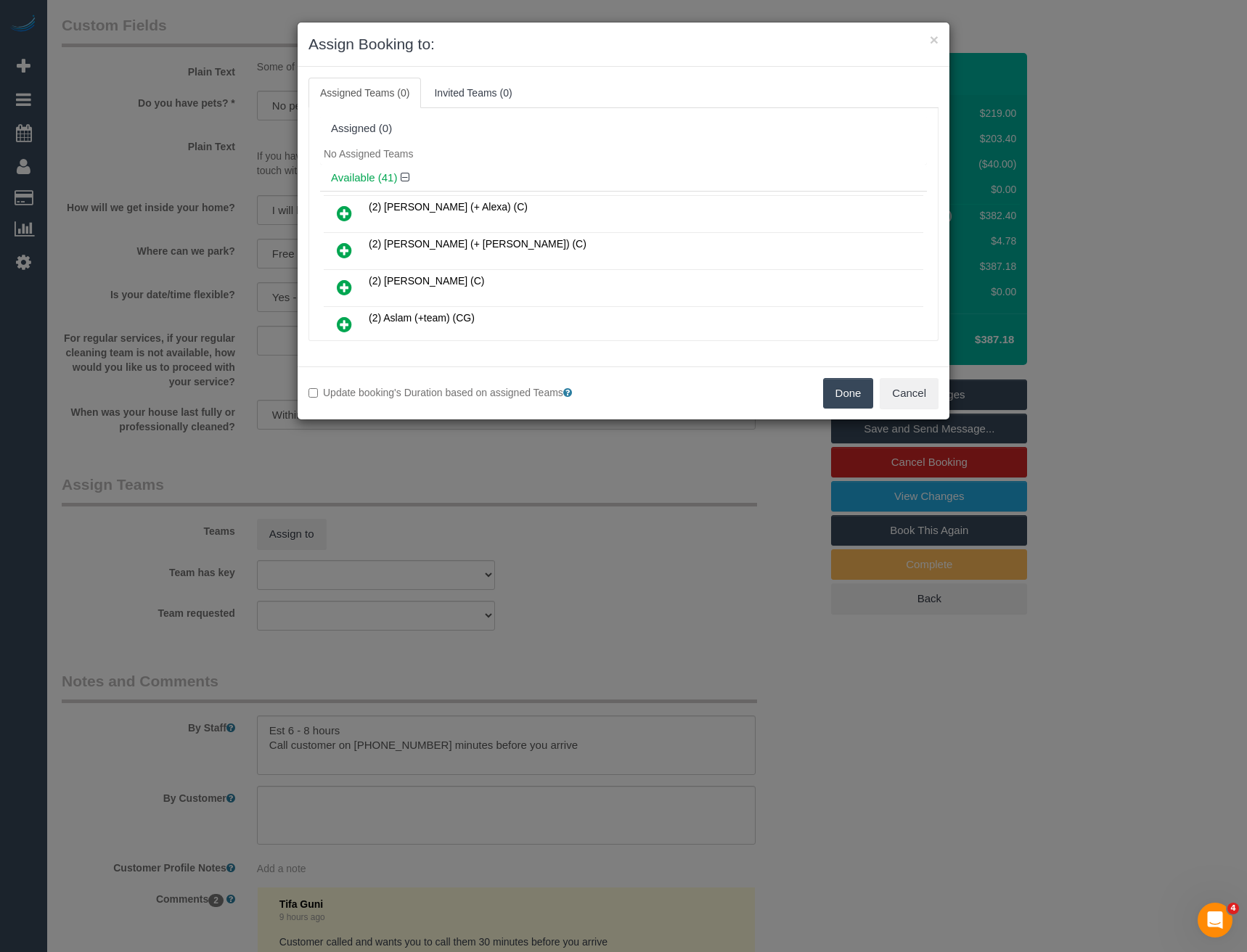
scroll to position [6288, 0]
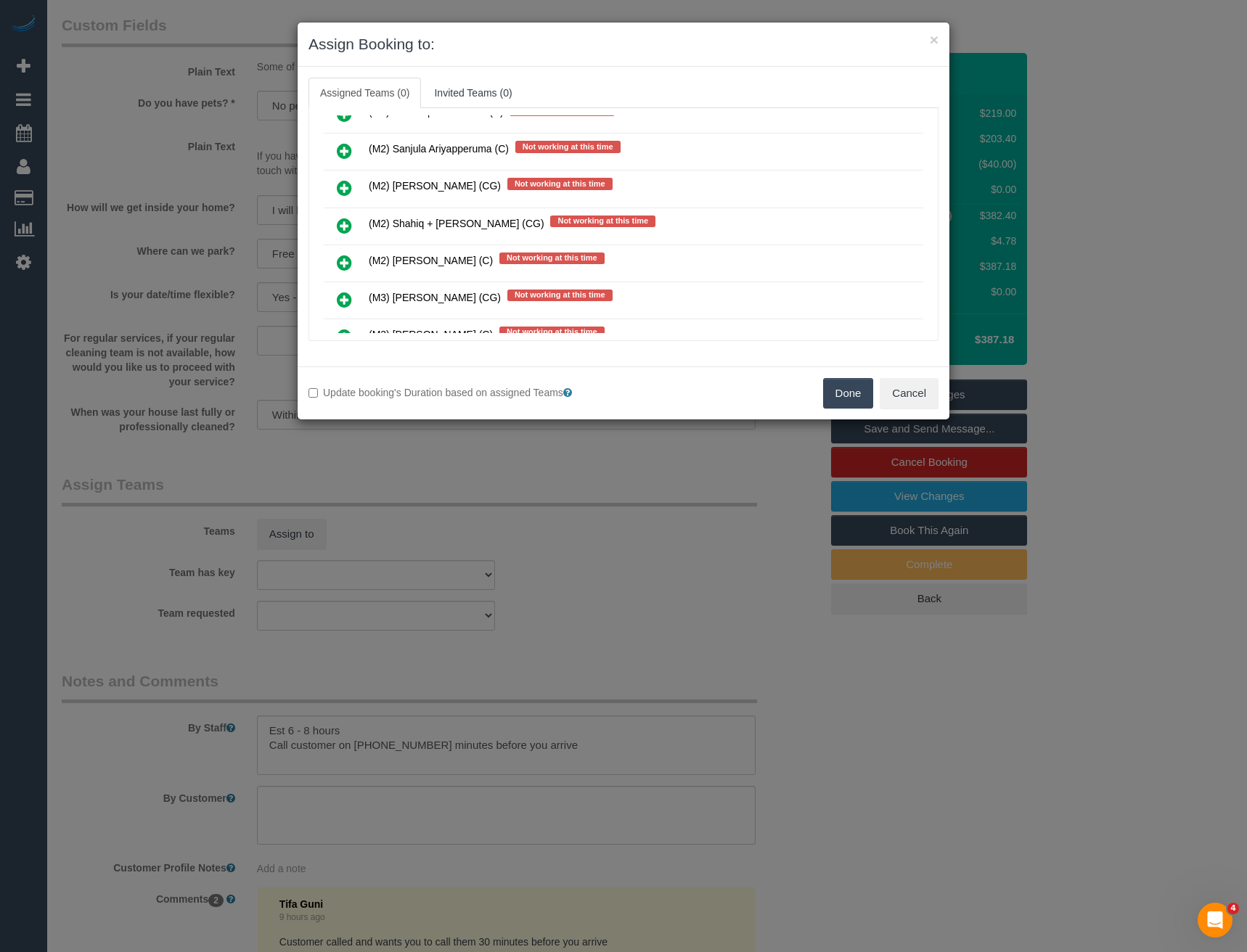
click at [345, 223] on icon at bounding box center [344, 226] width 15 height 18
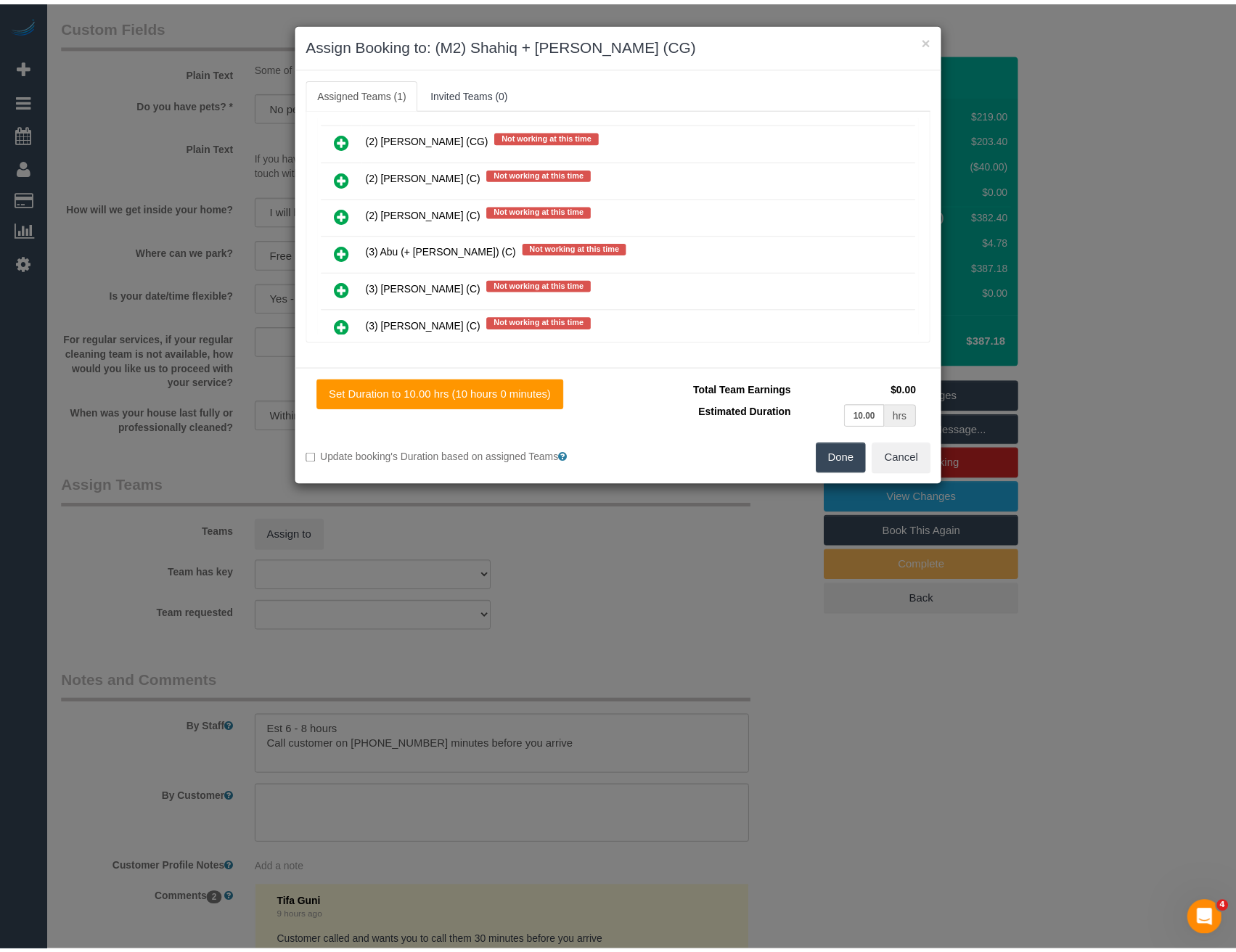
scroll to position [0, 0]
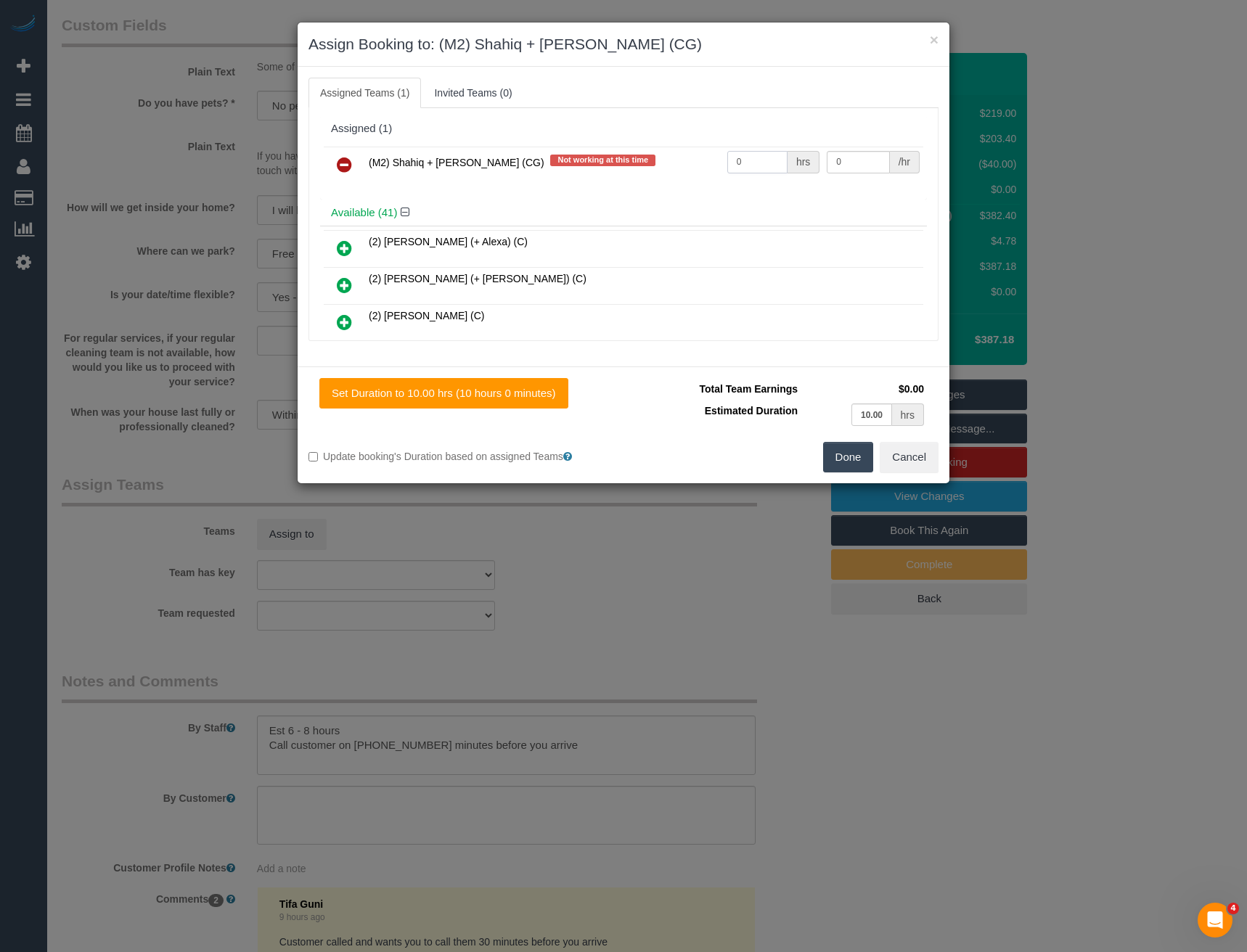
drag, startPoint x: 740, startPoint y: 162, endPoint x: 653, endPoint y: 169, distance: 87.3
click at [665, 174] on tr "(M2) Shahiq + Muhammad (CG) Not working at this time 0 hrs 0 /hr" at bounding box center [623, 165] width 599 height 37
type input "1"
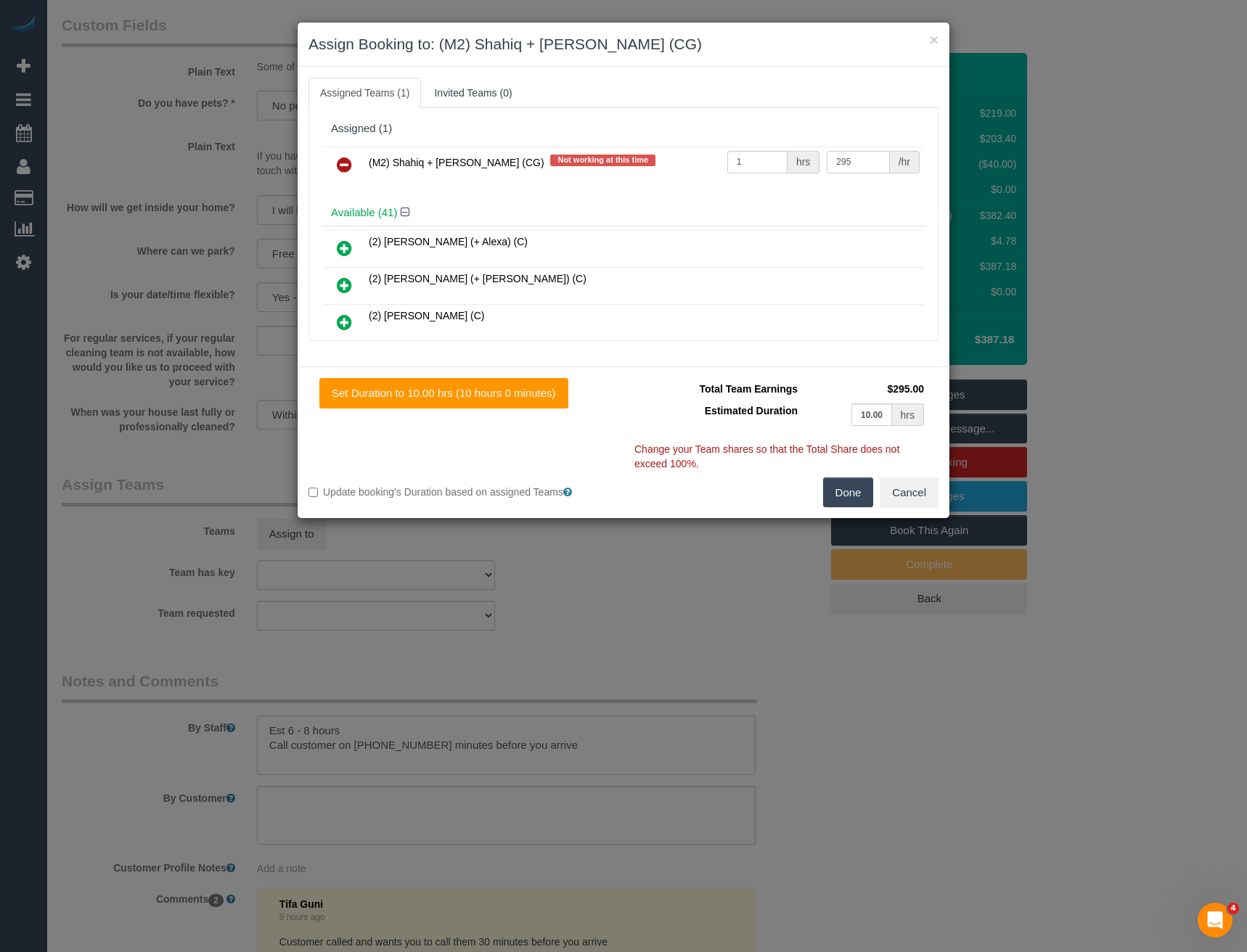
type input "295"
click at [852, 493] on button "Done" at bounding box center [848, 492] width 51 height 30
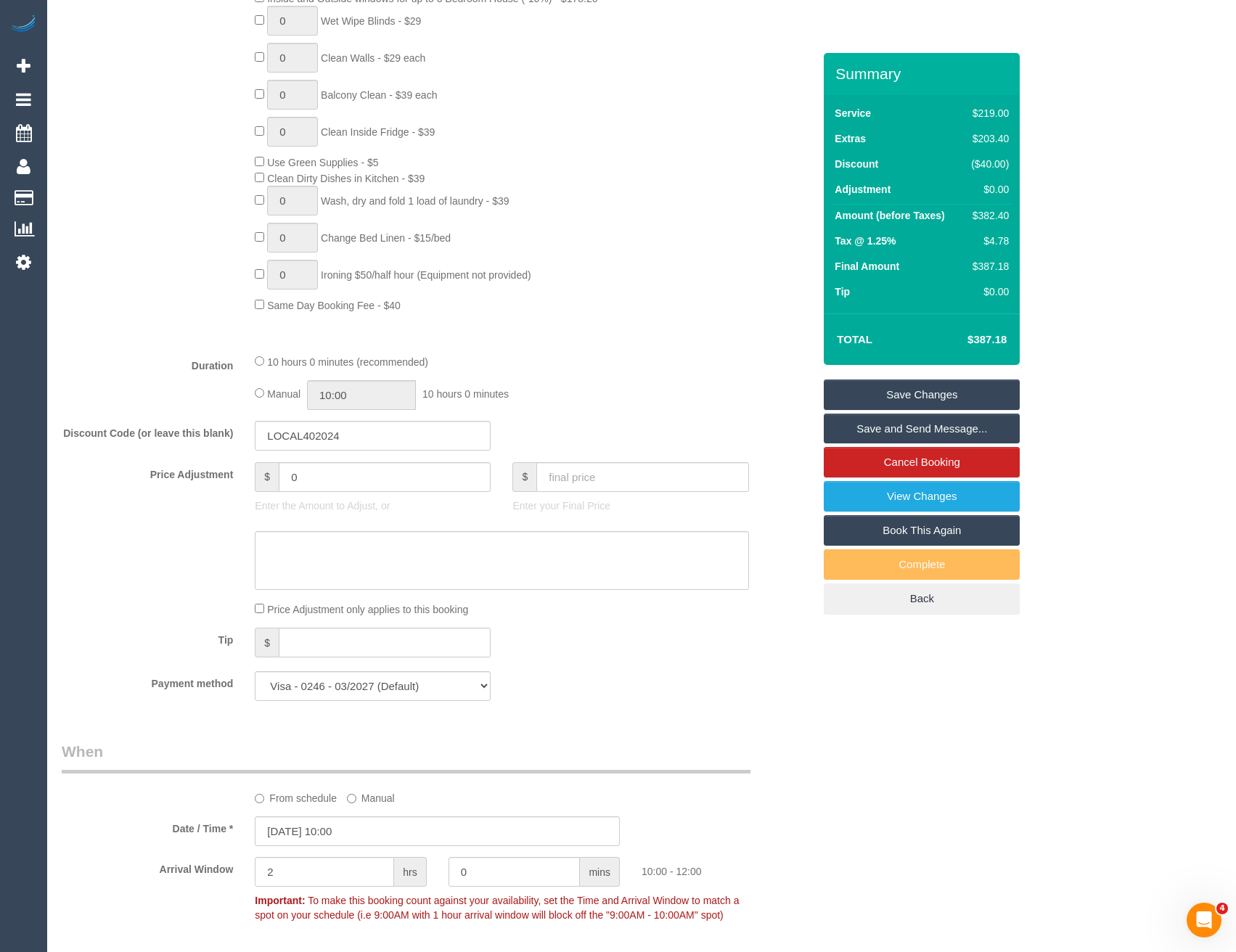
scroll to position [822, 0]
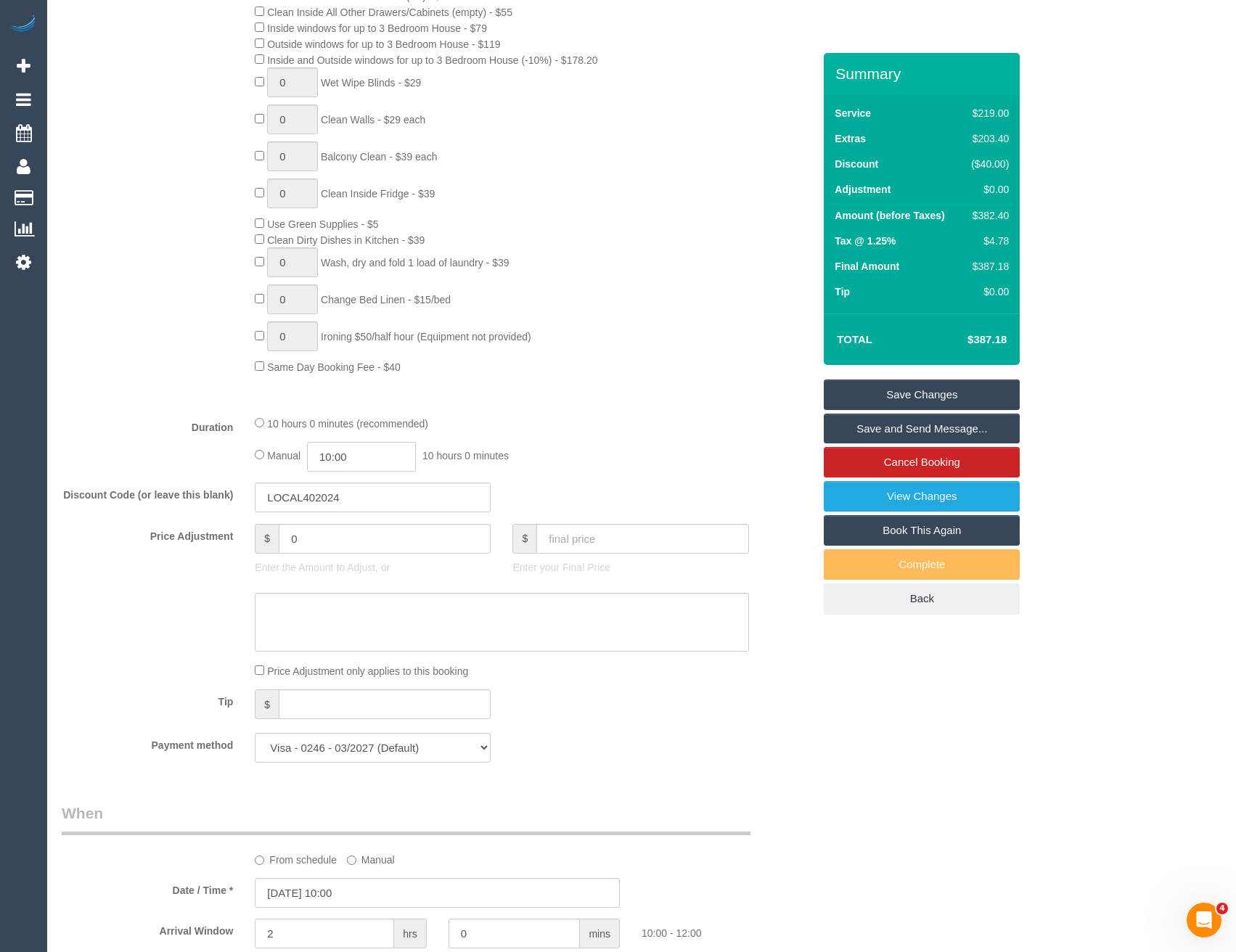
click at [381, 450] on input "10:00" at bounding box center [361, 456] width 109 height 30
type input "04:00"
click at [348, 541] on li "04:00" at bounding box center [346, 535] width 65 height 19
click at [634, 455] on div "Manual 04:00 4 hours 0 minutes" at bounding box center [501, 456] width 493 height 30
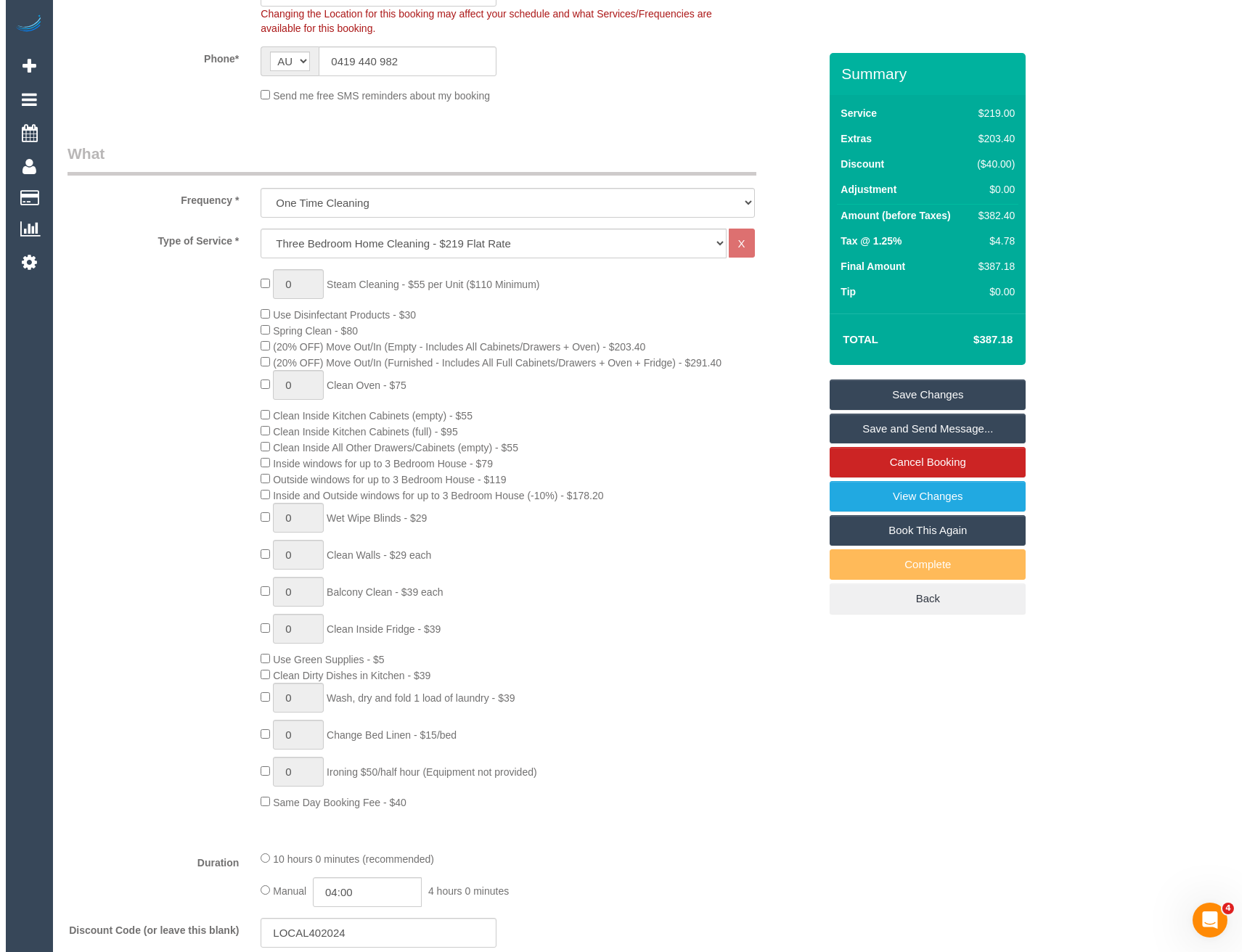
scroll to position [0, 0]
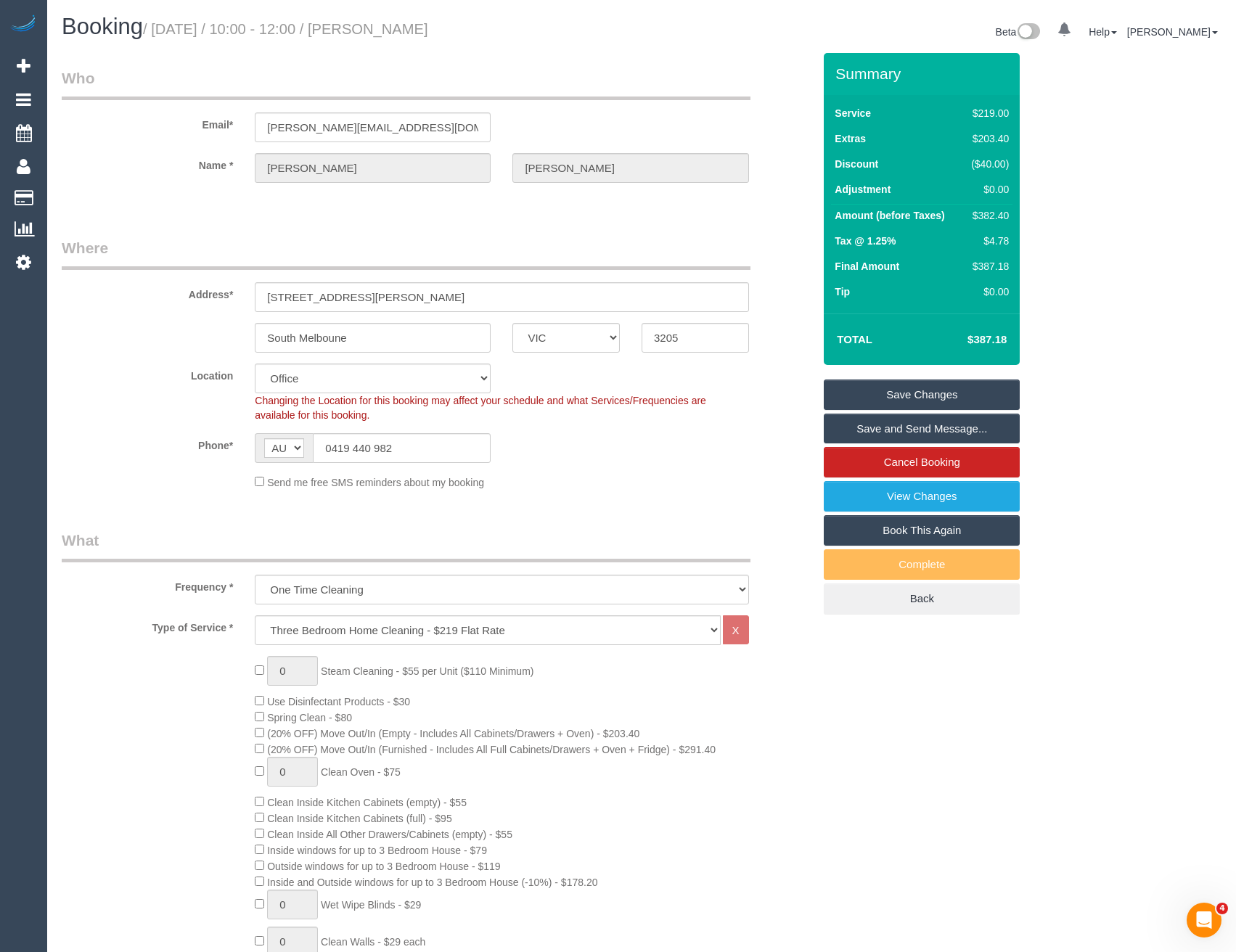
click at [879, 434] on link "Save and Send Message..." at bounding box center [922, 429] width 196 height 30
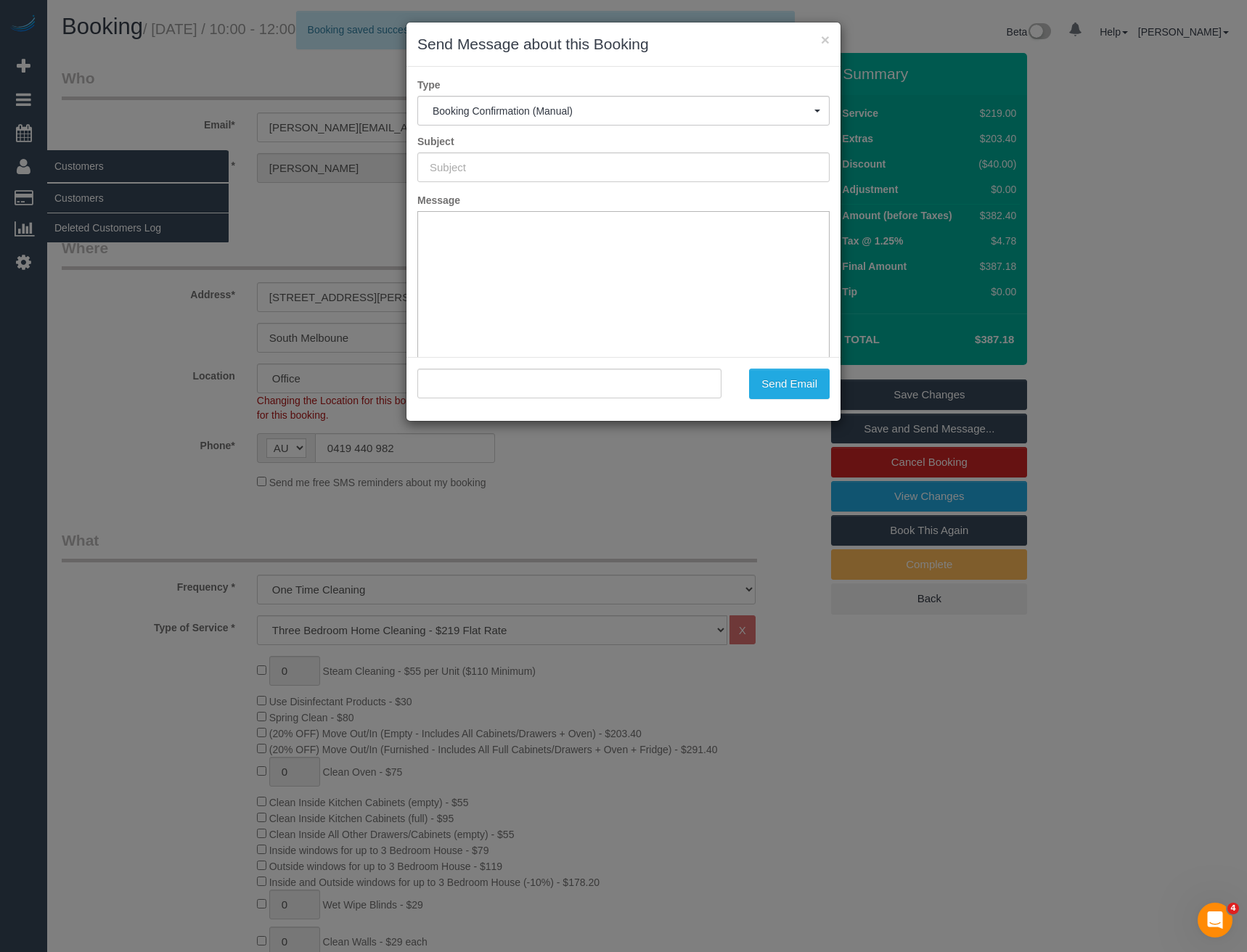
type input "Booking Confirmed"
type input ""Alison Taylor" <alison_cramer@bigpond.com>"
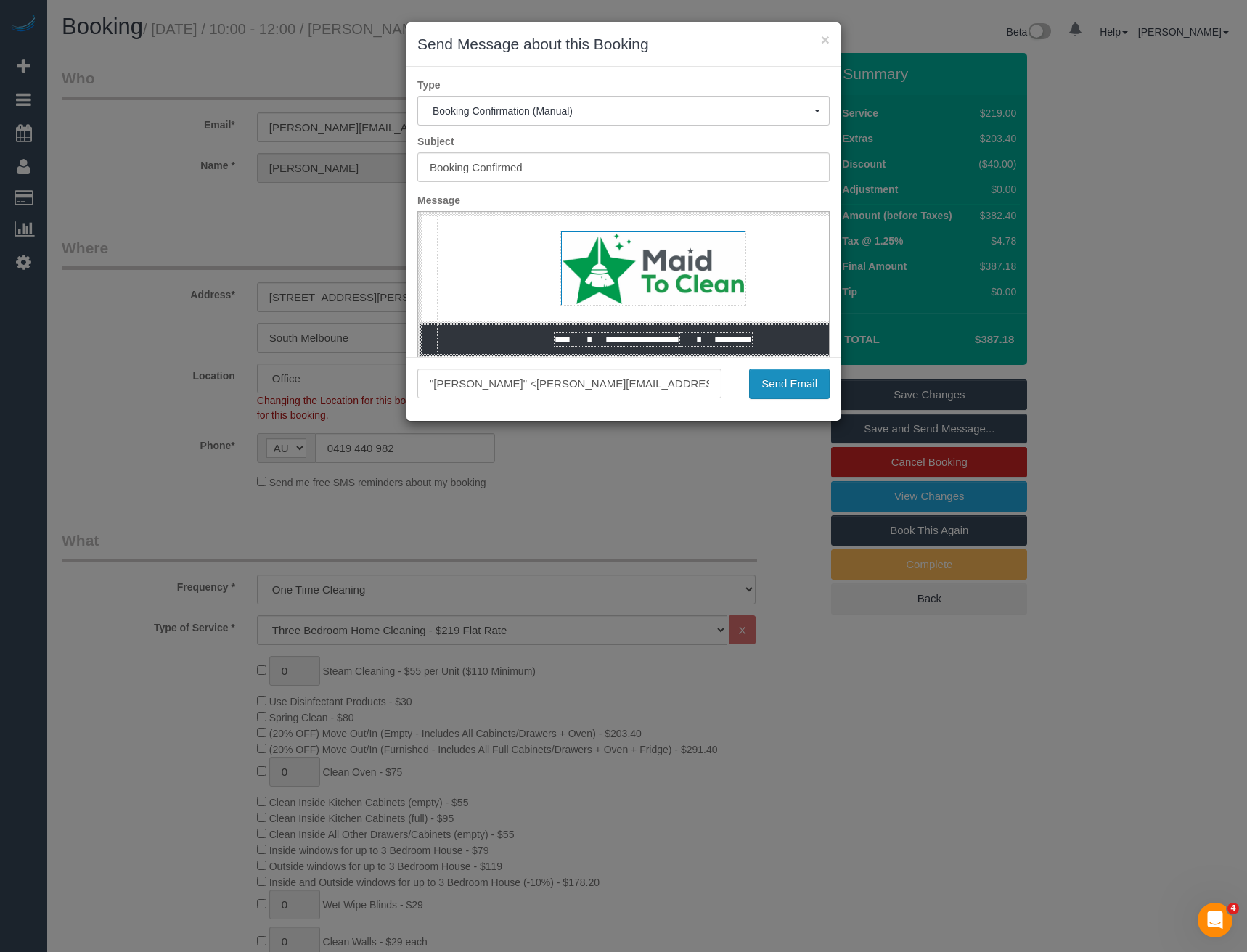
click at [769, 383] on button "Send Email" at bounding box center [789, 384] width 81 height 30
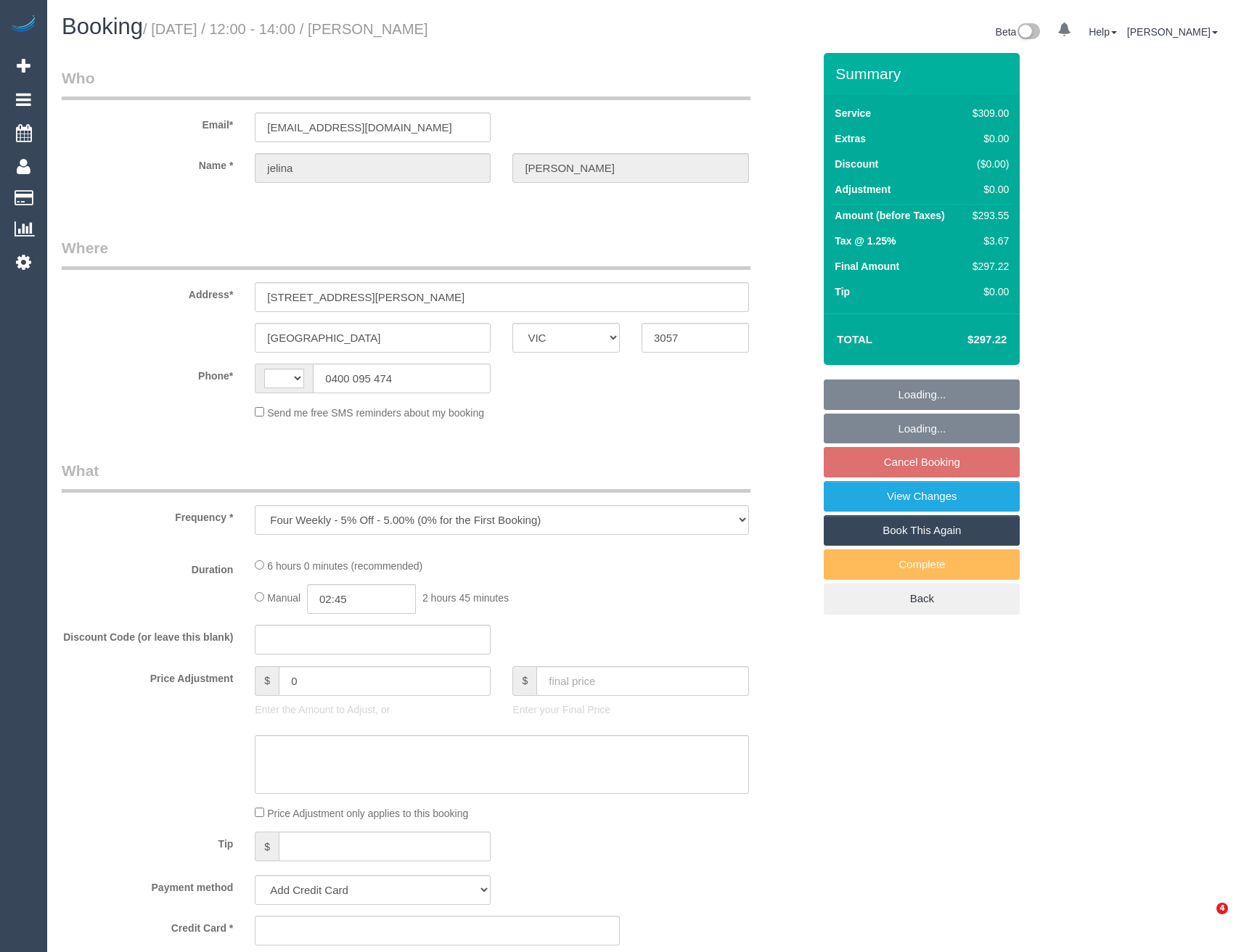
select select "VIC"
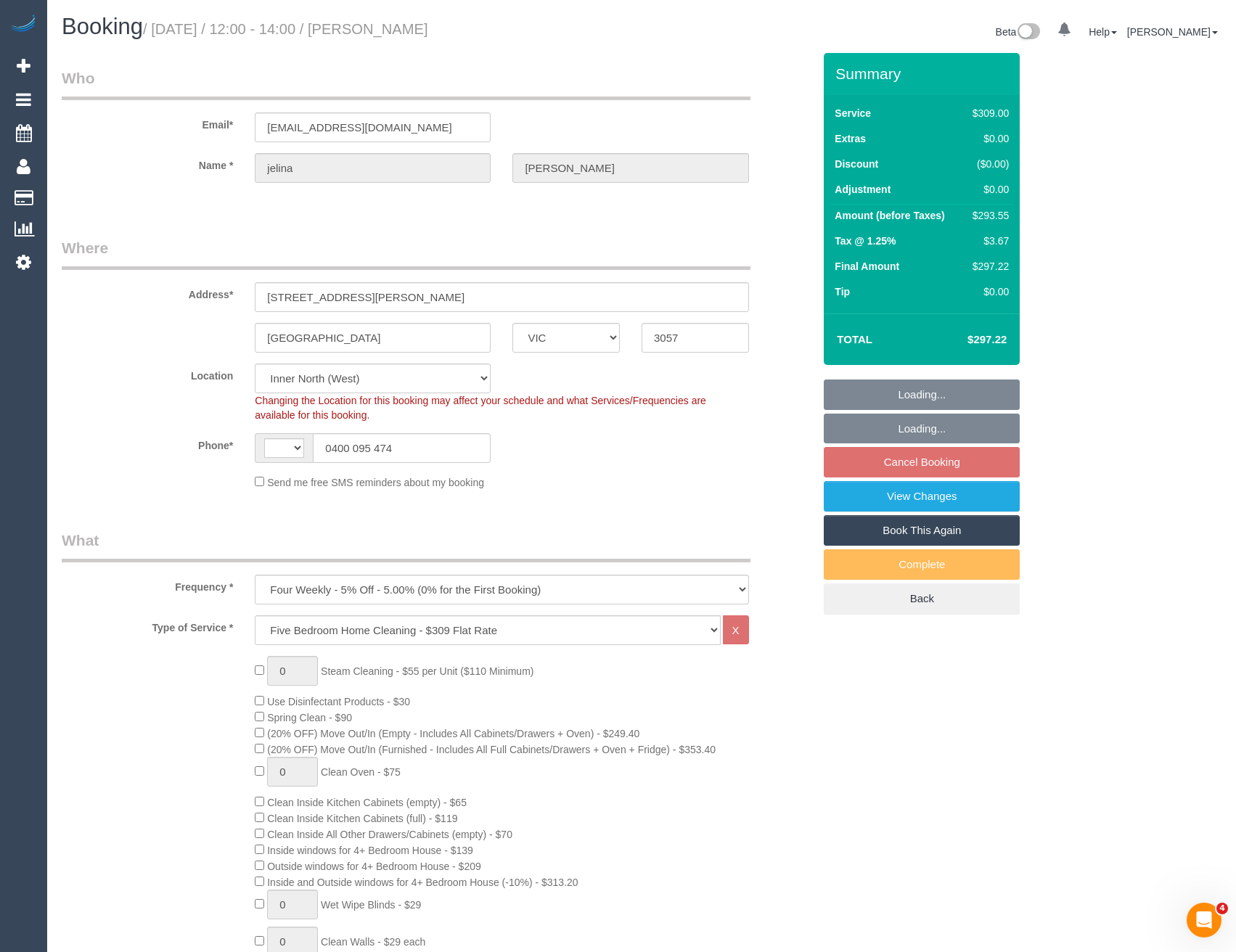
select select "string:AU"
select select "string:stripe-pm_1PI6xJ2GScqysDRVOr1W6bxl"
select select "number:29"
select select "number:14"
select select "number:19"
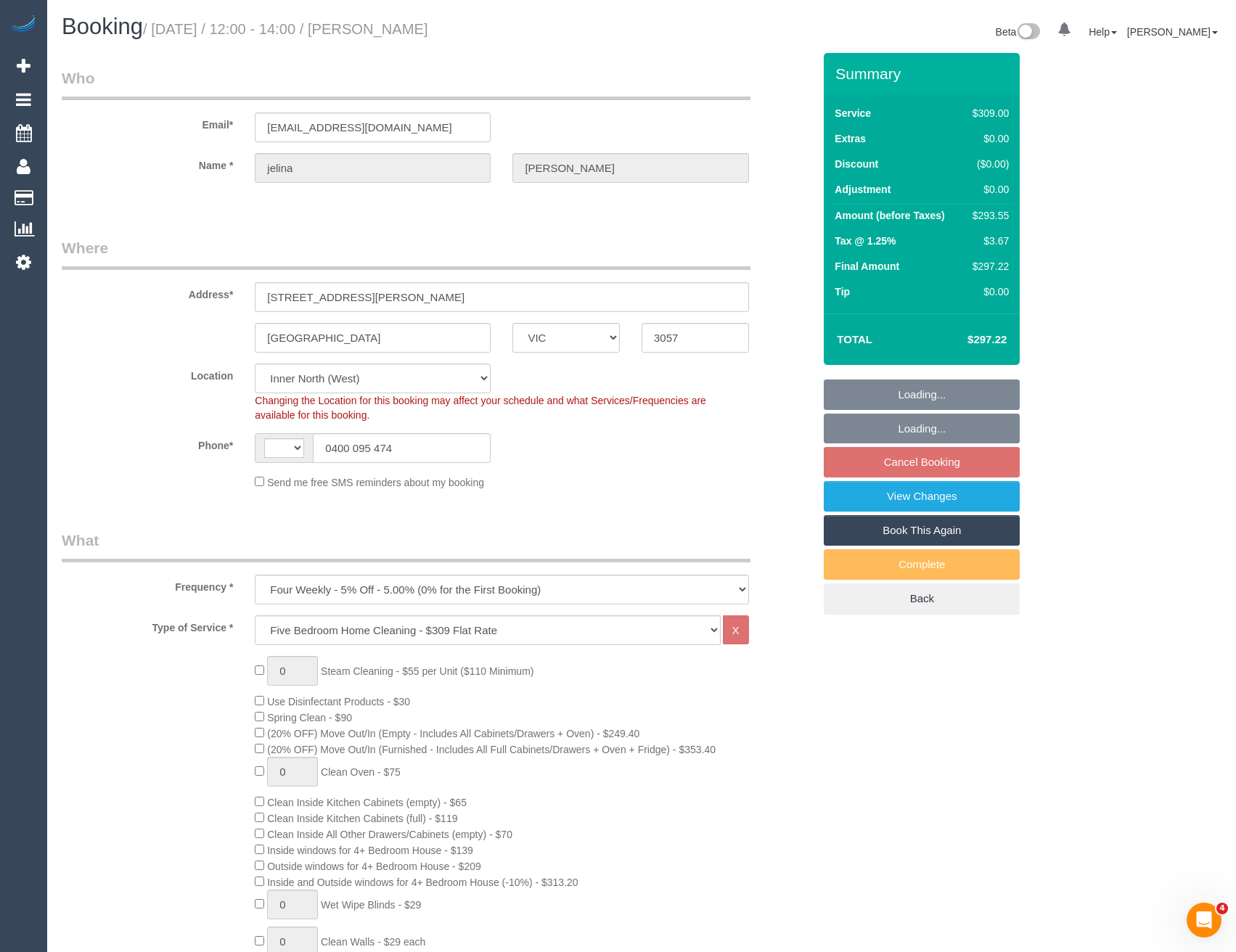
select select "number:24"
select select "number:34"
select select "number:13"
select select "object:1452"
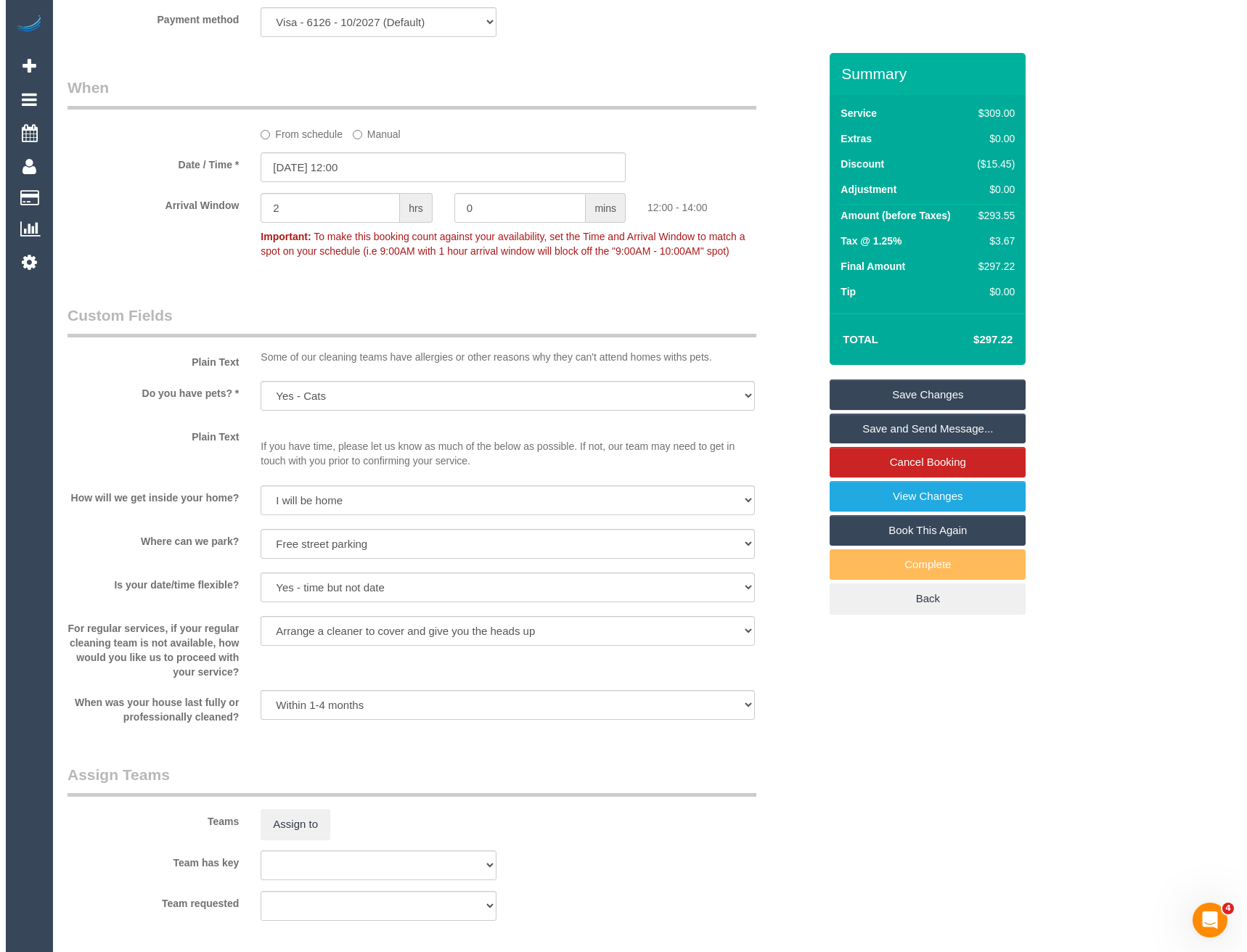
scroll to position [1742, 0]
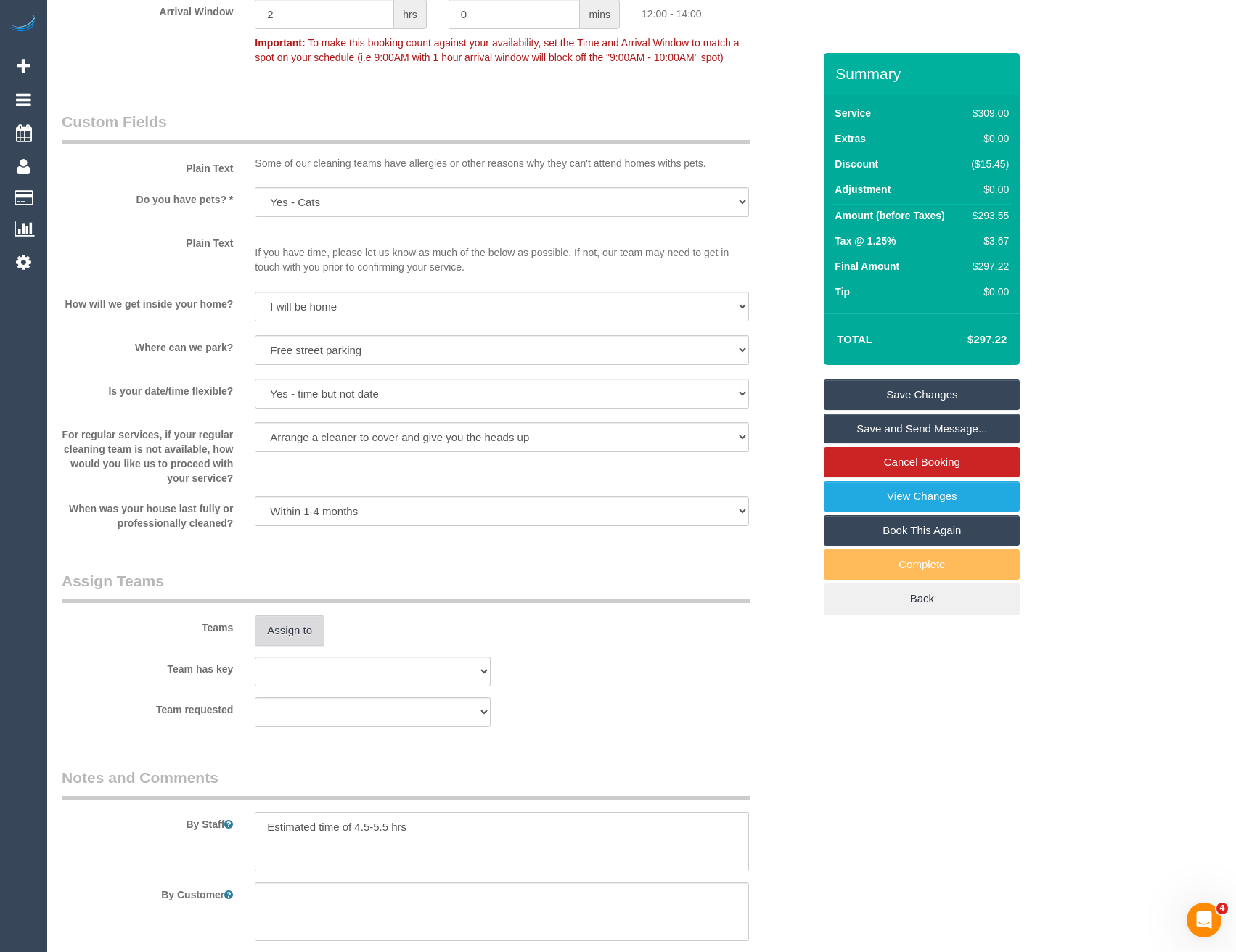
click at [294, 625] on button "Assign to" at bounding box center [289, 630] width 69 height 30
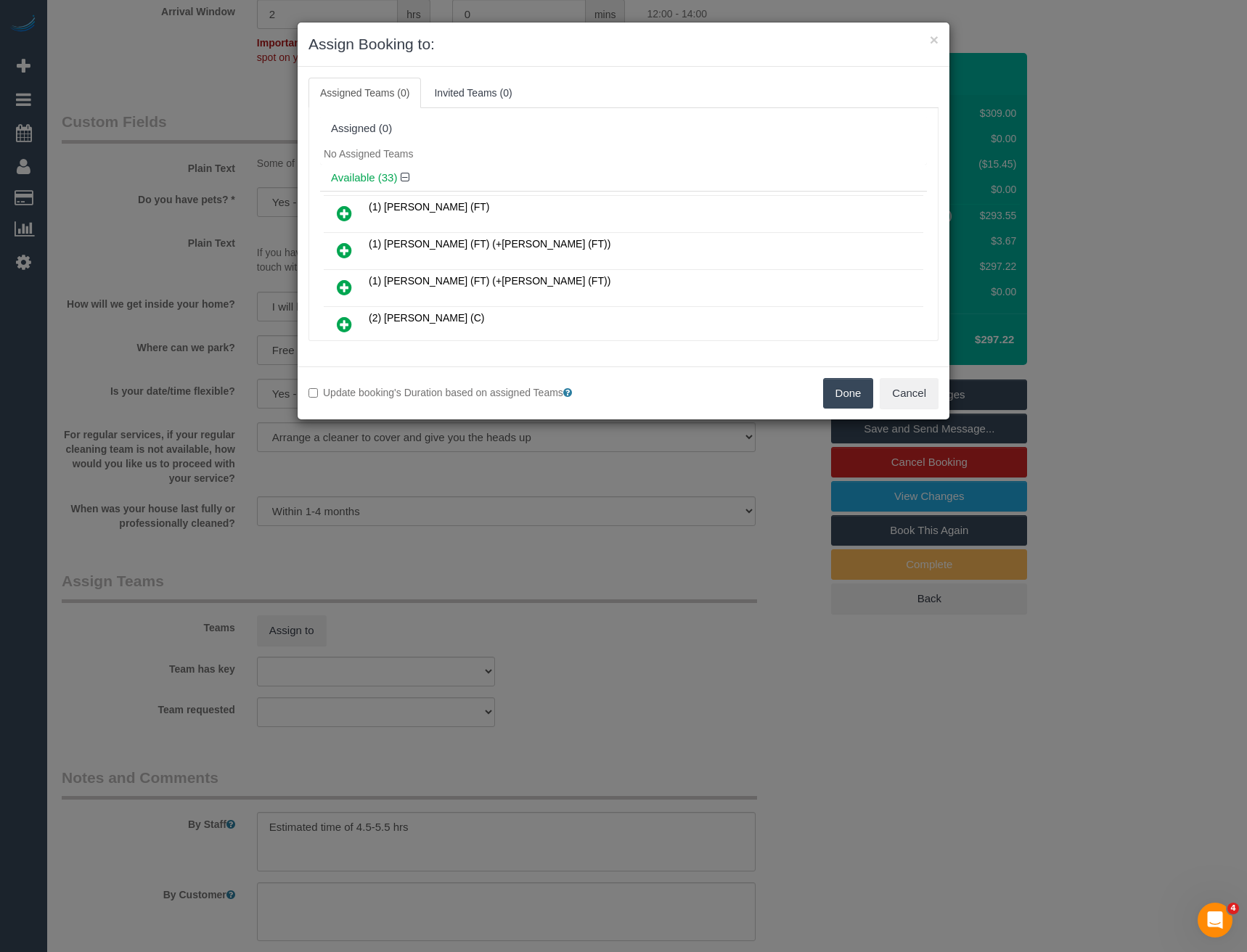
scroll to position [911, 0]
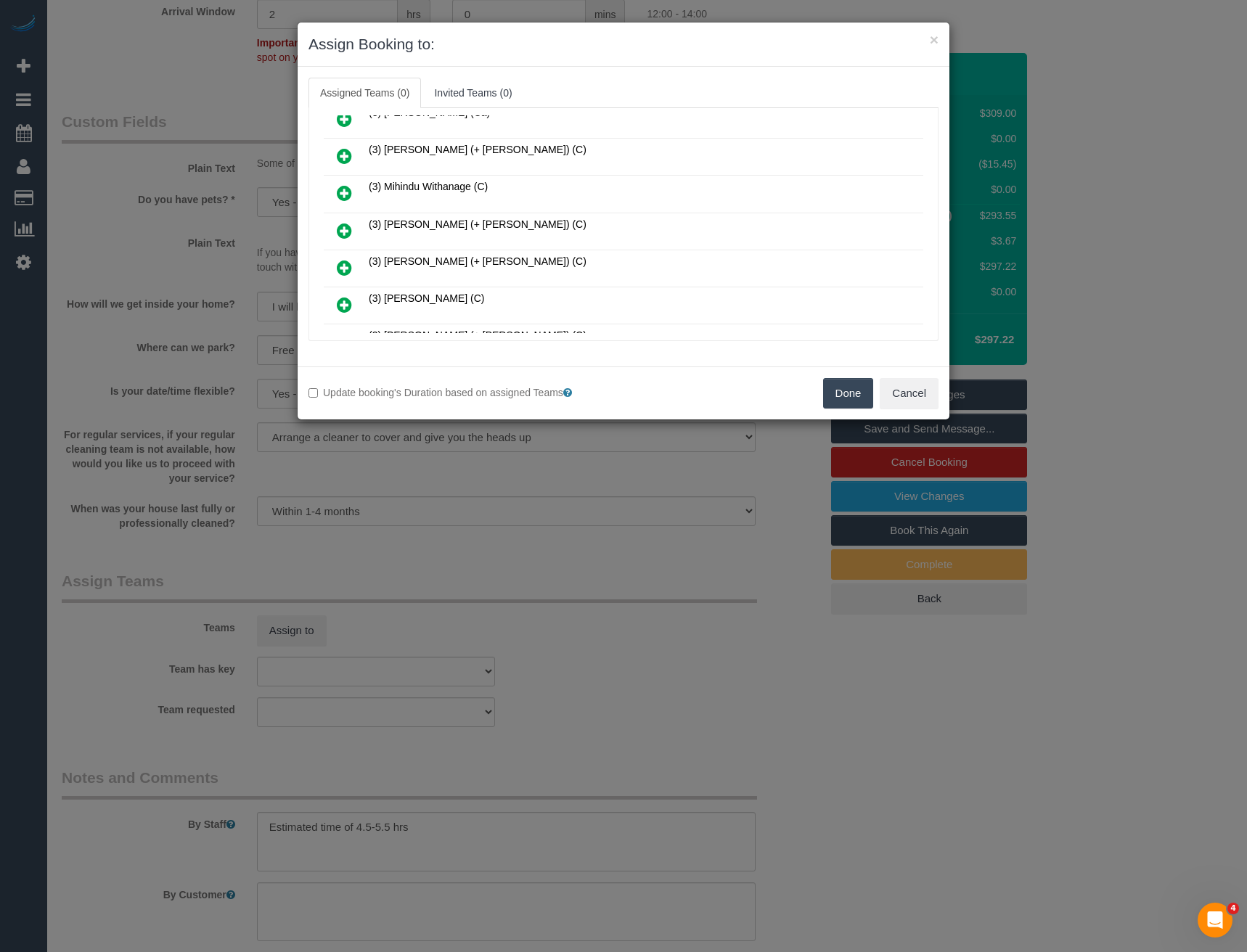
click at [346, 232] on icon at bounding box center [344, 231] width 15 height 18
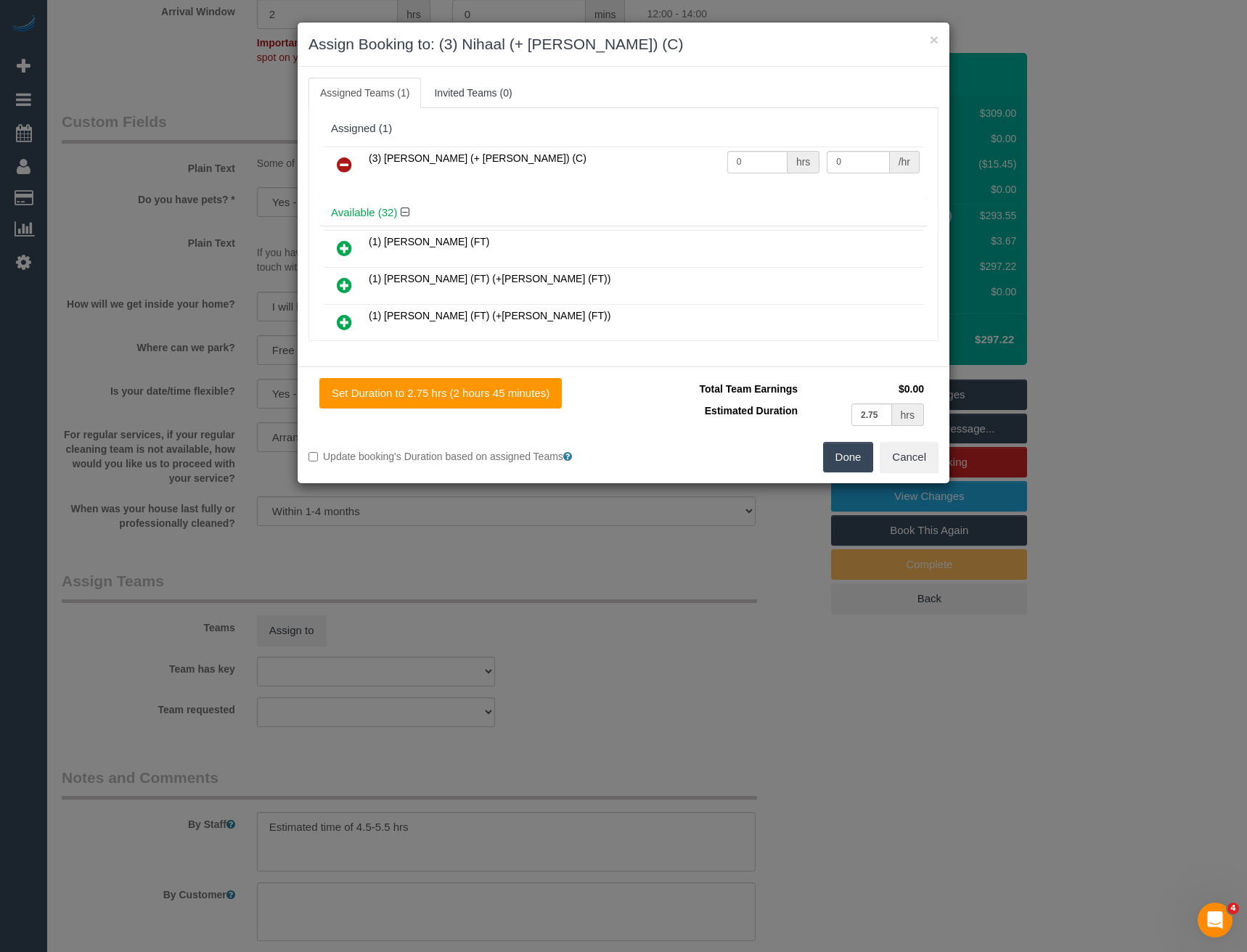
scroll to position [1132, 0]
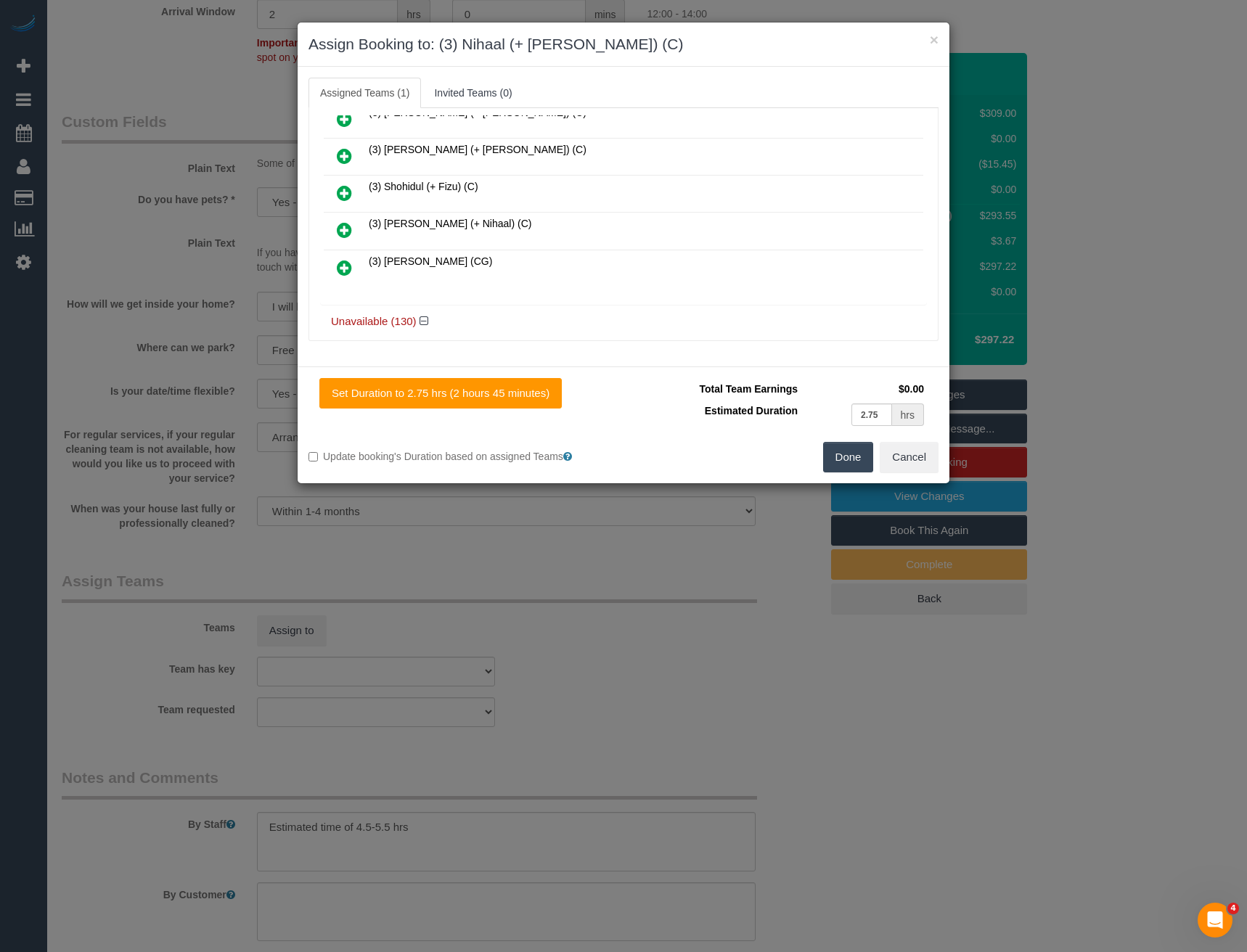
click at [341, 231] on icon at bounding box center [344, 230] width 15 height 18
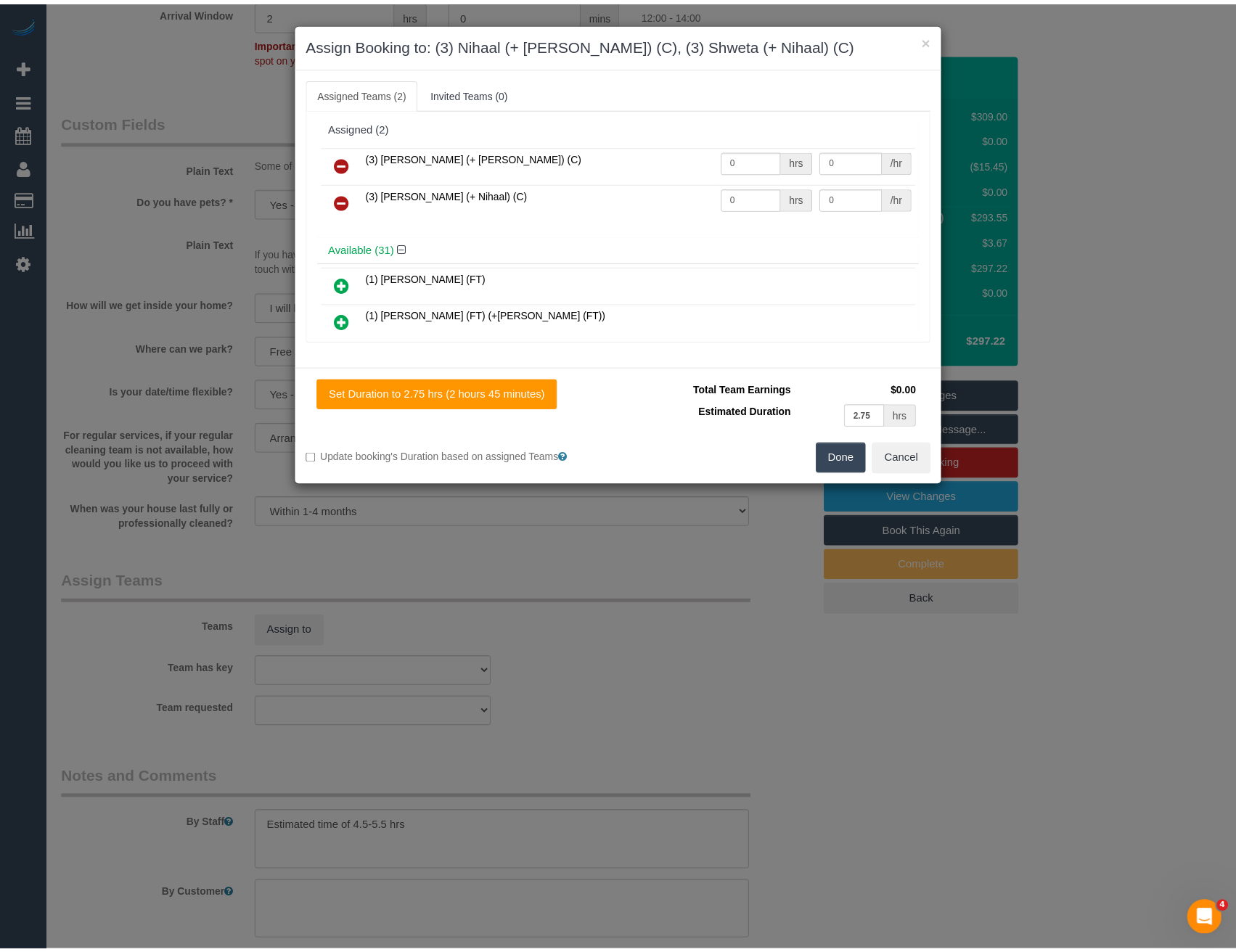
scroll to position [0, 0]
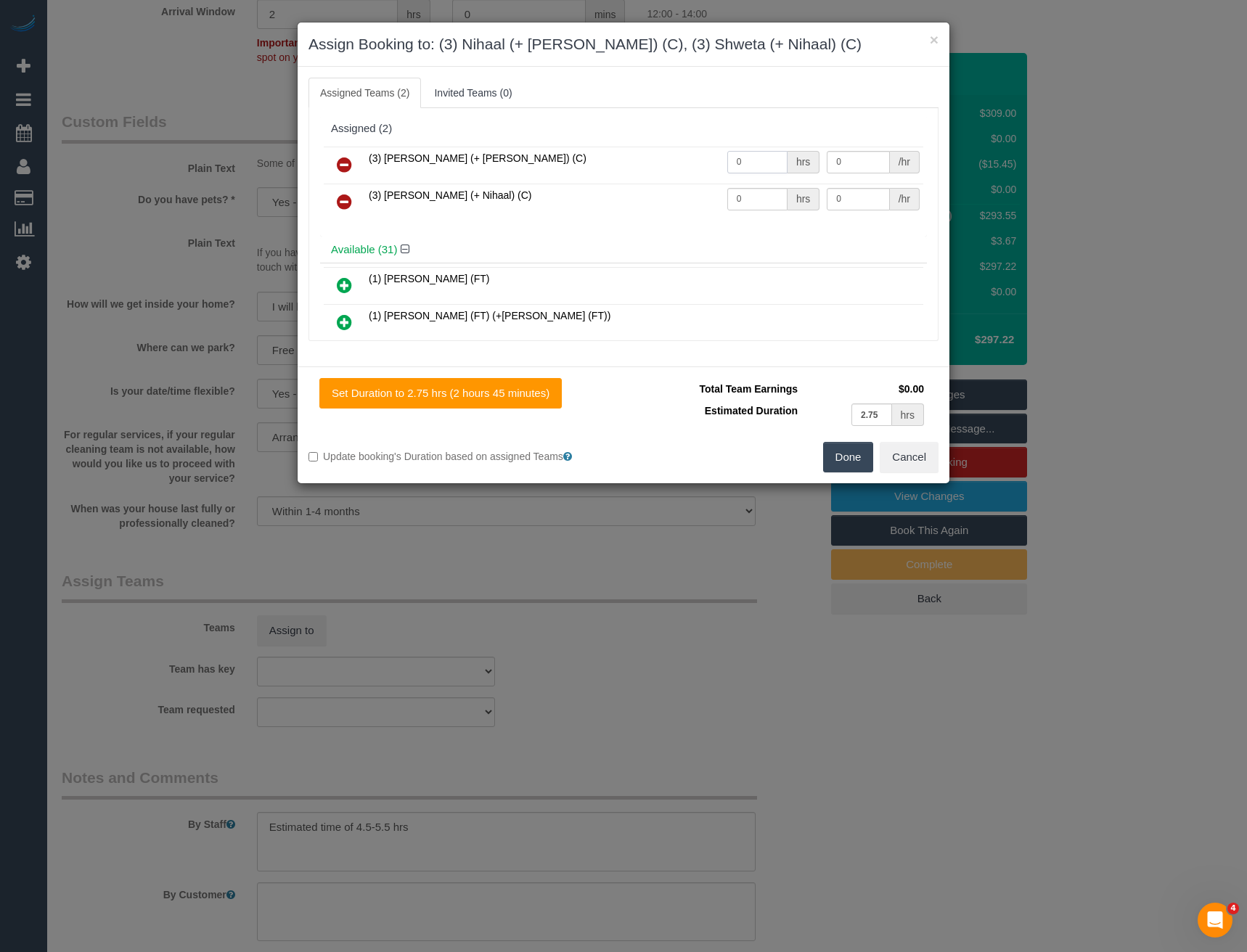
drag, startPoint x: 744, startPoint y: 166, endPoint x: 701, endPoint y: 169, distance: 43.1
click at [701, 168] on tr "(3) Nihaal (+ Shweta) (C) 0 hrs 0 /hr" at bounding box center [623, 165] width 599 height 37
type input "1"
type input "92.5"
drag, startPoint x: 736, startPoint y: 200, endPoint x: 677, endPoint y: 199, distance: 59.0
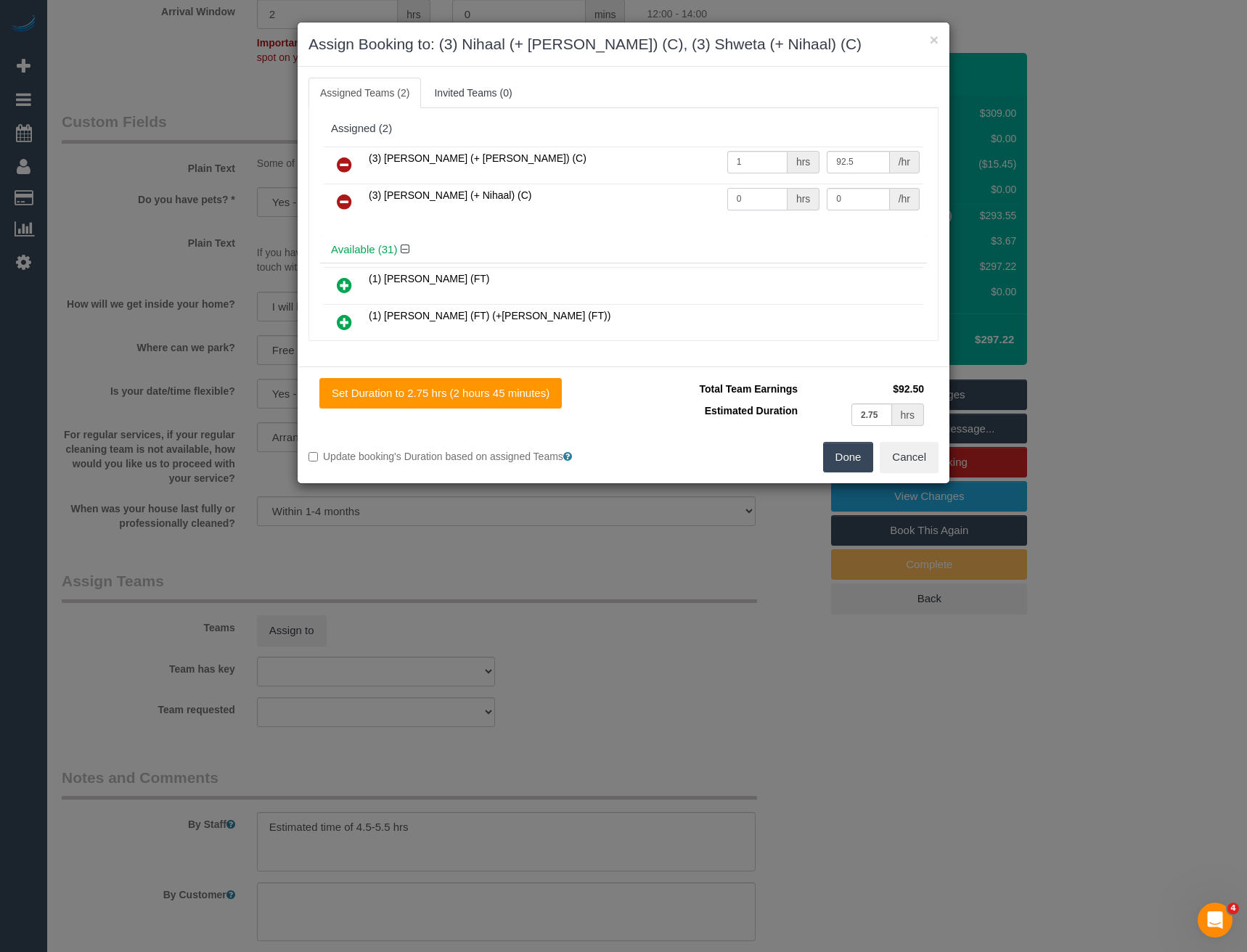
click at [679, 204] on tr "(3) Shweta (+ Nihaal) (C) 0 hrs 0 /hr" at bounding box center [623, 202] width 599 height 37
type input "1"
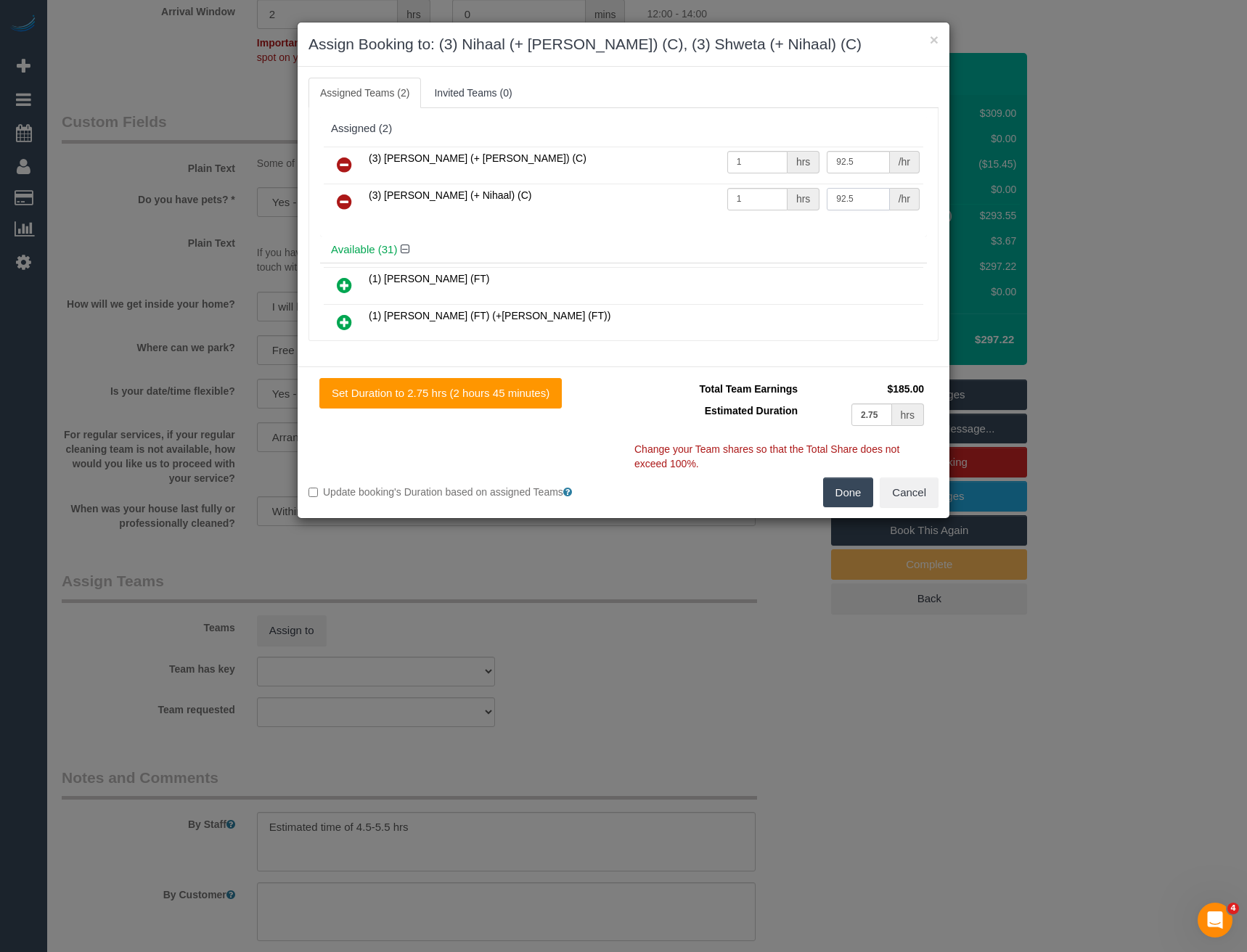
type input "92.5"
drag, startPoint x: 850, startPoint y: 493, endPoint x: 838, endPoint y: 488, distance: 13.0
click at [846, 493] on button "Done" at bounding box center [848, 492] width 51 height 30
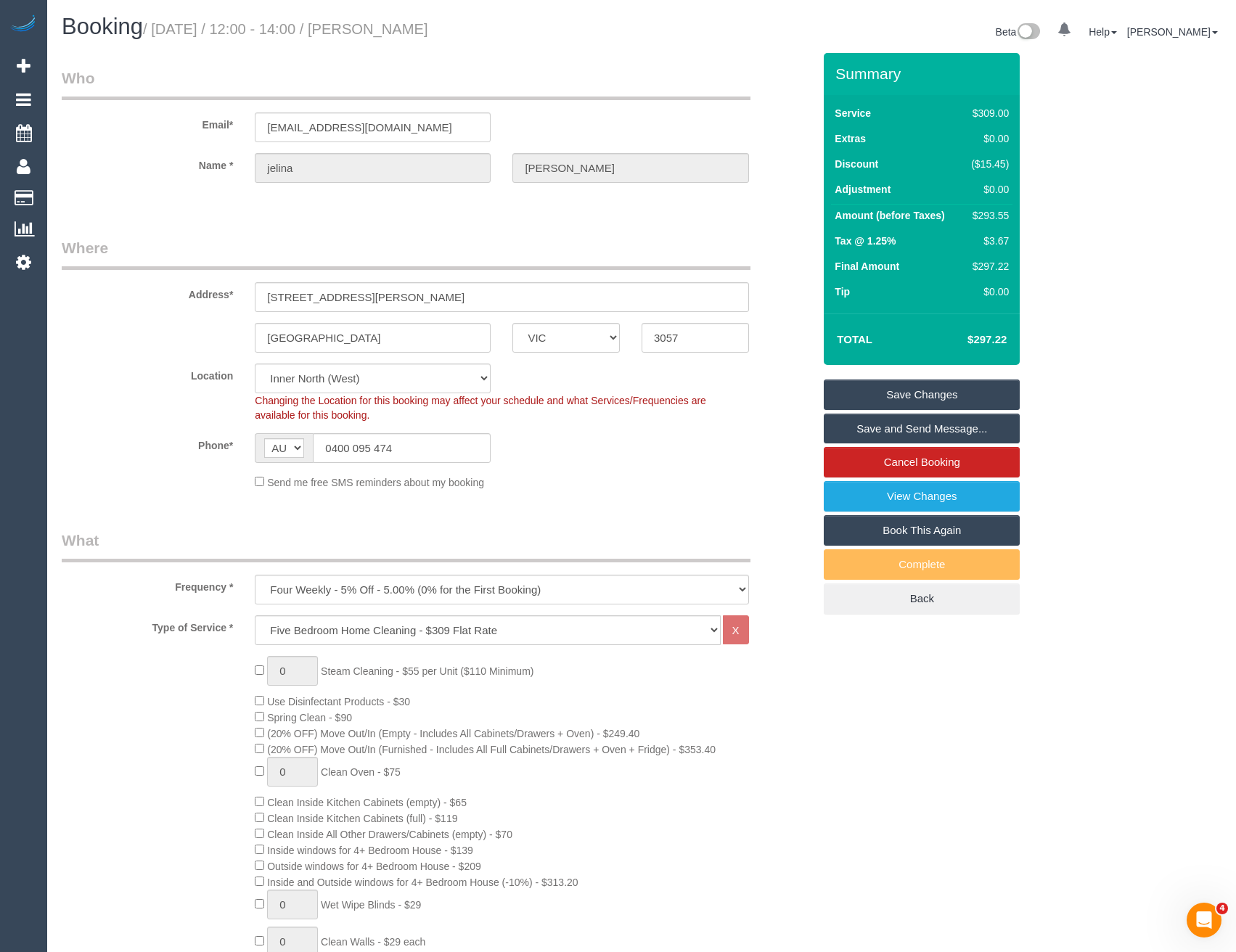
click at [860, 429] on link "Save and Send Message..." at bounding box center [922, 429] width 196 height 30
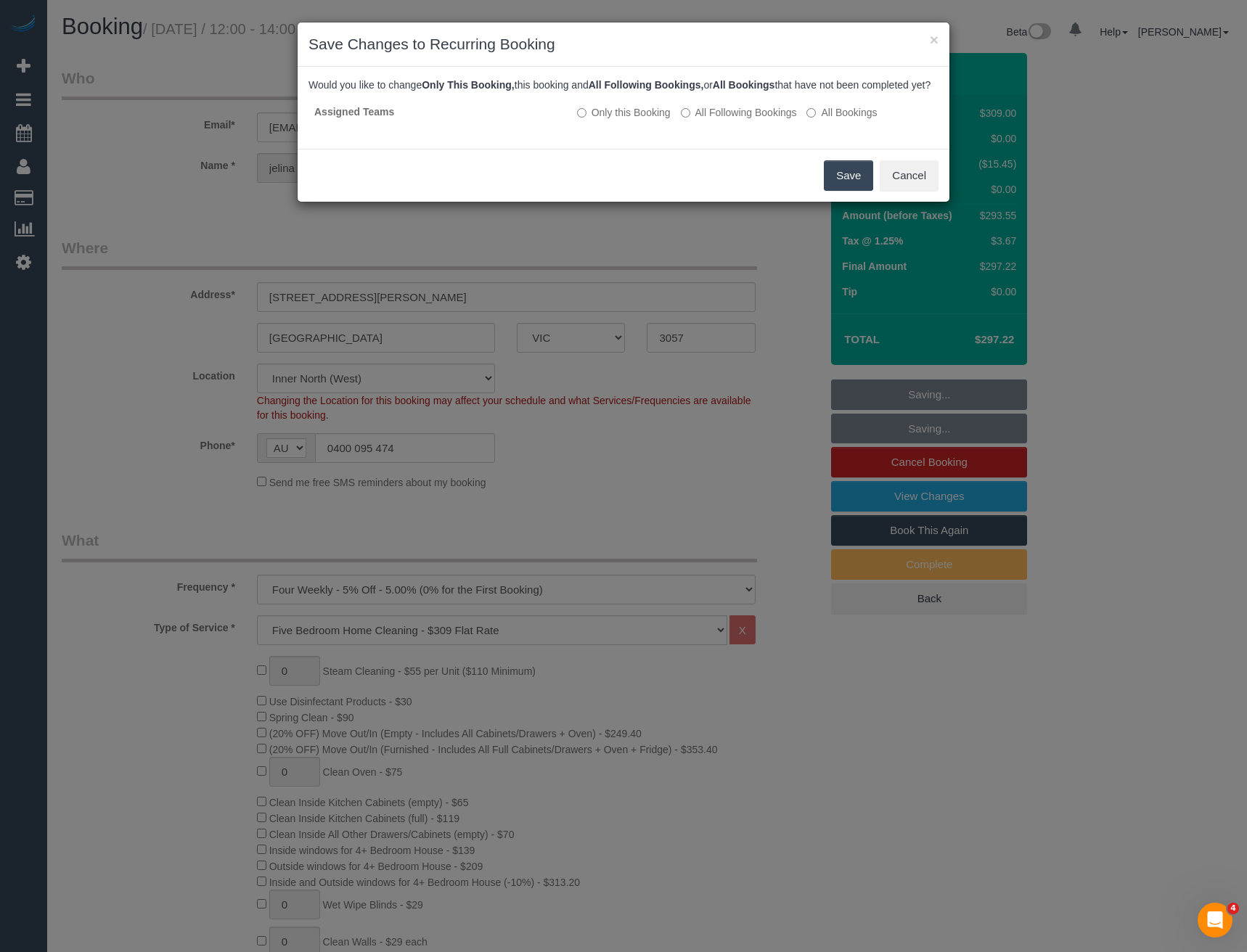
click at [846, 191] on button "Save" at bounding box center [848, 176] width 49 height 30
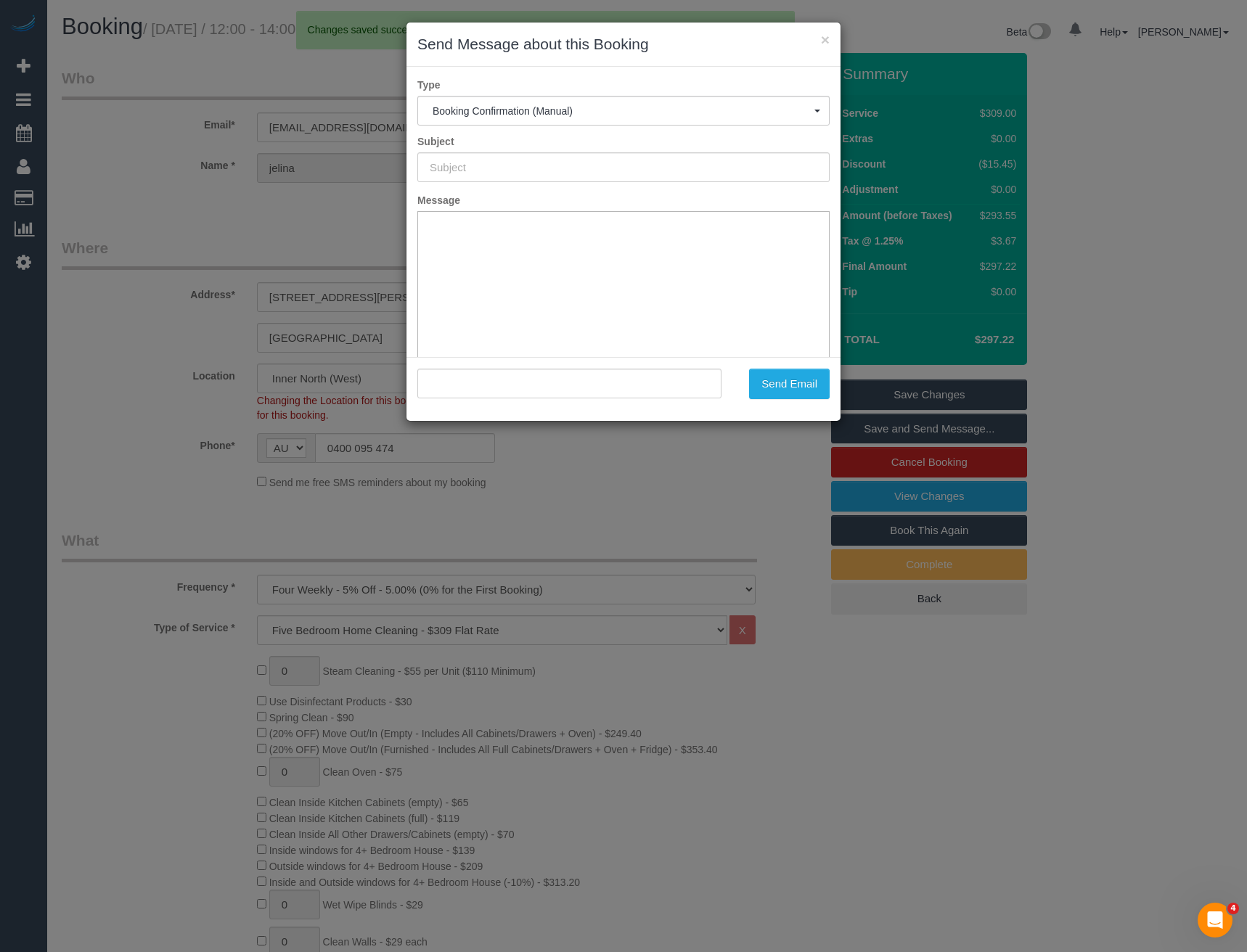
type input "Booking Confirmed"
type input ""jelina taylor" <jelina.will@gmail.com>"
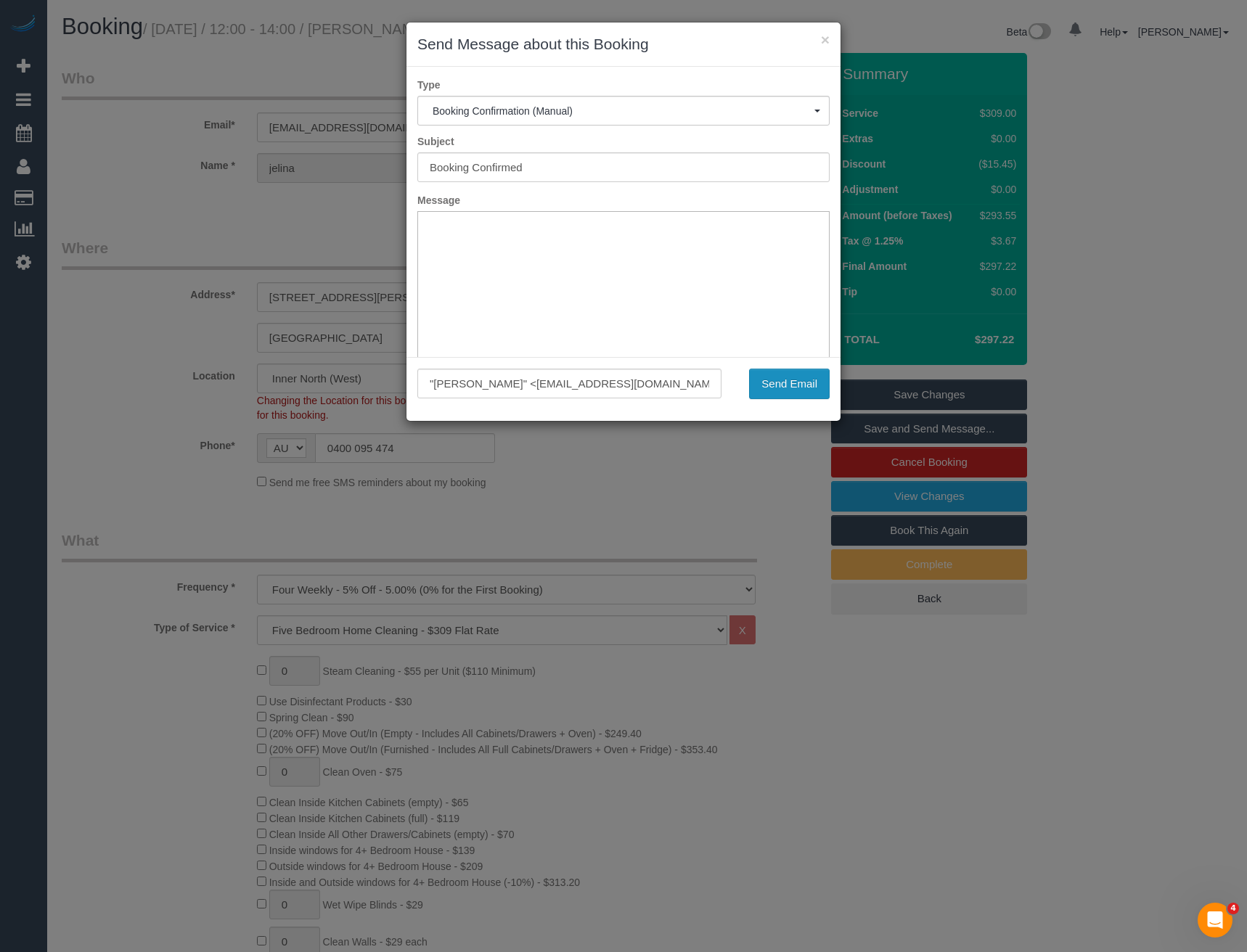
click at [802, 396] on button "Send Email" at bounding box center [789, 384] width 81 height 30
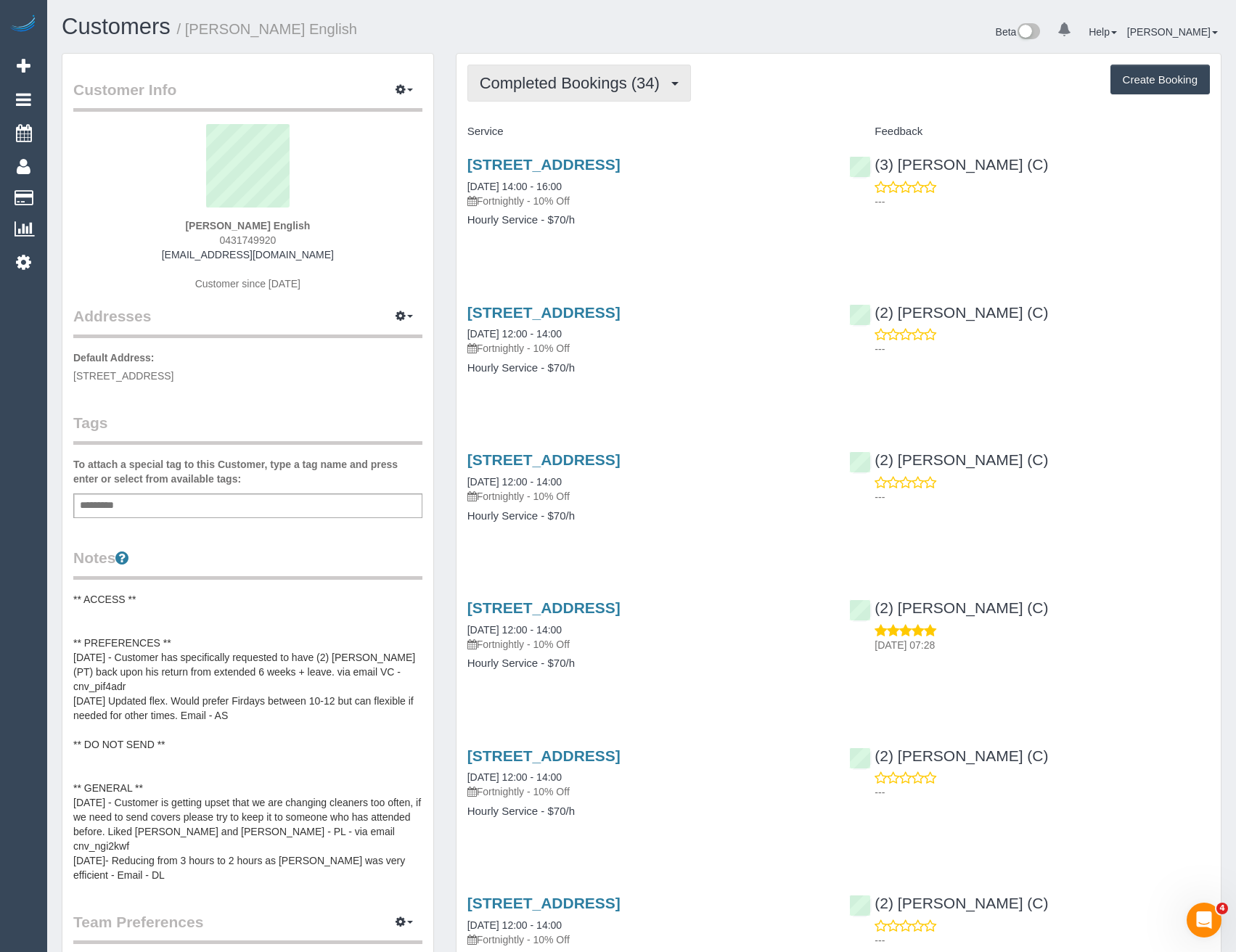
click at [640, 89] on span "Completed Bookings (34)" at bounding box center [573, 83] width 188 height 18
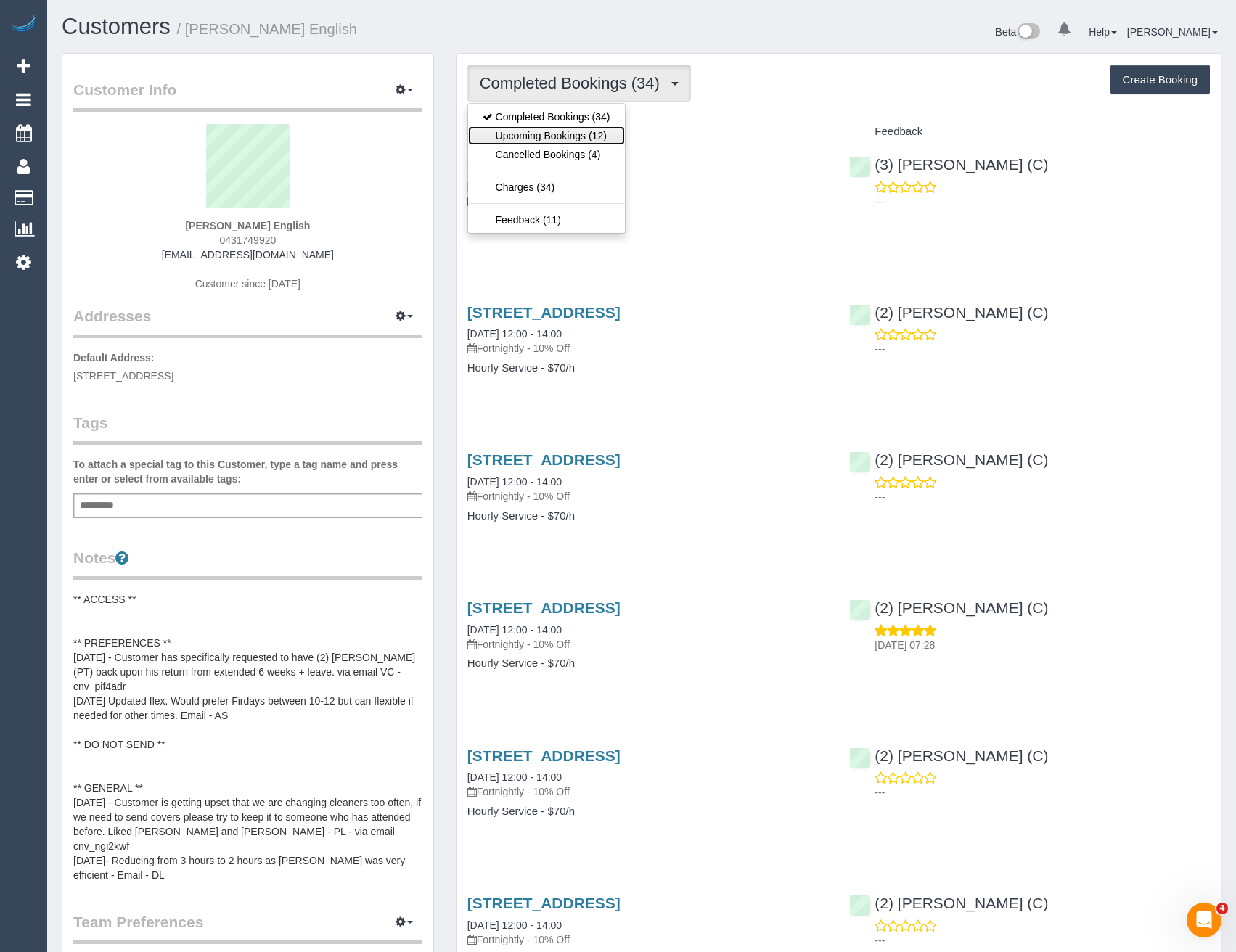
click at [610, 128] on link "Upcoming Bookings (12)" at bounding box center [547, 136] width 156 height 19
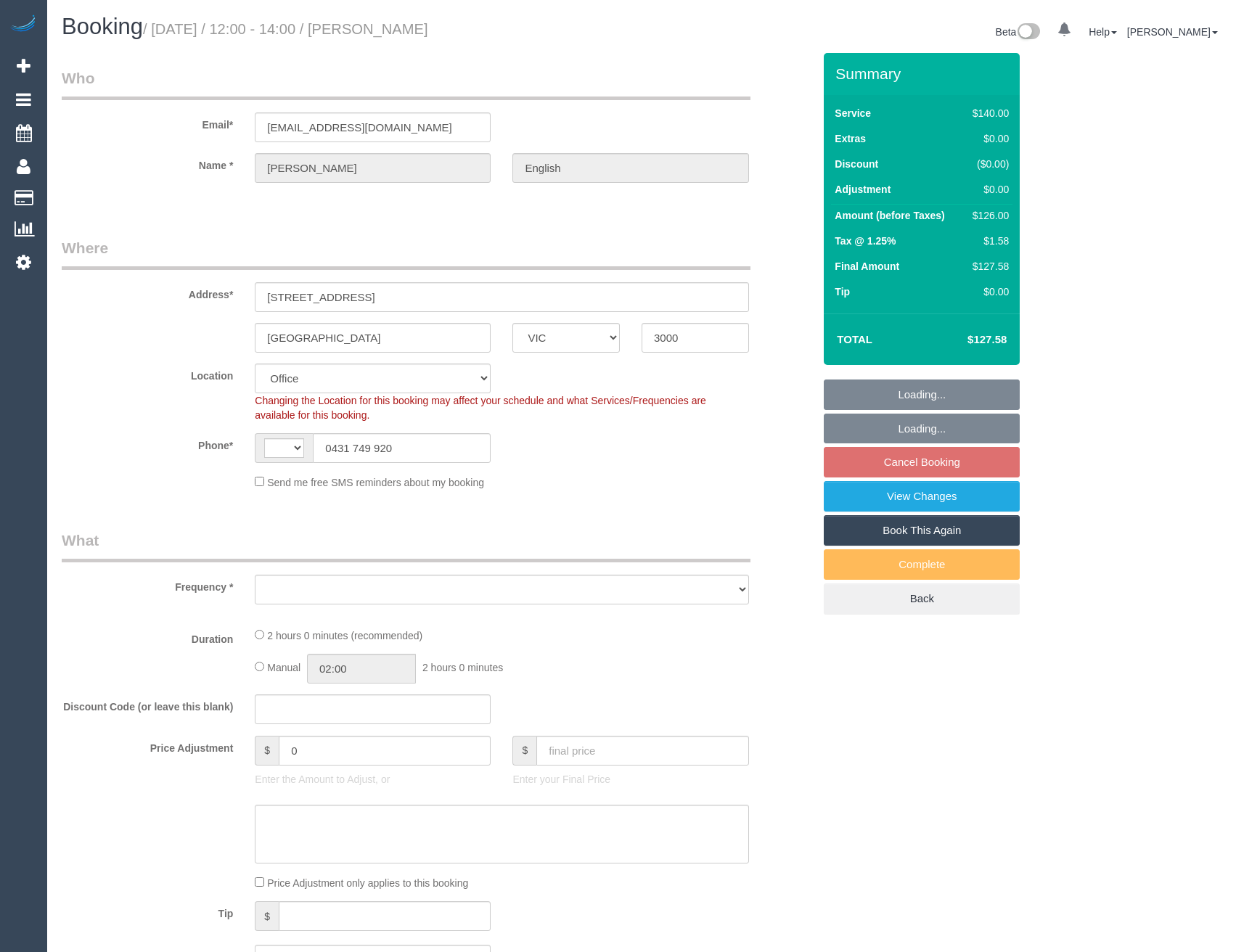
select select "VIC"
select select "string:AU"
select select "string:stripe-pm_1PDe5J2GScqysDRVadcUNVKp"
select select "object:714"
select select "number:28"
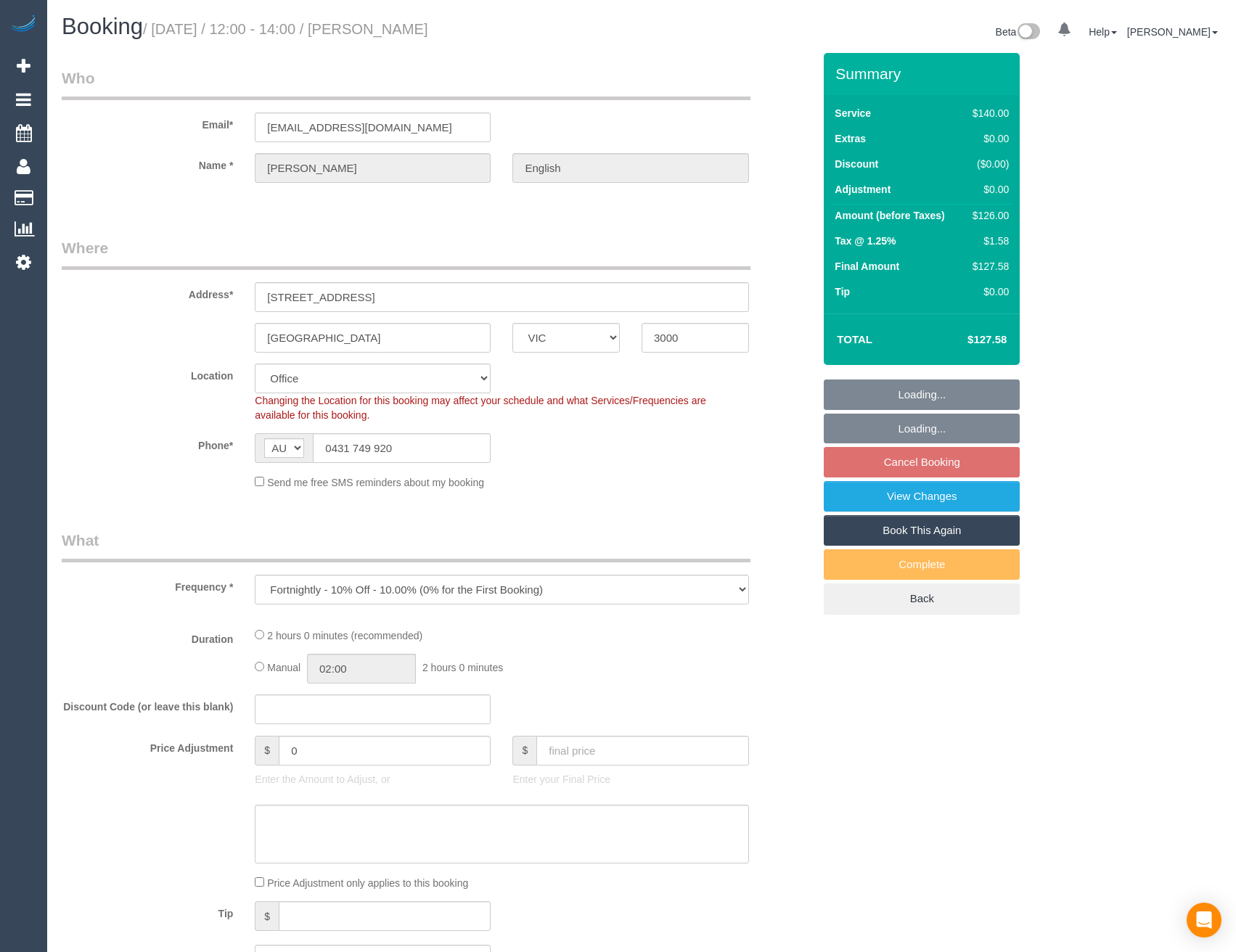
select select "number:14"
select select "number:21"
select select "number:25"
select select "number:34"
select select "number:11"
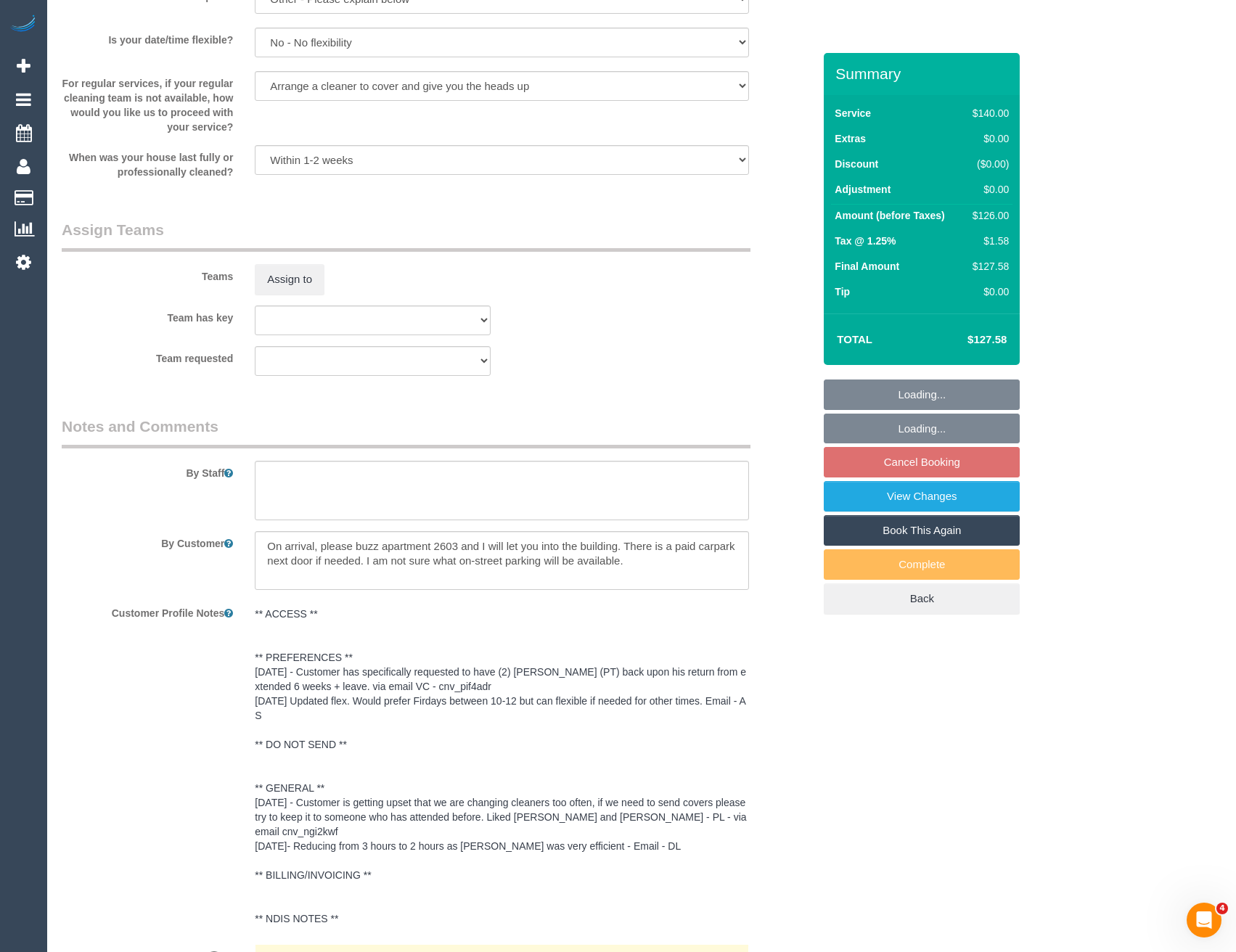
scroll to position [2467, 0]
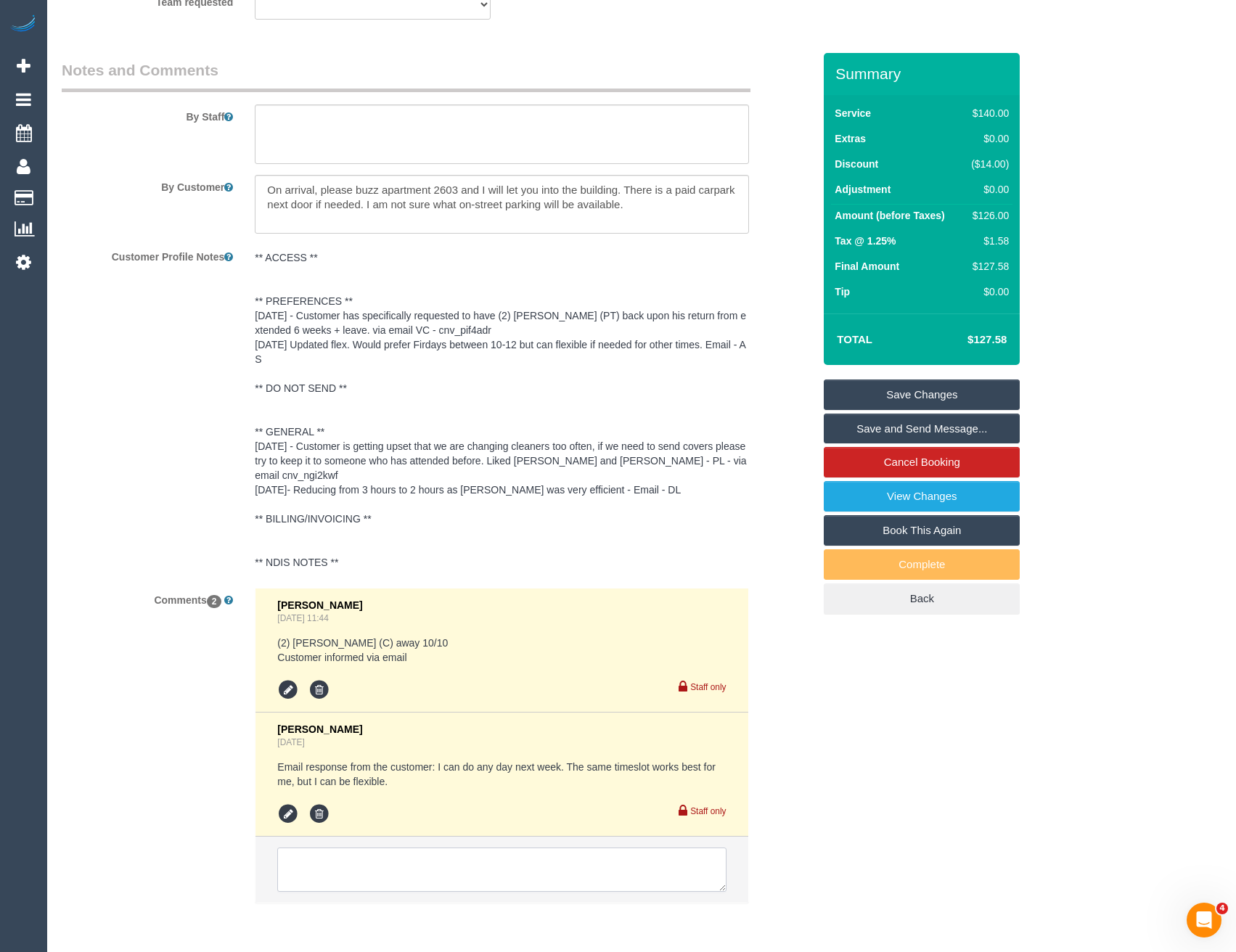
click at [385, 870] on textarea at bounding box center [501, 870] width 448 height 45
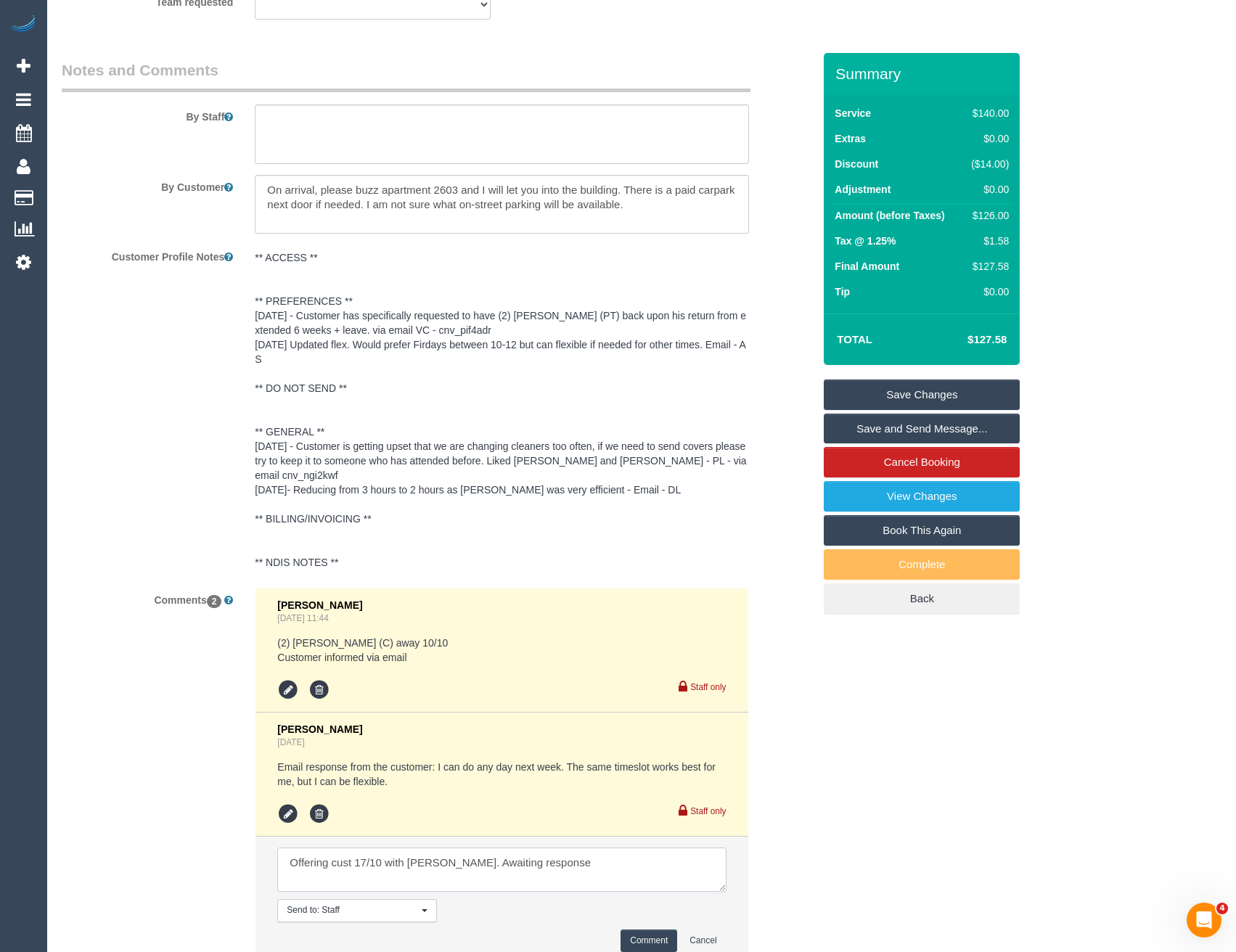
type textarea "Offering cust 17/10 with [PERSON_NAME]. Awaiting response"
click at [657, 938] on button "Comment" at bounding box center [649, 941] width 57 height 22
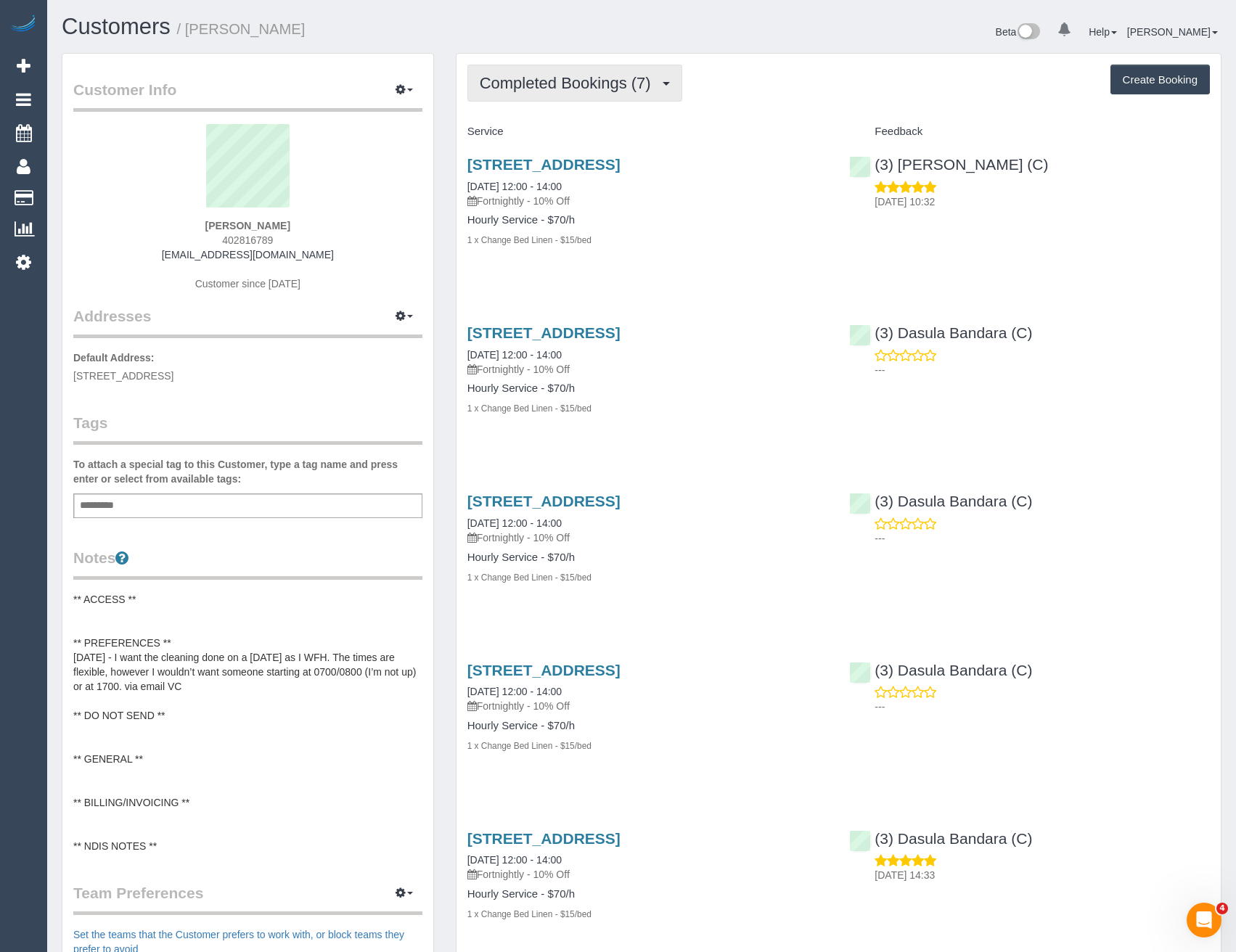
click at [618, 83] on span "Completed Bookings (7)" at bounding box center [569, 83] width 179 height 18
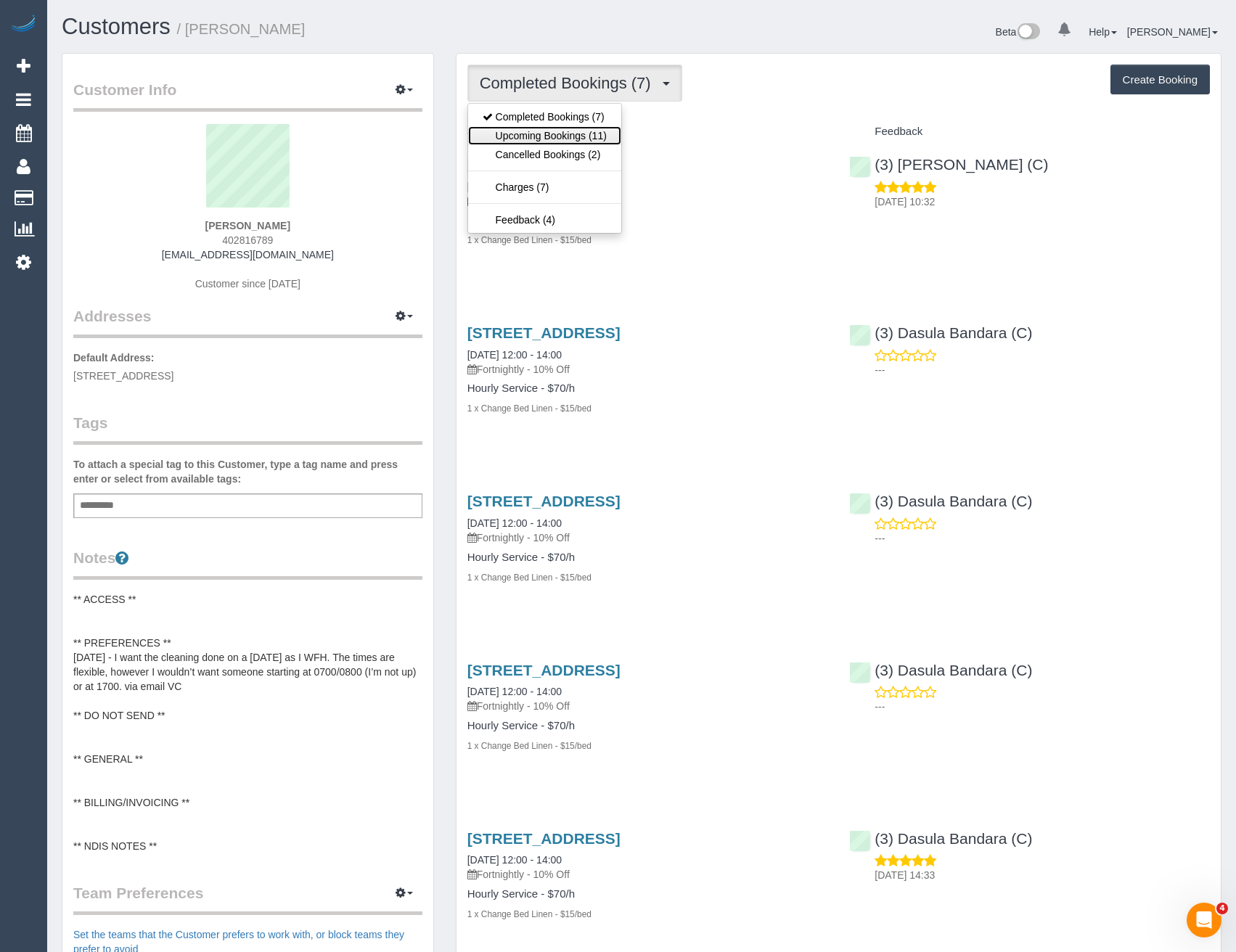
click at [614, 131] on link "Upcoming Bookings (11)" at bounding box center [545, 136] width 153 height 19
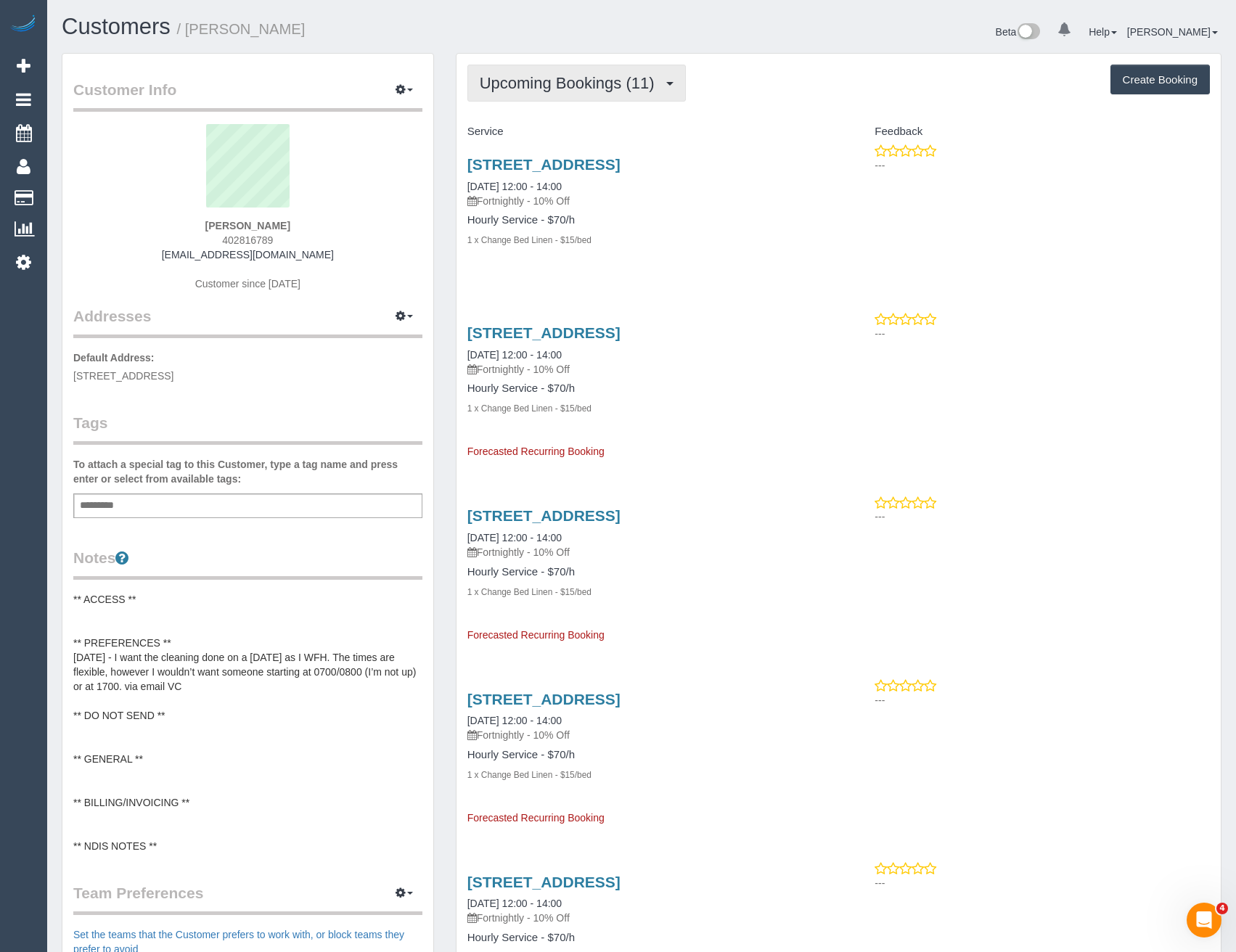
click at [605, 81] on span "Upcoming Bookings (11)" at bounding box center [571, 83] width 182 height 18
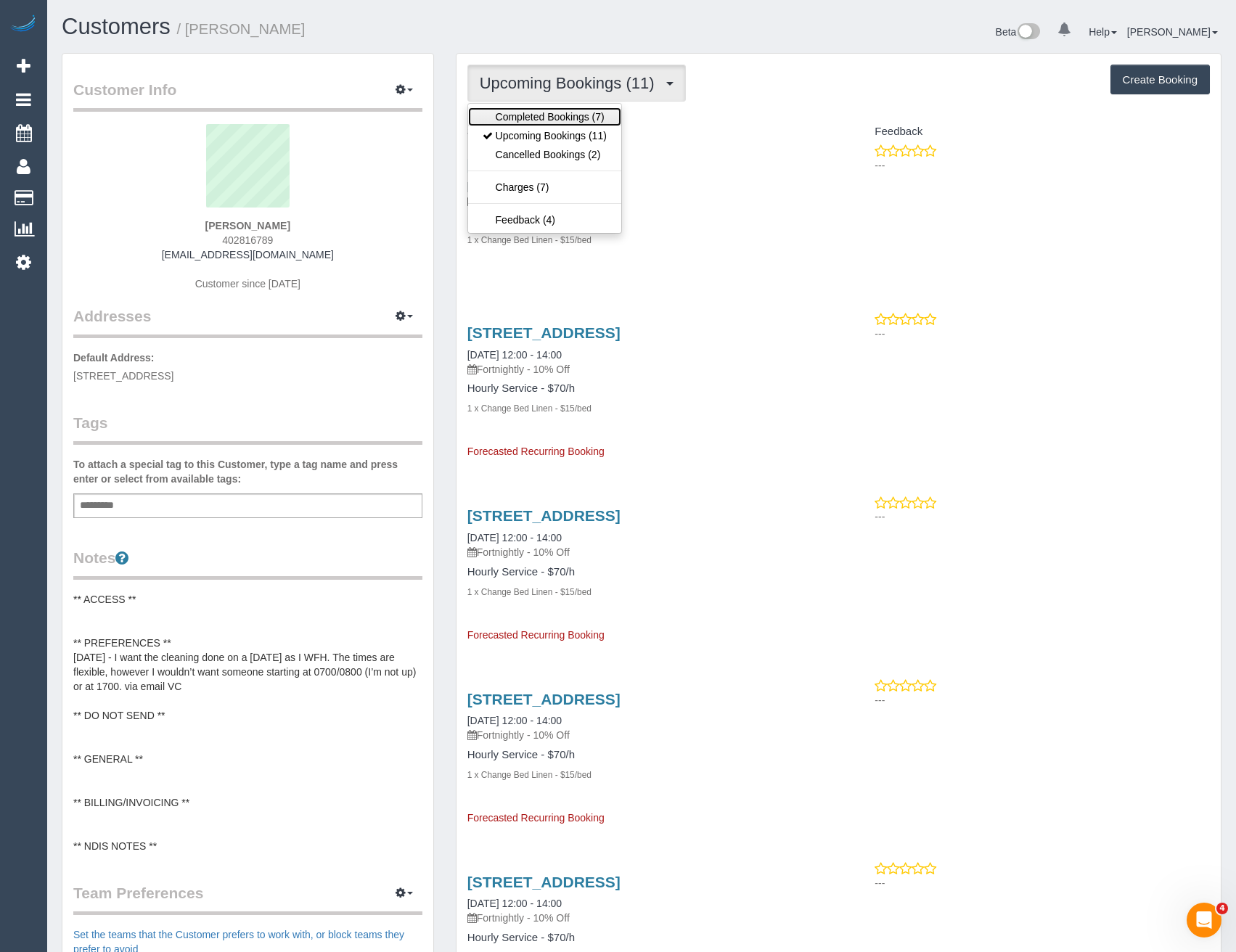
click at [566, 116] on link "Completed Bookings (7)" at bounding box center [545, 117] width 153 height 19
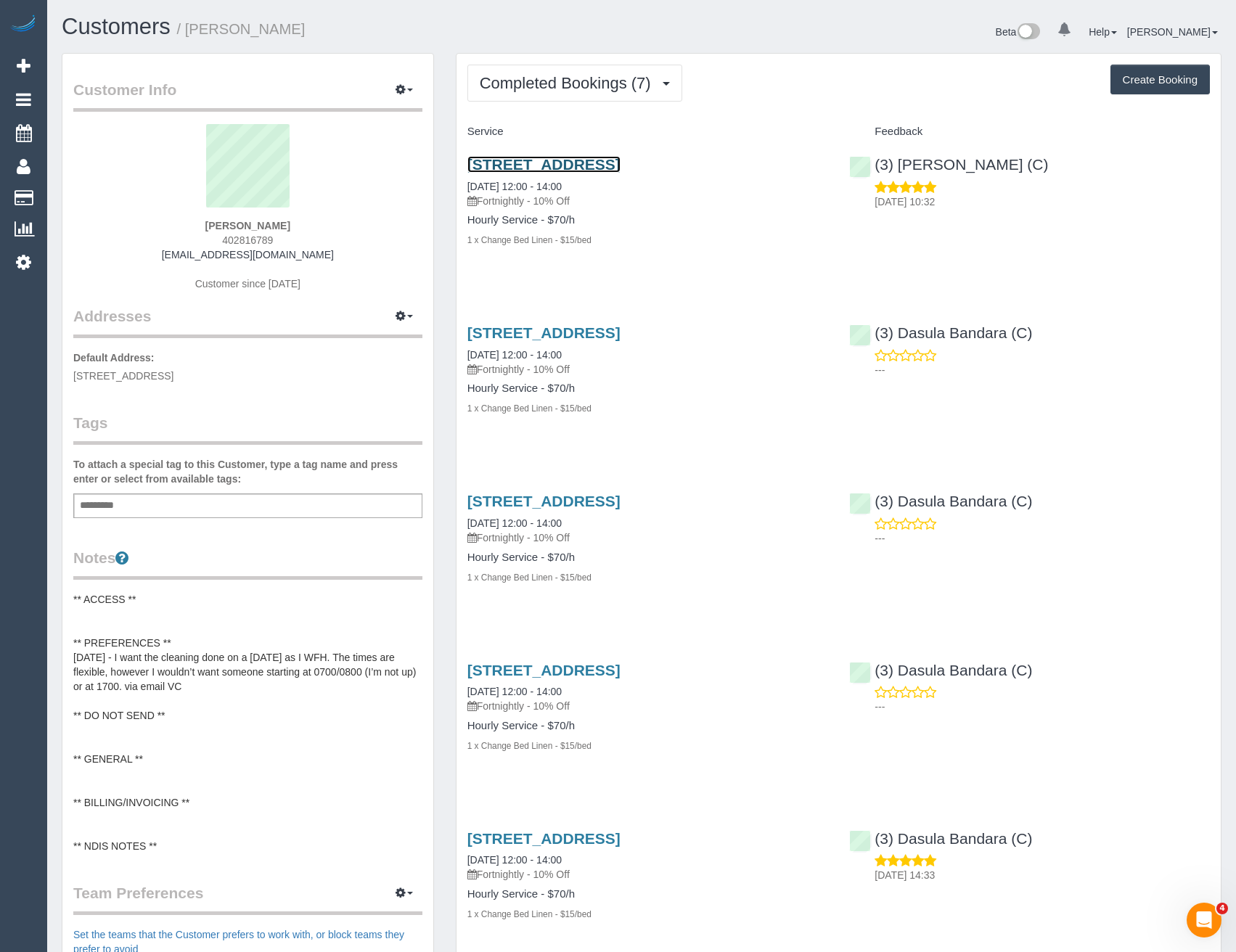
click at [621, 160] on link "[STREET_ADDRESS]" at bounding box center [544, 164] width 153 height 17
click at [578, 58] on div "Completed Bookings (7) Completed Bookings (7) Upcoming Bookings (11) Cancelled …" at bounding box center [839, 688] width 764 height 1270
click at [577, 82] on span "Completed Bookings (7)" at bounding box center [569, 83] width 179 height 18
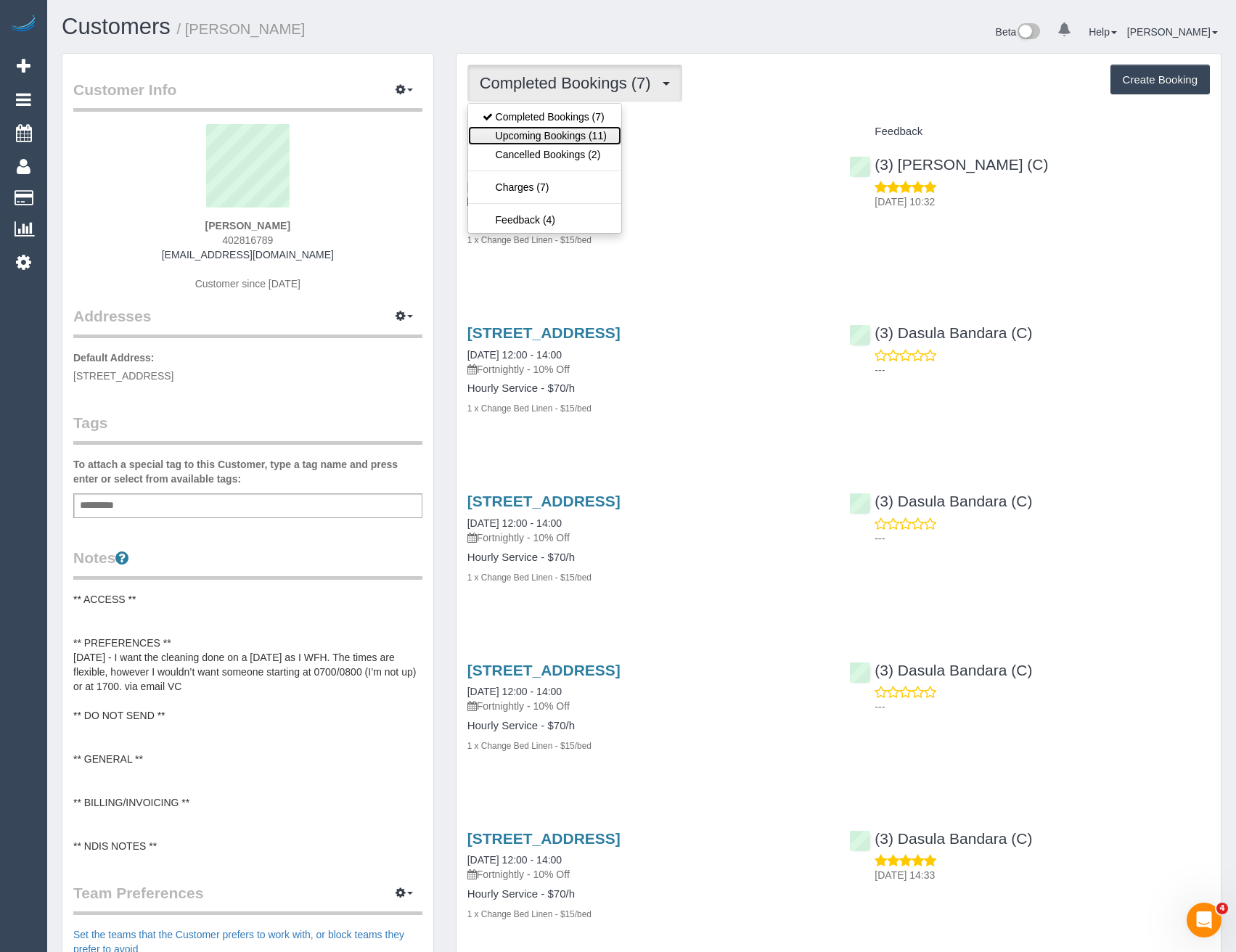
click at [560, 130] on link "Upcoming Bookings (11)" at bounding box center [545, 136] width 153 height 19
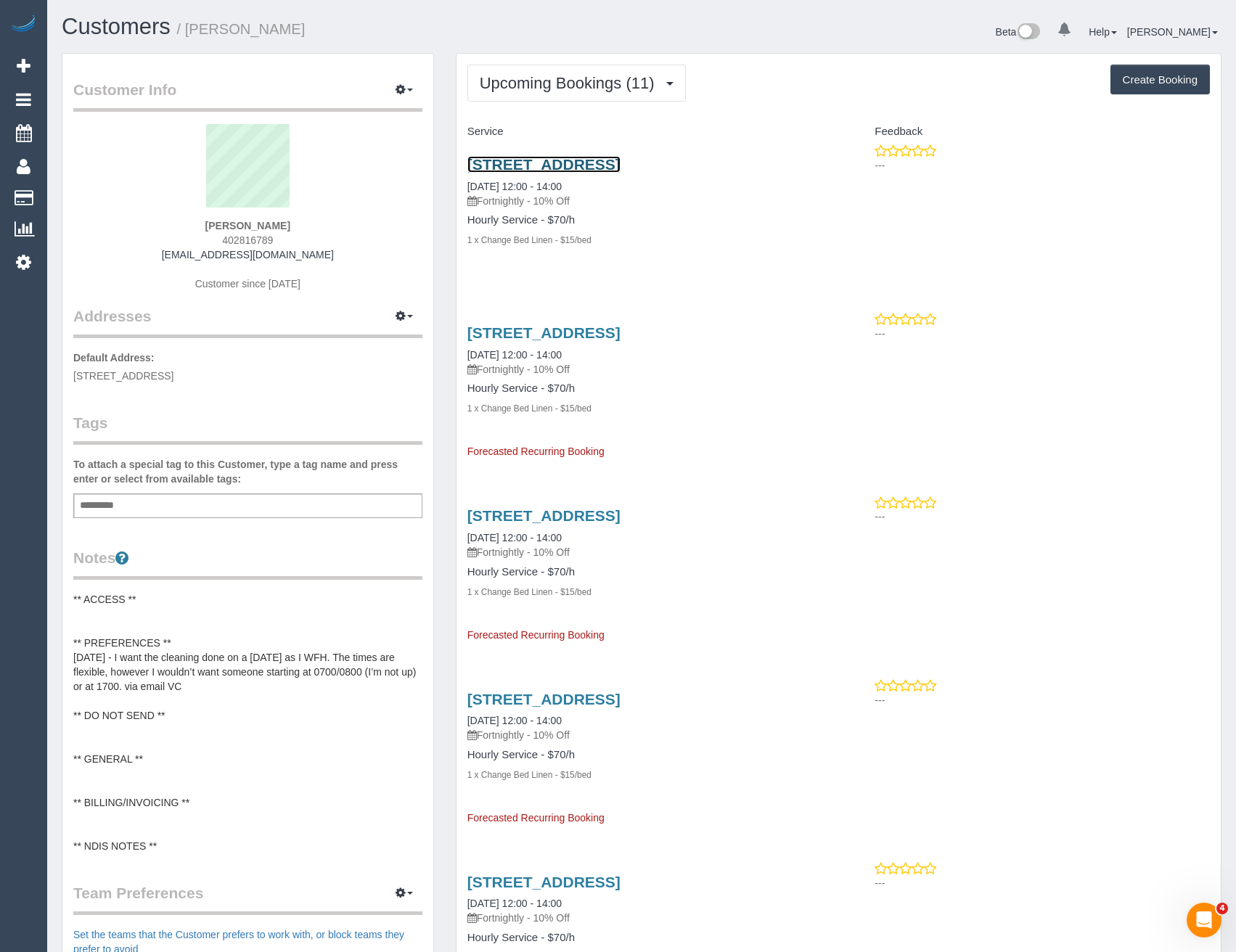
click at [621, 164] on link "[STREET_ADDRESS]" at bounding box center [544, 164] width 153 height 17
click at [613, 96] on button "Upcoming Bookings (11)" at bounding box center [577, 83] width 219 height 37
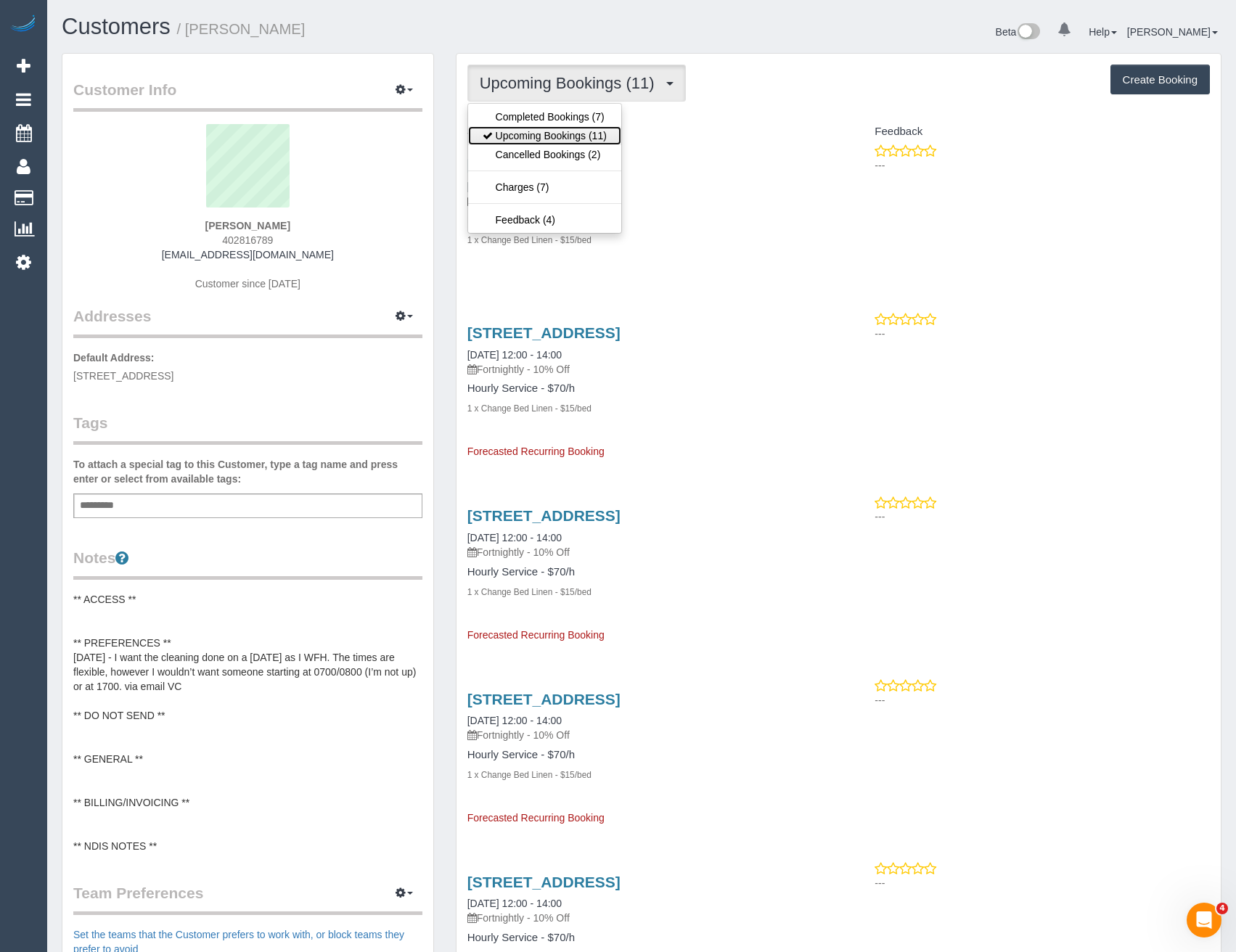
click at [577, 137] on link "Upcoming Bookings (11)" at bounding box center [545, 136] width 153 height 19
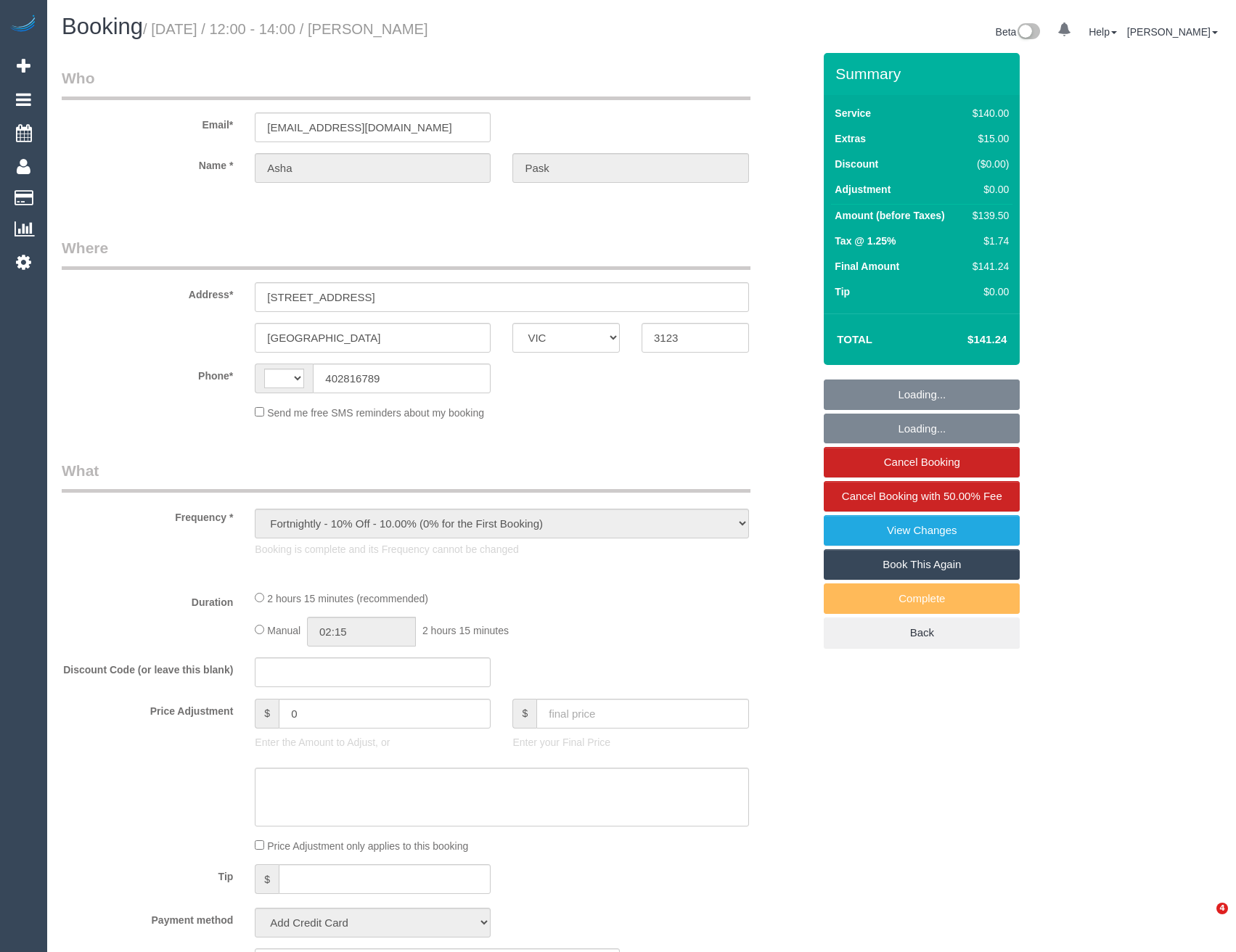
select select "VIC"
select select "string:stripe-pm_1RCXyn2GScqysDRVjV5LaCZC"
select select "spot1"
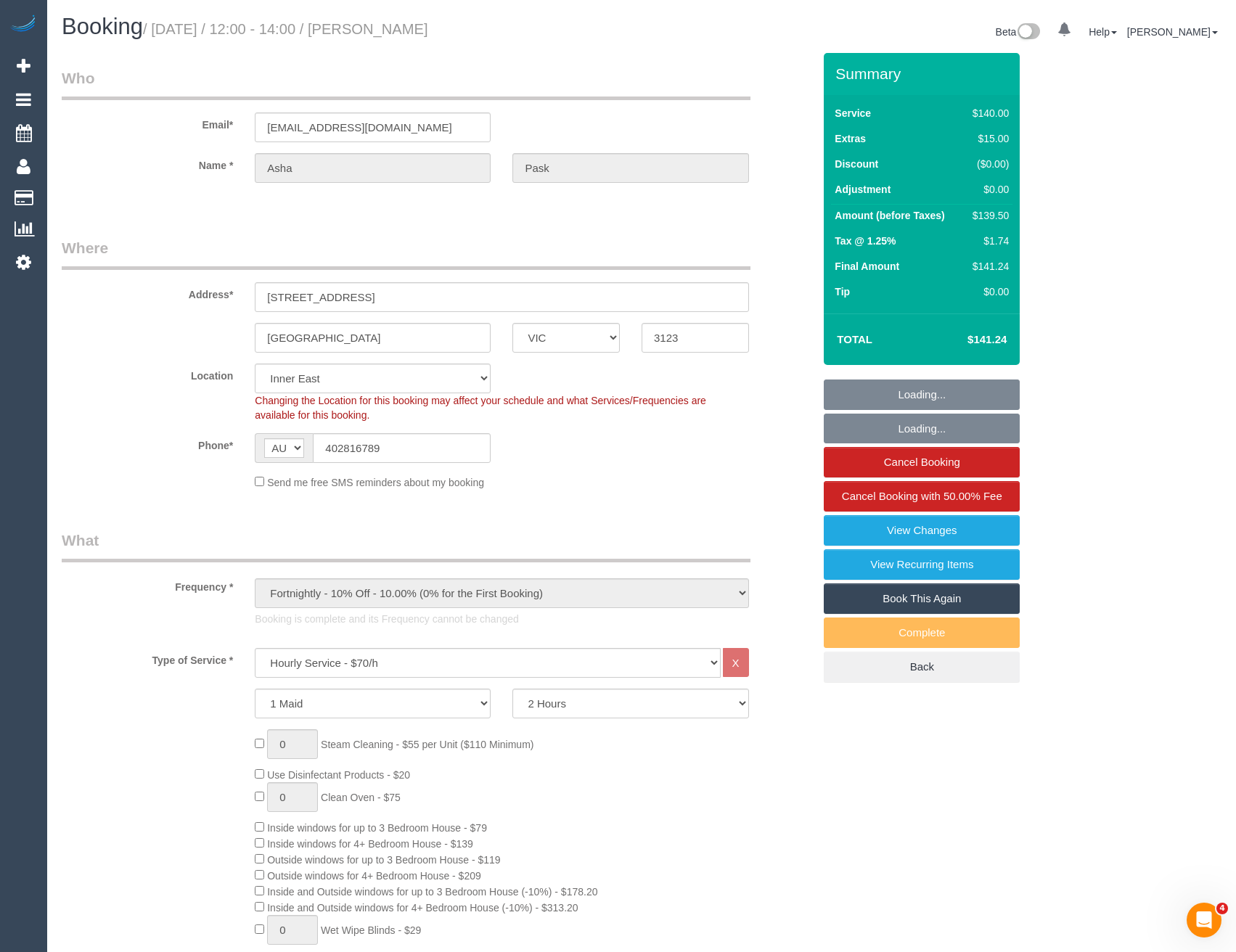
select select "string:AU"
select select "object:771"
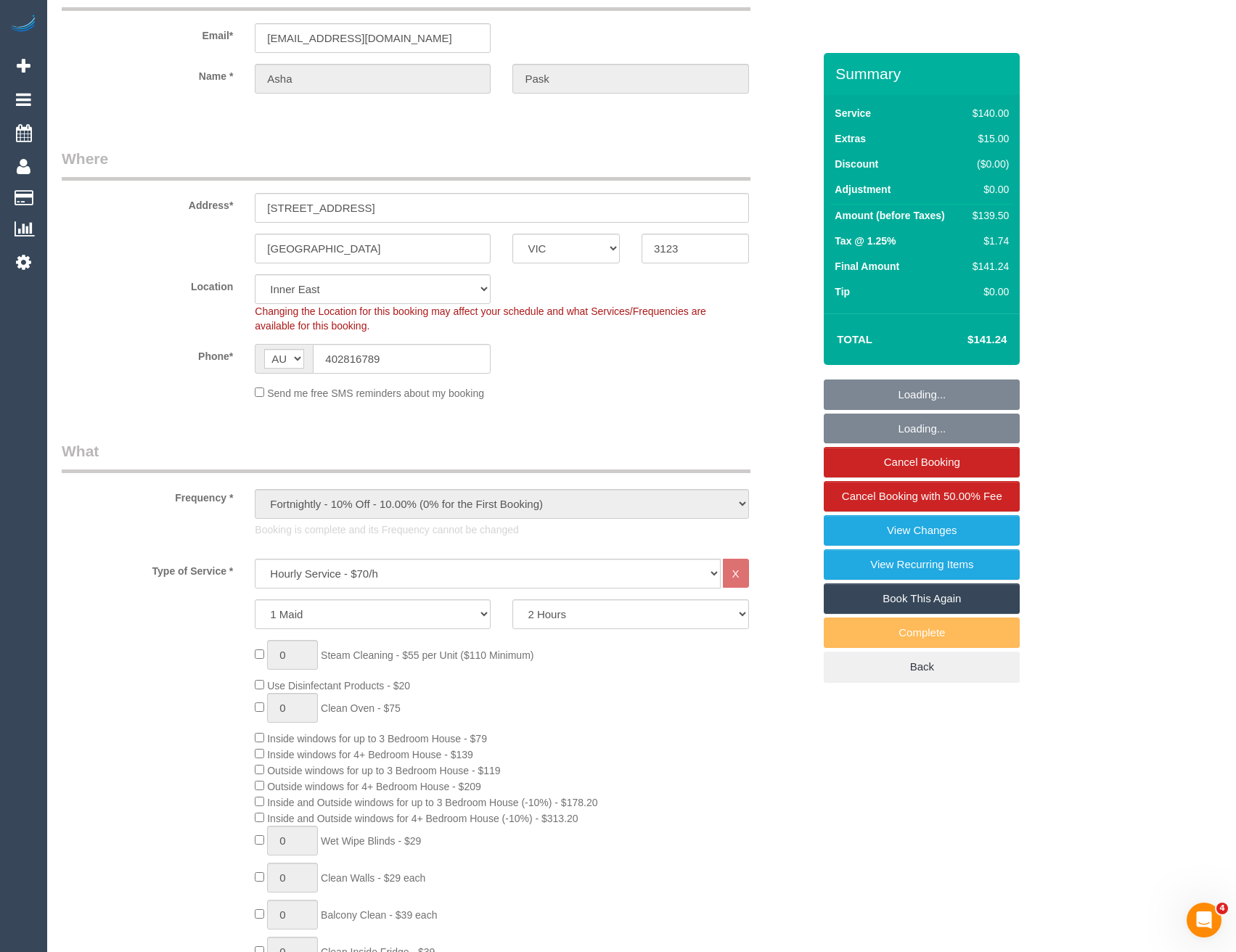
select select "number:30"
select select "number:14"
select select "number:19"
select select "number:22"
select select "number:34"
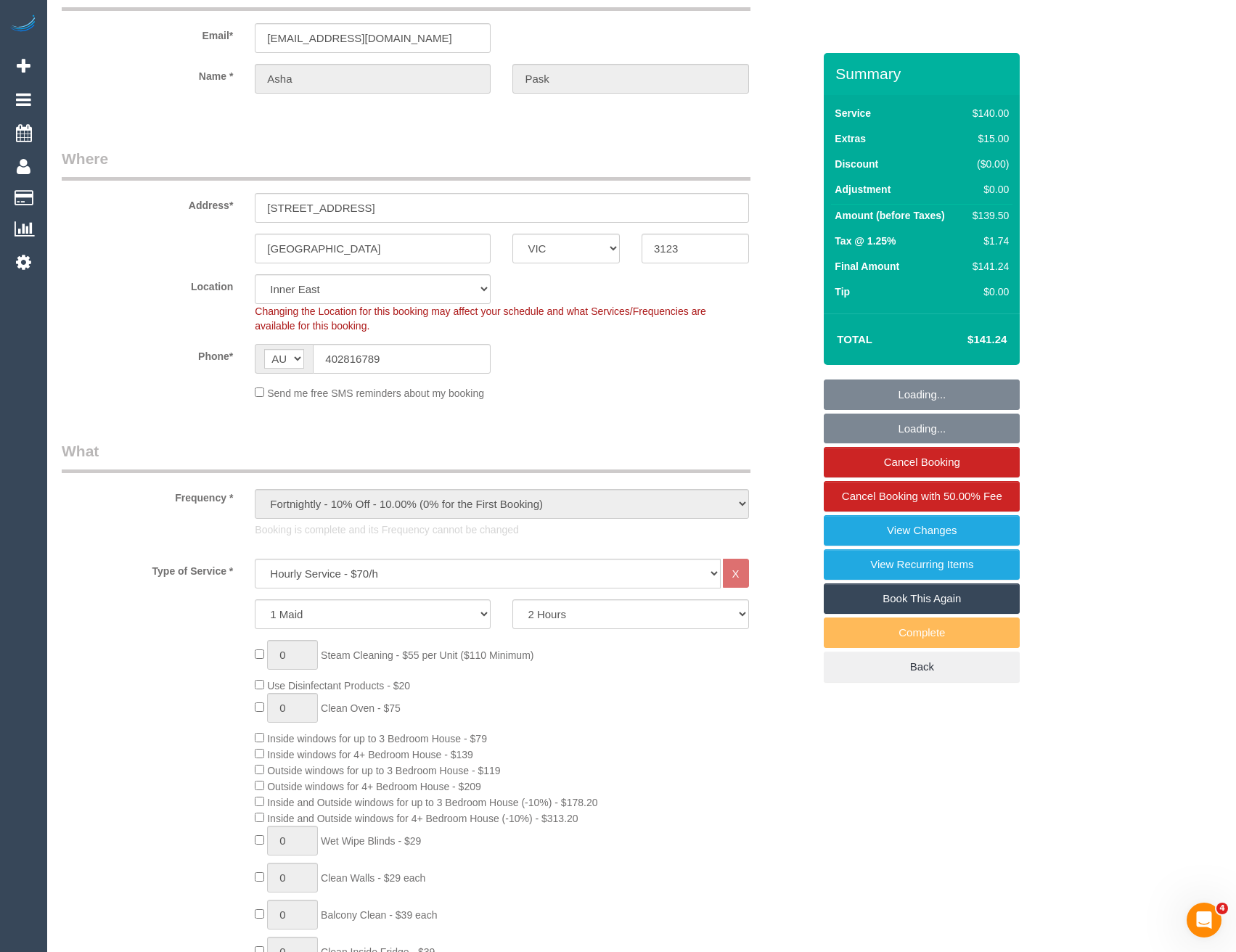
select select "number:12"
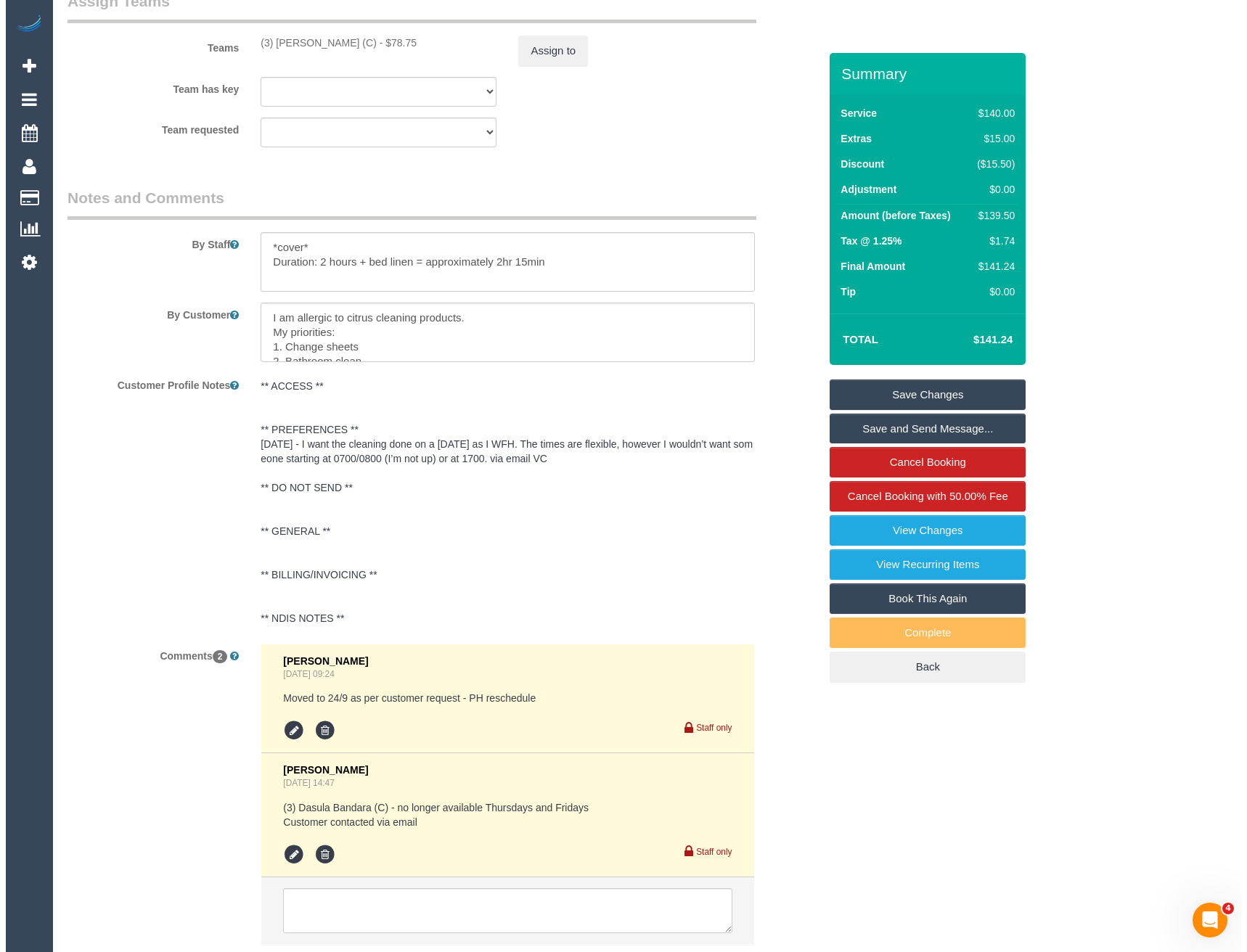
scroll to position [2395, 0]
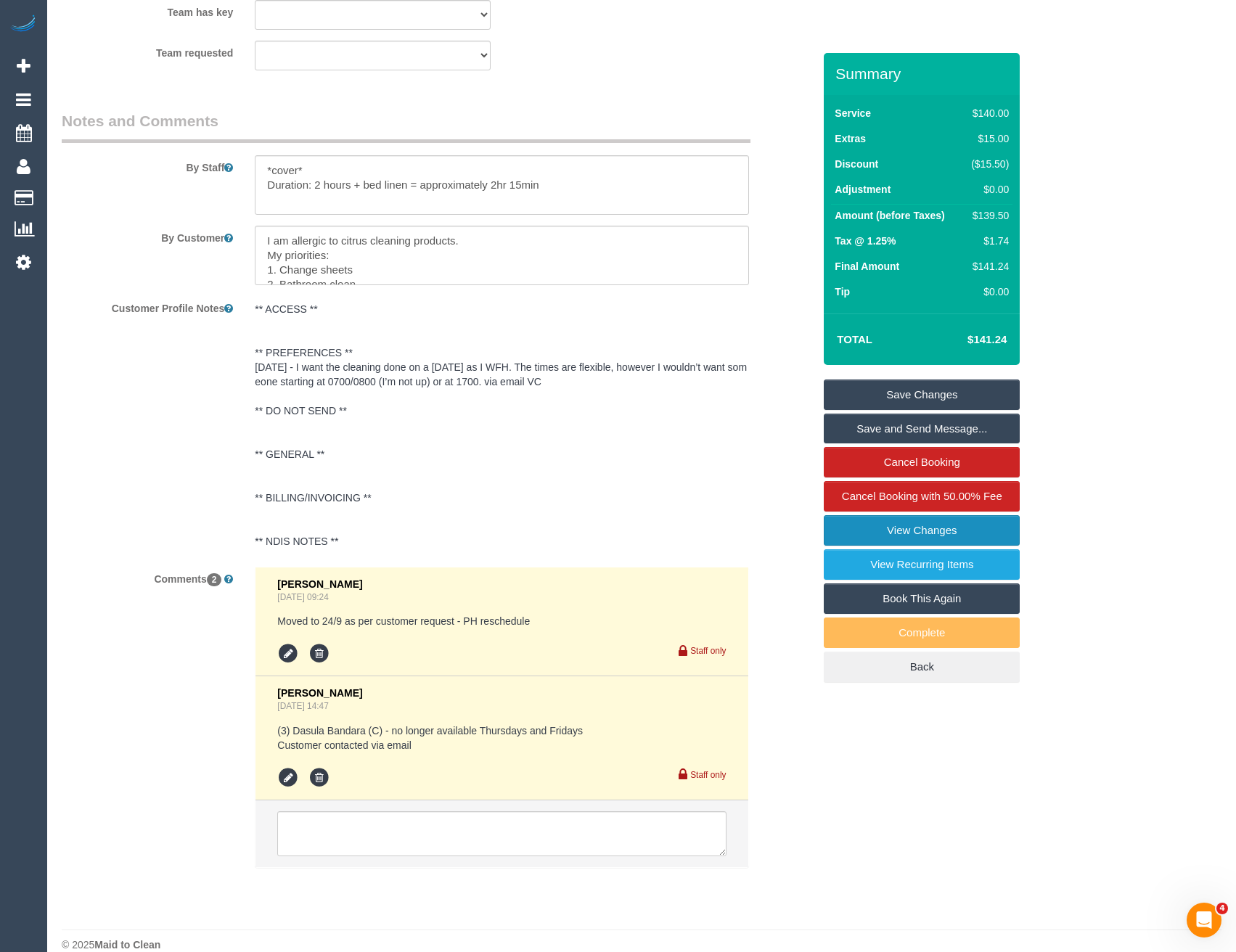
click at [863, 533] on link "View Changes" at bounding box center [922, 531] width 196 height 30
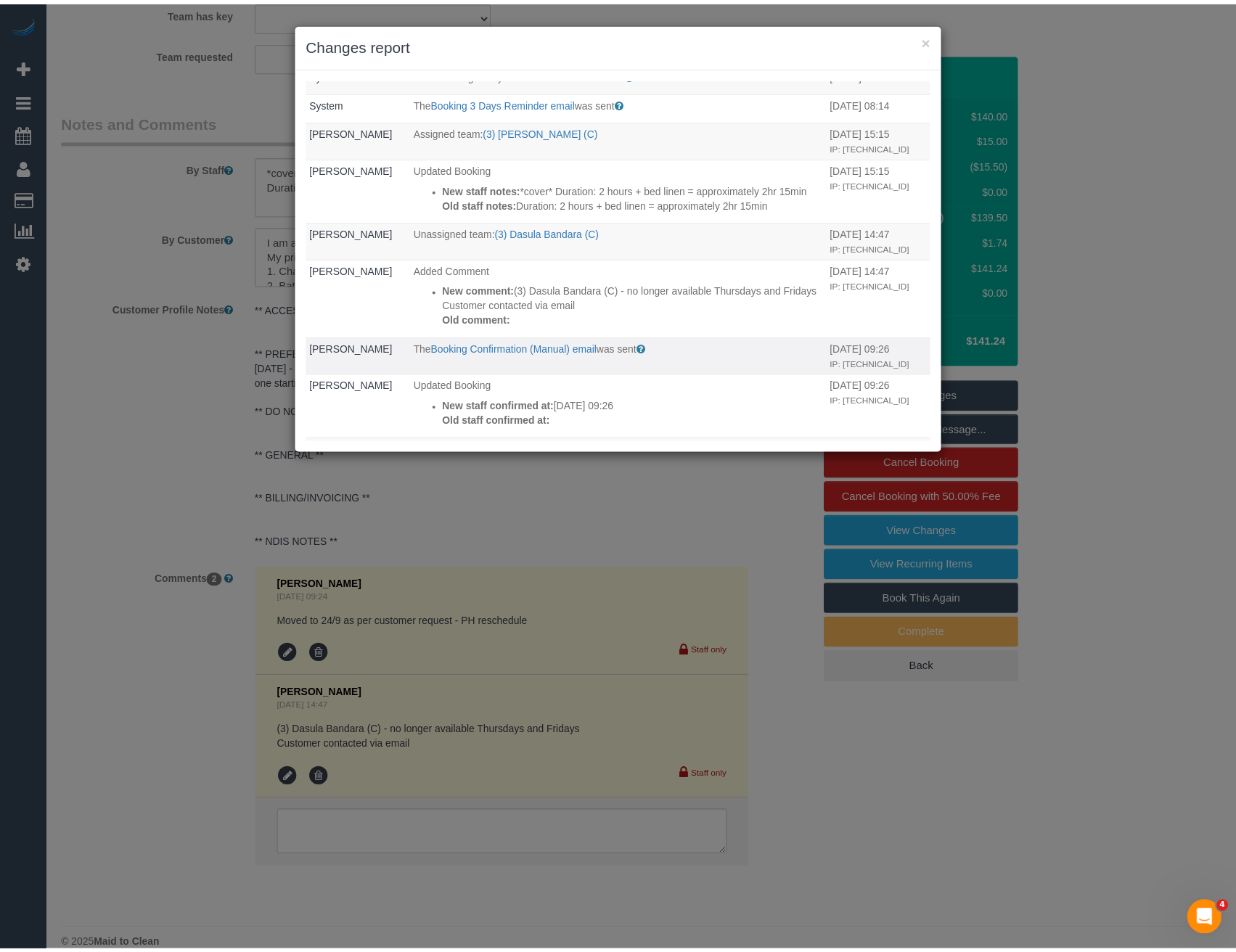
scroll to position [363, 0]
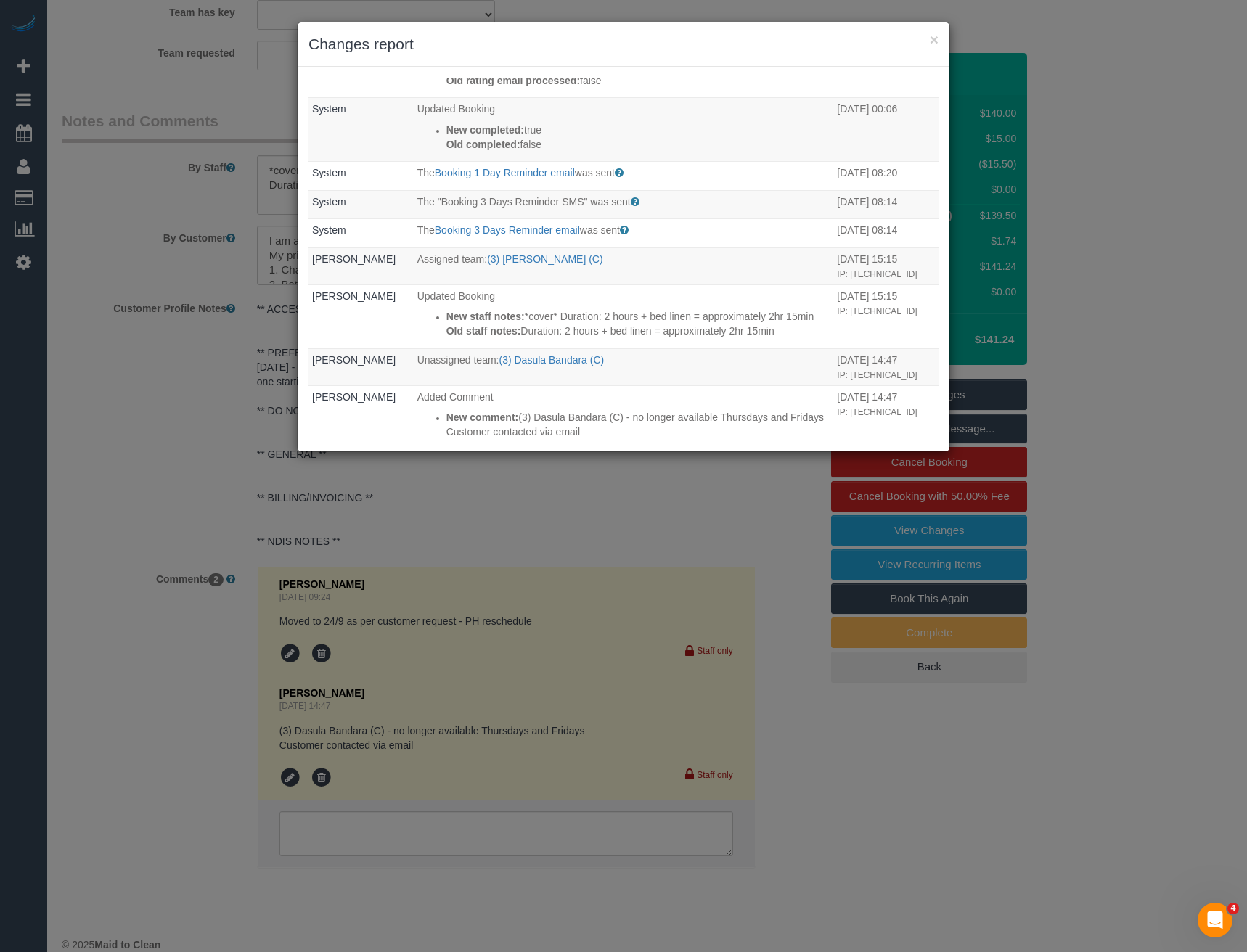
click at [434, 558] on div "× Changes report Who What When System The "Happy Rating Follow Up SMS" was sent…" at bounding box center [623, 476] width 1247 height 952
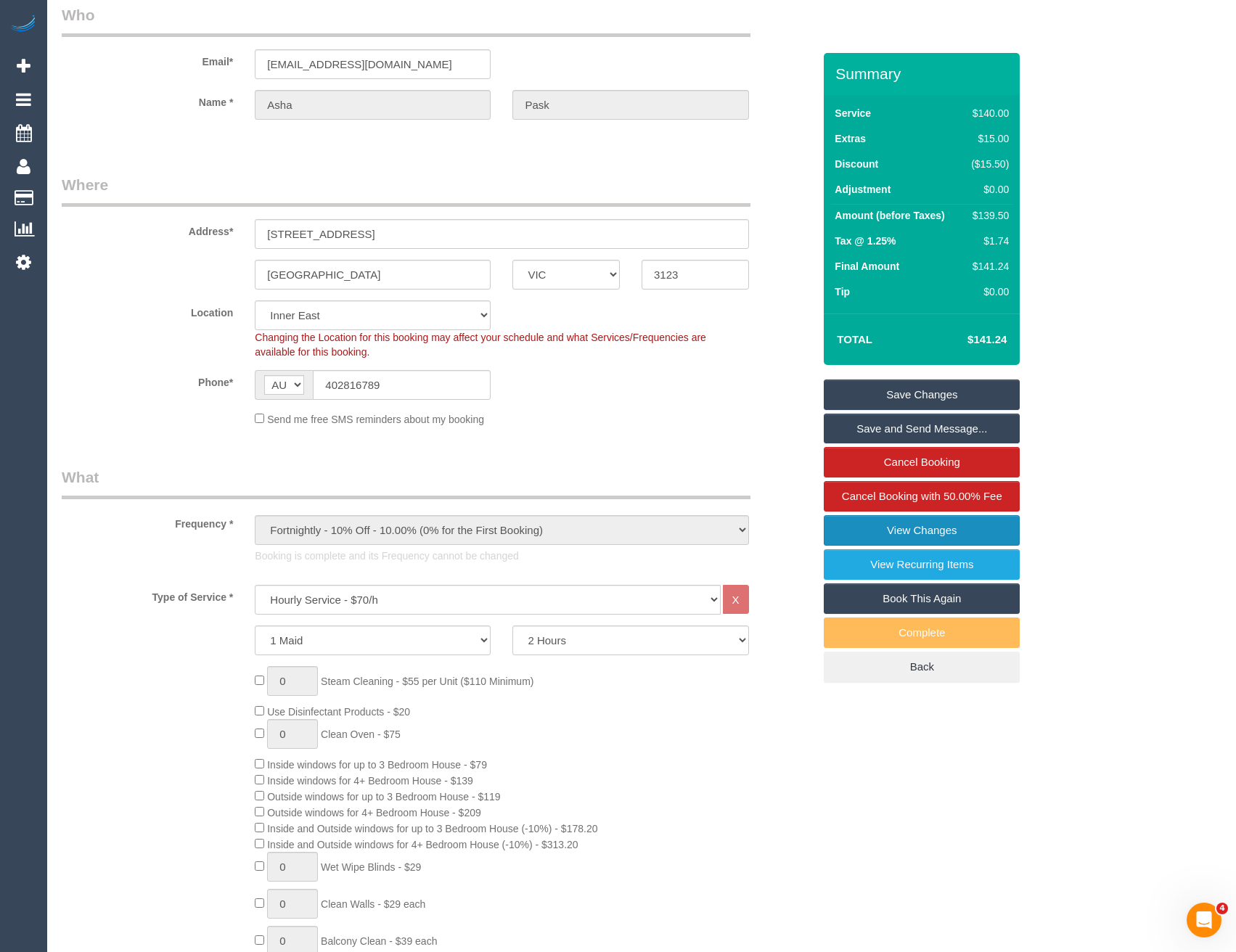
scroll to position [0, 0]
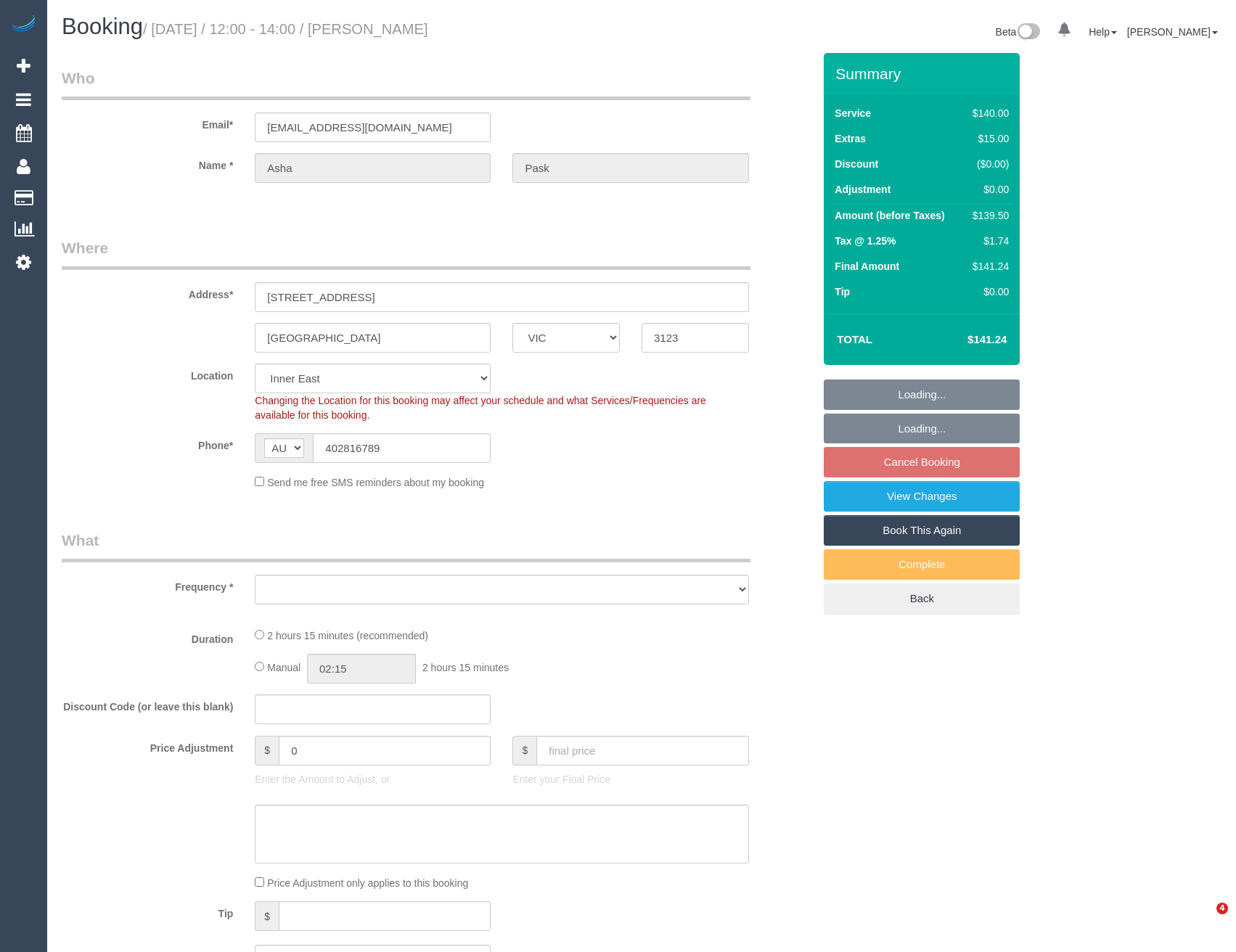
select select "VIC"
select select "object:538"
select select "string:stripe-pm_1RCXyn2GScqysDRVjV5LaCZC"
select select "number:30"
select select "number:14"
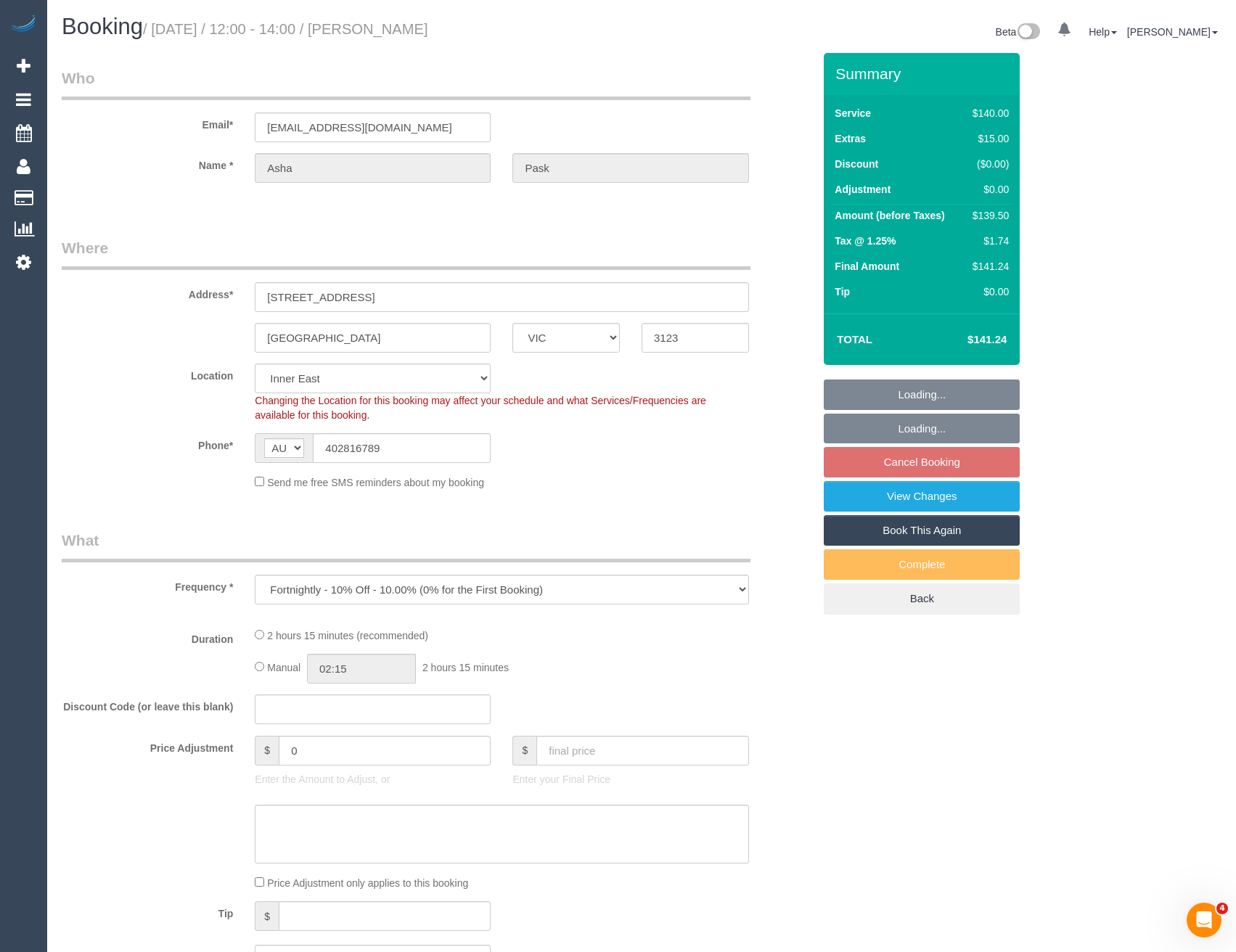
select select "number:19"
select select "number:22"
select select "number:34"
select select "number:12"
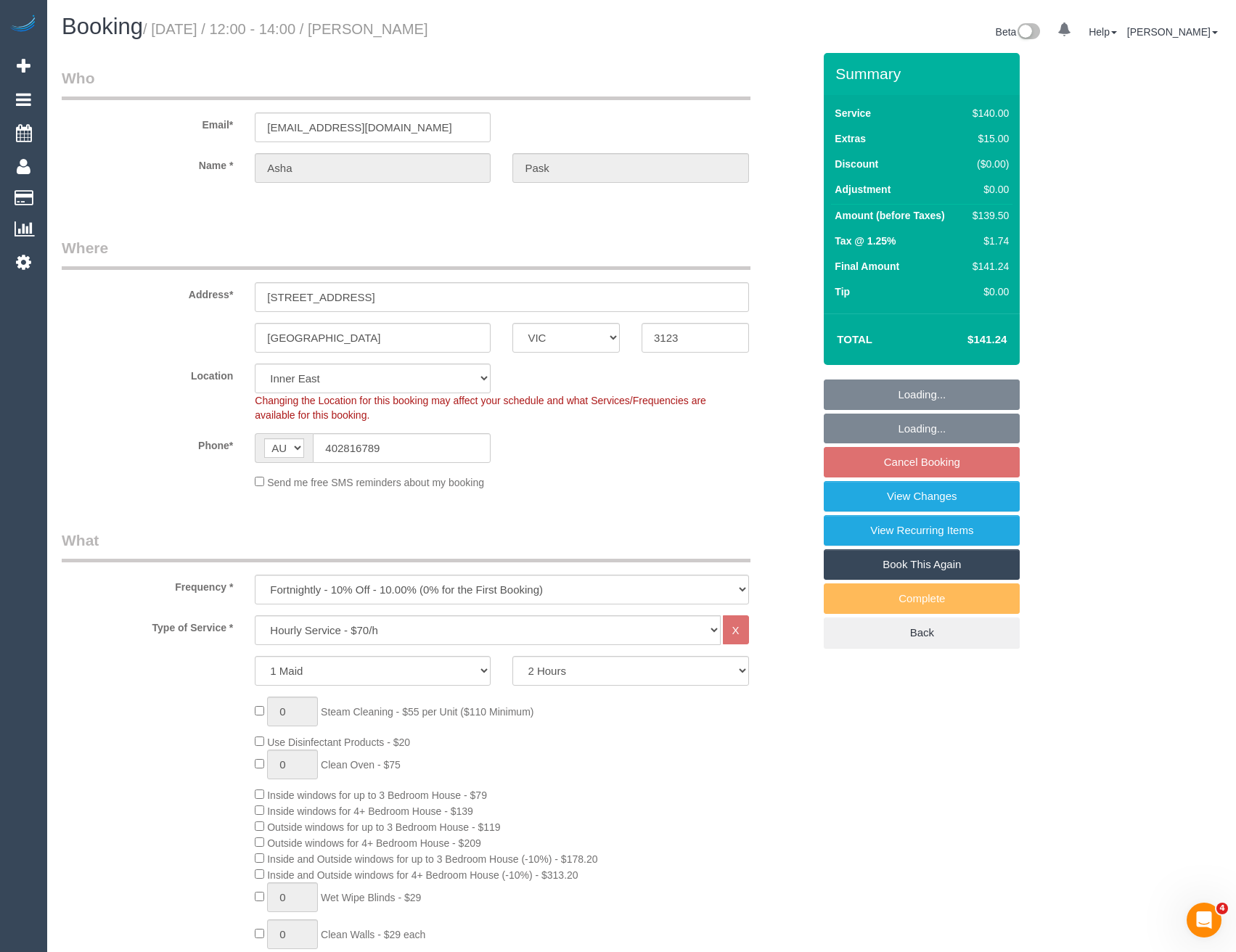
select select "object:1493"
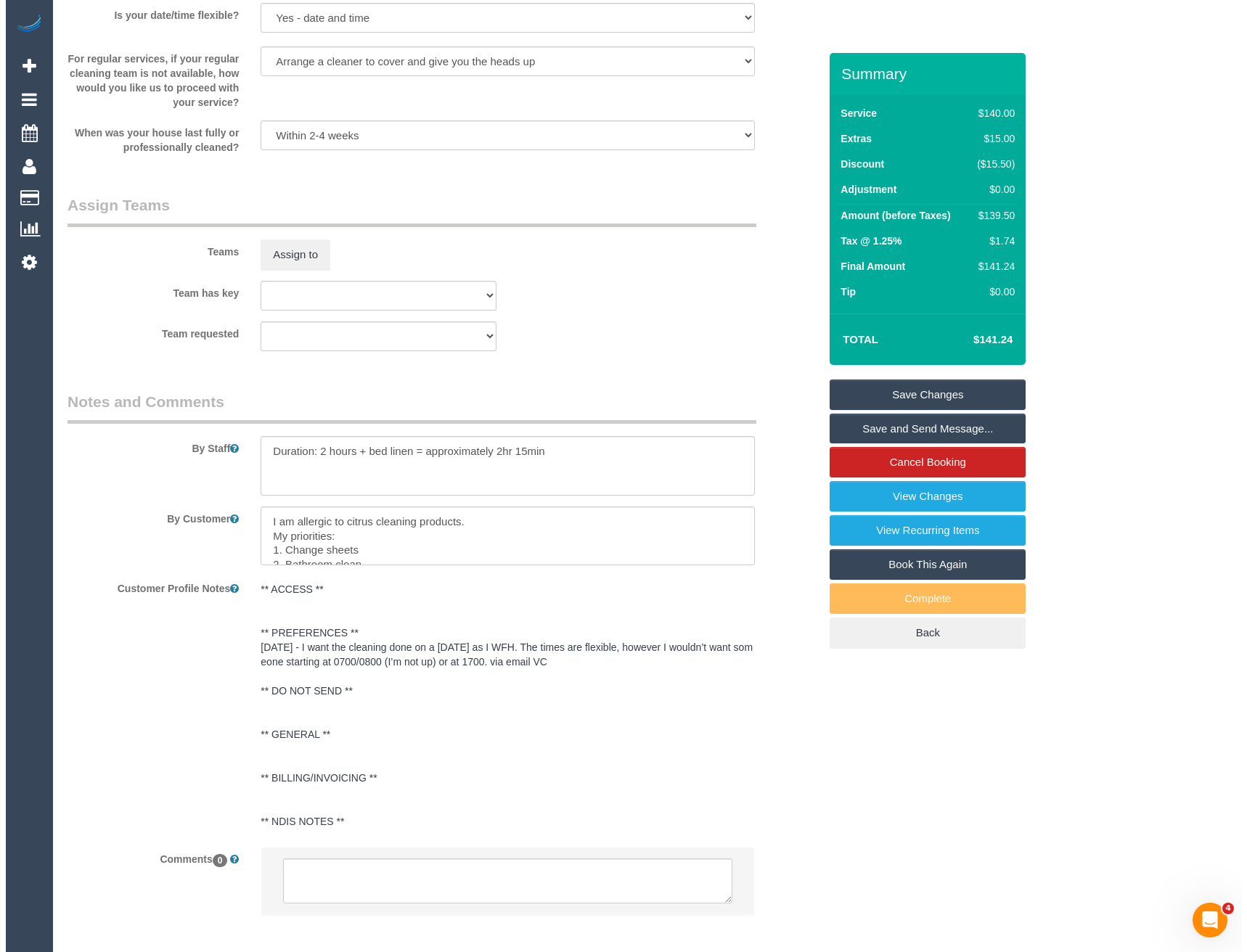
scroll to position [2179, 0]
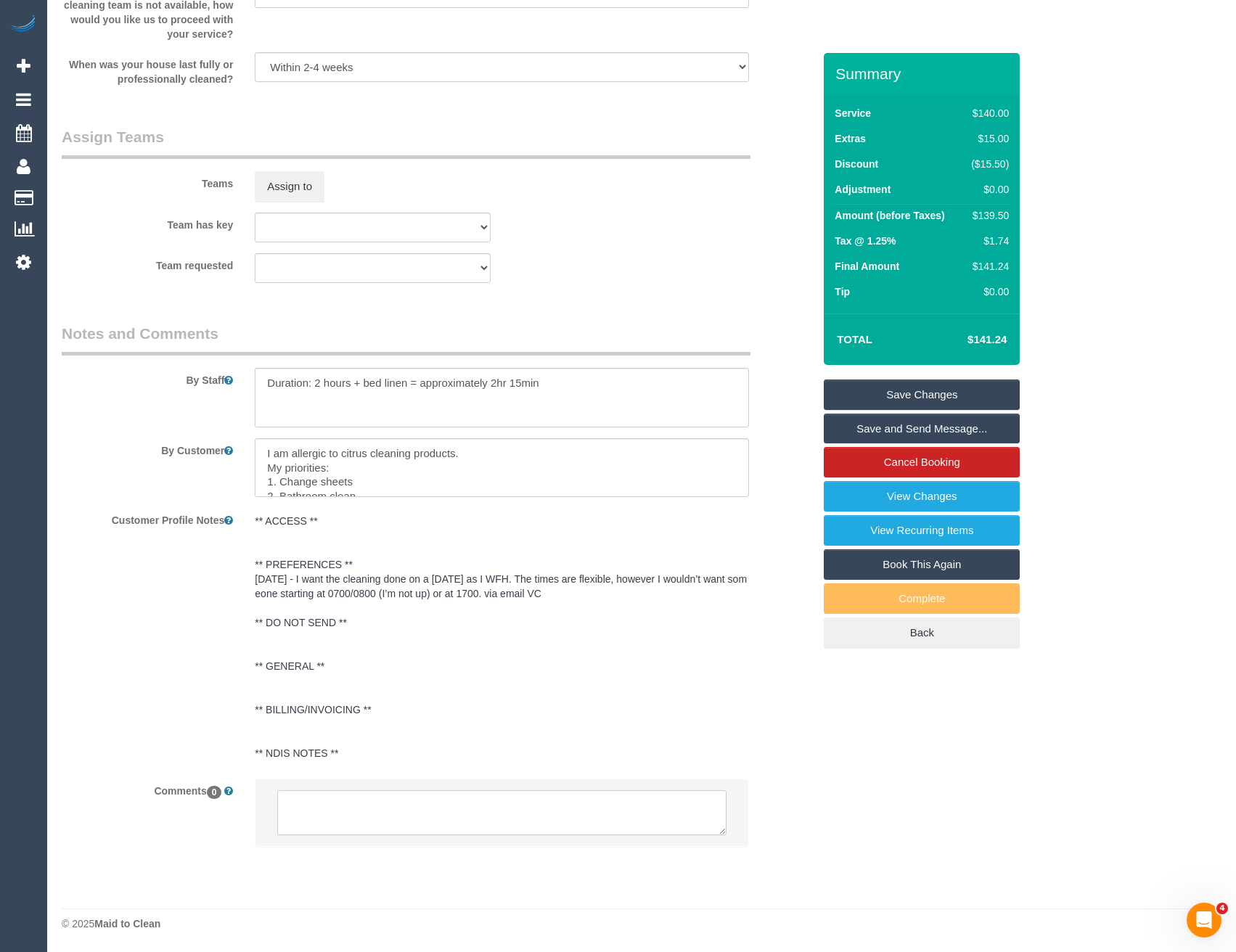
click at [369, 829] on textarea at bounding box center [501, 812] width 448 height 45
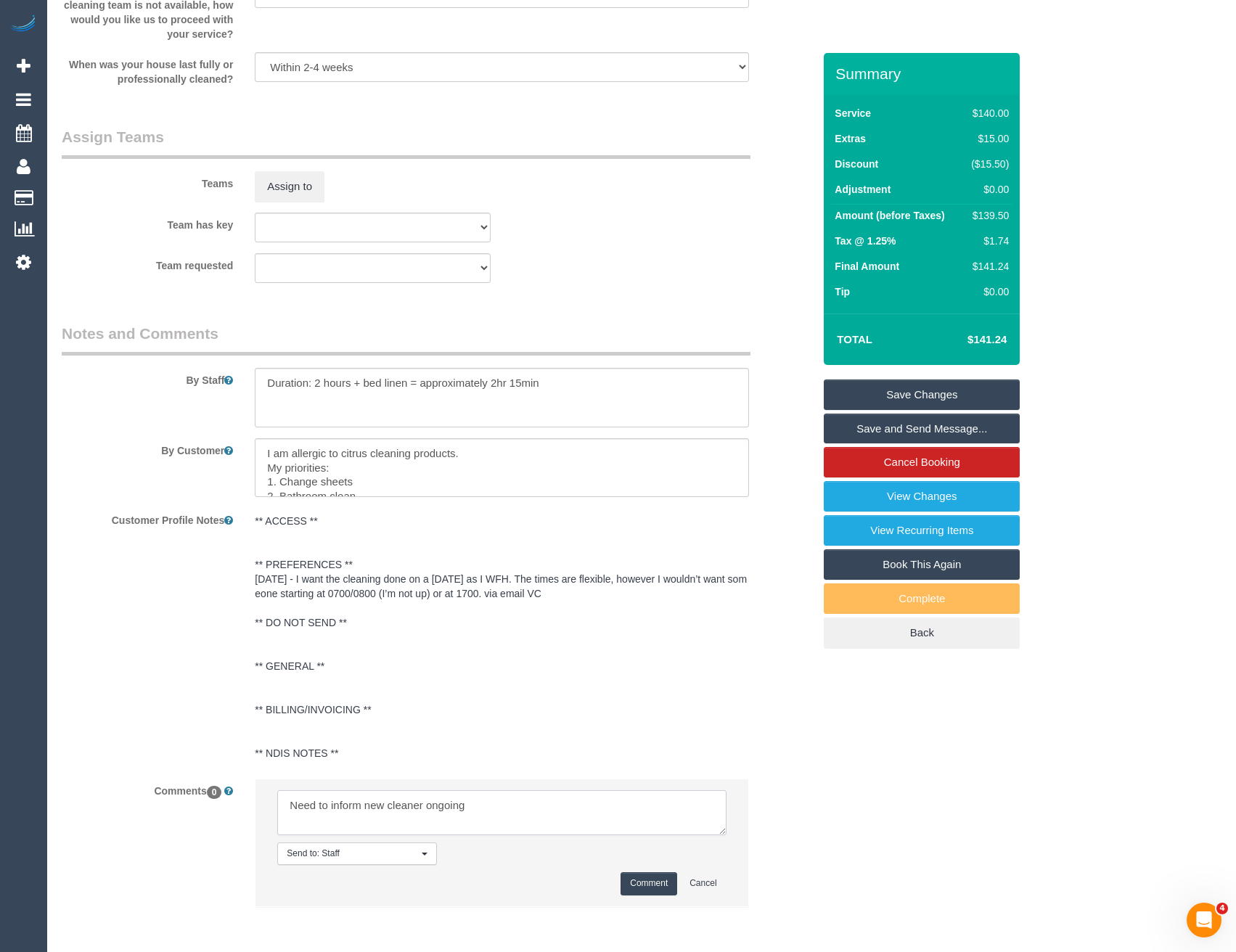
type textarea "Need to inform new cleaner ongoing"
click at [654, 887] on button "Comment" at bounding box center [649, 883] width 57 height 22
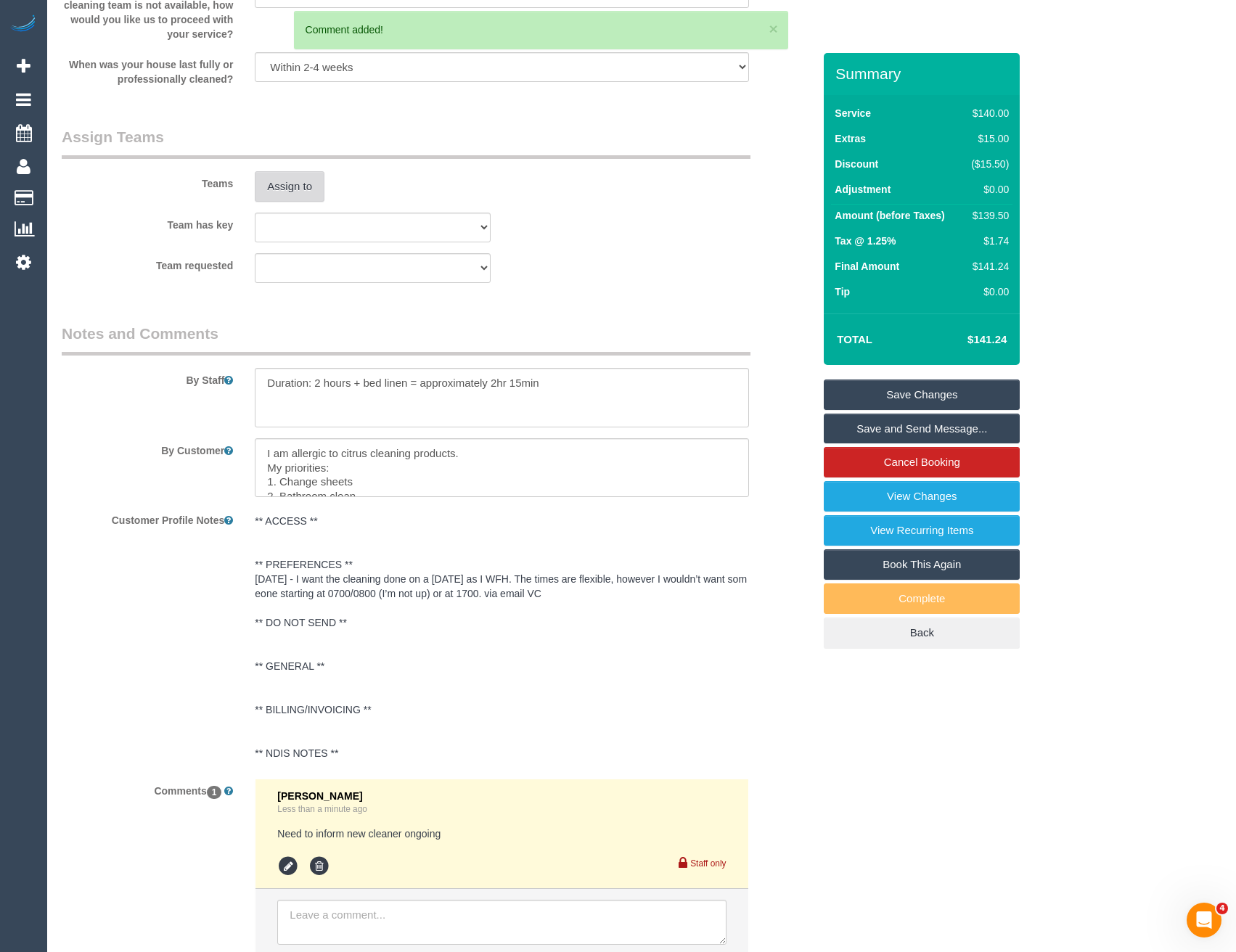
click at [297, 186] on button "Assign to" at bounding box center [289, 187] width 69 height 30
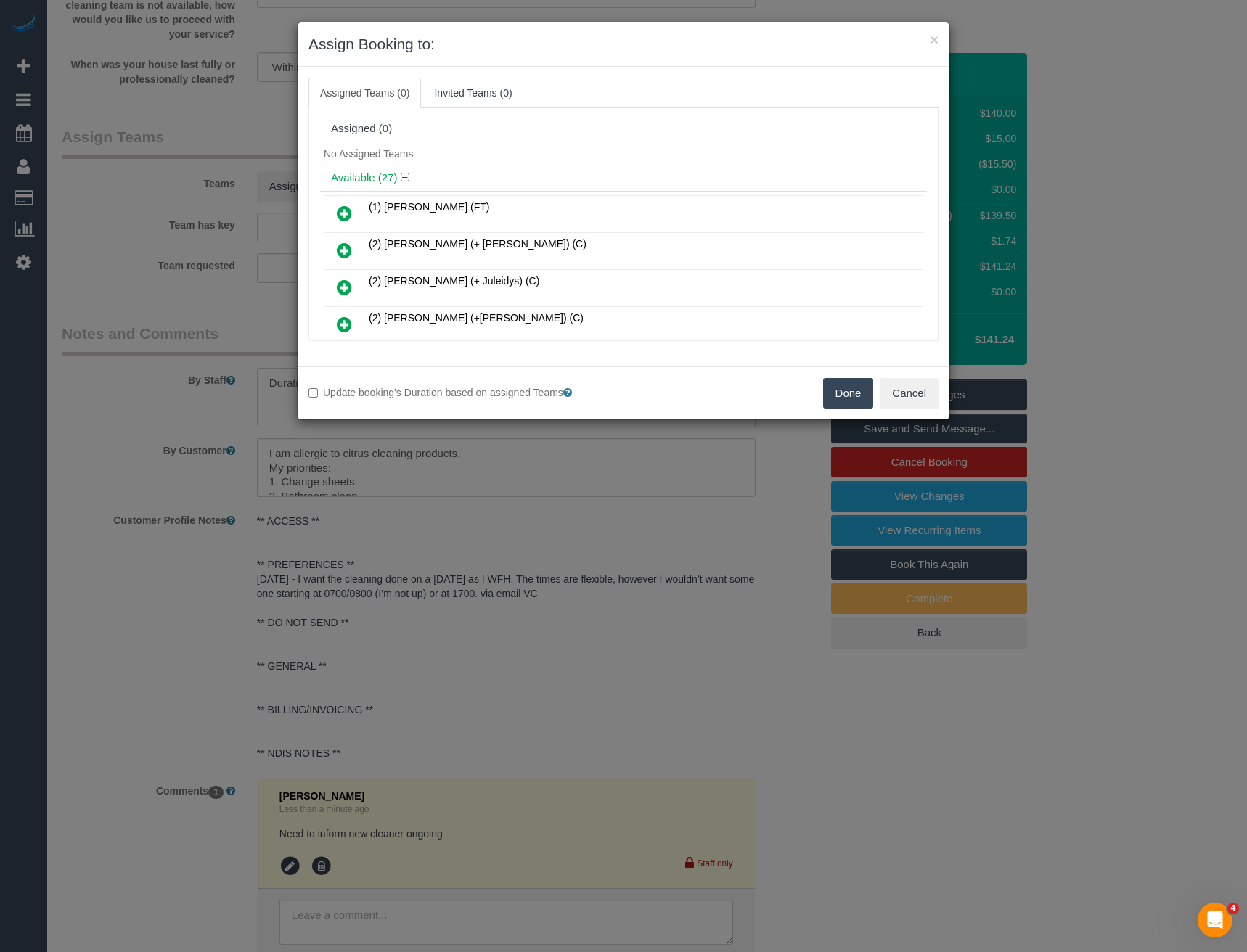
scroll to position [837, 0]
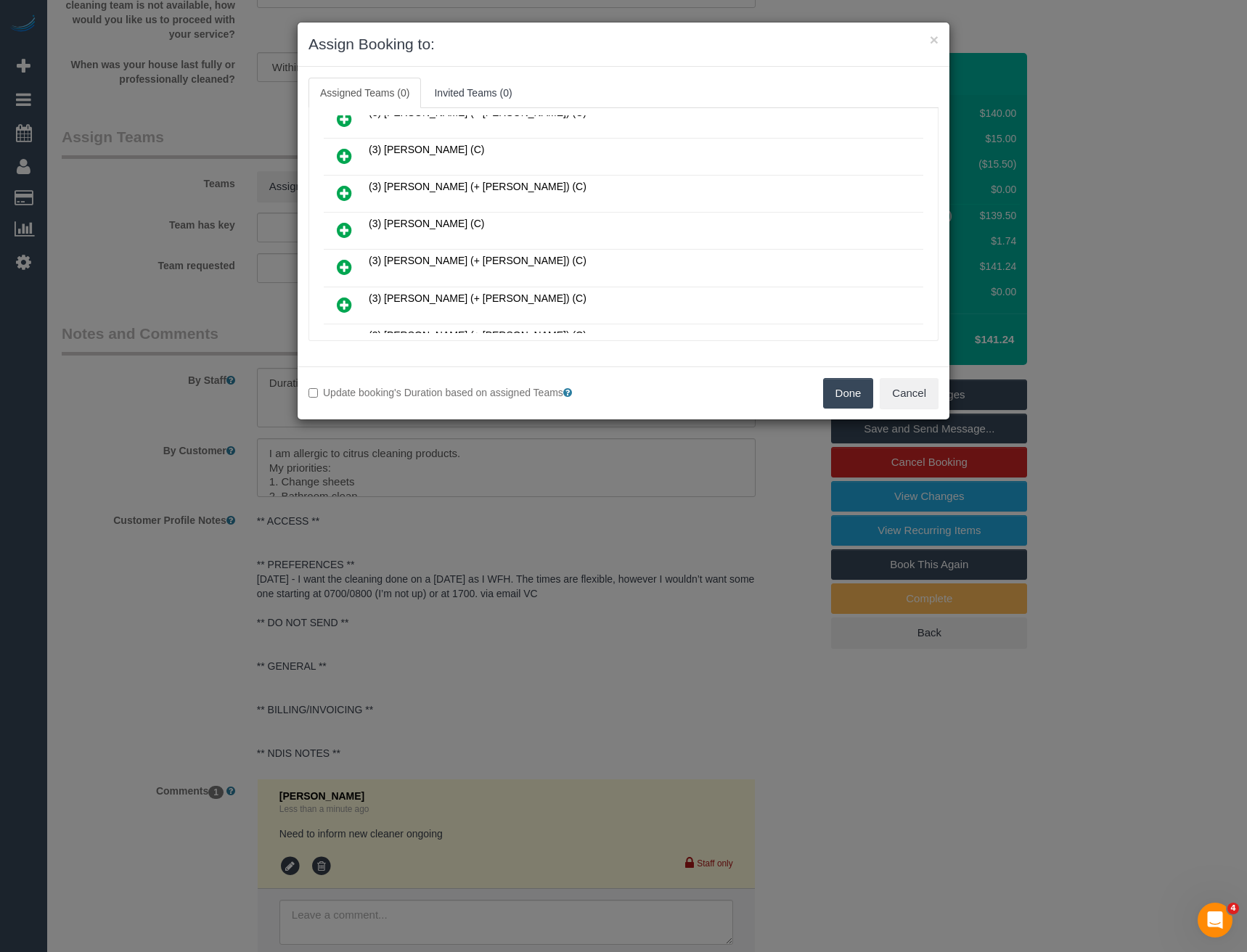
click at [341, 228] on icon at bounding box center [344, 230] width 15 height 18
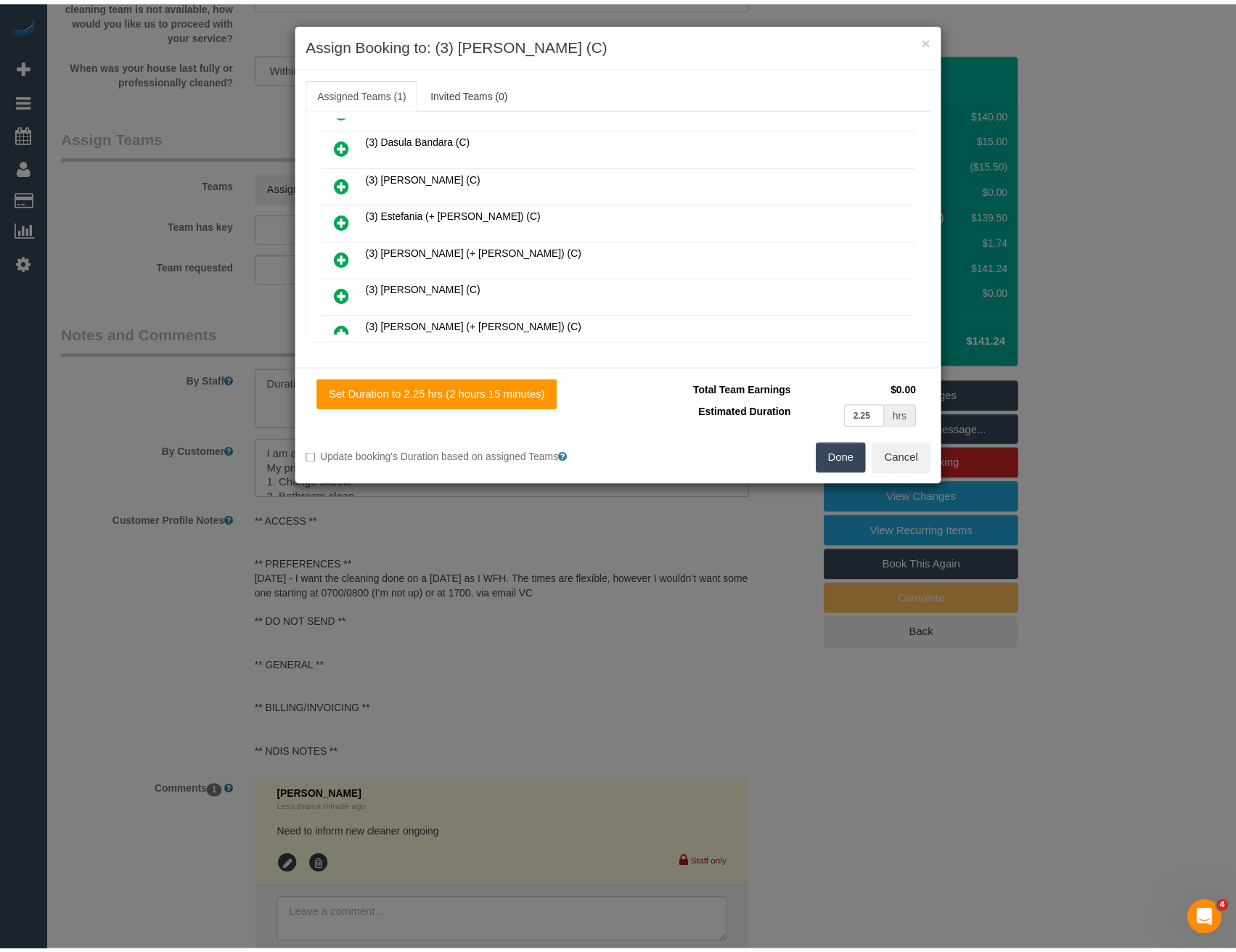
scroll to position [0, 0]
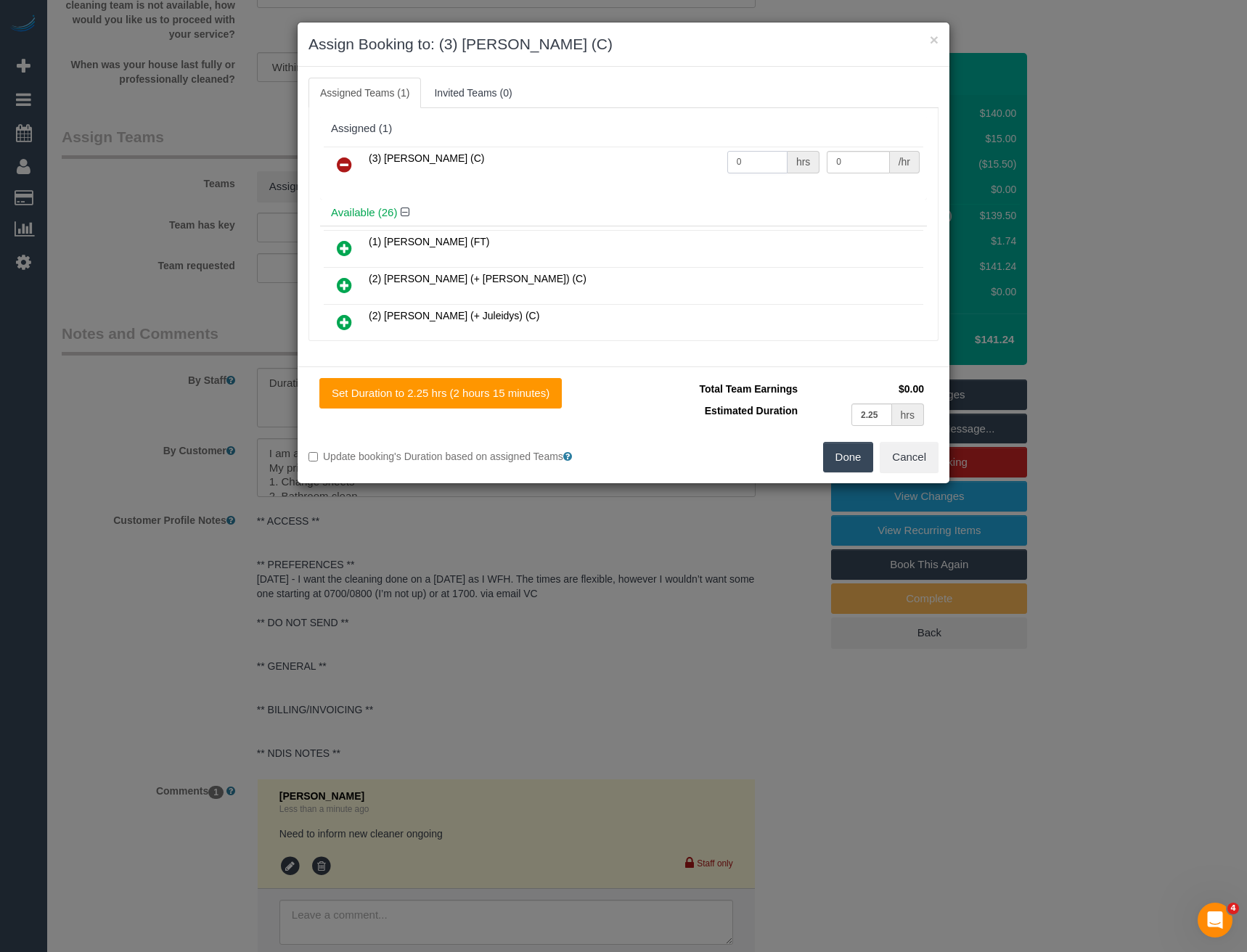
drag, startPoint x: 738, startPoint y: 165, endPoint x: 675, endPoint y: 148, distance: 65.3
click at [685, 168] on tr "(3) [PERSON_NAME] (C) 0 hrs 0 /hr" at bounding box center [623, 165] width 599 height 37
type input "2.25"
type input "35"
click at [847, 448] on button "Done" at bounding box center [848, 457] width 51 height 30
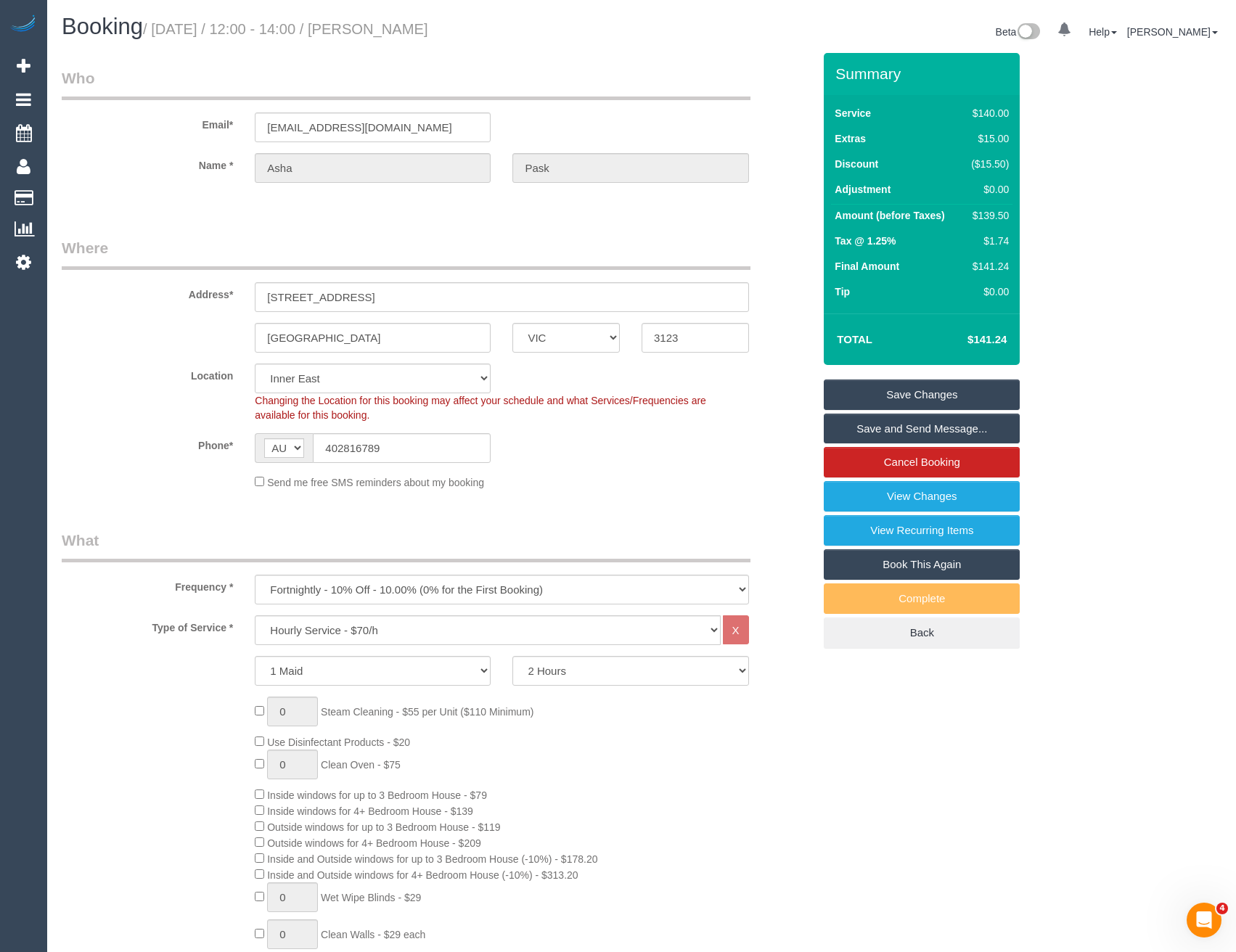
click at [926, 393] on link "Save Changes" at bounding box center [922, 395] width 196 height 30
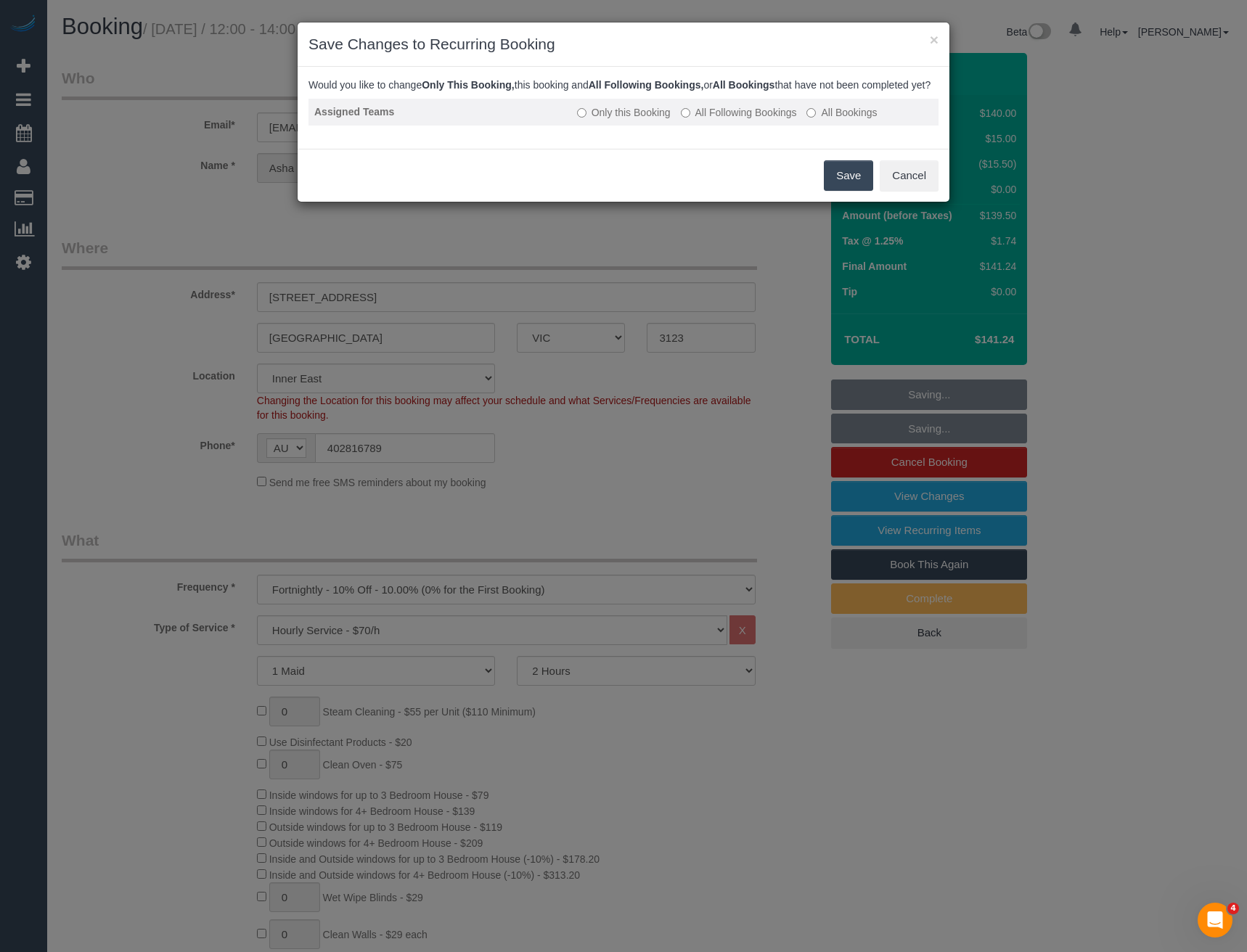
click at [728, 120] on label "All Following Bookings" at bounding box center [739, 113] width 116 height 14
click at [866, 188] on button "Save" at bounding box center [848, 176] width 49 height 30
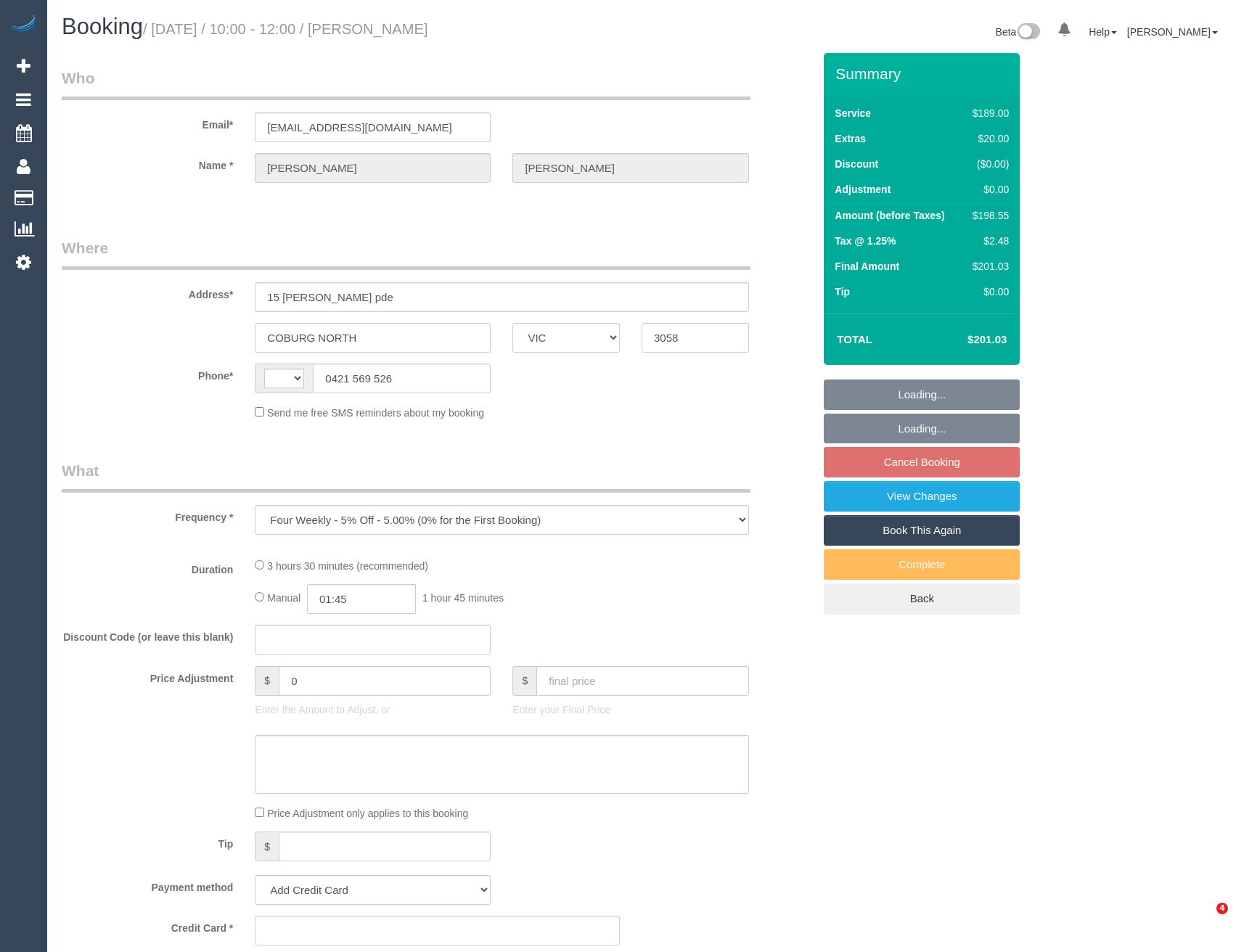
select select "VIC"
select select "string:AU"
select select "string:stripe-pm_1RNwNW2GScqysDRVotgZRWj8"
select select "number:29"
select select "number:14"
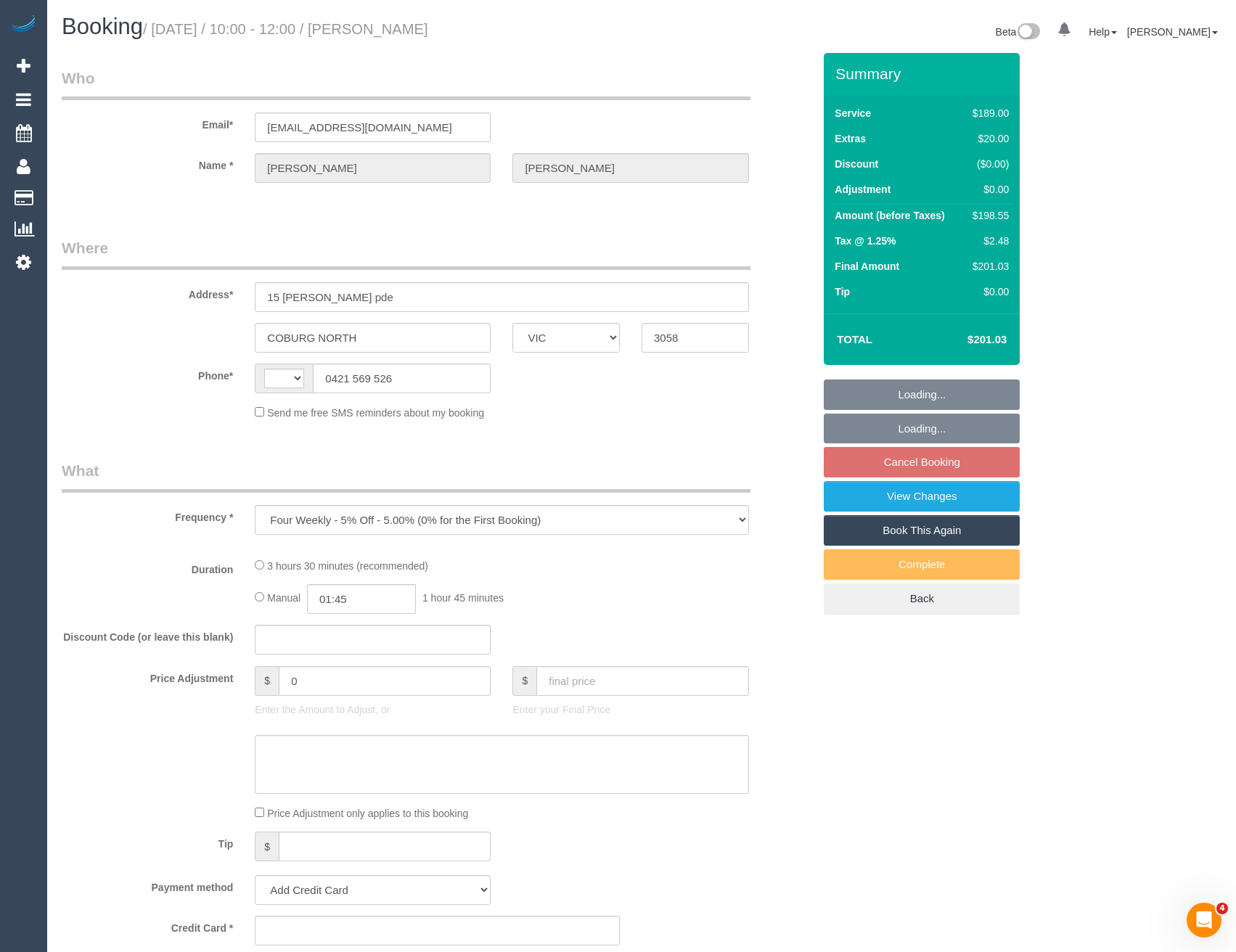
select select "number:19"
select select "number:24"
select select "number:35"
select select "number:13"
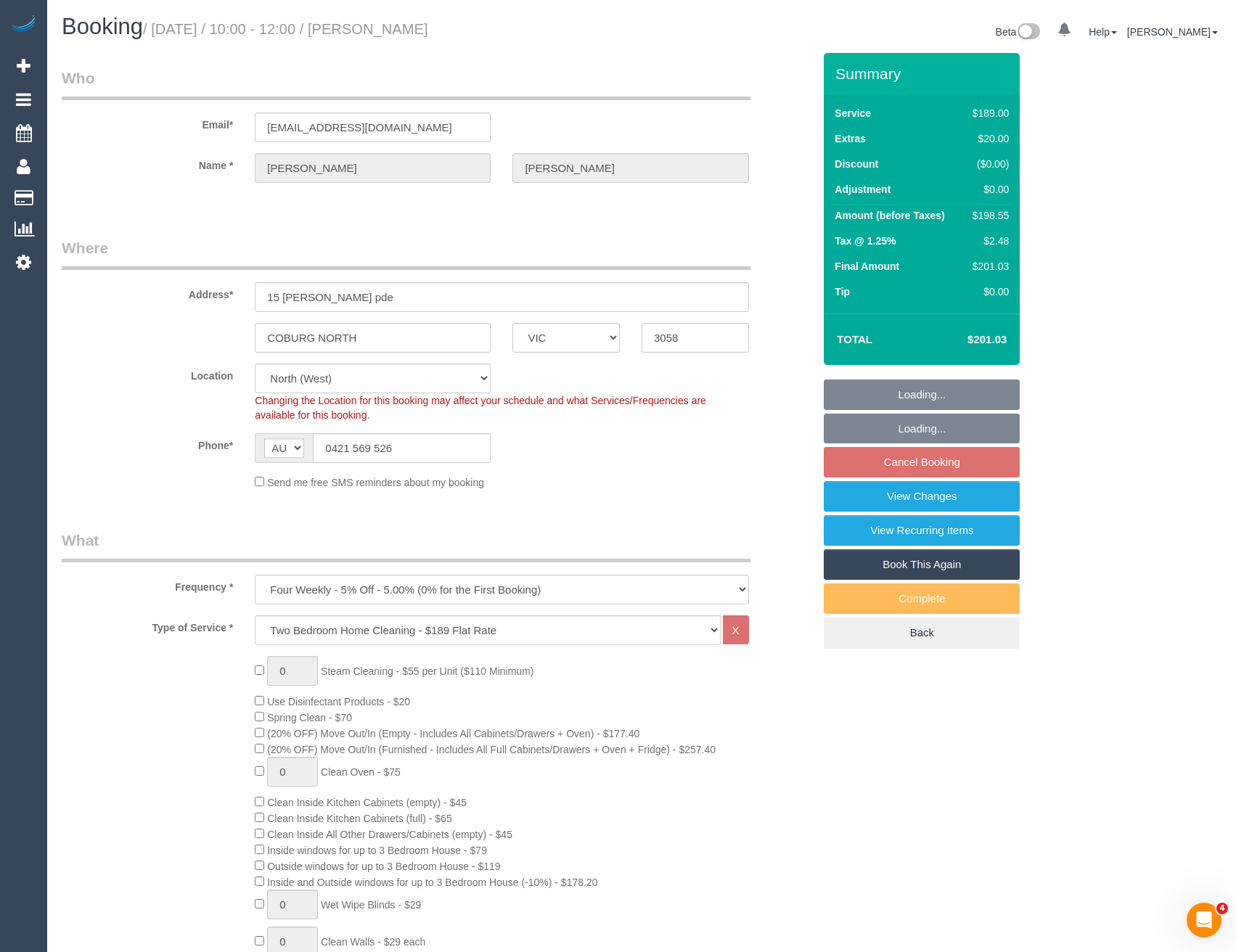
select select "object:800"
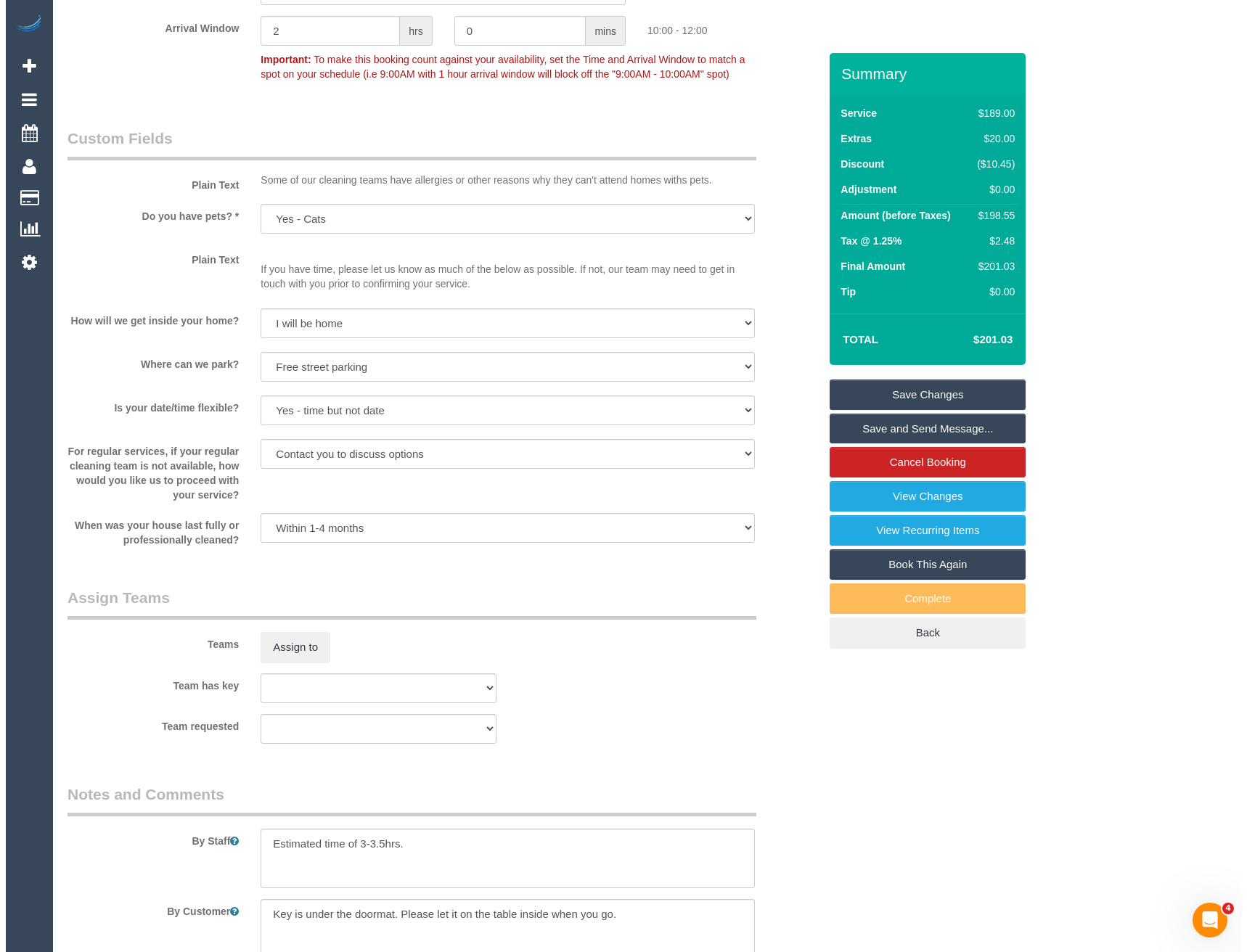
scroll to position [1555, 0]
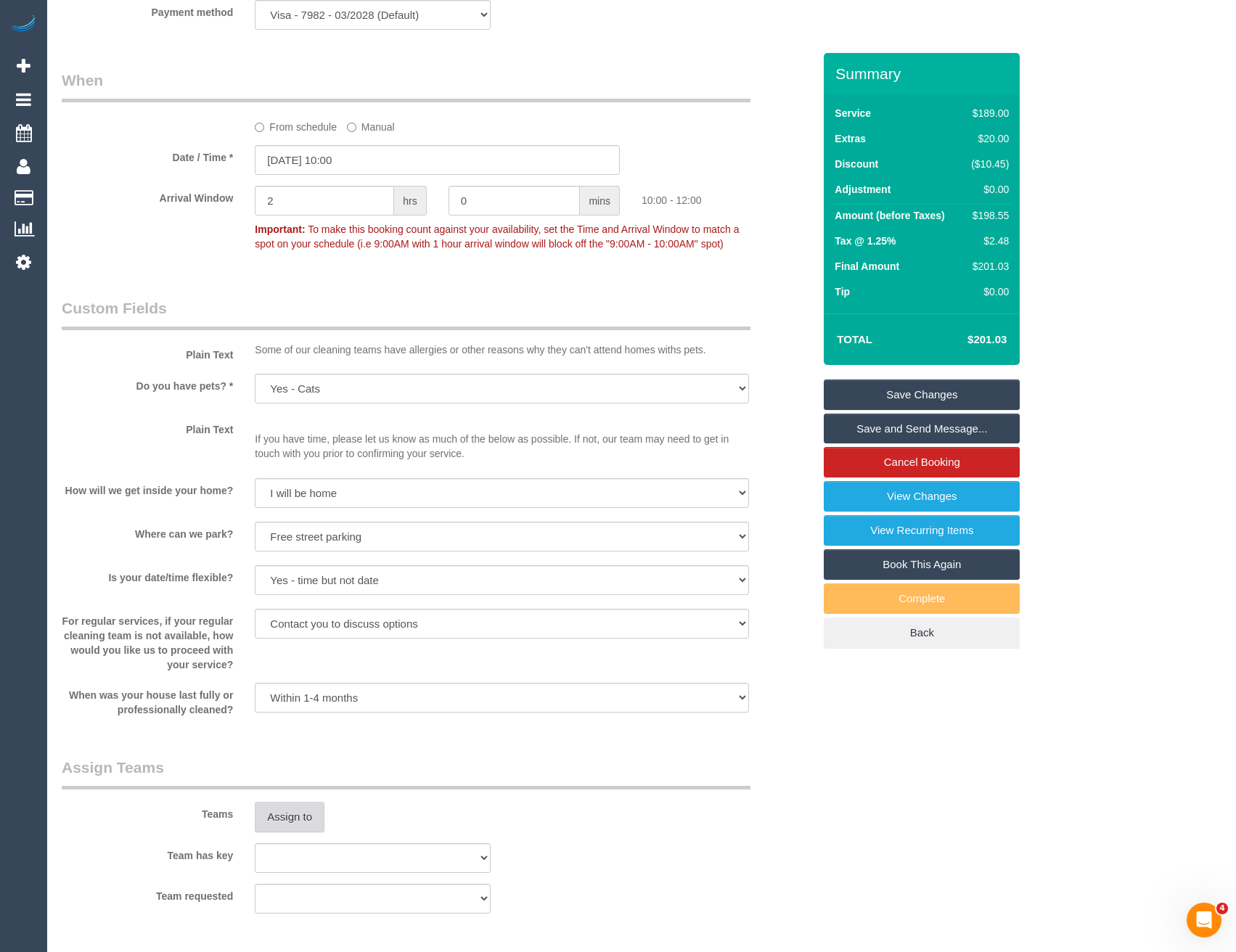
click at [314, 818] on button "Assign to" at bounding box center [289, 817] width 69 height 30
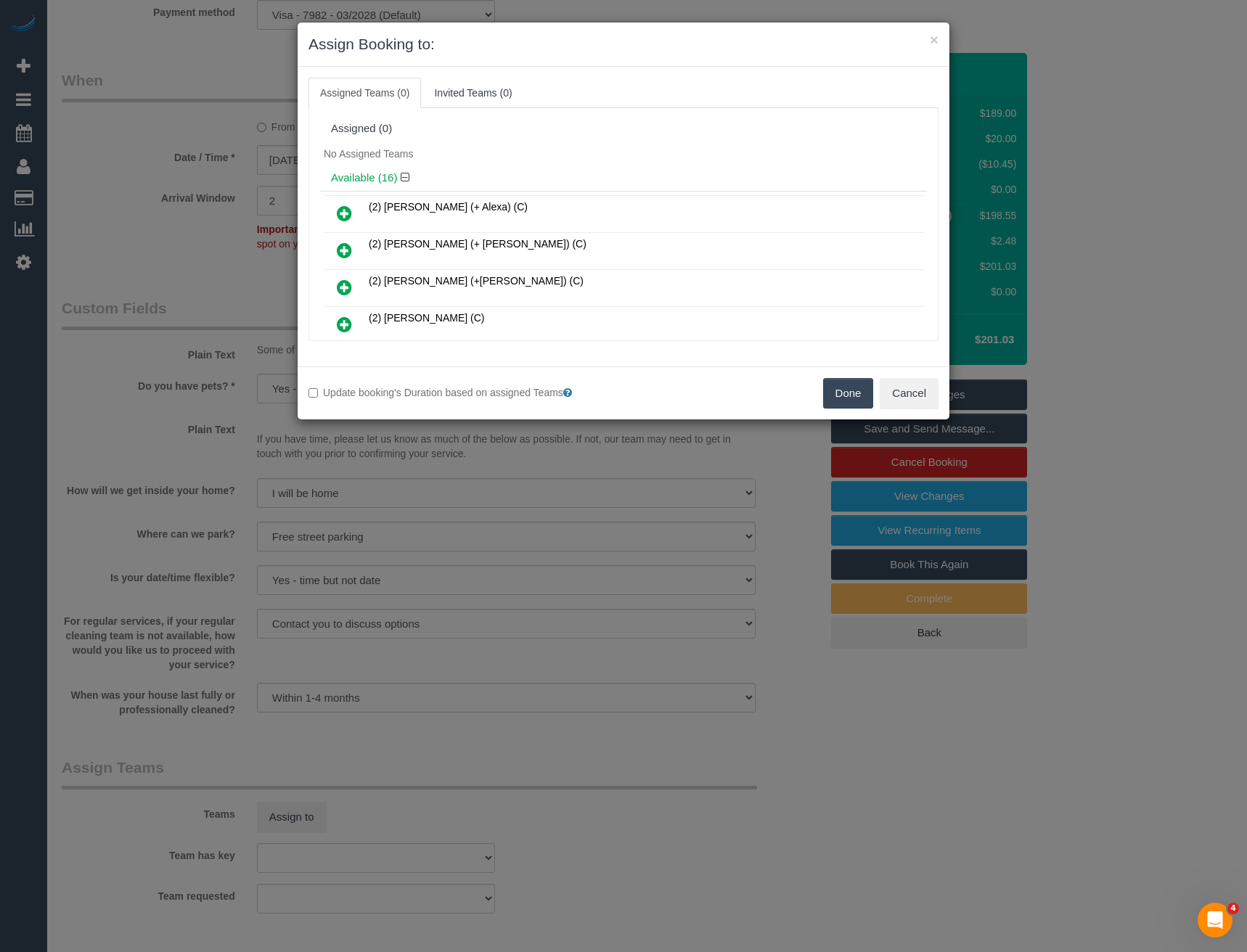
scroll to position [429, 0]
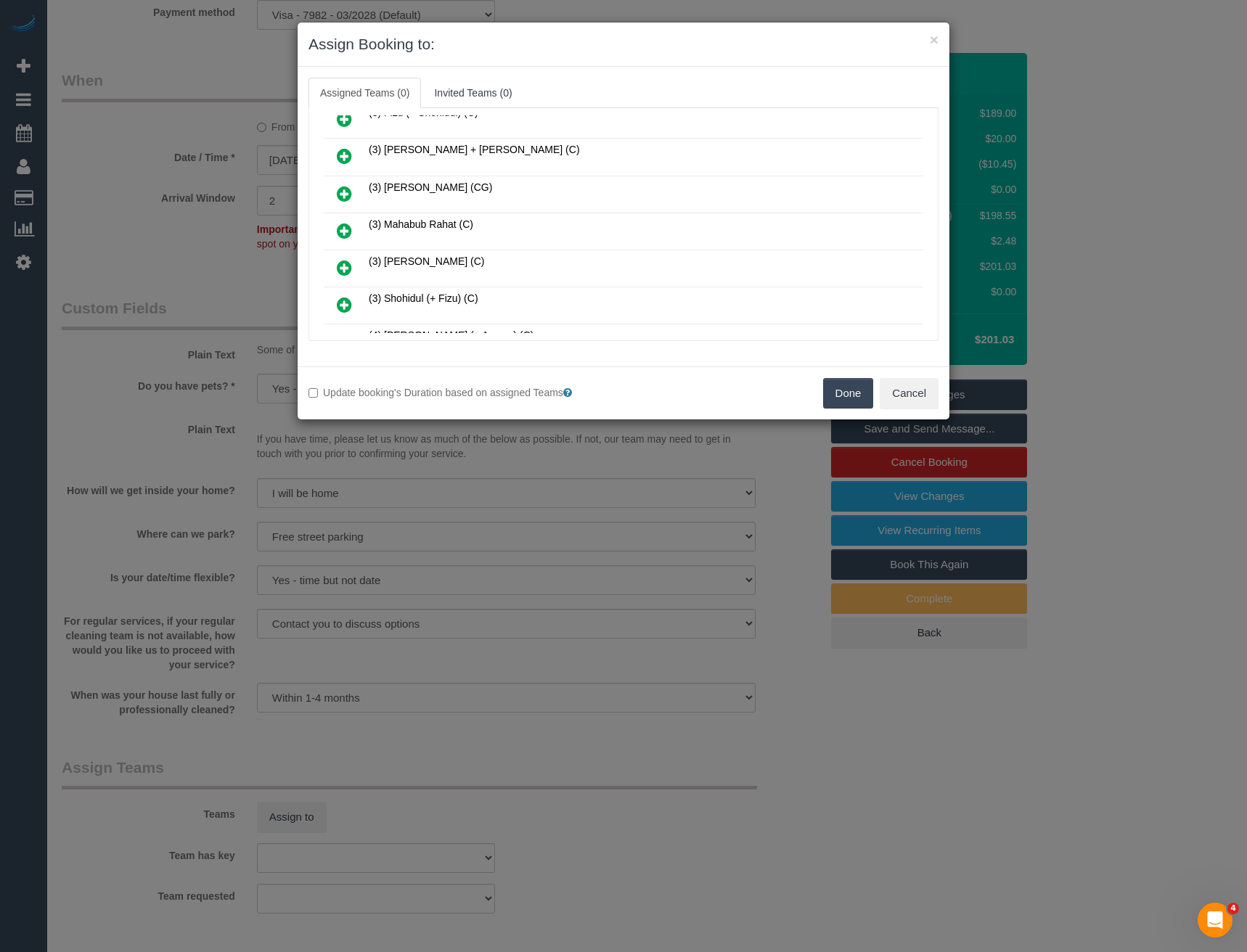
click at [344, 227] on icon at bounding box center [344, 231] width 15 height 18
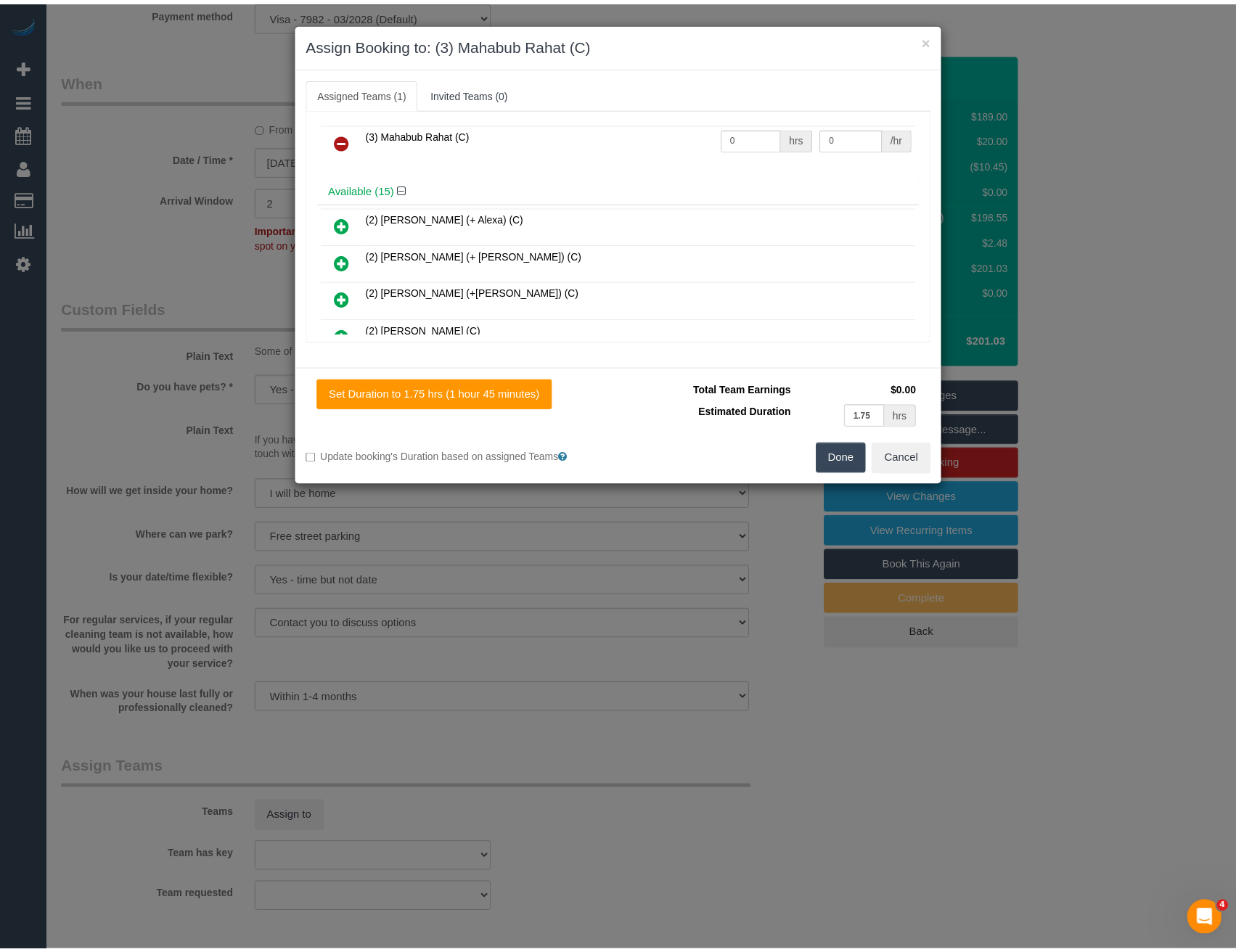
scroll to position [0, 0]
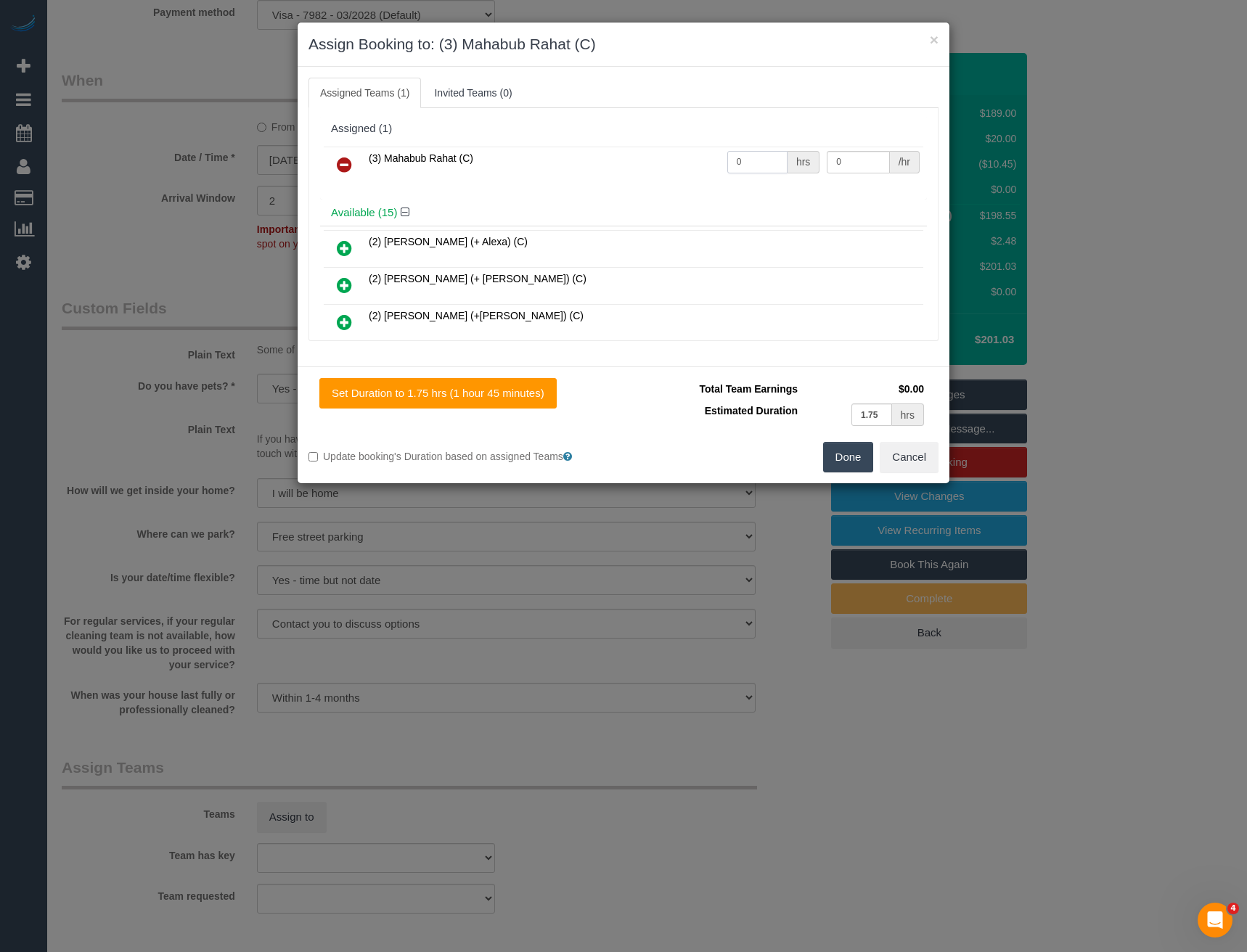
drag, startPoint x: 736, startPoint y: 164, endPoint x: 677, endPoint y: 156, distance: 59.5
click at [678, 156] on tr "(3) Mahabub Rahat (C) 0 hrs 0 /hr" at bounding box center [623, 165] width 599 height 37
type input "1"
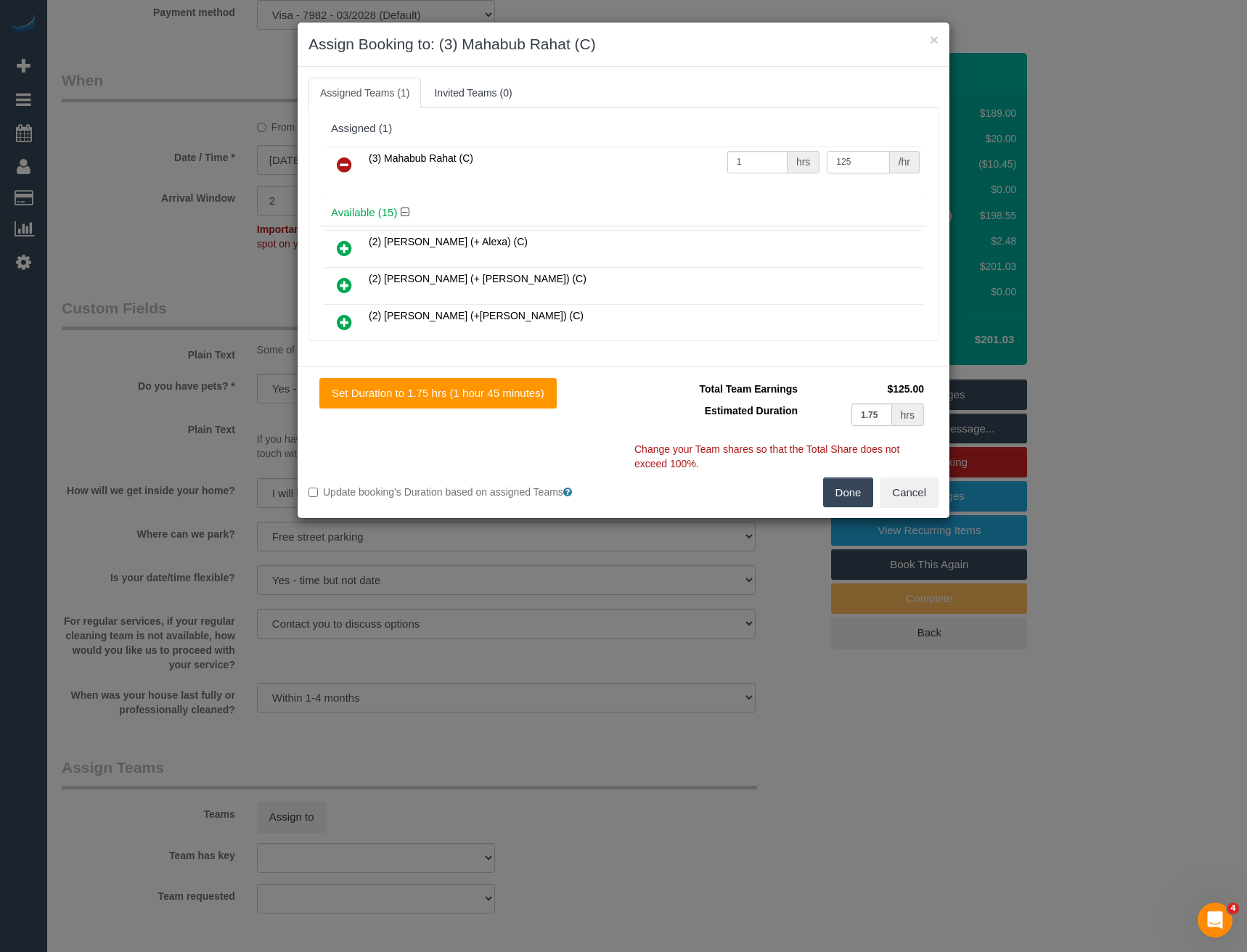
type input "125"
click at [842, 509] on div "Set Duration to 1.75 hrs (1 hour 45 minutes) Total Team Earnings $125.00 Estima…" at bounding box center [623, 442] width 652 height 152
click at [837, 491] on button "Done" at bounding box center [848, 492] width 51 height 30
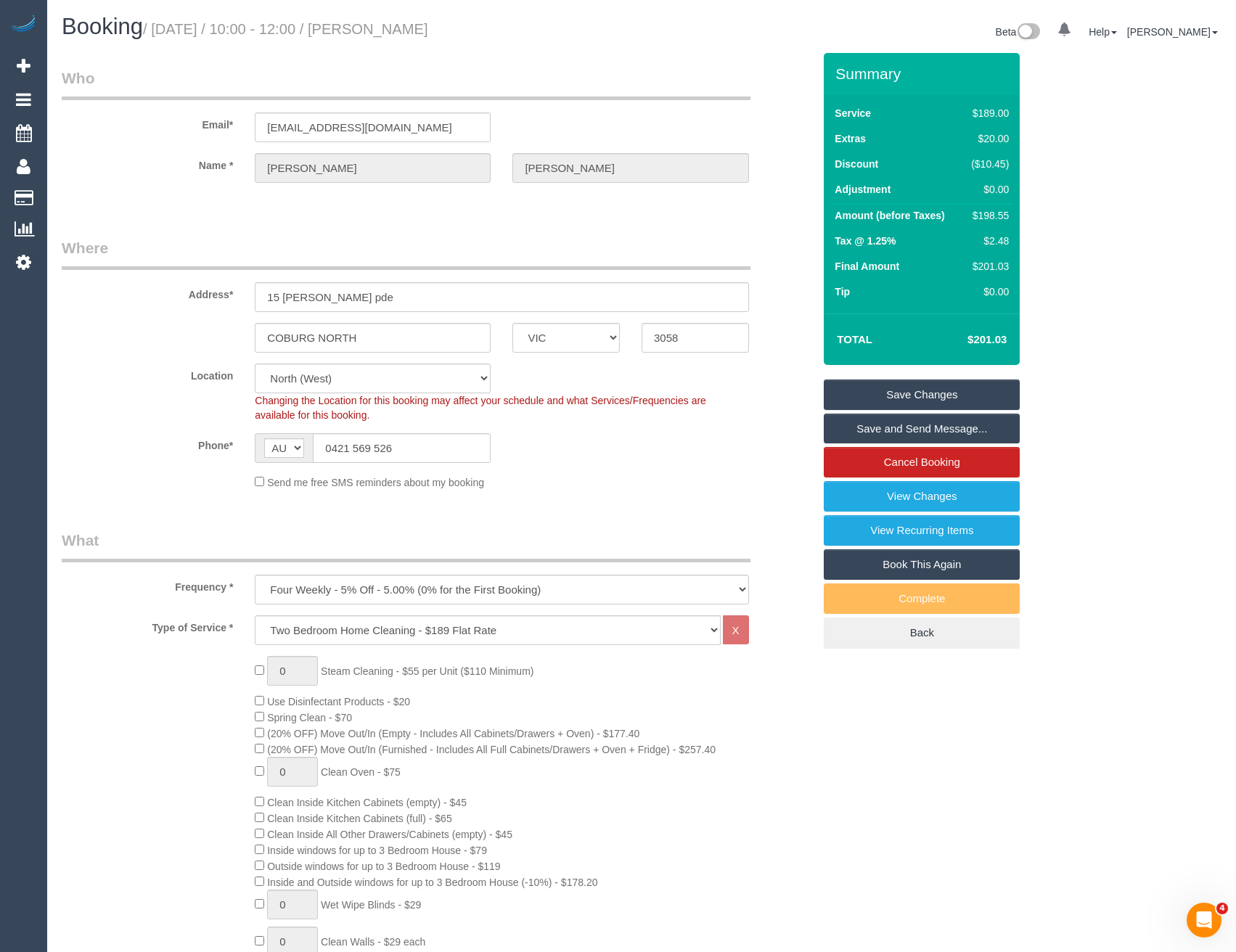
click at [922, 430] on link "Save and Send Message..." at bounding box center [922, 429] width 196 height 30
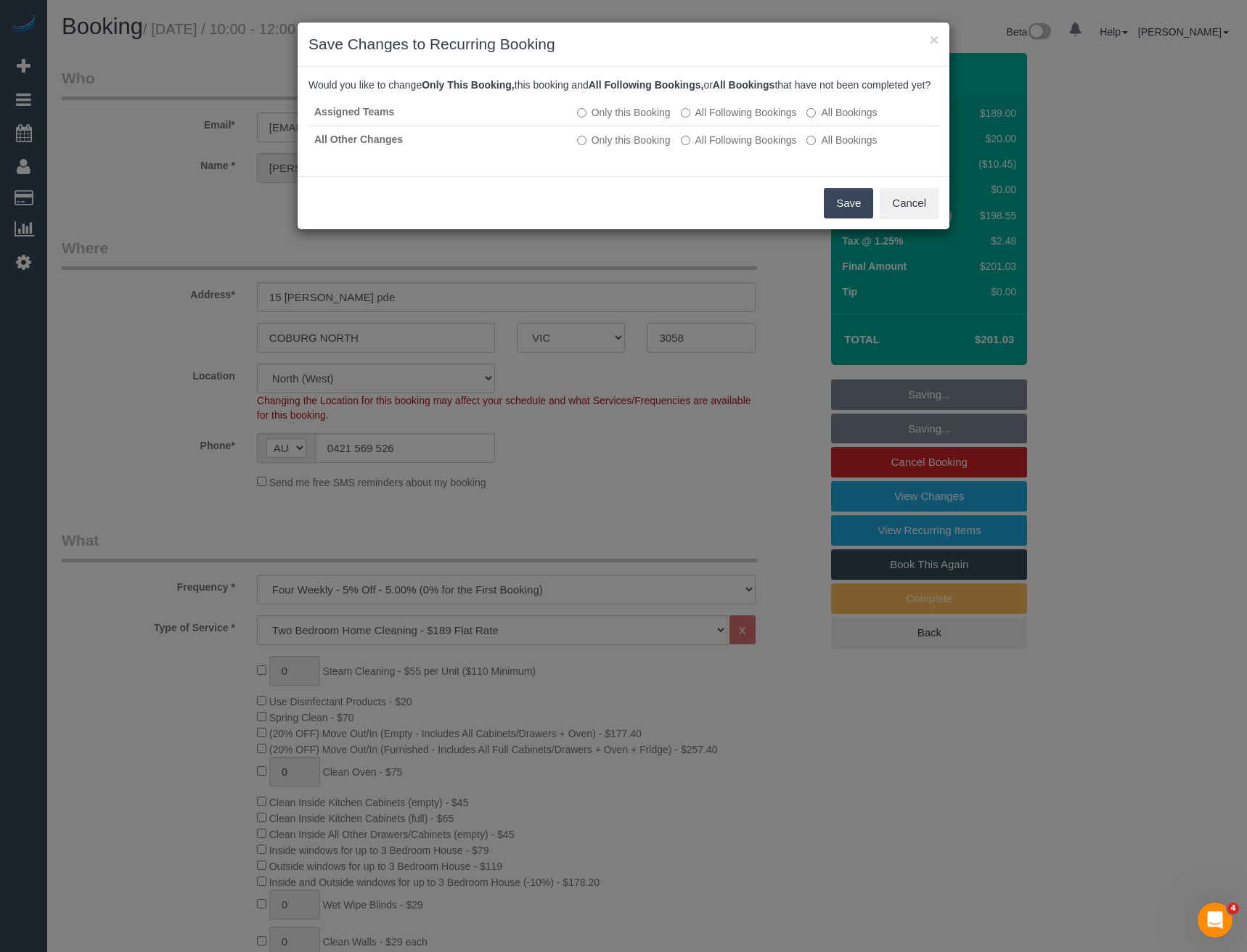
drag, startPoint x: 849, startPoint y: 221, endPoint x: 681, endPoint y: 166, distance: 176.8
click at [849, 219] on button "Save" at bounding box center [848, 203] width 49 height 30
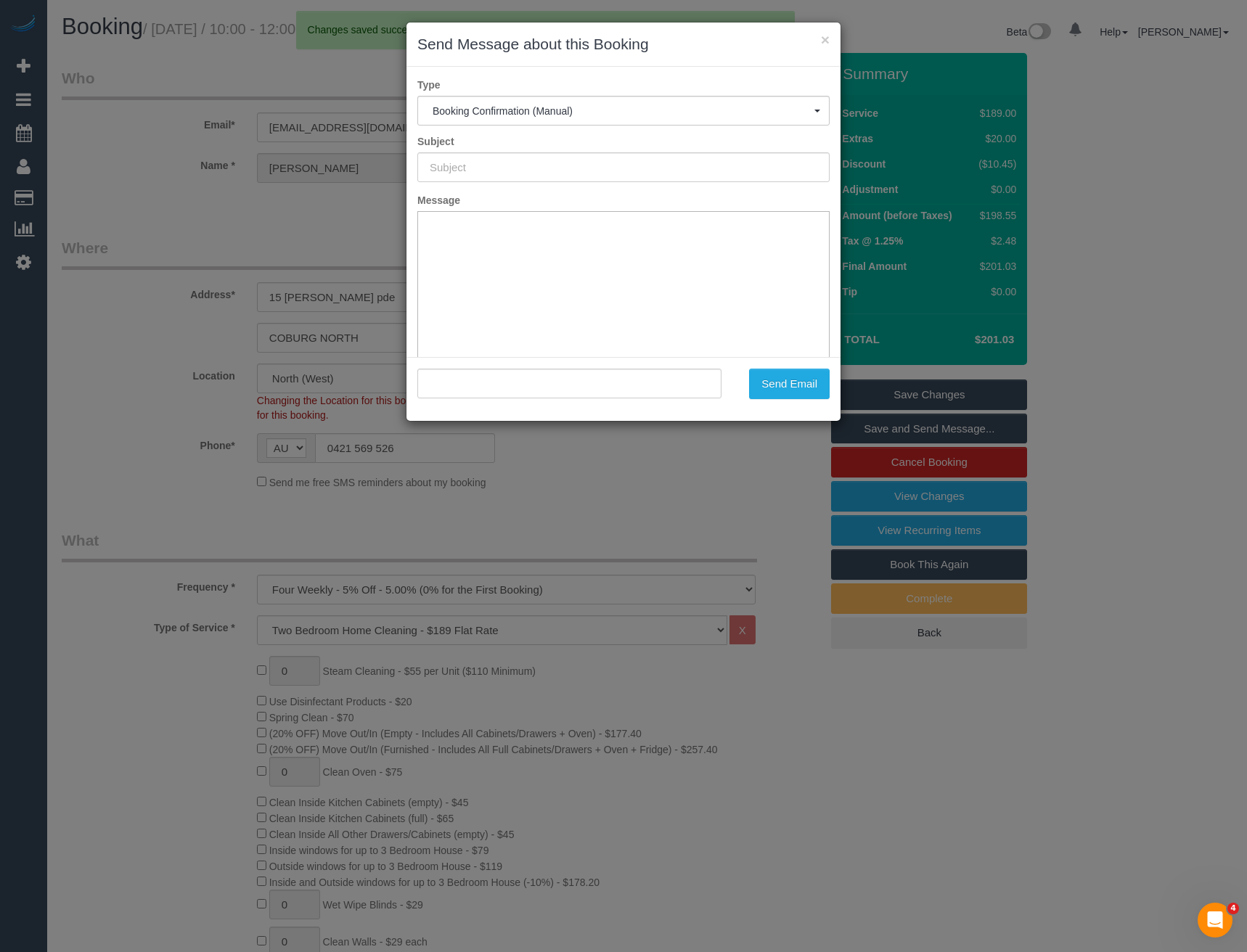
type input "Booking Confirmed"
type input ""Marie Spyros" <mariespyros@gmail.com>"
click at [802, 390] on button "Send Email" at bounding box center [789, 384] width 81 height 30
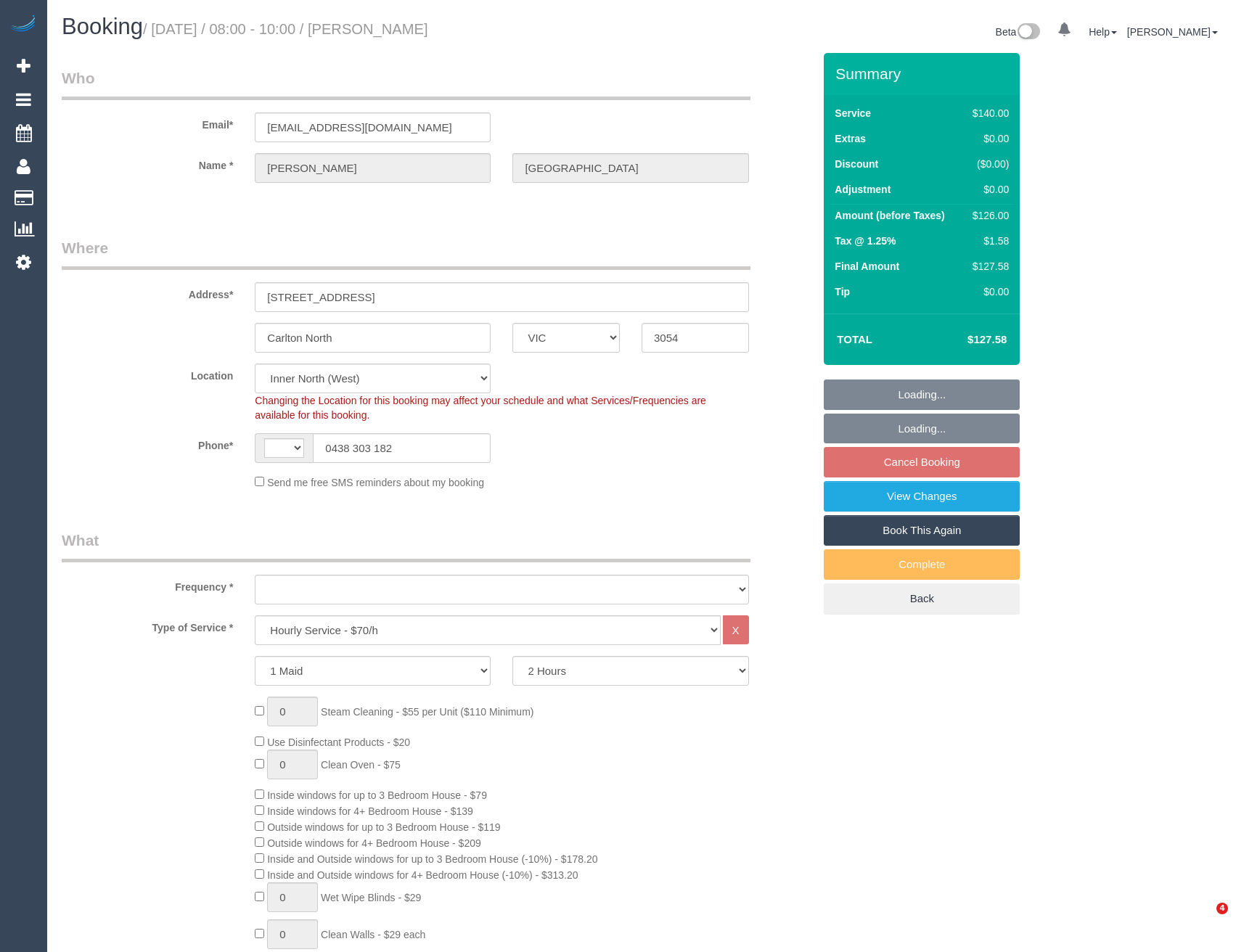
select select "VIC"
select select "string:AU"
select select "object:740"
select select "number:27"
select select "number:14"
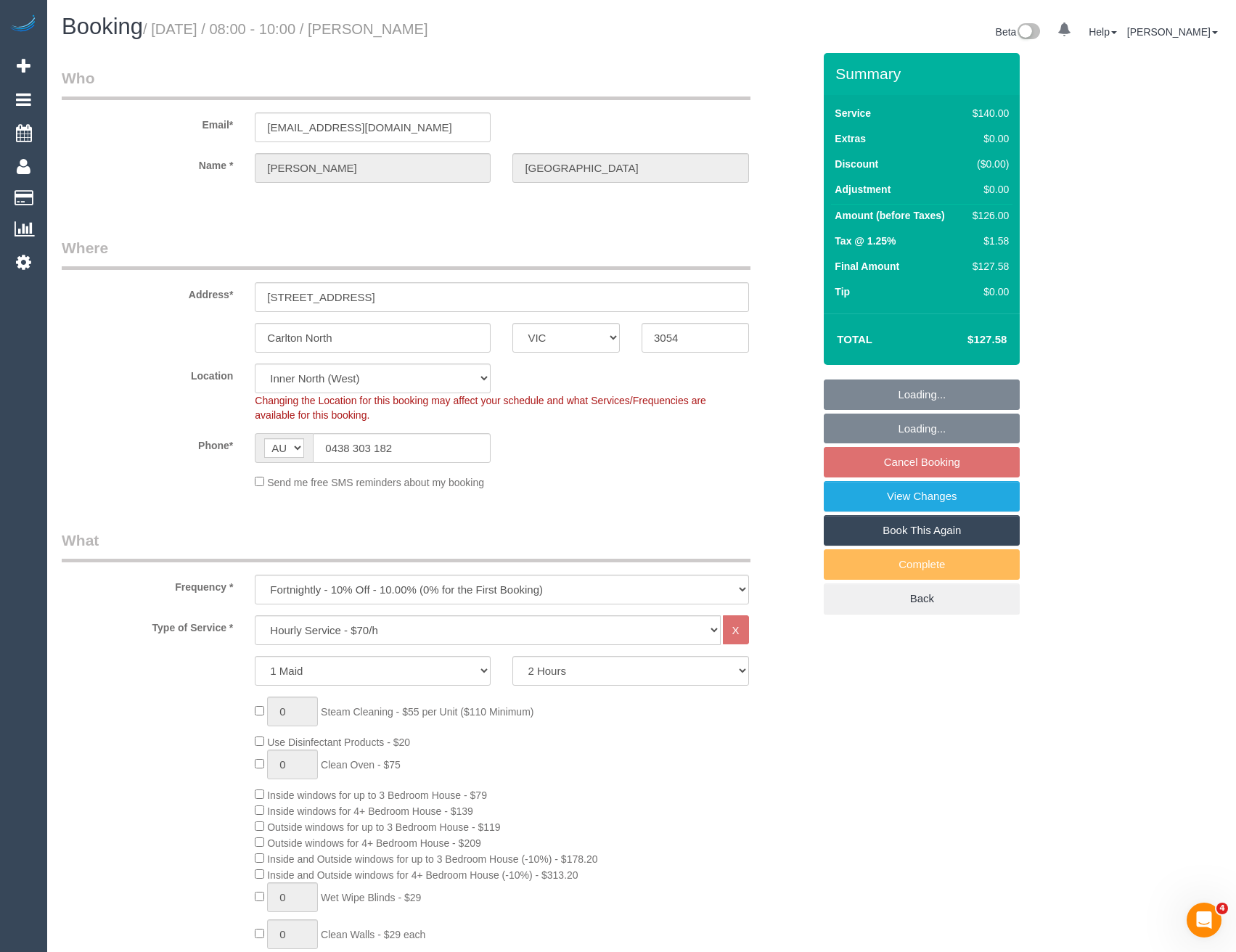
select select "number:19"
select select "number:22"
select select "number:33"
select select "number:13"
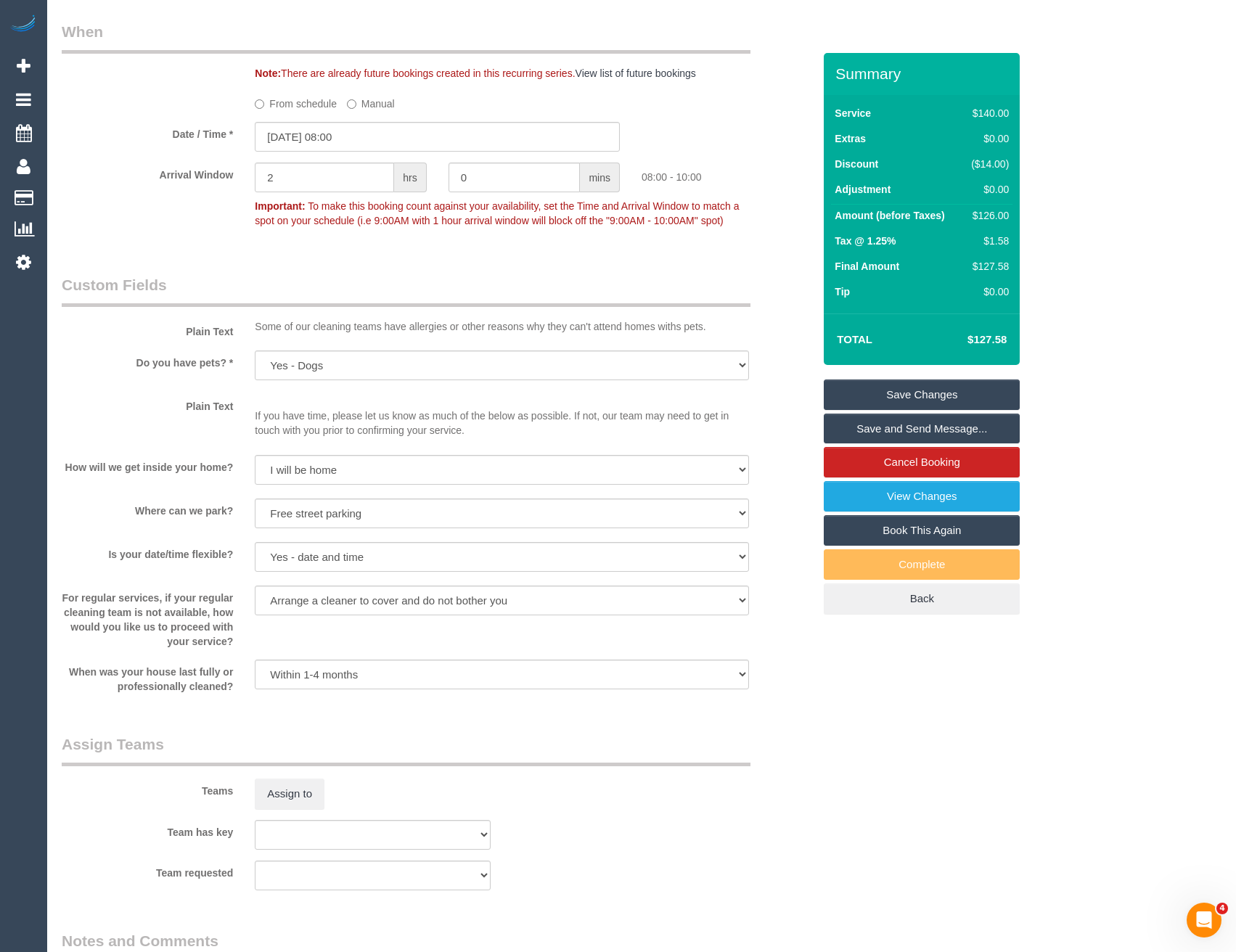
scroll to position [2032, 0]
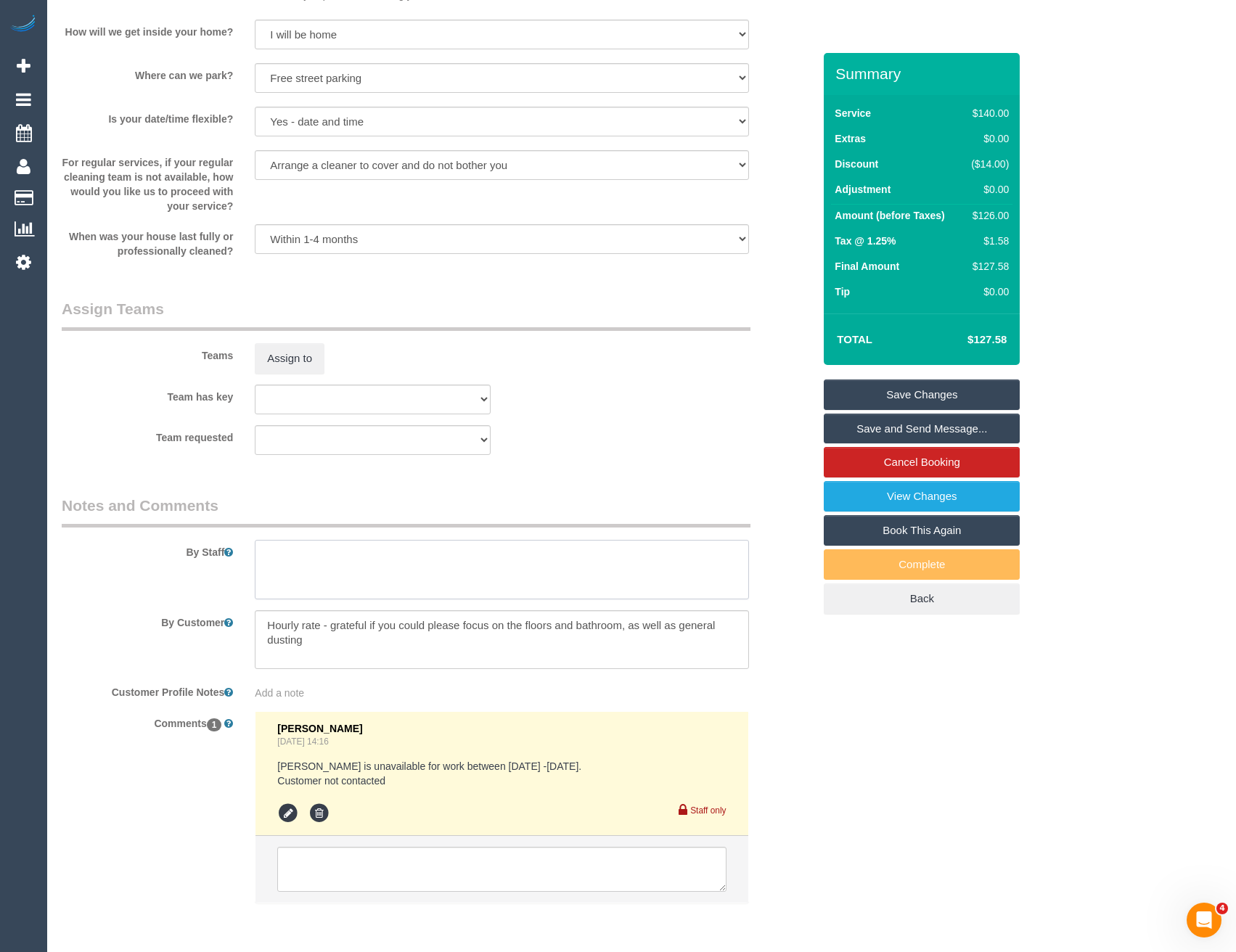
click at [272, 559] on textarea at bounding box center [501, 570] width 493 height 60
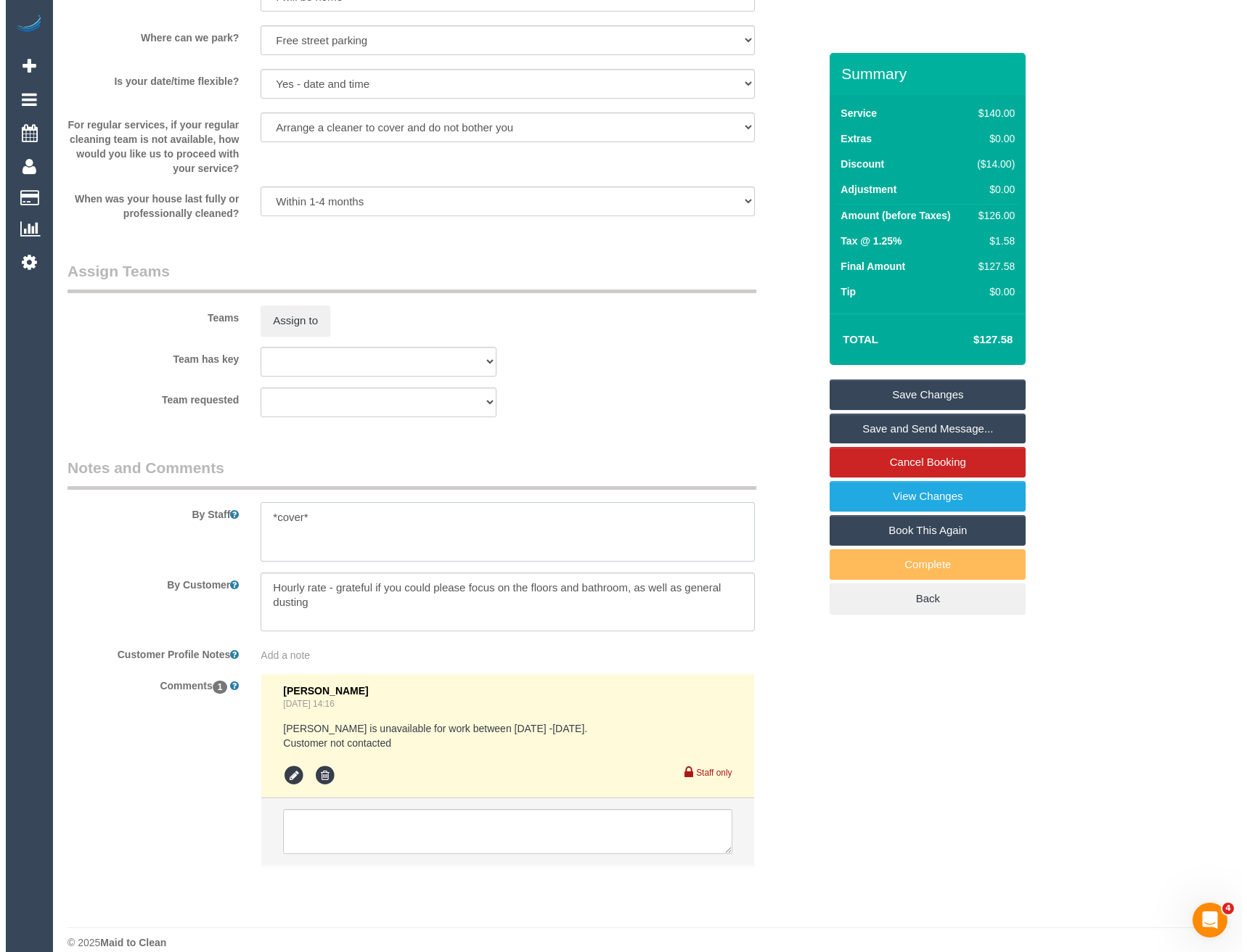
scroll to position [2089, 0]
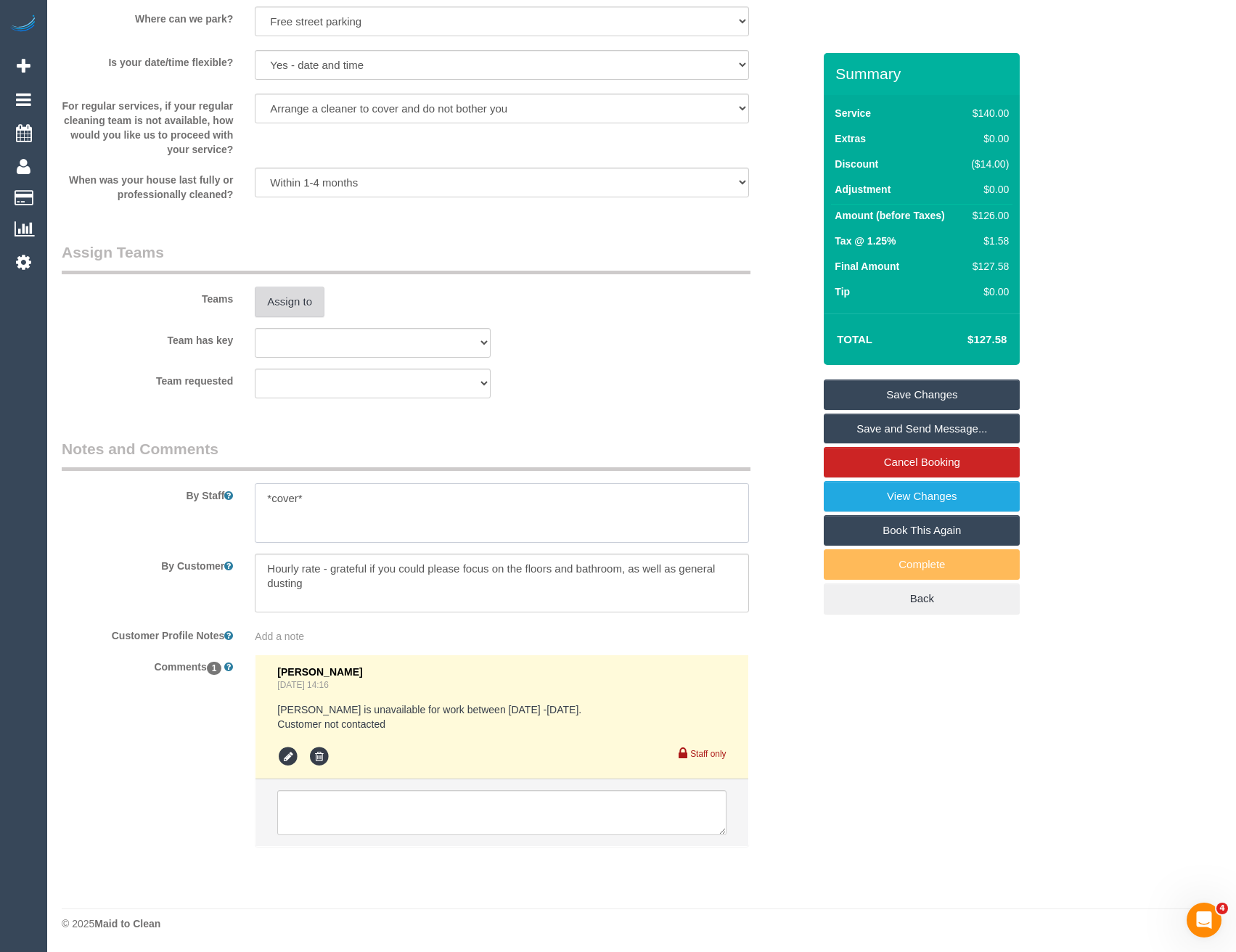
type textarea "*cover*"
click at [274, 297] on button "Assign to" at bounding box center [289, 302] width 69 height 30
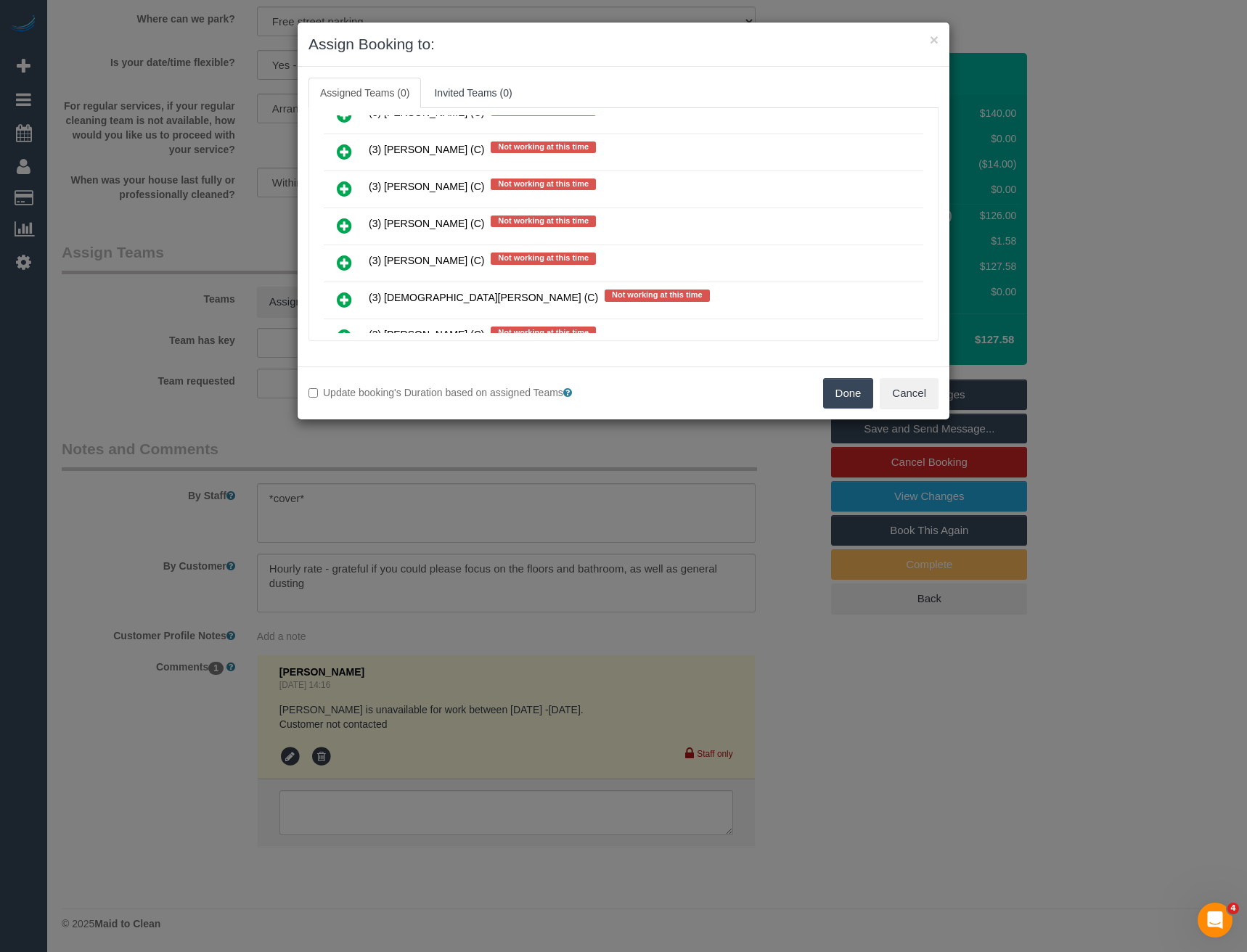
scroll to position [688, 0]
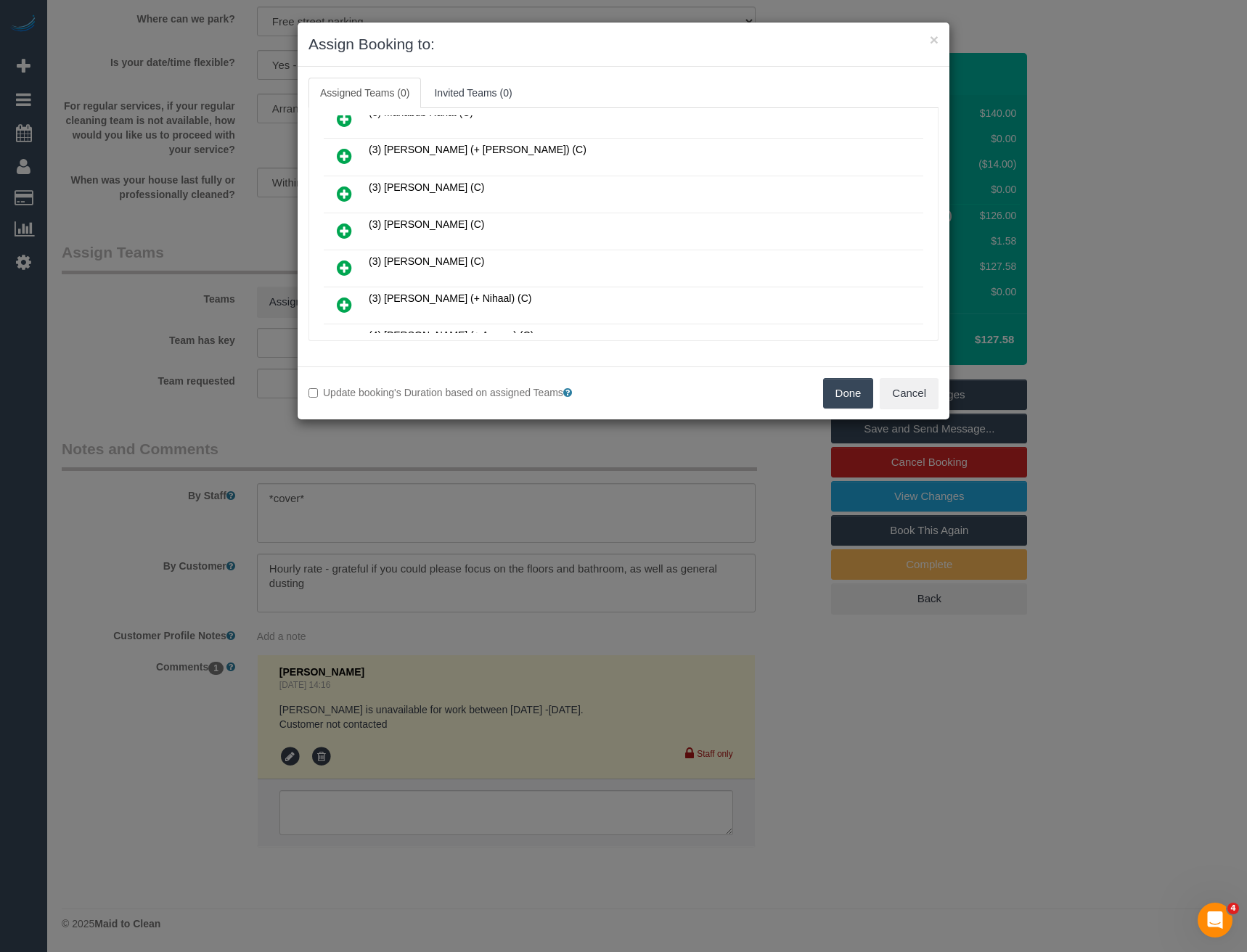
click at [347, 229] on icon at bounding box center [344, 231] width 15 height 18
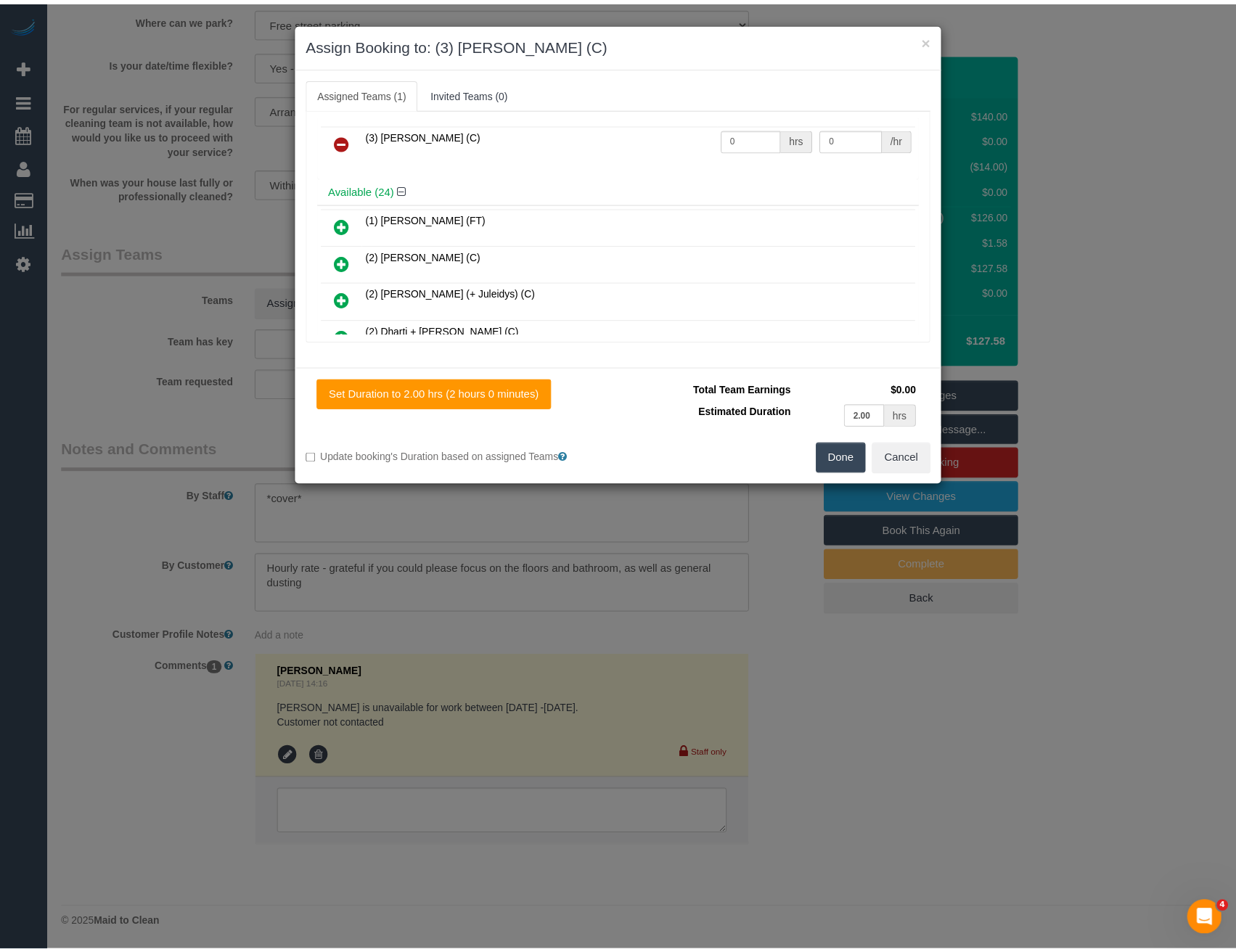
scroll to position [0, 0]
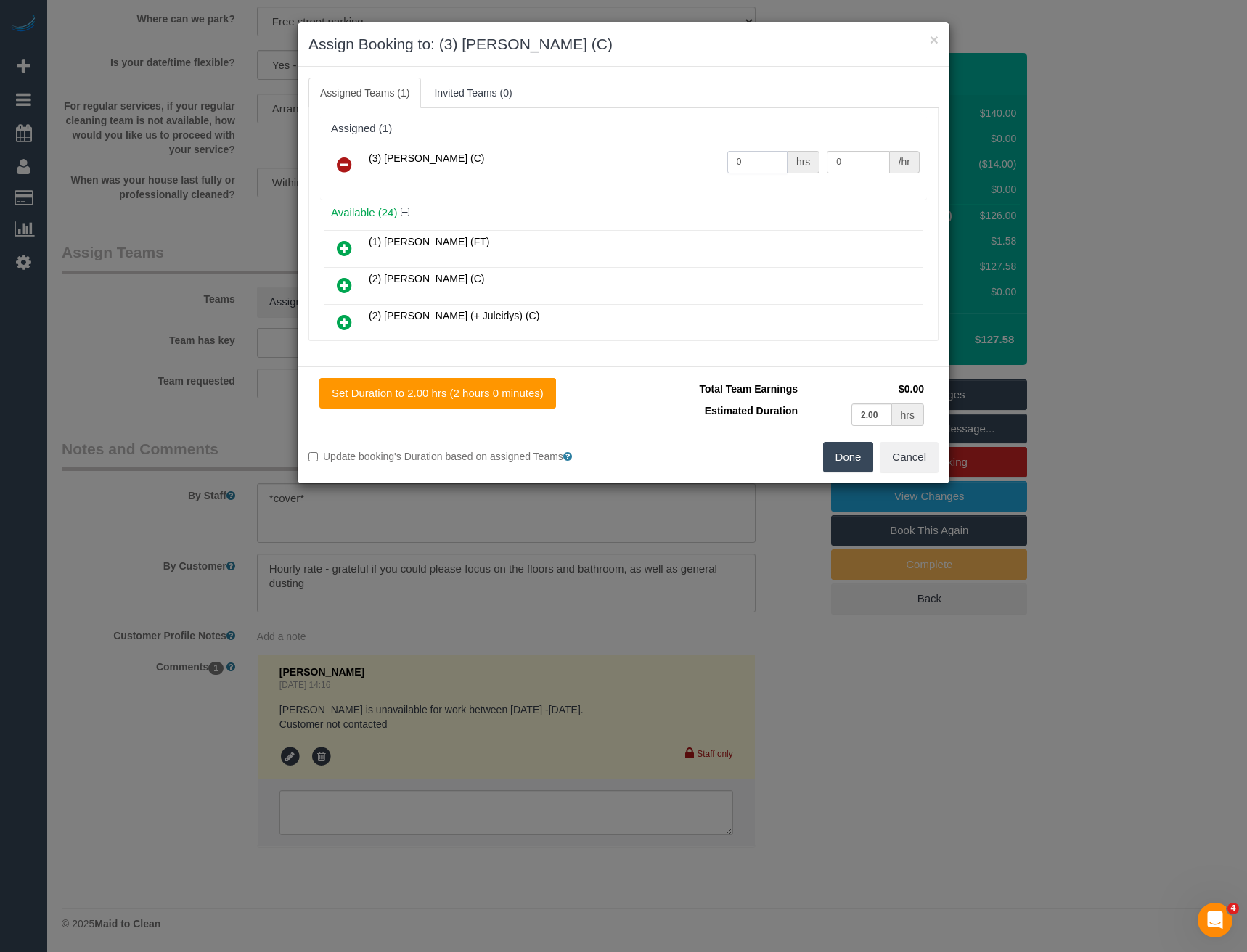
drag, startPoint x: 752, startPoint y: 168, endPoint x: 673, endPoint y: 159, distance: 79.5
click at [681, 164] on tr "(3) [PERSON_NAME] (C) 0 hrs 0 /hr" at bounding box center [623, 165] width 599 height 37
type input "2"
type input "35"
click at [858, 466] on button "Done" at bounding box center [848, 457] width 51 height 30
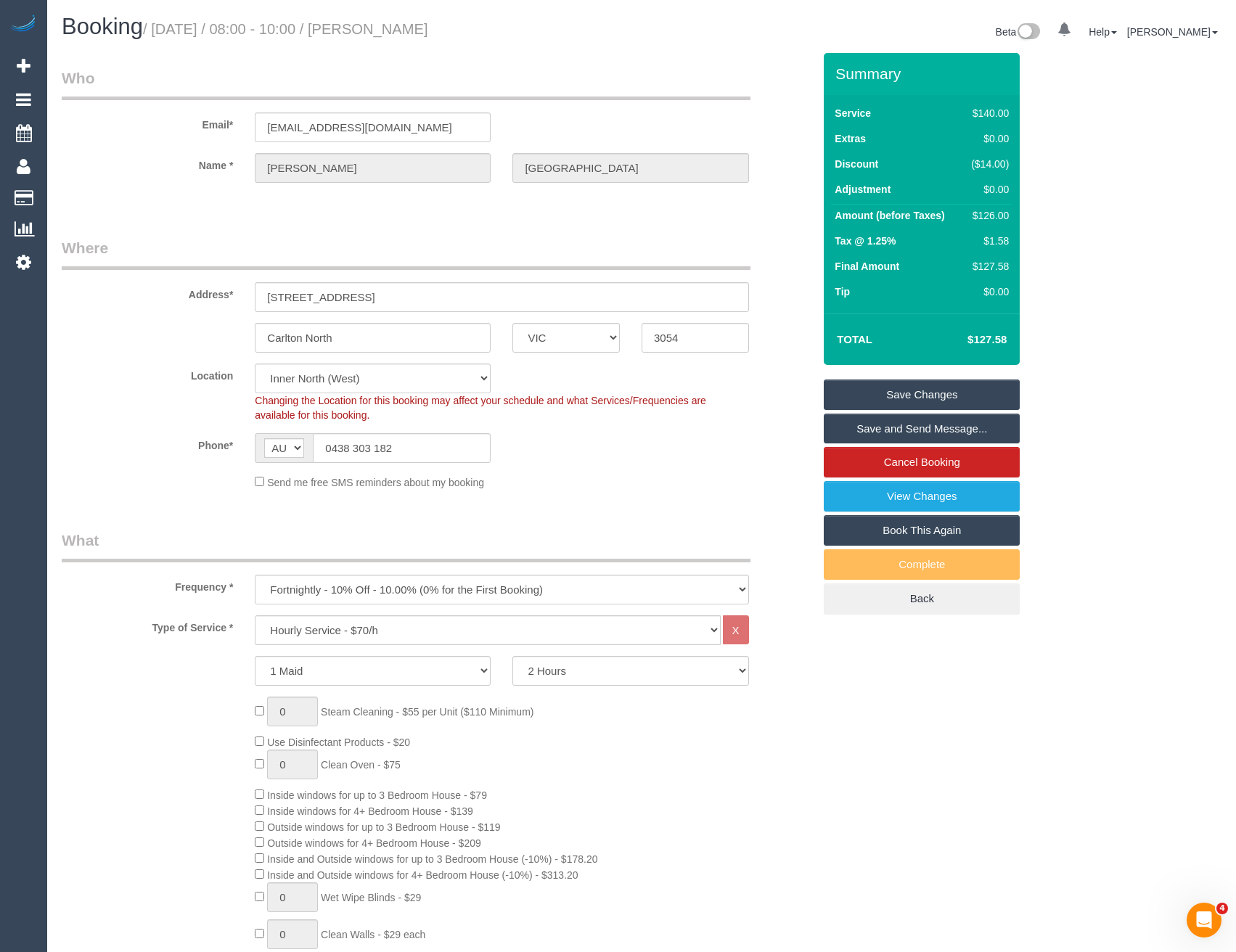
click at [914, 389] on link "Save Changes" at bounding box center [922, 395] width 196 height 30
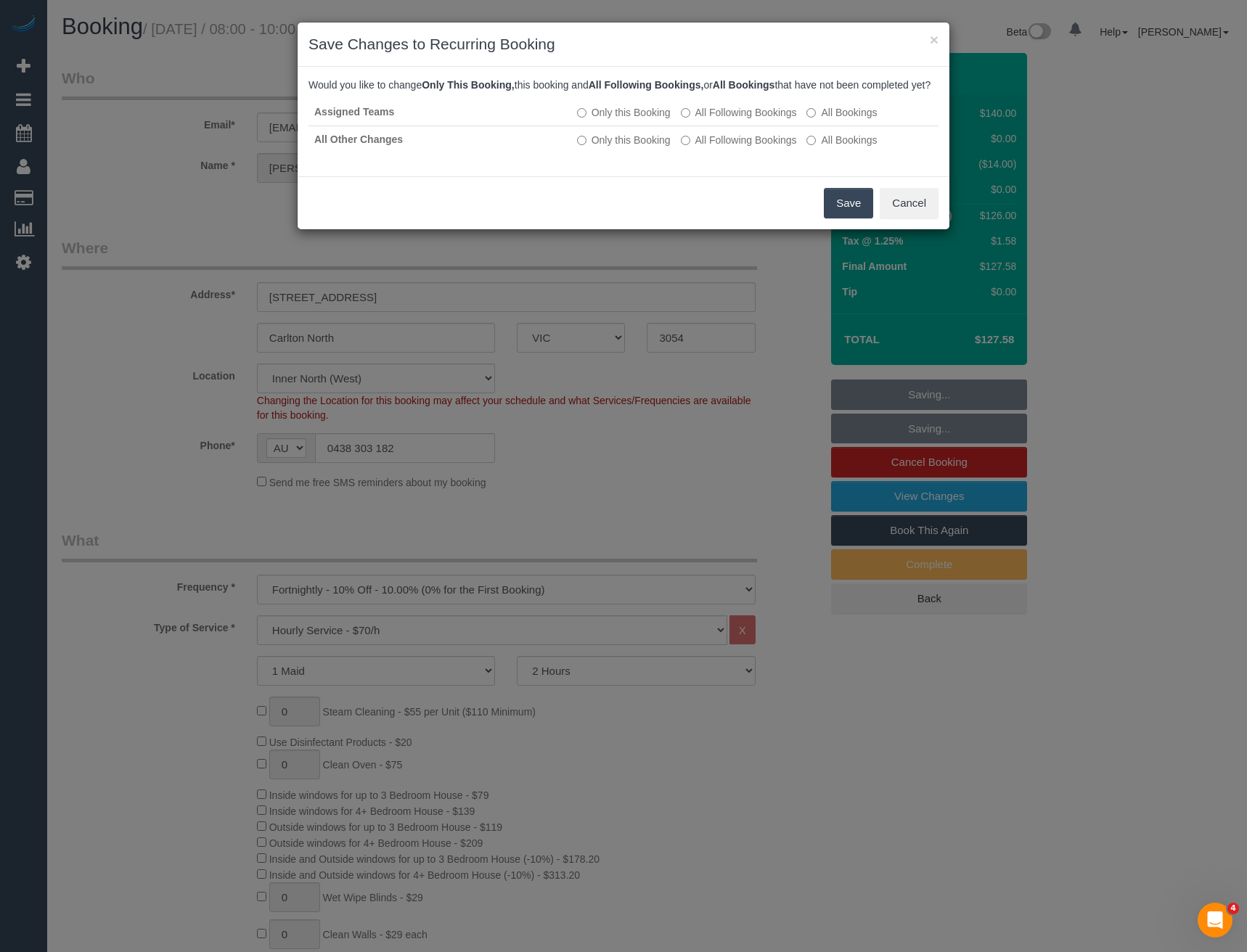
click at [841, 212] on button "Save" at bounding box center [848, 203] width 49 height 30
